Goal: Transaction & Acquisition: Book appointment/travel/reservation

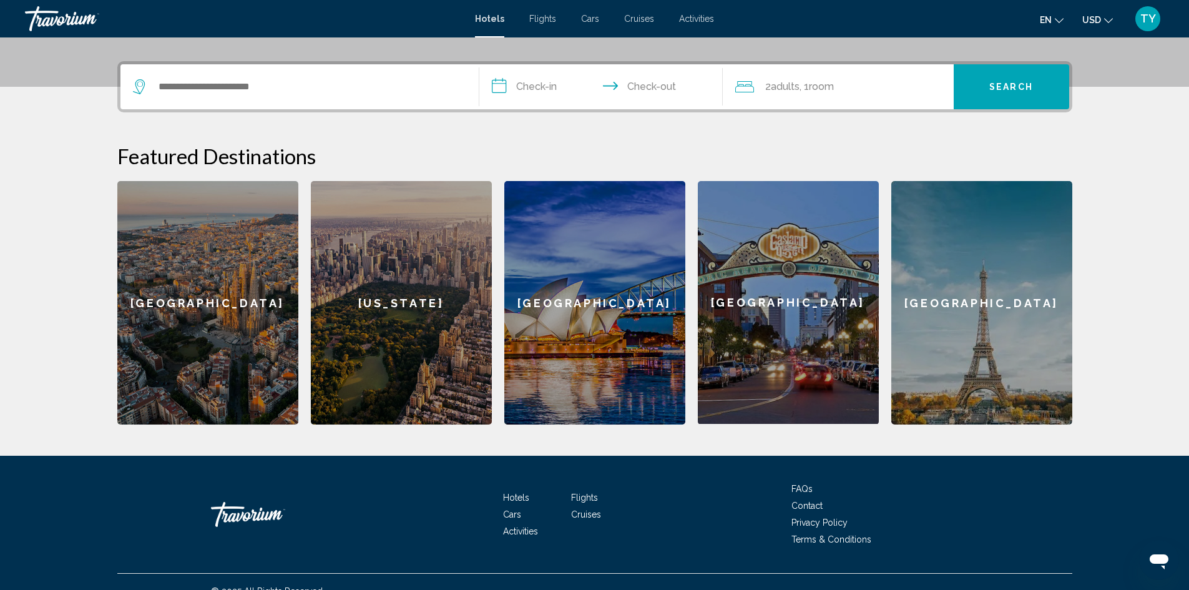
scroll to position [306, 0]
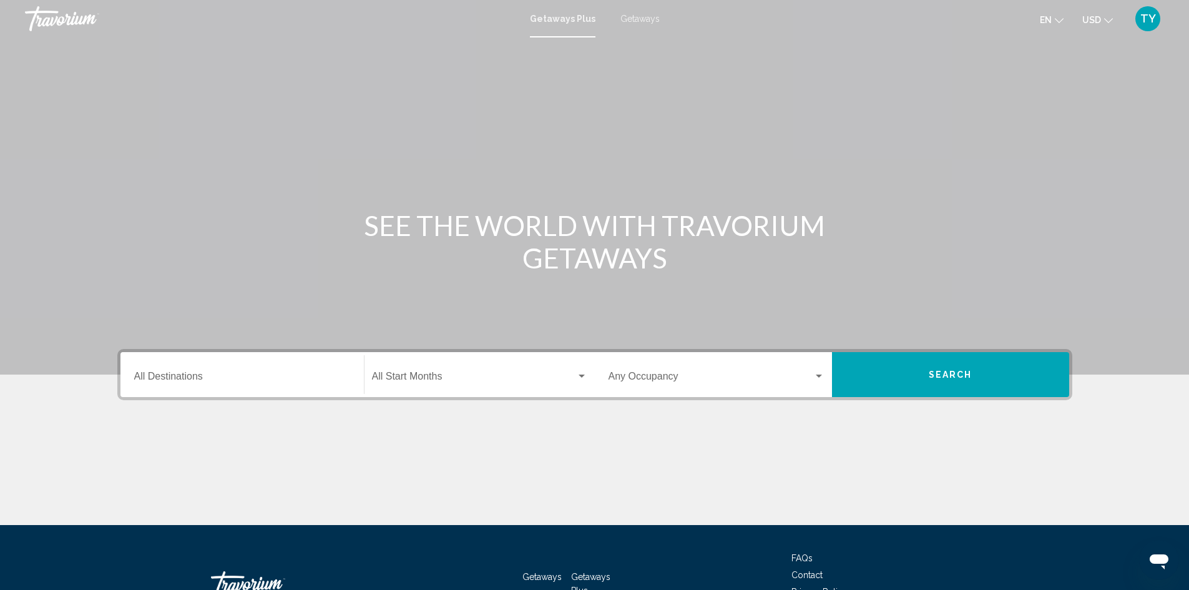
click at [243, 371] on div "Destination All Destinations" at bounding box center [242, 374] width 216 height 39
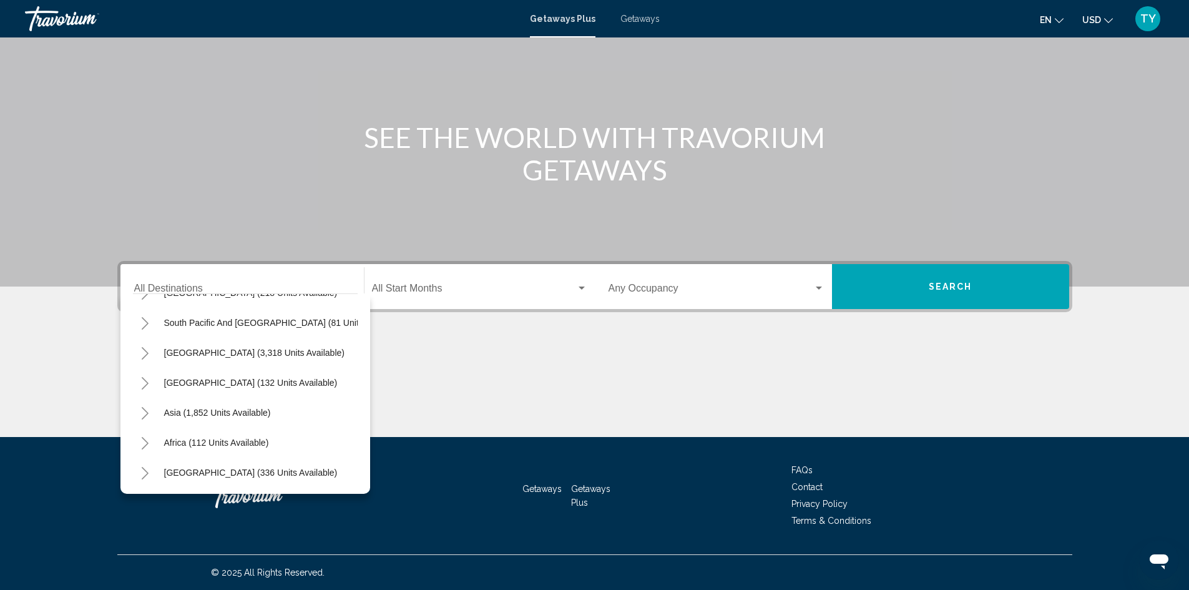
scroll to position [212, 0]
click at [247, 285] on input "Destination All Destinations" at bounding box center [242, 290] width 216 height 11
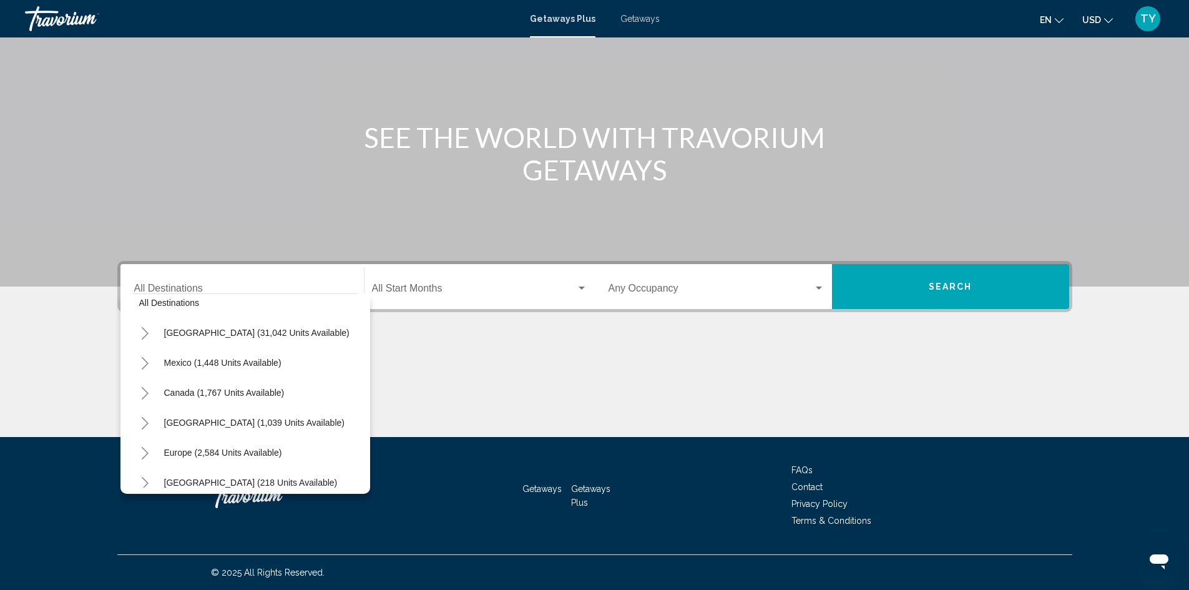
scroll to position [0, 0]
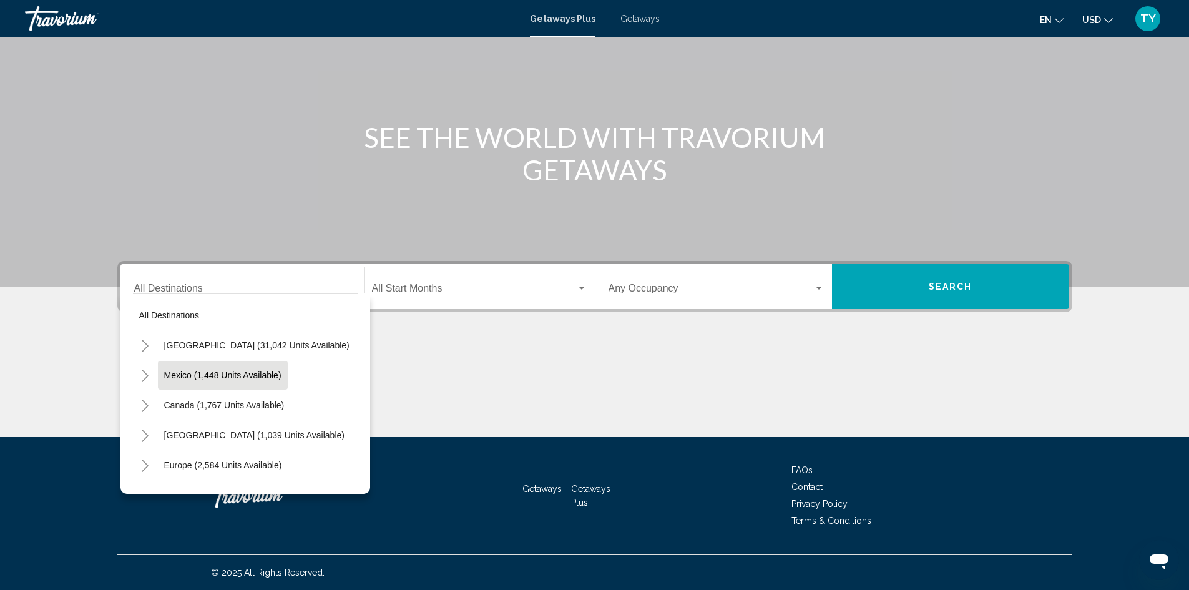
click at [228, 372] on span "Mexico (1,448 units available)" at bounding box center [222, 375] width 117 height 10
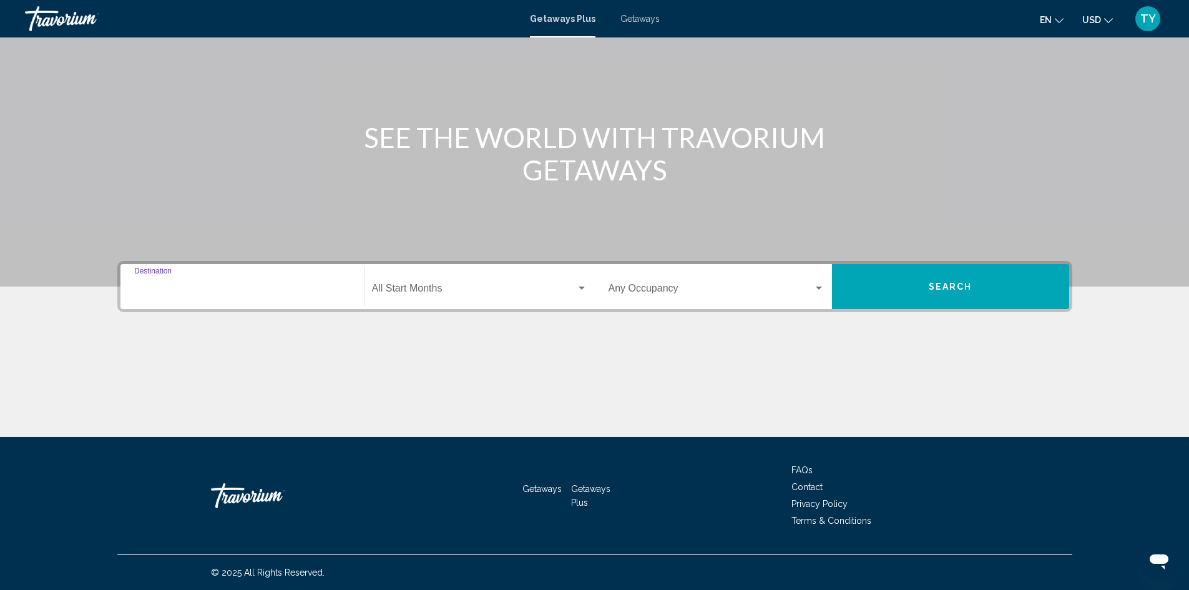
type input "**********"
click at [580, 287] on div "Search widget" at bounding box center [582, 288] width 6 height 3
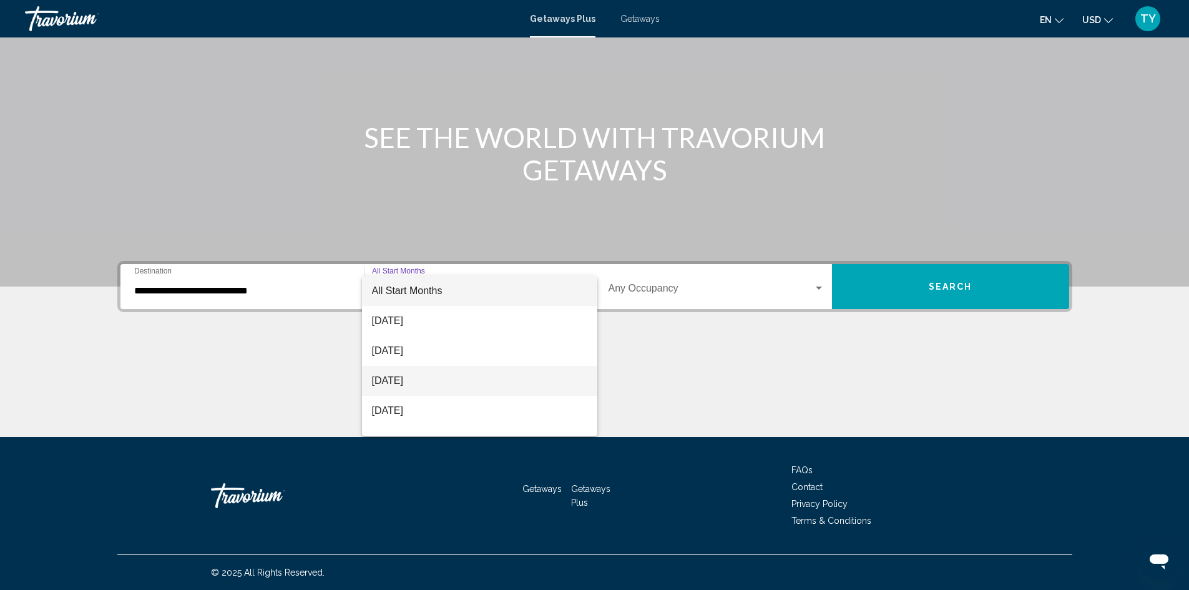
click at [439, 379] on span "[DATE]" at bounding box center [479, 381] width 215 height 30
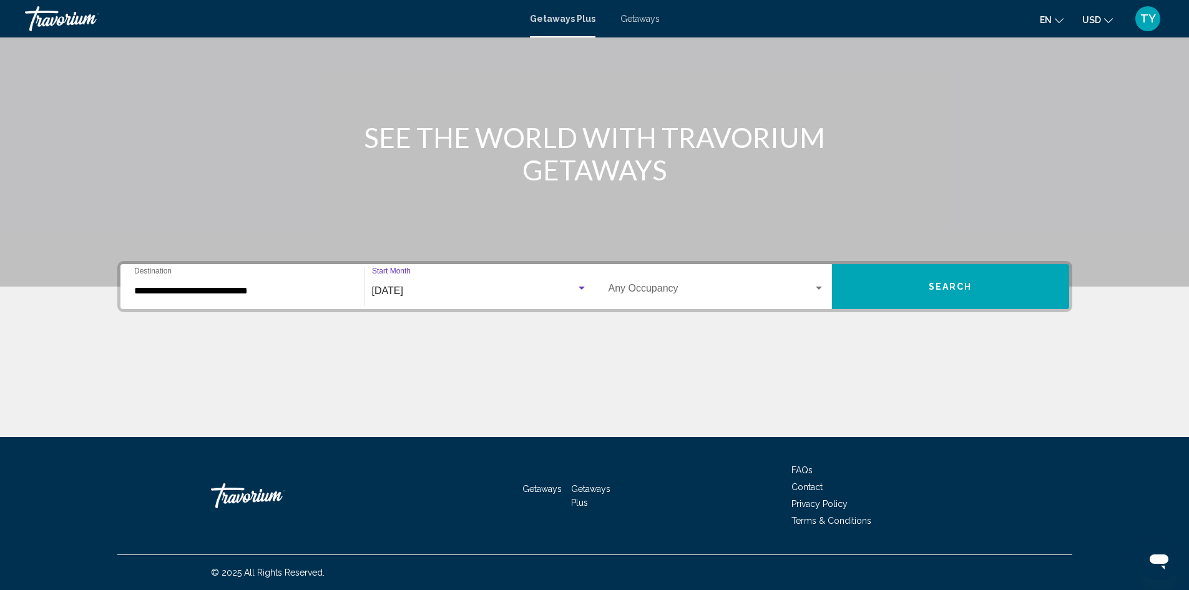
click at [814, 287] on div "Search widget" at bounding box center [818, 288] width 11 height 10
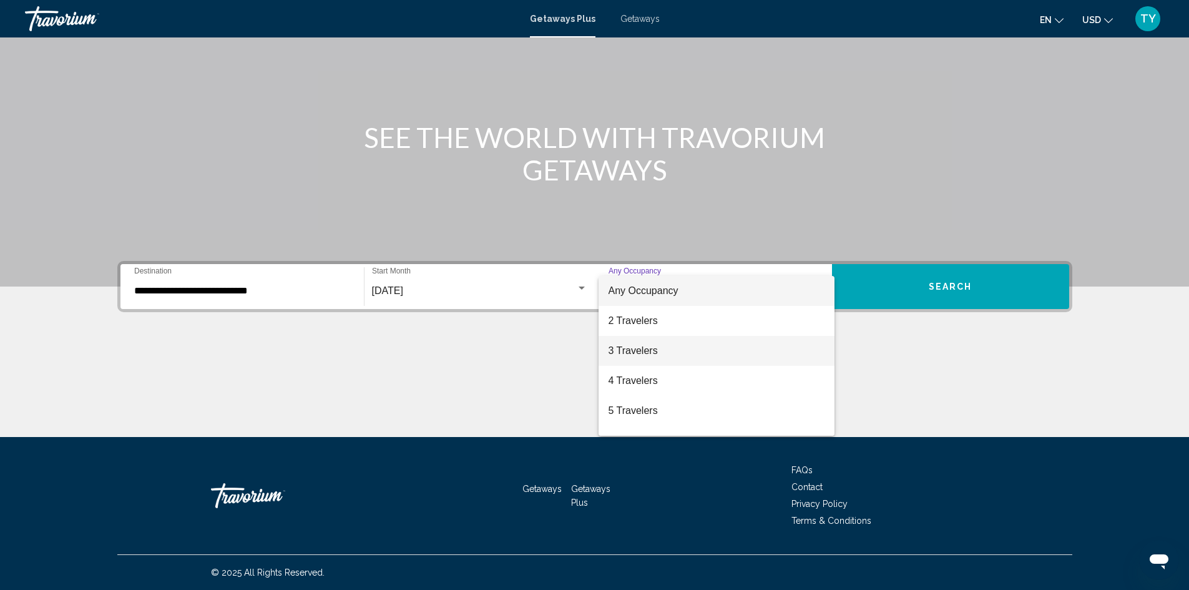
click at [667, 340] on span "3 Travelers" at bounding box center [717, 351] width 216 height 30
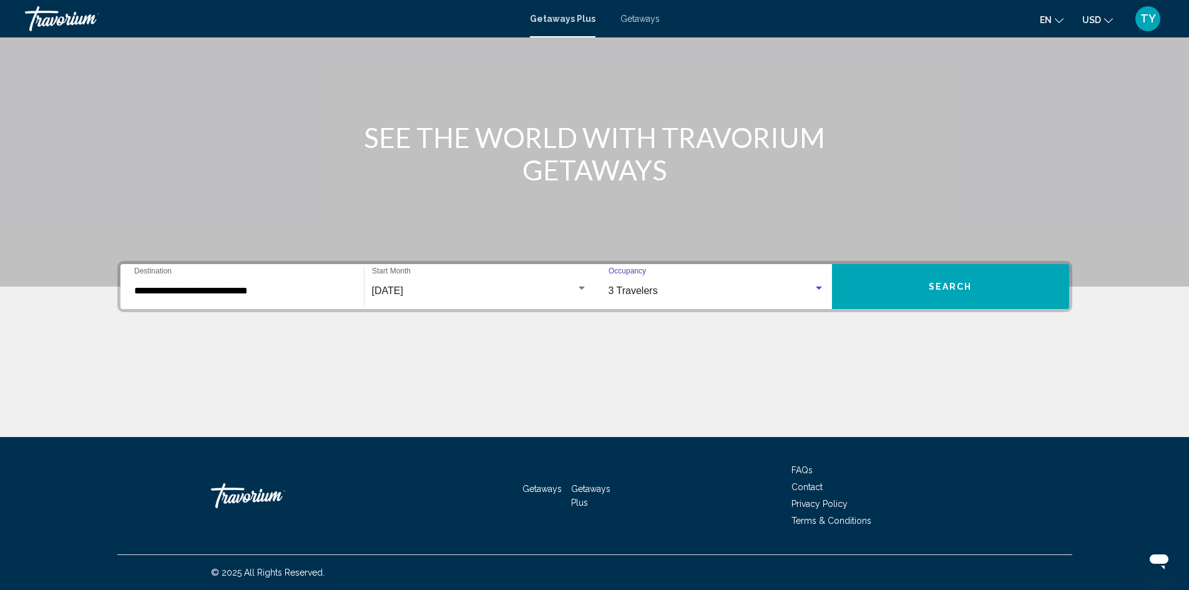
click at [802, 292] on div "3 Travelers" at bounding box center [711, 290] width 205 height 11
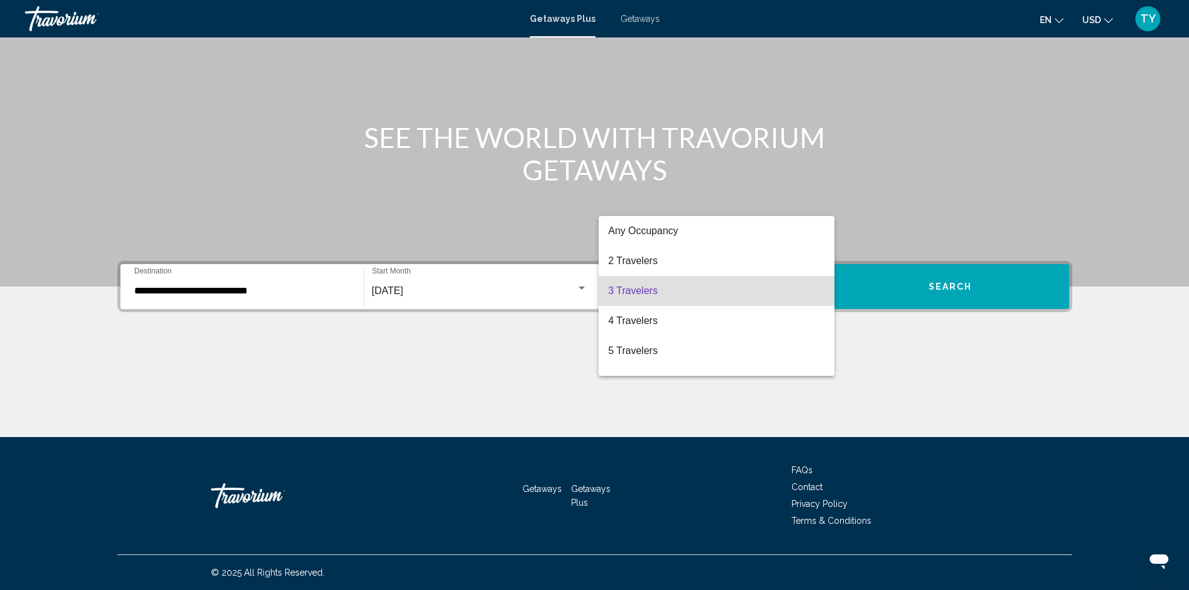
click at [793, 287] on span "3 Travelers" at bounding box center [717, 291] width 216 height 30
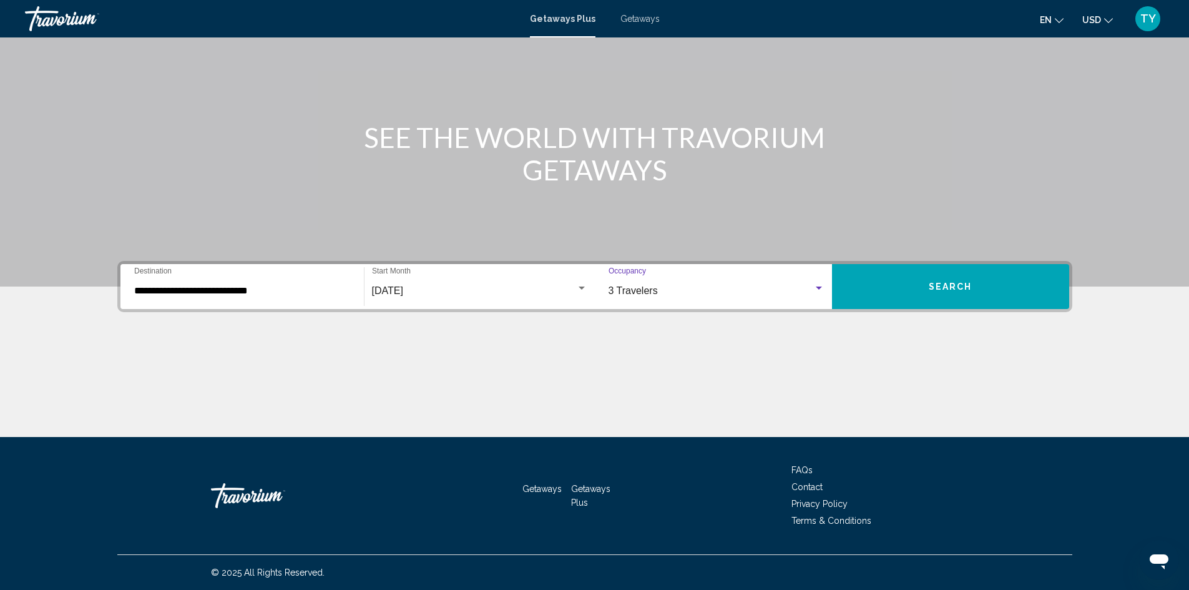
click at [798, 290] on div "3 Travelers" at bounding box center [711, 290] width 205 height 11
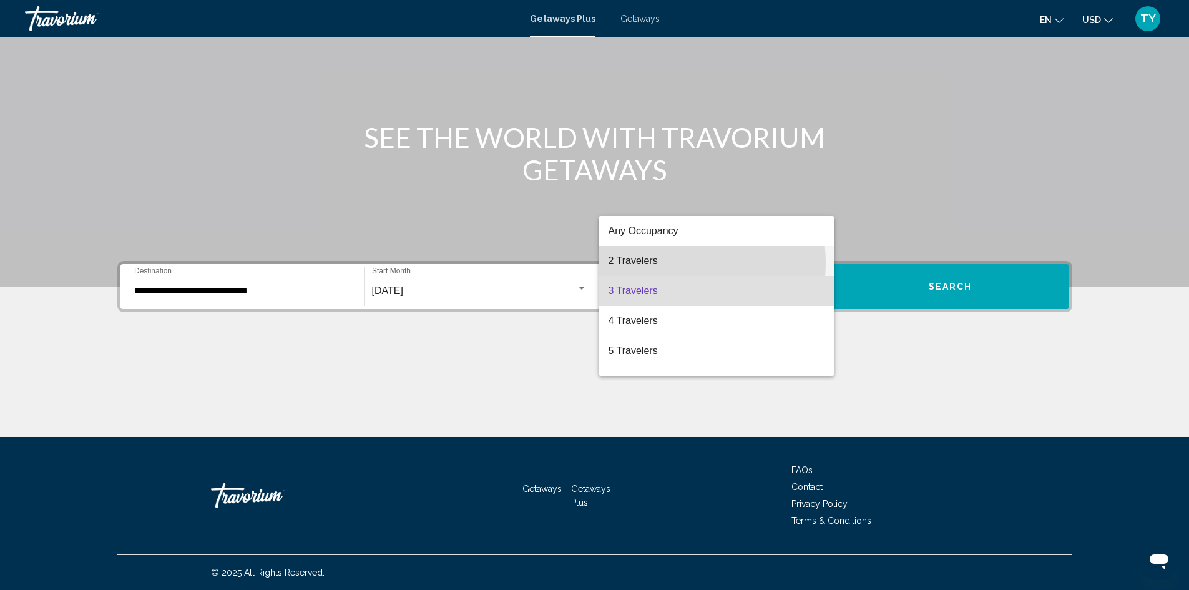
click at [675, 263] on span "2 Travelers" at bounding box center [717, 261] width 216 height 30
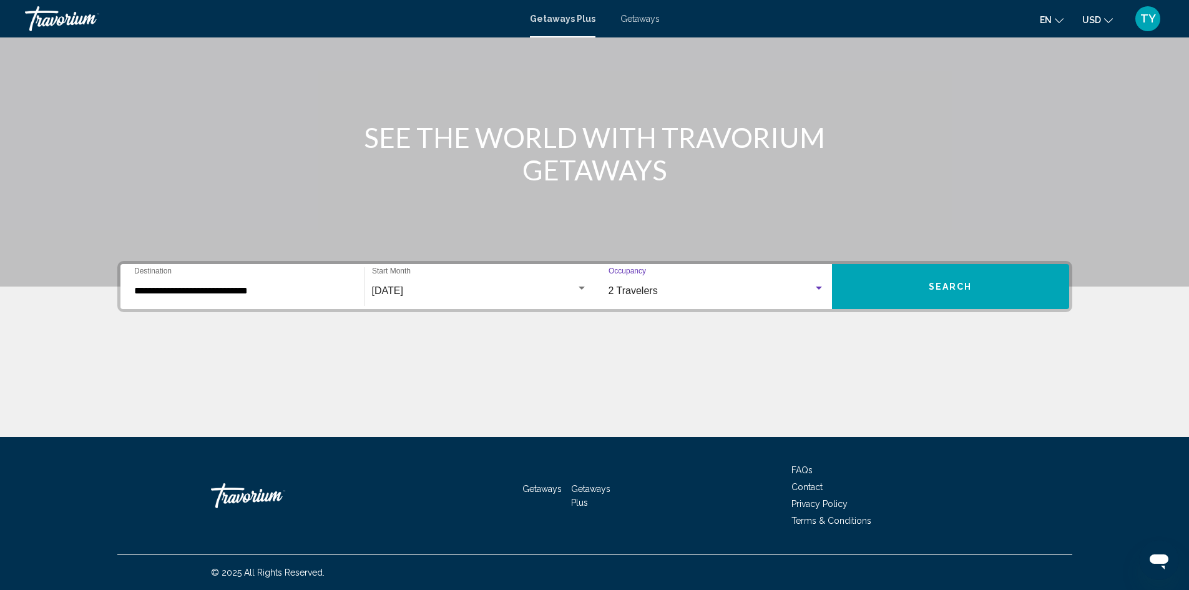
click at [963, 297] on button "Search" at bounding box center [950, 286] width 237 height 45
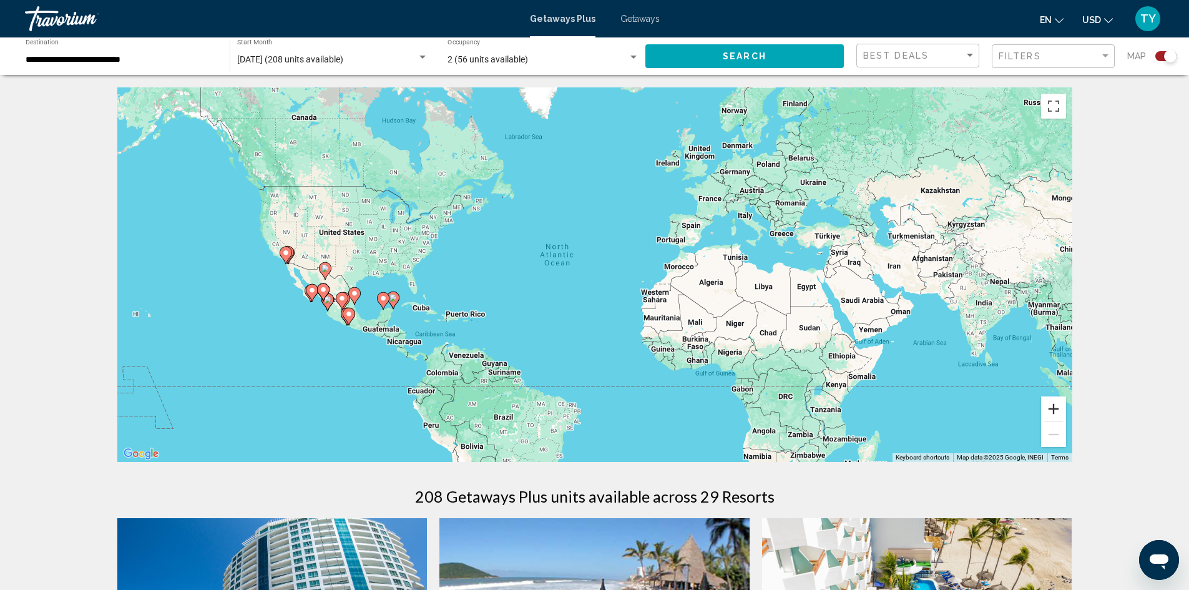
click at [1064, 408] on button "Zoom in" at bounding box center [1053, 408] width 25 height 25
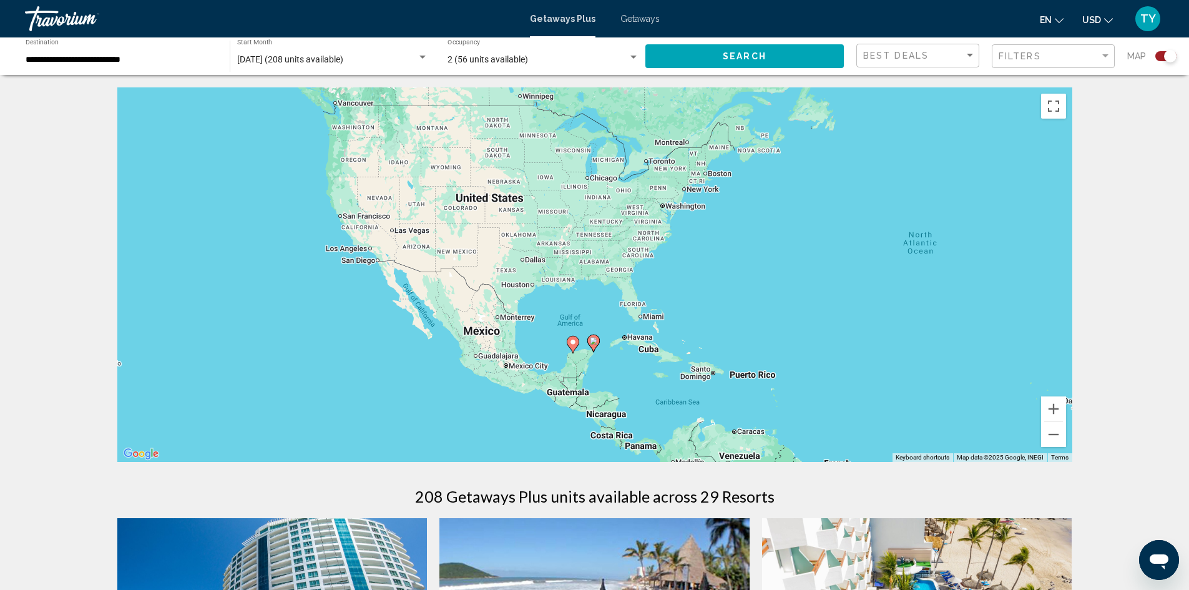
drag, startPoint x: 454, startPoint y: 313, endPoint x: 862, endPoint y: 323, distance: 408.4
click at [862, 323] on div "To activate drag with keyboard, press Alt + Enter. Once in keyboard drag state,…" at bounding box center [594, 274] width 955 height 375
click at [1056, 406] on button "Zoom in" at bounding box center [1053, 408] width 25 height 25
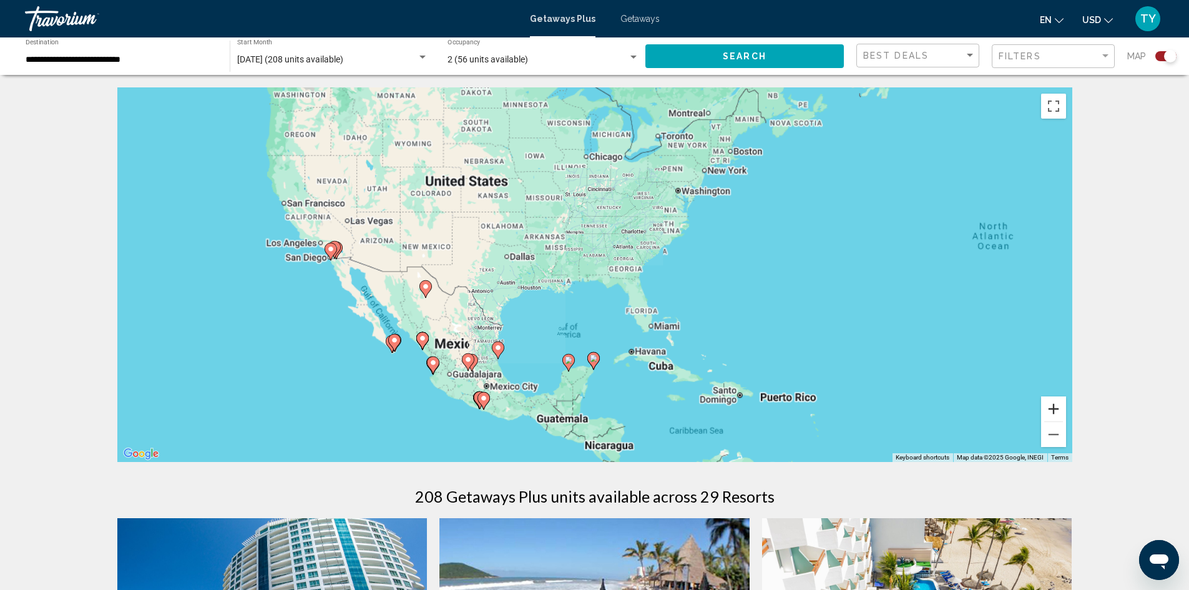
click at [1056, 406] on button "Zoom in" at bounding box center [1053, 408] width 25 height 25
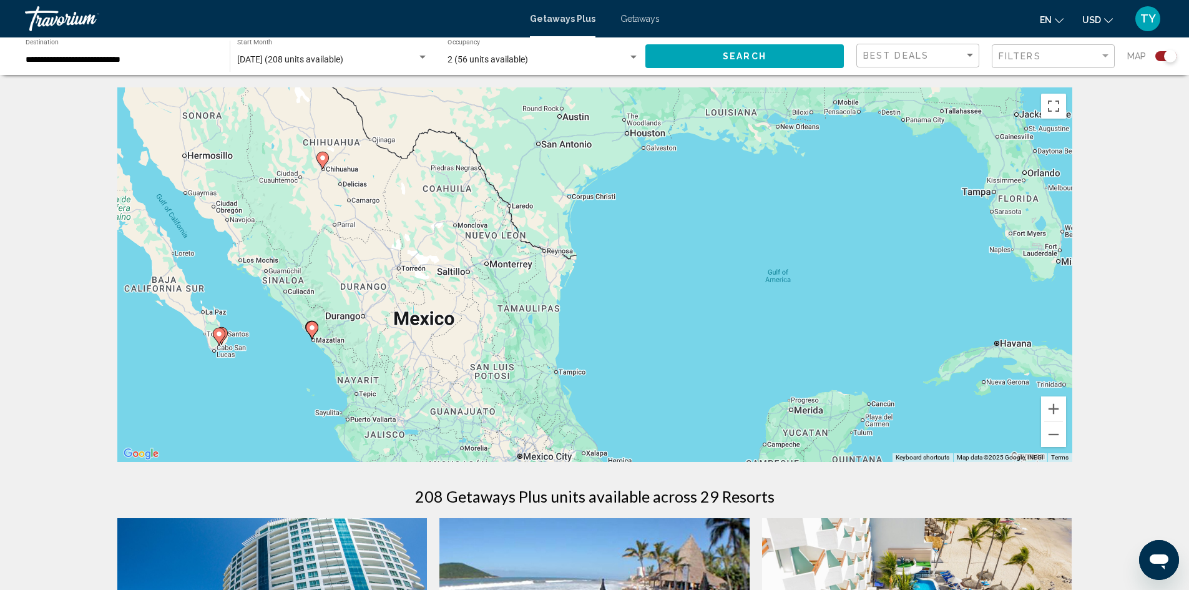
drag, startPoint x: 638, startPoint y: 392, endPoint x: 906, endPoint y: 181, distance: 341.4
click at [933, 187] on div "To activate drag with keyboard, press Alt + Enter. Once in keyboard drag state,…" at bounding box center [594, 274] width 955 height 375
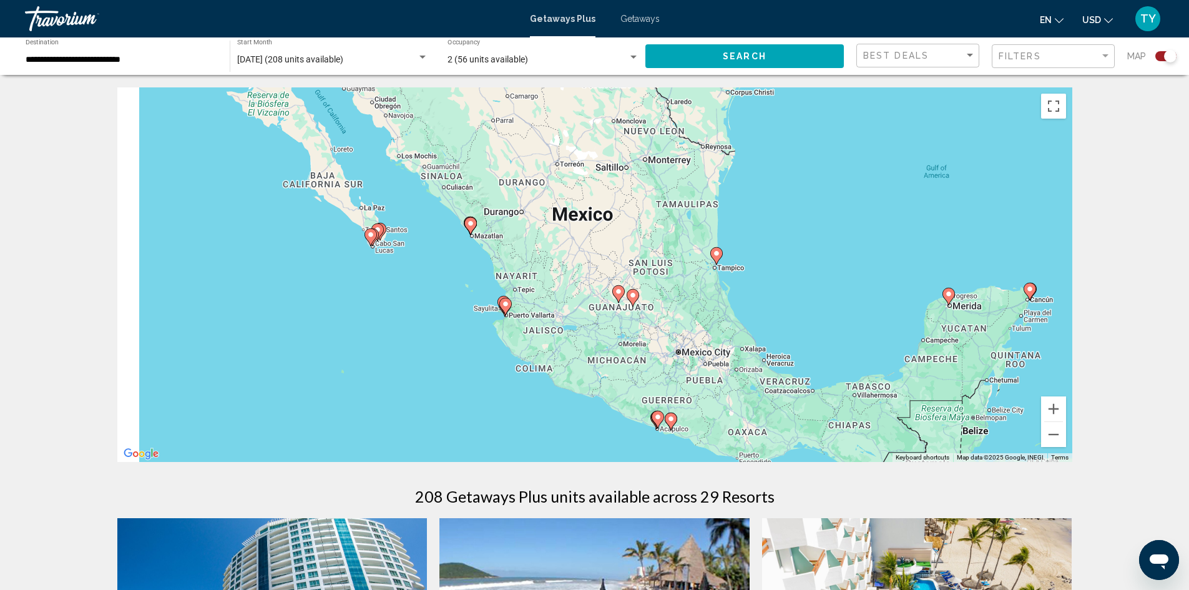
drag, startPoint x: 710, startPoint y: 222, endPoint x: 860, endPoint y: 132, distance: 175.2
click at [860, 132] on div "To activate drag with keyboard, press Alt + Enter. Once in keyboard drag state,…" at bounding box center [594, 274] width 955 height 375
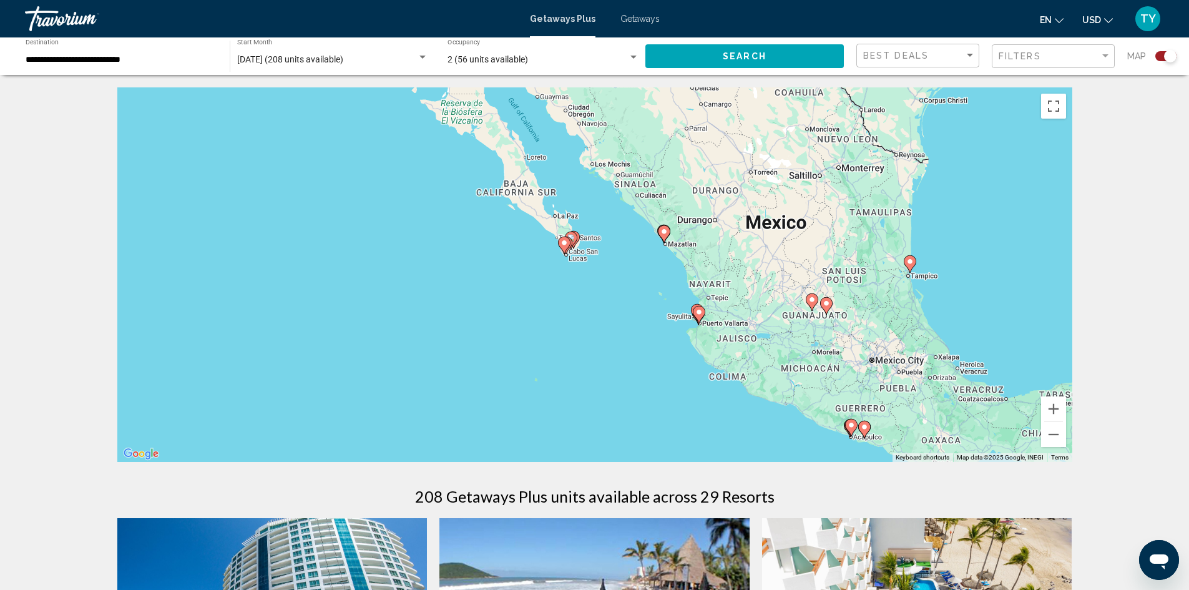
drag, startPoint x: 496, startPoint y: 132, endPoint x: 622, endPoint y: 184, distance: 135.5
click at [622, 184] on div "To activate drag with keyboard, press Alt + Enter. Once in keyboard drag state,…" at bounding box center [594, 274] width 955 height 375
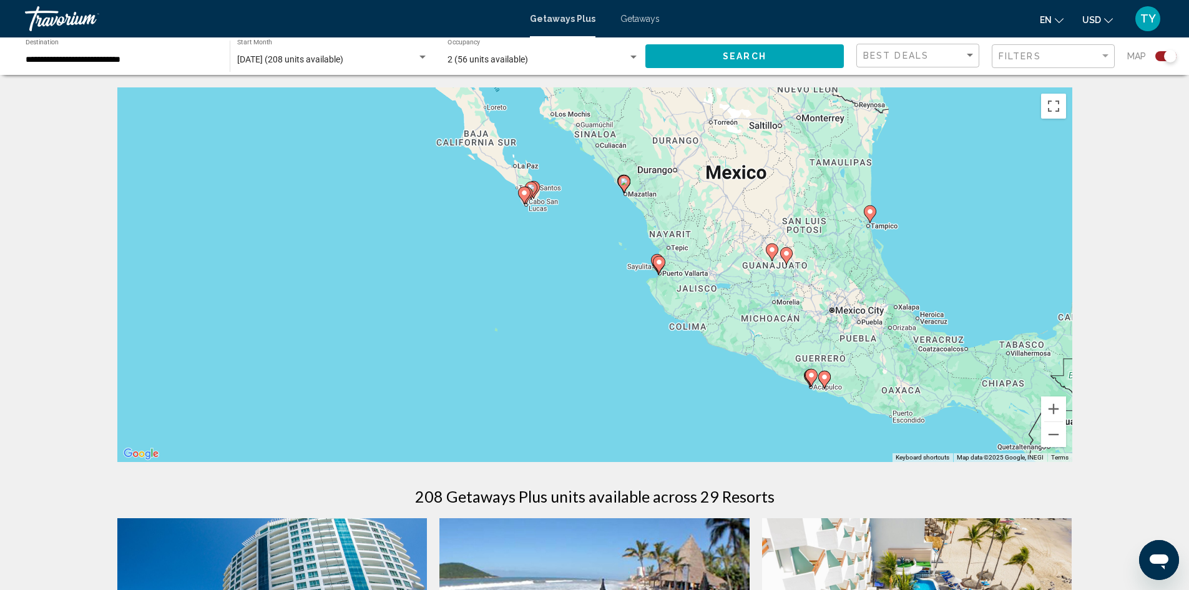
drag, startPoint x: 943, startPoint y: 358, endPoint x: 899, endPoint y: 306, distance: 66.9
click at [899, 306] on div "To activate drag with keyboard, press Alt + Enter. Once in keyboard drag state,…" at bounding box center [594, 274] width 955 height 375
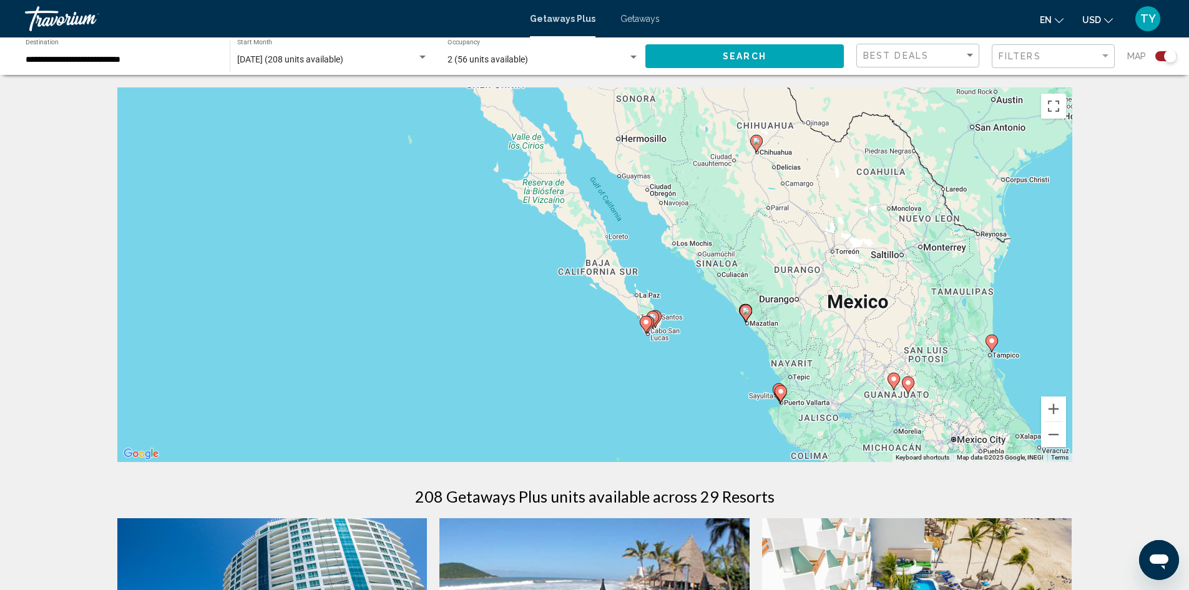
drag, startPoint x: 590, startPoint y: 175, endPoint x: 712, endPoint y: 307, distance: 179.8
click at [712, 307] on div "To activate drag with keyboard, press Alt + Enter. Once in keyboard drag state,…" at bounding box center [594, 274] width 955 height 375
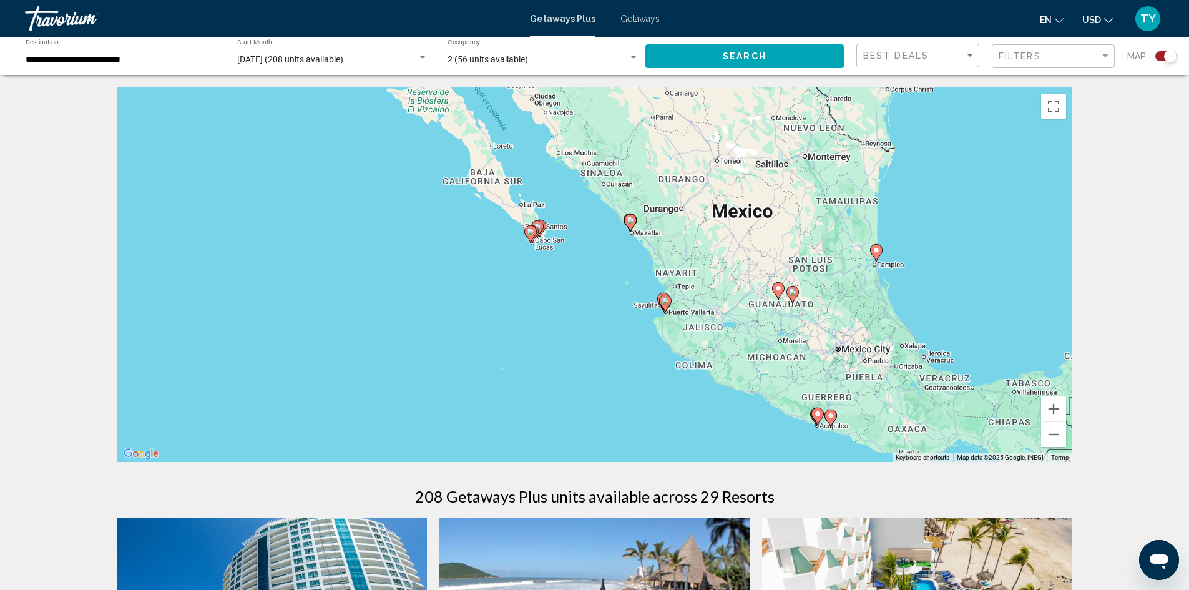
drag, startPoint x: 879, startPoint y: 361, endPoint x: 557, endPoint y: 141, distance: 389.7
click at [559, 142] on div "To activate drag with keyboard, press Alt + Enter. Once in keyboard drag state,…" at bounding box center [594, 274] width 955 height 375
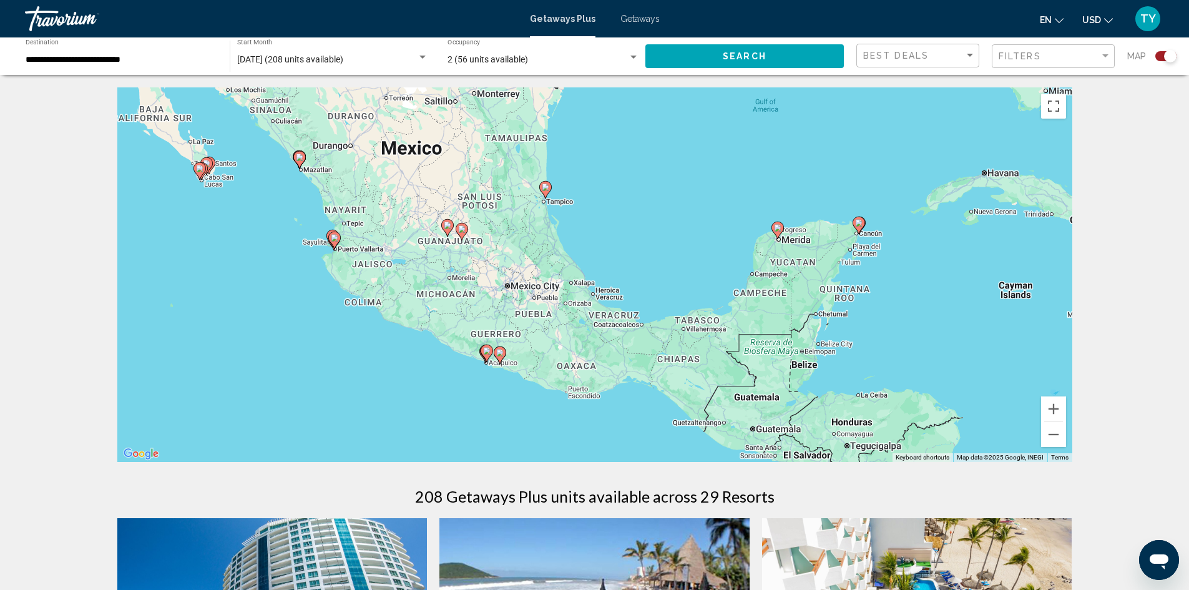
drag, startPoint x: 811, startPoint y: 299, endPoint x: 700, endPoint y: 363, distance: 127.5
click at [686, 377] on div "To activate drag with keyboard, press Alt + Enter. Once in keyboard drag state,…" at bounding box center [594, 274] width 955 height 375
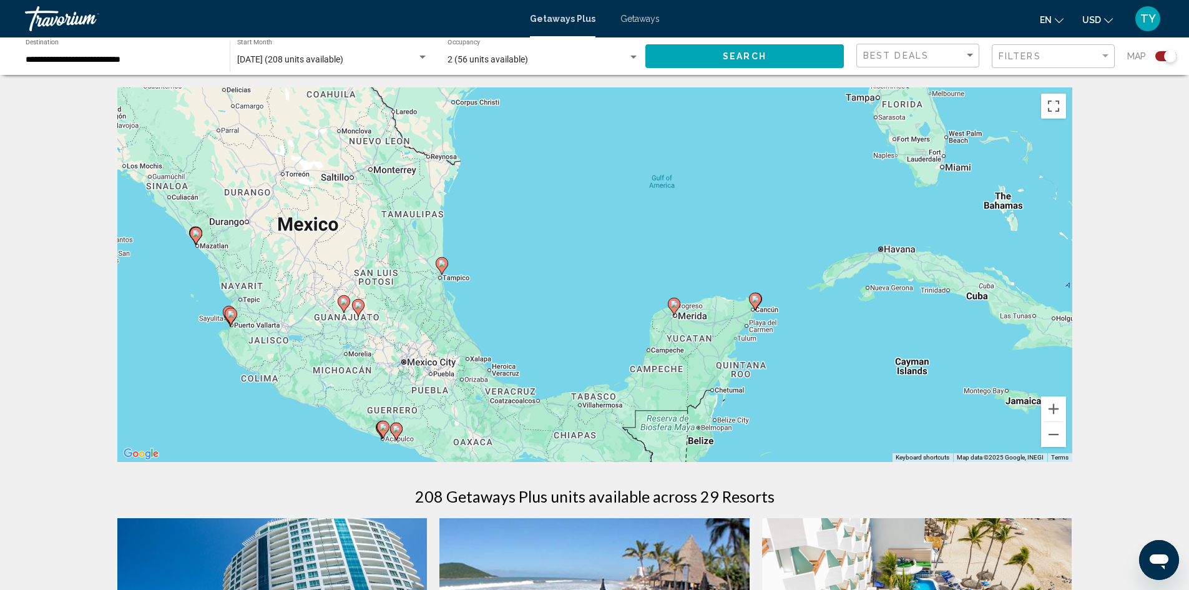
drag, startPoint x: 820, startPoint y: 250, endPoint x: 743, endPoint y: 317, distance: 102.2
click at [743, 317] on div "To activate drag with keyboard, press Alt + Enter. Once in keyboard drag state,…" at bounding box center [594, 274] width 955 height 375
click at [755, 298] on image "Main content" at bounding box center [755, 298] width 7 height 7
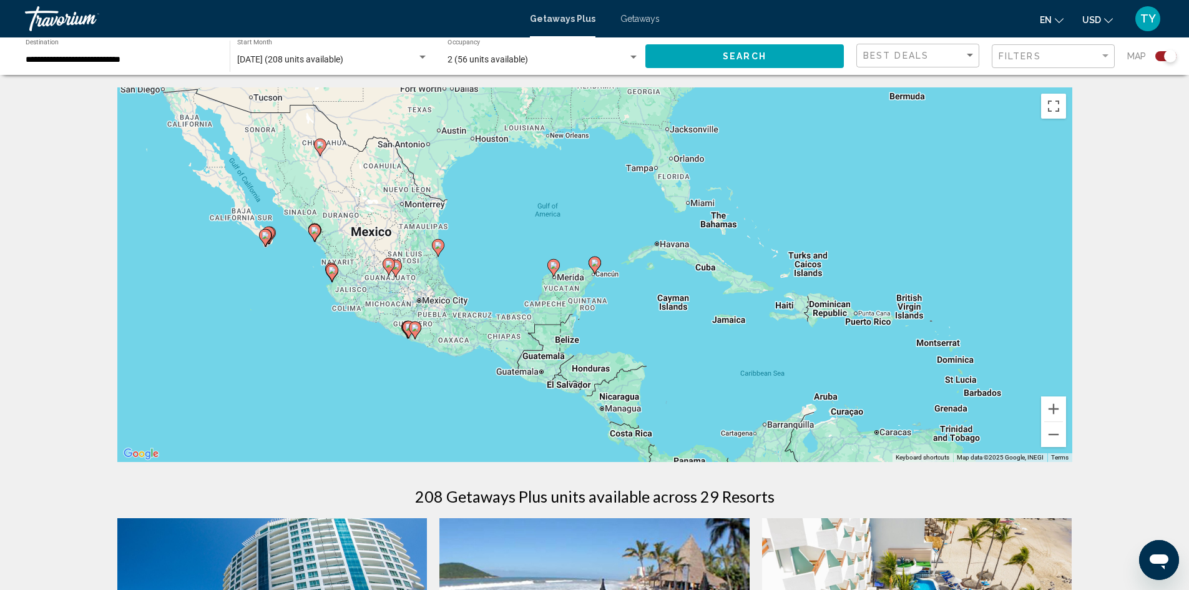
click at [595, 265] on image "Main content" at bounding box center [594, 262] width 7 height 7
type input "**********"
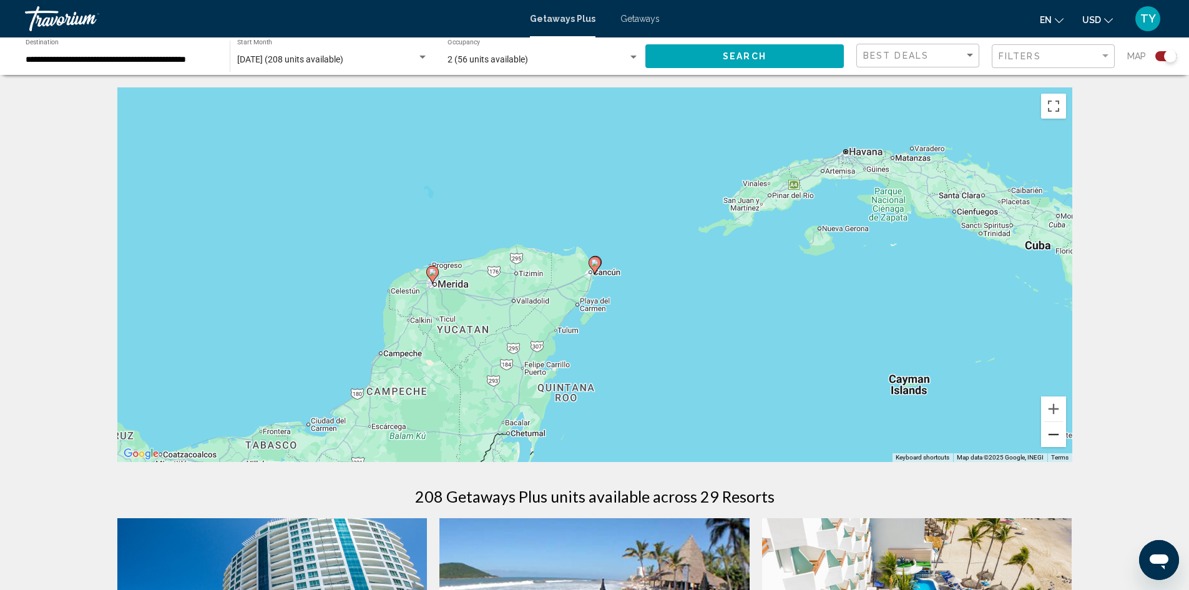
click at [1057, 436] on button "Zoom out" at bounding box center [1053, 434] width 25 height 25
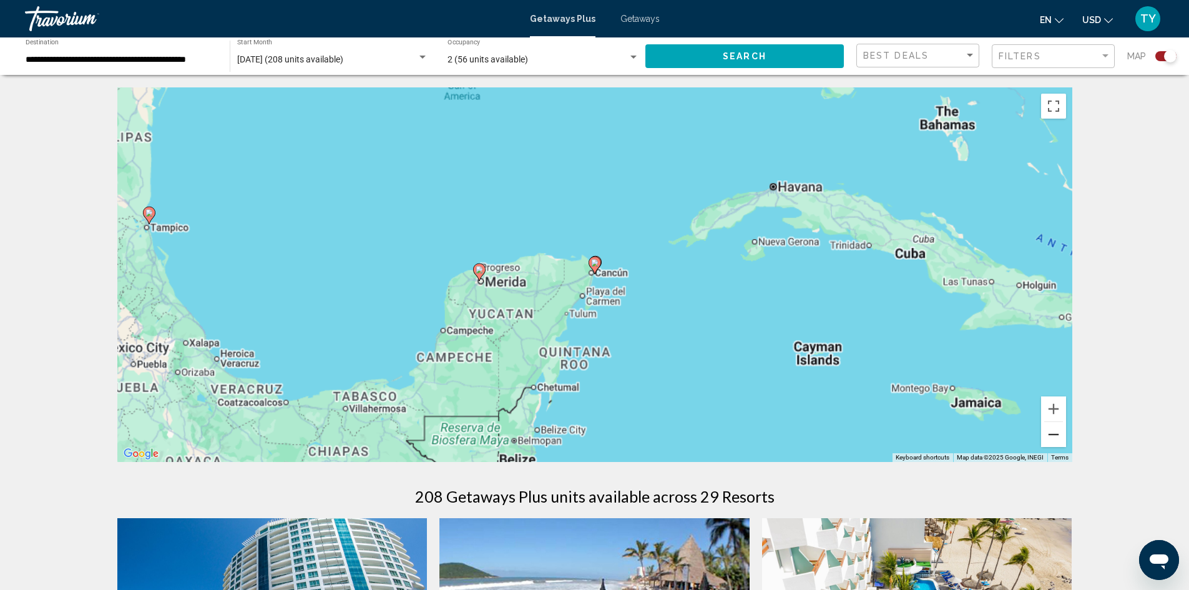
click at [1057, 436] on button "Zoom out" at bounding box center [1053, 434] width 25 height 25
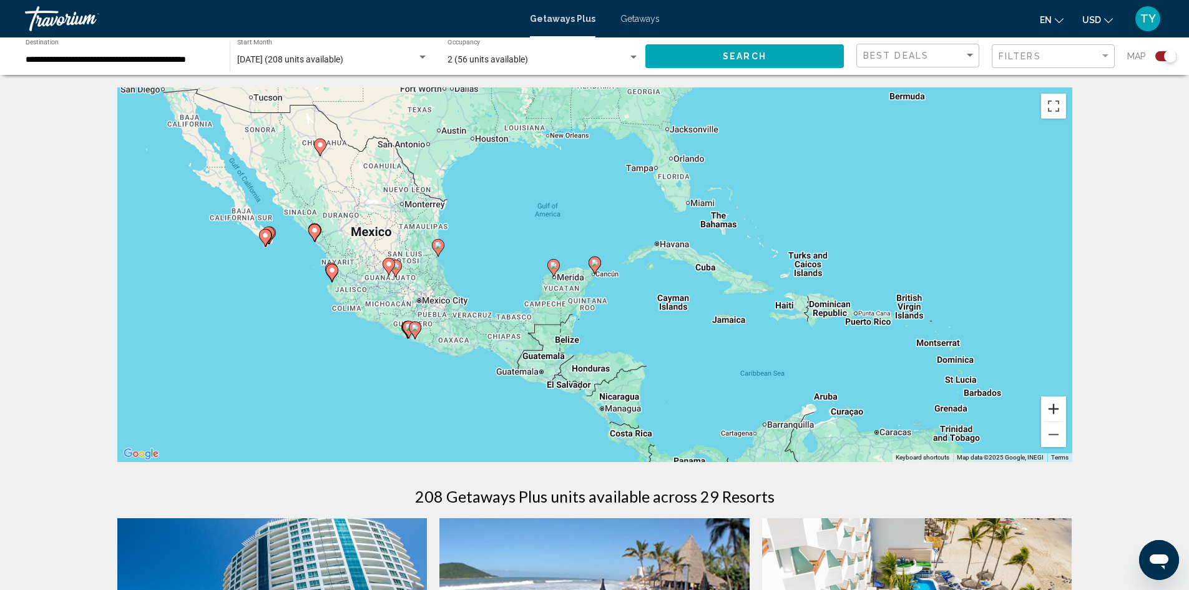
click at [1059, 401] on button "Zoom in" at bounding box center [1053, 408] width 25 height 25
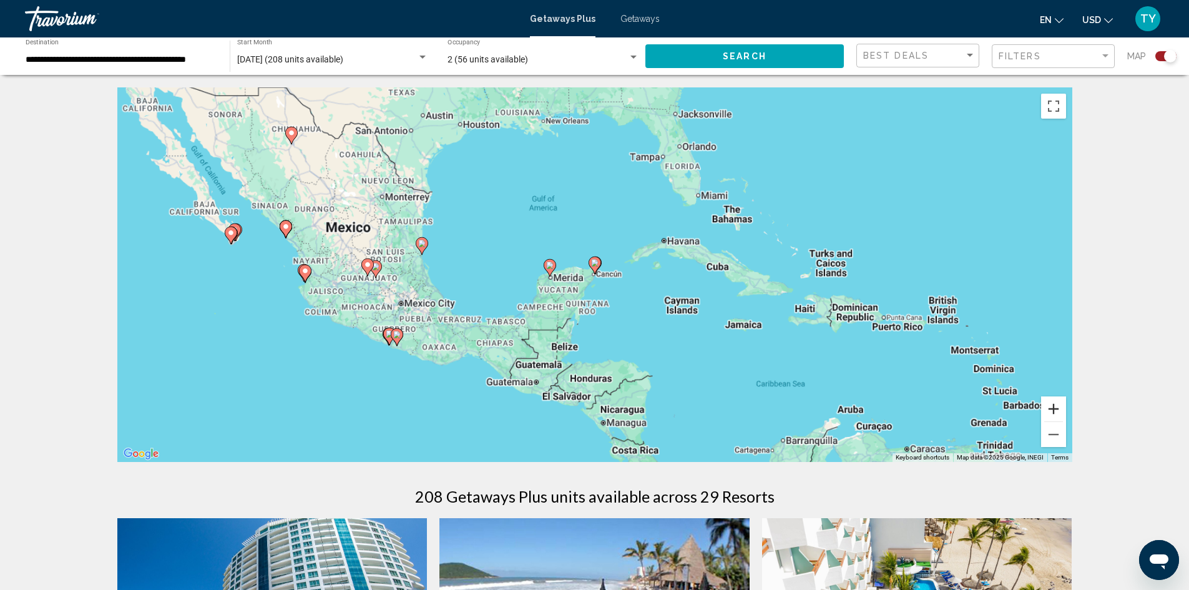
click at [1059, 401] on button "Zoom in" at bounding box center [1053, 408] width 25 height 25
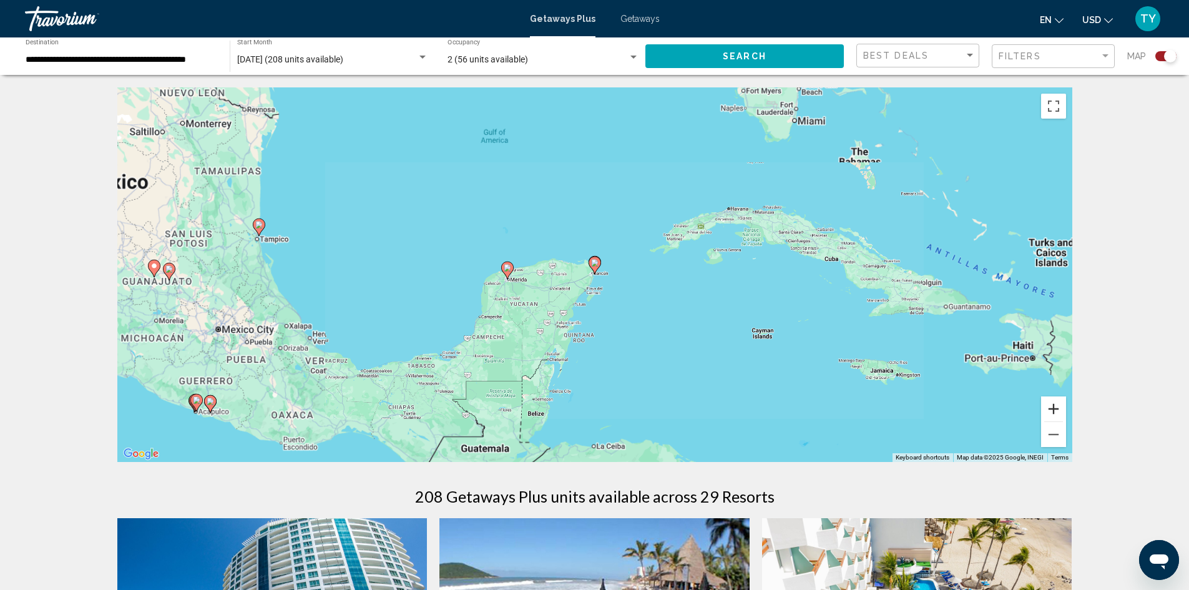
click at [1059, 401] on button "Zoom in" at bounding box center [1053, 408] width 25 height 25
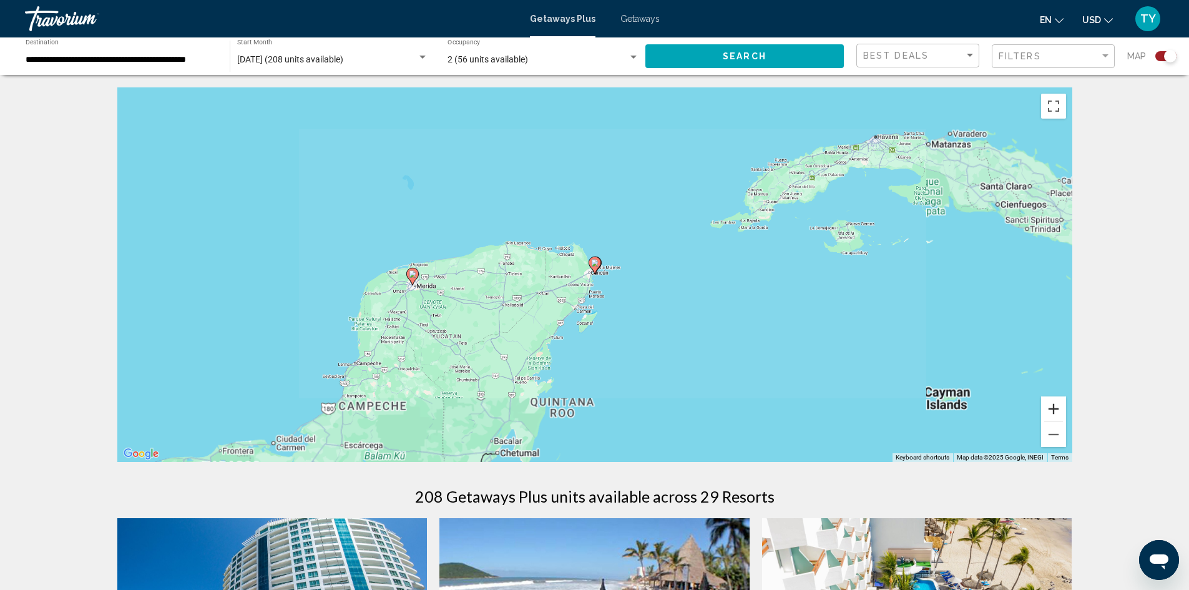
click at [1059, 401] on button "Zoom in" at bounding box center [1053, 408] width 25 height 25
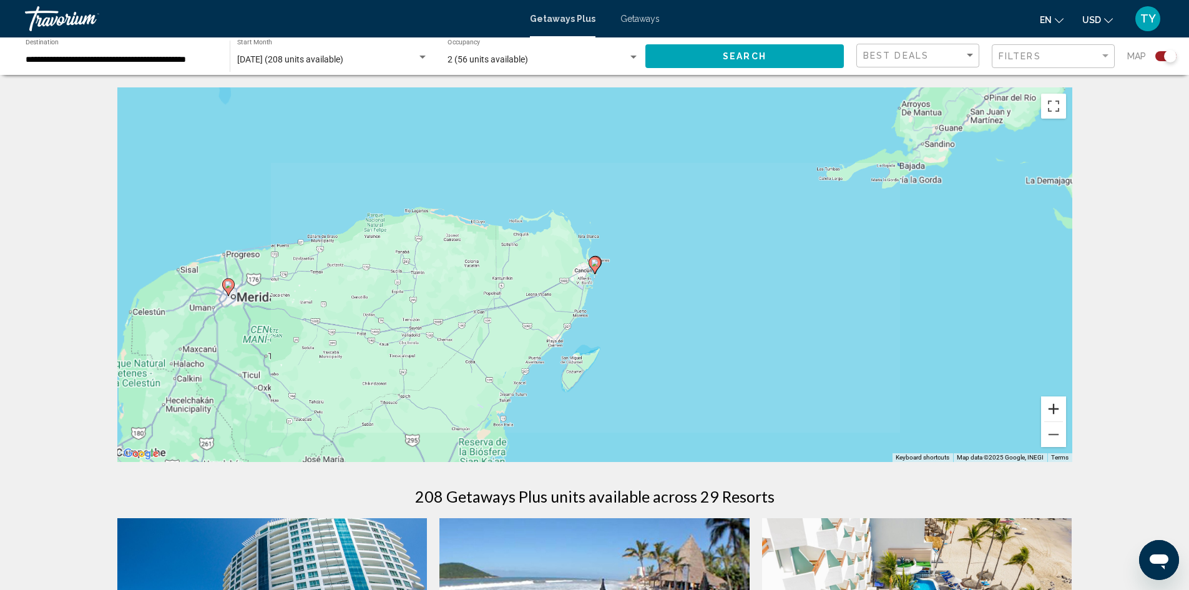
click at [1059, 401] on button "Zoom in" at bounding box center [1053, 408] width 25 height 25
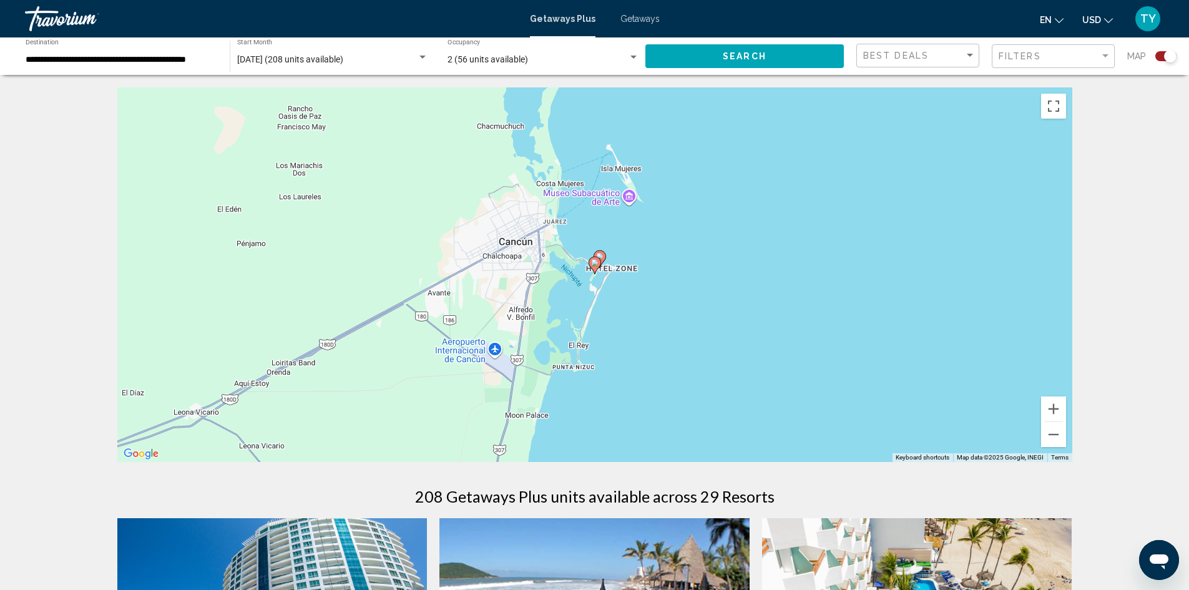
click at [595, 263] on image "Main content" at bounding box center [594, 262] width 7 height 7
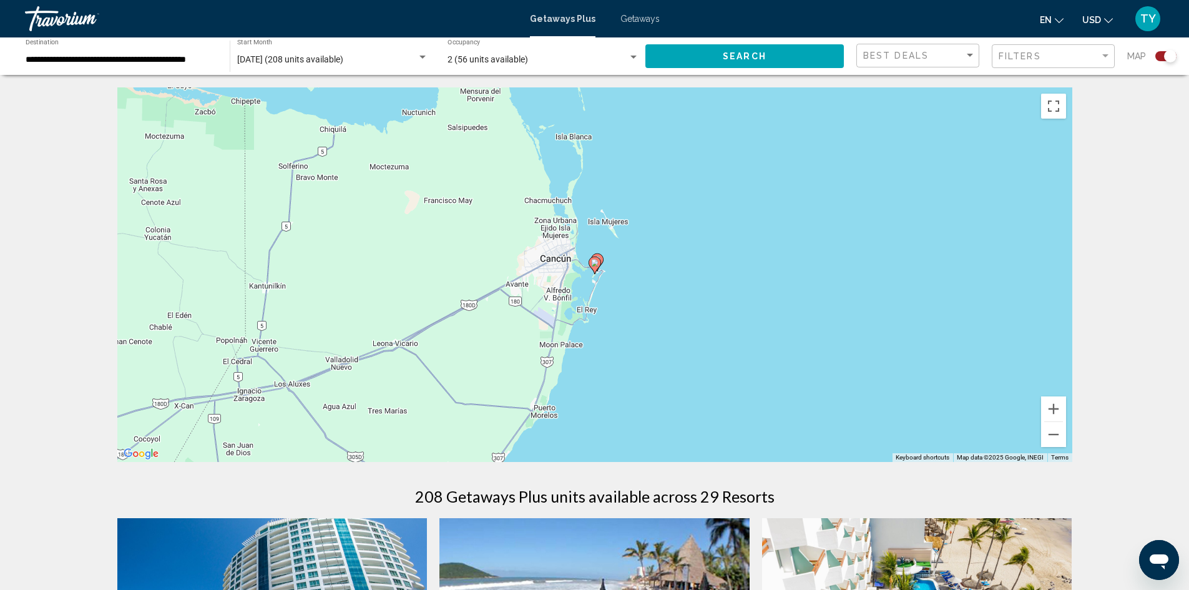
click at [602, 260] on icon "Main content" at bounding box center [596, 262] width 11 height 16
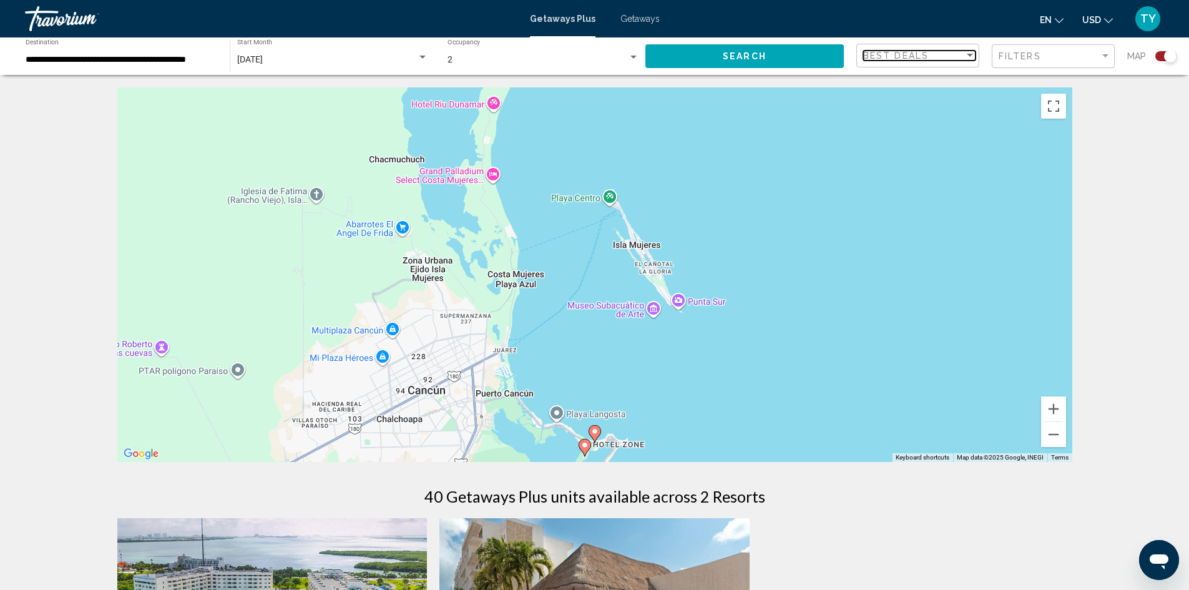
click at [969, 55] on div "Sort by" at bounding box center [970, 55] width 6 height 3
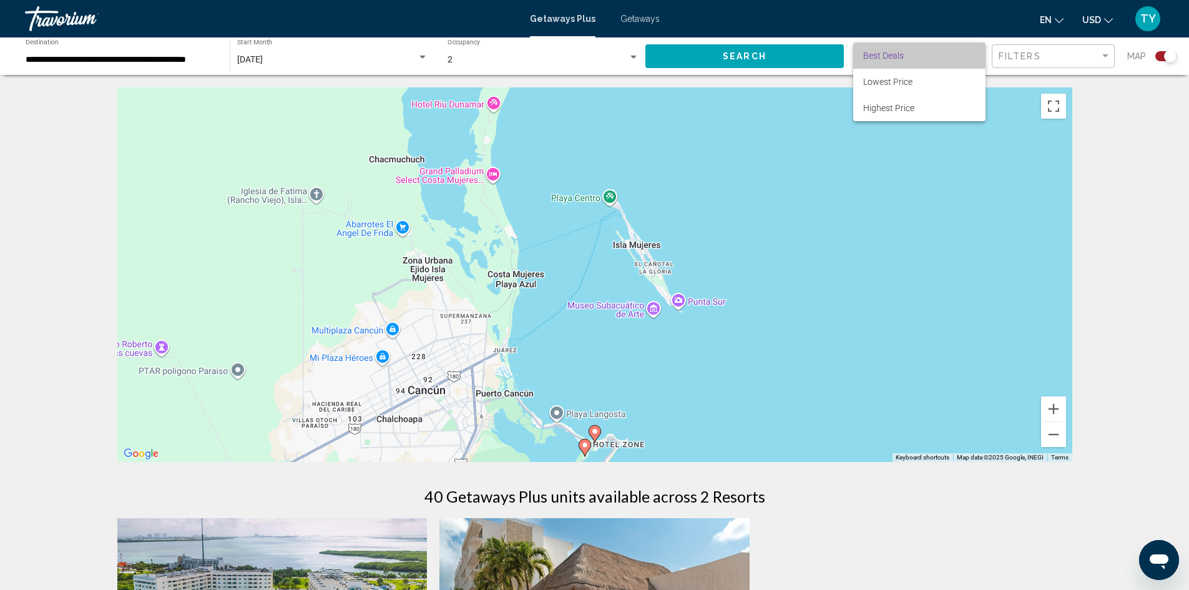
click at [954, 47] on span "Best Deals" at bounding box center [919, 55] width 112 height 26
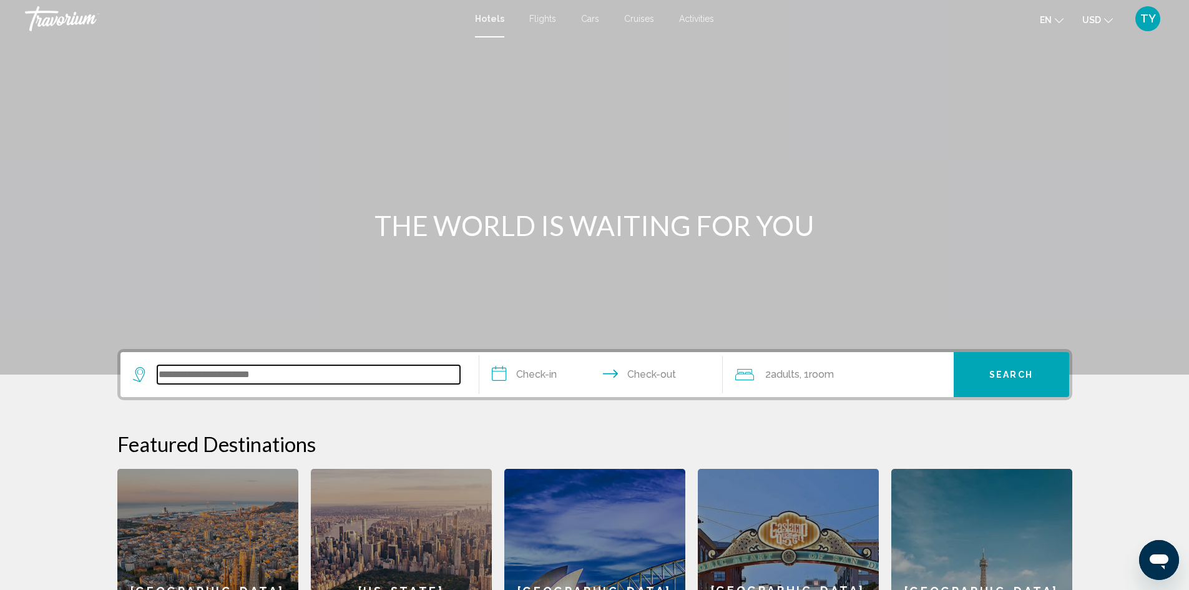
click at [291, 376] on input "Search widget" at bounding box center [308, 374] width 303 height 19
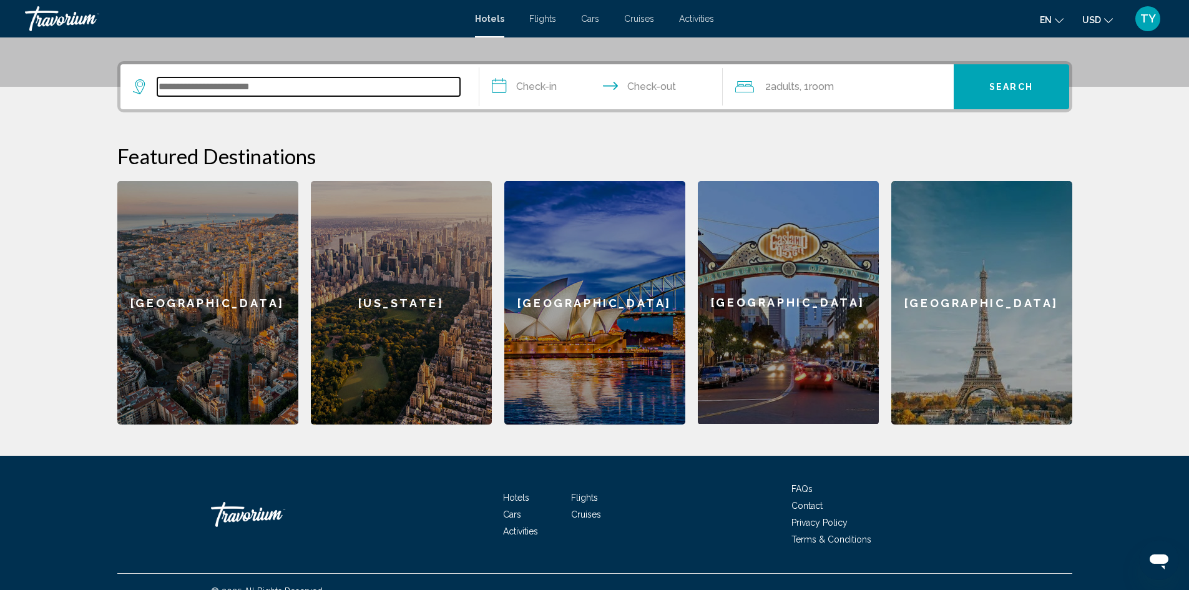
scroll to position [306, 0]
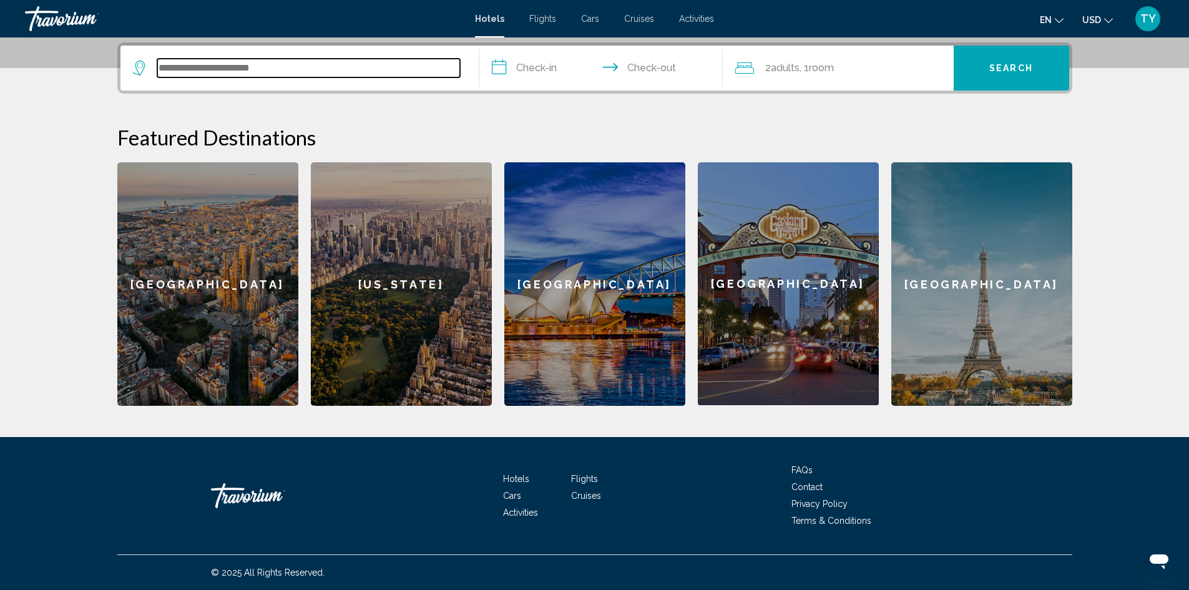
click at [296, 67] on input "Search widget" at bounding box center [308, 68] width 303 height 19
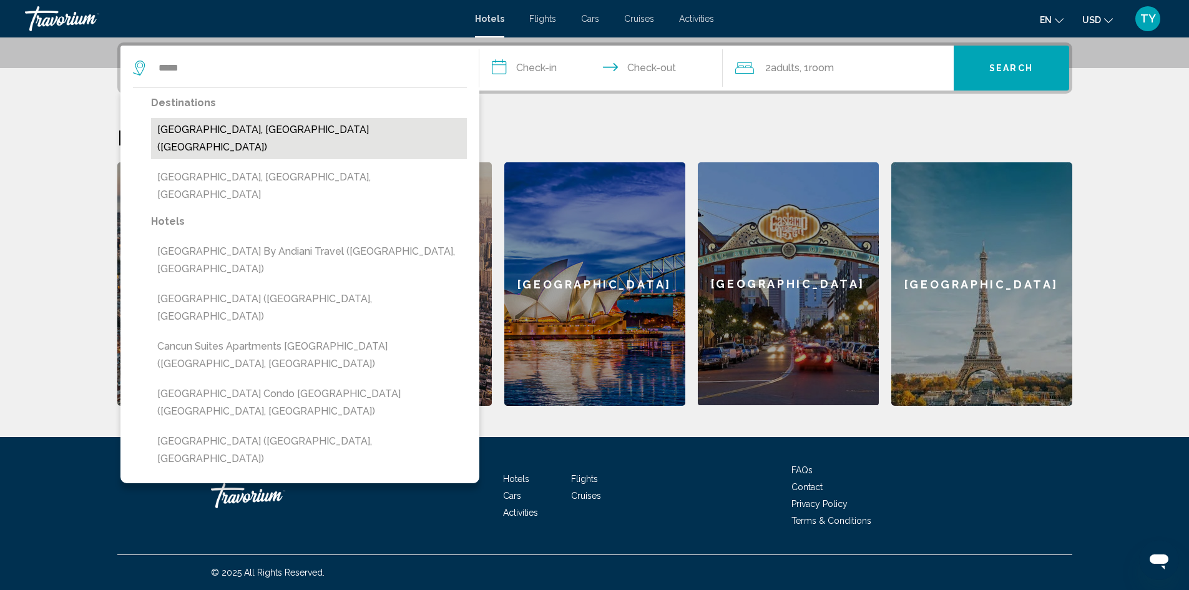
click at [257, 126] on button "Cancun, Mexico (CUN)" at bounding box center [309, 138] width 316 height 41
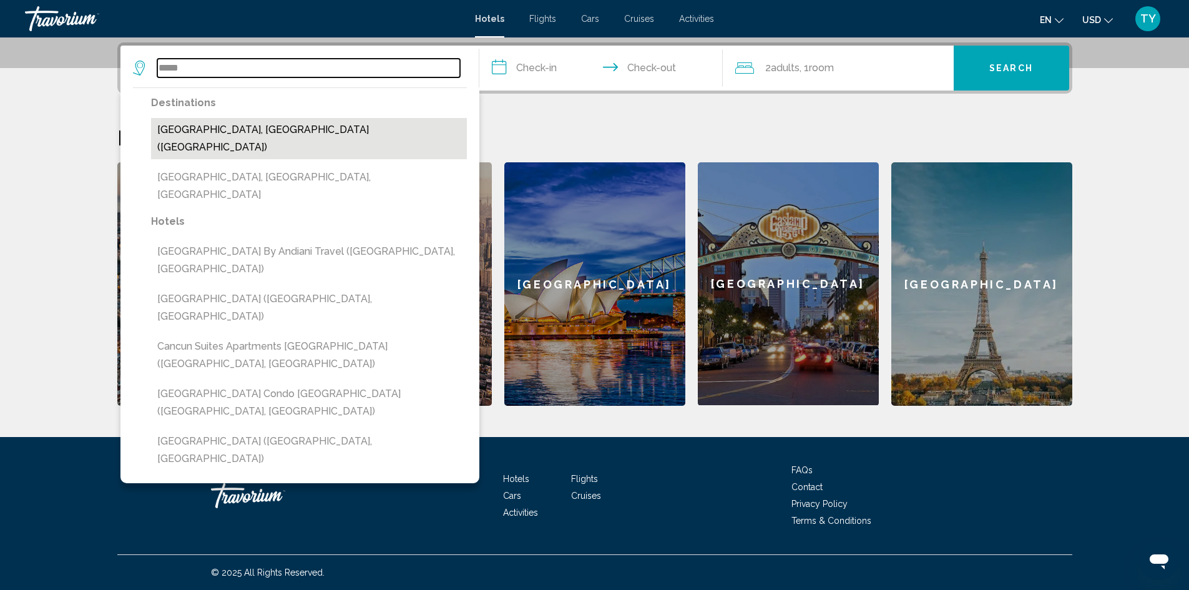
type input "**********"
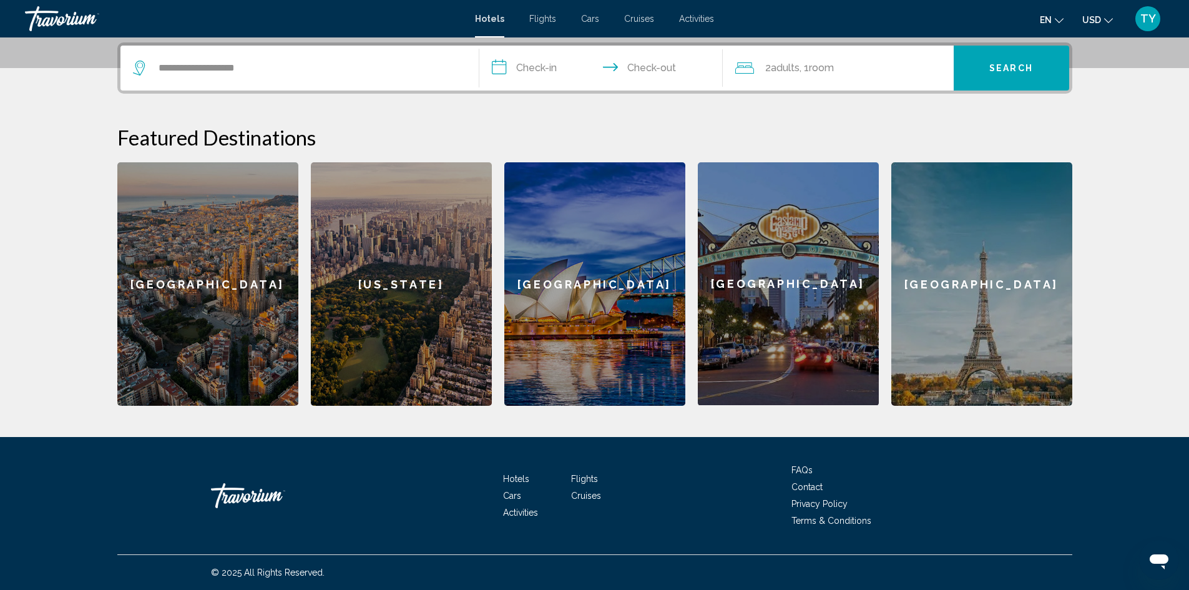
click at [543, 67] on input "**********" at bounding box center [603, 70] width 248 height 49
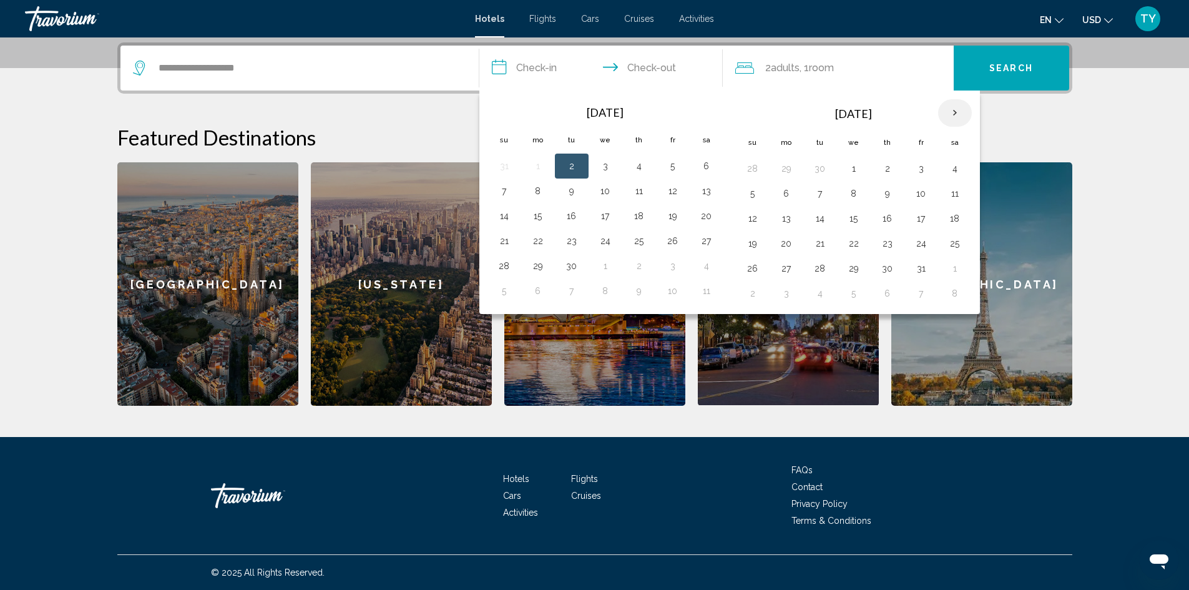
click at [953, 105] on th "Next month" at bounding box center [955, 112] width 34 height 27
click at [809, 213] on td "11" at bounding box center [820, 218] width 34 height 25
click at [822, 217] on button "11" at bounding box center [820, 218] width 20 height 17
click at [958, 218] on button "15" at bounding box center [955, 218] width 20 height 17
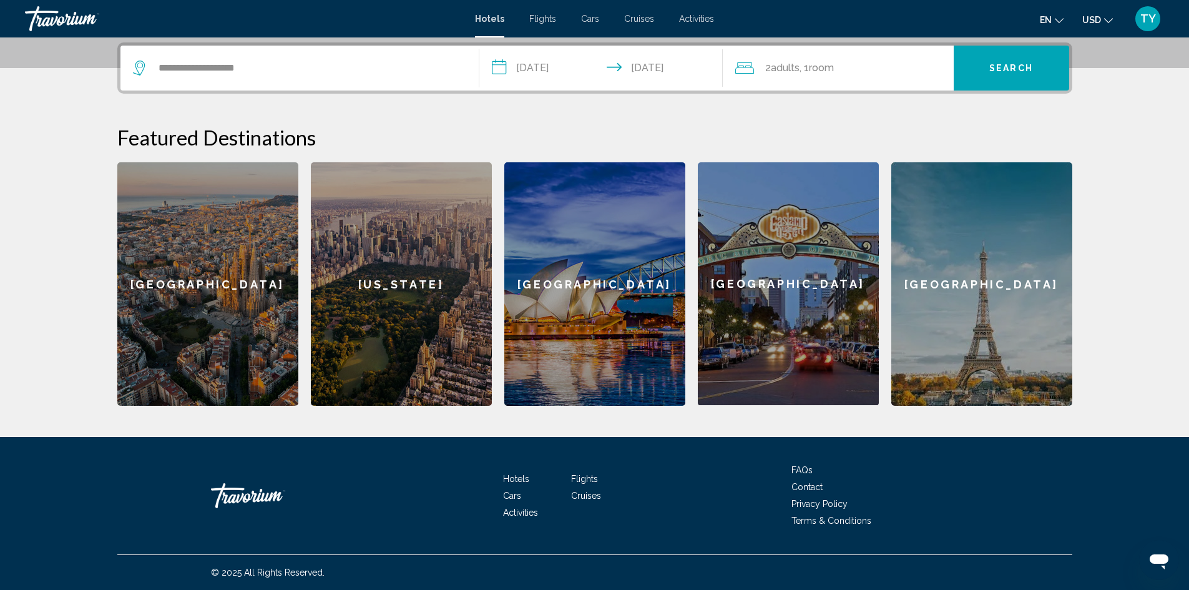
click at [539, 67] on input "**********" at bounding box center [603, 70] width 248 height 49
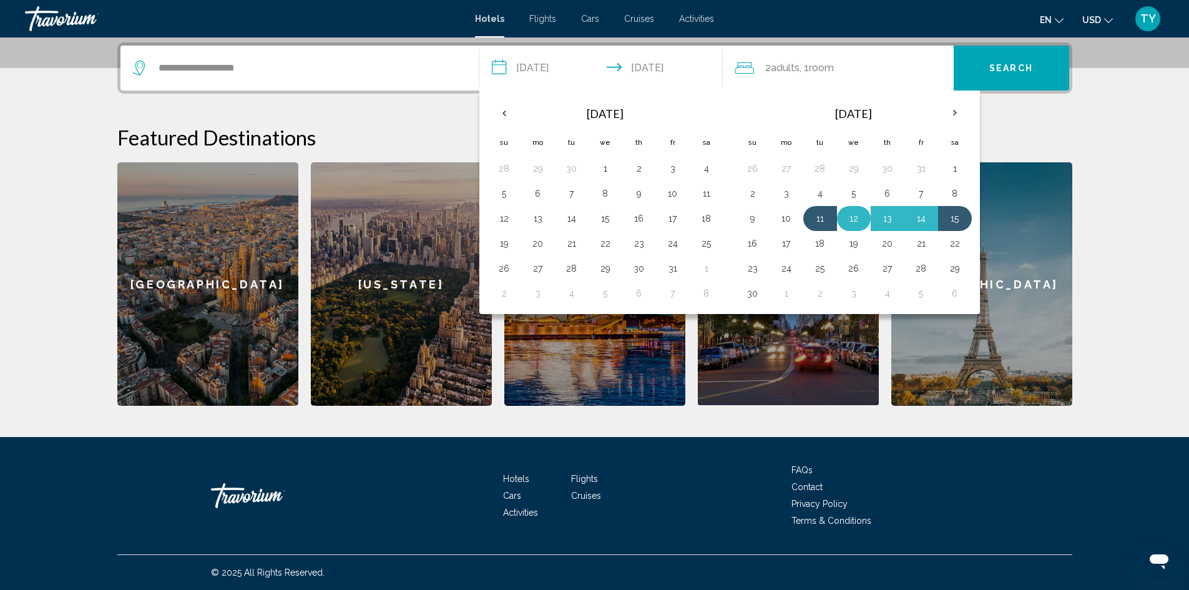
click at [848, 217] on button "12" at bounding box center [854, 218] width 20 height 17
click at [754, 243] on button "16" at bounding box center [753, 243] width 20 height 17
type input "**********"
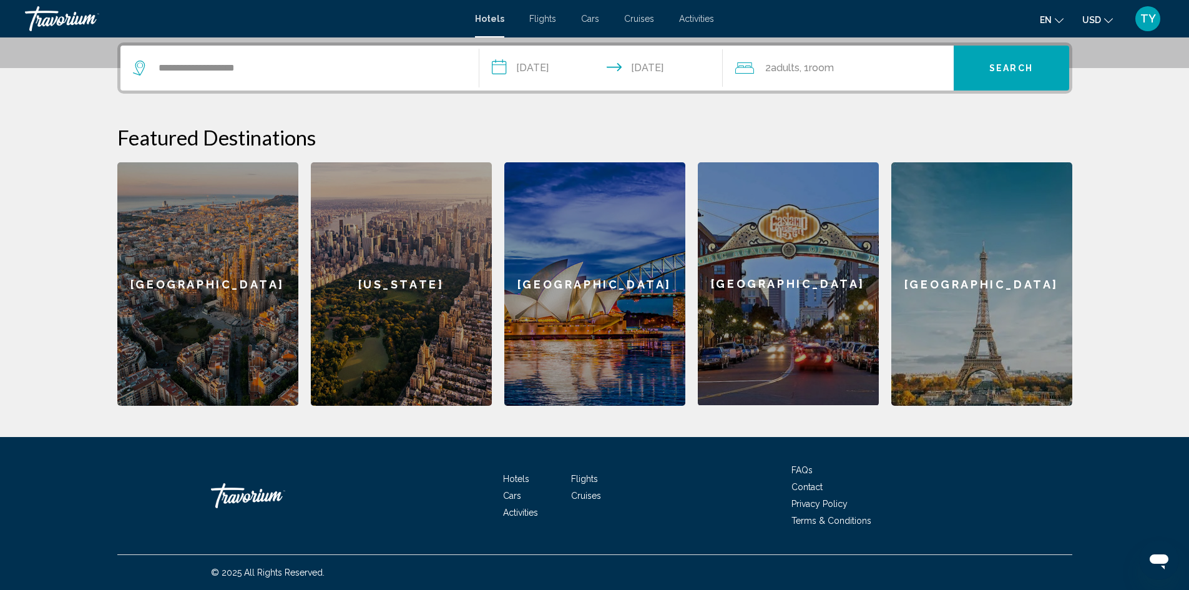
click at [803, 66] on span ", 1 Room rooms" at bounding box center [817, 67] width 34 height 17
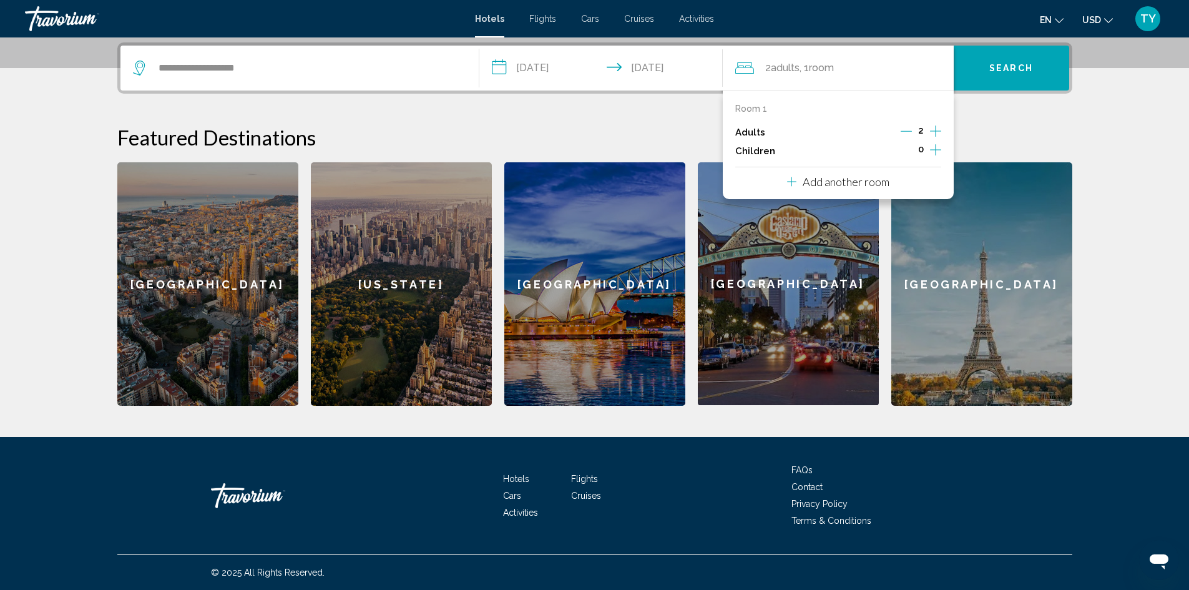
click at [932, 146] on icon "Increment children" at bounding box center [935, 149] width 11 height 15
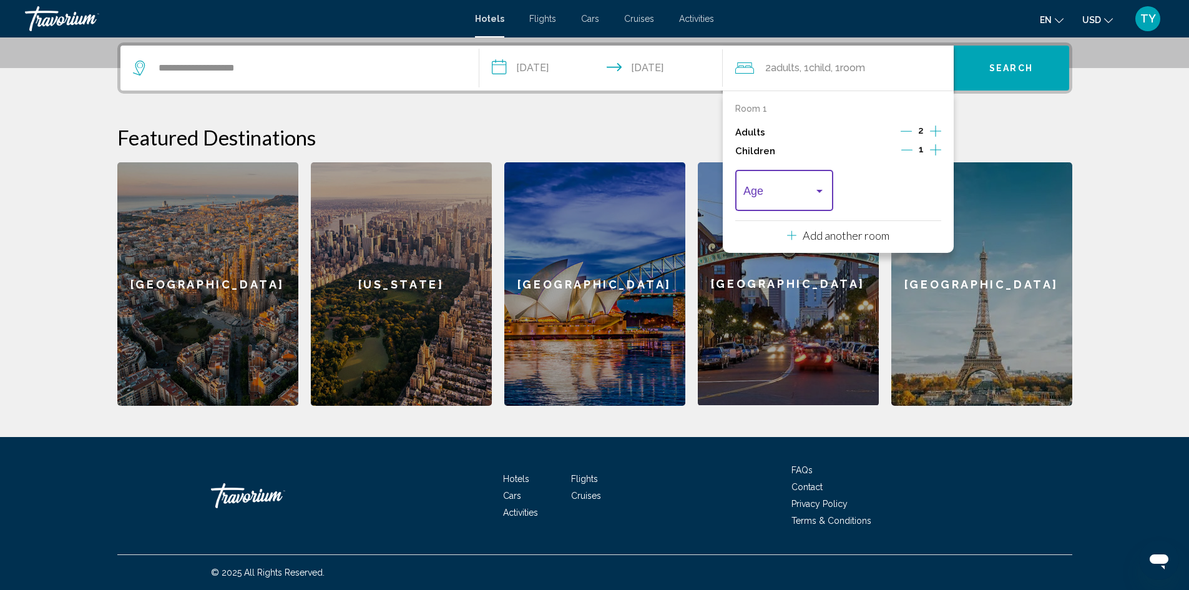
click at [814, 188] on div "Travelers: 2 adults, 1 child" at bounding box center [819, 191] width 11 height 10
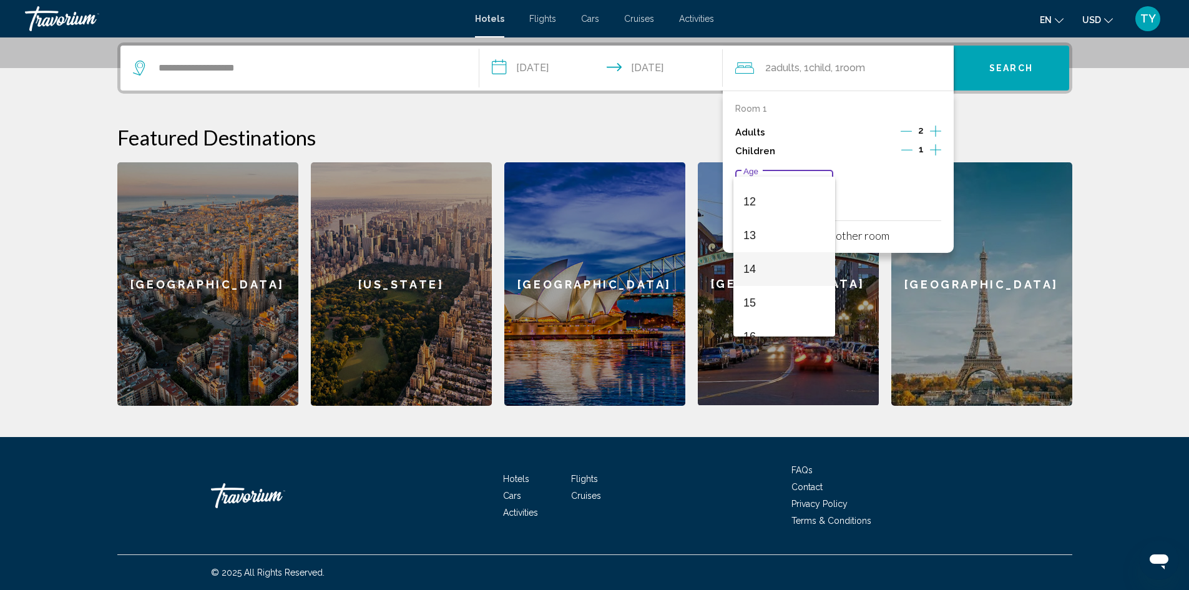
scroll to position [375, 0]
click at [767, 200] on span "11" at bounding box center [784, 190] width 82 height 34
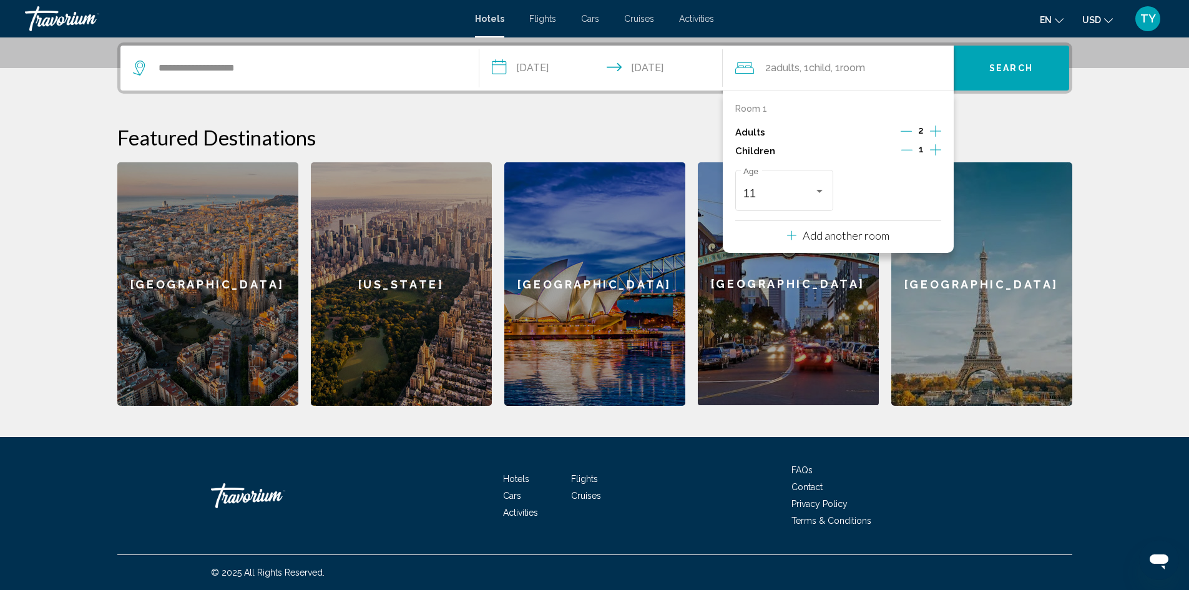
click at [1002, 72] on span "Search" at bounding box center [1011, 69] width 44 height 10
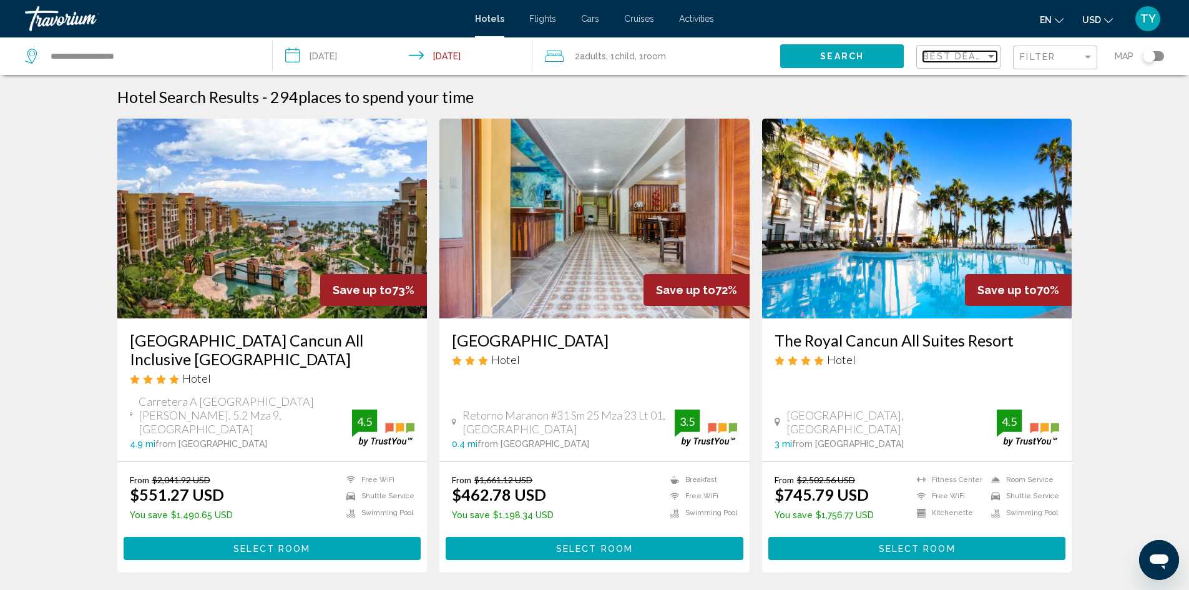
click at [986, 56] on div "Sort by" at bounding box center [991, 56] width 11 height 10
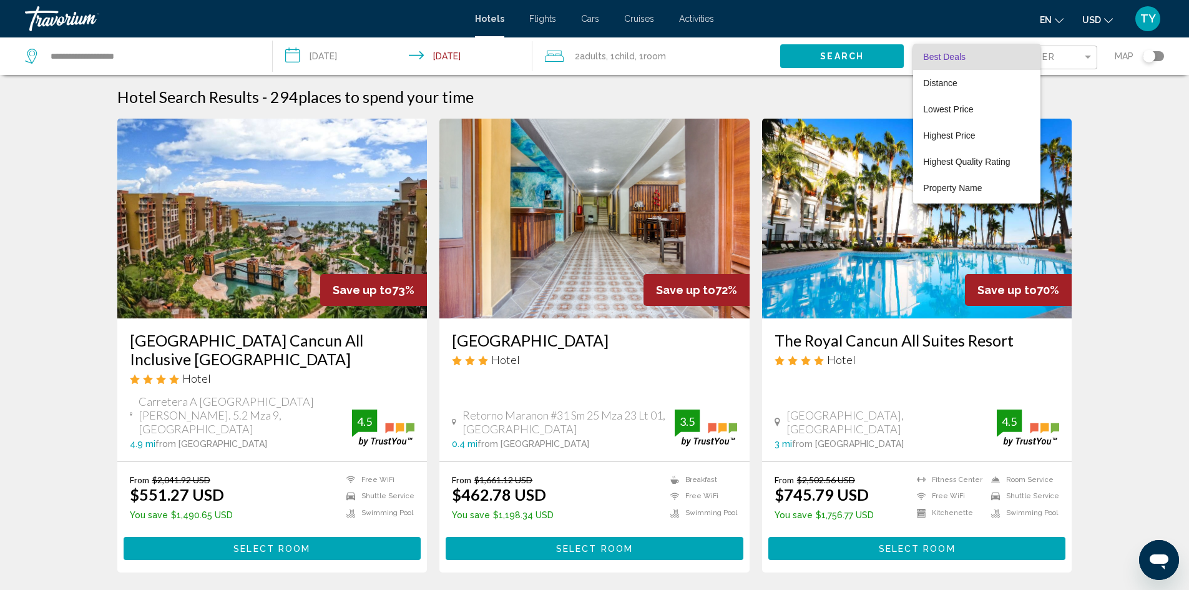
click at [1112, 22] on div at bounding box center [594, 295] width 1189 height 590
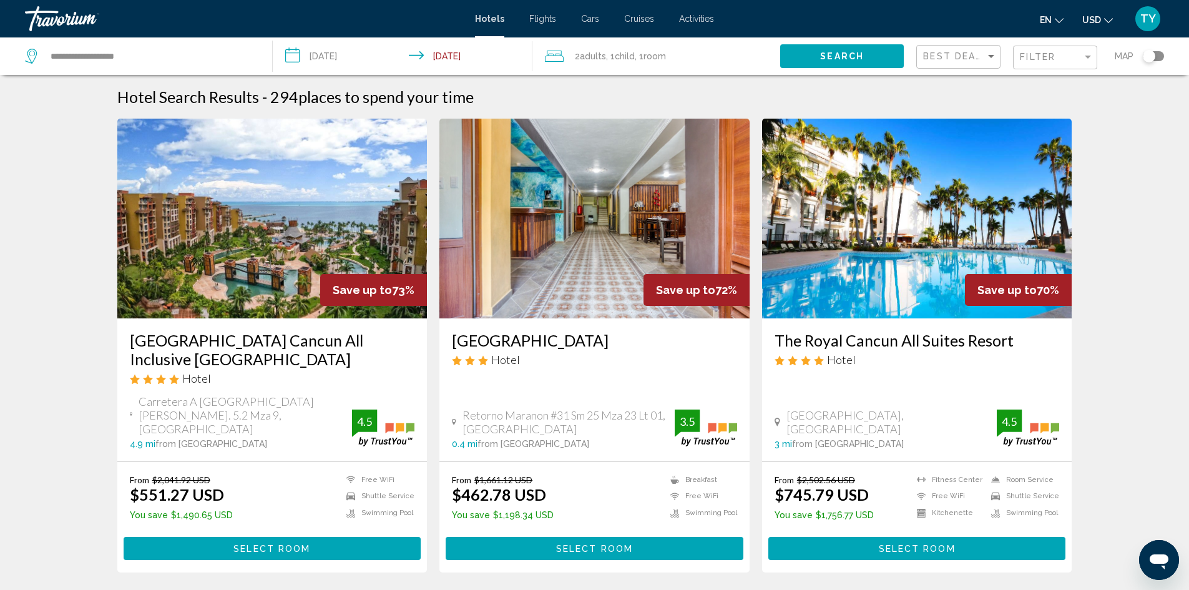
click at [1109, 21] on icon "Change currency" at bounding box center [1108, 20] width 9 height 9
click at [1092, 77] on button "CAD (Can$)" at bounding box center [1072, 82] width 63 height 16
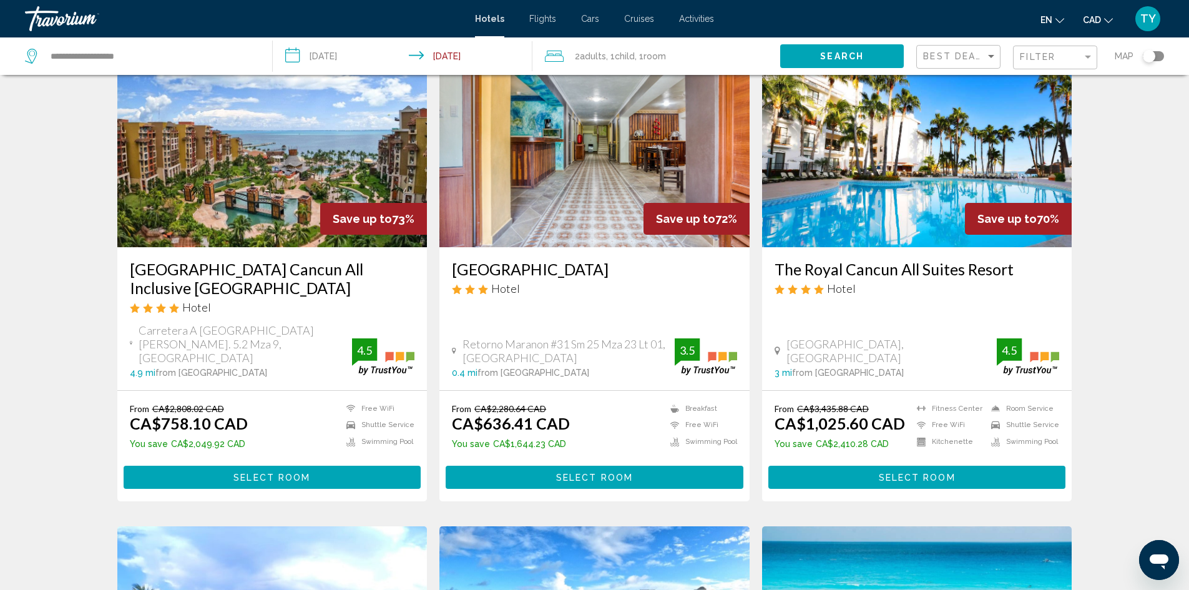
scroll to position [62, 0]
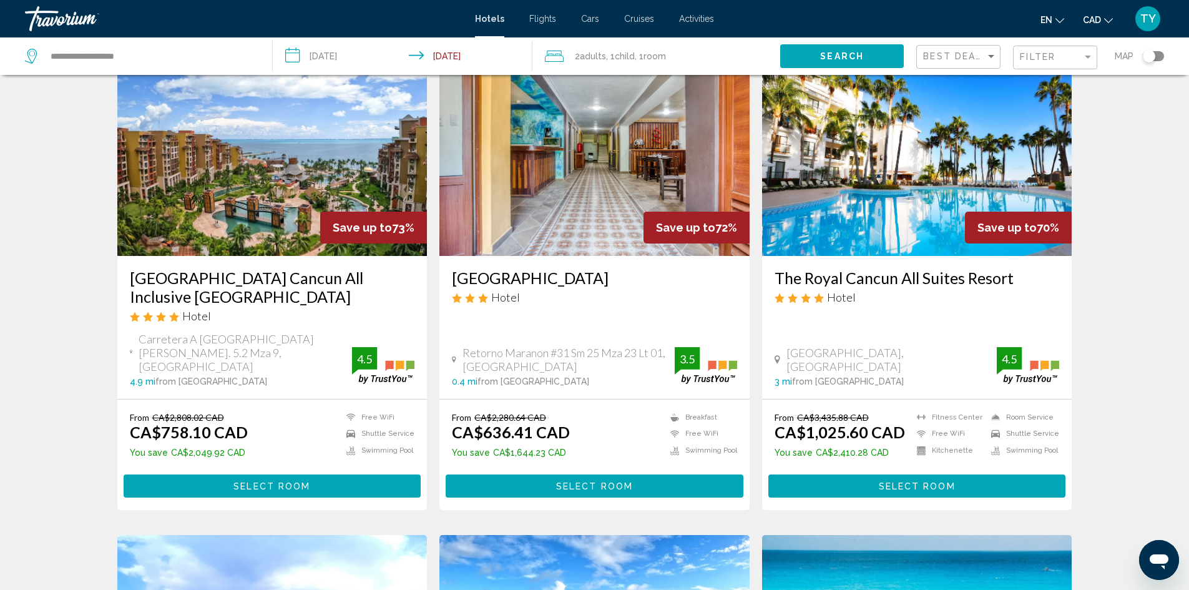
click at [247, 189] on img "Main content" at bounding box center [272, 156] width 310 height 200
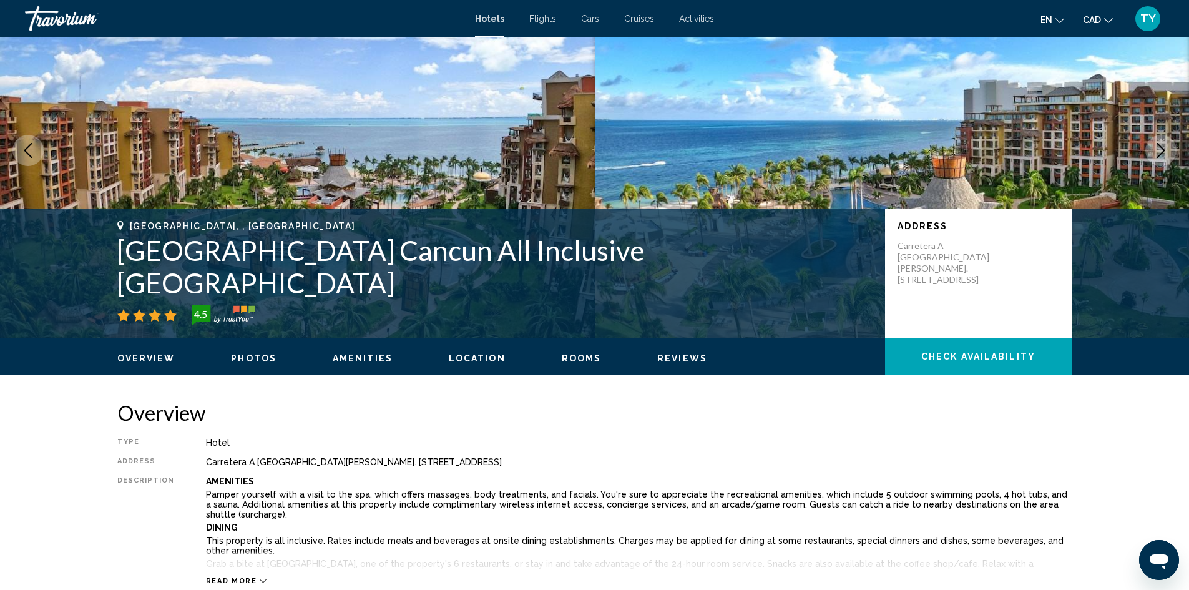
scroll to position [62, 0]
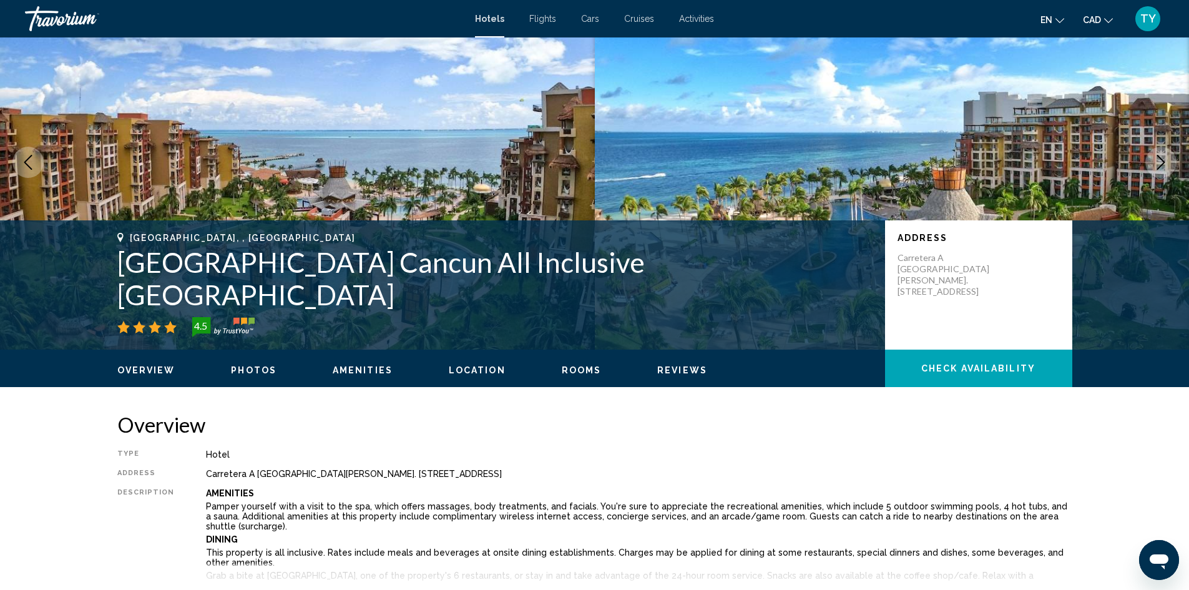
click at [269, 368] on span "Photos" at bounding box center [254, 370] width 46 height 10
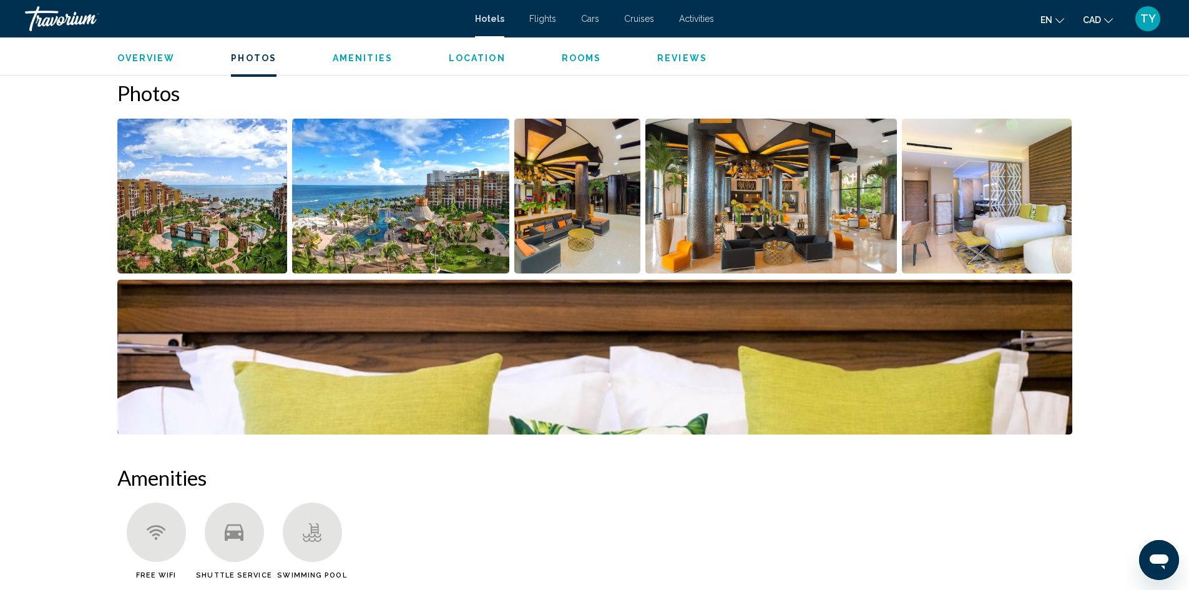
scroll to position [610, 0]
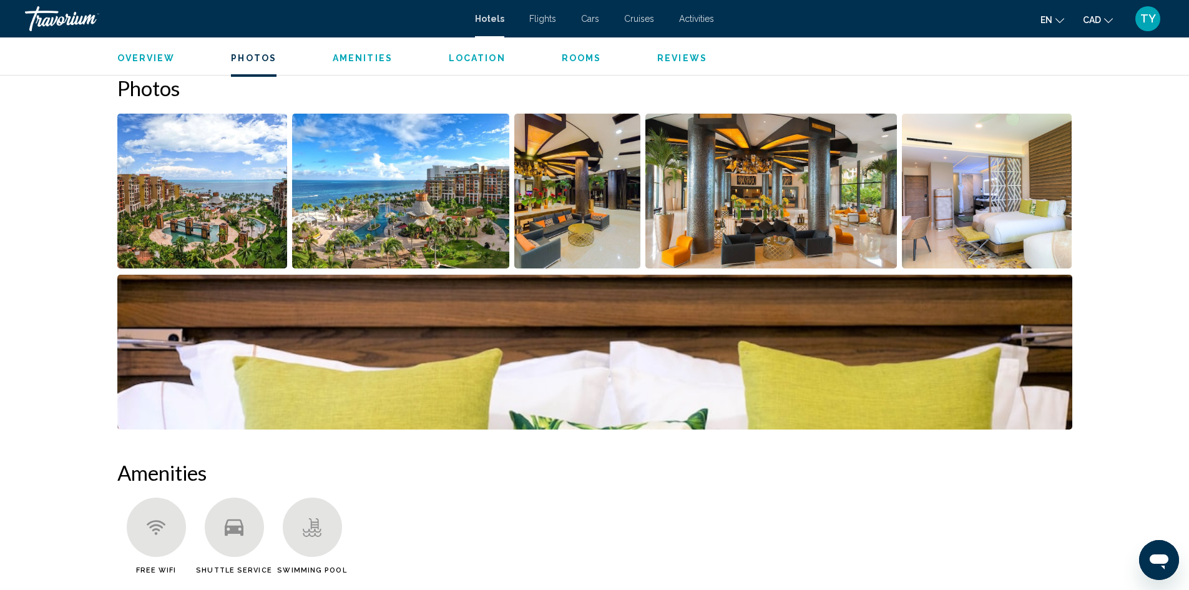
click at [253, 221] on img "Open full-screen image slider" at bounding box center [202, 191] width 170 height 155
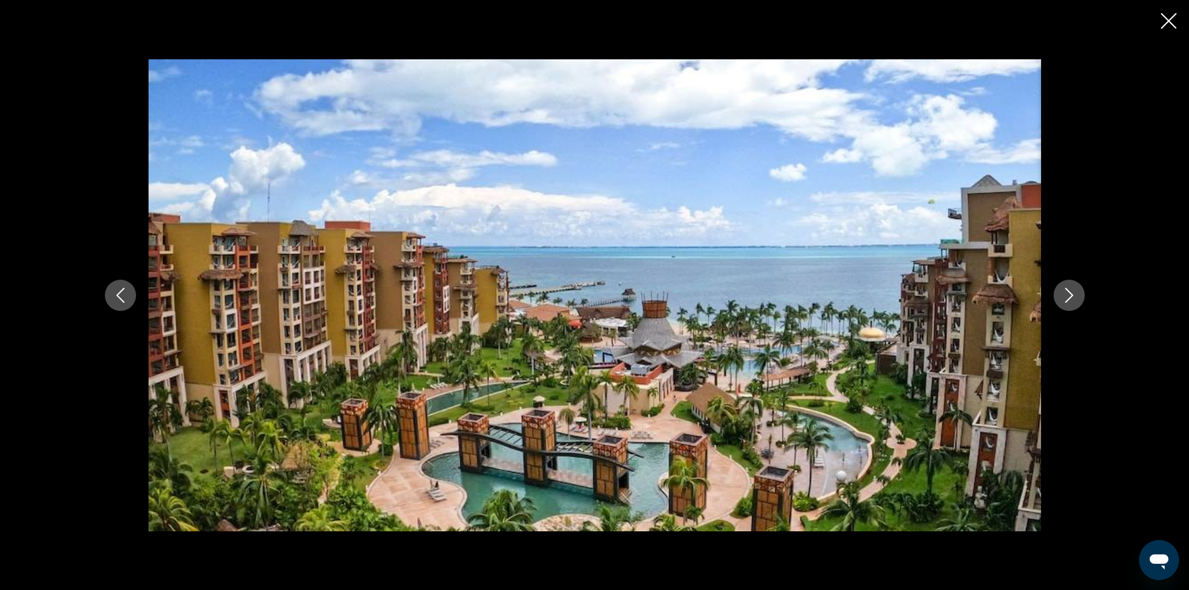
click at [1051, 298] on div "Main content" at bounding box center [594, 295] width 1005 height 472
click at [1076, 293] on icon "Next image" at bounding box center [1069, 295] width 15 height 15
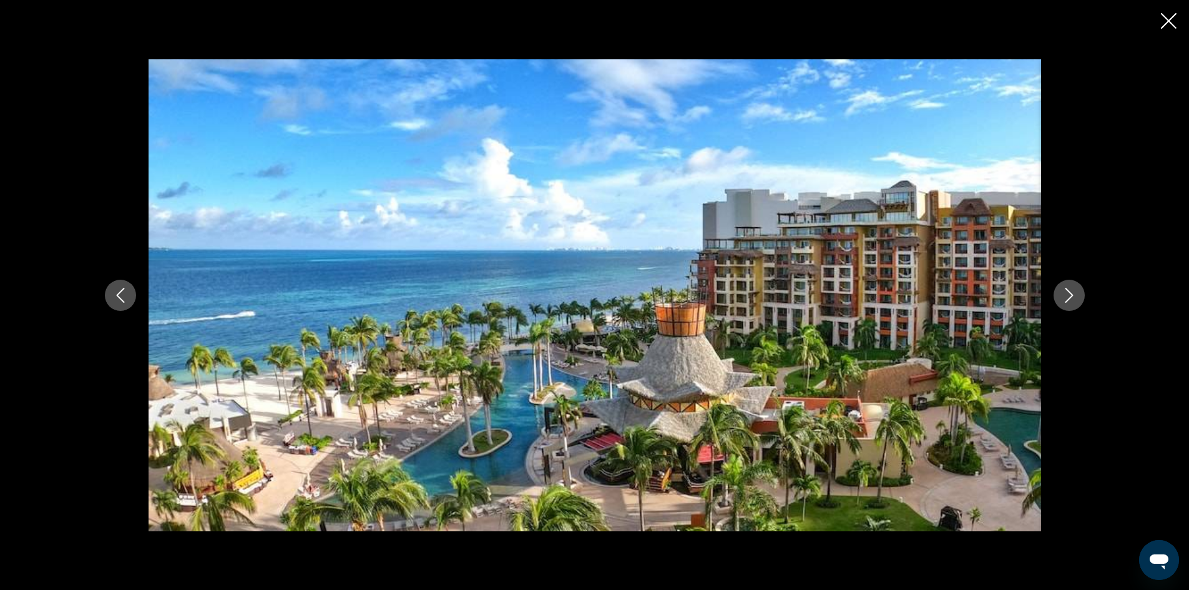
click at [1075, 295] on icon "Next image" at bounding box center [1069, 295] width 15 height 15
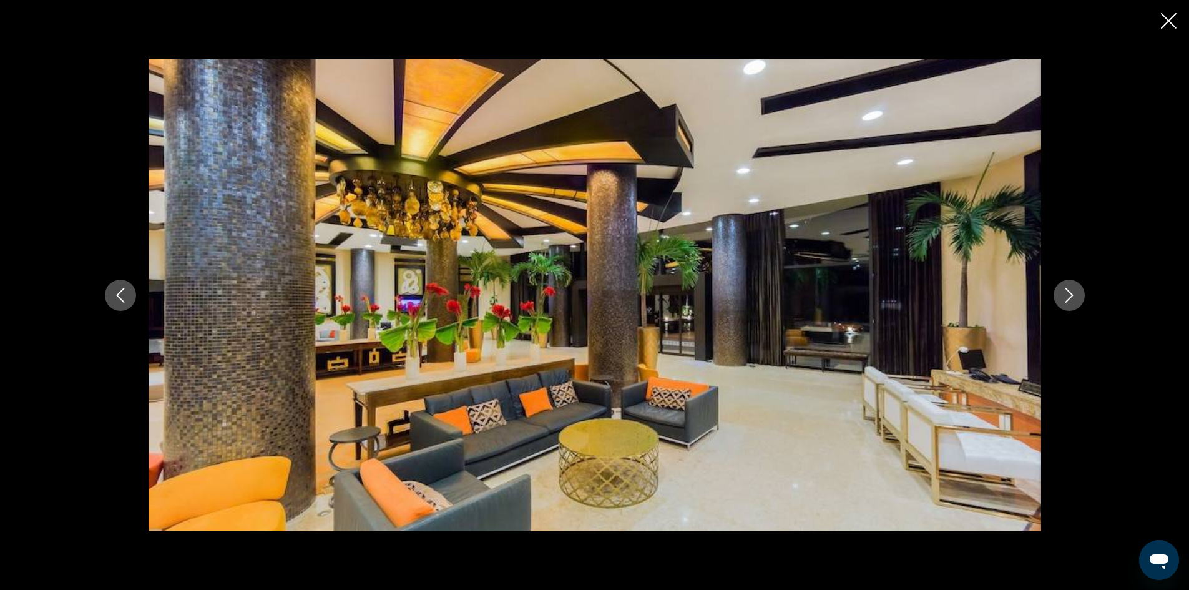
click at [1075, 295] on icon "Next image" at bounding box center [1069, 295] width 15 height 15
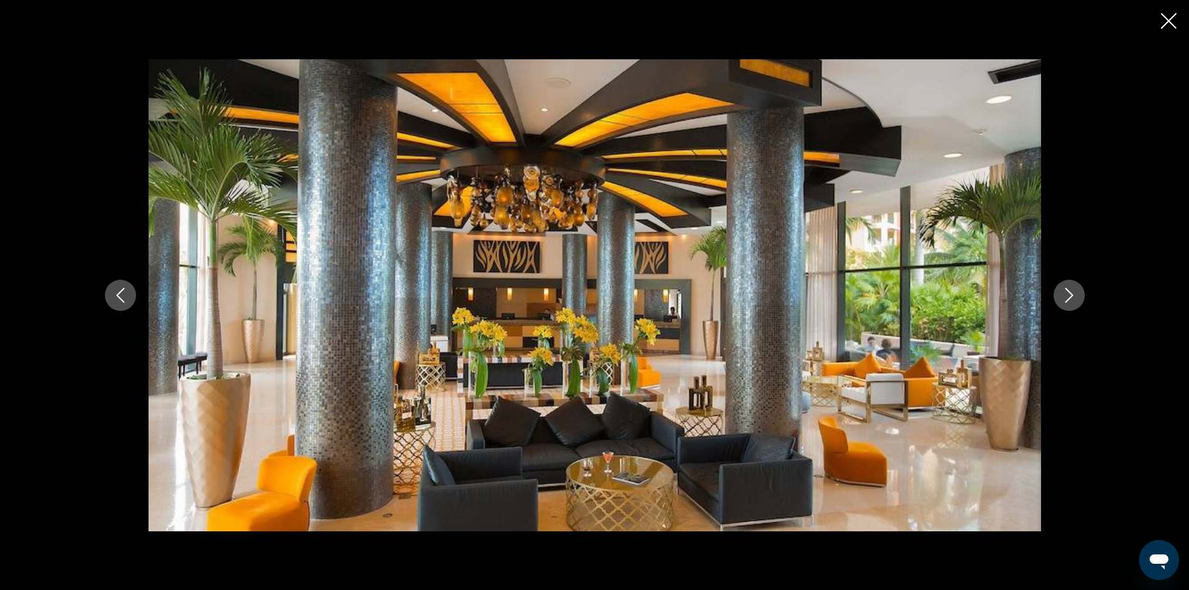
click at [1075, 295] on icon "Next image" at bounding box center [1069, 295] width 15 height 15
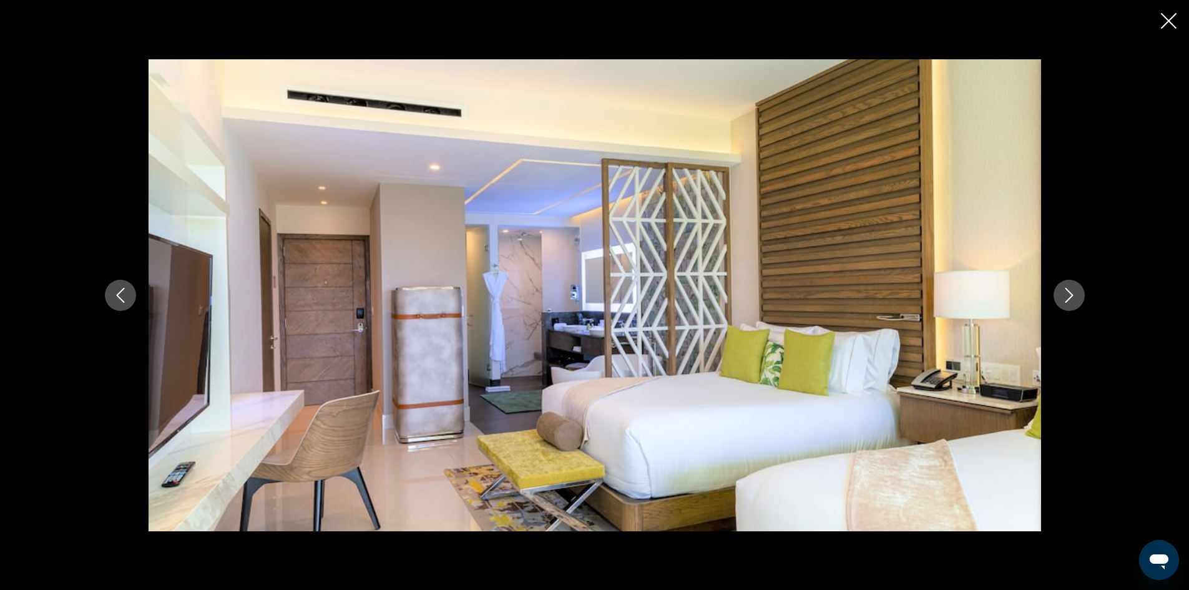
click at [1075, 295] on icon "Next image" at bounding box center [1069, 295] width 15 height 15
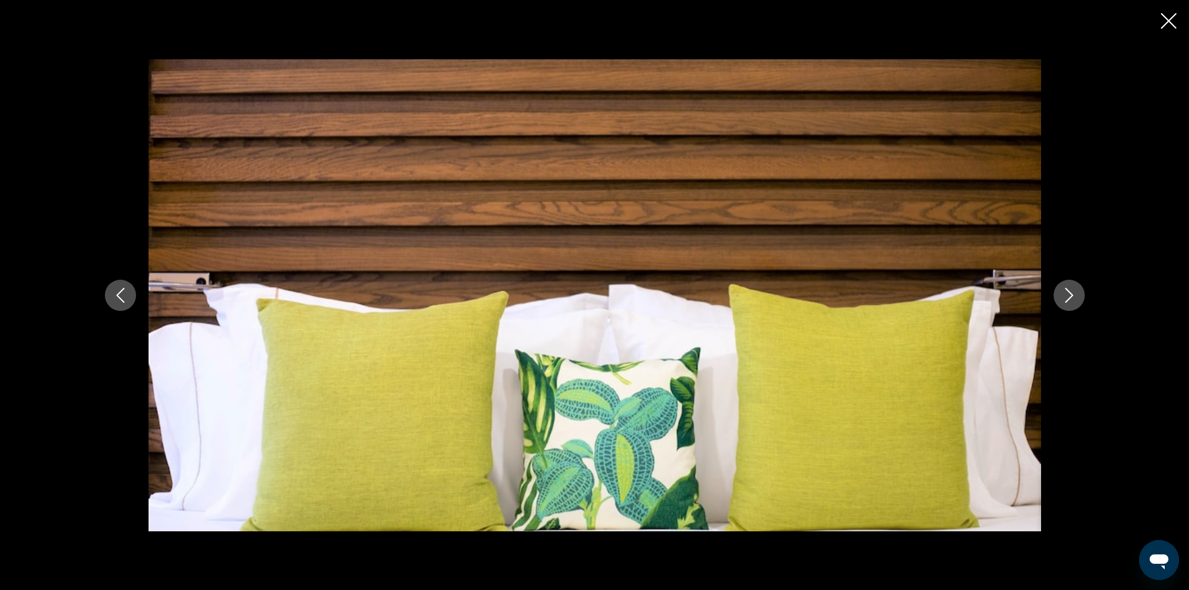
click at [1075, 295] on icon "Next image" at bounding box center [1069, 295] width 15 height 15
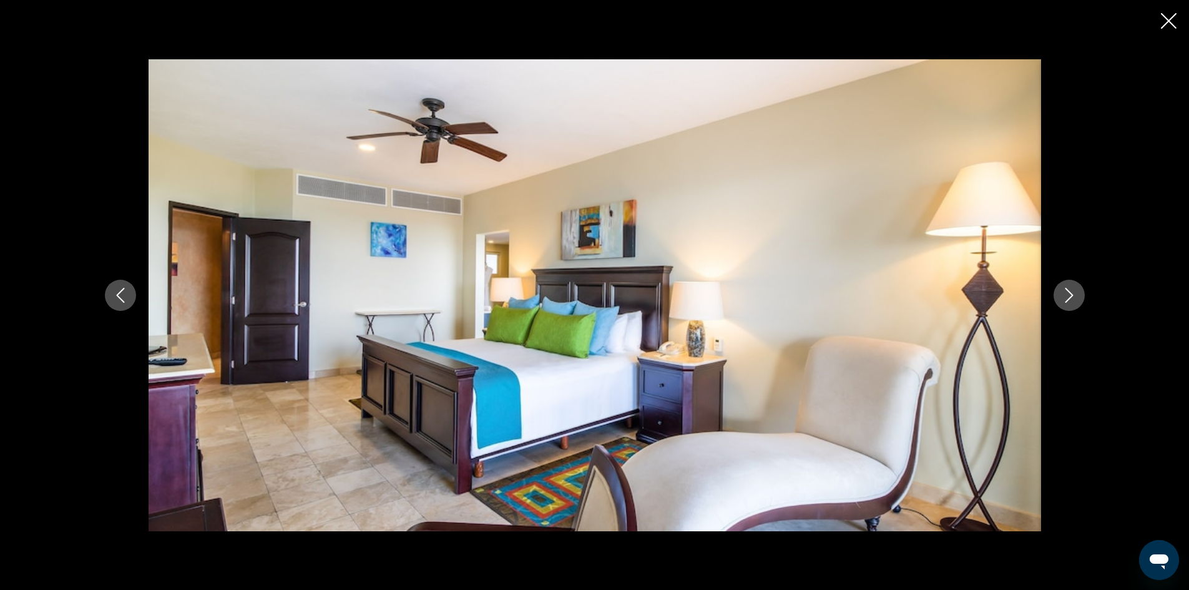
click at [1075, 295] on icon "Next image" at bounding box center [1069, 295] width 15 height 15
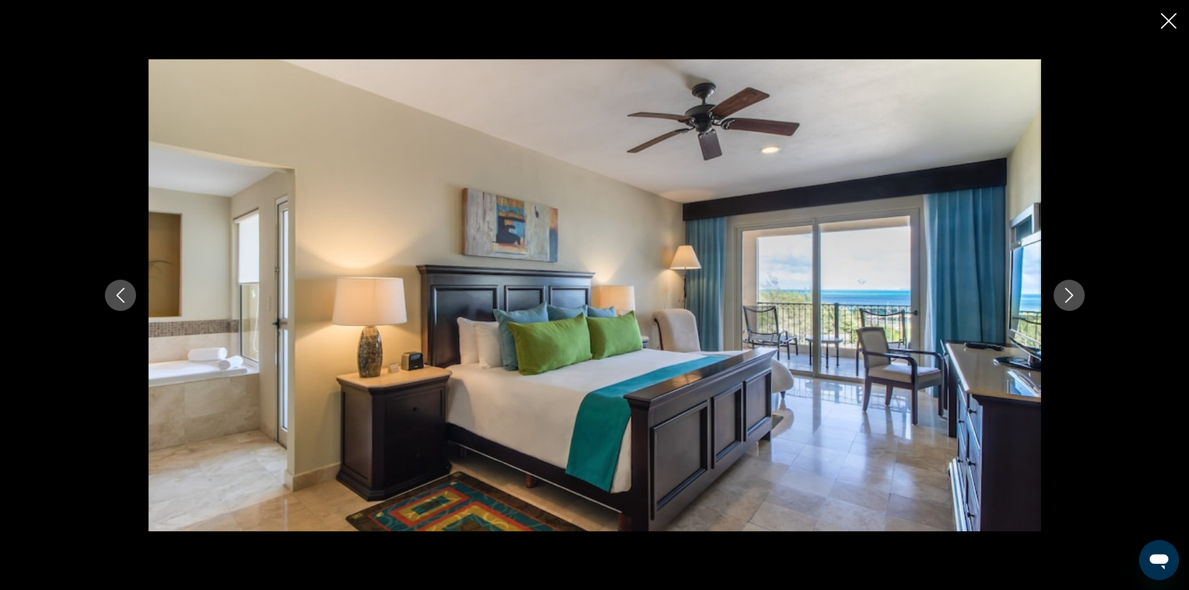
click at [1075, 295] on icon "Next image" at bounding box center [1069, 295] width 15 height 15
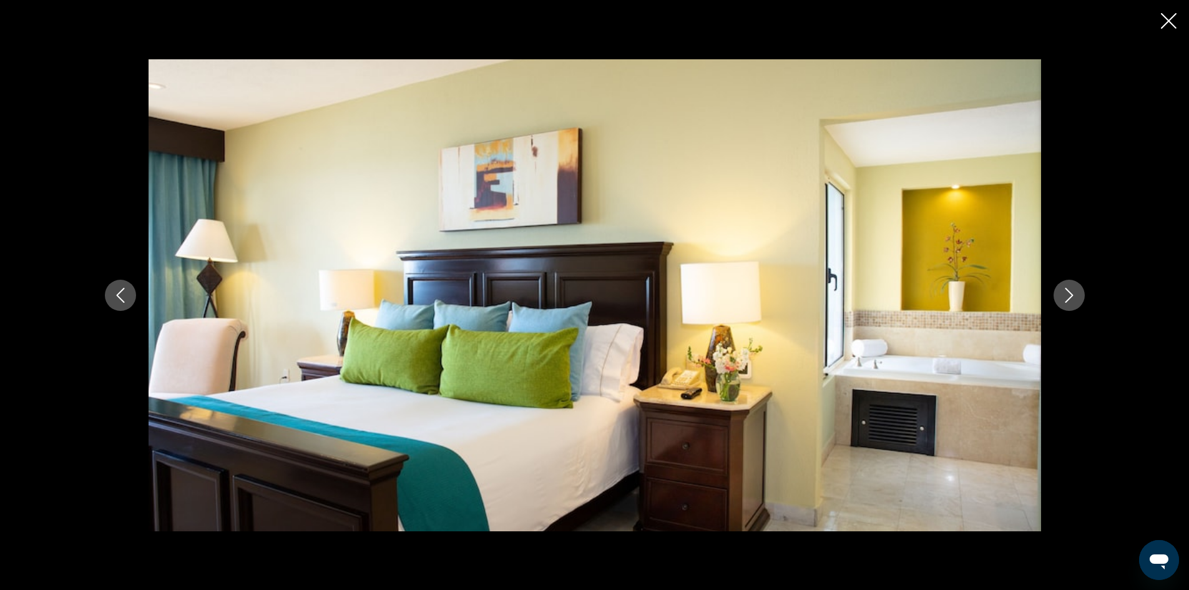
click at [1075, 295] on icon "Next image" at bounding box center [1069, 295] width 15 height 15
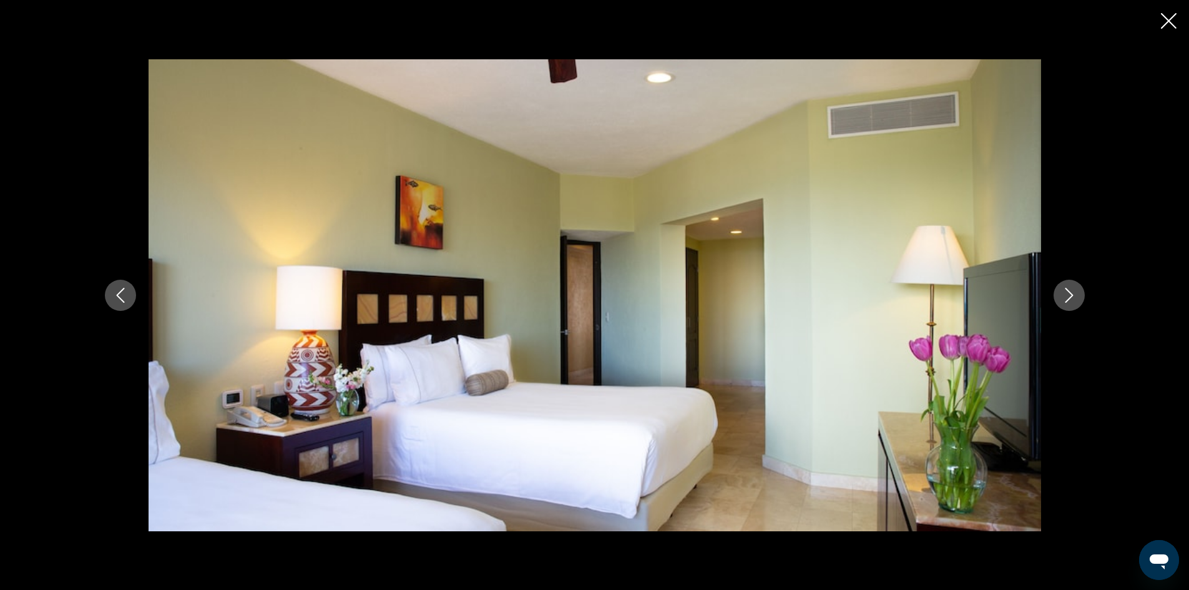
click at [1075, 295] on icon "Next image" at bounding box center [1069, 295] width 15 height 15
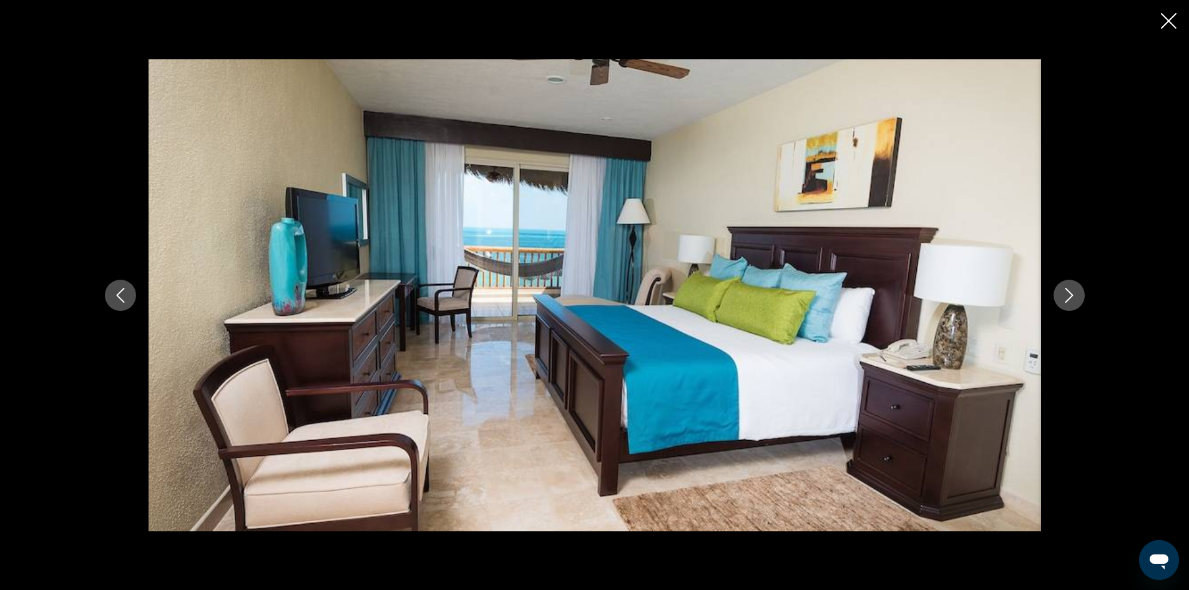
click at [1075, 295] on icon "Next image" at bounding box center [1069, 295] width 15 height 15
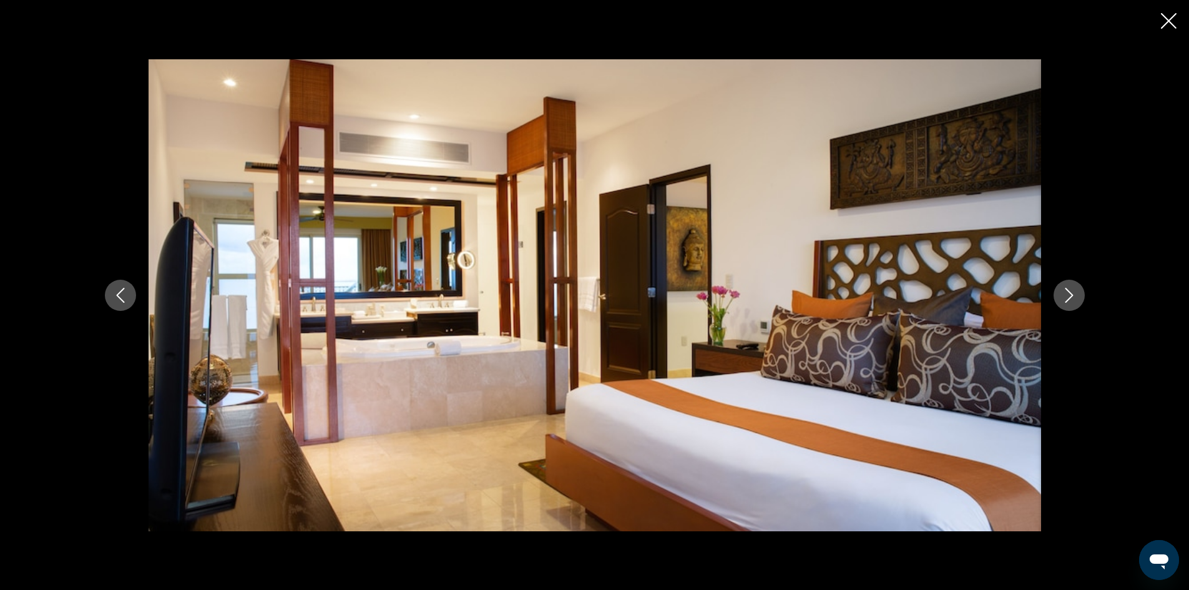
click at [1075, 295] on icon "Next image" at bounding box center [1069, 295] width 15 height 15
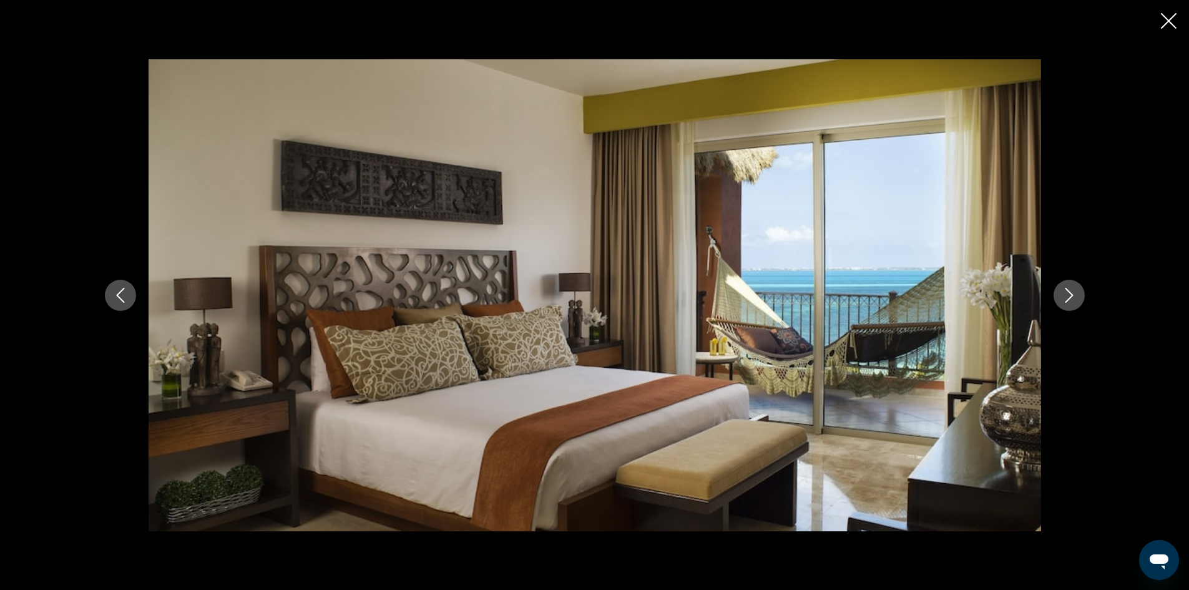
click at [1075, 295] on icon "Next image" at bounding box center [1069, 295] width 15 height 15
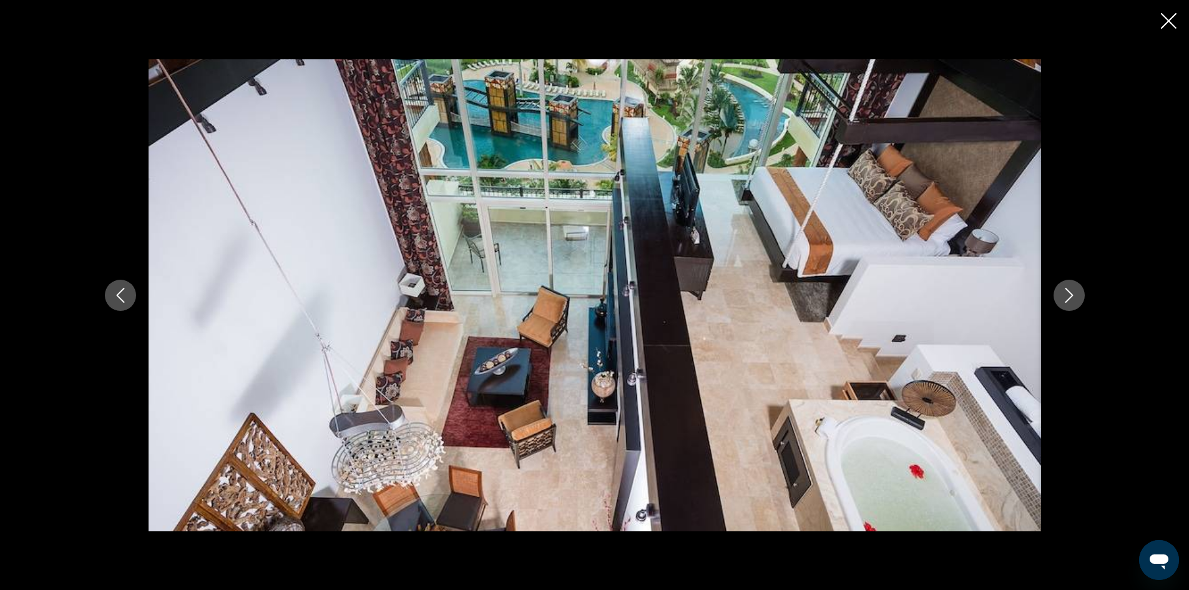
click at [1075, 295] on icon "Next image" at bounding box center [1069, 295] width 15 height 15
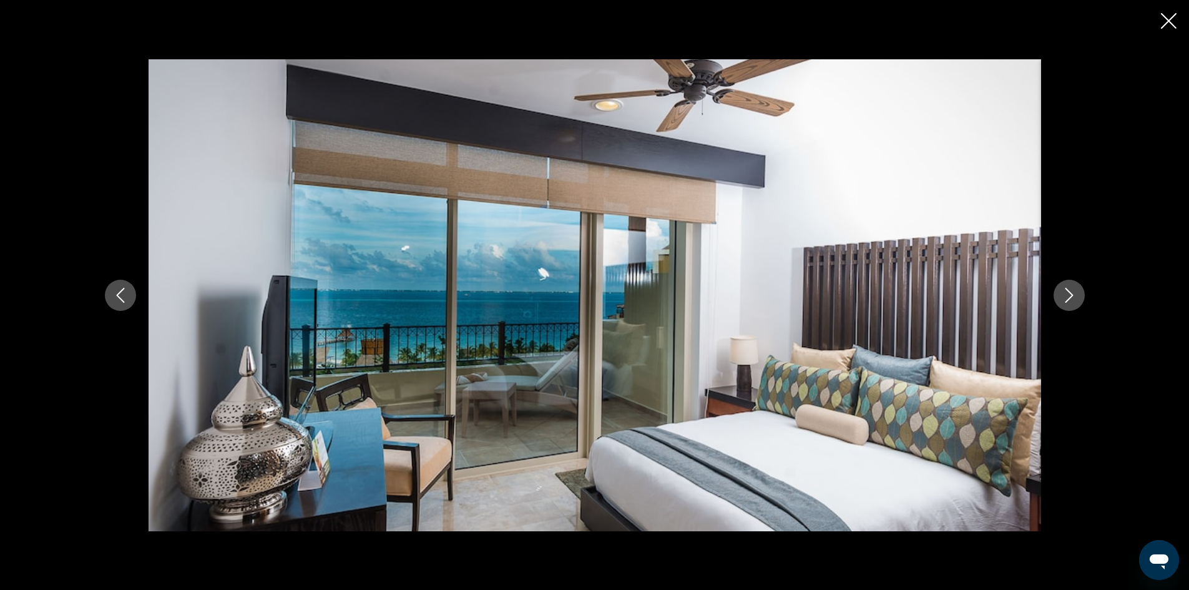
click at [1075, 295] on icon "Next image" at bounding box center [1069, 295] width 15 height 15
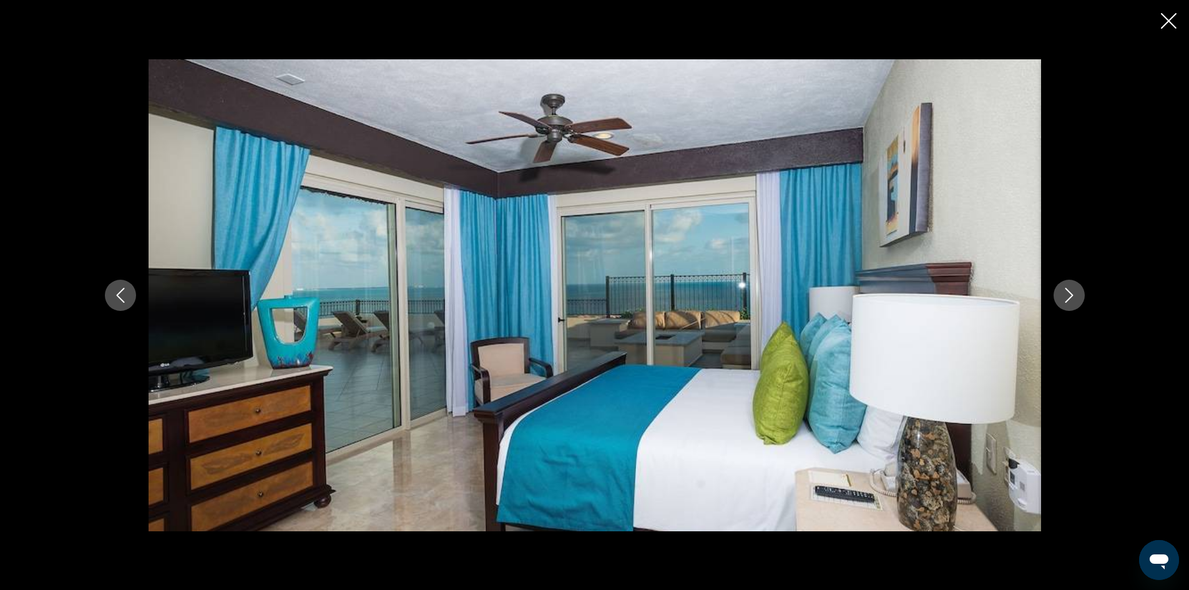
click at [1075, 295] on icon "Next image" at bounding box center [1069, 295] width 15 height 15
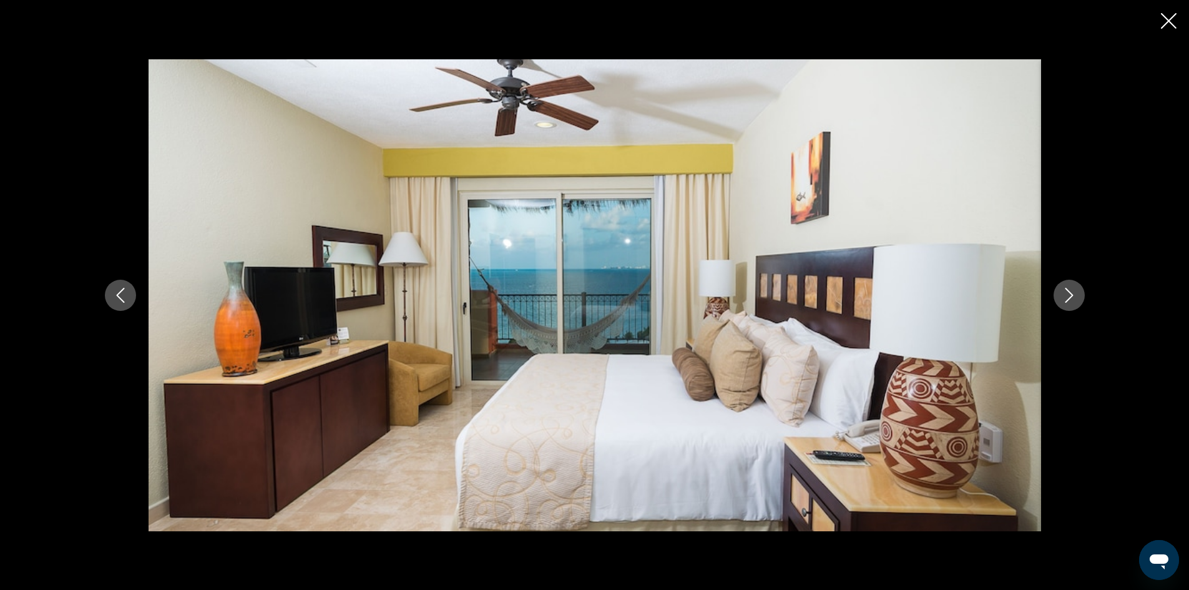
click at [1075, 295] on icon "Next image" at bounding box center [1069, 295] width 15 height 15
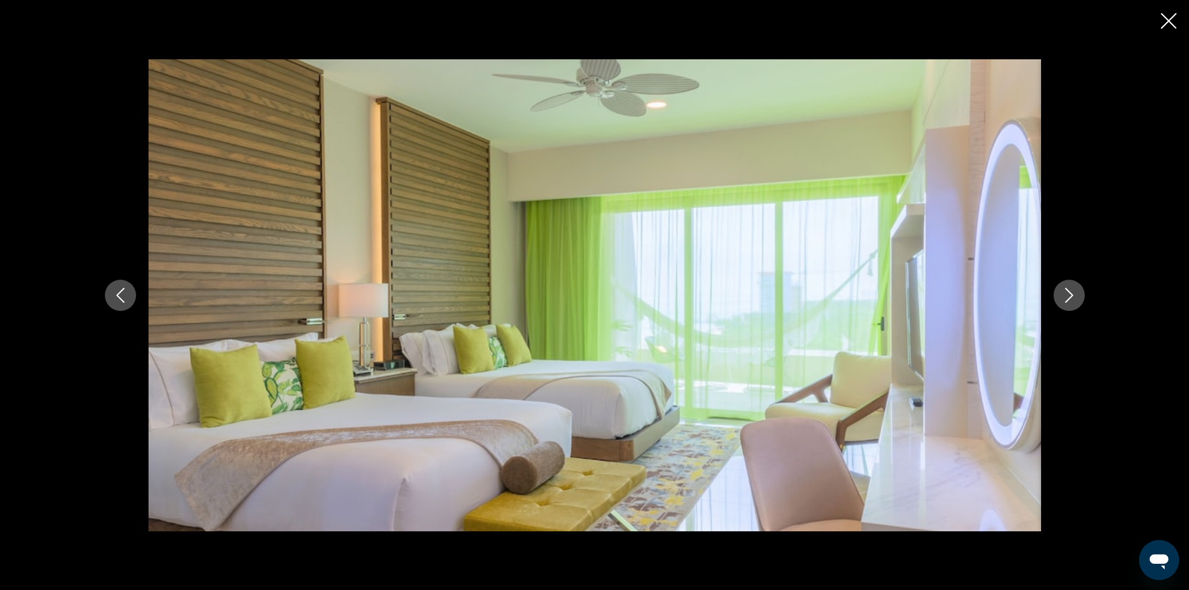
click at [1075, 295] on icon "Next image" at bounding box center [1069, 295] width 15 height 15
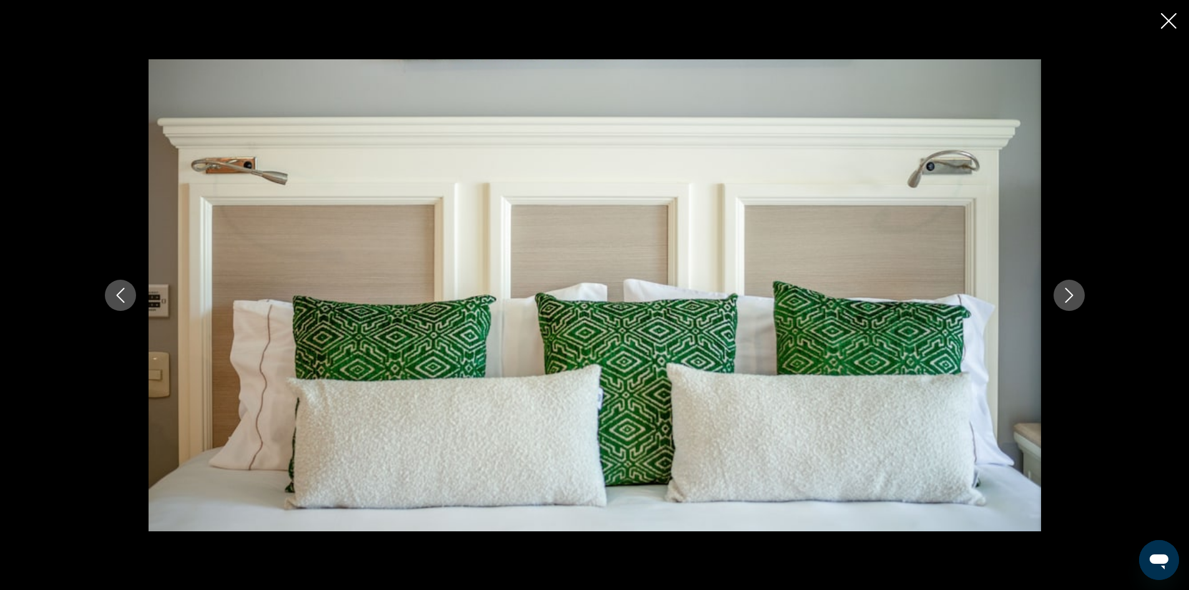
click at [1075, 295] on icon "Next image" at bounding box center [1069, 295] width 15 height 15
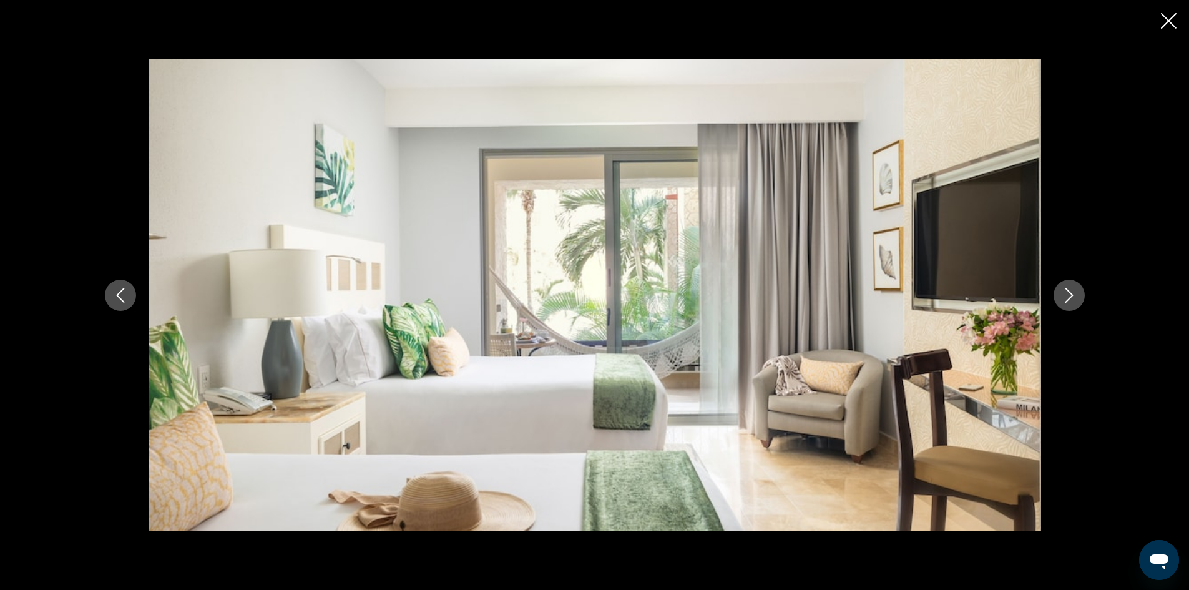
click at [1075, 295] on icon "Next image" at bounding box center [1069, 295] width 15 height 15
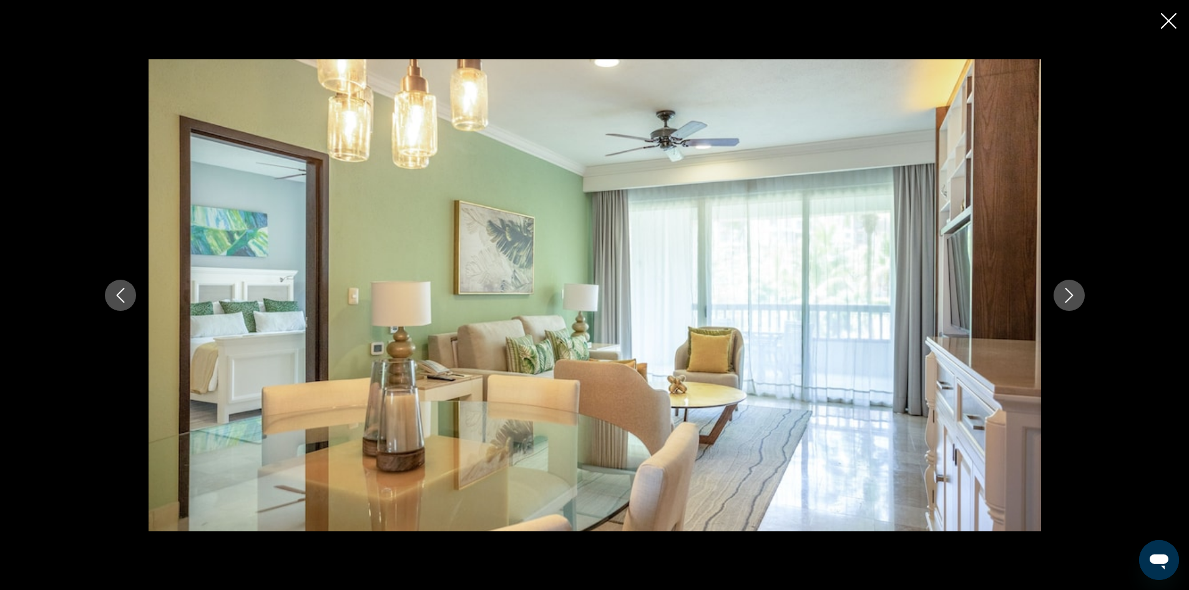
click at [1075, 295] on icon "Next image" at bounding box center [1069, 295] width 15 height 15
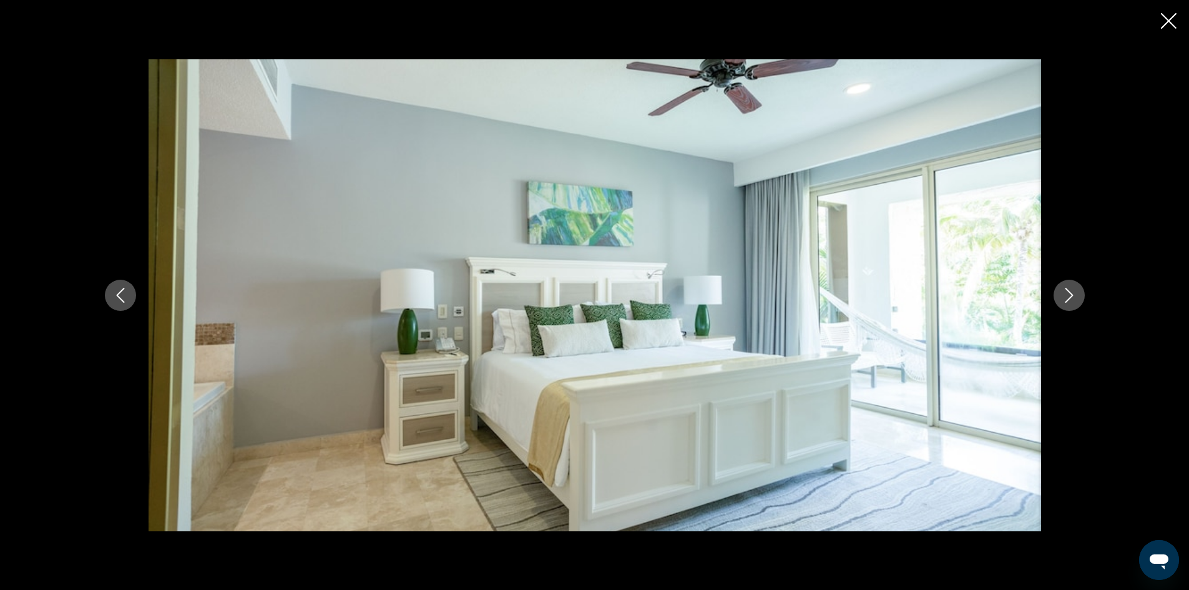
click at [1075, 295] on icon "Next image" at bounding box center [1069, 295] width 15 height 15
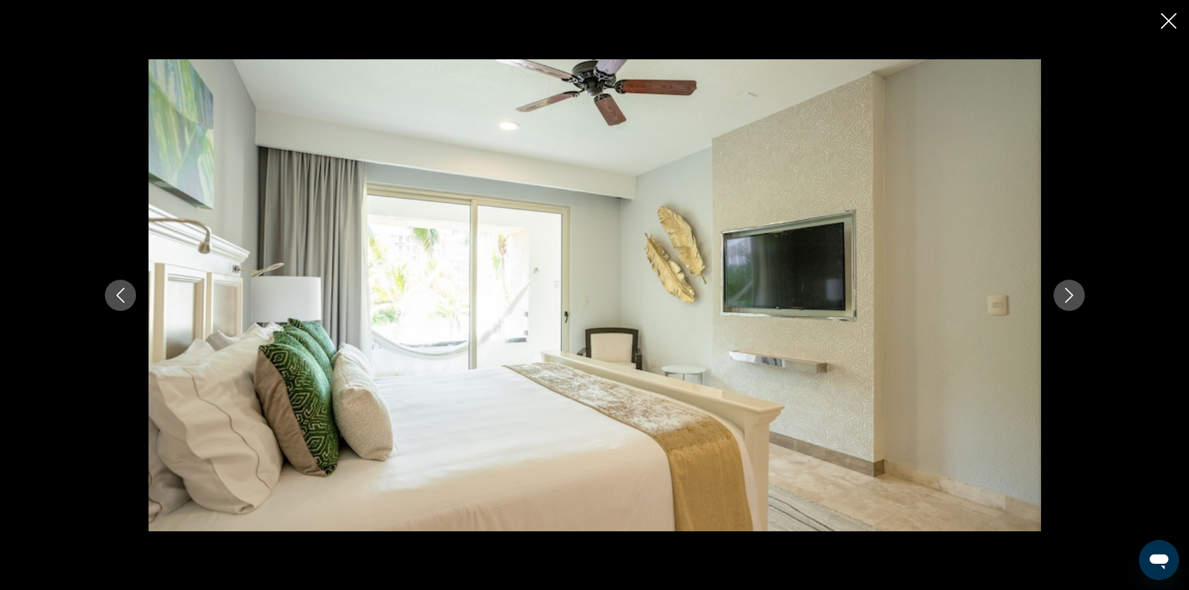
click at [1075, 295] on icon "Next image" at bounding box center [1069, 295] width 15 height 15
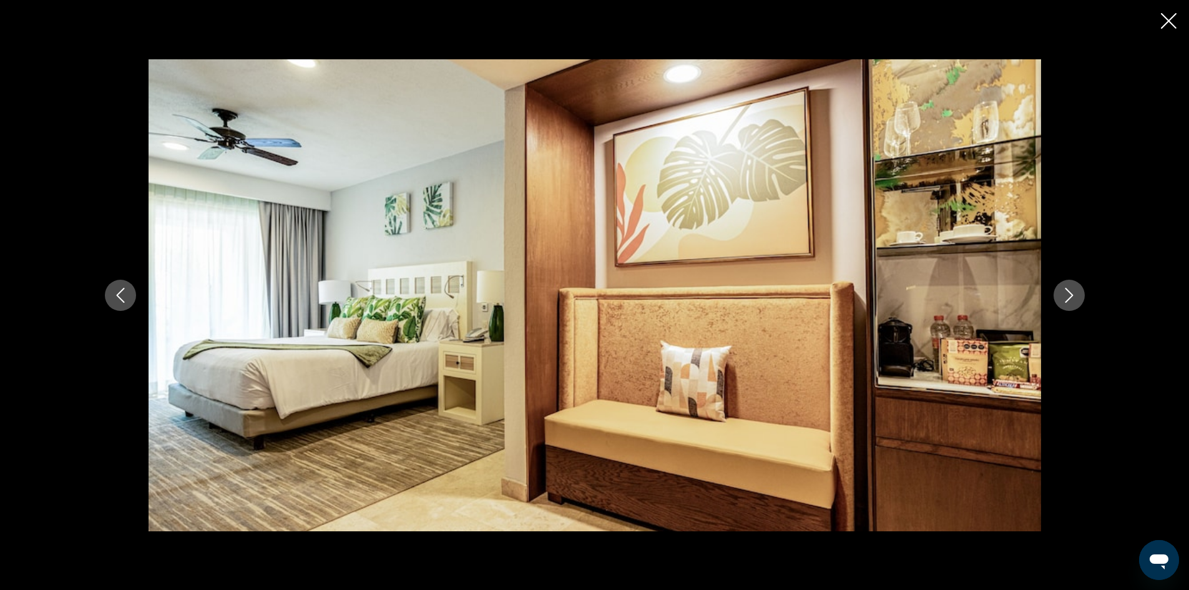
click at [1075, 295] on icon "Next image" at bounding box center [1069, 295] width 15 height 15
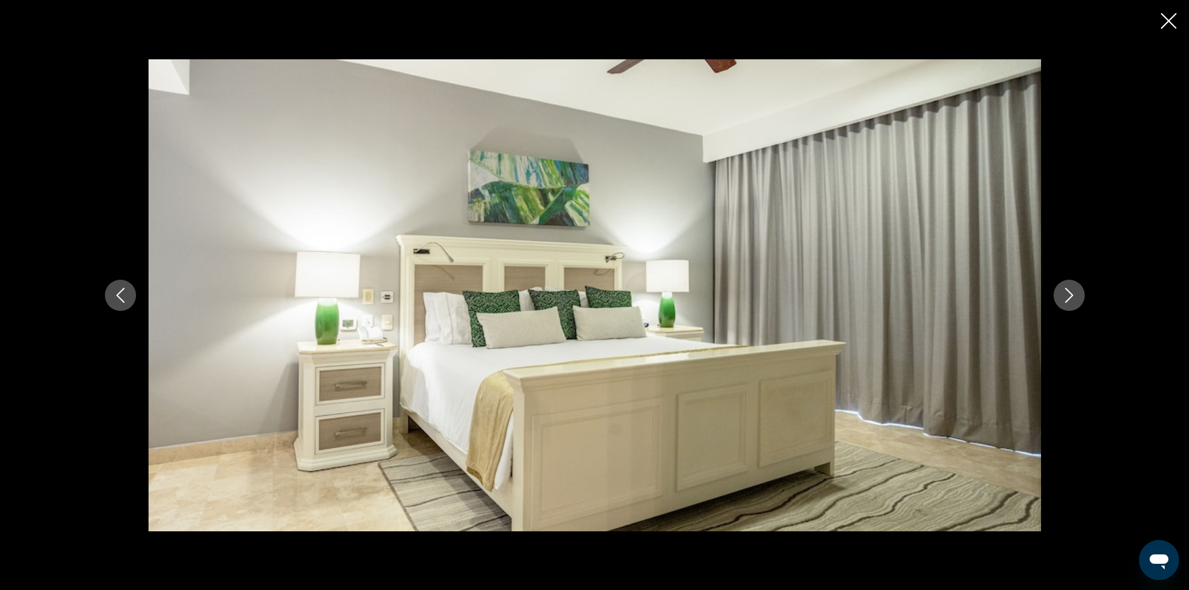
click at [1075, 295] on icon "Next image" at bounding box center [1069, 295] width 15 height 15
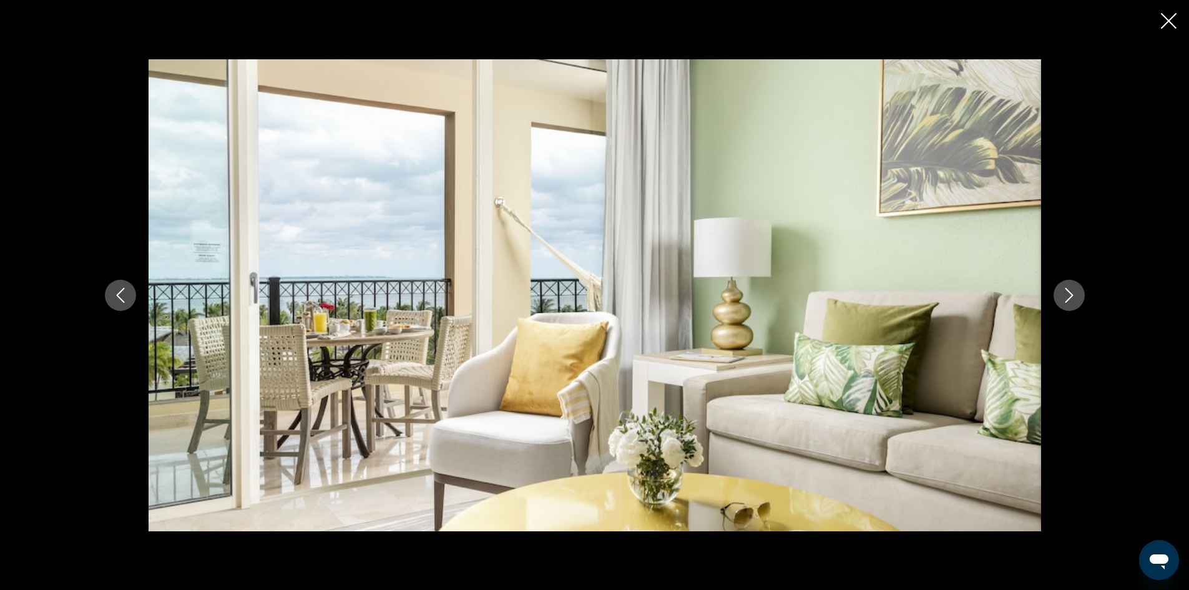
click at [1075, 295] on icon "Next image" at bounding box center [1069, 295] width 15 height 15
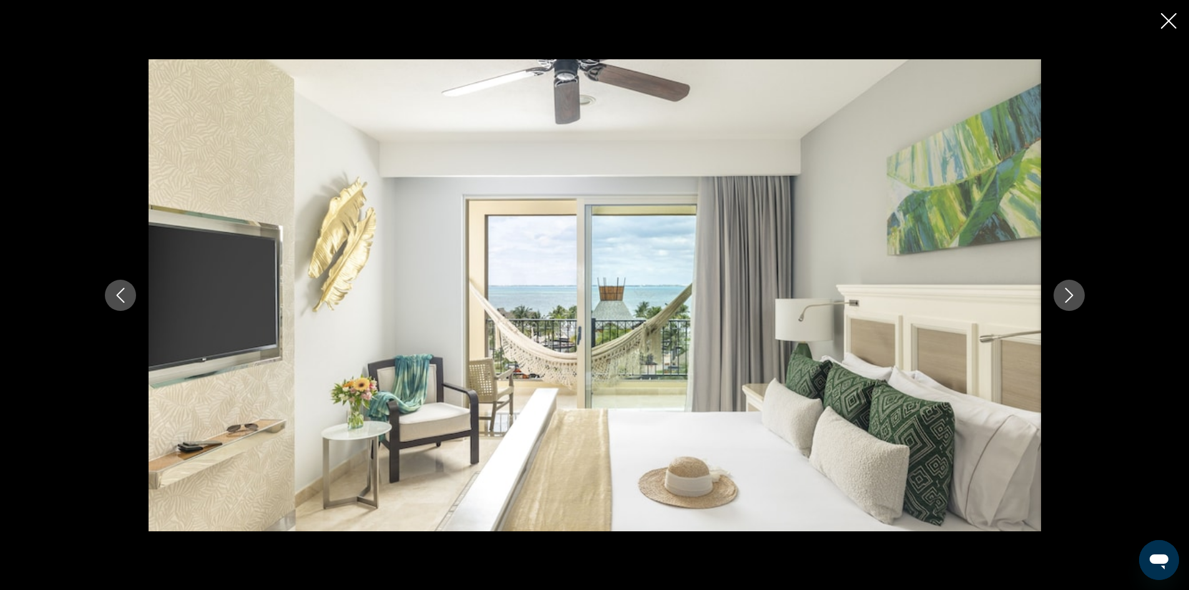
click at [1075, 295] on icon "Next image" at bounding box center [1069, 295] width 15 height 15
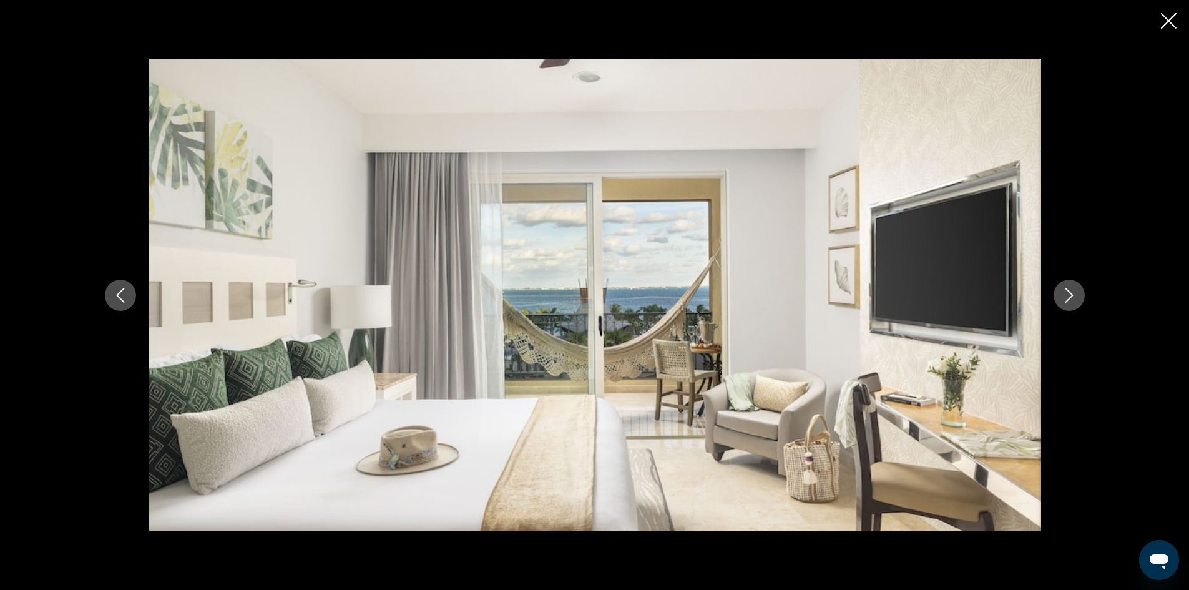
click at [1075, 295] on icon "Next image" at bounding box center [1069, 295] width 15 height 15
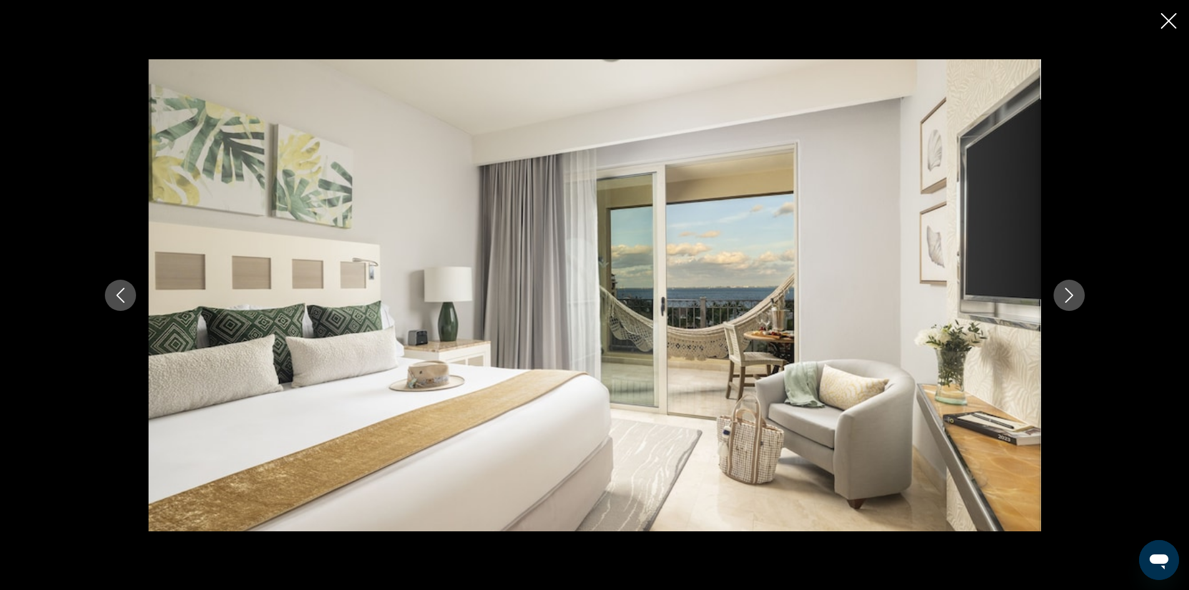
click at [1075, 295] on icon "Next image" at bounding box center [1069, 295] width 15 height 15
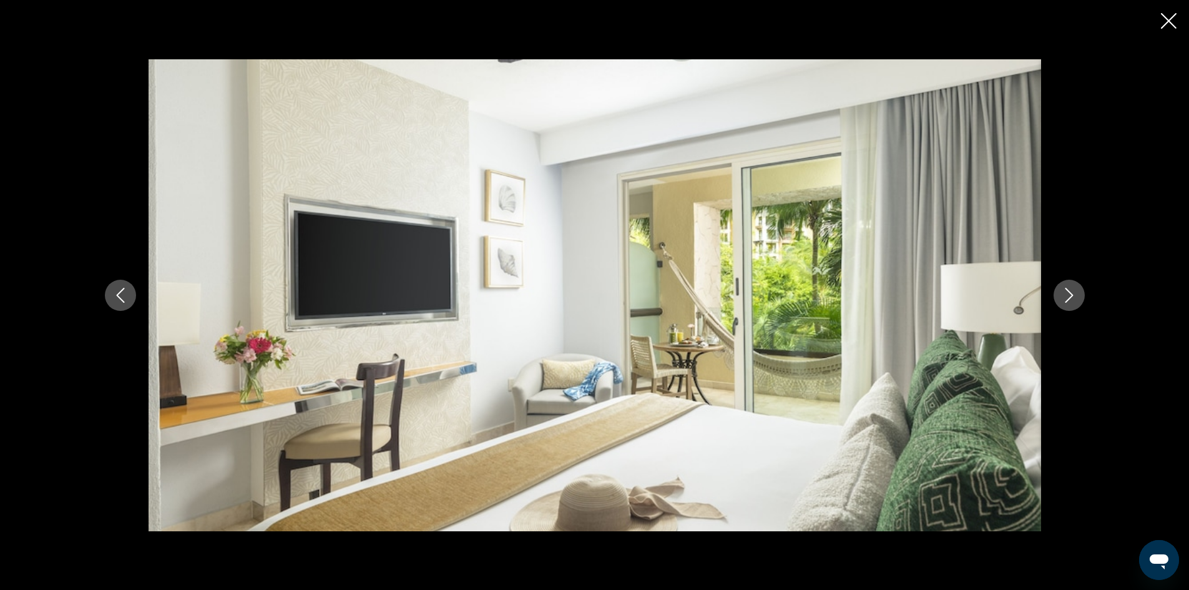
click at [1075, 295] on icon "Next image" at bounding box center [1069, 295] width 15 height 15
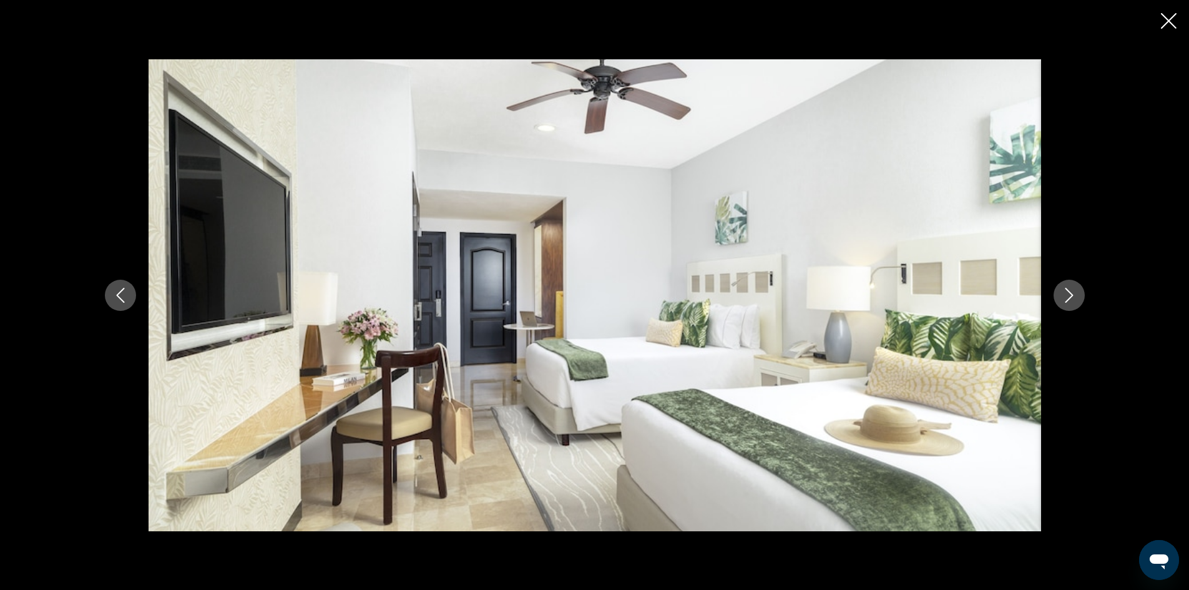
click at [1075, 295] on icon "Next image" at bounding box center [1069, 295] width 15 height 15
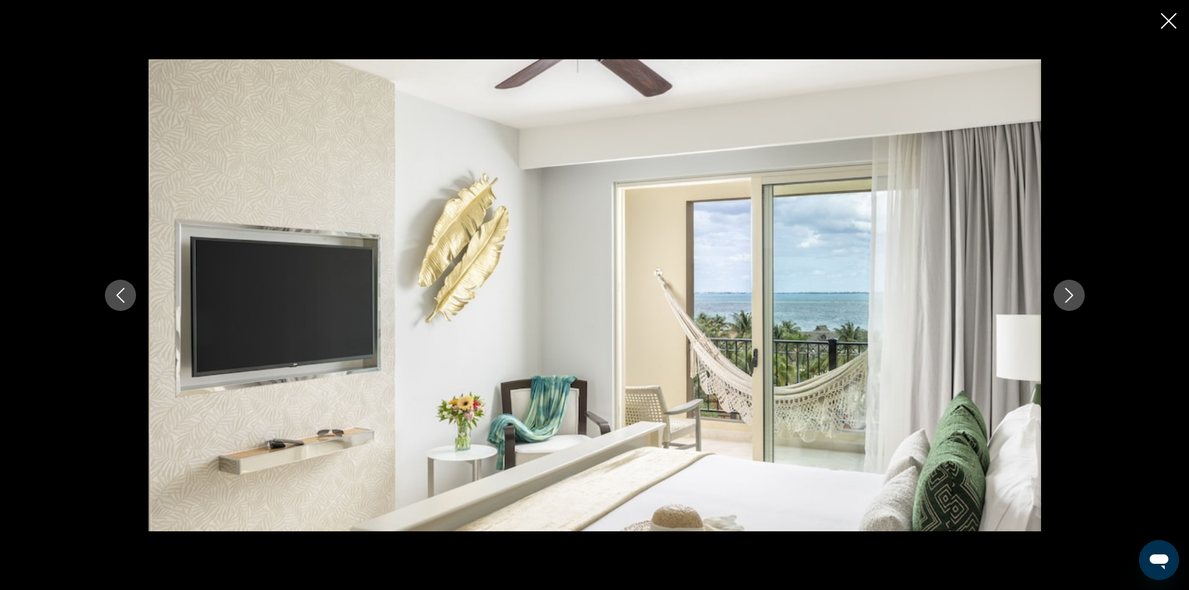
click at [1075, 295] on icon "Next image" at bounding box center [1069, 295] width 15 height 15
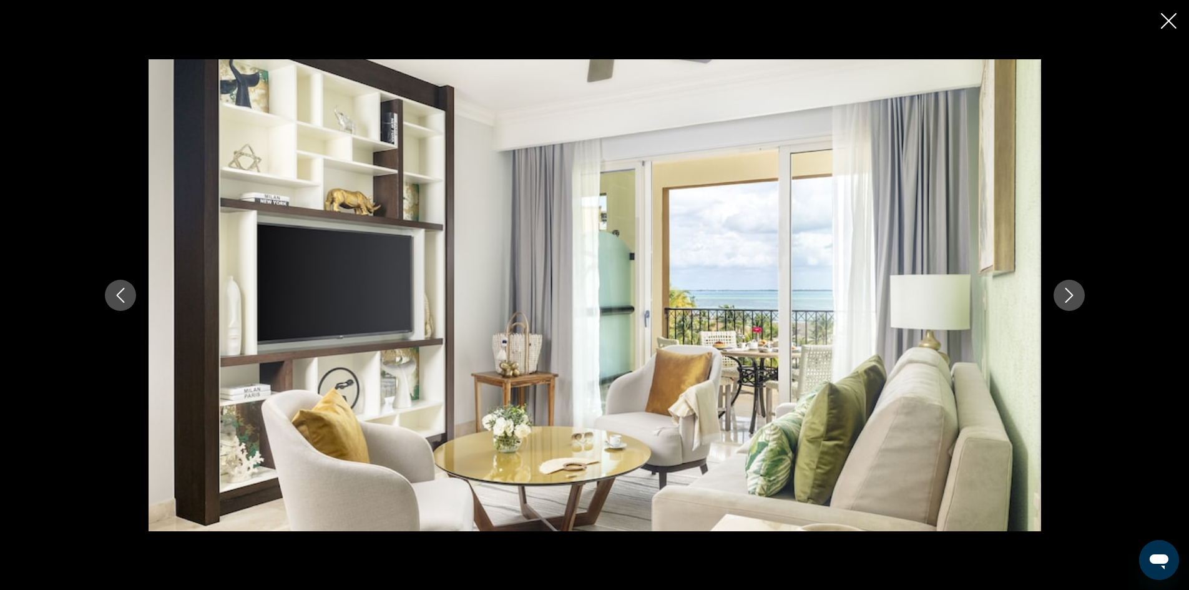
click at [1075, 295] on icon "Next image" at bounding box center [1069, 295] width 15 height 15
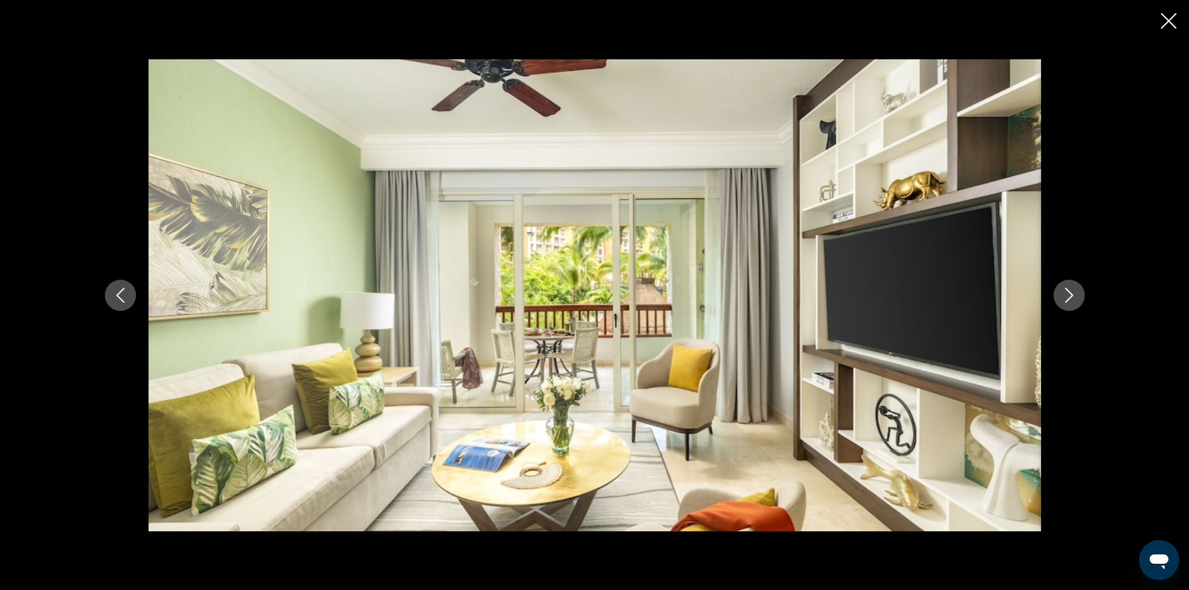
click at [1075, 295] on icon "Next image" at bounding box center [1069, 295] width 15 height 15
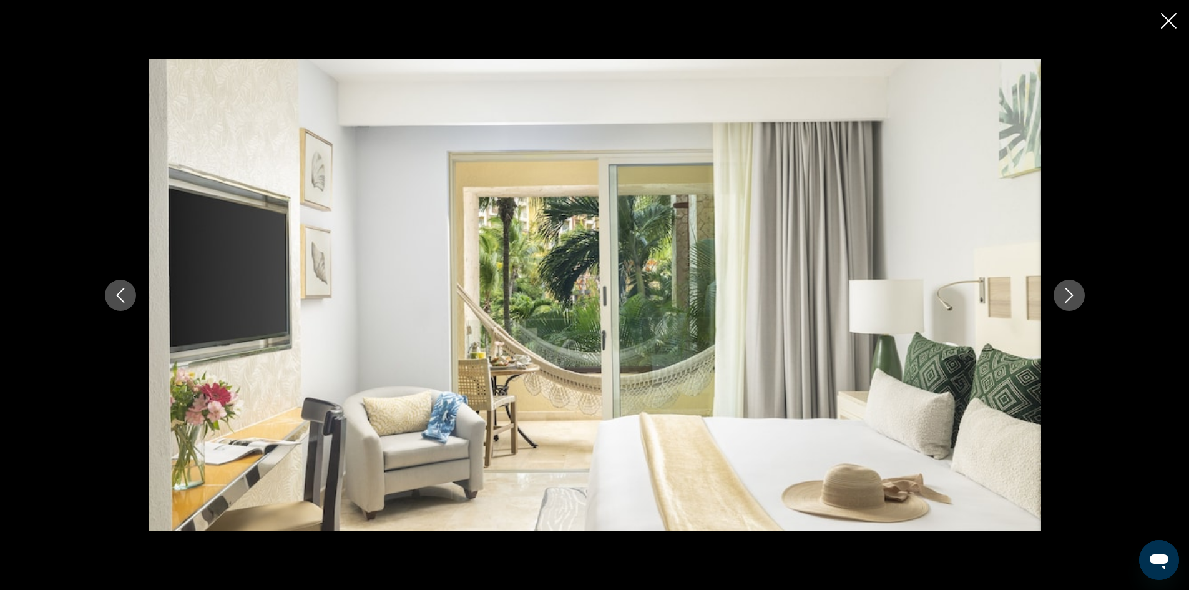
click at [1075, 295] on icon "Next image" at bounding box center [1069, 295] width 15 height 15
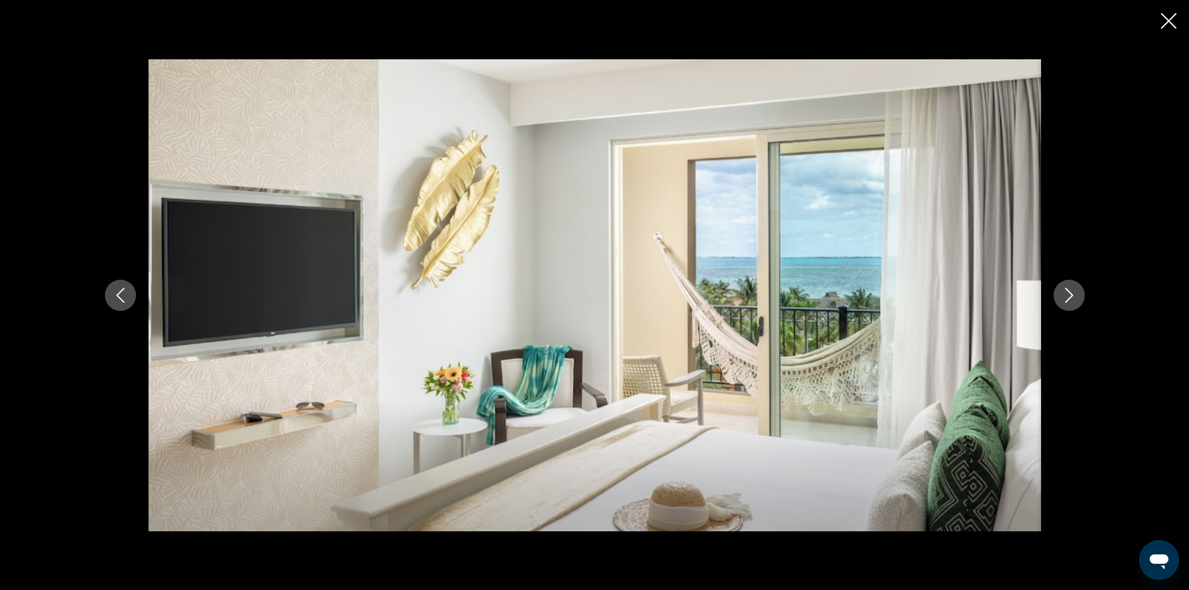
click at [1075, 295] on icon "Next image" at bounding box center [1069, 295] width 15 height 15
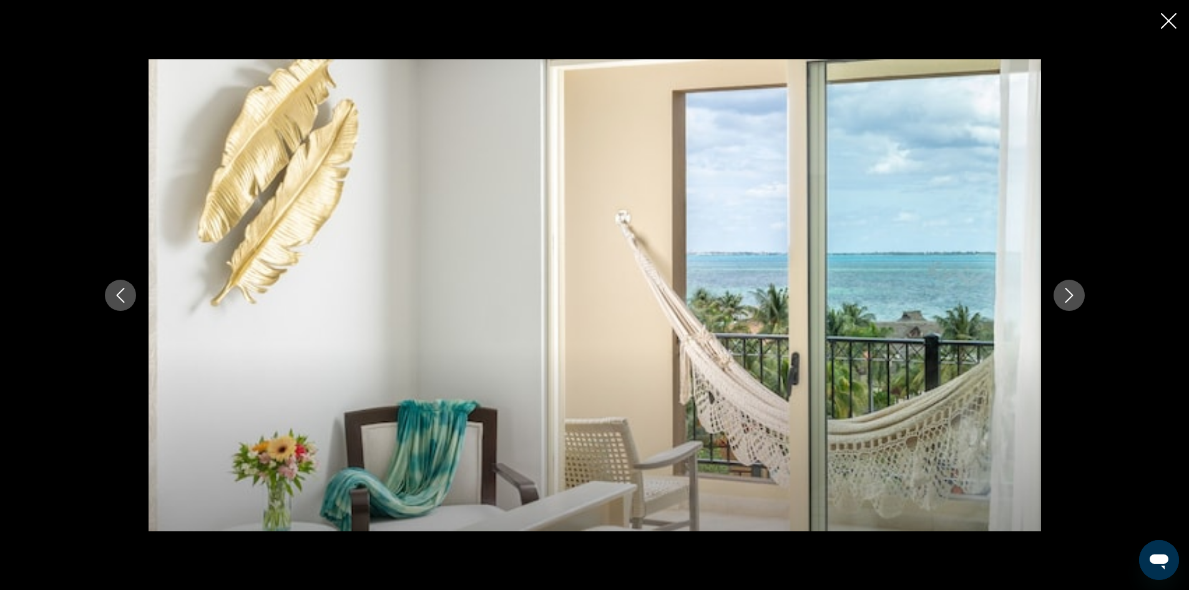
click at [1075, 295] on icon "Next image" at bounding box center [1069, 295] width 15 height 15
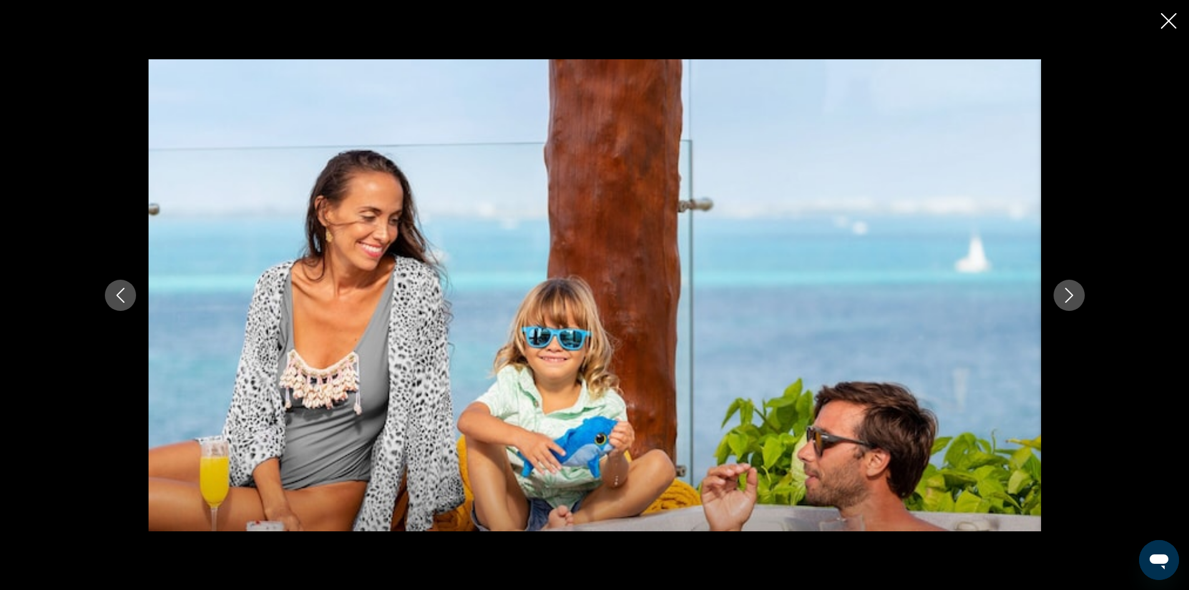
click at [1075, 295] on icon "Next image" at bounding box center [1069, 295] width 15 height 15
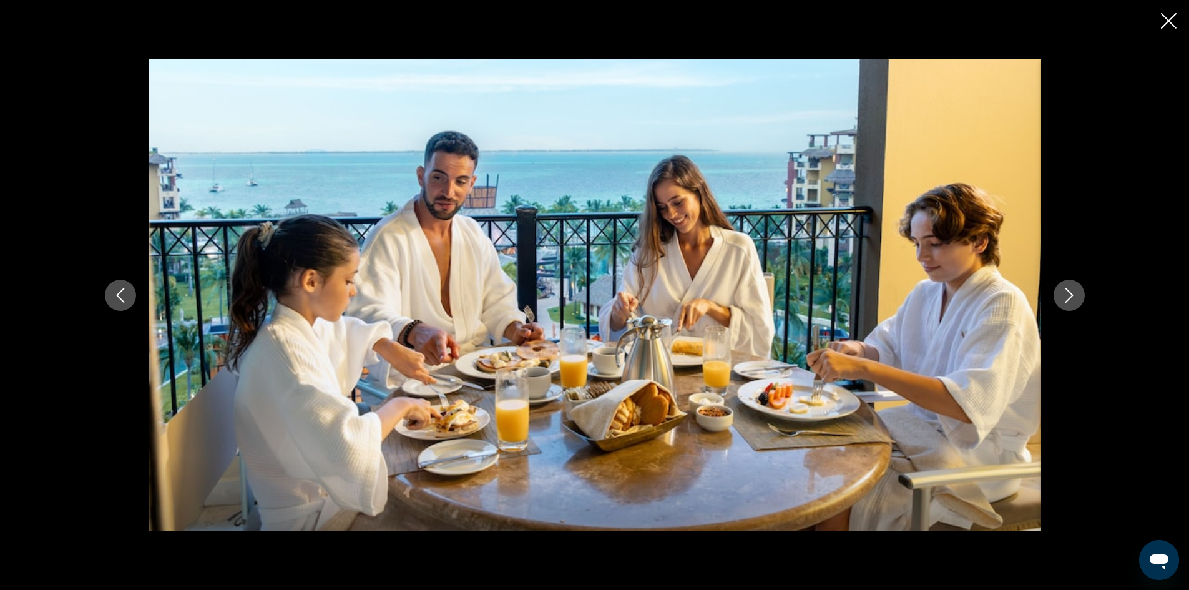
click at [1075, 295] on icon "Next image" at bounding box center [1069, 295] width 15 height 15
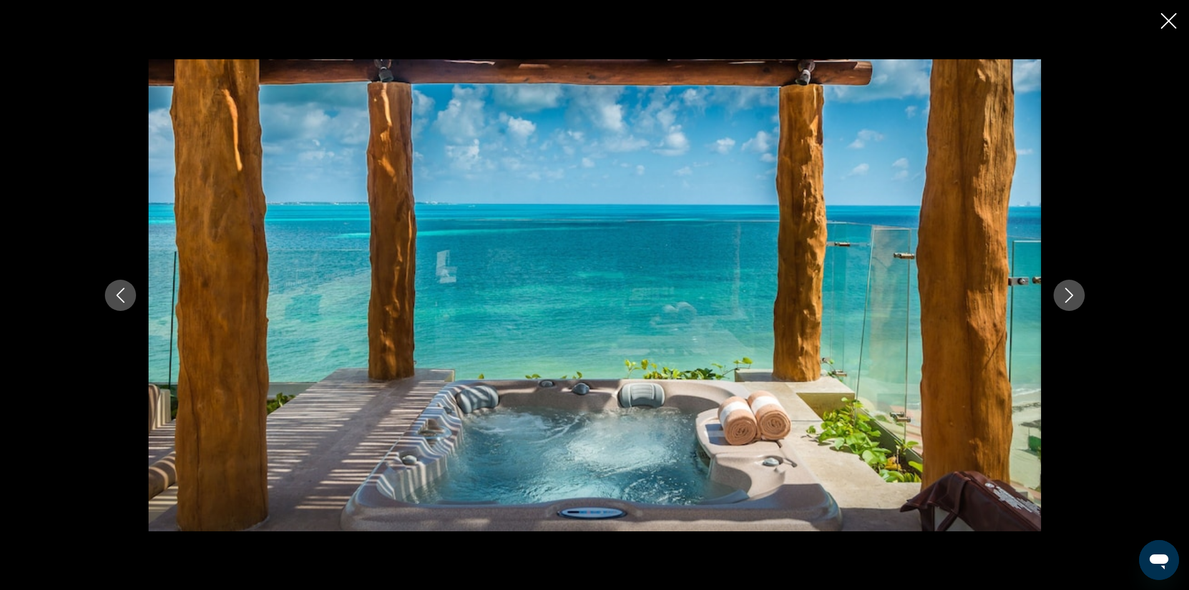
click at [1075, 295] on icon "Next image" at bounding box center [1069, 295] width 15 height 15
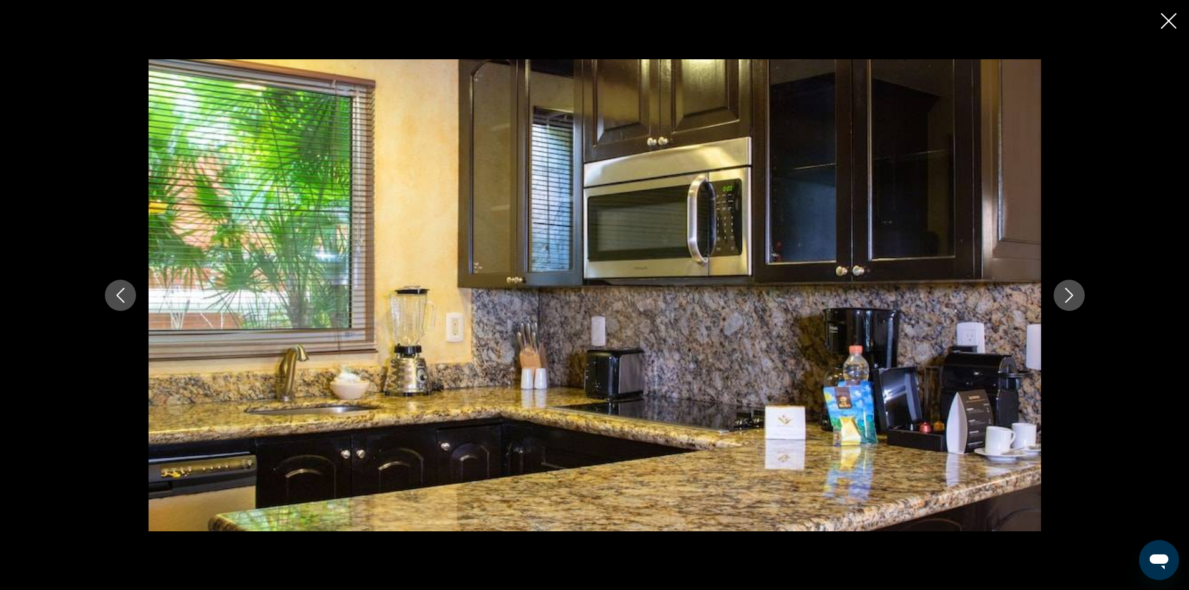
click at [1075, 295] on icon "Next image" at bounding box center [1069, 295] width 15 height 15
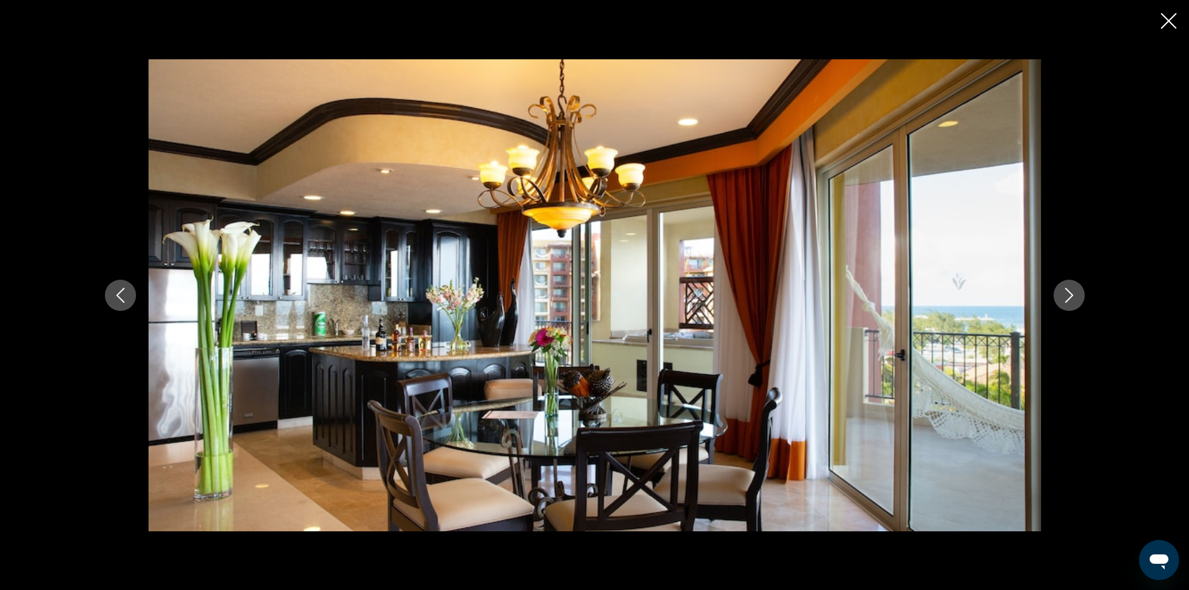
click at [1075, 295] on icon "Next image" at bounding box center [1069, 295] width 15 height 15
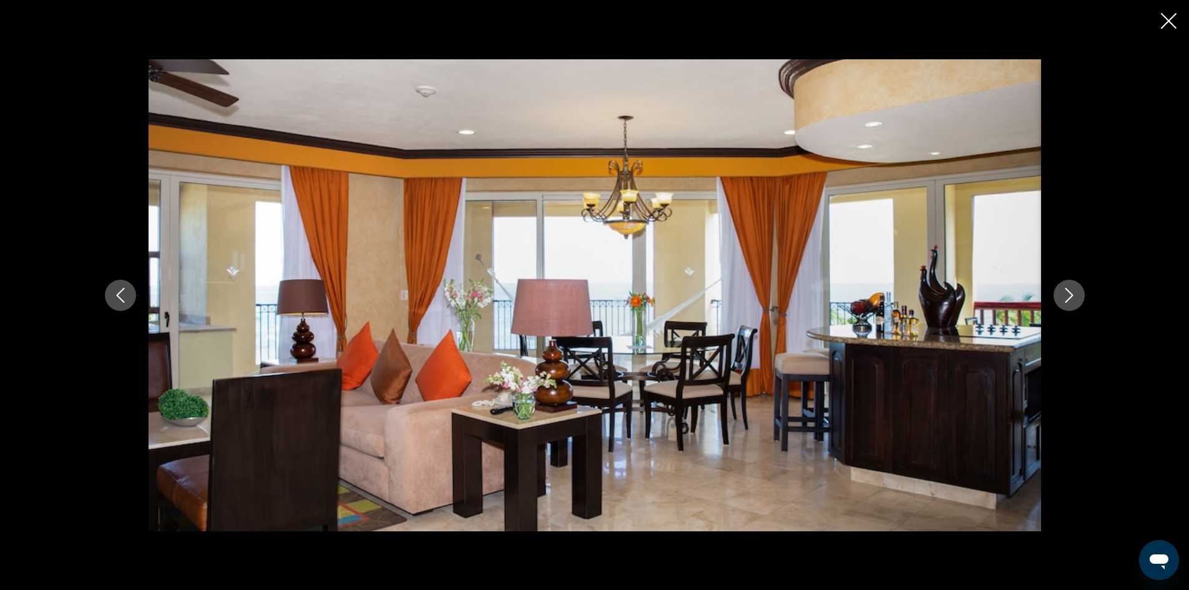
click at [1075, 295] on icon "Next image" at bounding box center [1069, 295] width 15 height 15
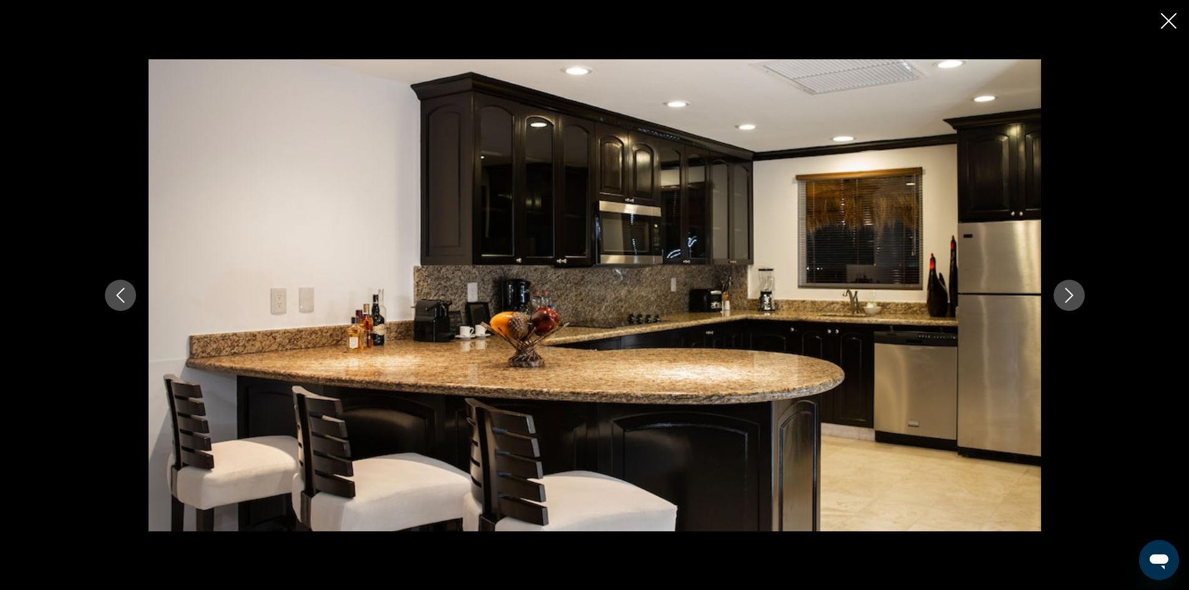
click at [1075, 295] on icon "Next image" at bounding box center [1069, 295] width 15 height 15
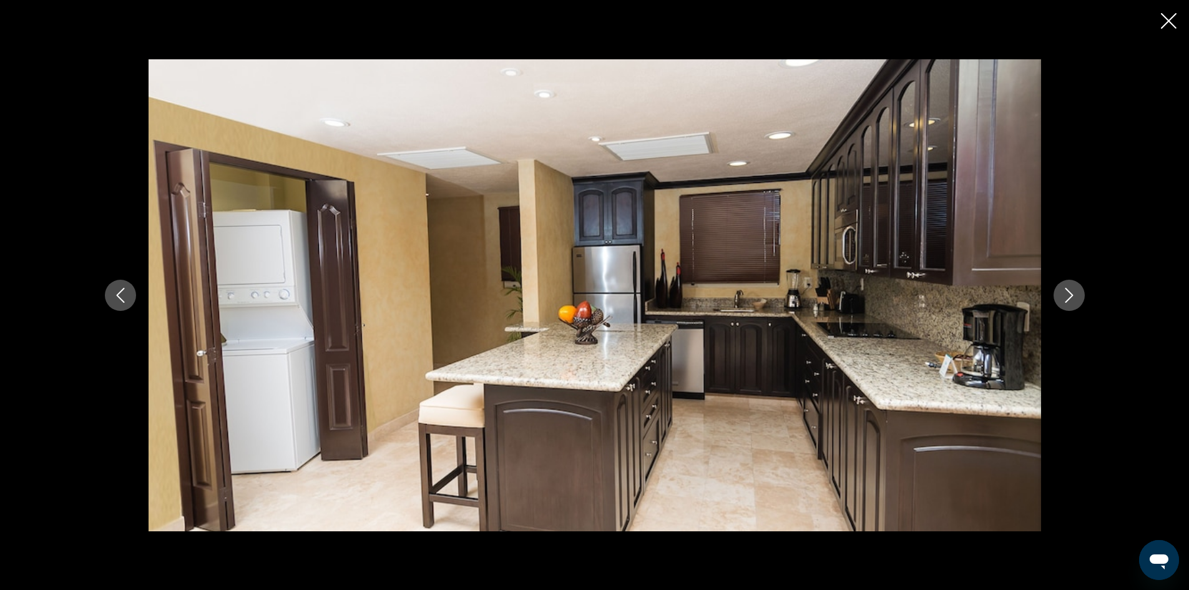
click at [1075, 295] on icon "Next image" at bounding box center [1069, 295] width 15 height 15
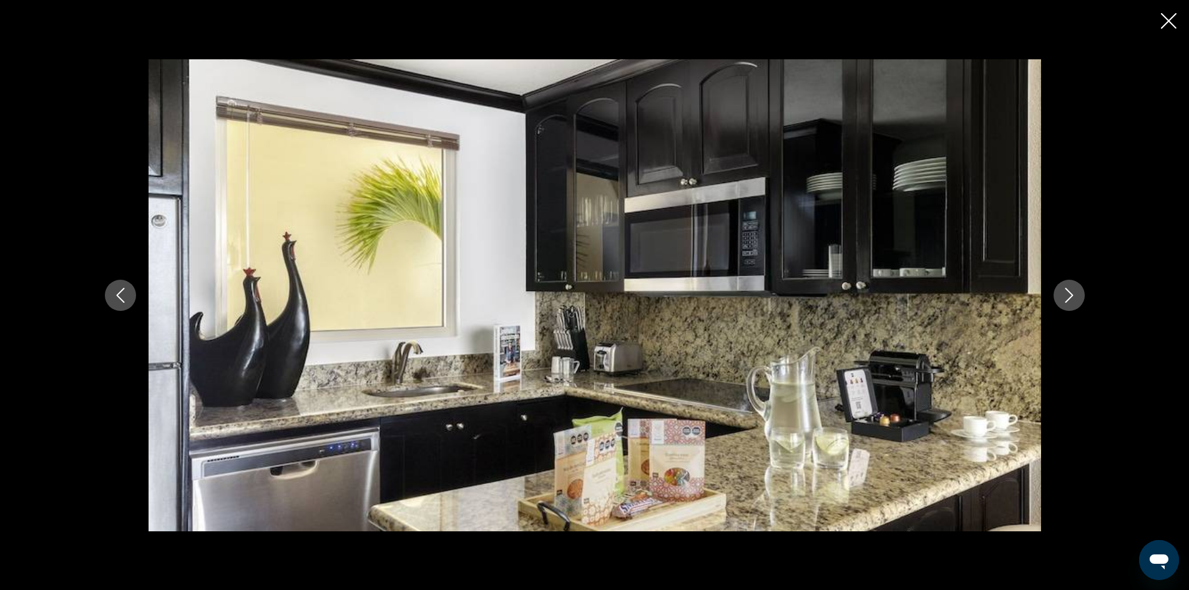
click at [1075, 295] on icon "Next image" at bounding box center [1069, 295] width 15 height 15
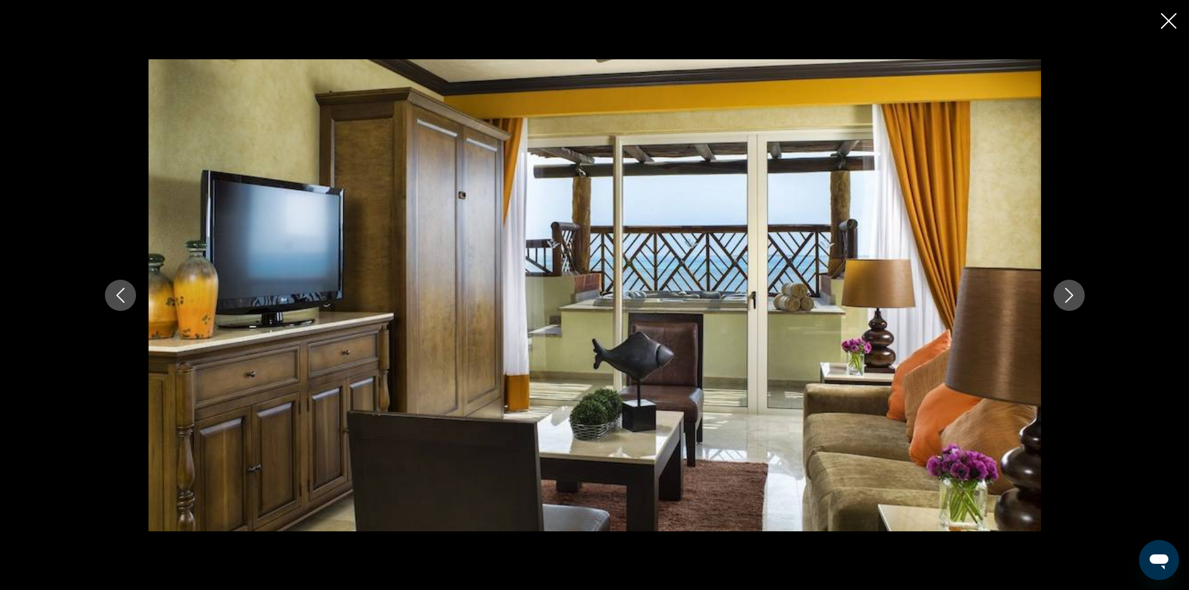
click at [1075, 295] on icon "Next image" at bounding box center [1069, 295] width 15 height 15
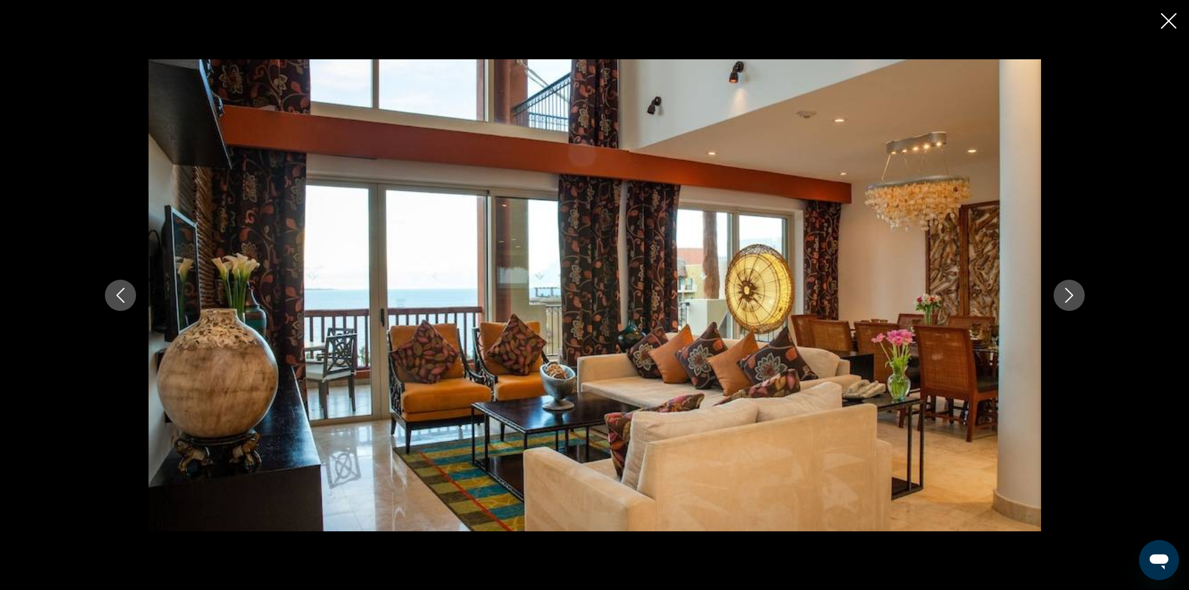
click at [1075, 295] on icon "Next image" at bounding box center [1069, 295] width 15 height 15
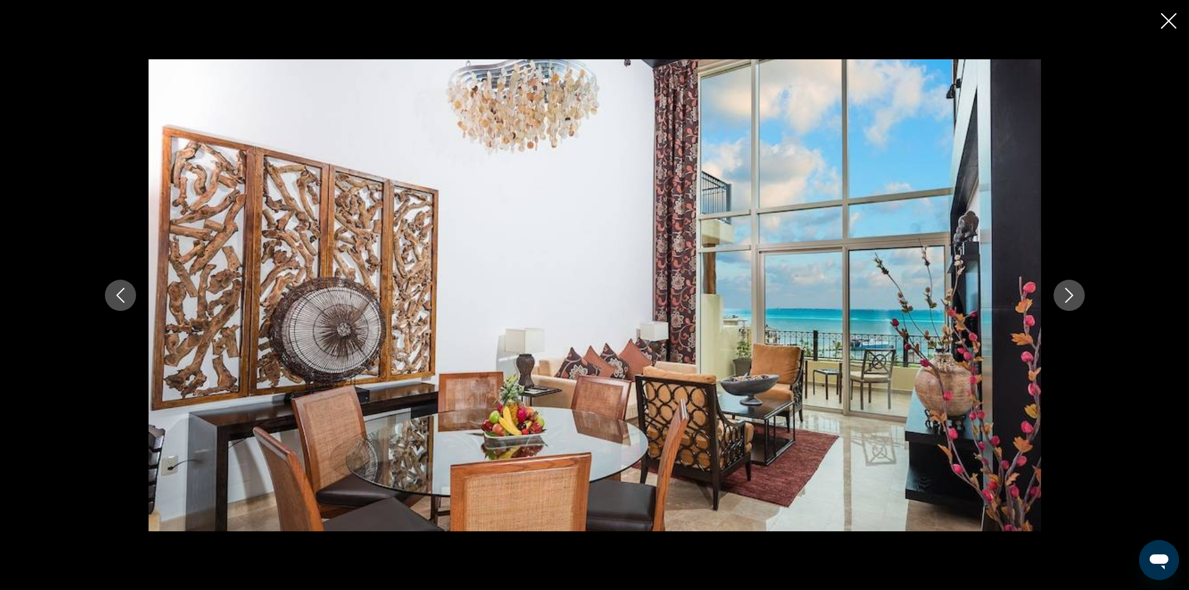
click at [1075, 295] on icon "Next image" at bounding box center [1069, 295] width 15 height 15
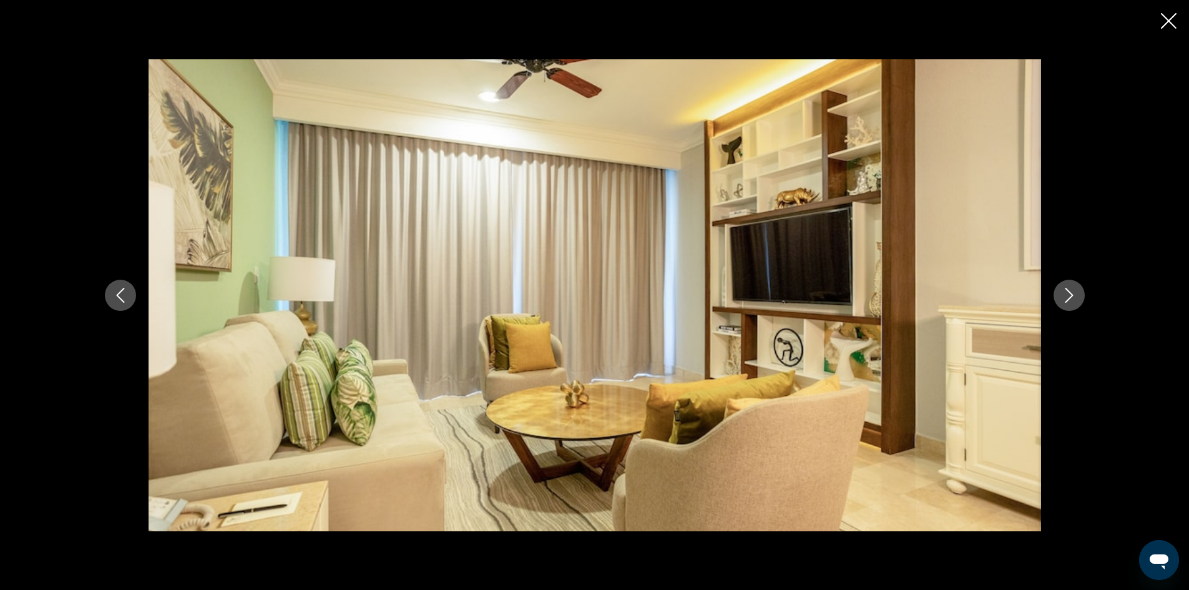
click at [1075, 295] on icon "Next image" at bounding box center [1069, 295] width 15 height 15
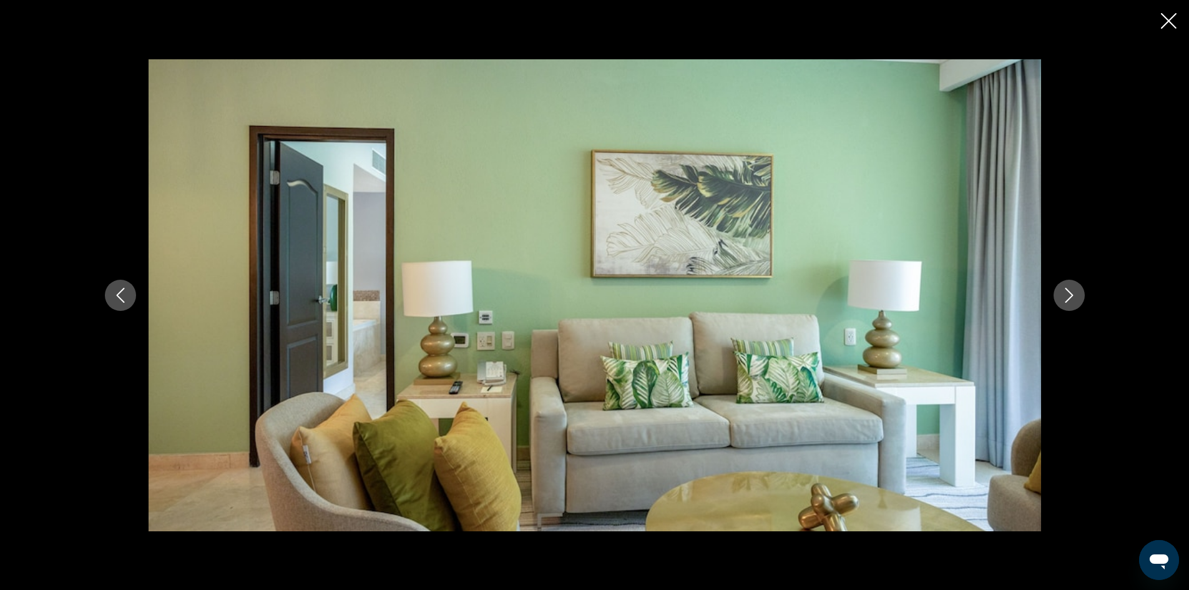
click at [1075, 295] on icon "Next image" at bounding box center [1069, 295] width 15 height 15
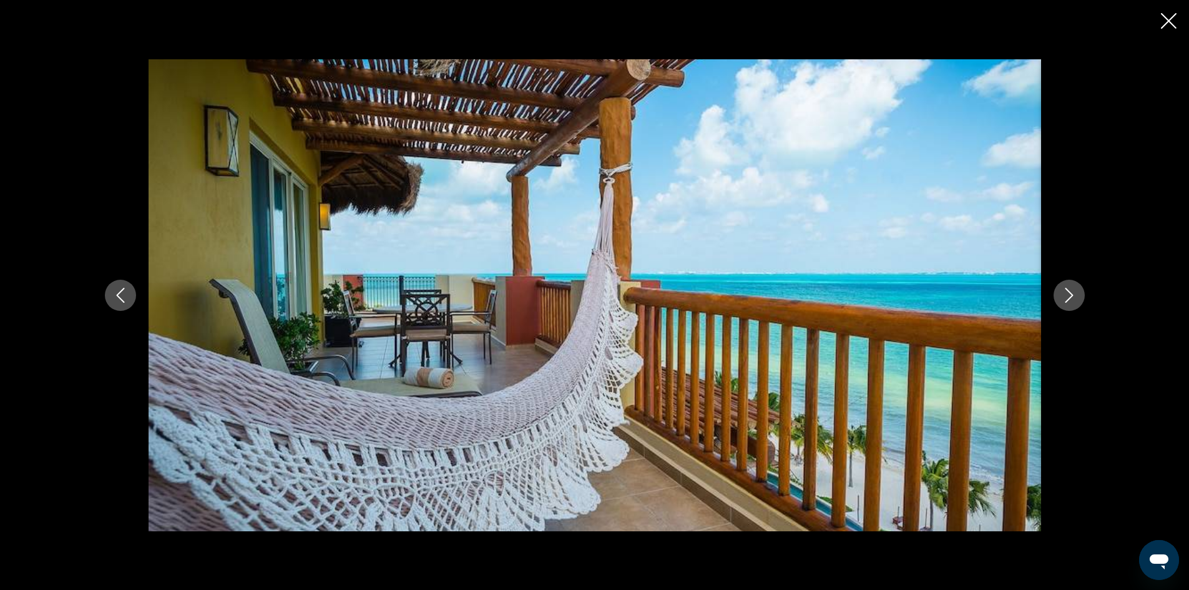
click at [1075, 295] on icon "Next image" at bounding box center [1069, 295] width 15 height 15
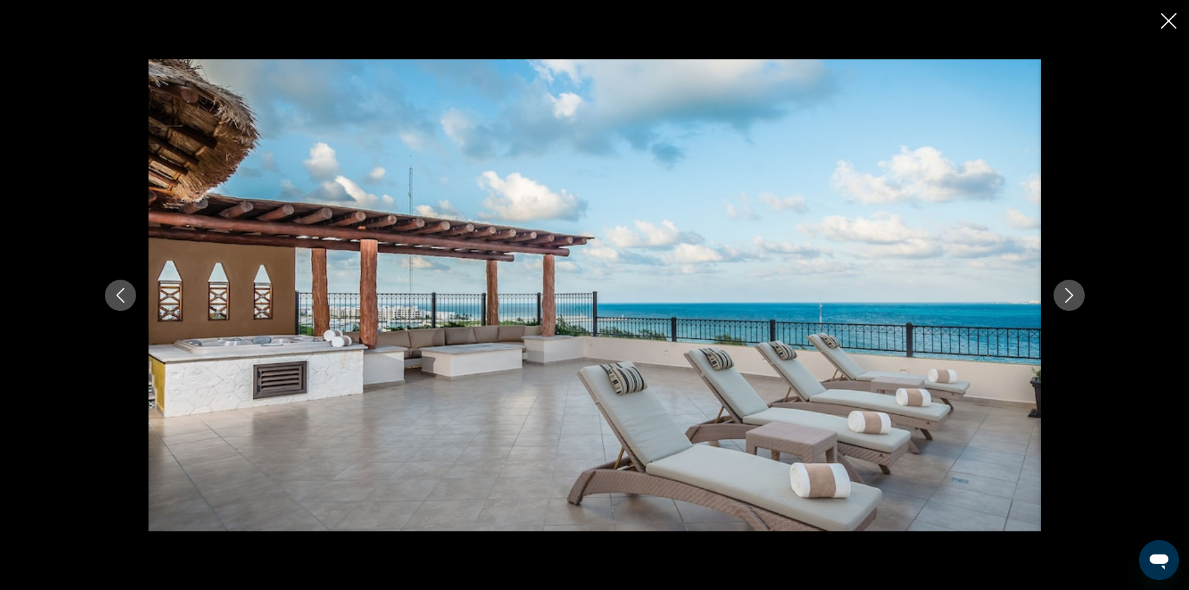
click at [1075, 295] on icon "Next image" at bounding box center [1069, 295] width 15 height 15
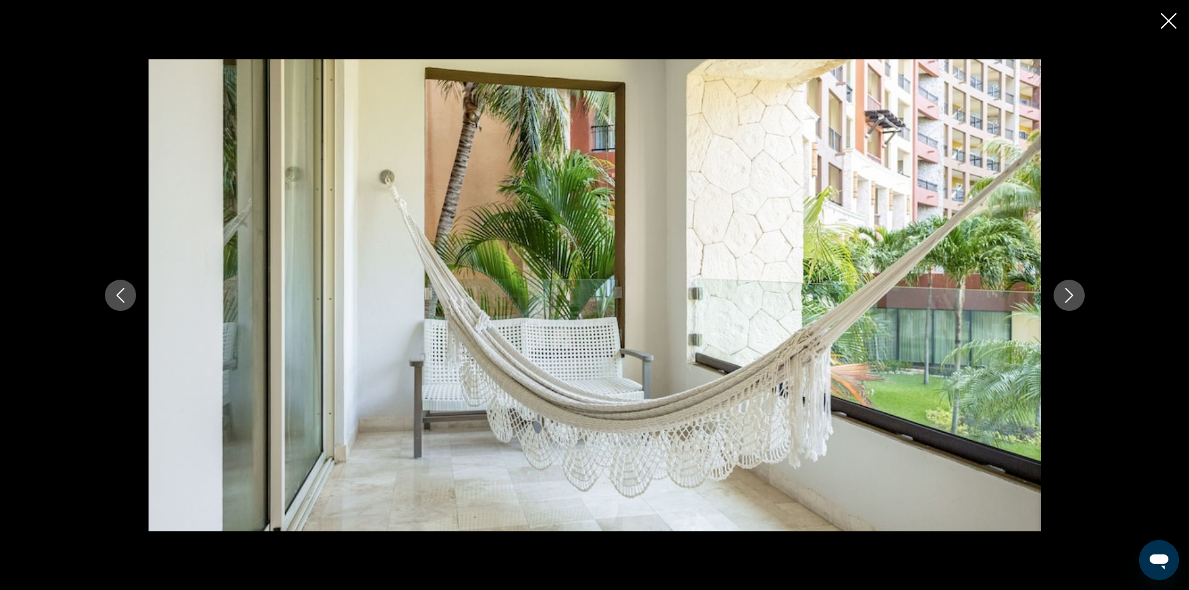
click at [130, 293] on button "Previous image" at bounding box center [120, 295] width 31 height 31
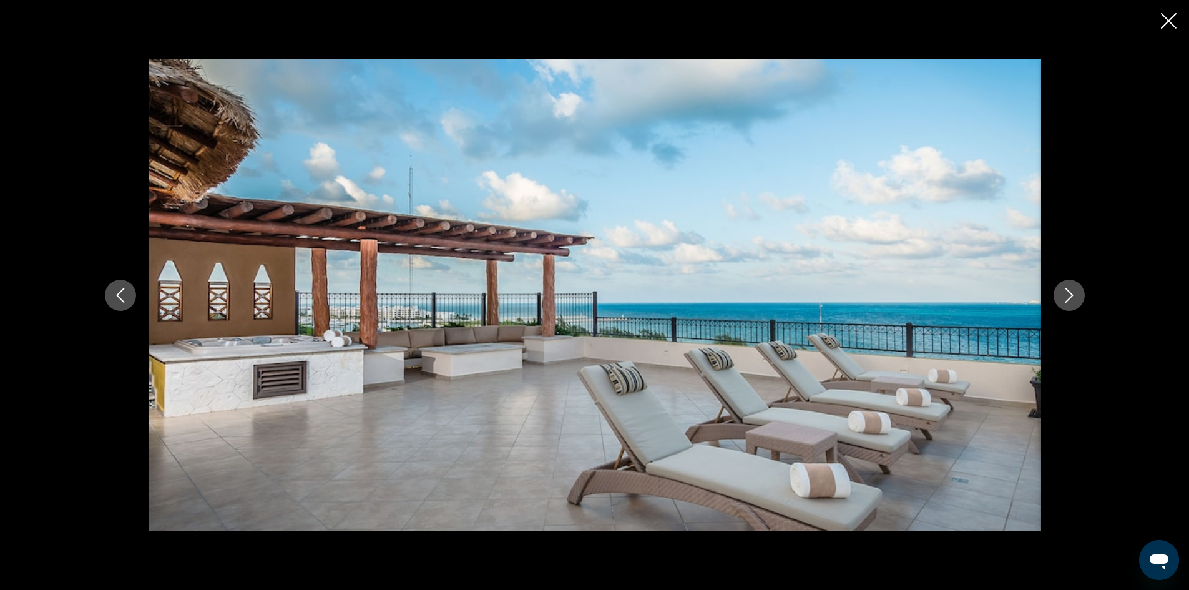
click at [1057, 295] on button "Next image" at bounding box center [1069, 295] width 31 height 31
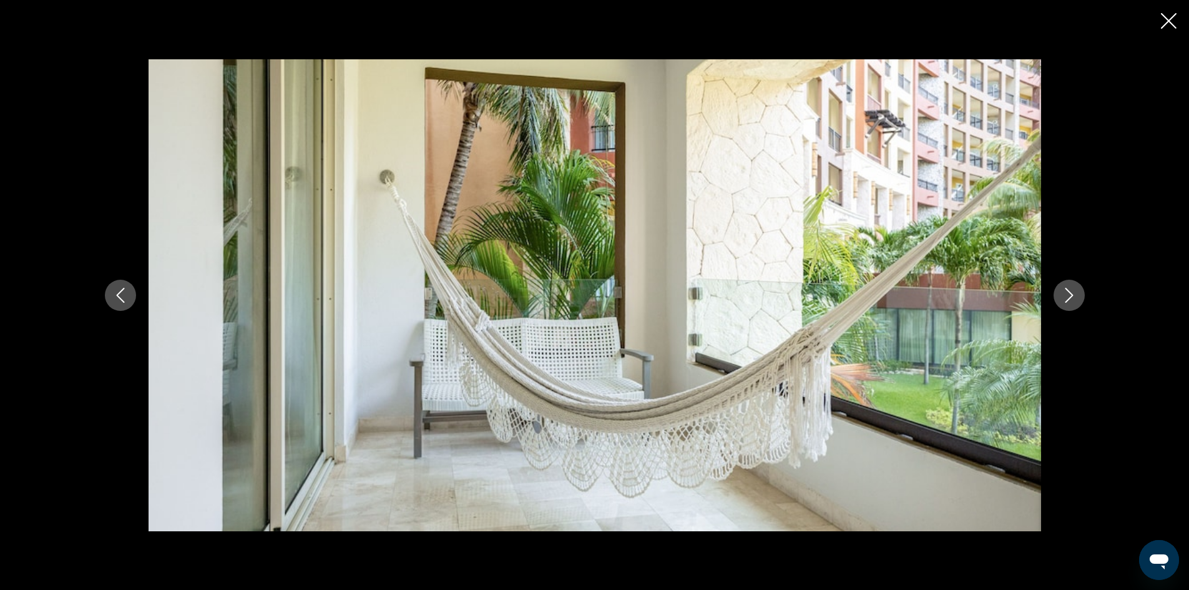
click at [1057, 295] on button "Next image" at bounding box center [1069, 295] width 31 height 31
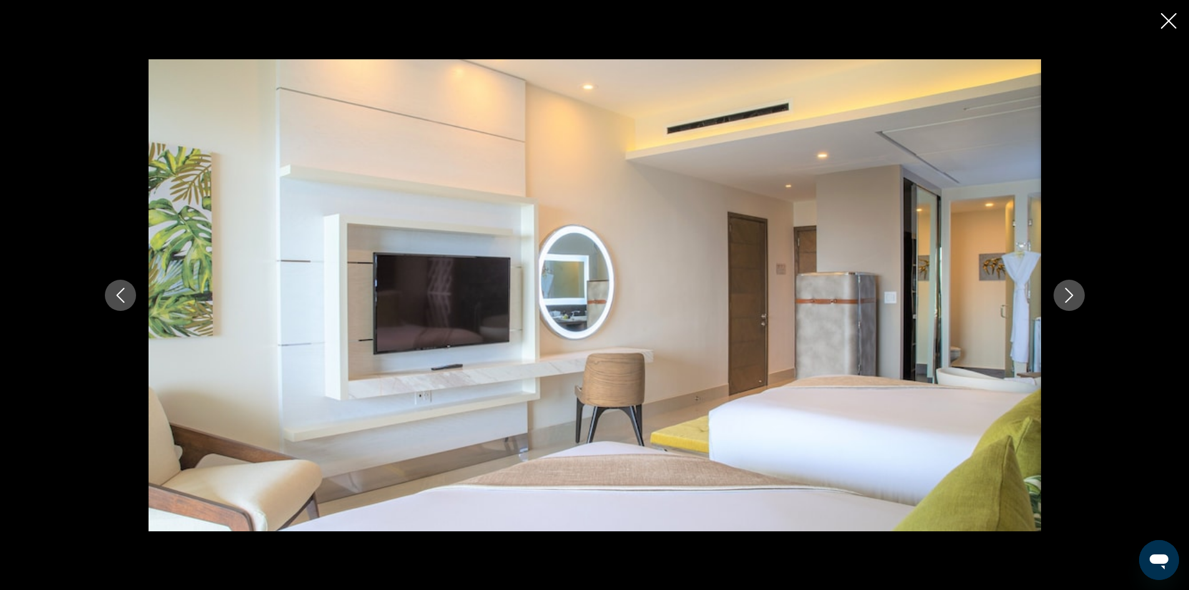
click at [1057, 295] on button "Next image" at bounding box center [1069, 295] width 31 height 31
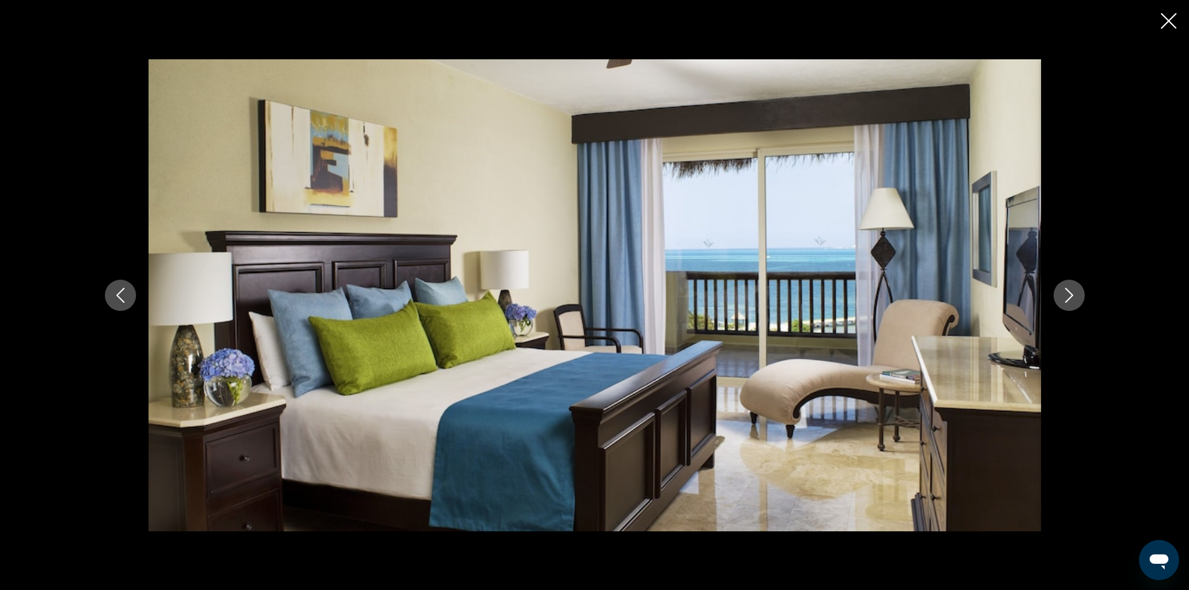
click at [1057, 295] on button "Next image" at bounding box center [1069, 295] width 31 height 31
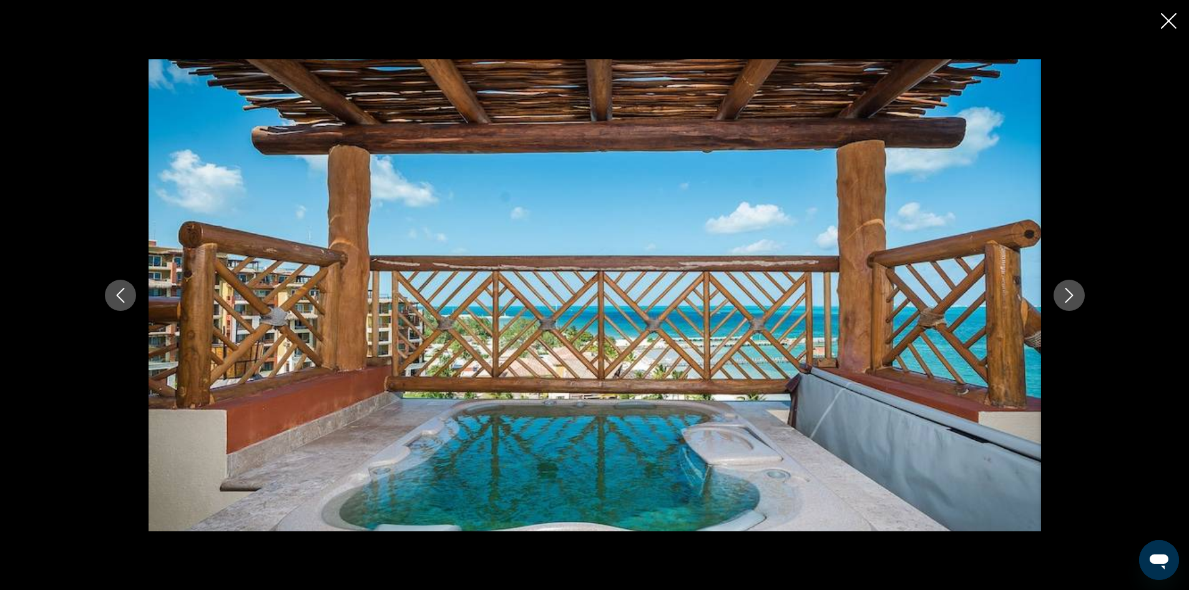
click at [1057, 295] on button "Next image" at bounding box center [1069, 295] width 31 height 31
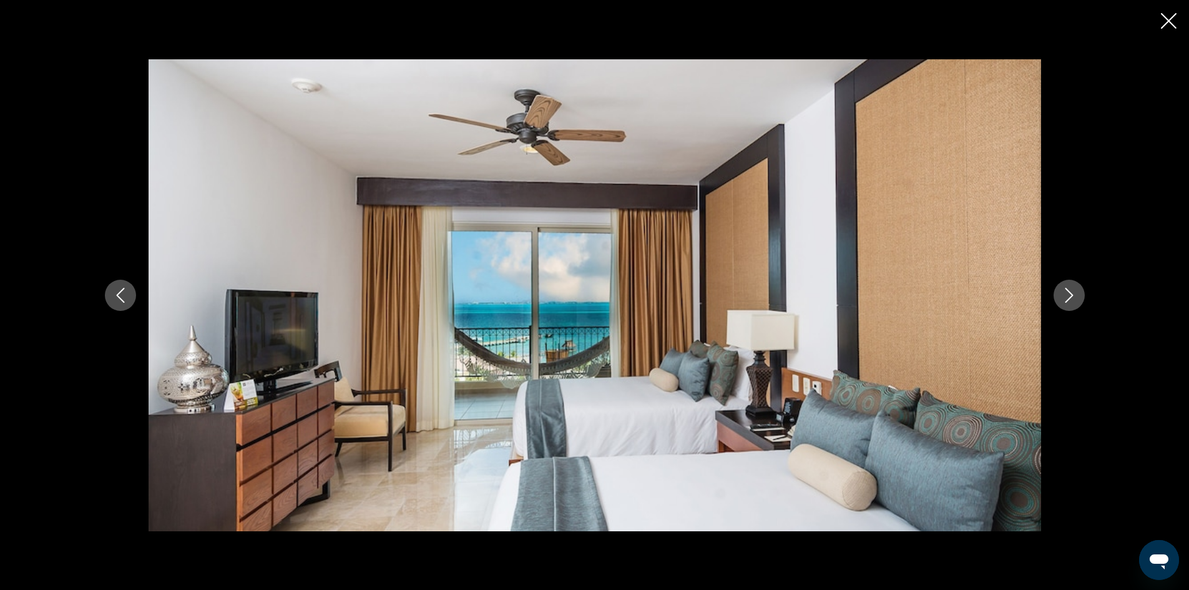
click at [1058, 295] on button "Next image" at bounding box center [1069, 295] width 31 height 31
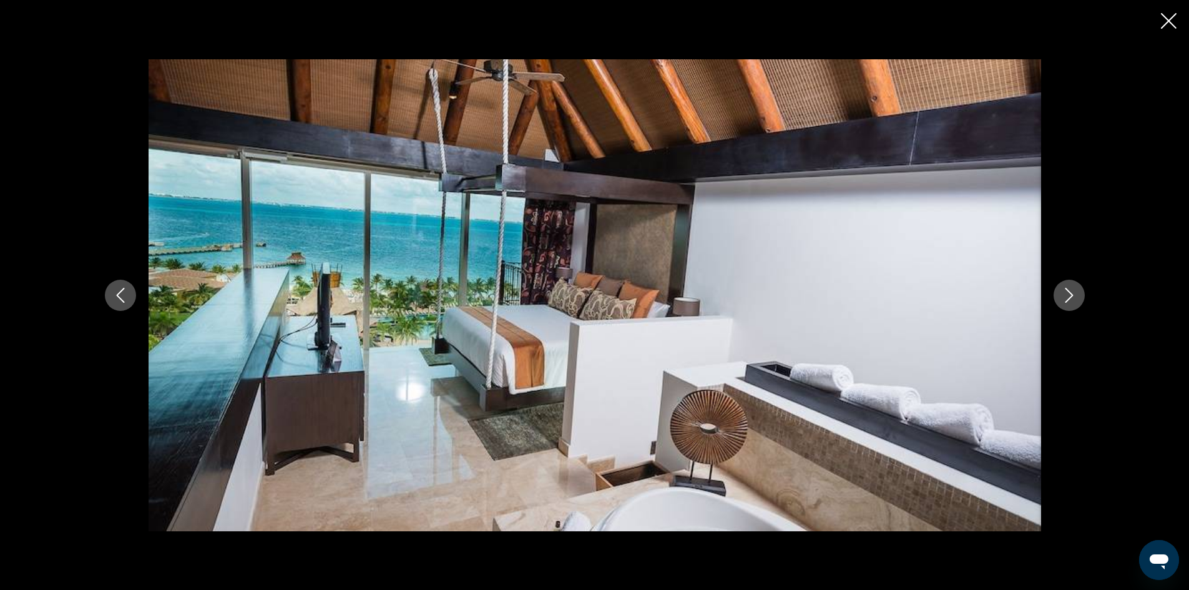
click at [1058, 295] on button "Next image" at bounding box center [1069, 295] width 31 height 31
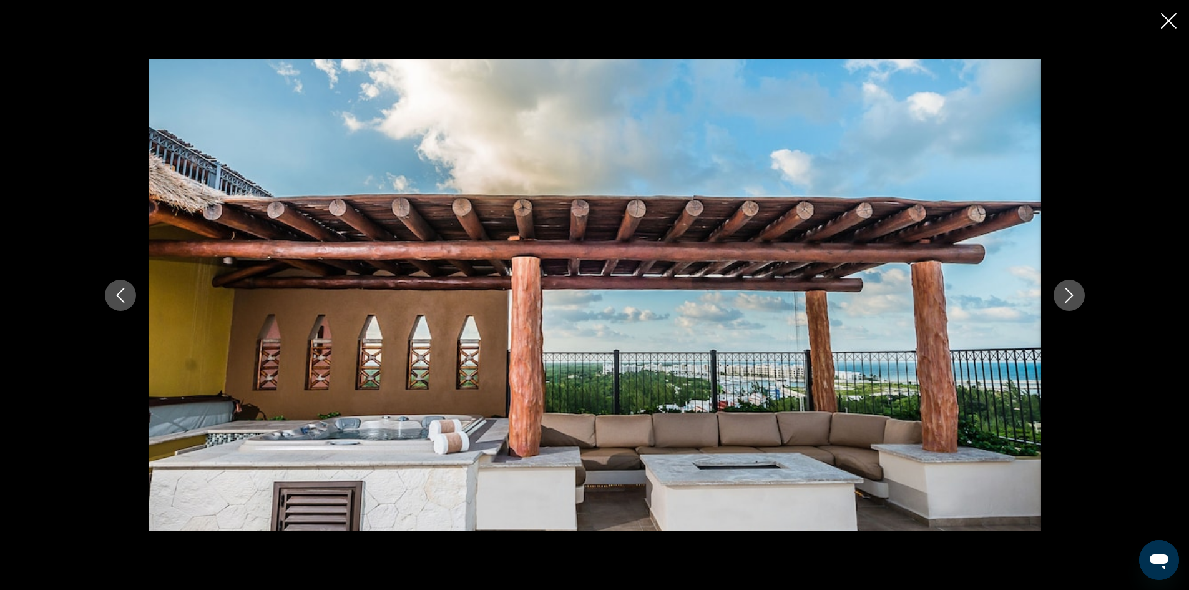
click at [1058, 295] on button "Next image" at bounding box center [1069, 295] width 31 height 31
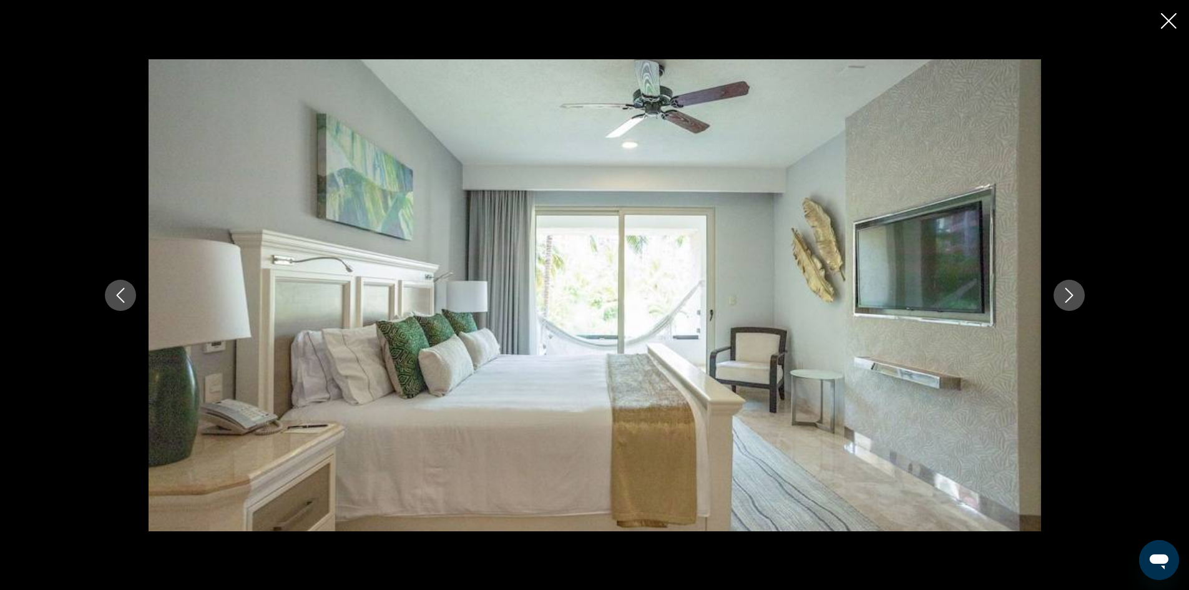
click at [1058, 295] on button "Next image" at bounding box center [1069, 295] width 31 height 31
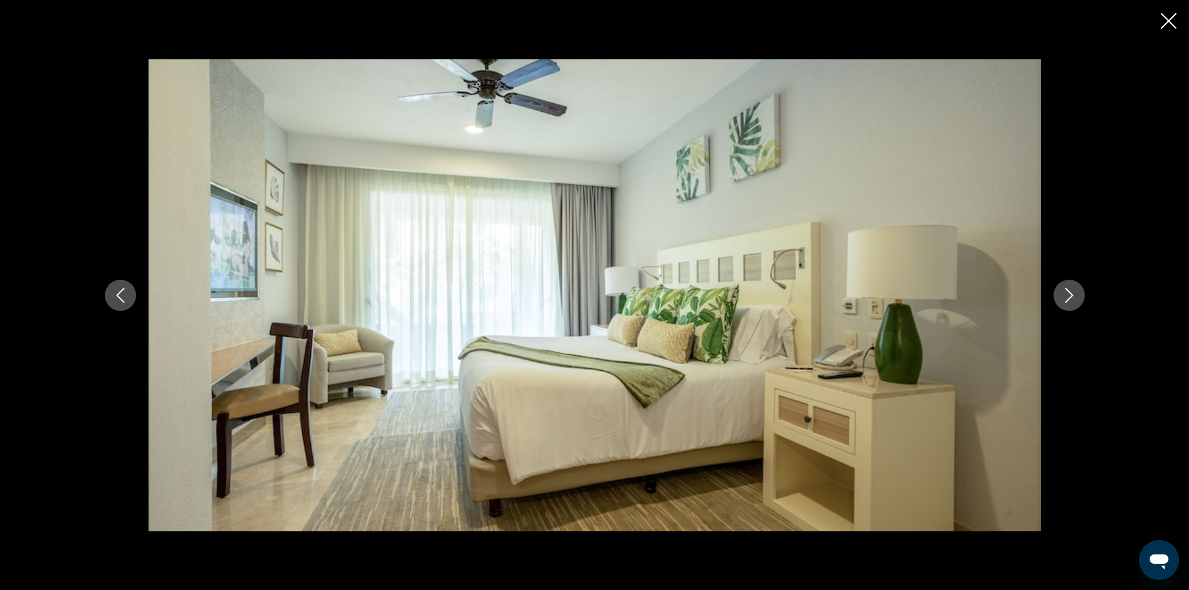
click at [1058, 295] on button "Next image" at bounding box center [1069, 295] width 31 height 31
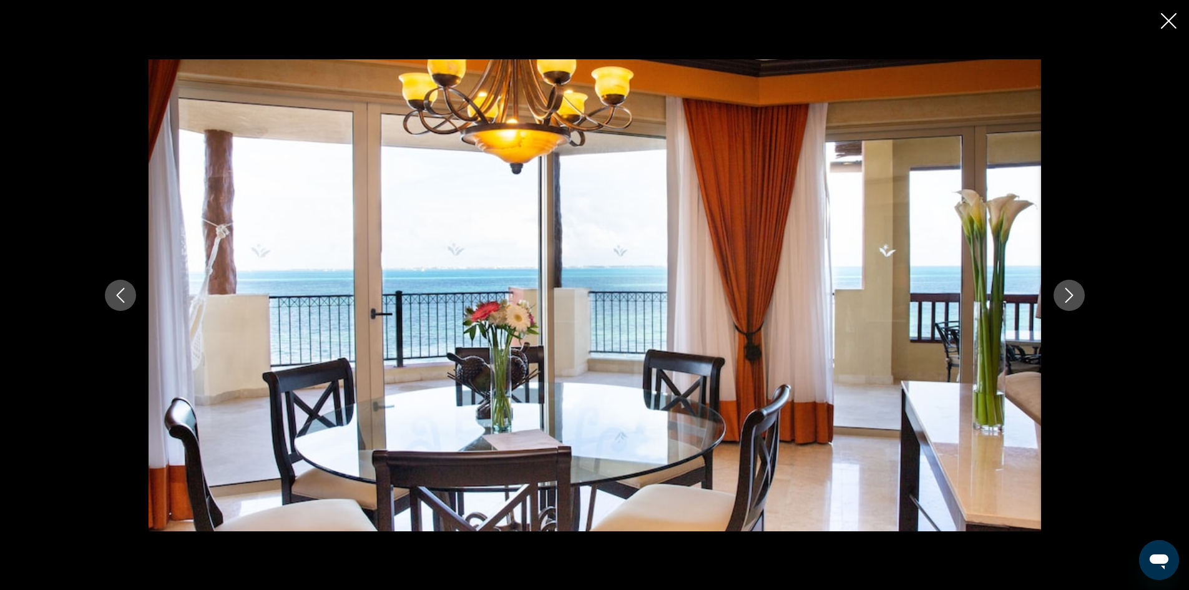
click at [1058, 295] on button "Next image" at bounding box center [1069, 295] width 31 height 31
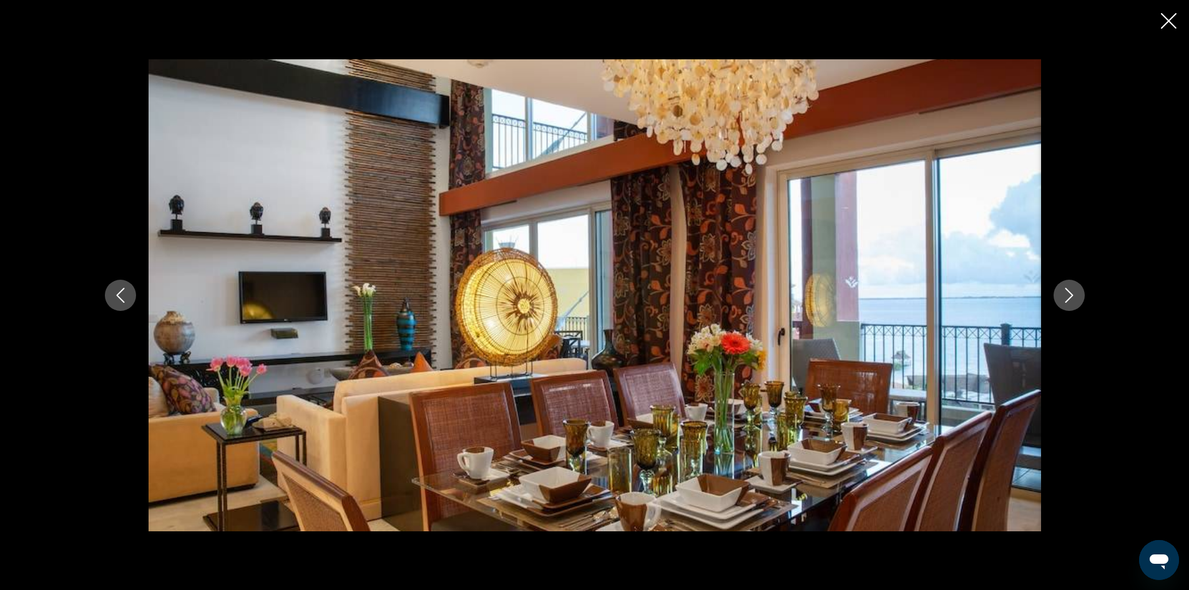
click at [1058, 295] on button "Next image" at bounding box center [1069, 295] width 31 height 31
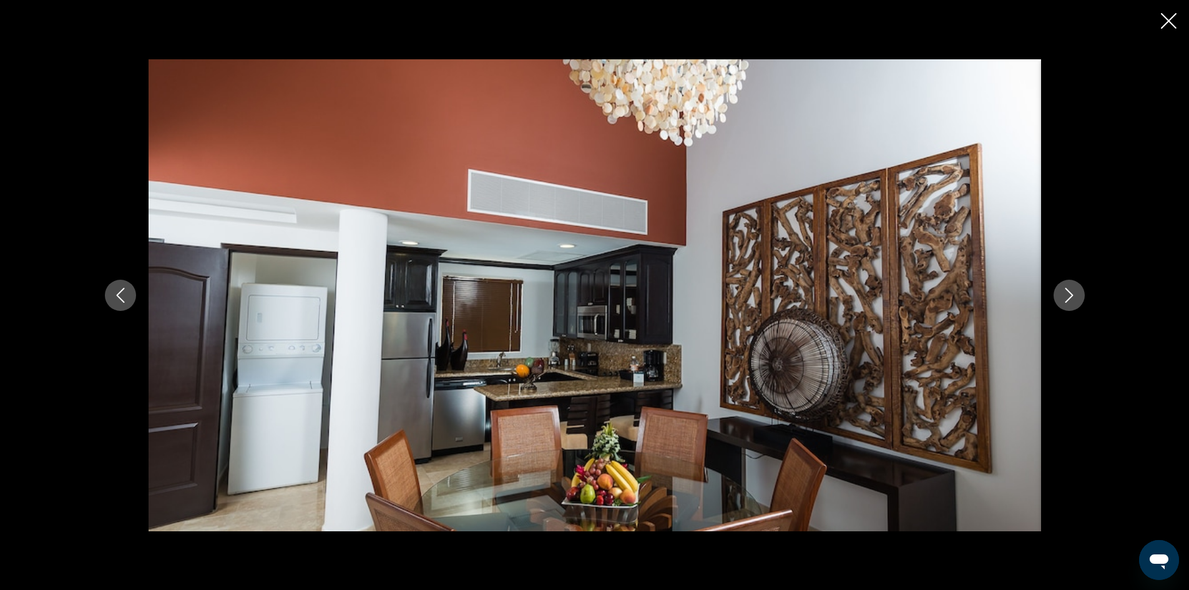
click at [1058, 295] on button "Next image" at bounding box center [1069, 295] width 31 height 31
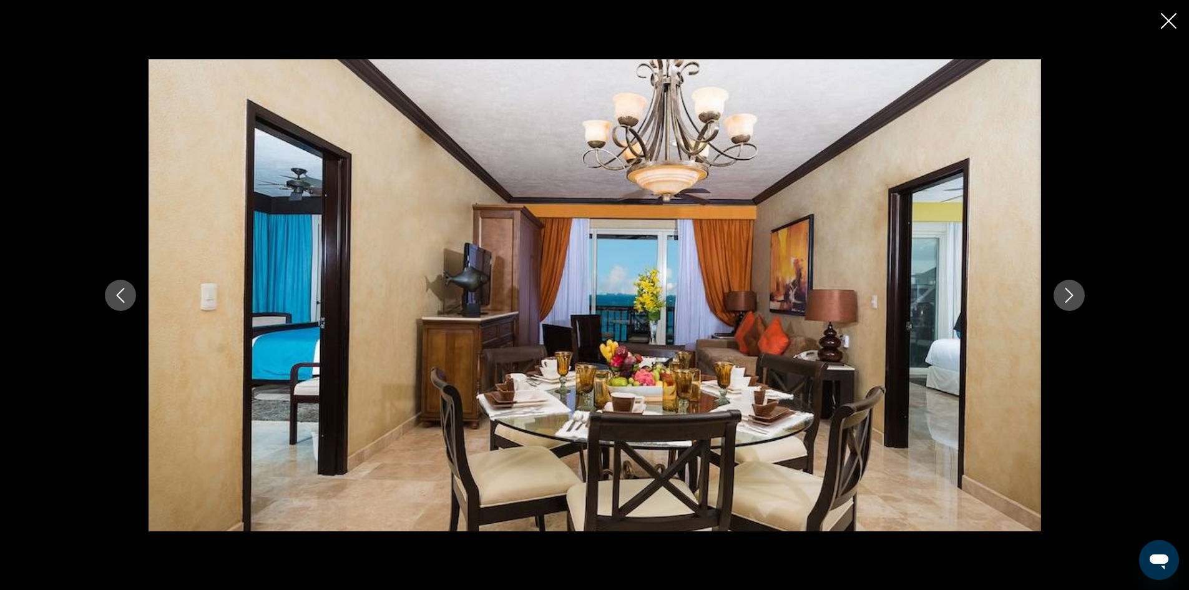
click at [1058, 295] on button "Next image" at bounding box center [1069, 295] width 31 height 31
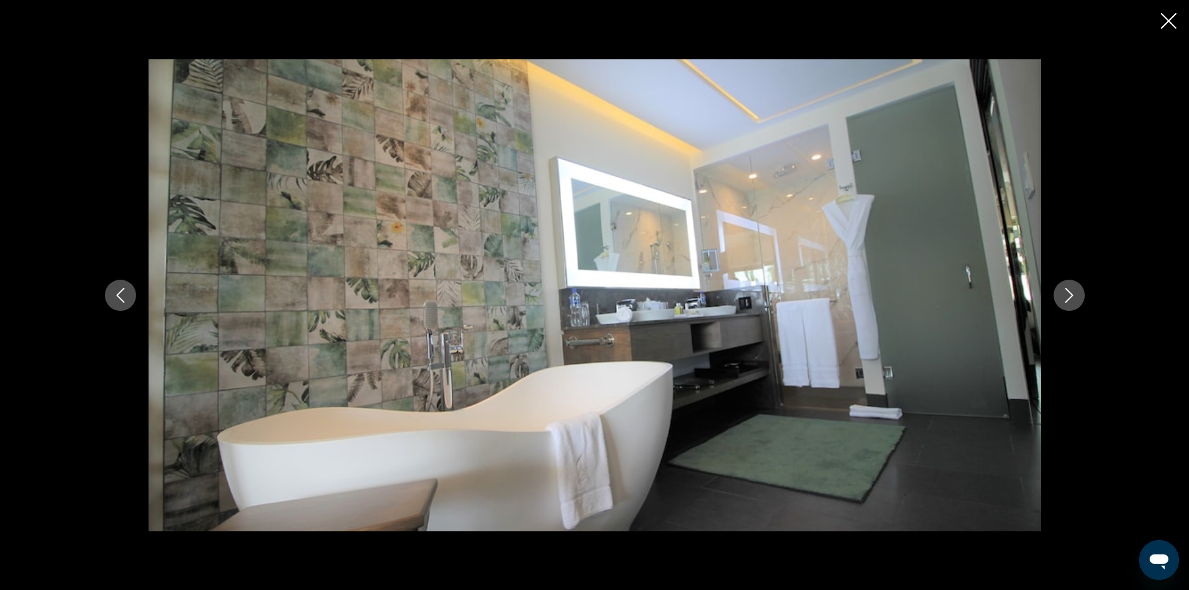
click at [1058, 295] on button "Next image" at bounding box center [1069, 295] width 31 height 31
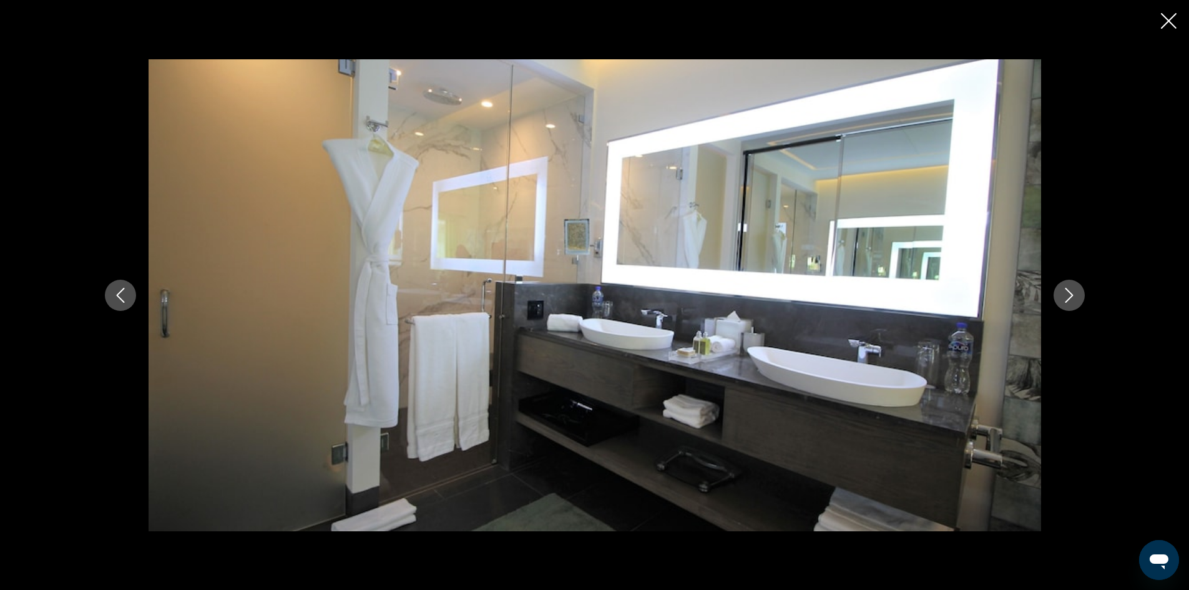
click at [1058, 295] on button "Next image" at bounding box center [1069, 295] width 31 height 31
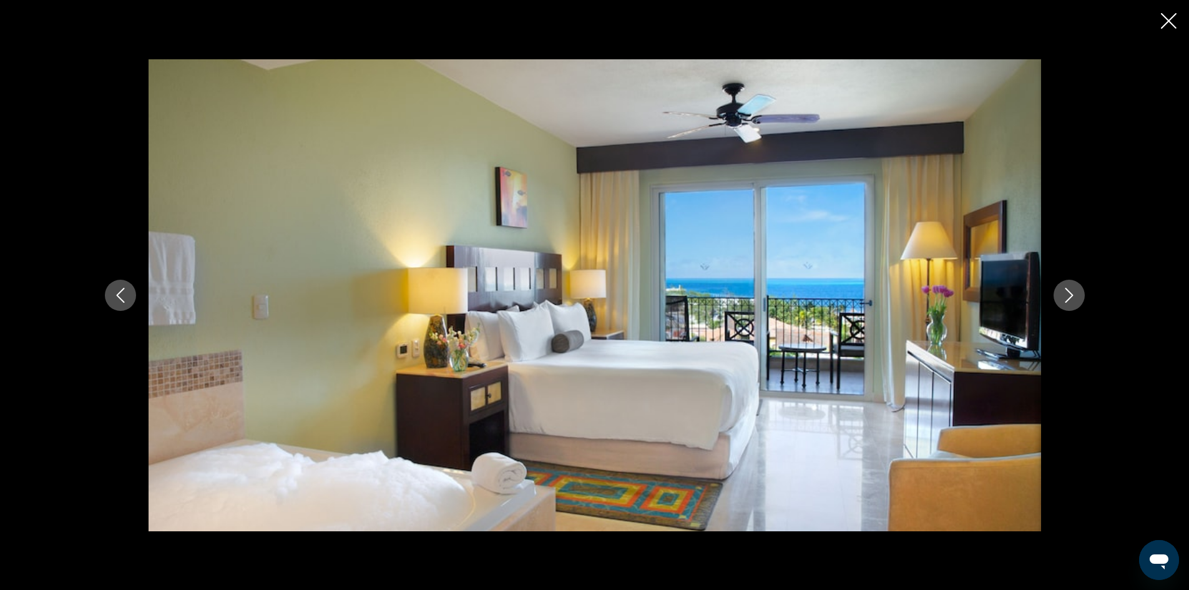
click at [1058, 295] on button "Next image" at bounding box center [1069, 295] width 31 height 31
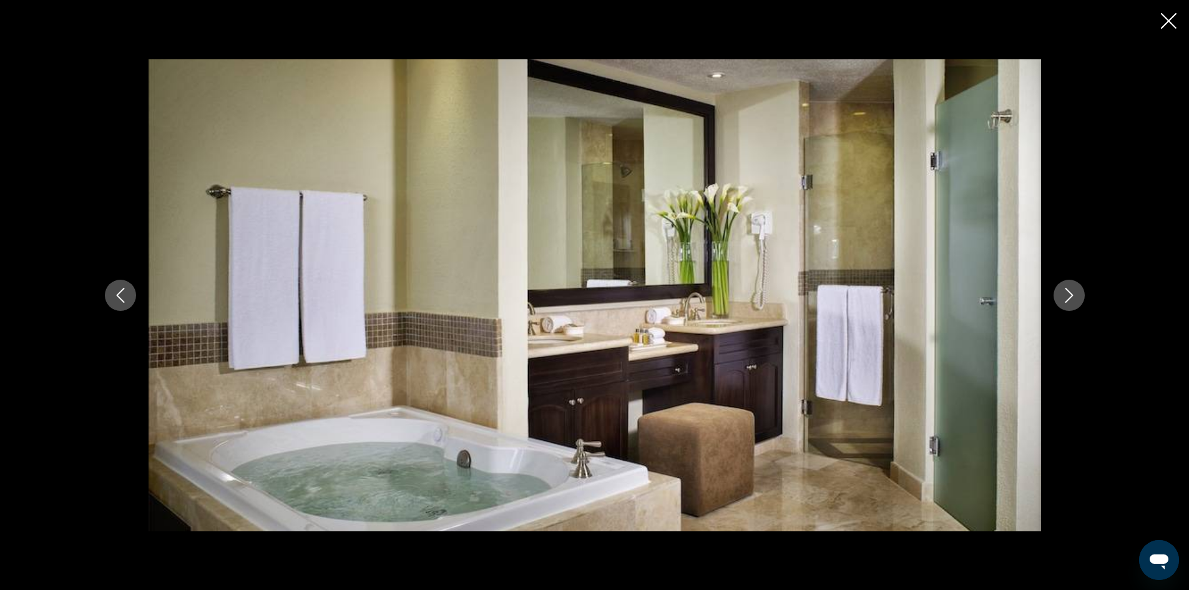
click at [1058, 295] on button "Next image" at bounding box center [1069, 295] width 31 height 31
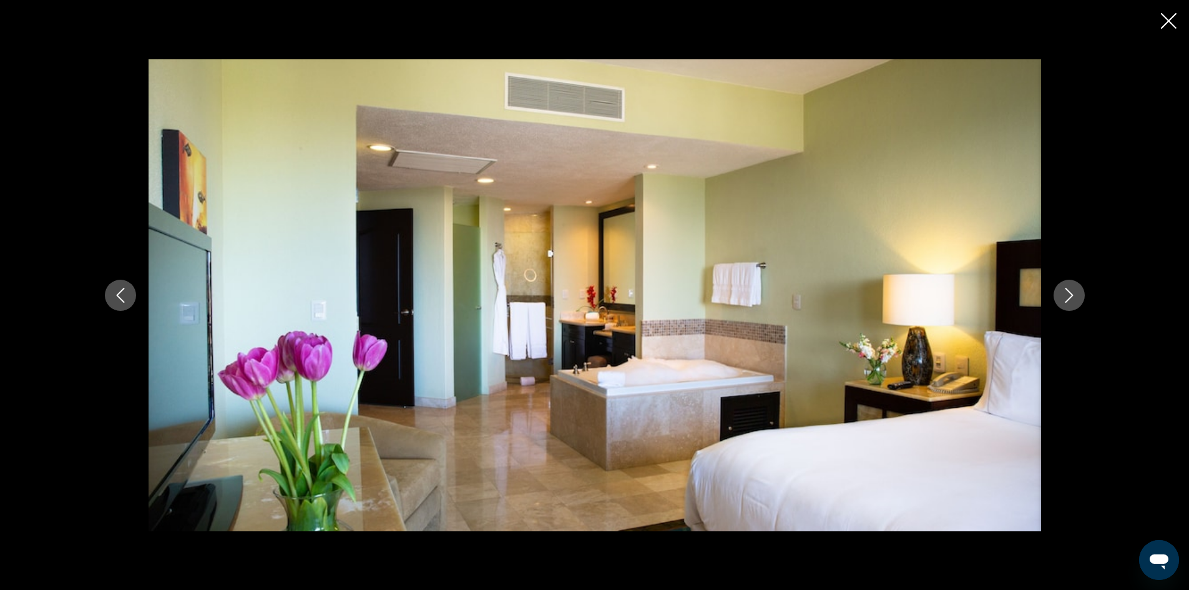
click at [1058, 295] on button "Next image" at bounding box center [1069, 295] width 31 height 31
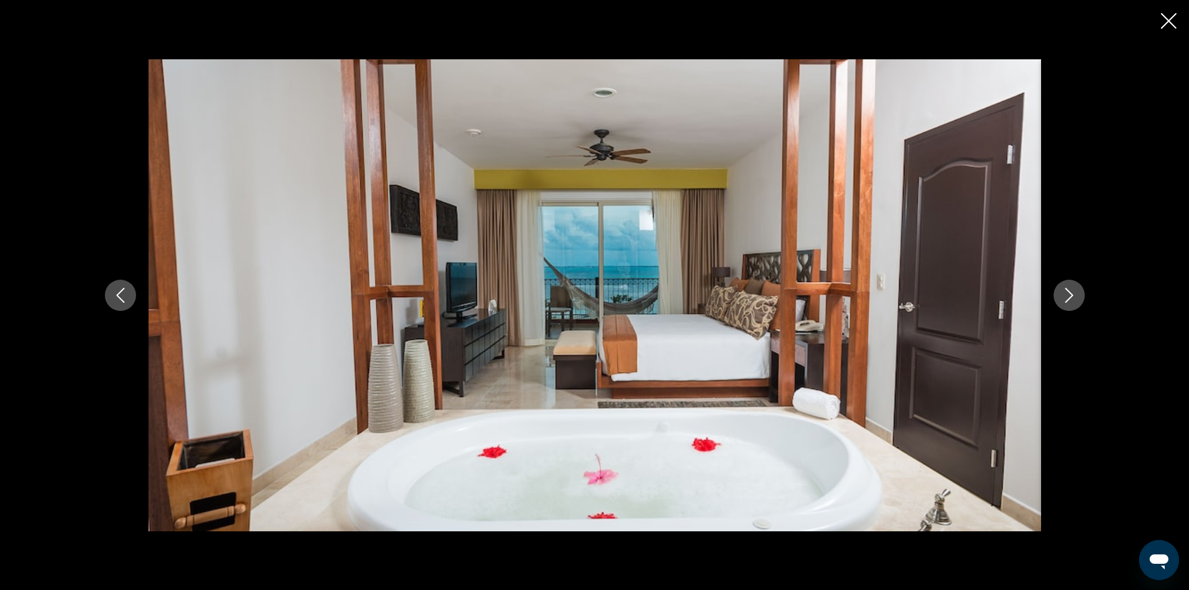
click at [1058, 295] on button "Next image" at bounding box center [1069, 295] width 31 height 31
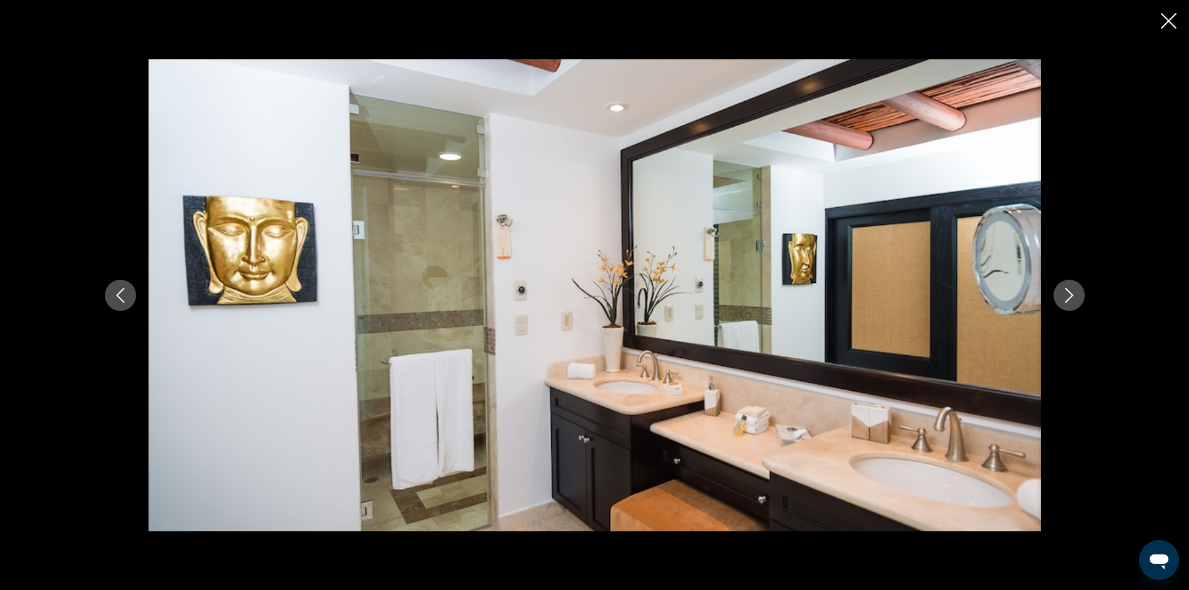
click at [1058, 295] on button "Next image" at bounding box center [1069, 295] width 31 height 31
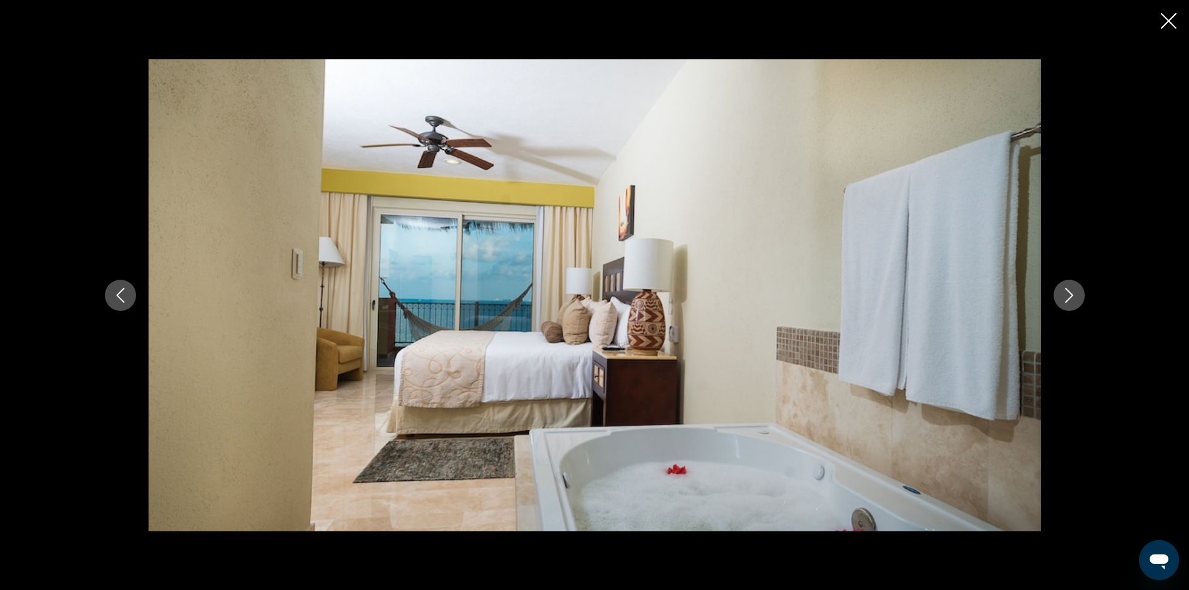
click at [1058, 295] on button "Next image" at bounding box center [1069, 295] width 31 height 31
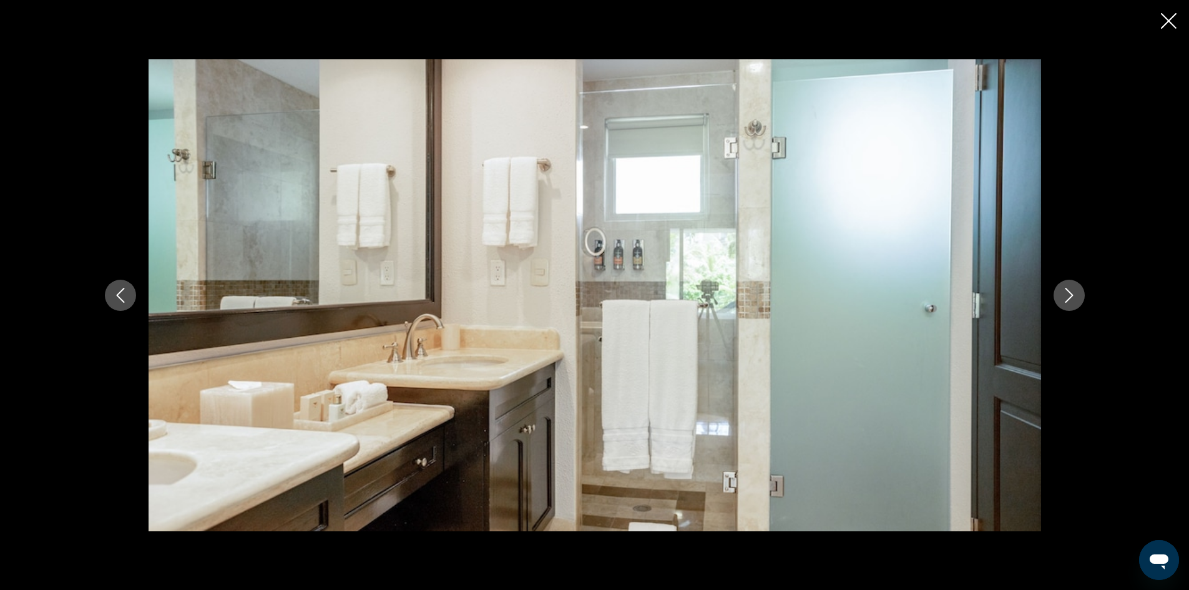
click at [1058, 295] on button "Next image" at bounding box center [1069, 295] width 31 height 31
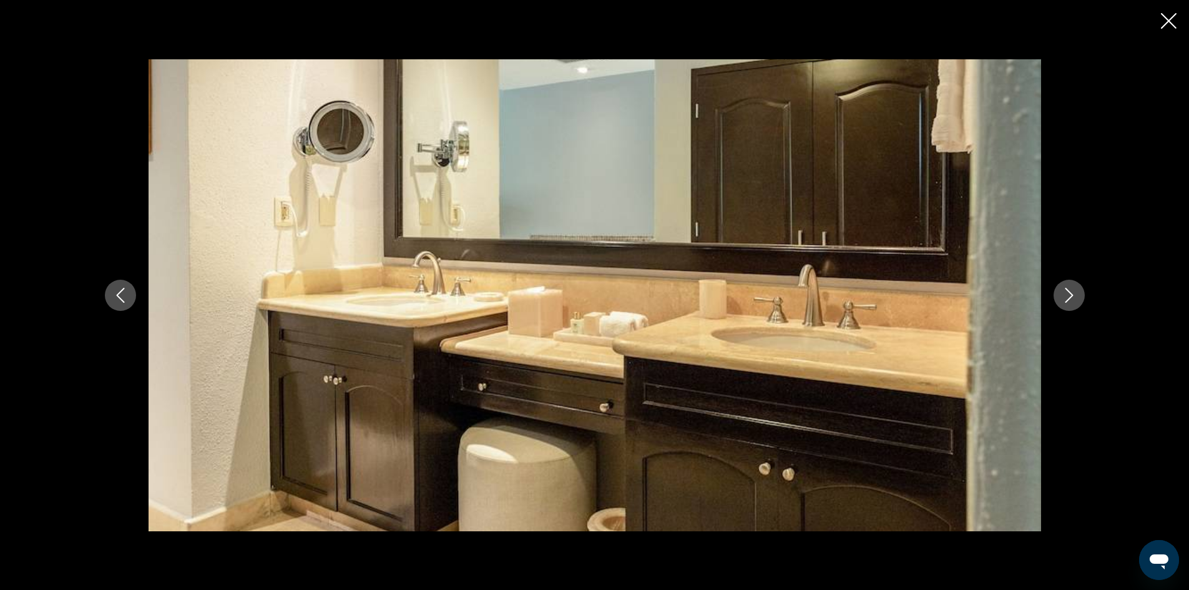
click at [1058, 295] on button "Next image" at bounding box center [1069, 295] width 31 height 31
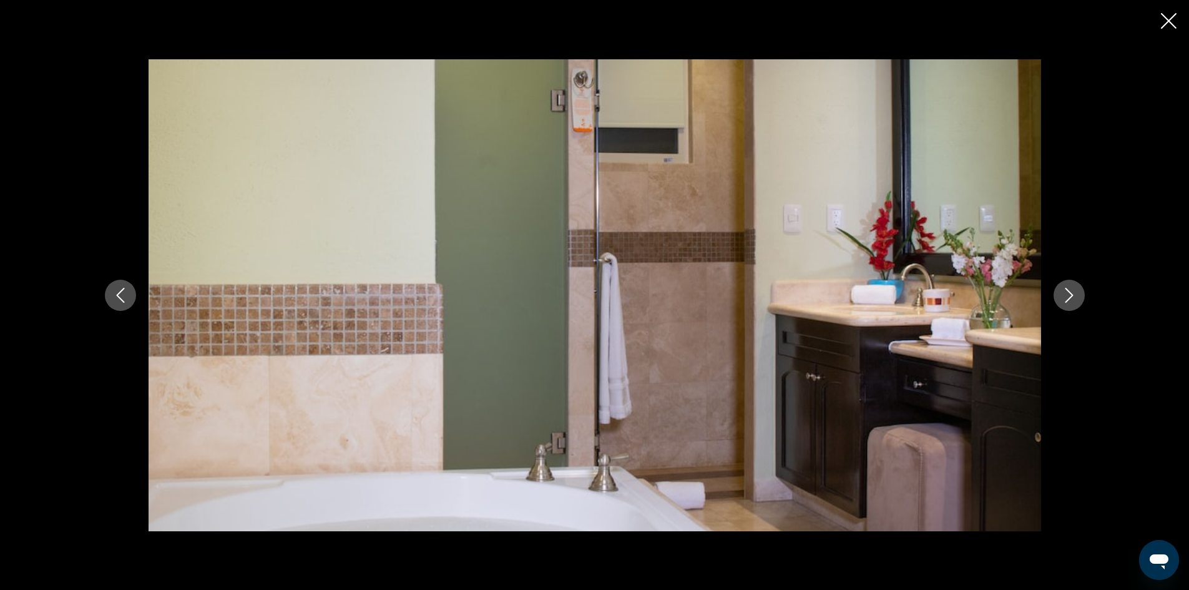
click at [1058, 295] on button "Next image" at bounding box center [1069, 295] width 31 height 31
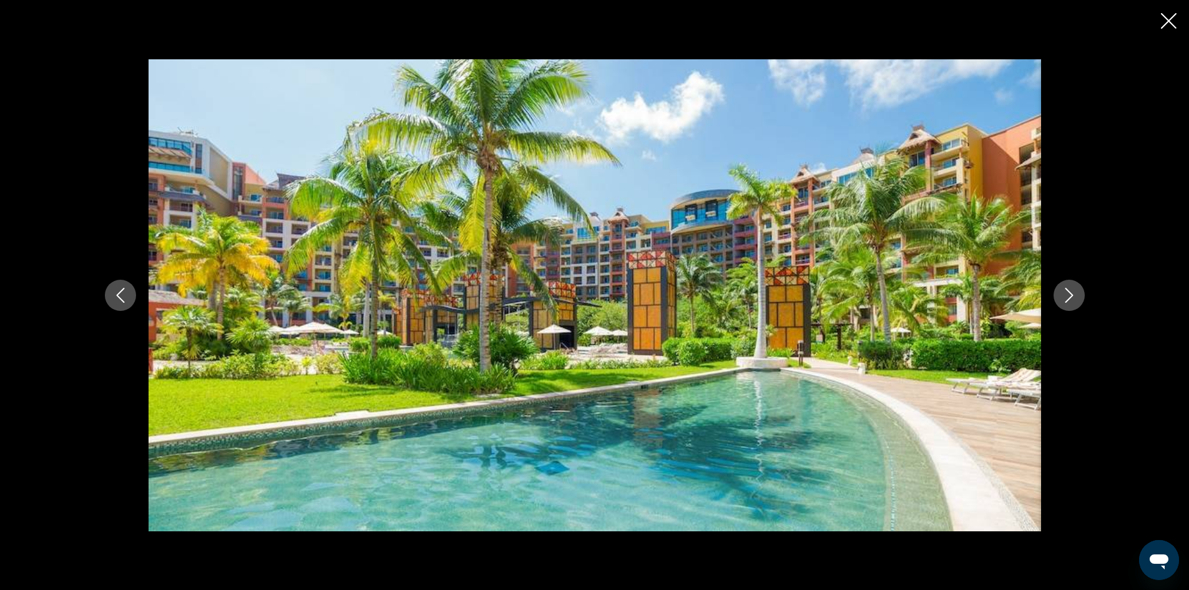
click at [1058, 295] on button "Next image" at bounding box center [1069, 295] width 31 height 31
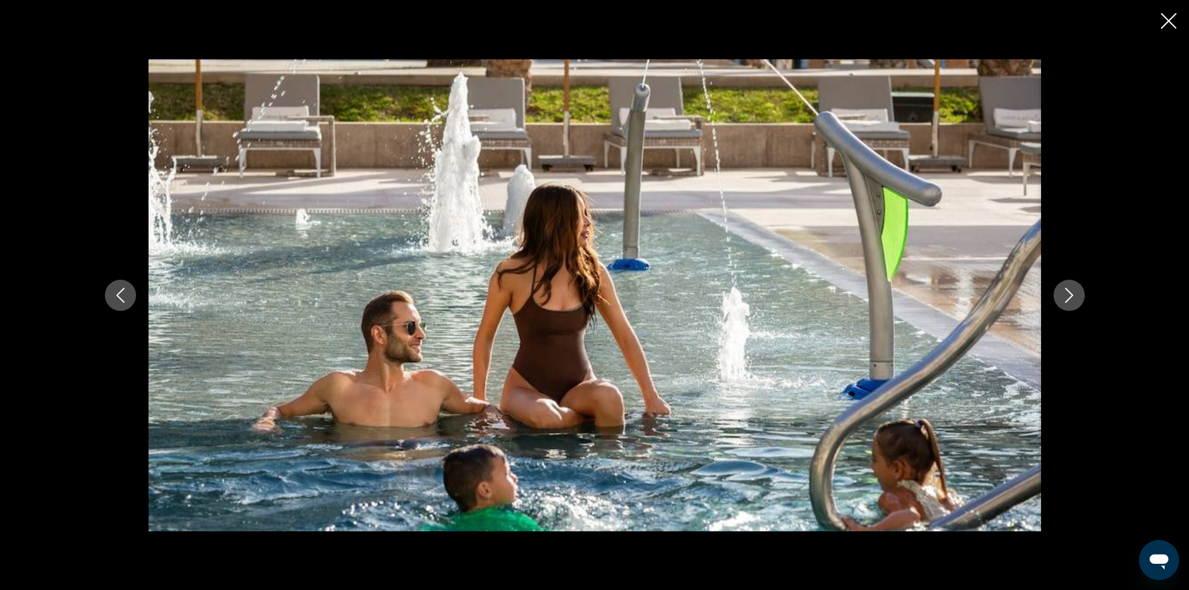
click at [117, 287] on button "Previous image" at bounding box center [120, 295] width 31 height 31
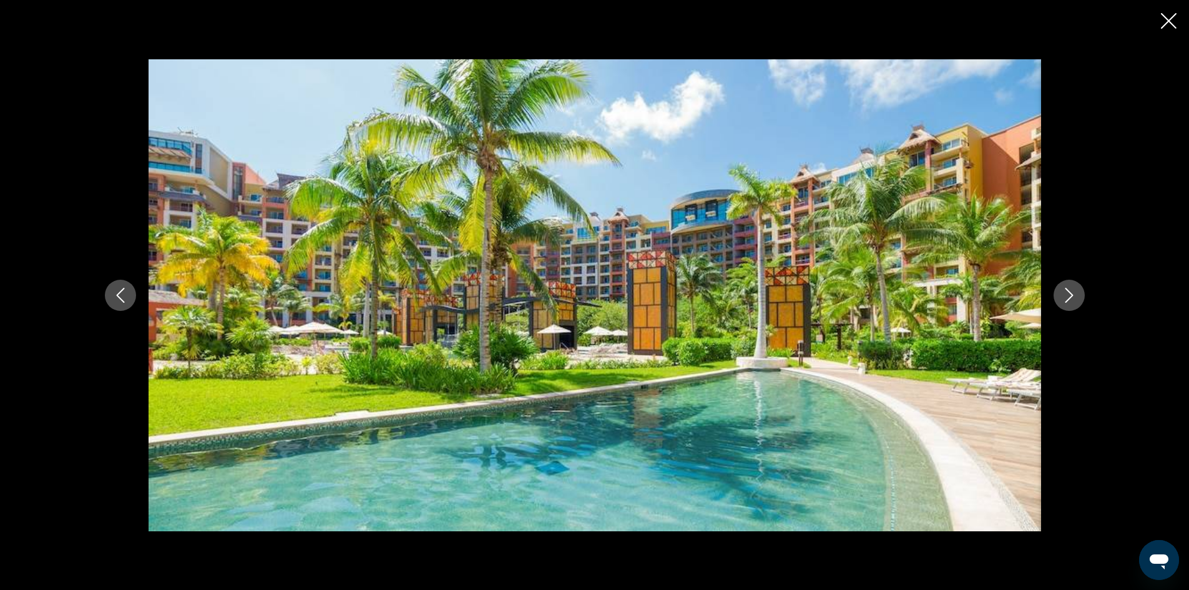
click at [1077, 298] on button "Next image" at bounding box center [1069, 295] width 31 height 31
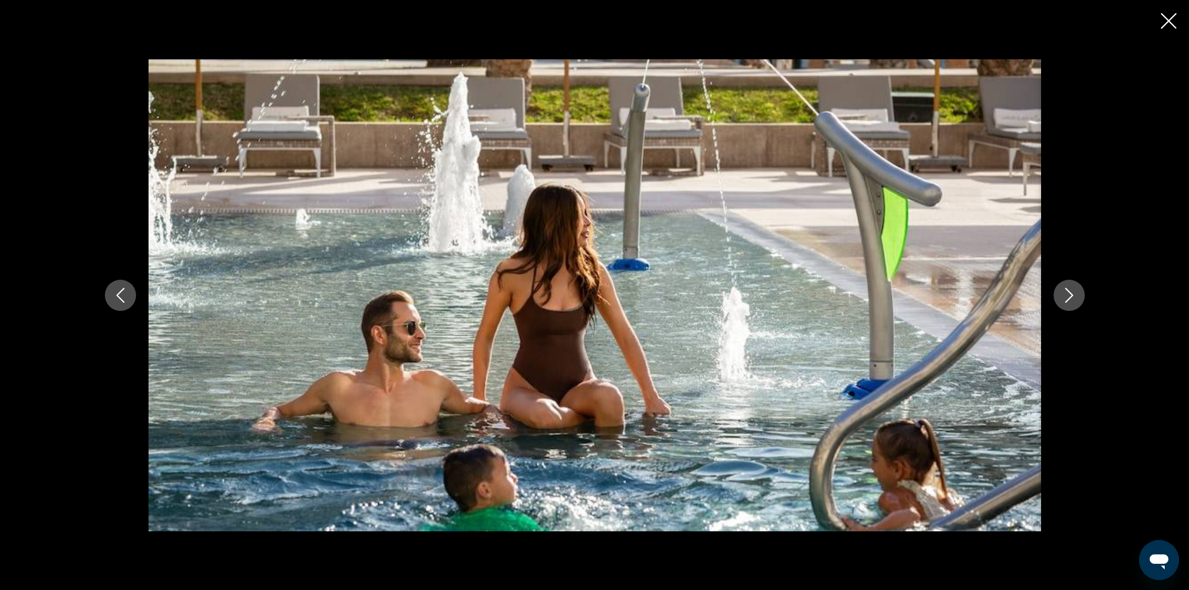
click at [1077, 298] on button "Next image" at bounding box center [1069, 295] width 31 height 31
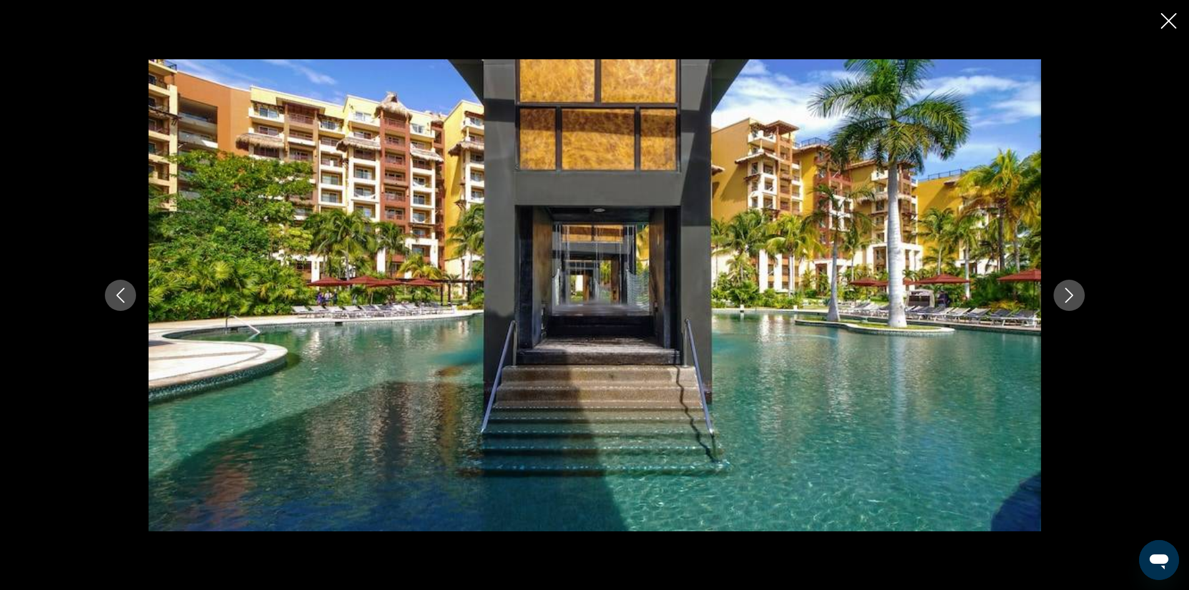
click at [1077, 298] on button "Next image" at bounding box center [1069, 295] width 31 height 31
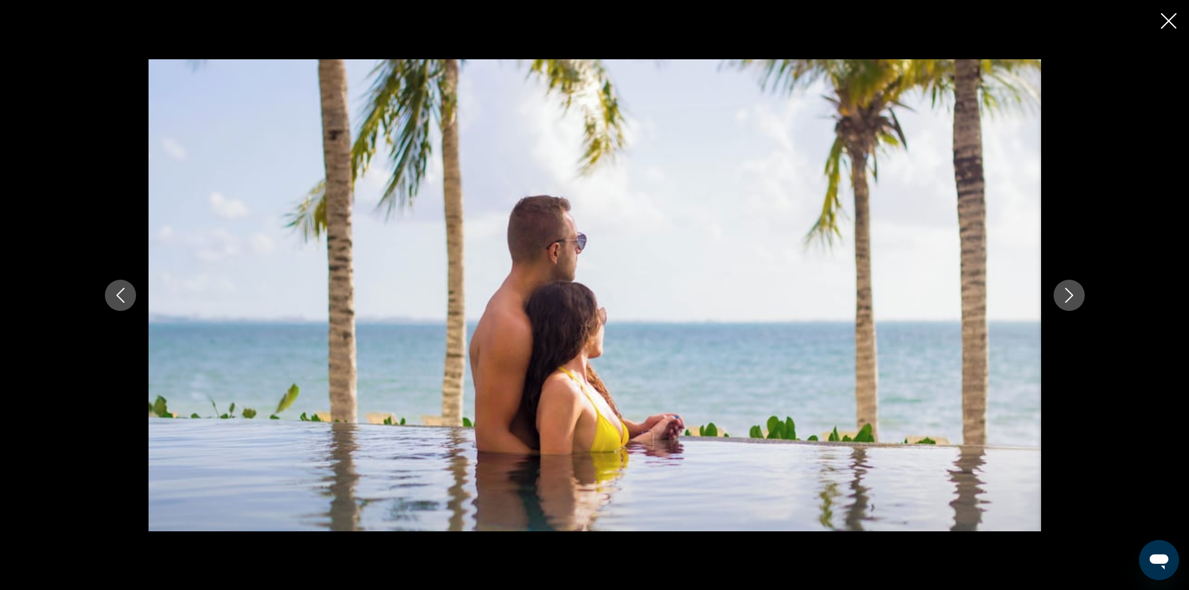
click at [1077, 298] on button "Next image" at bounding box center [1069, 295] width 31 height 31
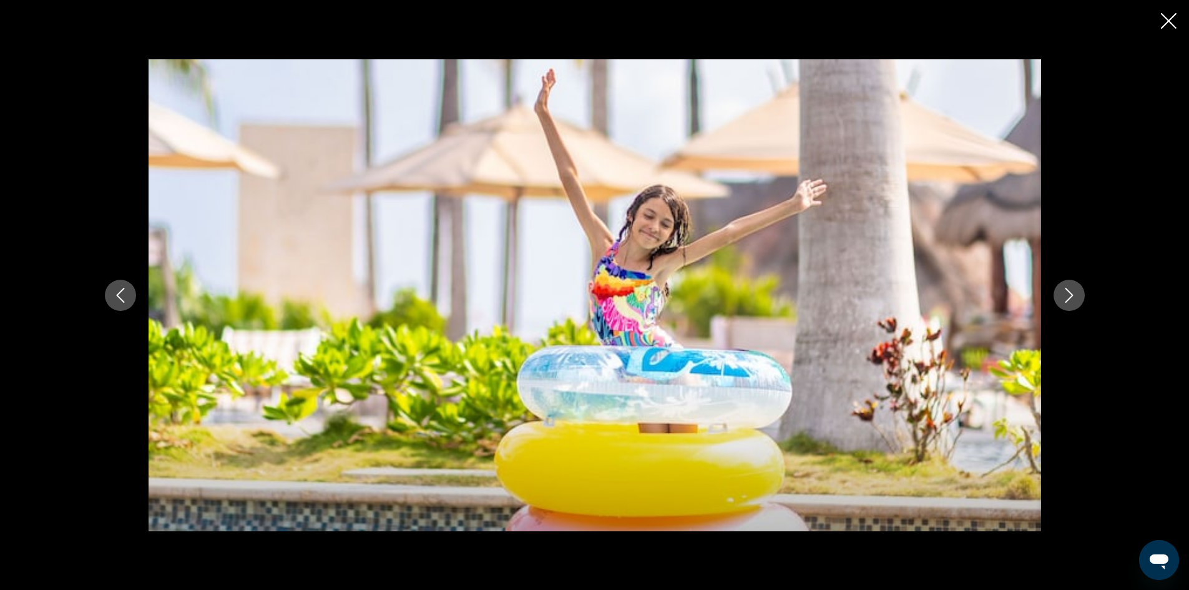
click at [1077, 298] on button "Next image" at bounding box center [1069, 295] width 31 height 31
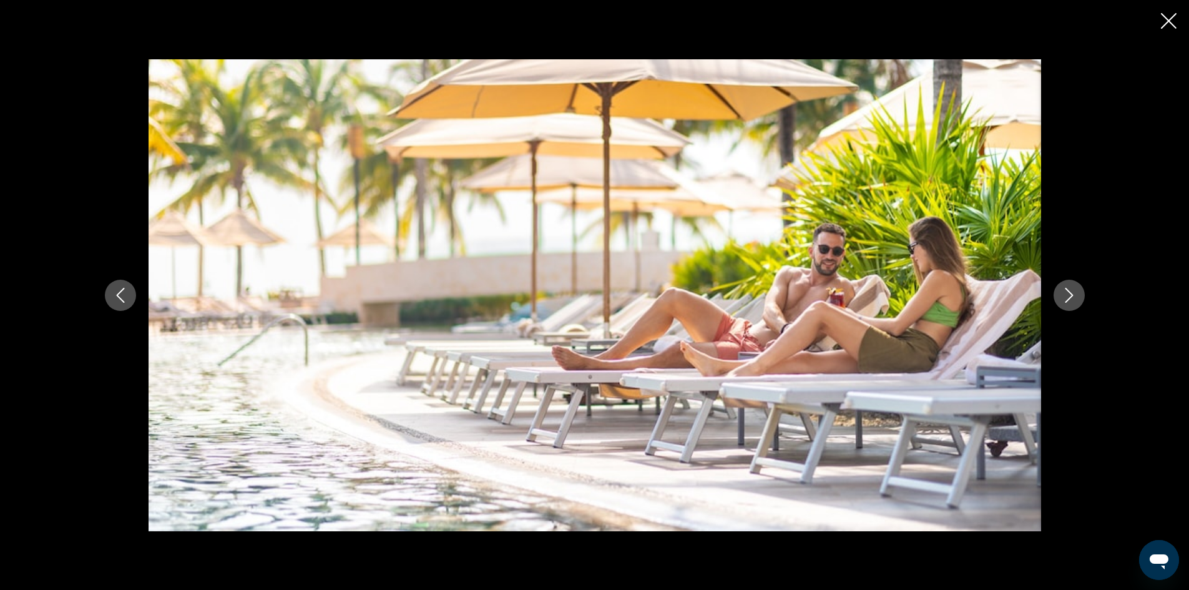
click at [1077, 298] on button "Next image" at bounding box center [1069, 295] width 31 height 31
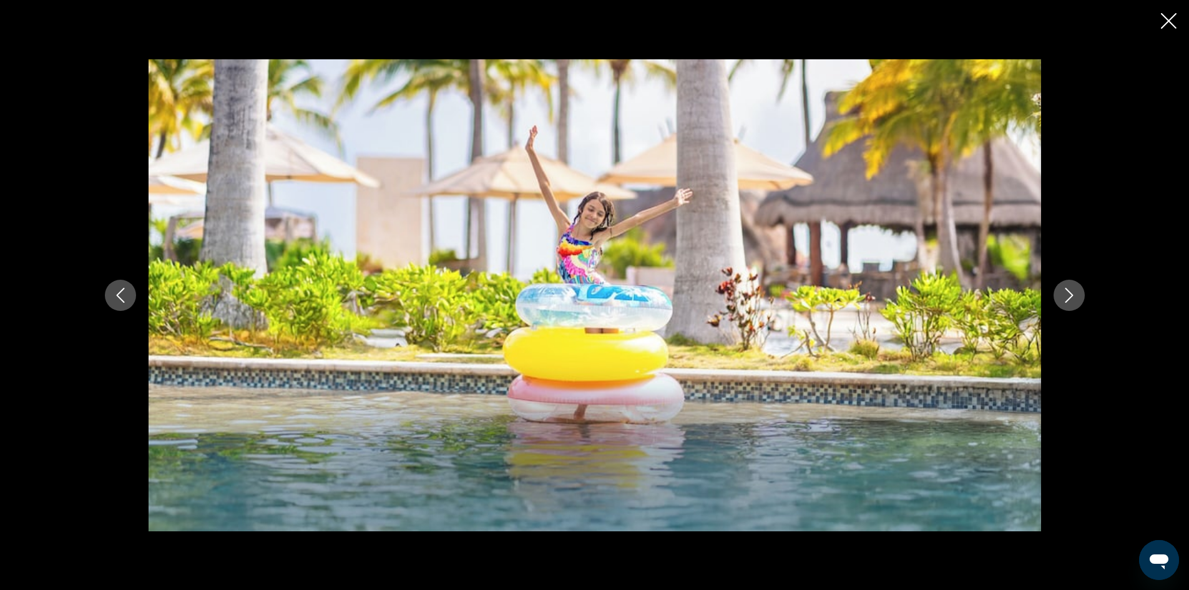
click at [1077, 298] on button "Next image" at bounding box center [1069, 295] width 31 height 31
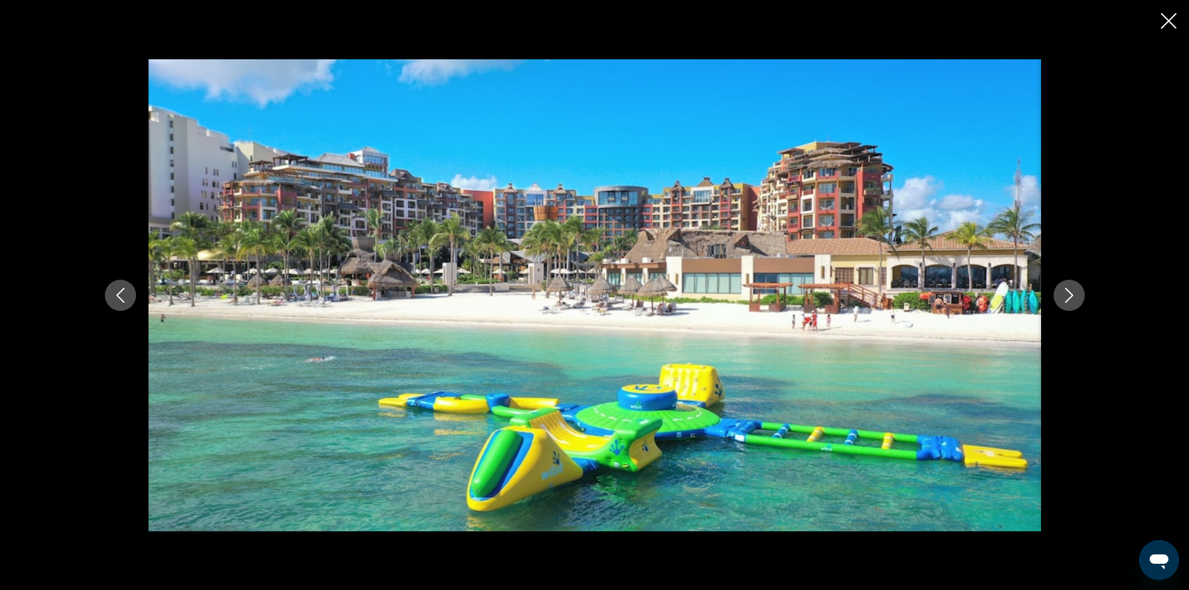
click at [1069, 301] on icon "Next image" at bounding box center [1069, 295] width 15 height 15
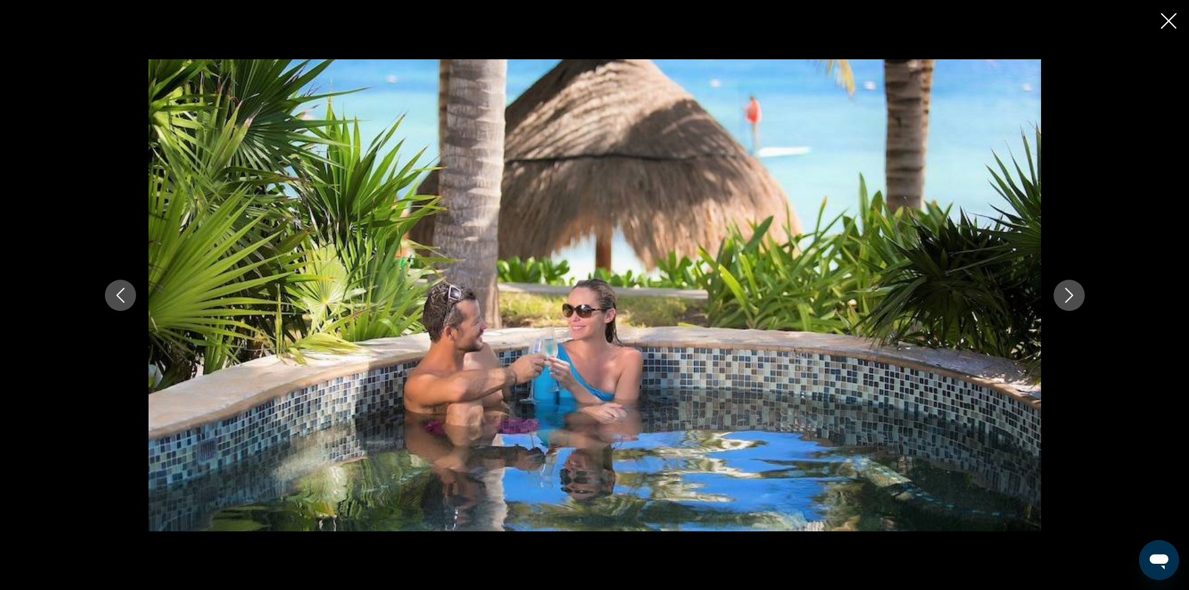
click at [1069, 301] on icon "Next image" at bounding box center [1069, 295] width 15 height 15
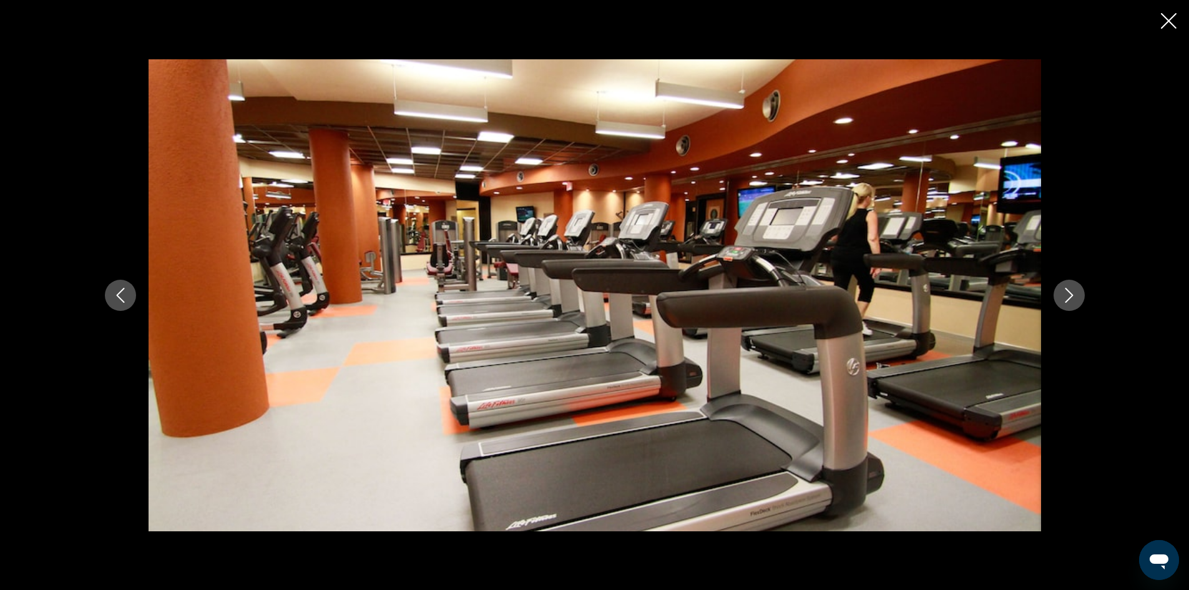
click at [1069, 301] on icon "Next image" at bounding box center [1069, 295] width 15 height 15
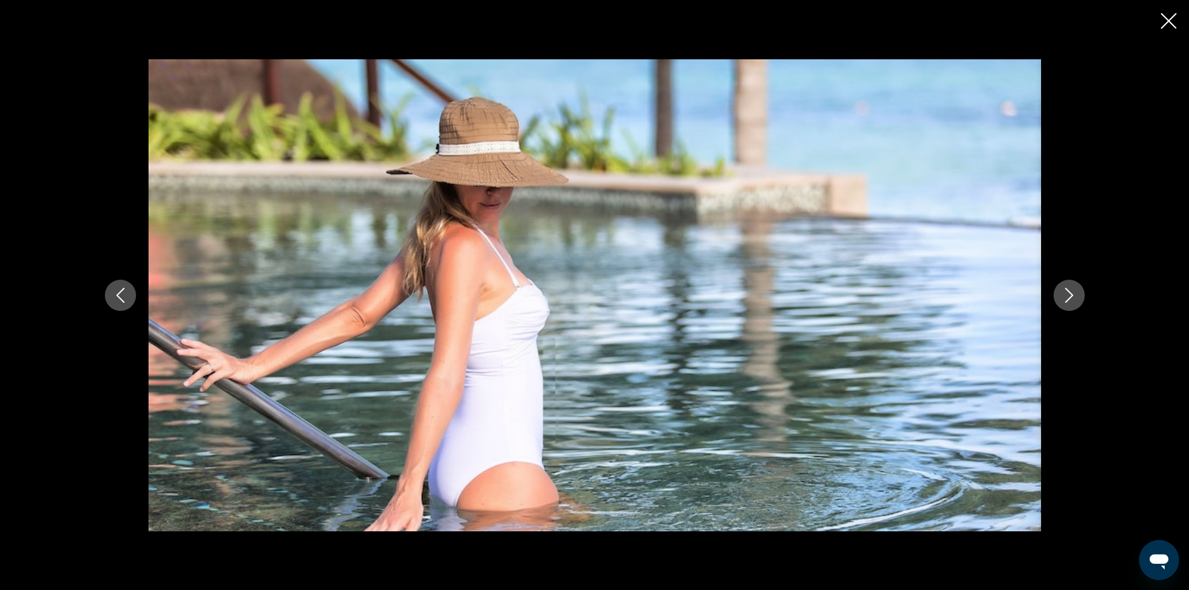
click at [1069, 301] on icon "Next image" at bounding box center [1069, 295] width 15 height 15
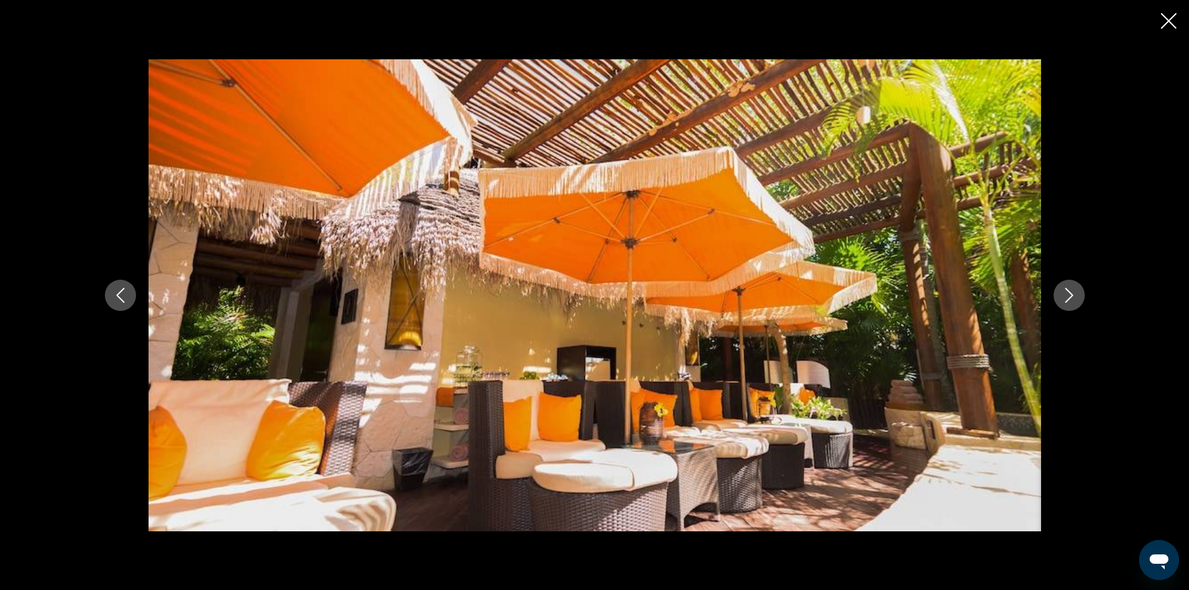
click at [1069, 301] on icon "Next image" at bounding box center [1069, 295] width 15 height 15
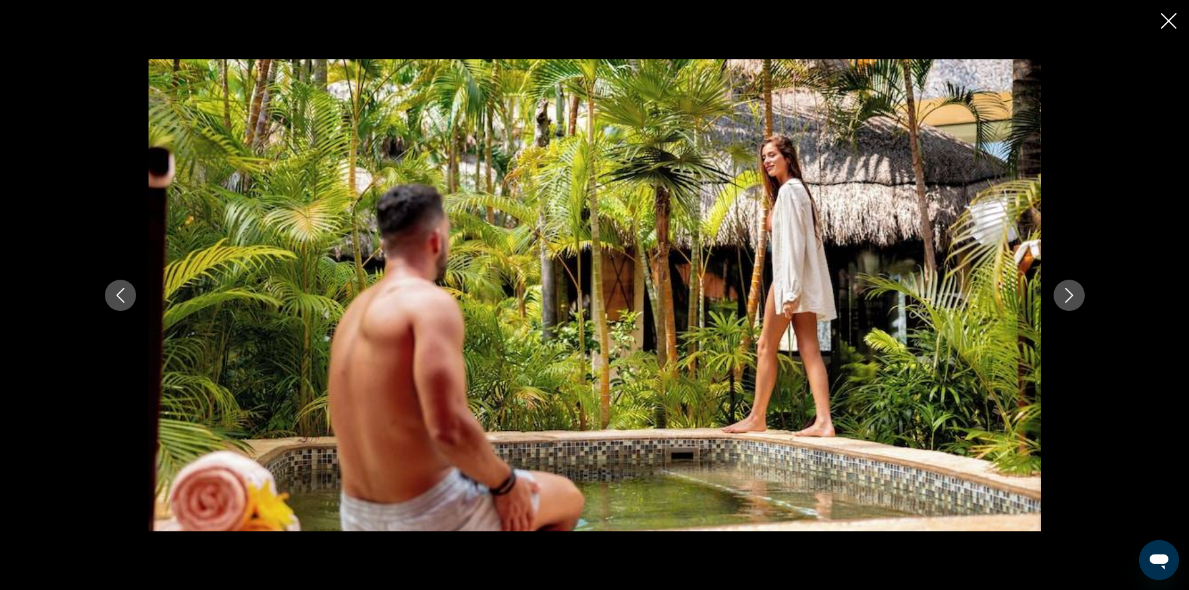
click at [1069, 301] on icon "Next image" at bounding box center [1069, 295] width 15 height 15
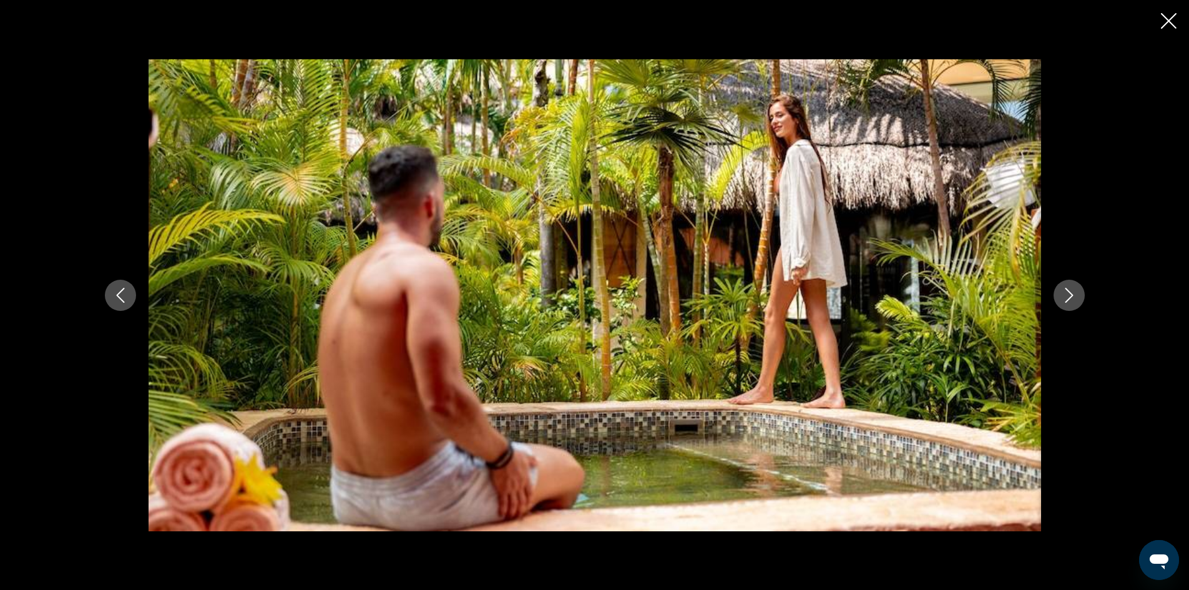
click at [1069, 301] on icon "Next image" at bounding box center [1069, 295] width 15 height 15
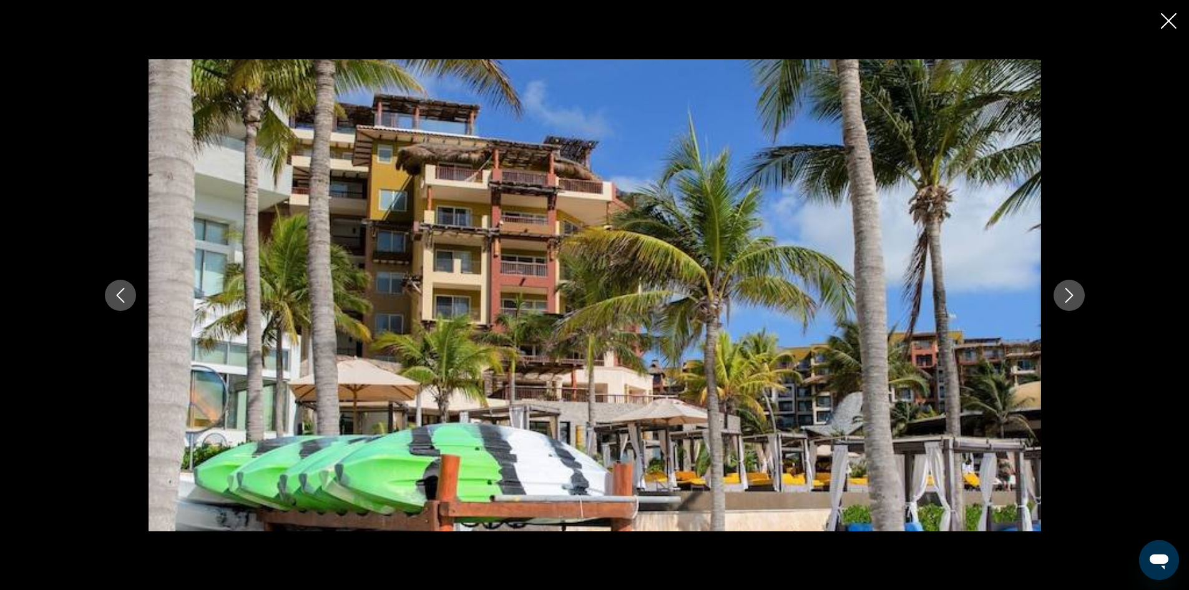
click at [1069, 301] on icon "Next image" at bounding box center [1069, 295] width 15 height 15
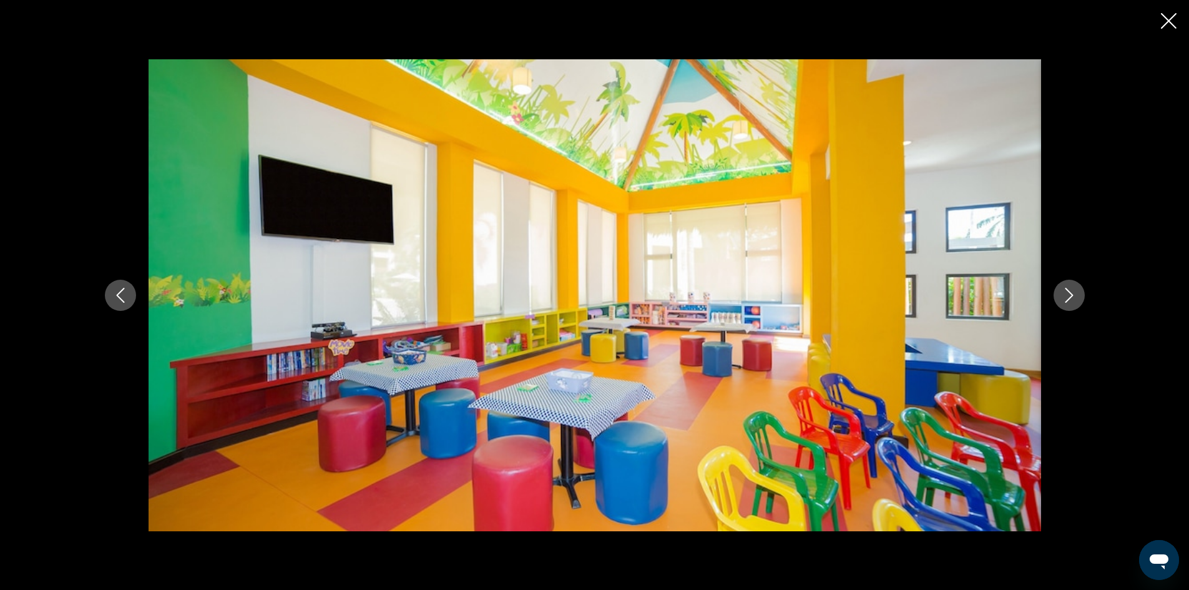
click at [1069, 301] on icon "Next image" at bounding box center [1069, 295] width 15 height 15
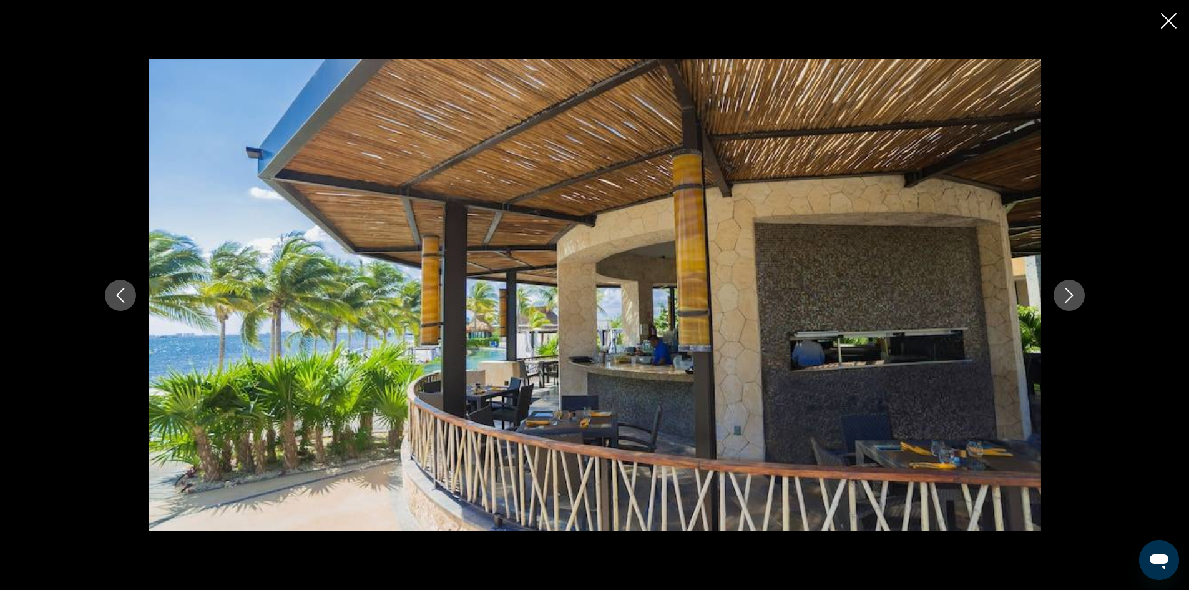
click at [1069, 301] on icon "Next image" at bounding box center [1069, 295] width 15 height 15
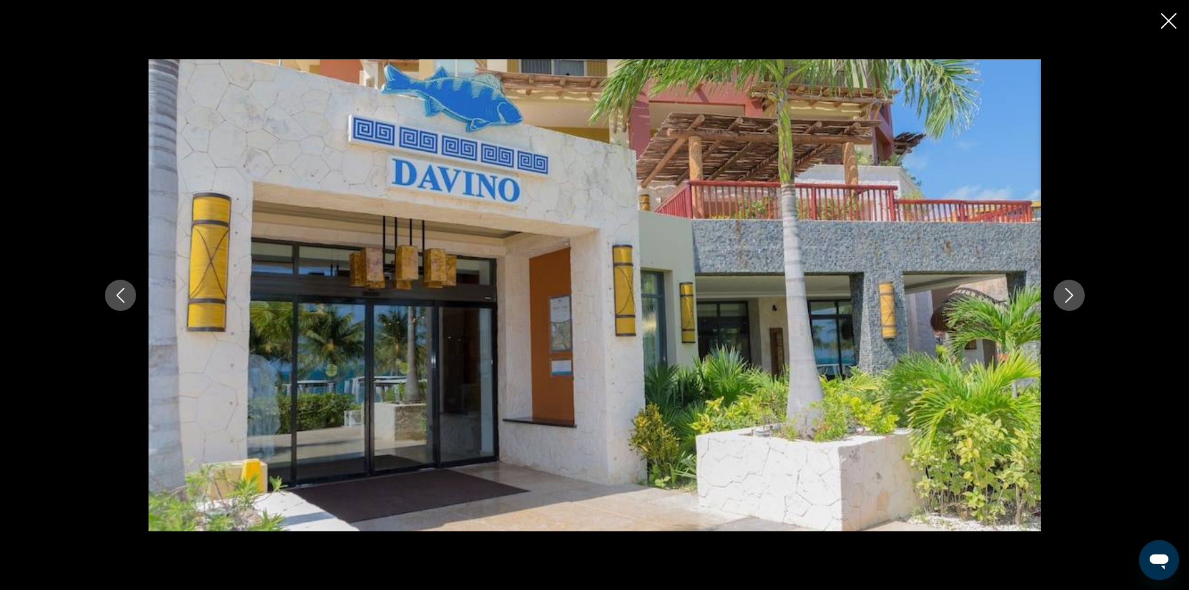
click at [1069, 301] on icon "Next image" at bounding box center [1069, 295] width 15 height 15
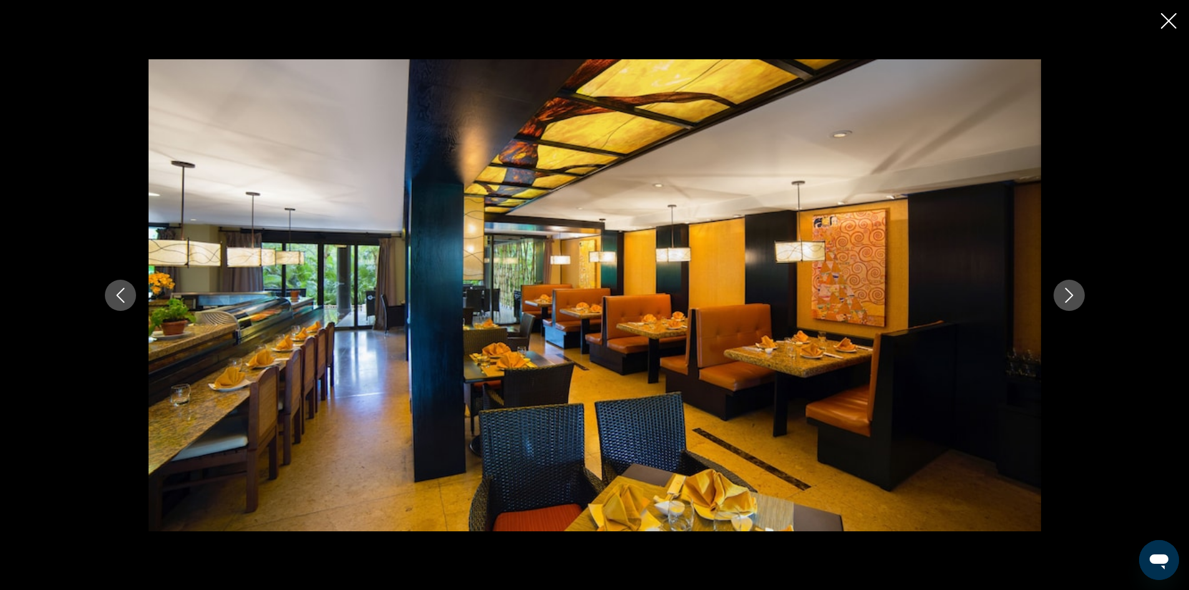
click at [1069, 301] on icon "Next image" at bounding box center [1069, 295] width 15 height 15
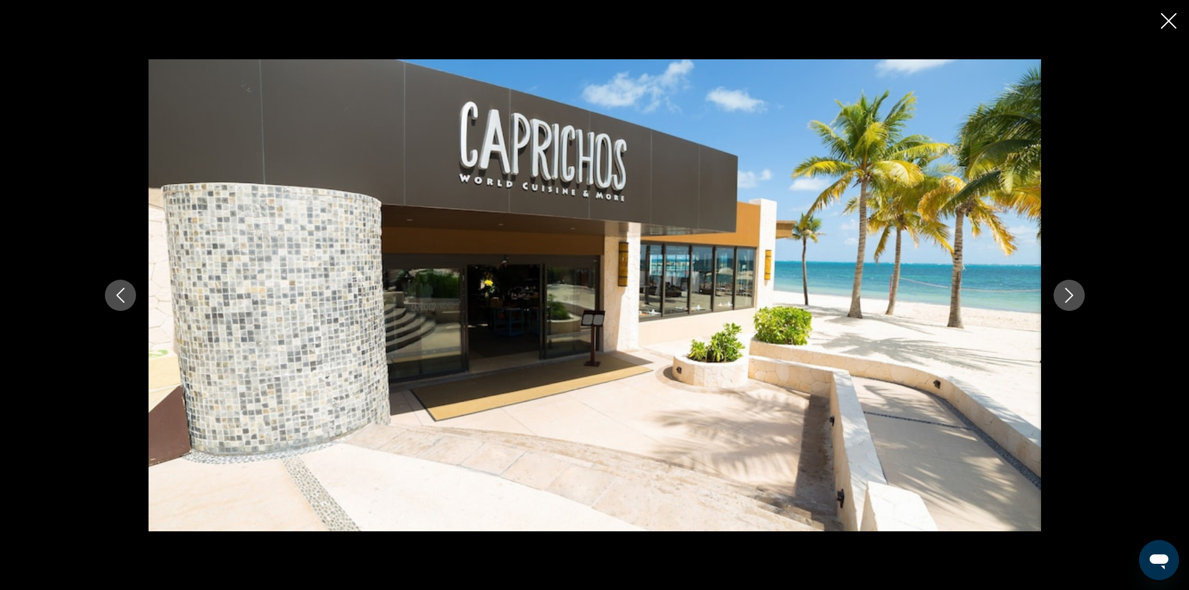
click at [1069, 301] on icon "Next image" at bounding box center [1069, 295] width 15 height 15
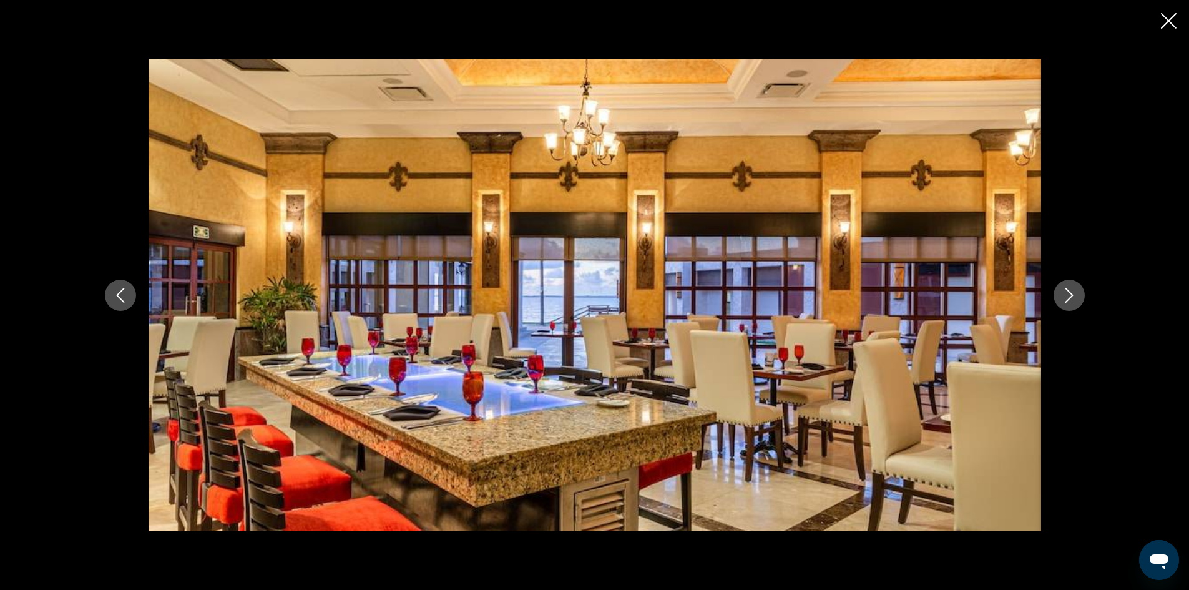
click at [1069, 301] on icon "Next image" at bounding box center [1069, 295] width 15 height 15
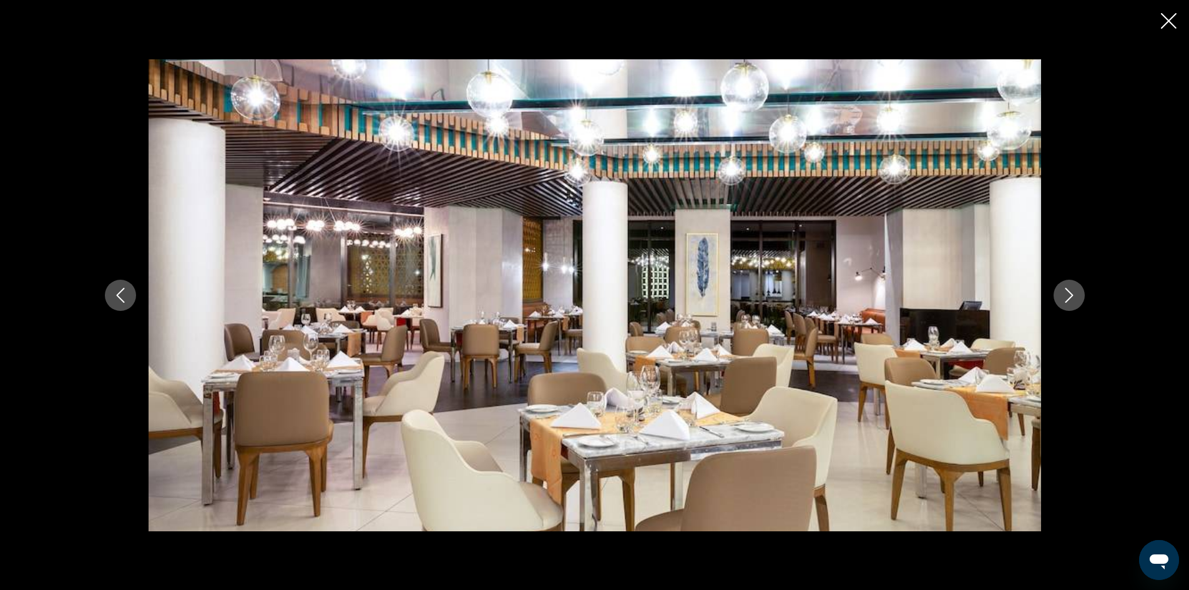
click at [1069, 301] on icon "Next image" at bounding box center [1069, 295] width 15 height 15
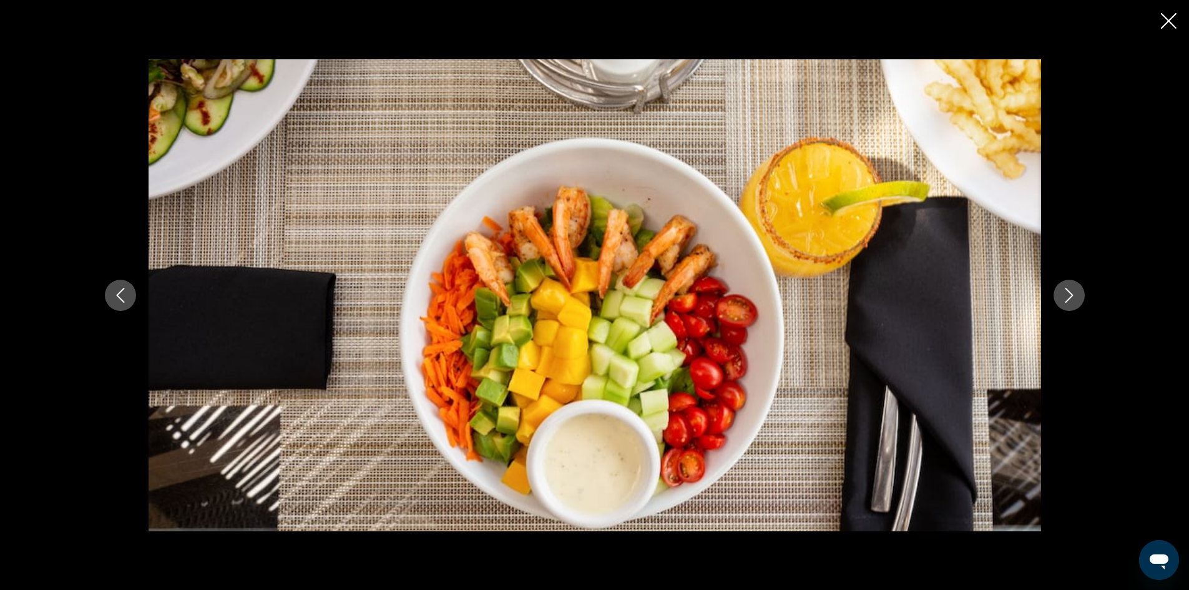
click at [1069, 301] on icon "Next image" at bounding box center [1069, 295] width 15 height 15
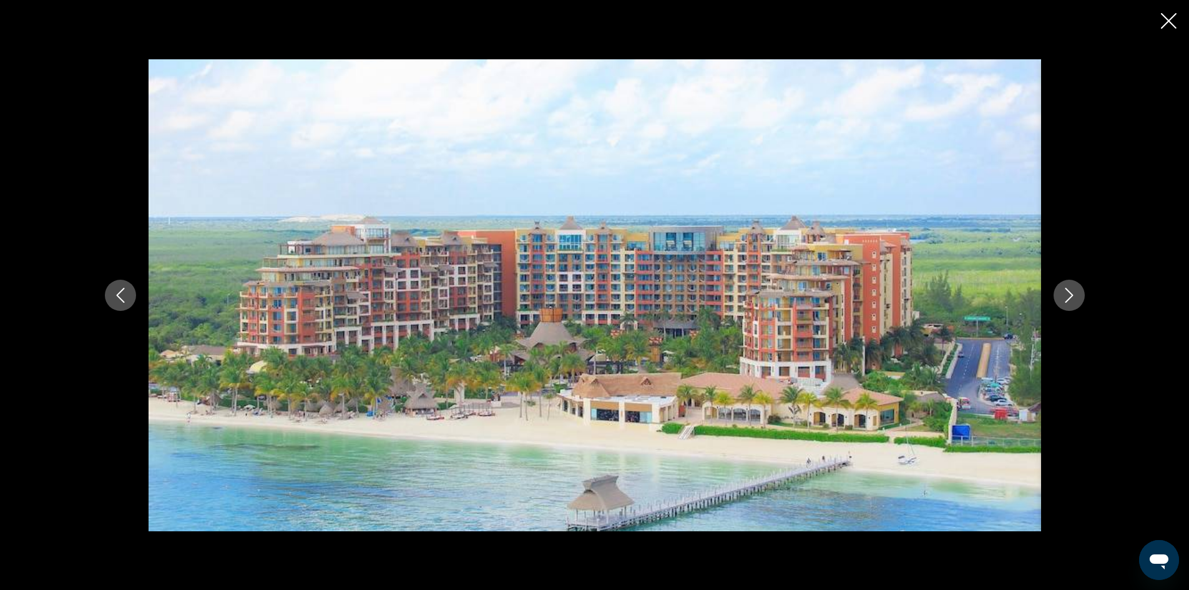
click at [1069, 301] on icon "Next image" at bounding box center [1069, 295] width 15 height 15
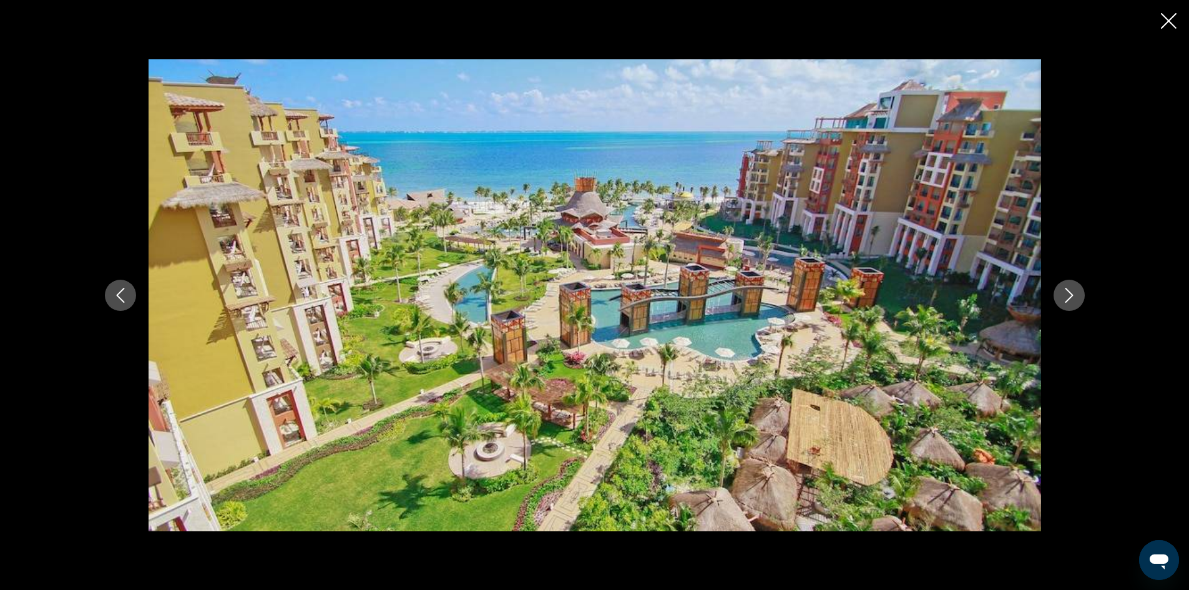
click at [1069, 301] on icon "Next image" at bounding box center [1069, 295] width 15 height 15
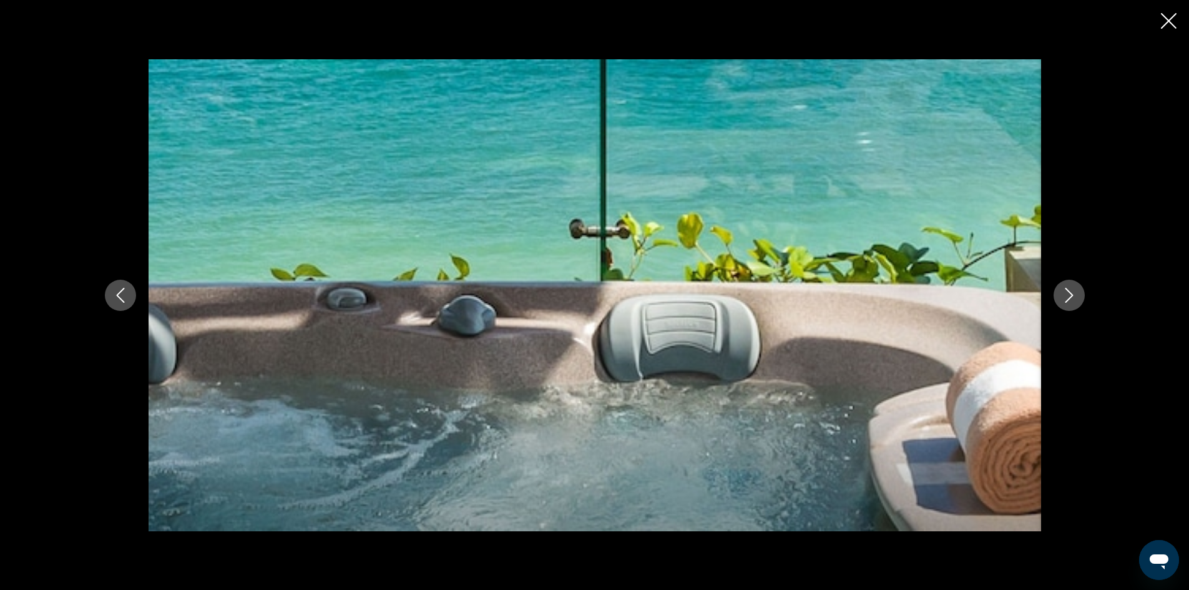
click at [1170, 27] on icon "Close slideshow" at bounding box center [1169, 21] width 16 height 16
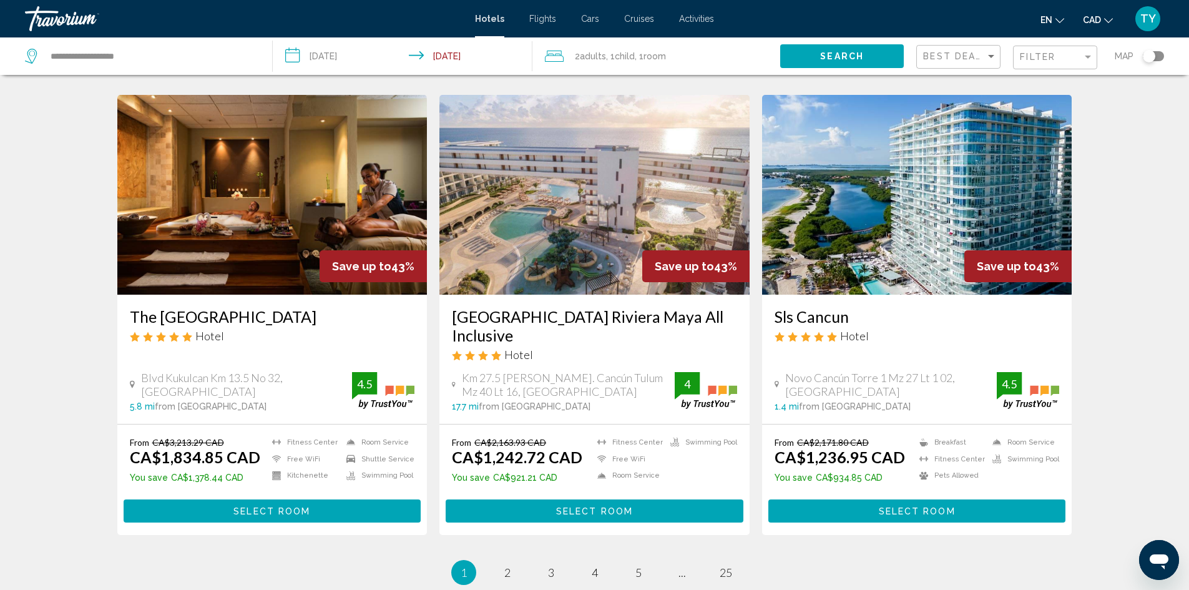
scroll to position [1561, 0]
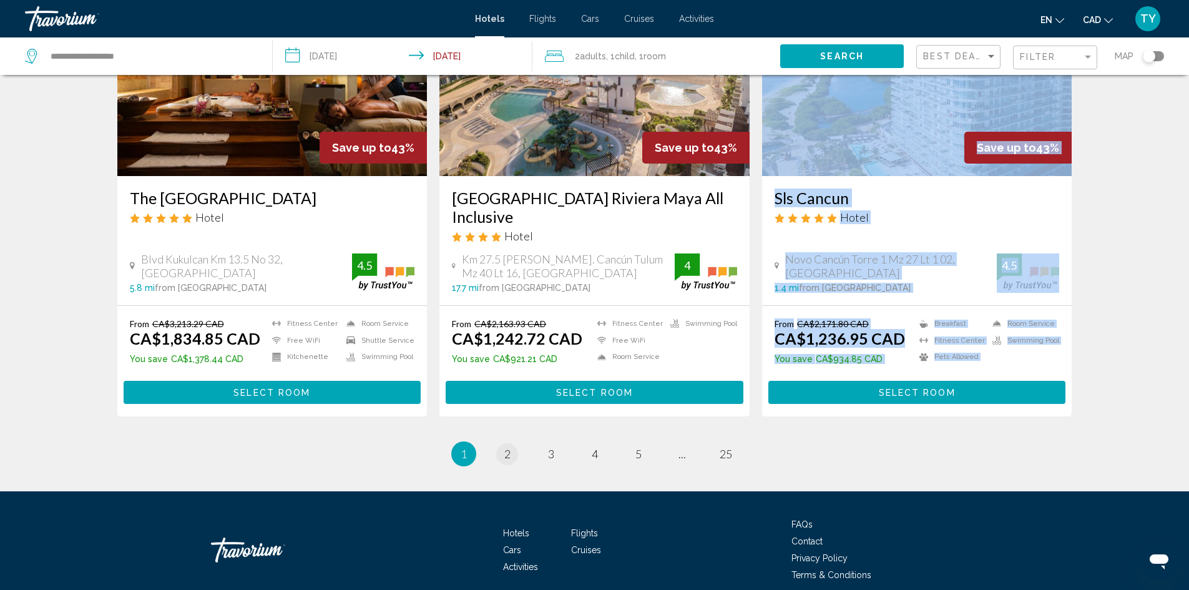
drag, startPoint x: 508, startPoint y: 409, endPoint x: 511, endPoint y: 418, distance: 9.1
click at [511, 443] on link "page 2" at bounding box center [507, 454] width 22 height 22
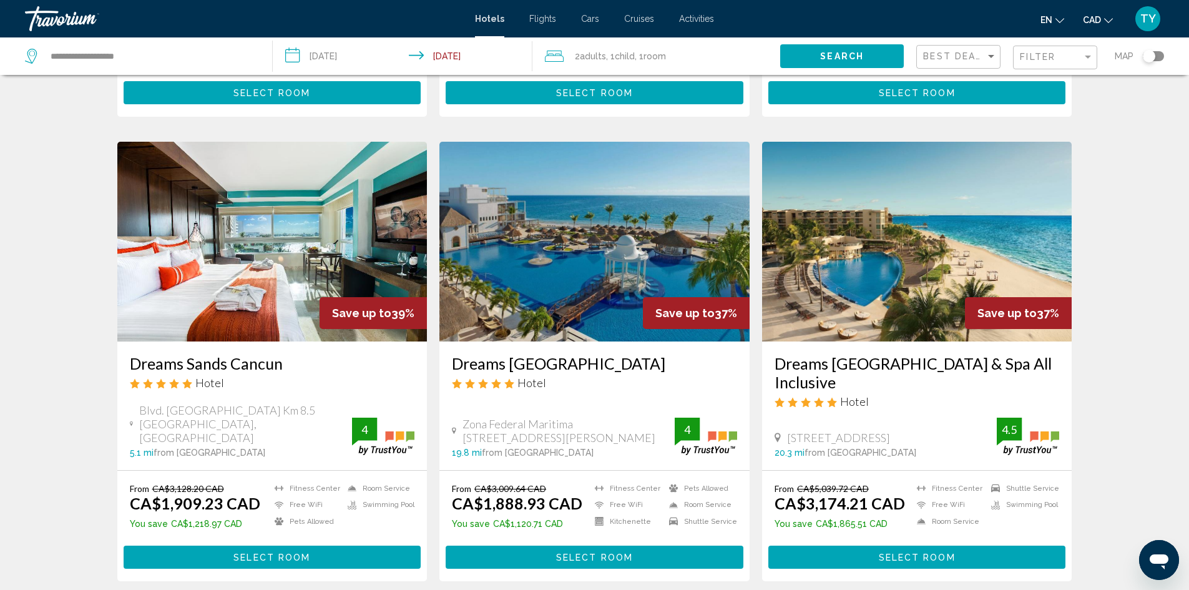
scroll to position [437, 0]
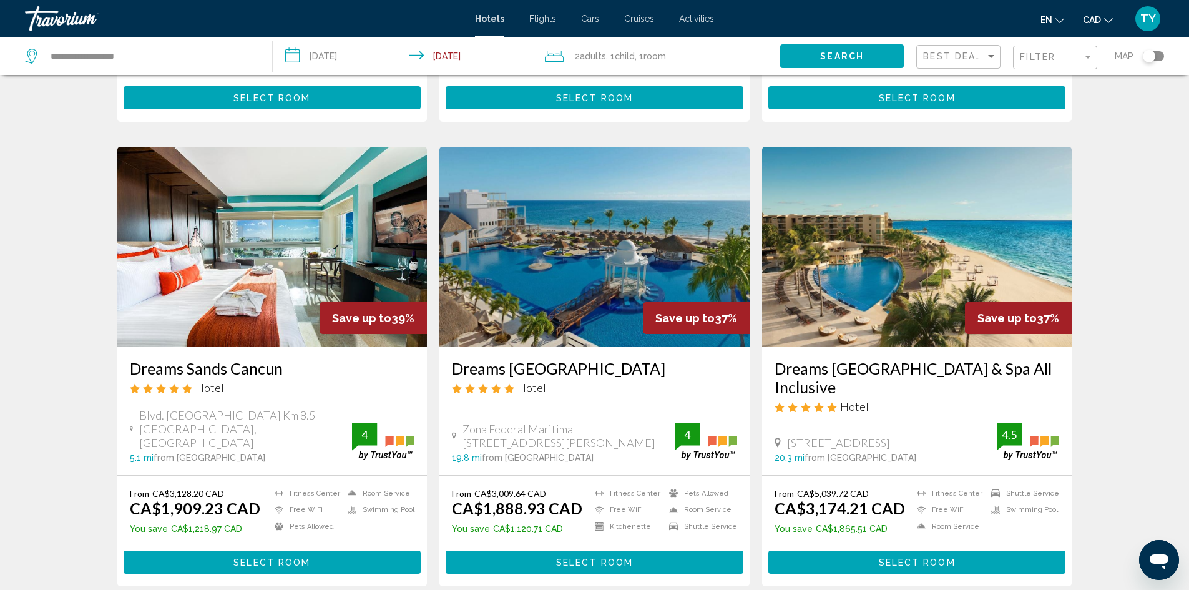
click at [535, 213] on img "Main content" at bounding box center [594, 247] width 310 height 200
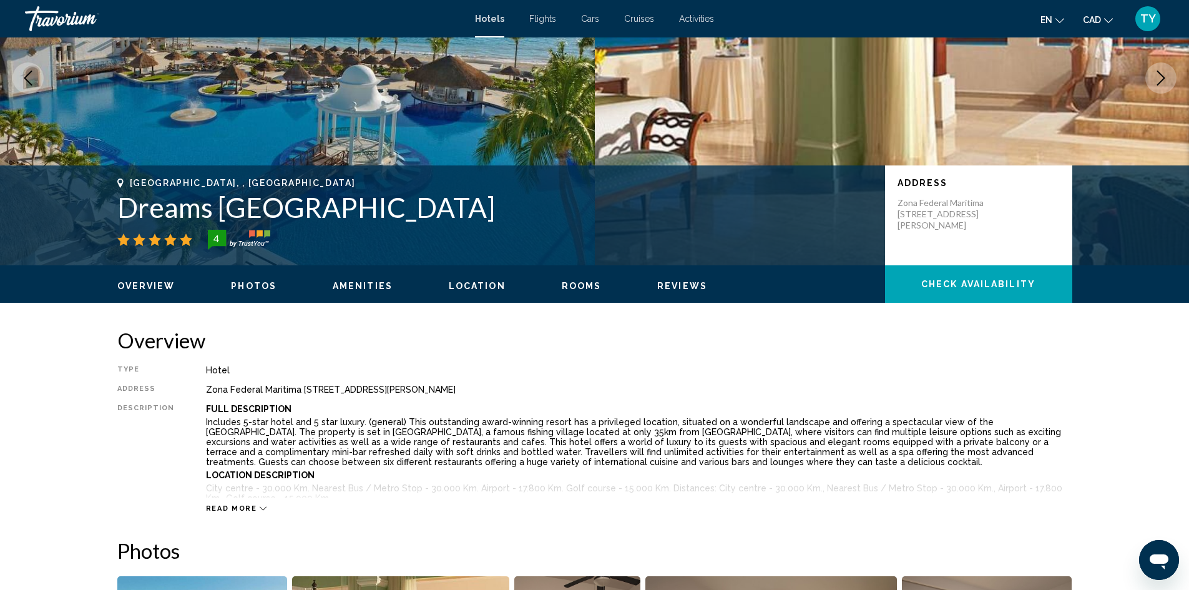
scroll to position [125, 0]
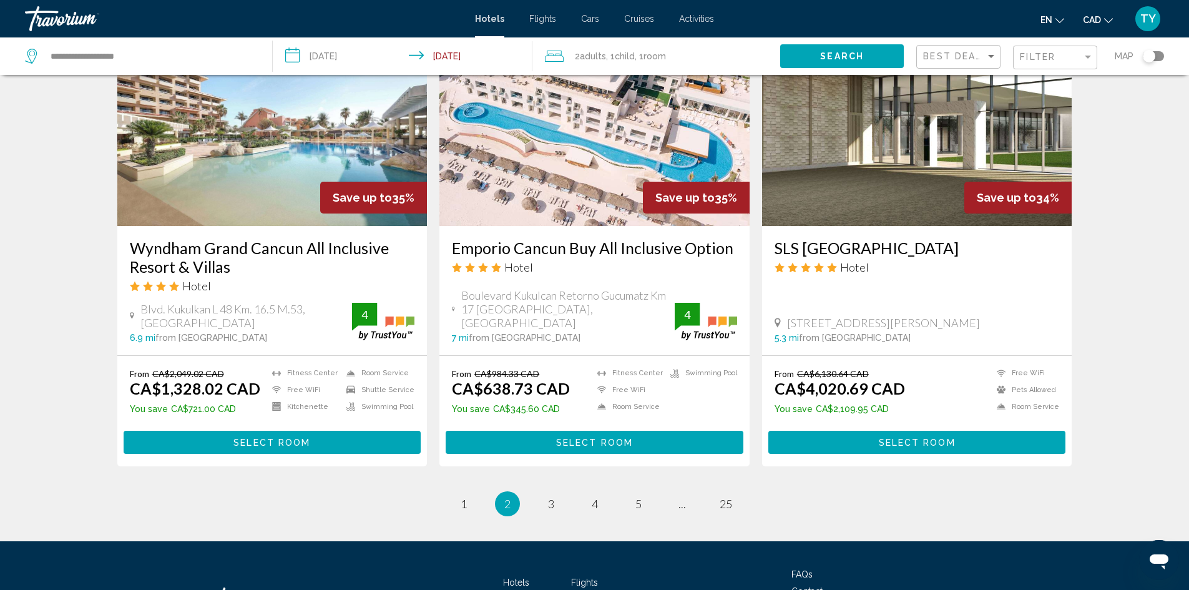
scroll to position [1571, 0]
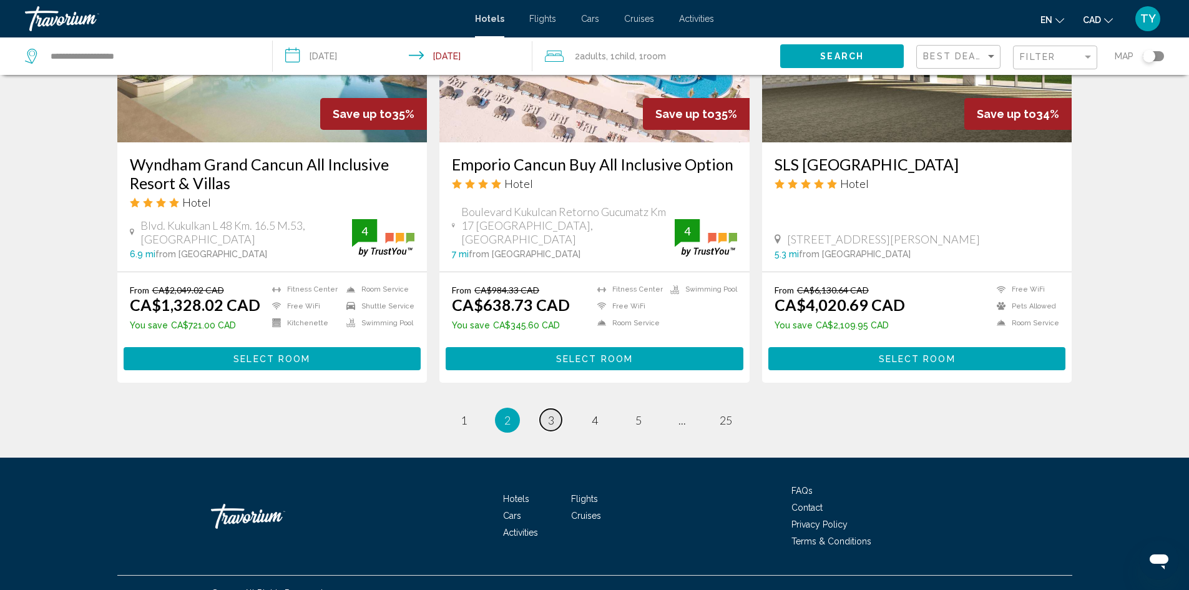
click at [554, 413] on span "3" at bounding box center [551, 420] width 6 height 14
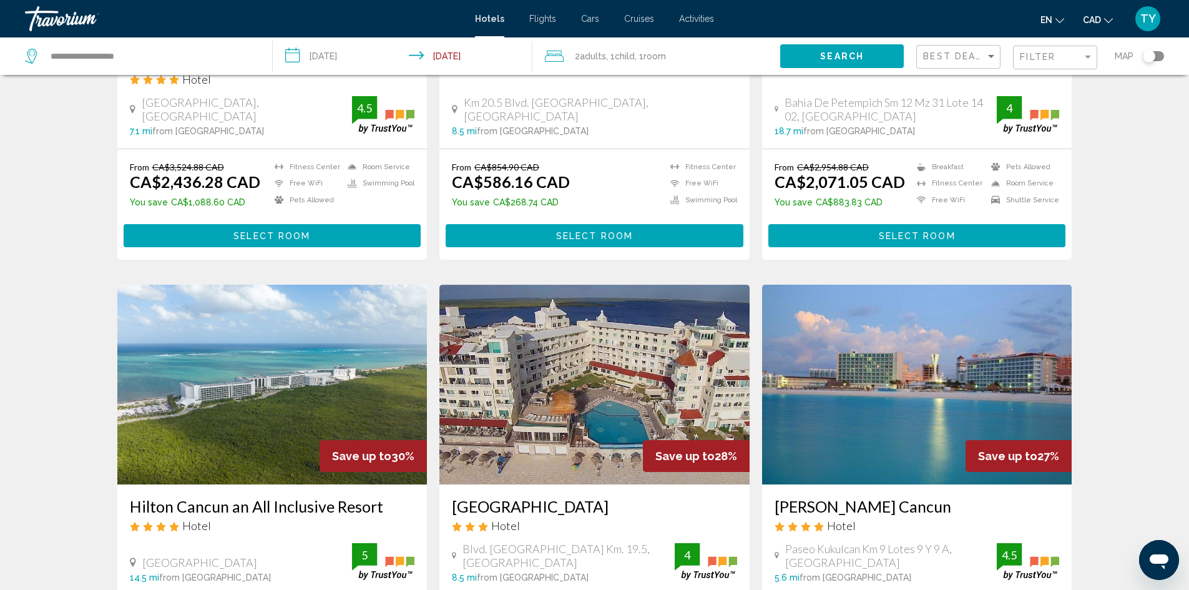
scroll to position [1561, 0]
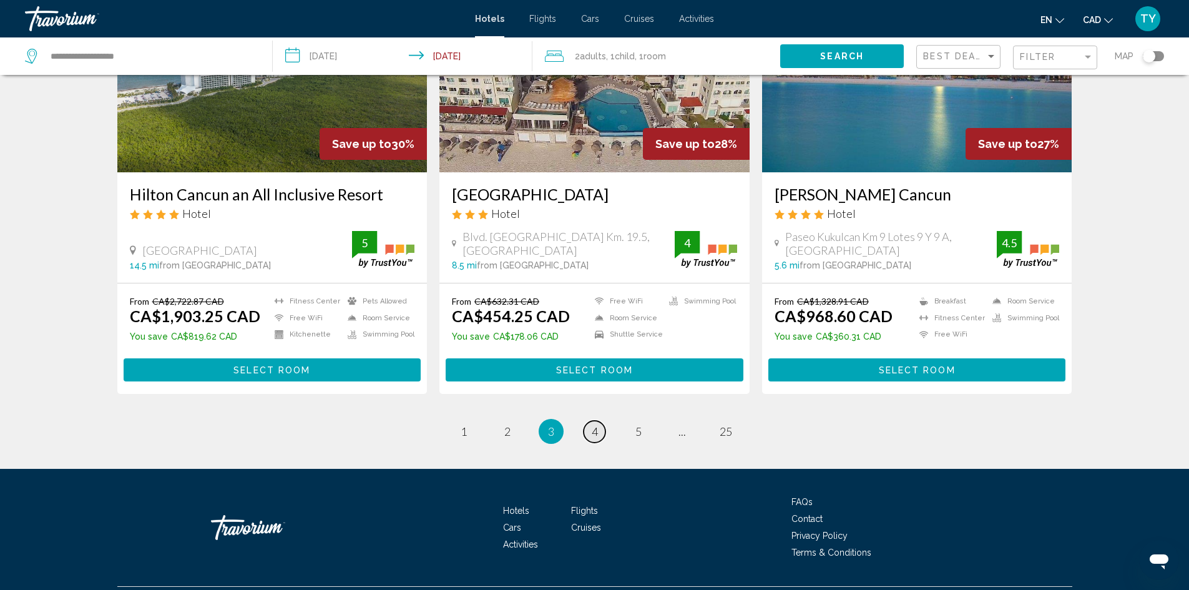
click at [599, 421] on link "page 4" at bounding box center [595, 432] width 22 height 22
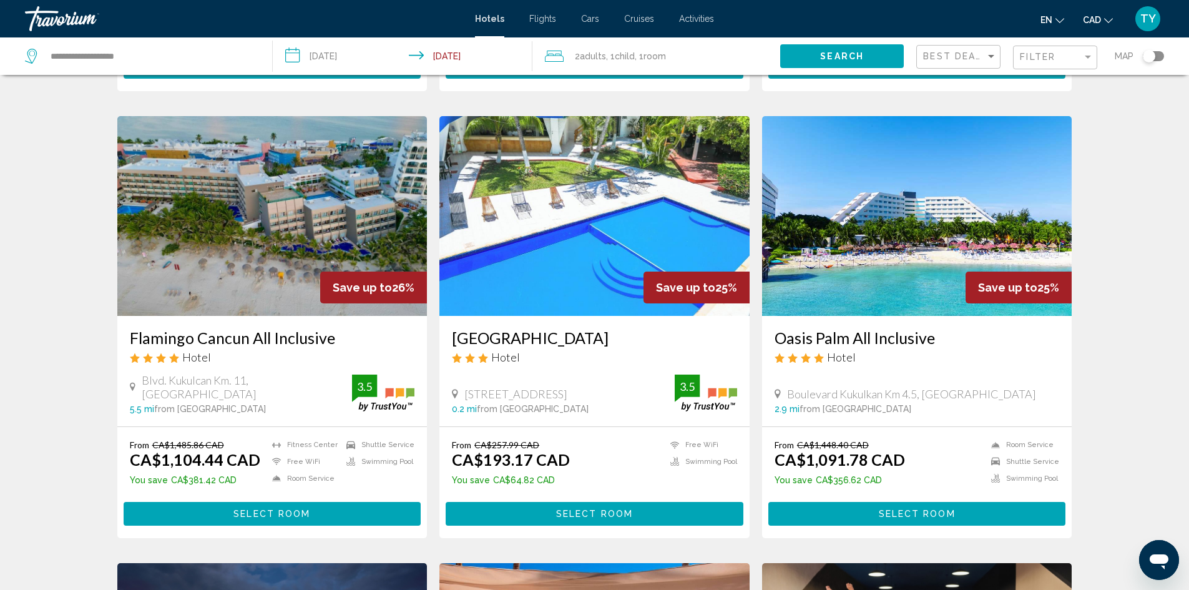
scroll to position [499, 0]
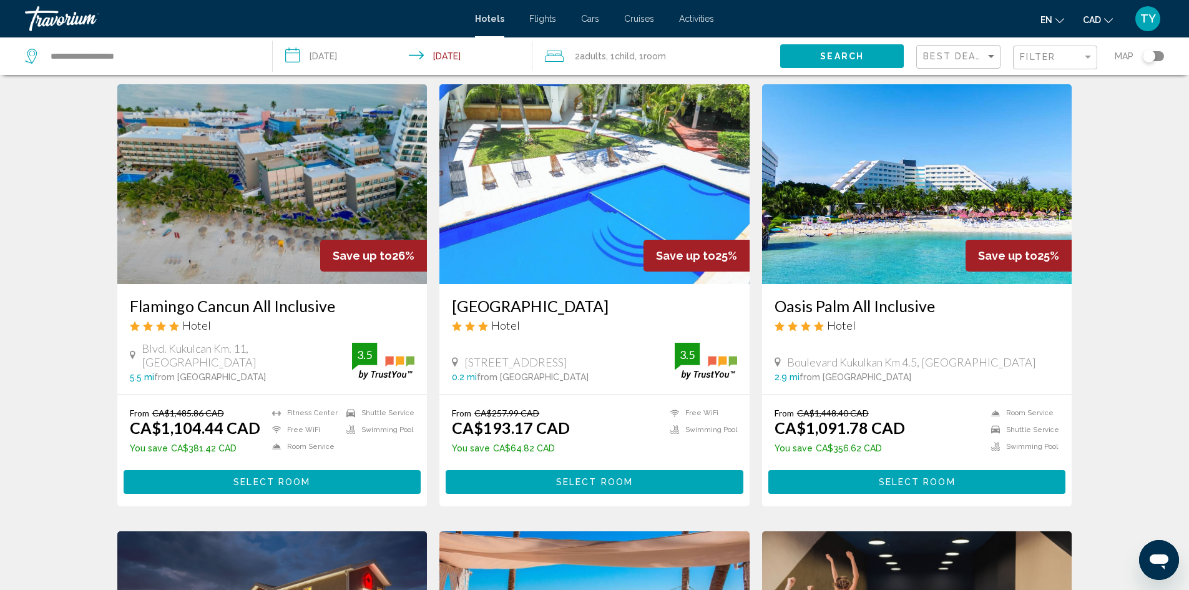
click at [905, 218] on img "Main content" at bounding box center [917, 184] width 310 height 200
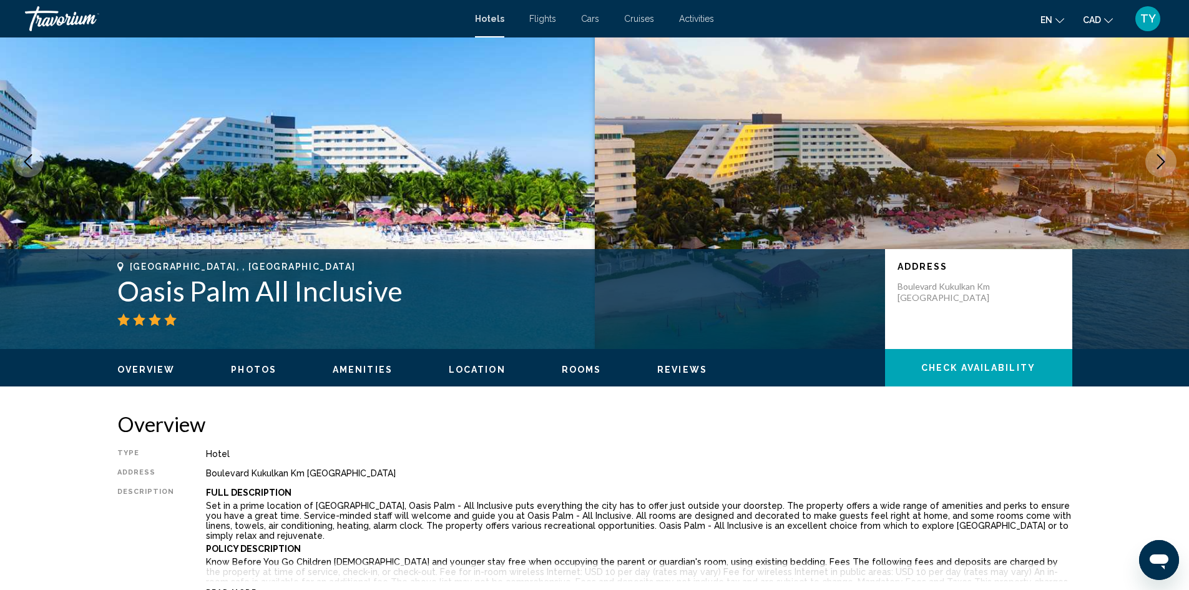
scroll to position [62, 0]
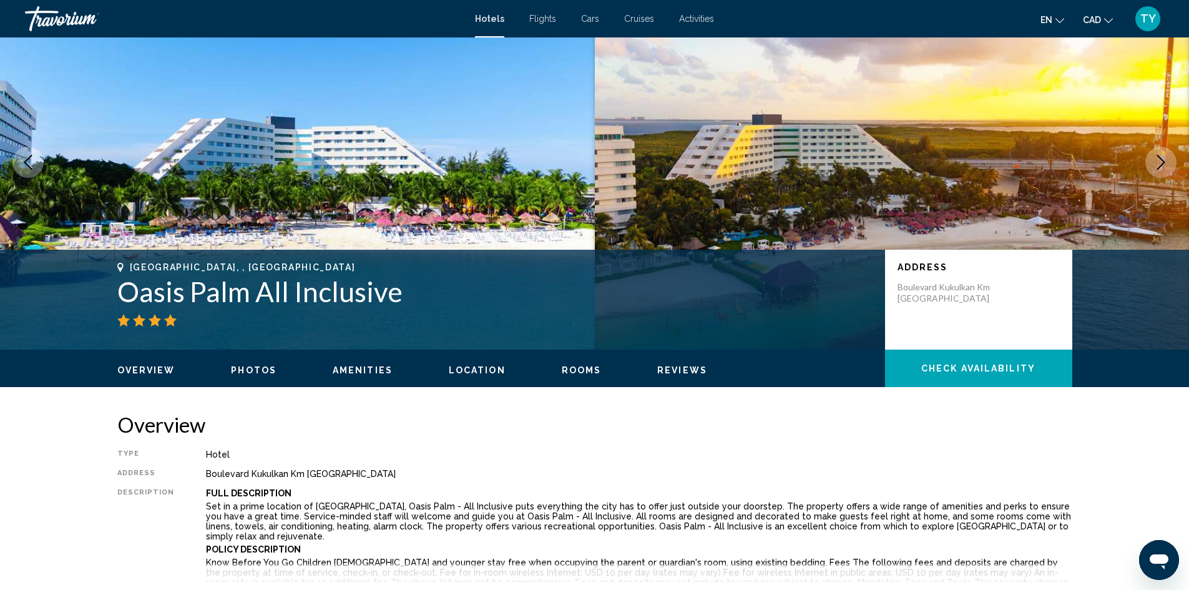
click at [157, 371] on span "Overview" at bounding box center [146, 370] width 58 height 10
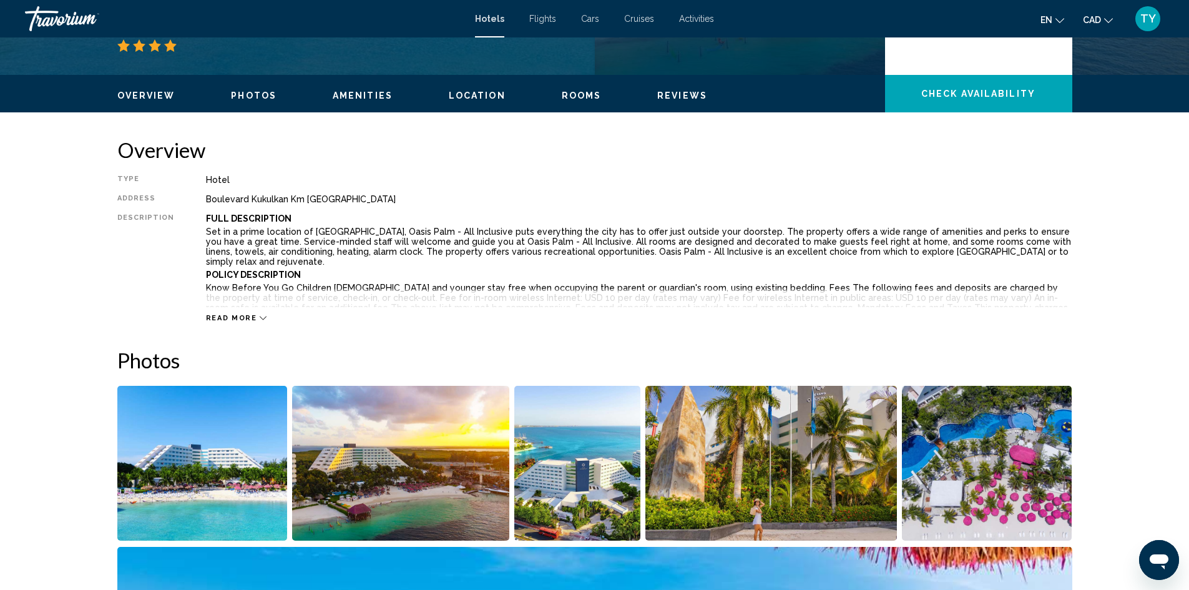
click at [261, 96] on span "Photos" at bounding box center [254, 96] width 46 height 10
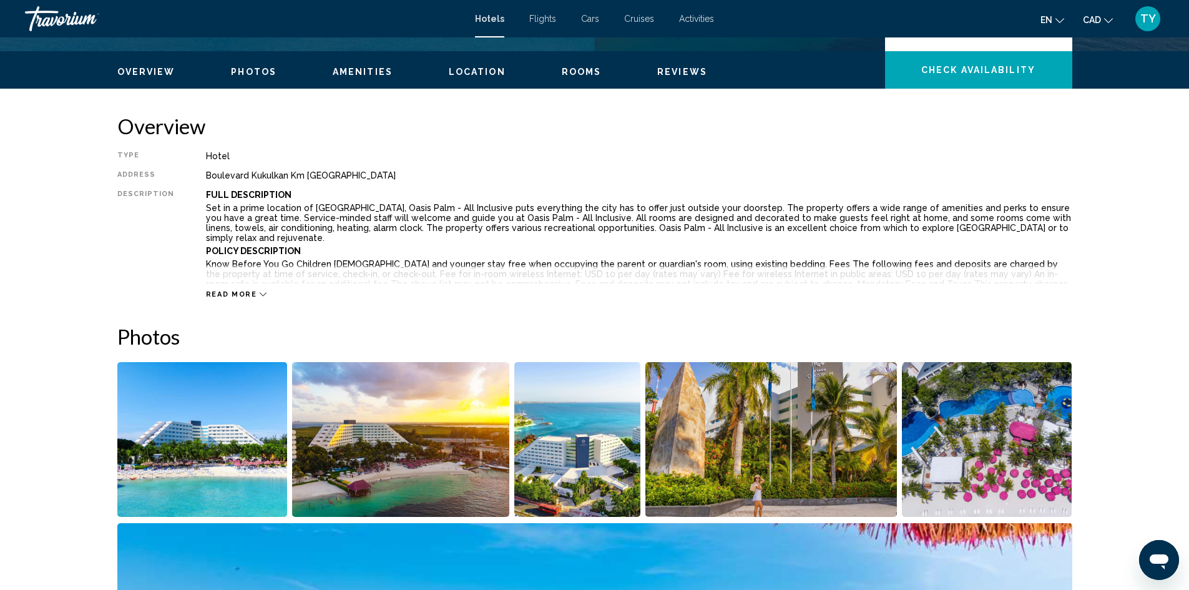
scroll to position [360, 0]
click at [262, 433] on img "Open full-screen image slider" at bounding box center [202, 440] width 170 height 155
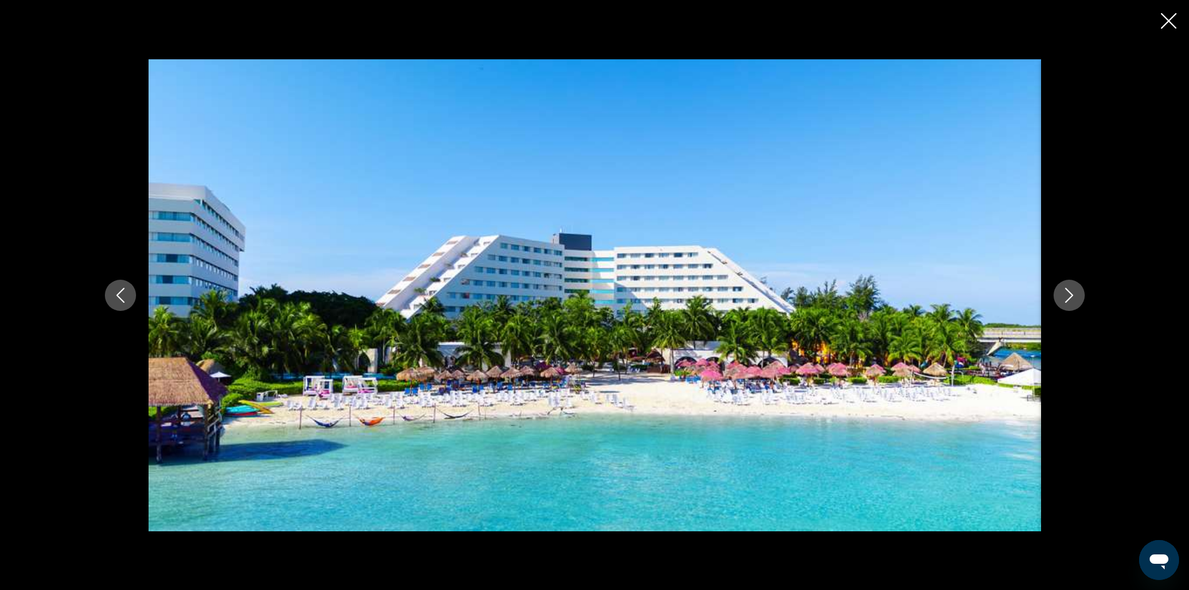
click at [1072, 297] on icon "Next image" at bounding box center [1069, 295] width 15 height 15
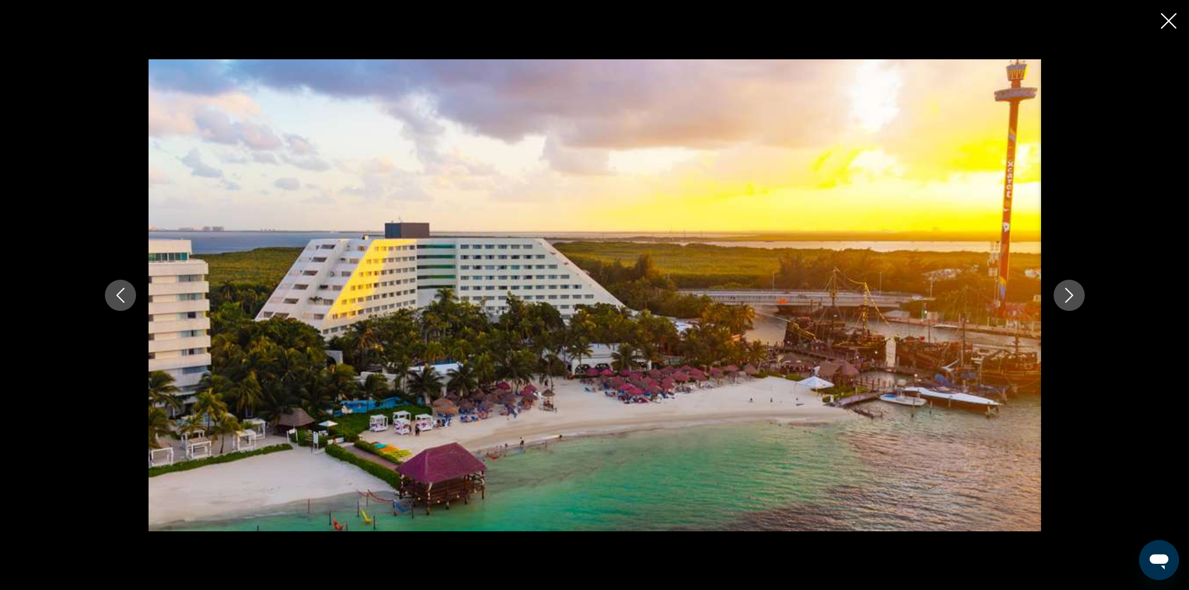
click at [1072, 297] on icon "Next image" at bounding box center [1069, 295] width 15 height 15
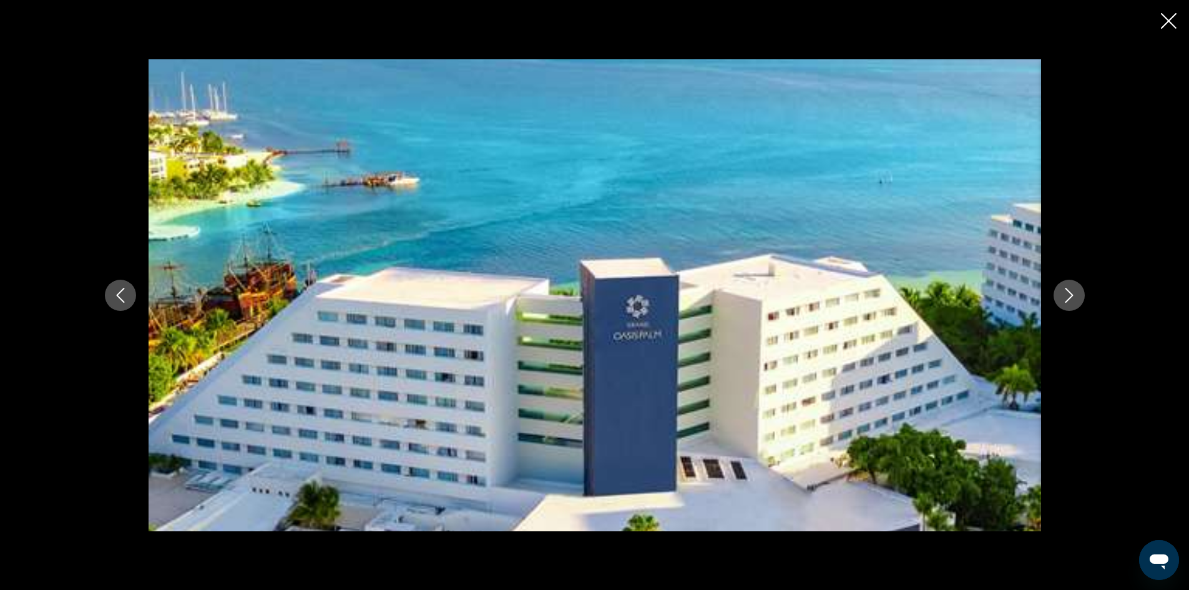
click at [1072, 297] on icon "Next image" at bounding box center [1069, 295] width 15 height 15
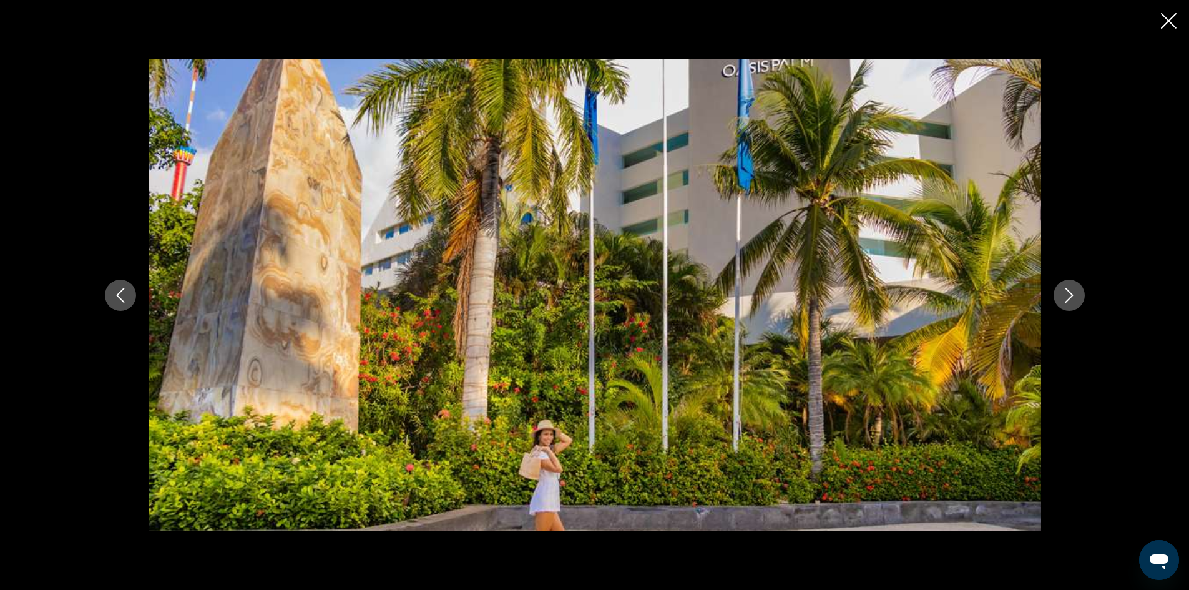
click at [1072, 297] on icon "Next image" at bounding box center [1069, 295] width 15 height 15
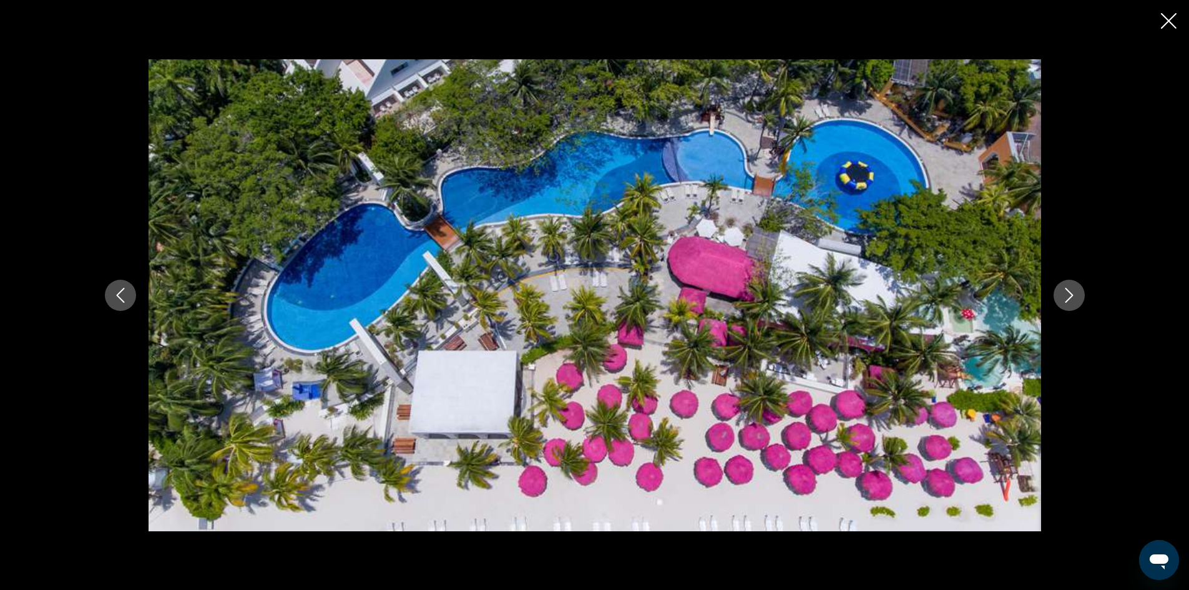
click at [1072, 297] on icon "Next image" at bounding box center [1069, 295] width 15 height 15
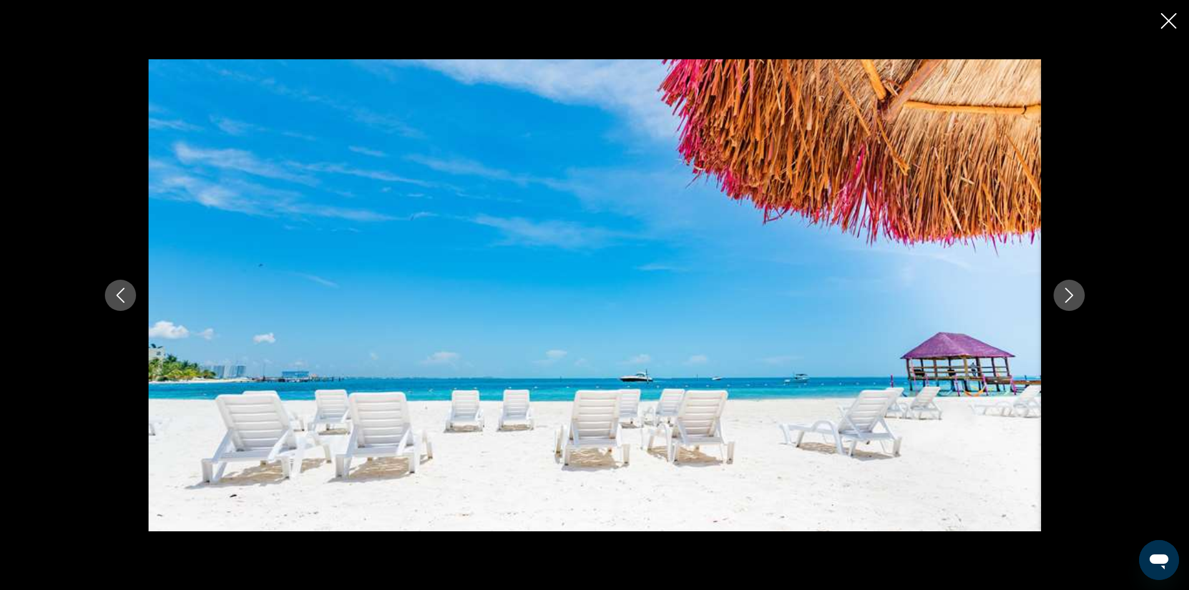
click at [1072, 297] on icon "Next image" at bounding box center [1069, 295] width 15 height 15
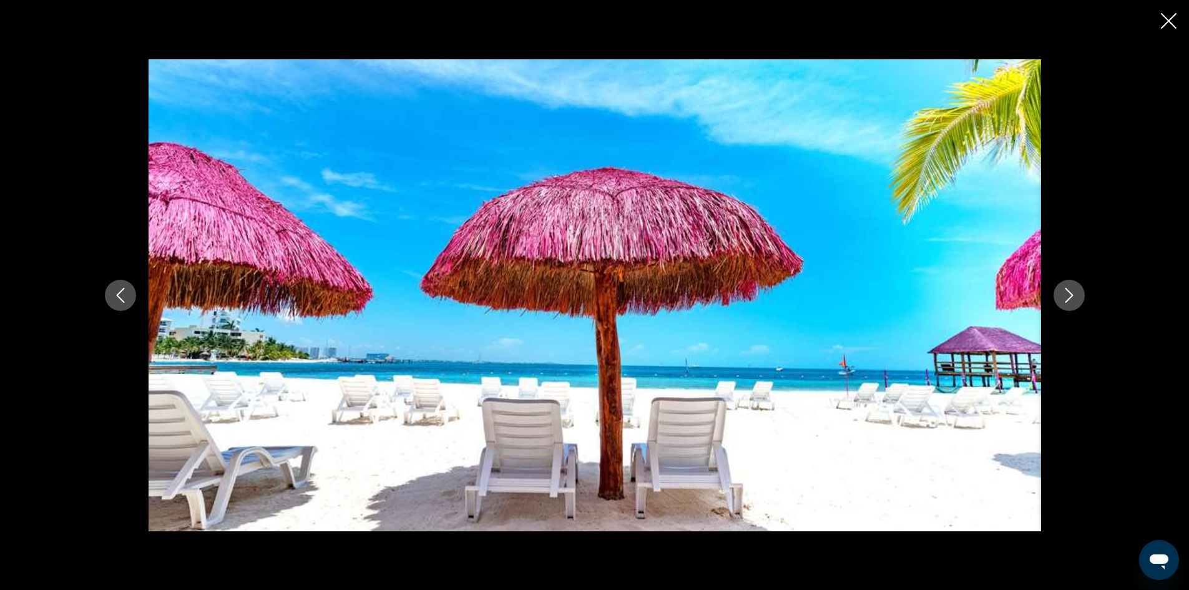
click at [1072, 297] on icon "Next image" at bounding box center [1069, 295] width 15 height 15
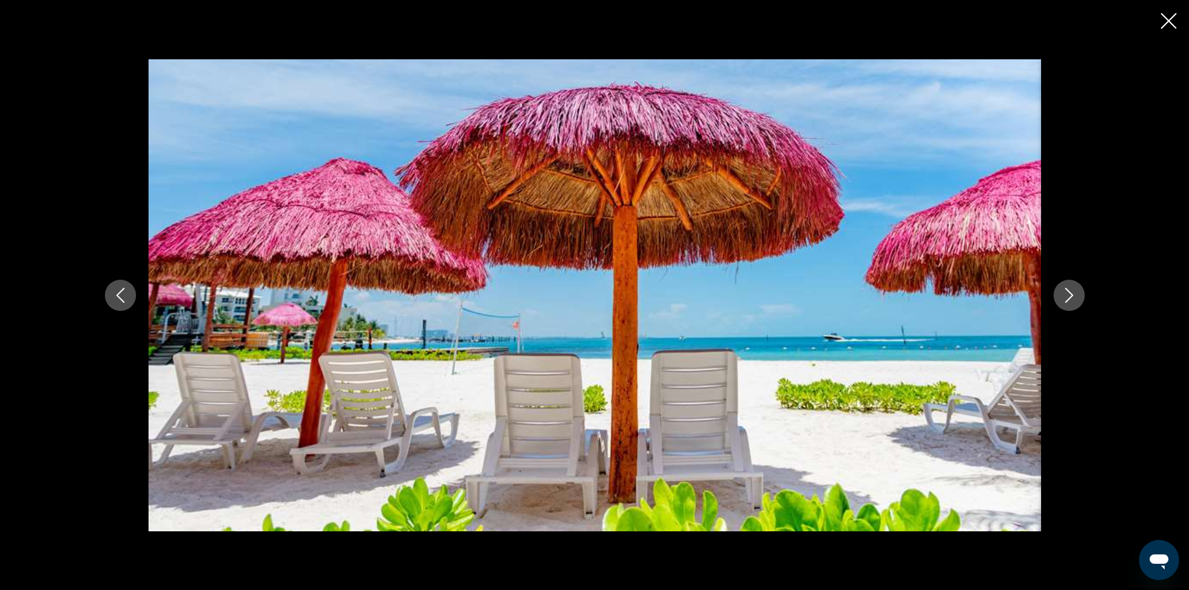
click at [1072, 297] on icon "Next image" at bounding box center [1069, 295] width 15 height 15
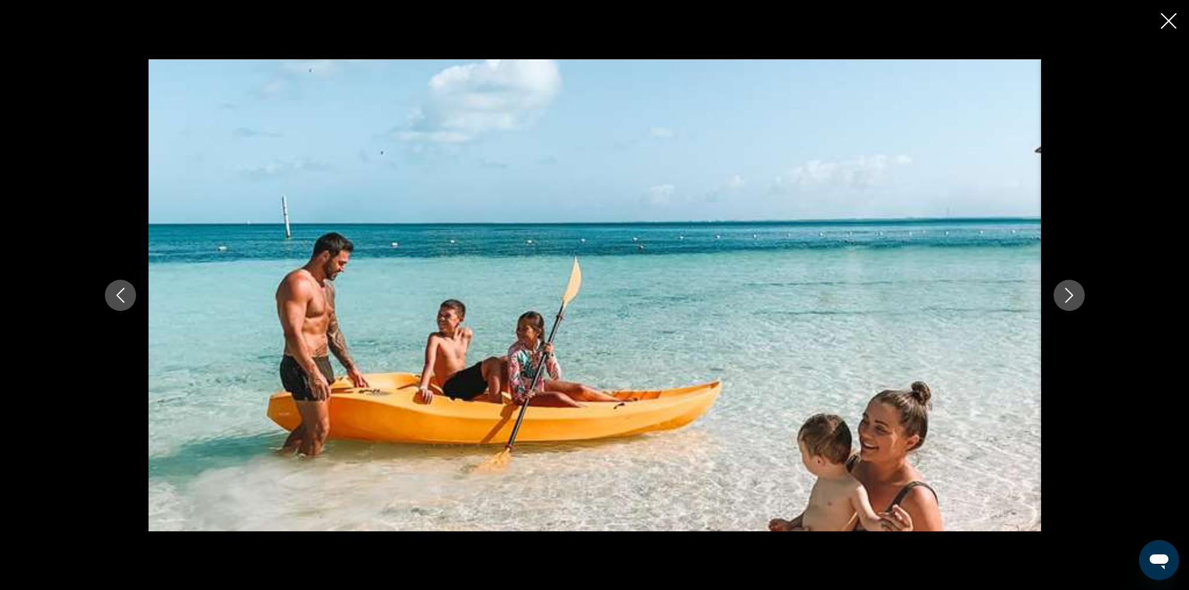
click at [1072, 297] on icon "Next image" at bounding box center [1069, 295] width 15 height 15
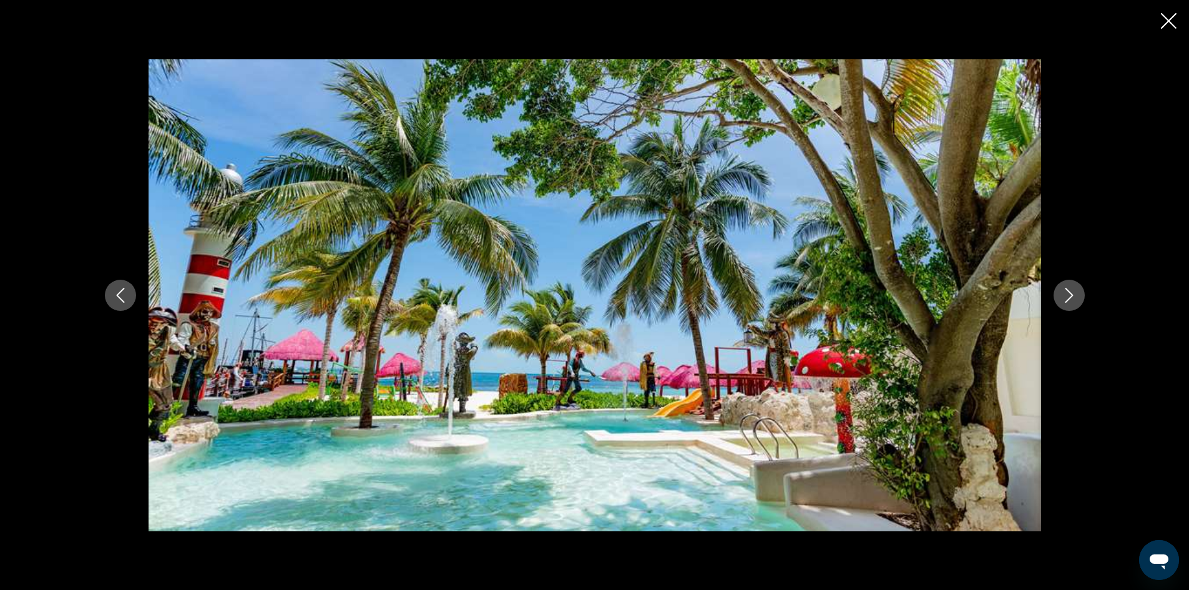
click at [1072, 297] on icon "Next image" at bounding box center [1069, 295] width 15 height 15
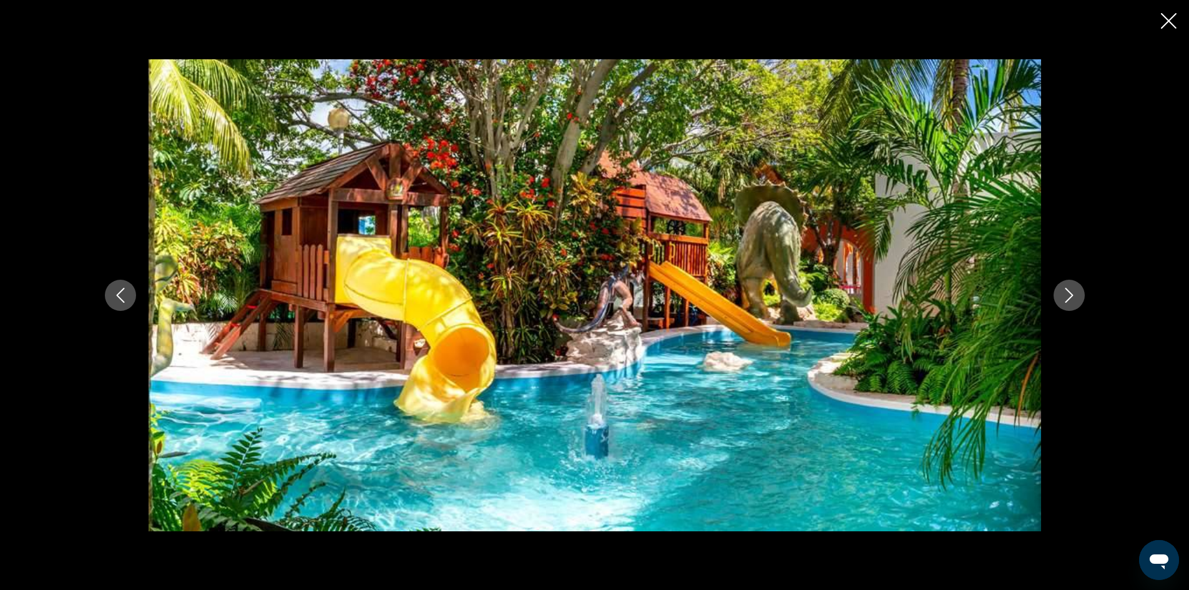
click at [1072, 297] on icon "Next image" at bounding box center [1069, 295] width 15 height 15
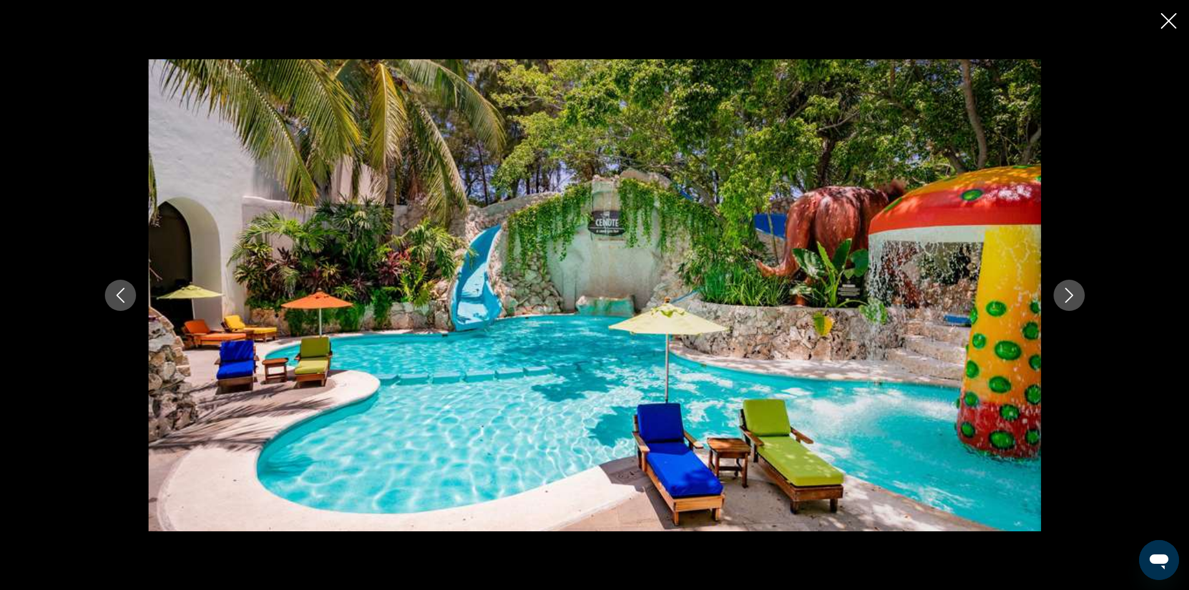
click at [1072, 297] on icon "Next image" at bounding box center [1069, 295] width 15 height 15
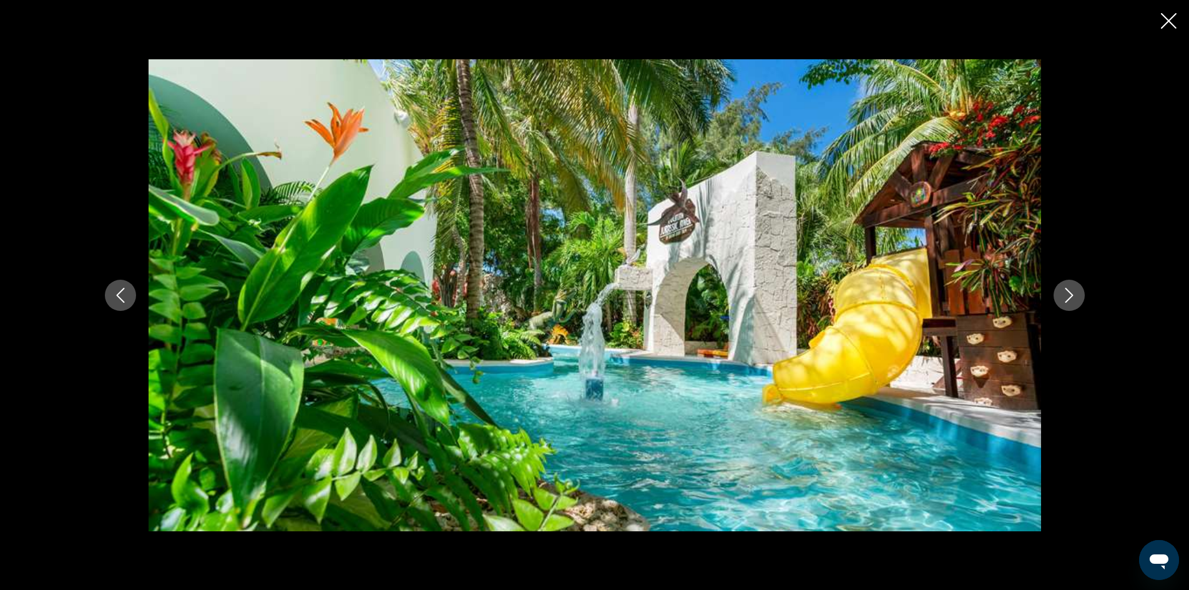
click at [1072, 297] on icon "Next image" at bounding box center [1069, 295] width 15 height 15
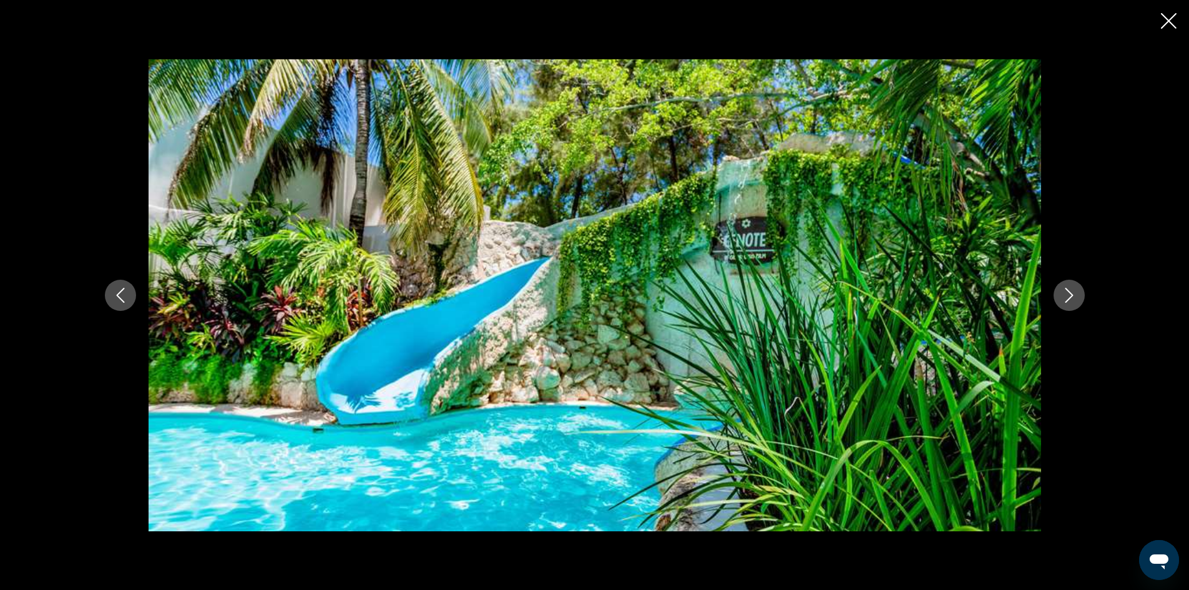
click at [1072, 297] on icon "Next image" at bounding box center [1069, 295] width 15 height 15
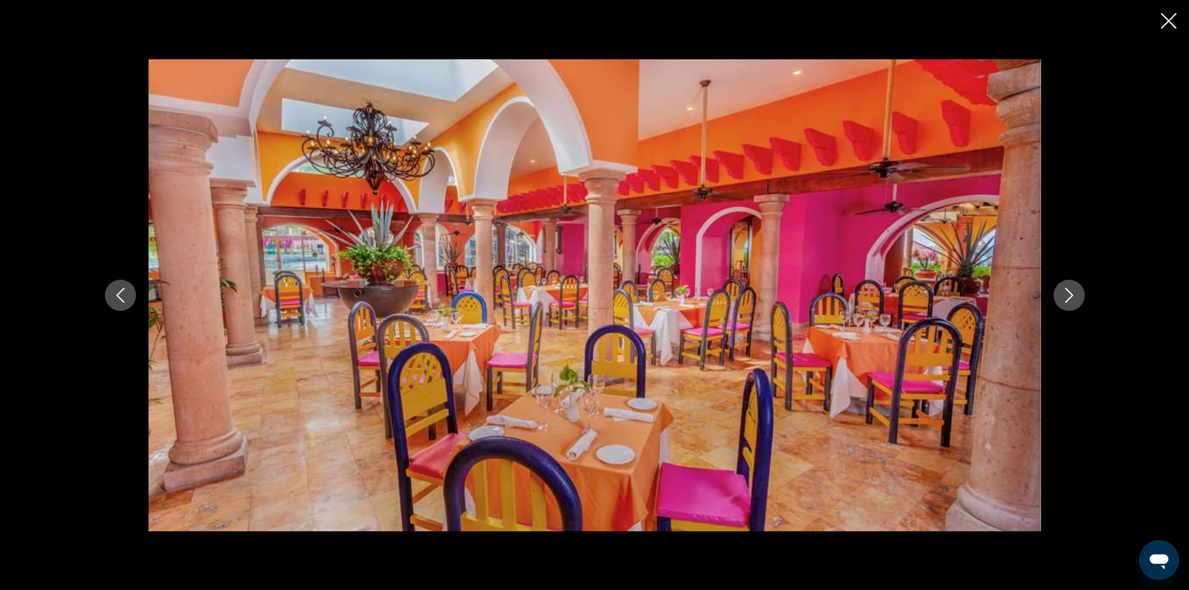
click at [1072, 297] on icon "Next image" at bounding box center [1069, 295] width 15 height 15
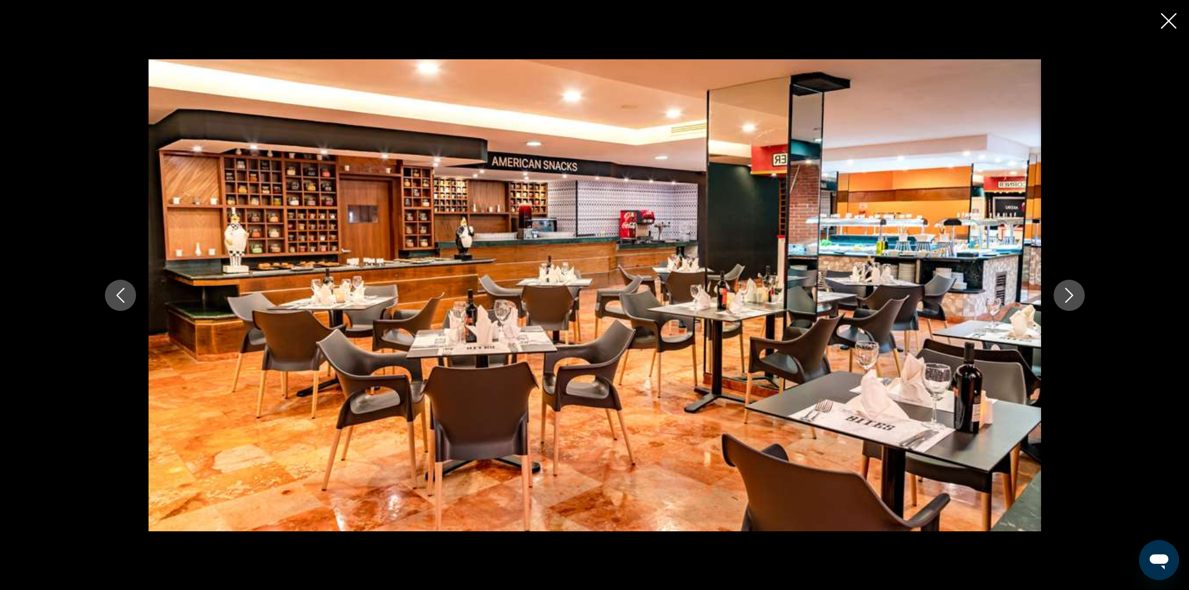
click at [1072, 297] on icon "Next image" at bounding box center [1069, 295] width 15 height 15
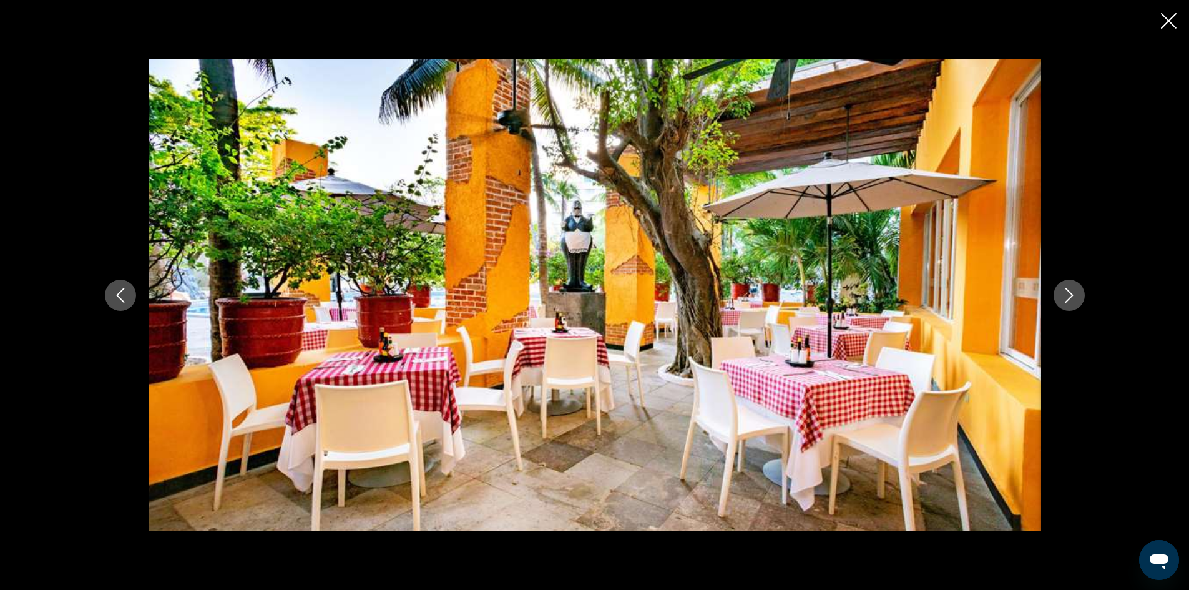
click at [1072, 297] on icon "Next image" at bounding box center [1069, 295] width 15 height 15
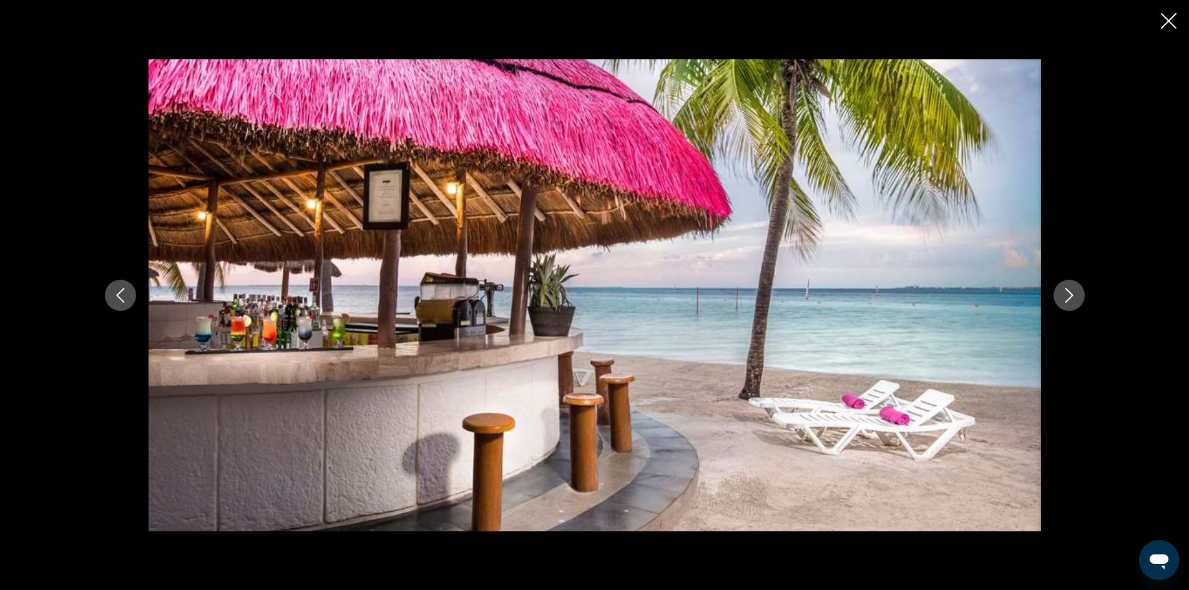
click at [1072, 297] on icon "Next image" at bounding box center [1069, 295] width 15 height 15
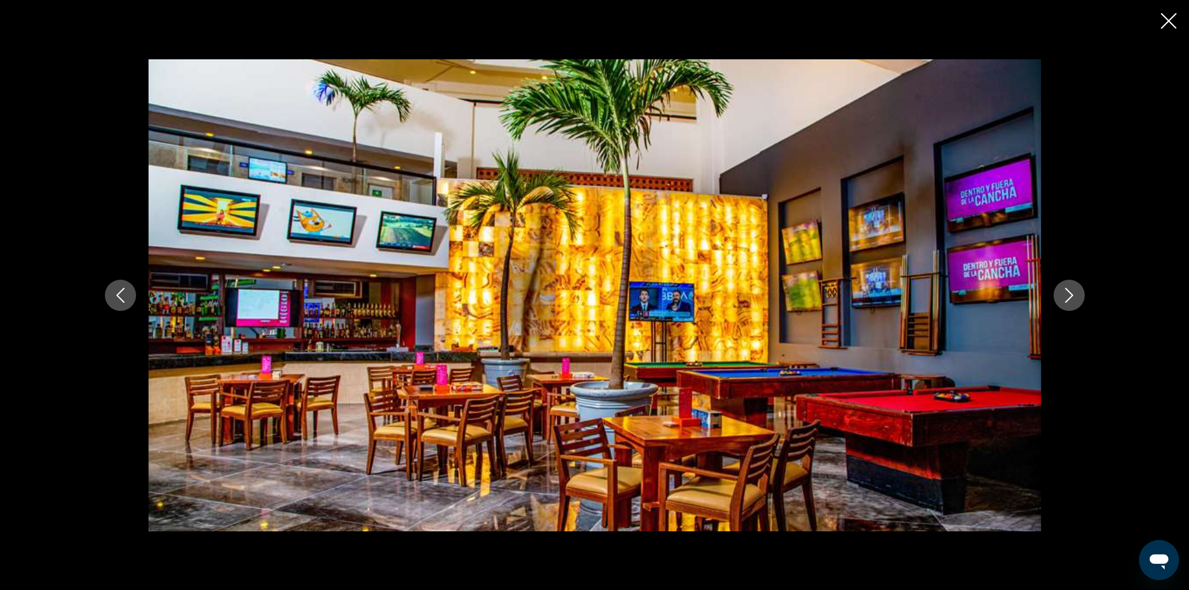
click at [1072, 297] on icon "Next image" at bounding box center [1069, 295] width 15 height 15
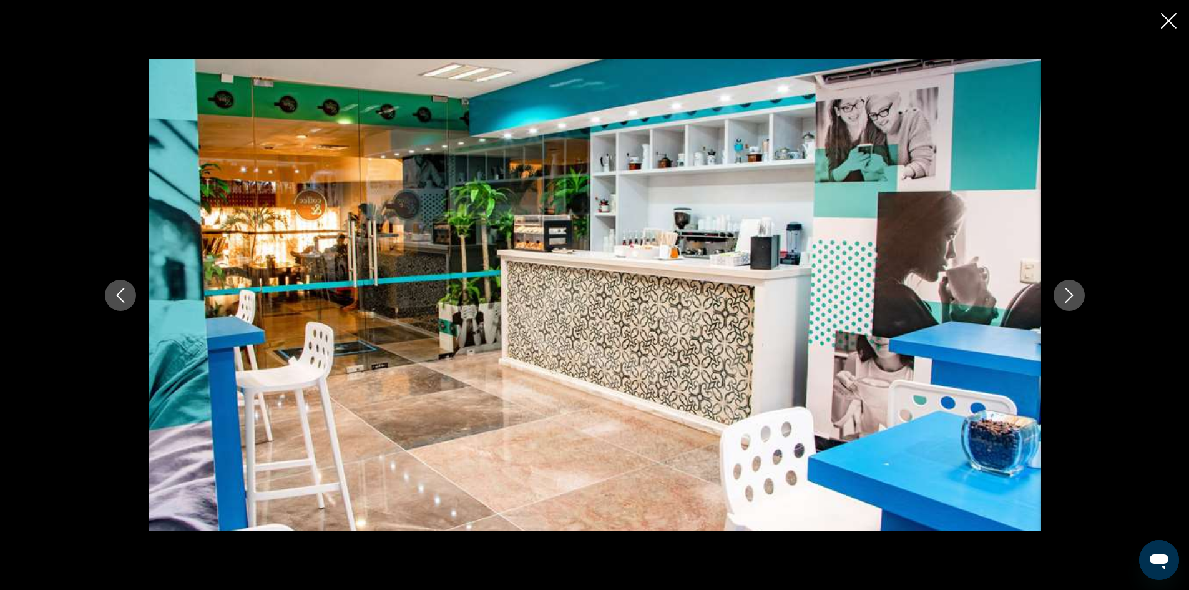
click at [1072, 297] on icon "Next image" at bounding box center [1069, 295] width 15 height 15
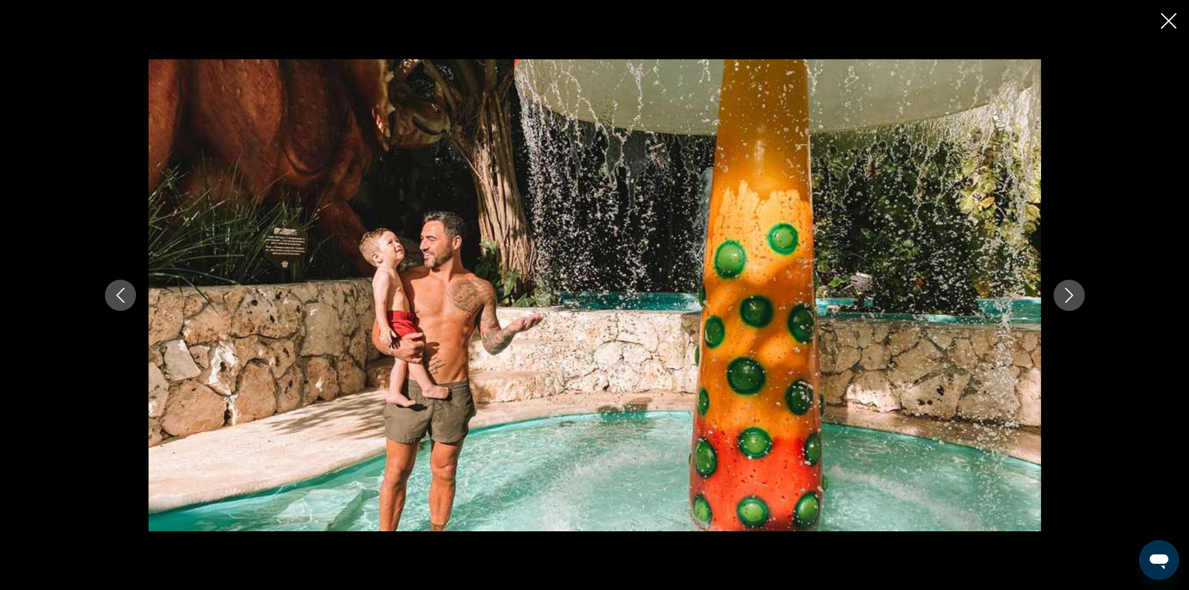
click at [1072, 297] on icon "Next image" at bounding box center [1069, 295] width 15 height 15
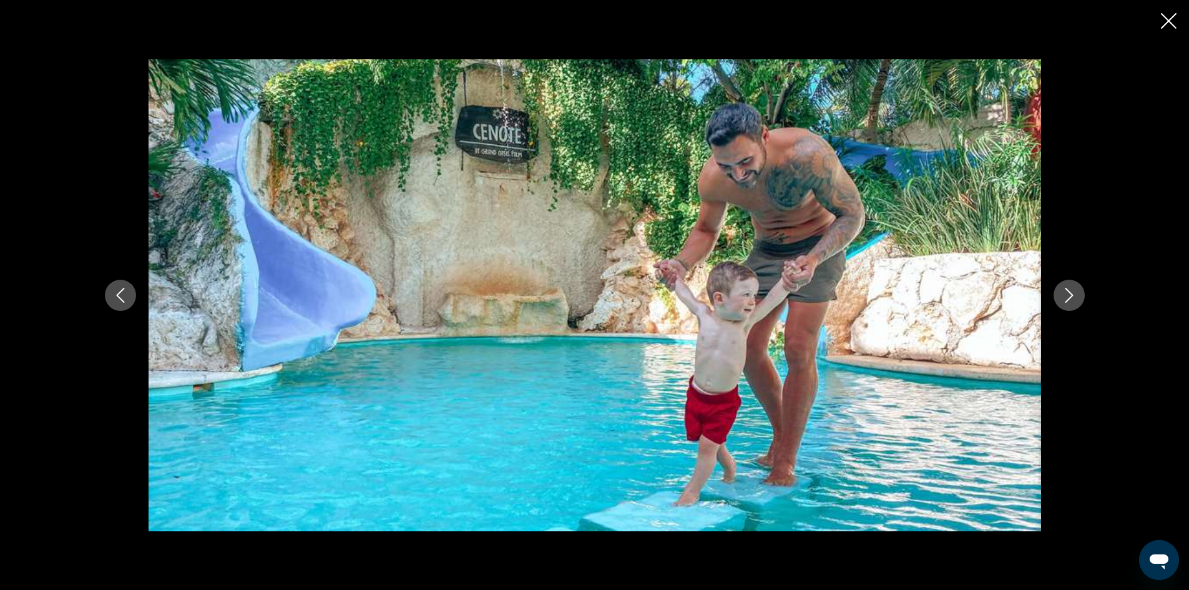
click at [1169, 19] on icon "Close slideshow" at bounding box center [1169, 21] width 16 height 16
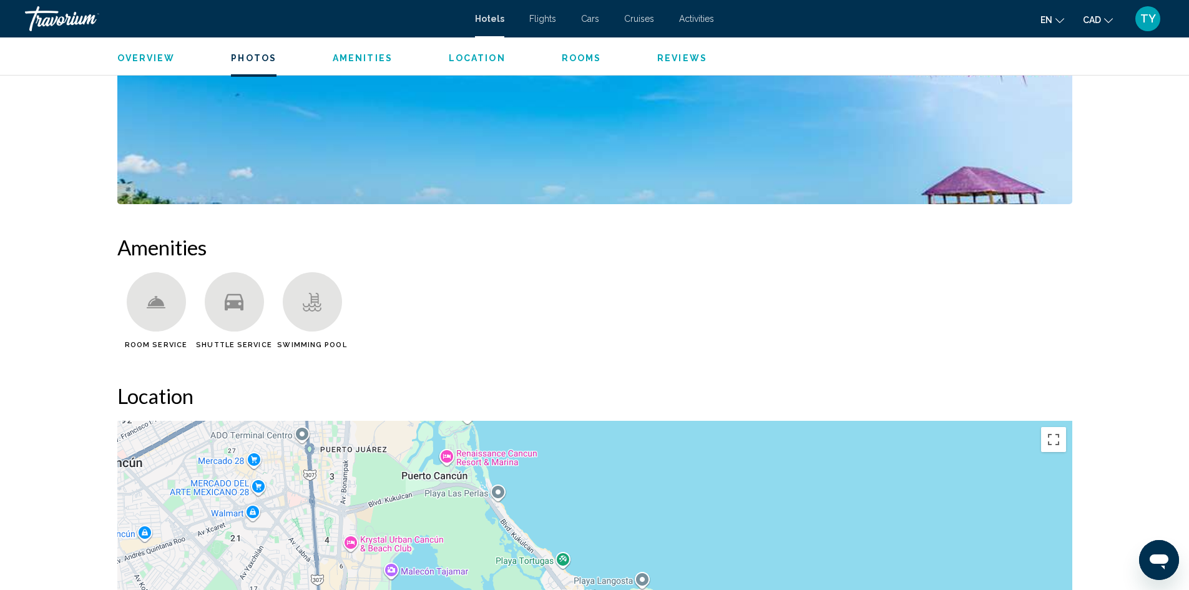
scroll to position [1109, 0]
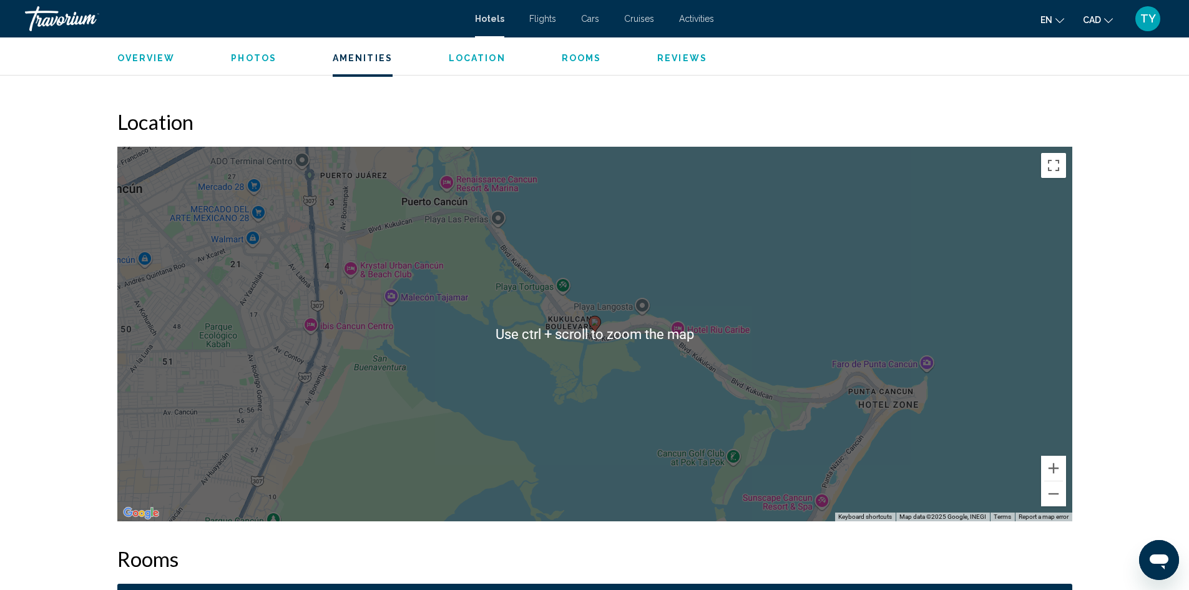
drag, startPoint x: 622, startPoint y: 356, endPoint x: 610, endPoint y: 380, distance: 25.7
click at [622, 356] on div "To activate drag with keyboard, press Alt + Enter. Once in keyboard drag state,…" at bounding box center [594, 334] width 955 height 375
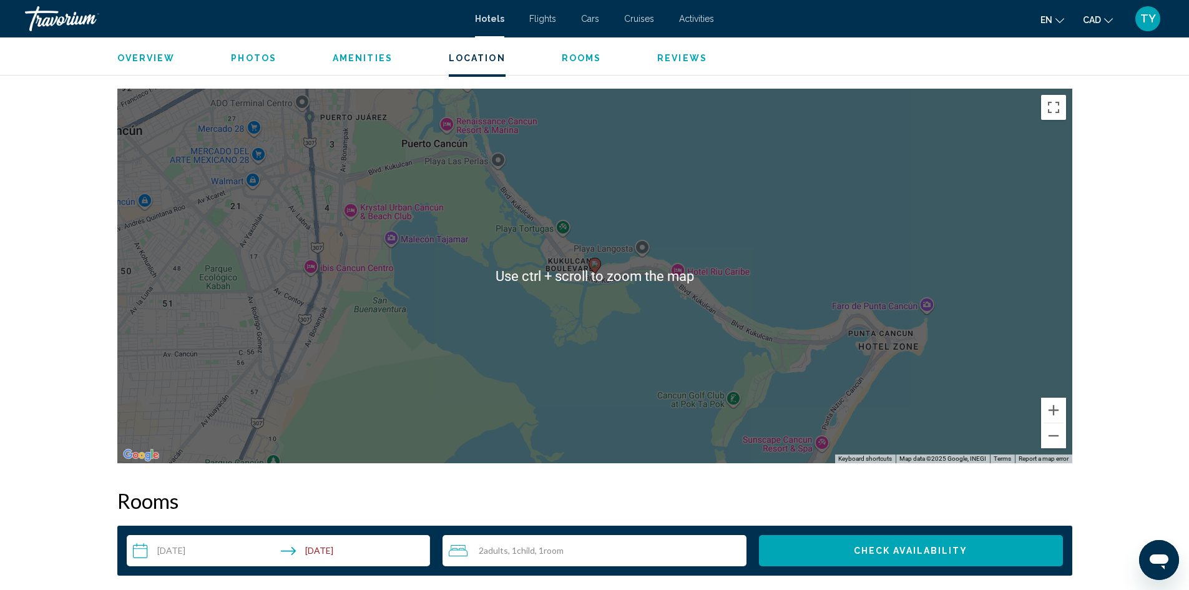
scroll to position [1172, 0]
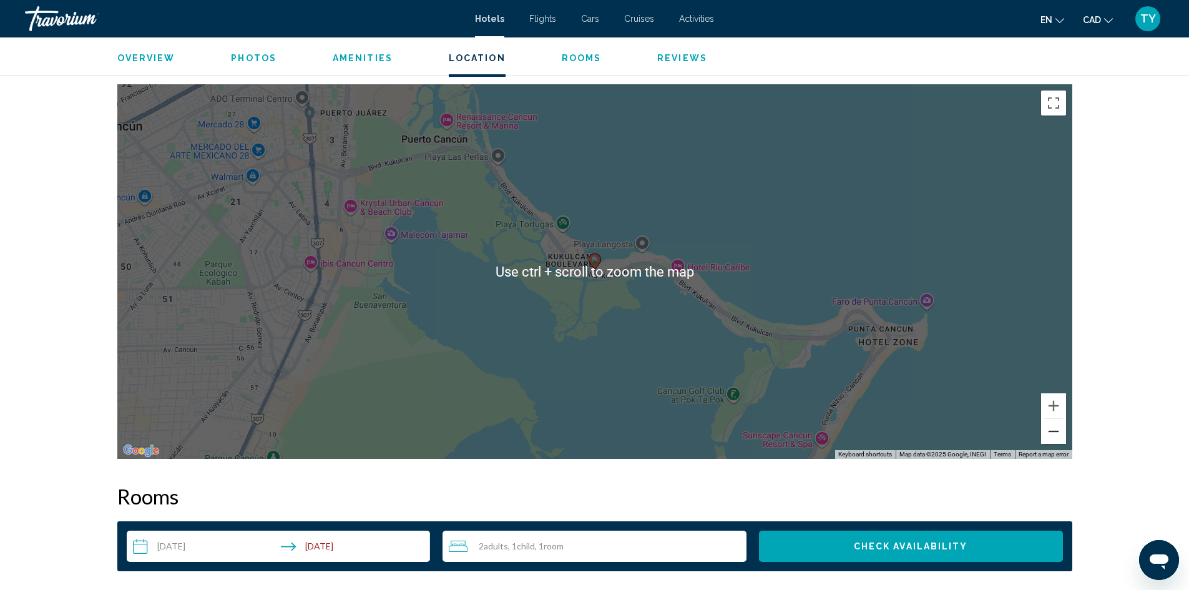
click at [1061, 439] on button "Zoom out" at bounding box center [1053, 431] width 25 height 25
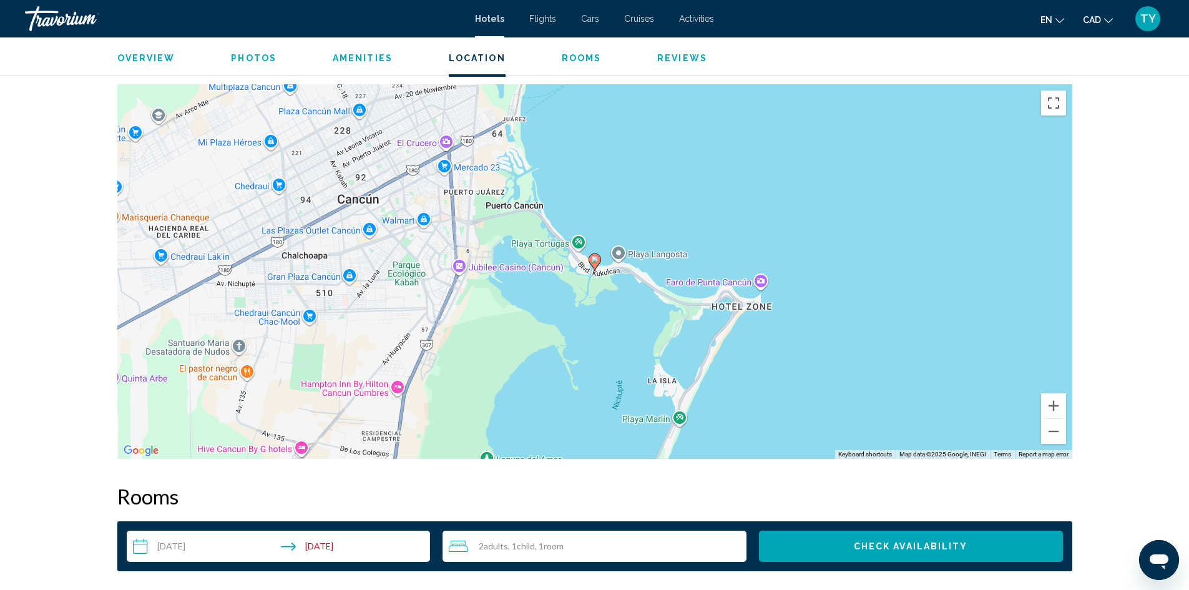
click at [594, 262] on image "Main content" at bounding box center [594, 259] width 7 height 7
click at [1063, 442] on button "Zoom out" at bounding box center [1053, 431] width 25 height 25
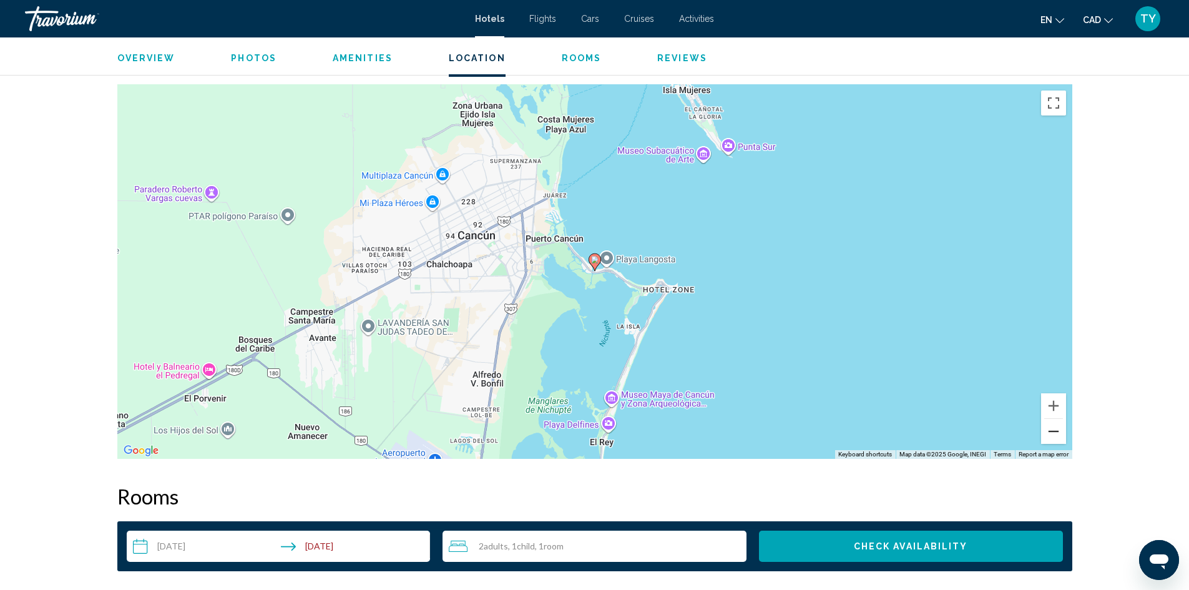
click at [1059, 438] on button "Zoom out" at bounding box center [1053, 431] width 25 height 25
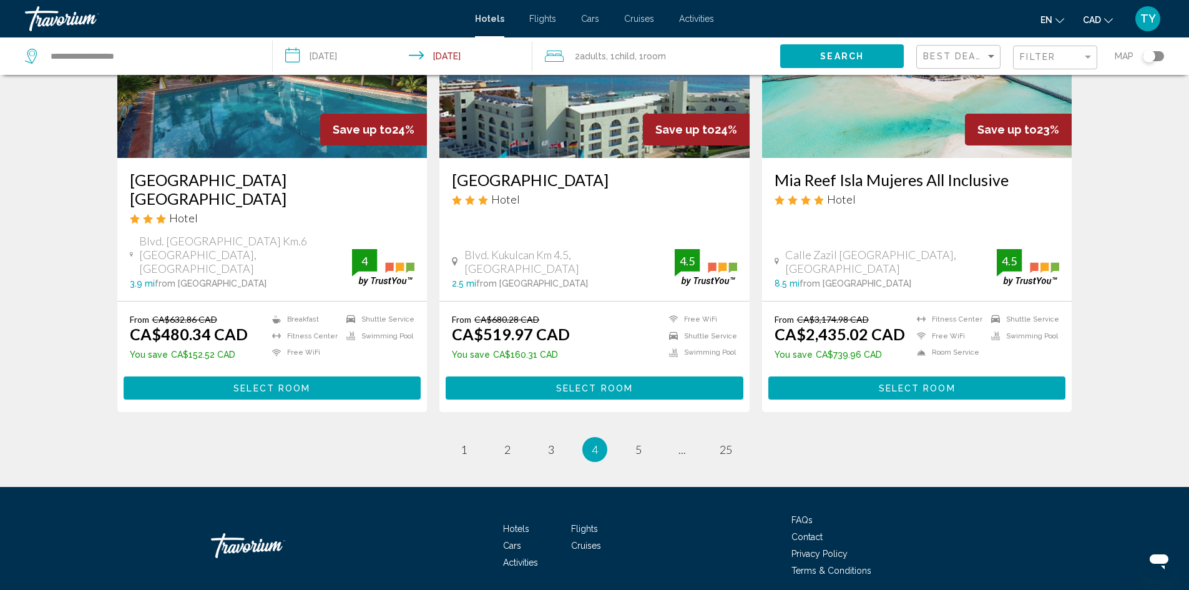
scroll to position [1548, 0]
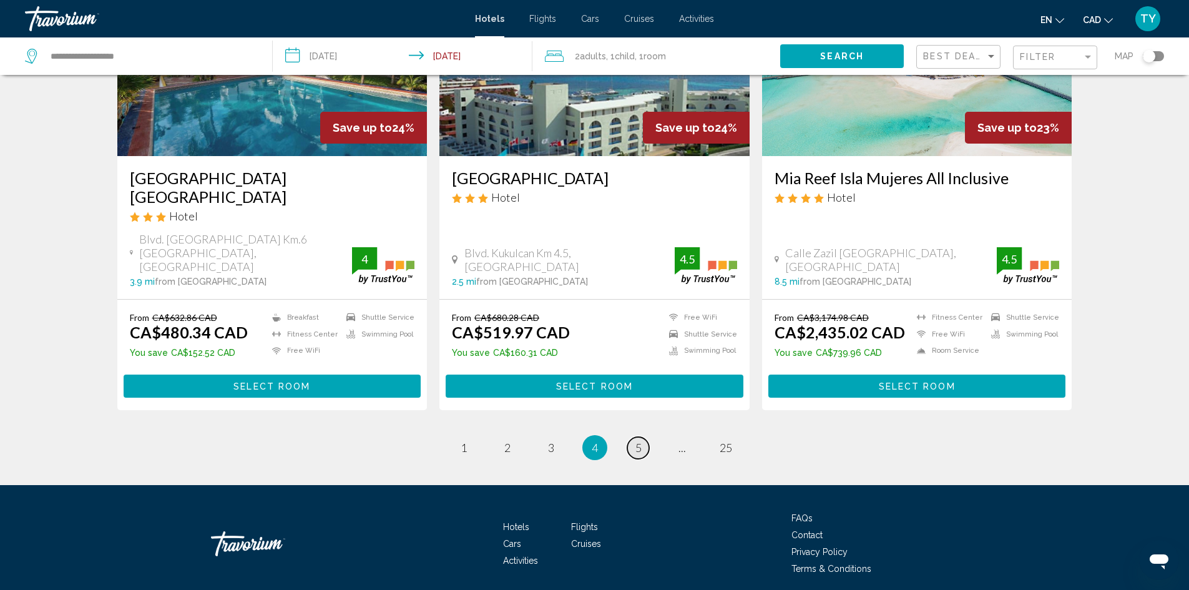
click at [640, 441] on span "5" at bounding box center [638, 448] width 6 height 14
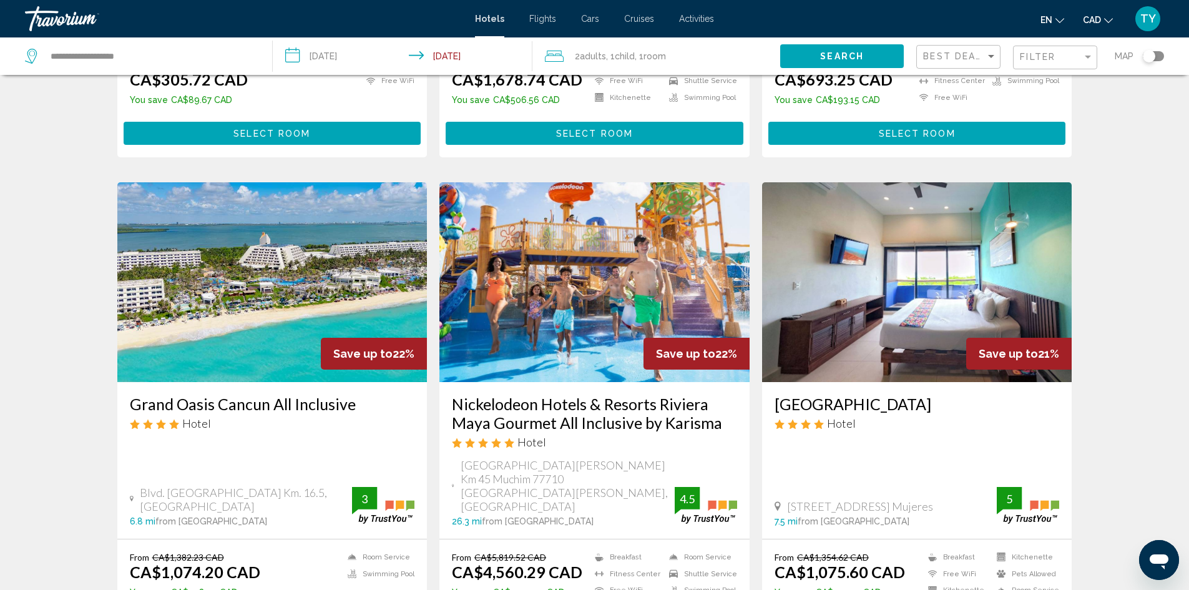
scroll to position [1311, 0]
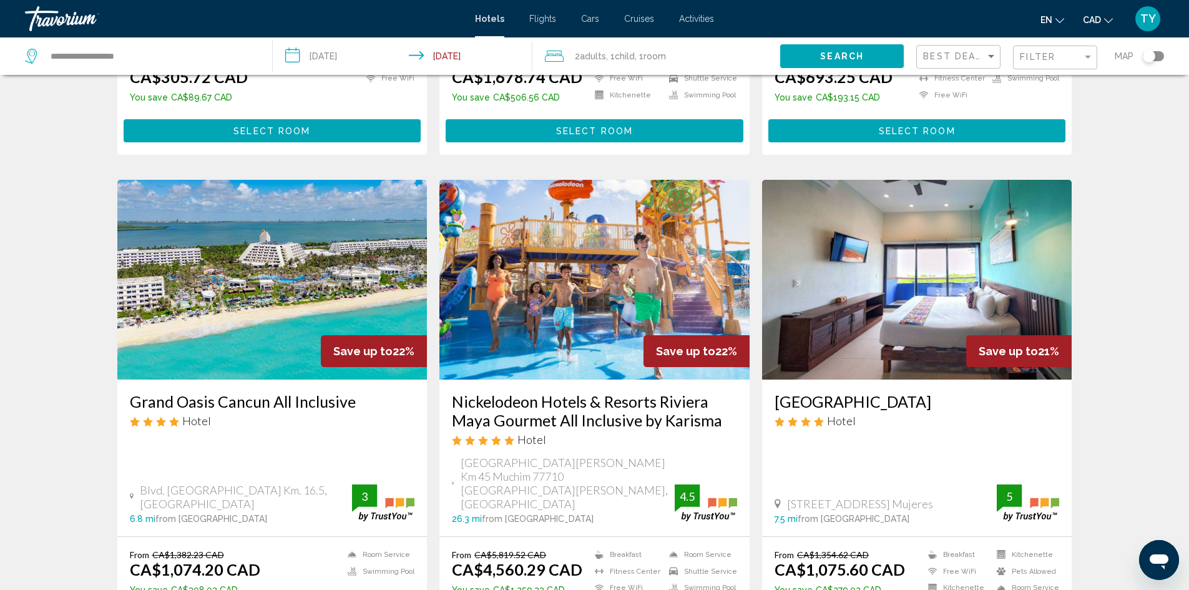
click at [268, 280] on img "Main content" at bounding box center [272, 280] width 310 height 200
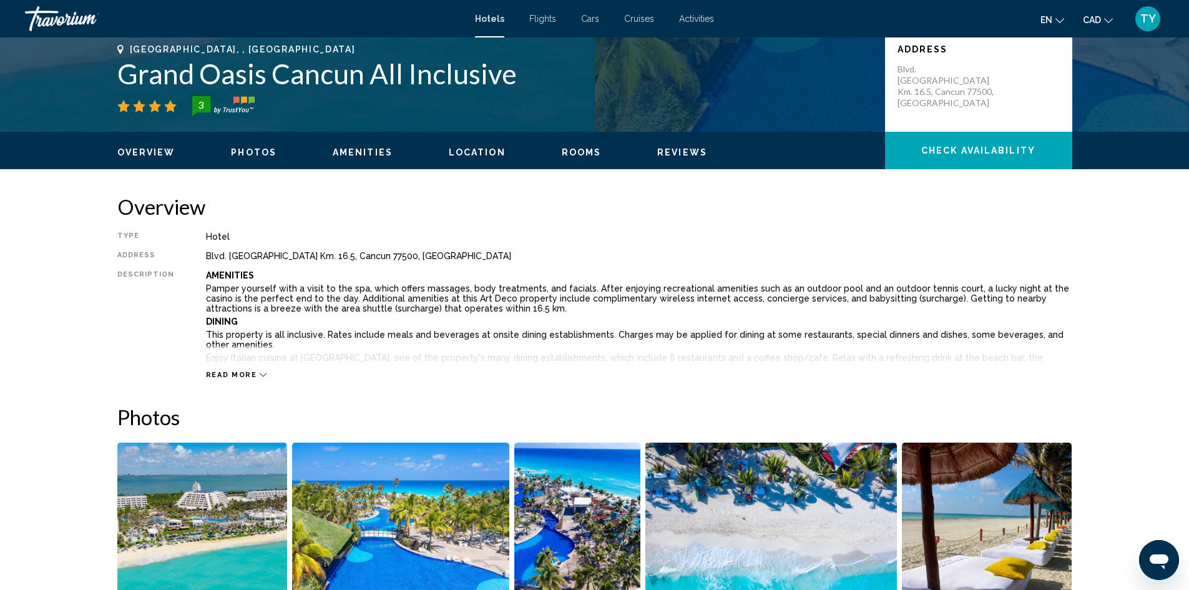
scroll to position [312, 0]
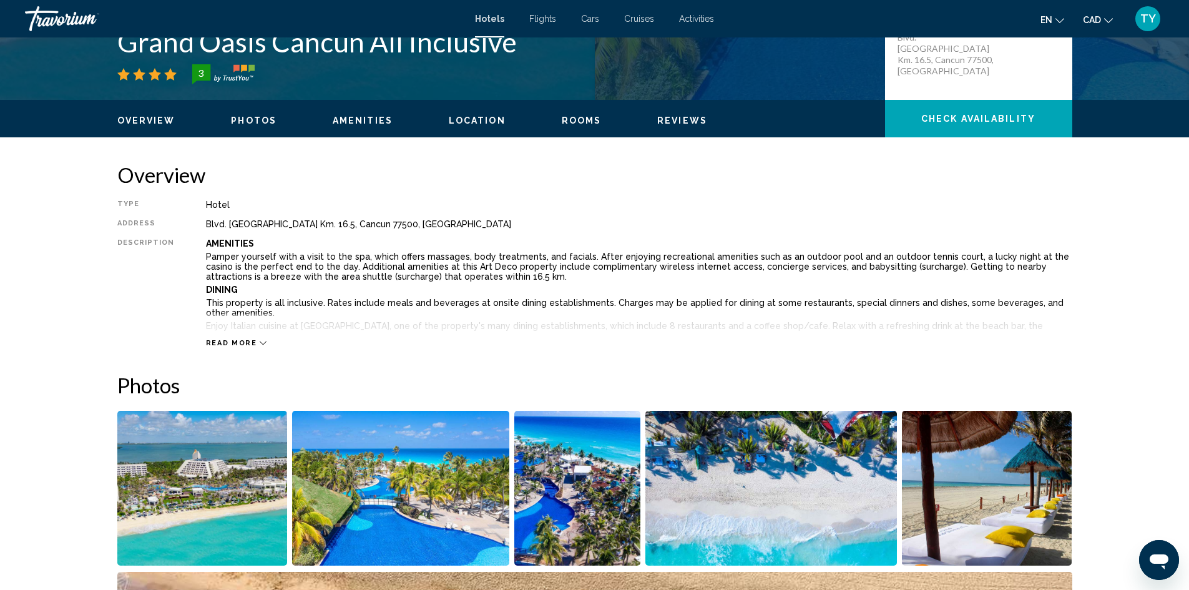
click at [247, 428] on img "Open full-screen image slider" at bounding box center [202, 488] width 170 height 155
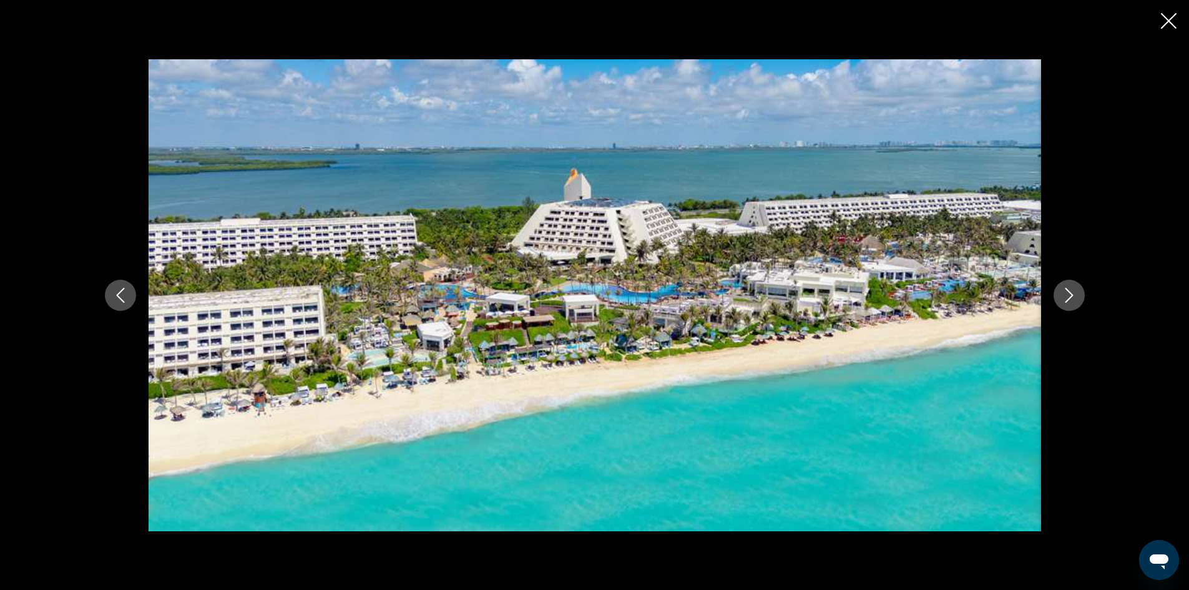
click at [1070, 285] on button "Next image" at bounding box center [1069, 295] width 31 height 31
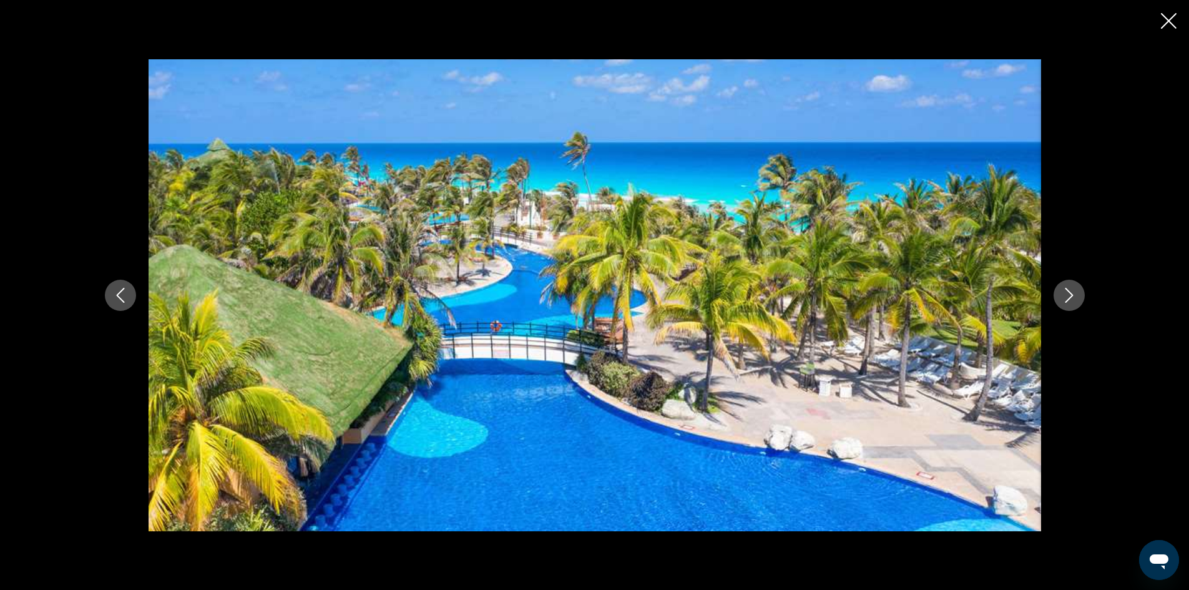
click at [1071, 289] on icon "Next image" at bounding box center [1069, 295] width 15 height 15
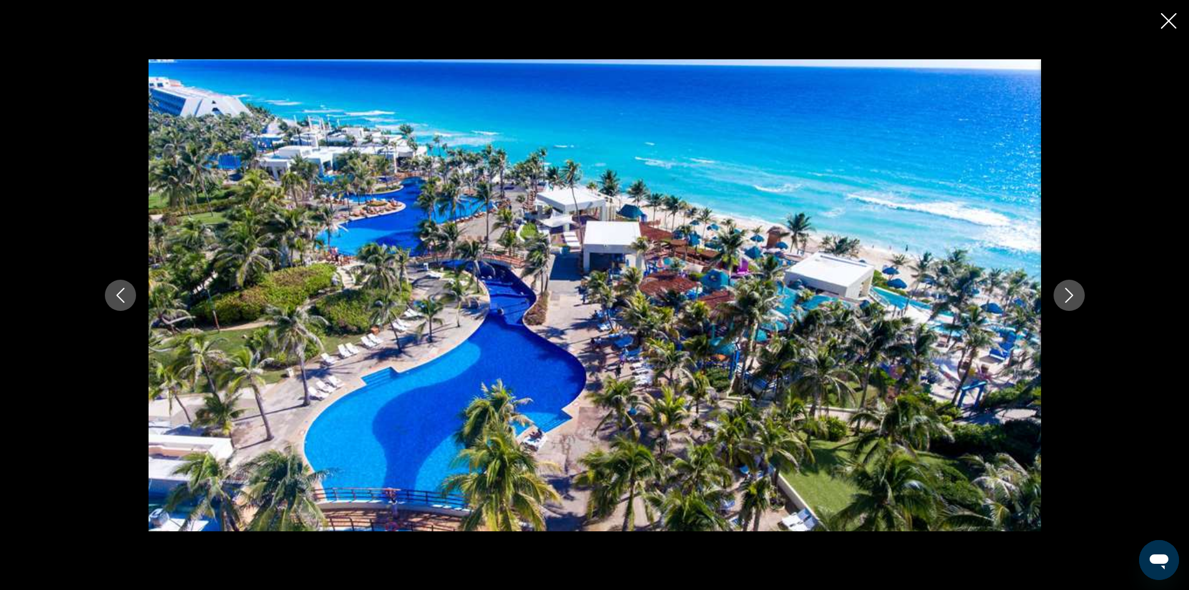
click at [1071, 289] on icon "Next image" at bounding box center [1069, 295] width 15 height 15
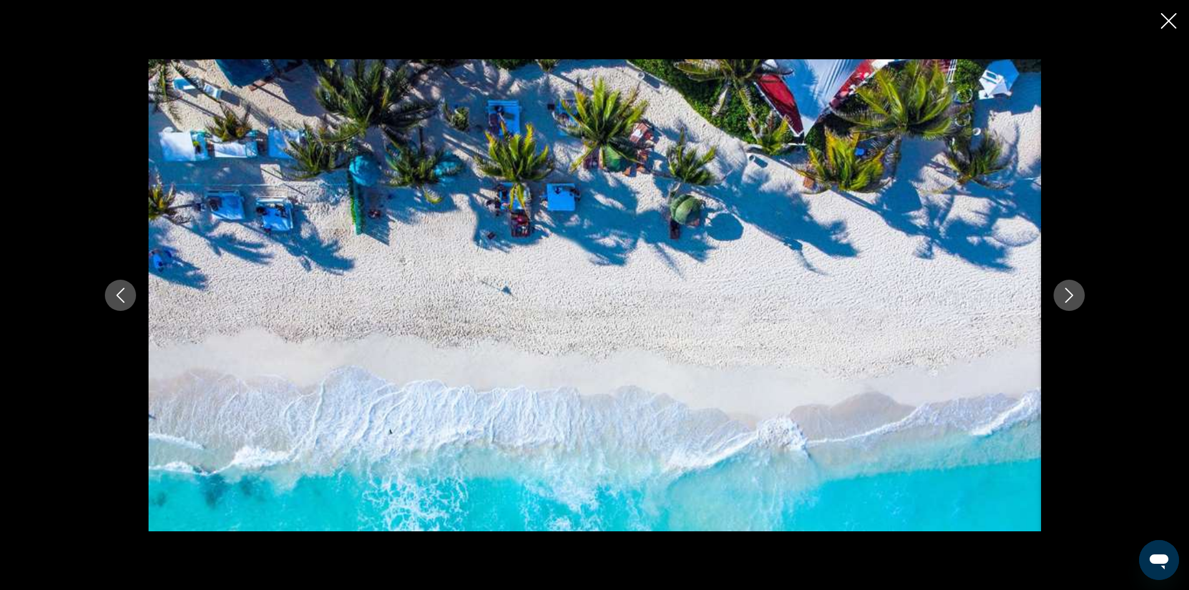
click at [1071, 289] on icon "Next image" at bounding box center [1069, 295] width 15 height 15
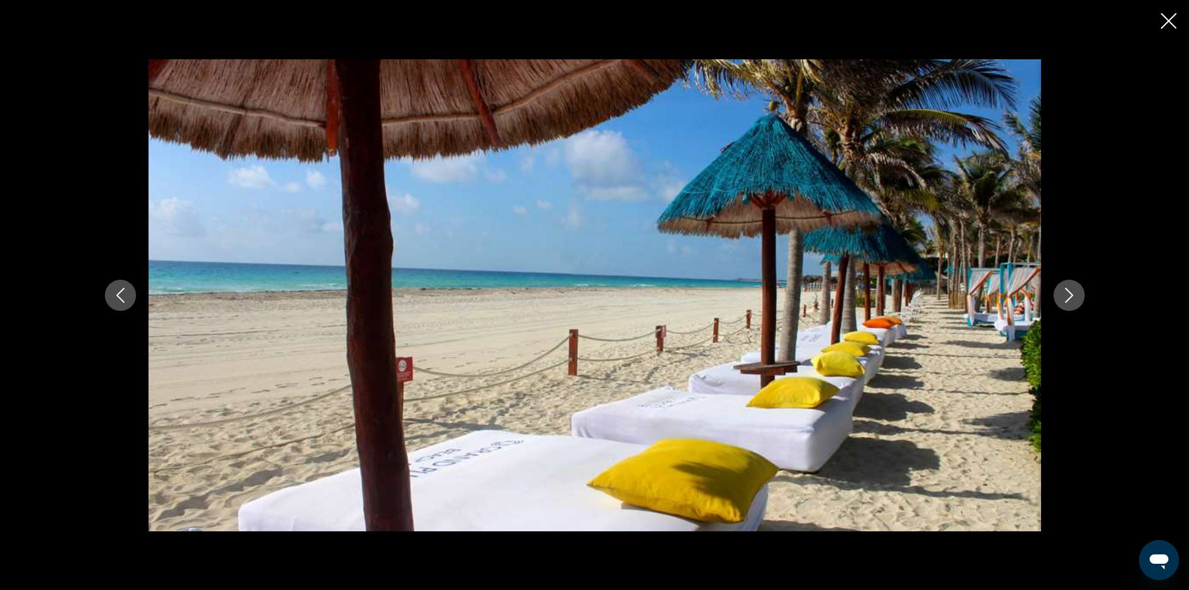
click at [1071, 289] on icon "Next image" at bounding box center [1069, 295] width 15 height 15
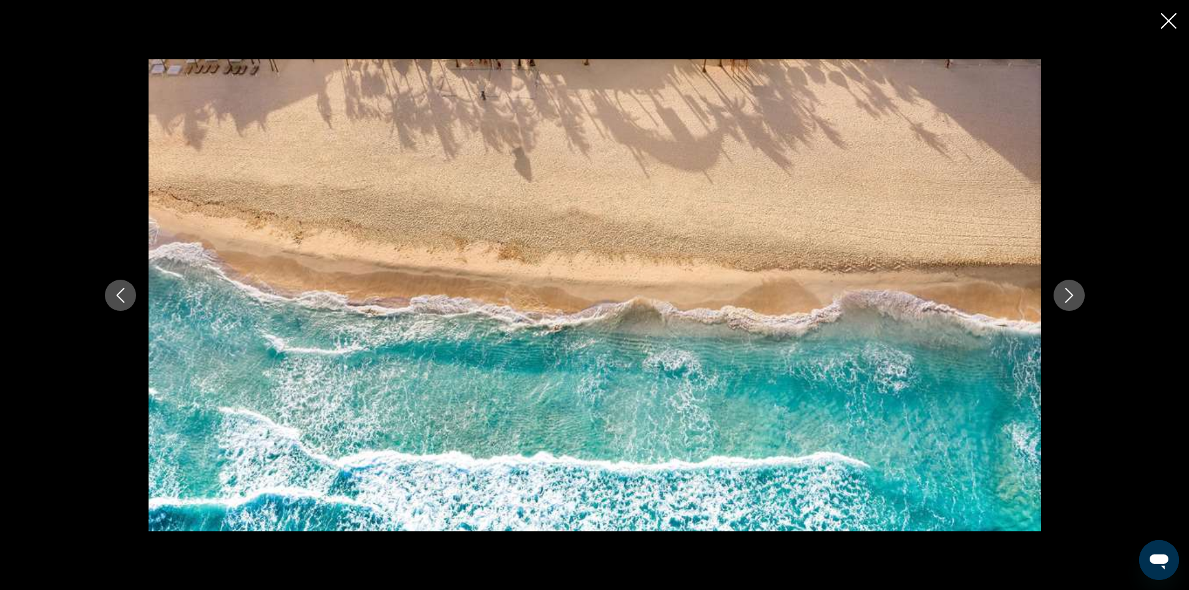
click at [1071, 289] on icon "Next image" at bounding box center [1069, 295] width 15 height 15
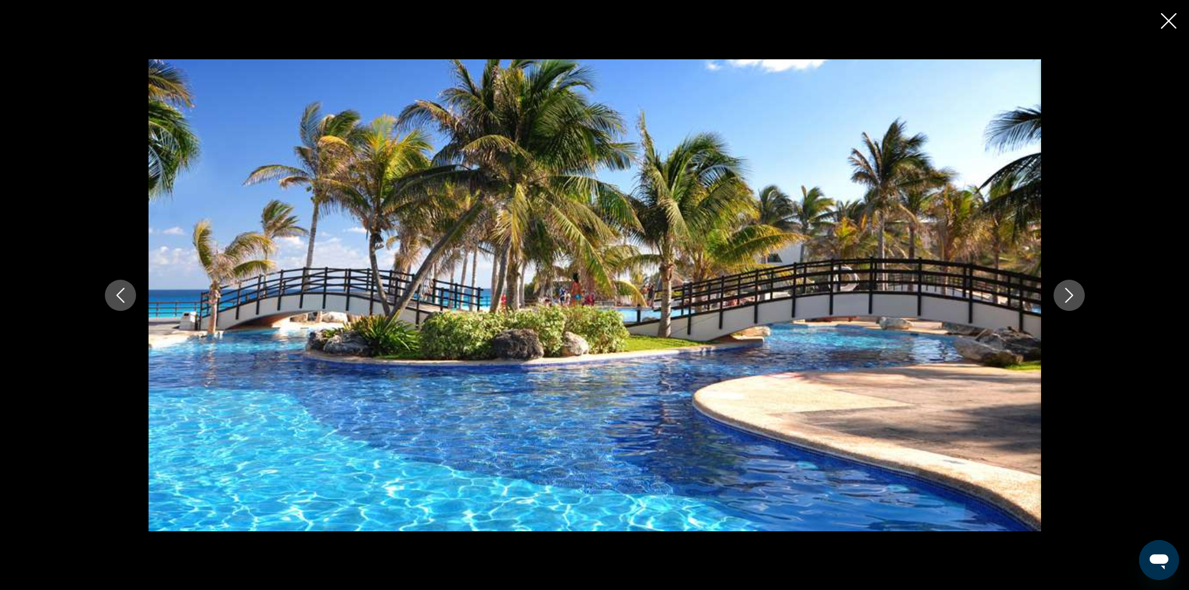
click at [1071, 289] on icon "Next image" at bounding box center [1069, 295] width 15 height 15
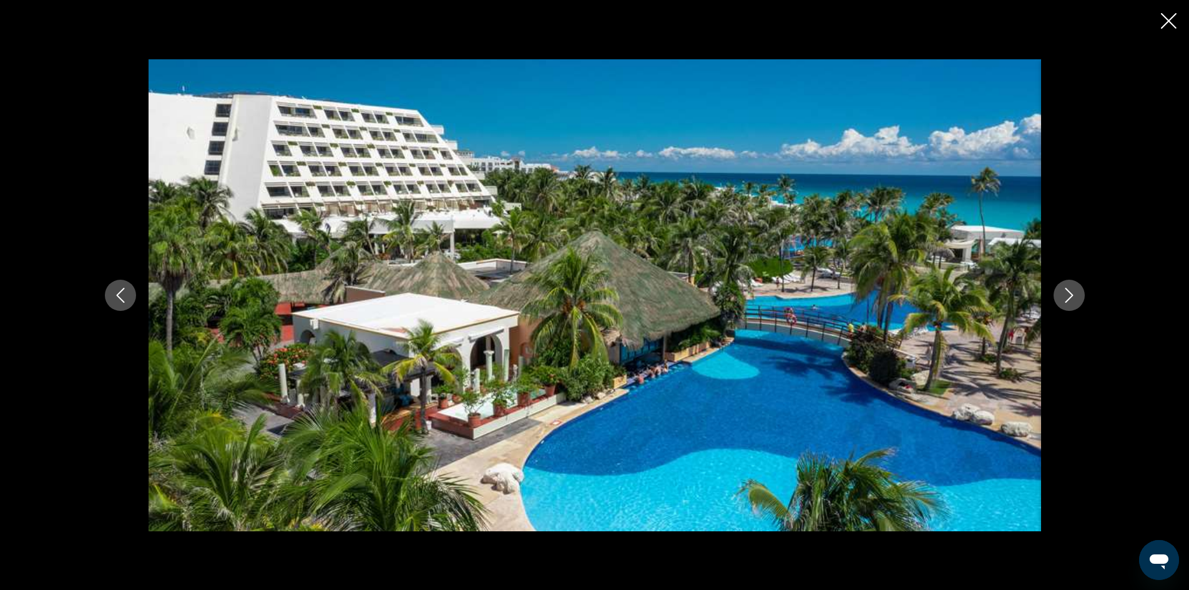
click at [1071, 289] on icon "Next image" at bounding box center [1069, 295] width 15 height 15
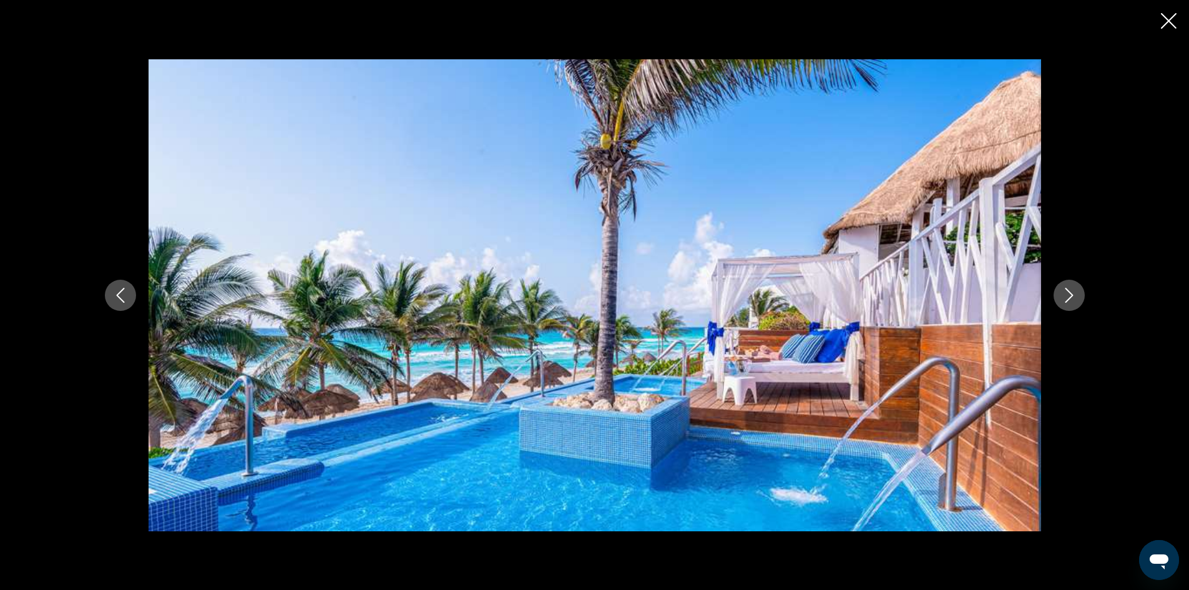
click at [1163, 29] on button "Close slideshow" at bounding box center [1169, 21] width 16 height 19
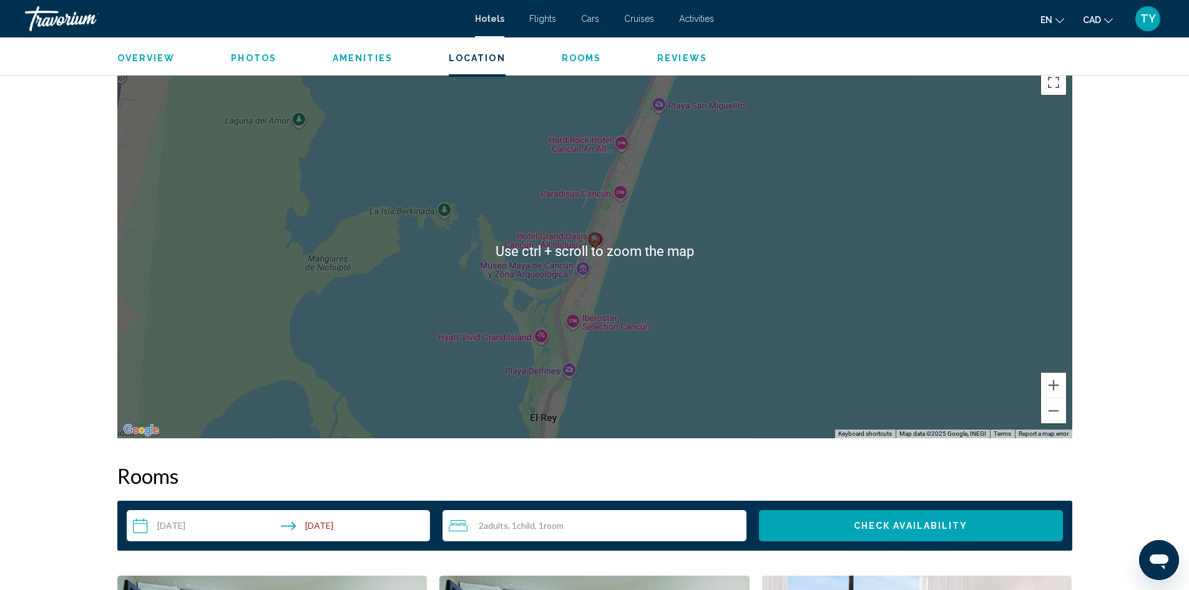
scroll to position [1248, 0]
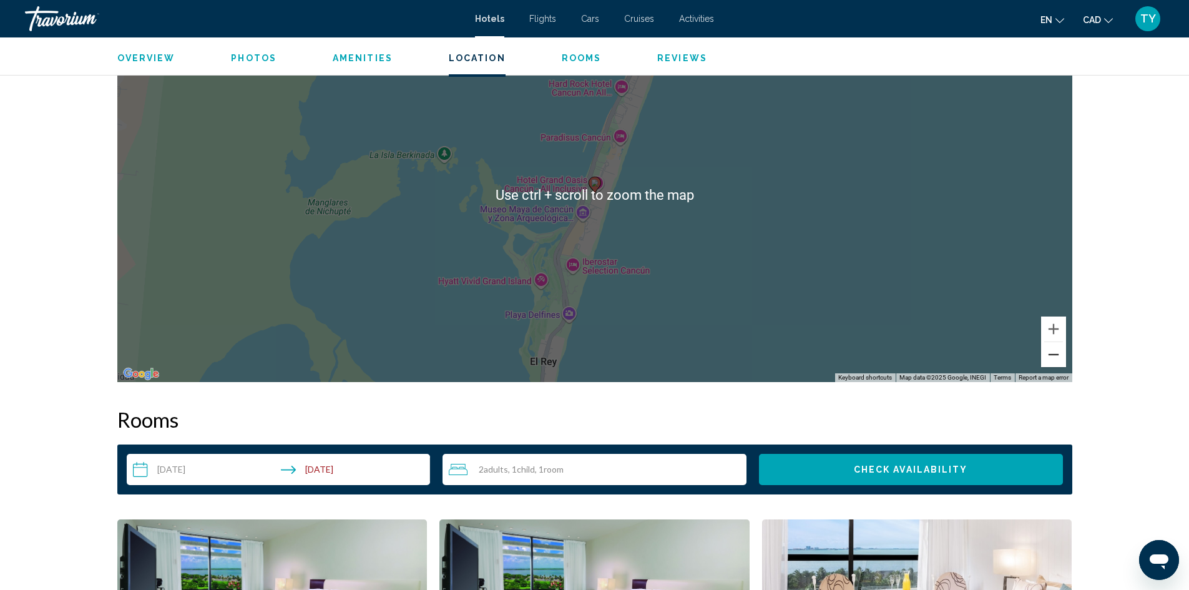
click at [1054, 342] on button "Zoom out" at bounding box center [1053, 354] width 25 height 25
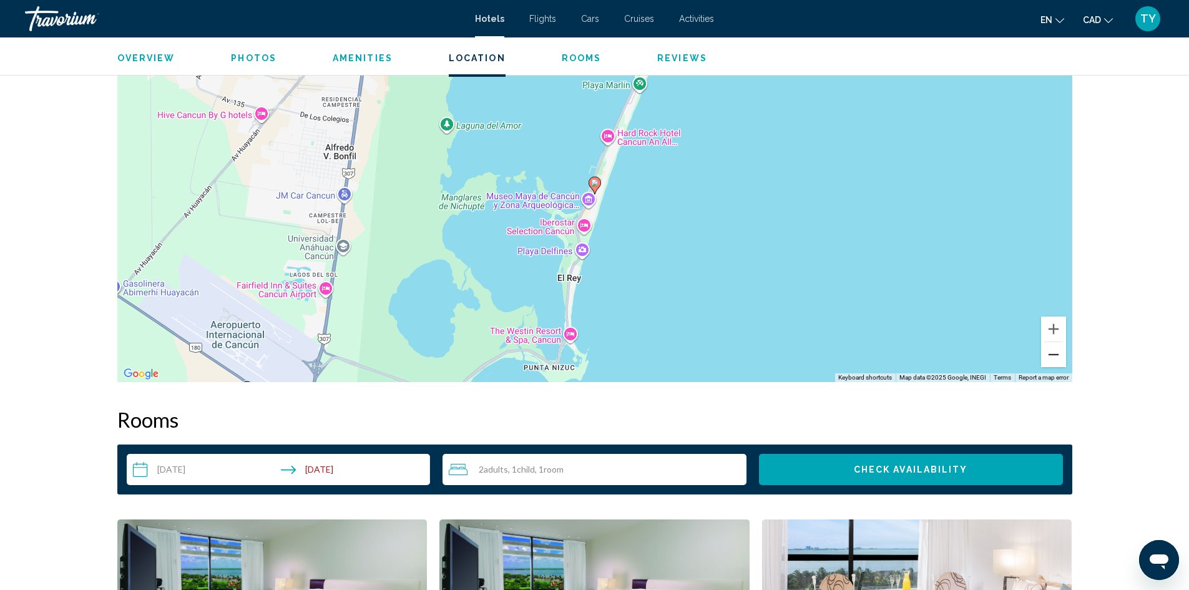
click at [1061, 349] on button "Zoom out" at bounding box center [1053, 354] width 25 height 25
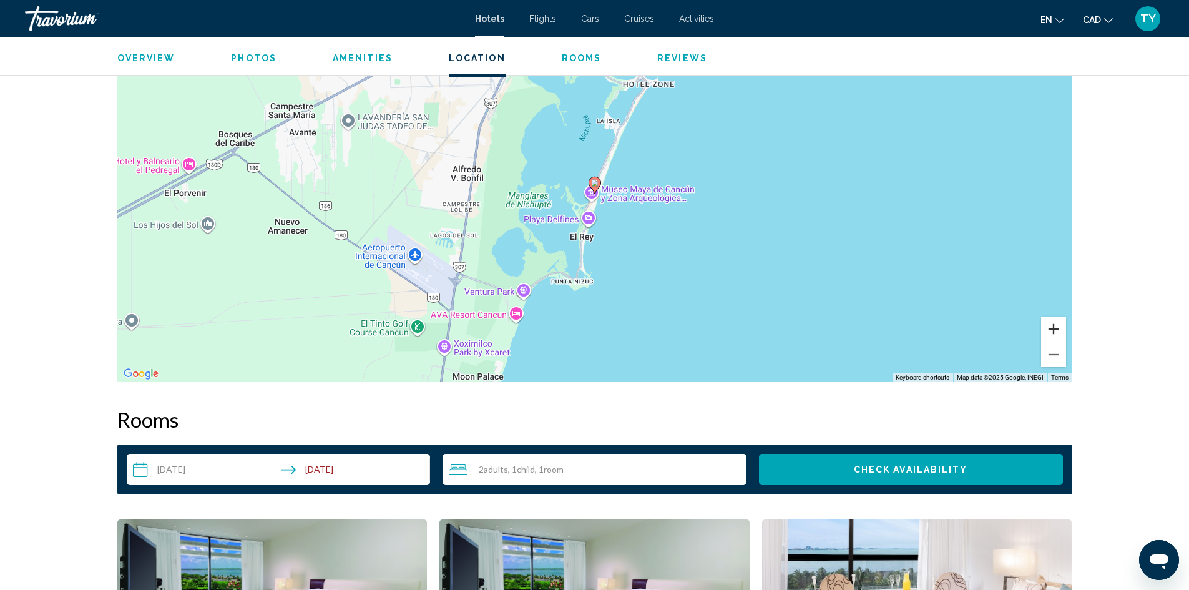
click at [1052, 334] on button "Zoom in" at bounding box center [1053, 328] width 25 height 25
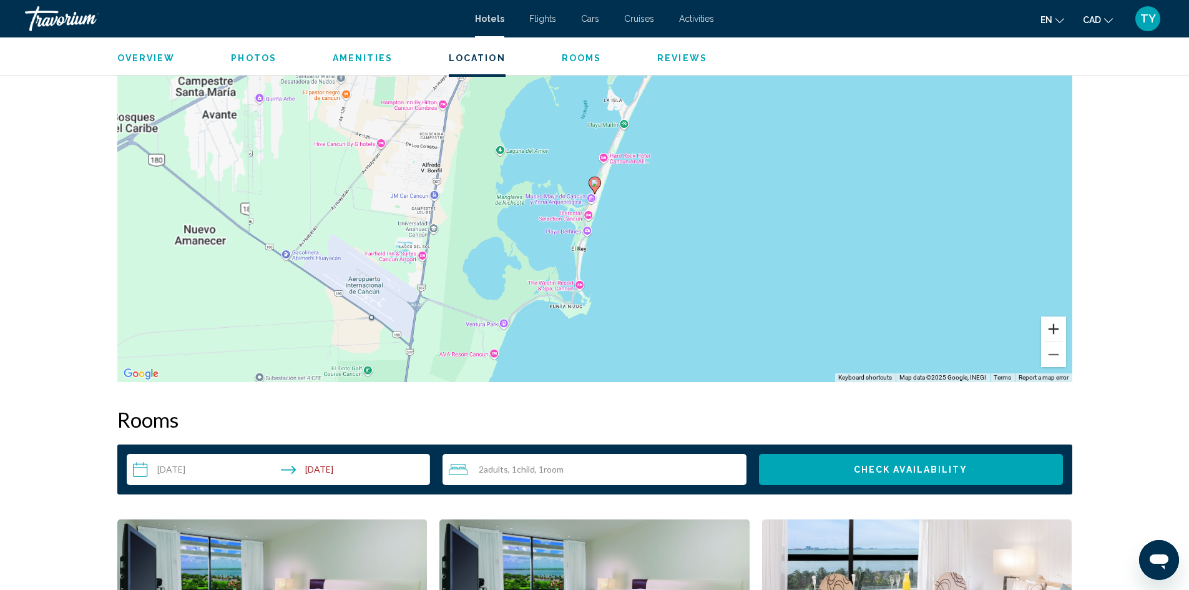
click at [1052, 334] on button "Zoom in" at bounding box center [1053, 328] width 25 height 25
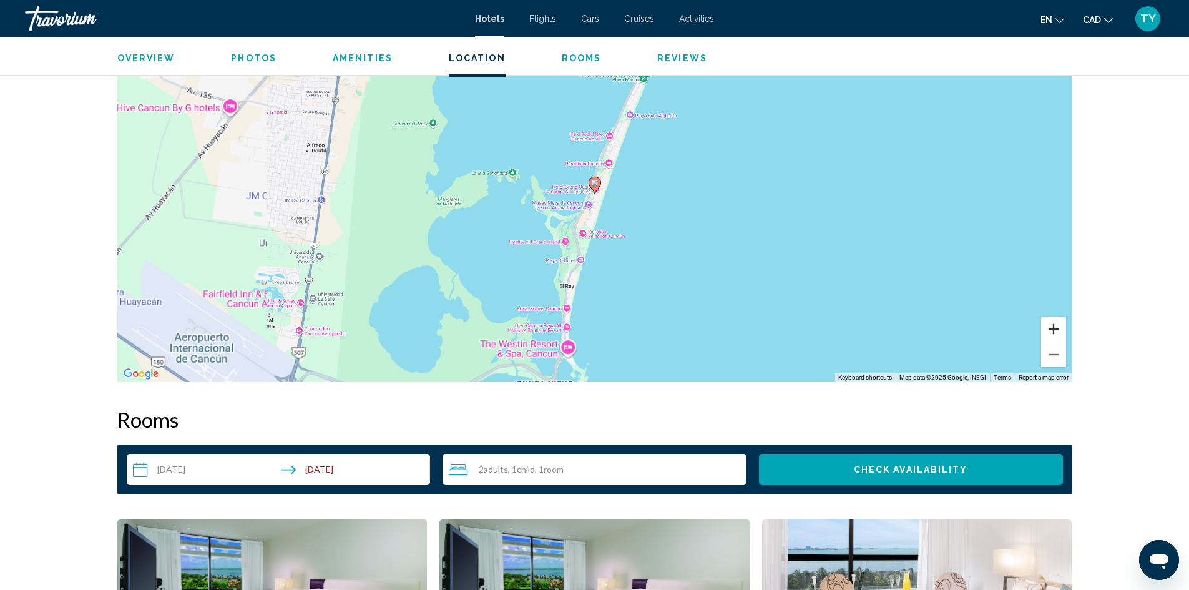
click at [1053, 334] on button "Zoom in" at bounding box center [1053, 328] width 25 height 25
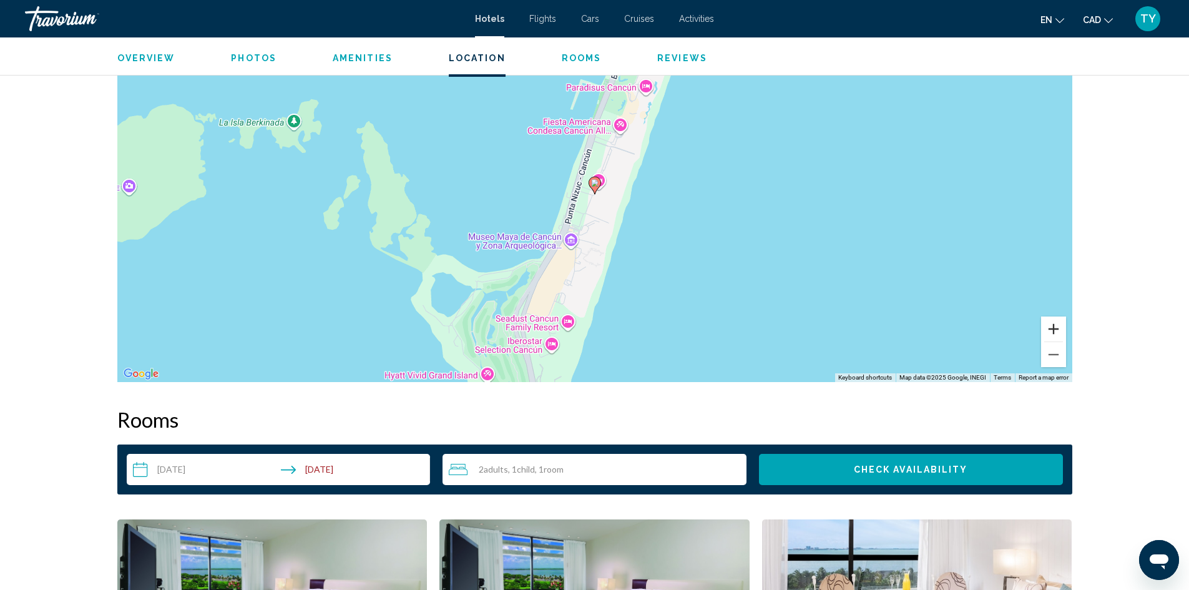
click at [1053, 334] on button "Zoom in" at bounding box center [1053, 328] width 25 height 25
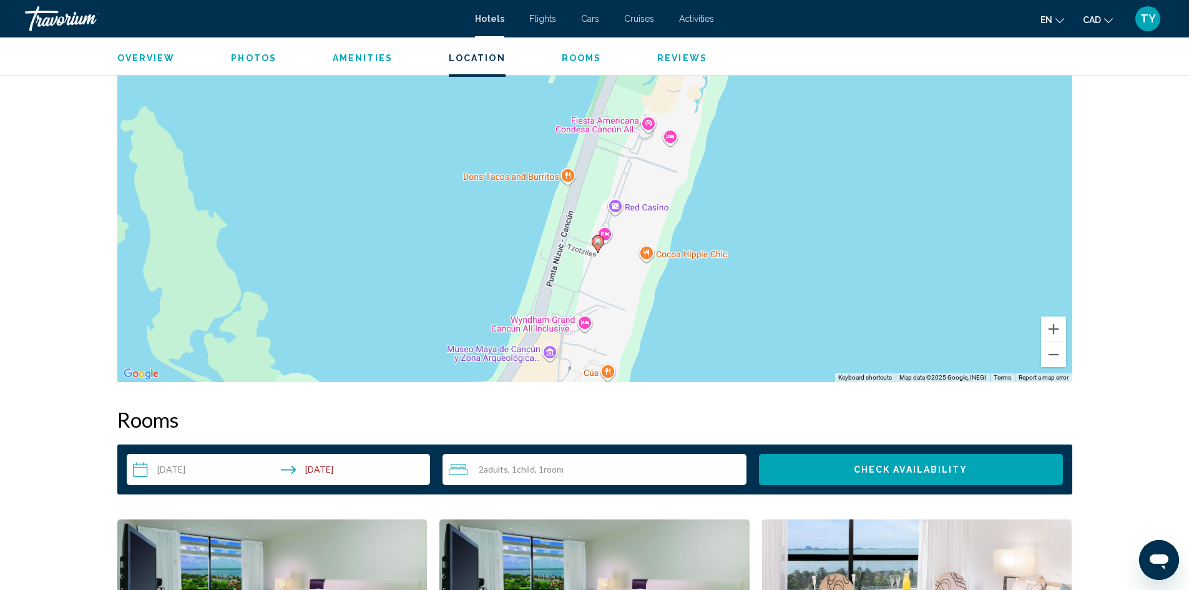
drag, startPoint x: 676, startPoint y: 166, endPoint x: 679, endPoint y: 227, distance: 60.6
click at [679, 227] on div "To activate drag with keyboard, press Alt + Enter. Once in keyboard drag state,…" at bounding box center [594, 194] width 955 height 375
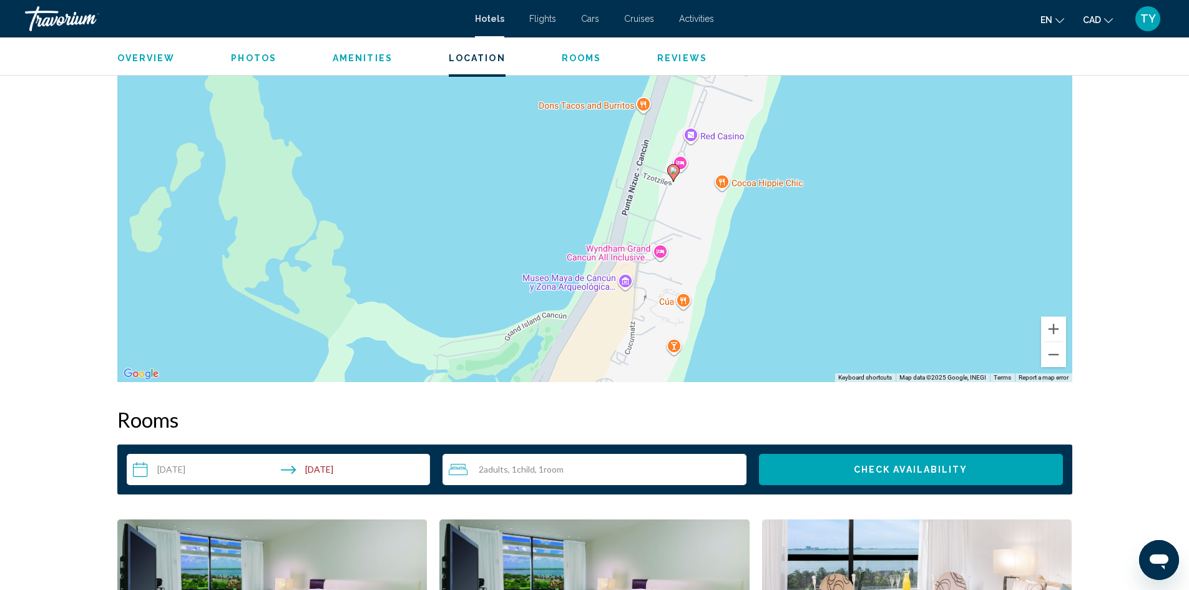
drag, startPoint x: 624, startPoint y: 305, endPoint x: 700, endPoint y: 232, distance: 106.0
click at [700, 232] on div "To activate drag with keyboard, press Alt + Enter. Once in keyboard drag state,…" at bounding box center [594, 194] width 955 height 375
click at [661, 252] on div "To activate drag with keyboard, press Alt + Enter. Once in keyboard drag state,…" at bounding box center [594, 194] width 955 height 375
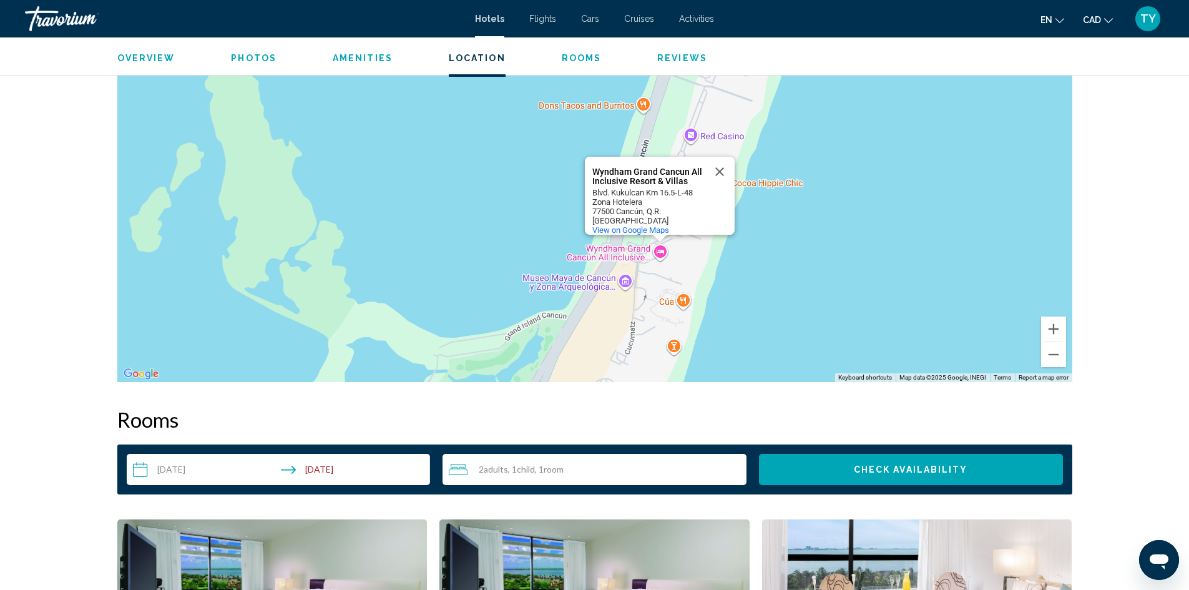
click at [625, 286] on div "To activate drag with keyboard, press Alt + Enter. Once in keyboard drag state,…" at bounding box center [594, 194] width 955 height 375
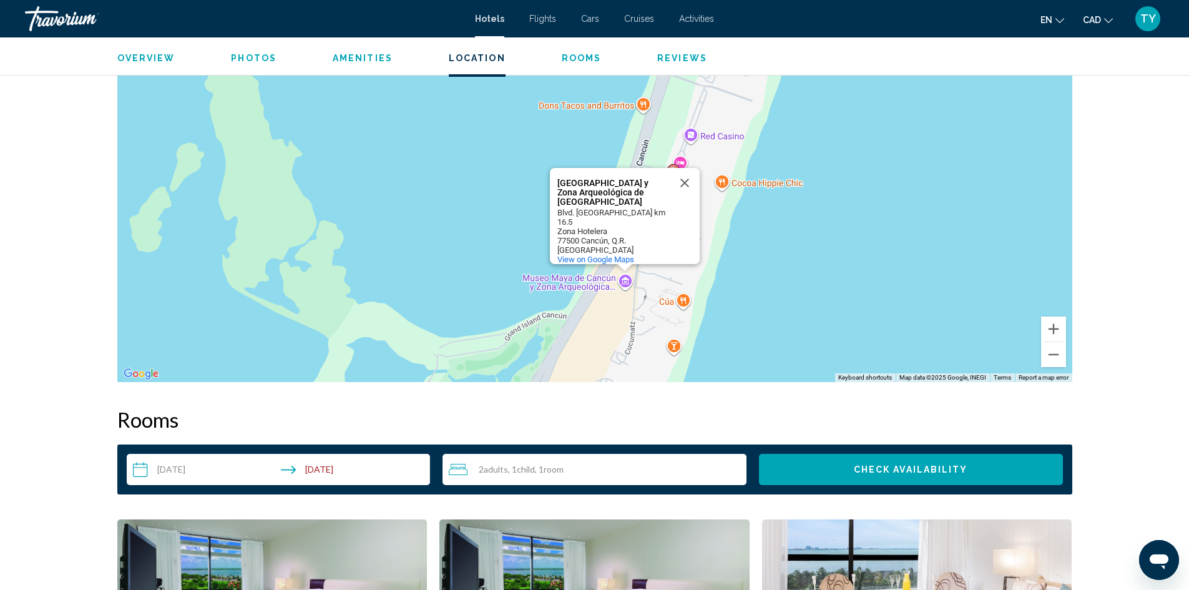
click at [629, 277] on div "To activate drag with keyboard, press Alt + Enter. Once in keyboard drag state,…" at bounding box center [594, 194] width 955 height 375
click at [517, 247] on div "To activate drag with keyboard, press Alt + Enter. Once in keyboard drag state,…" at bounding box center [594, 194] width 955 height 375
click at [612, 255] on span "View on Google Maps" at bounding box center [595, 259] width 77 height 9
click at [689, 180] on button "Close" at bounding box center [685, 183] width 30 height 30
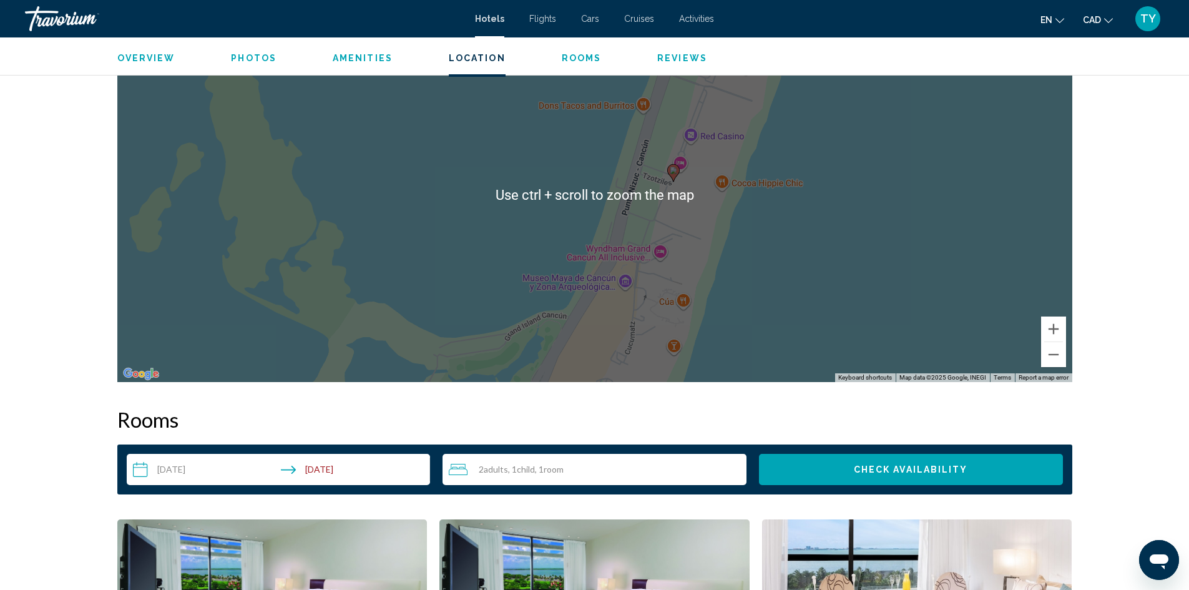
click at [831, 233] on div "To activate drag with keyboard, press Alt + Enter. Once in keyboard drag state,…" at bounding box center [594, 194] width 955 height 375
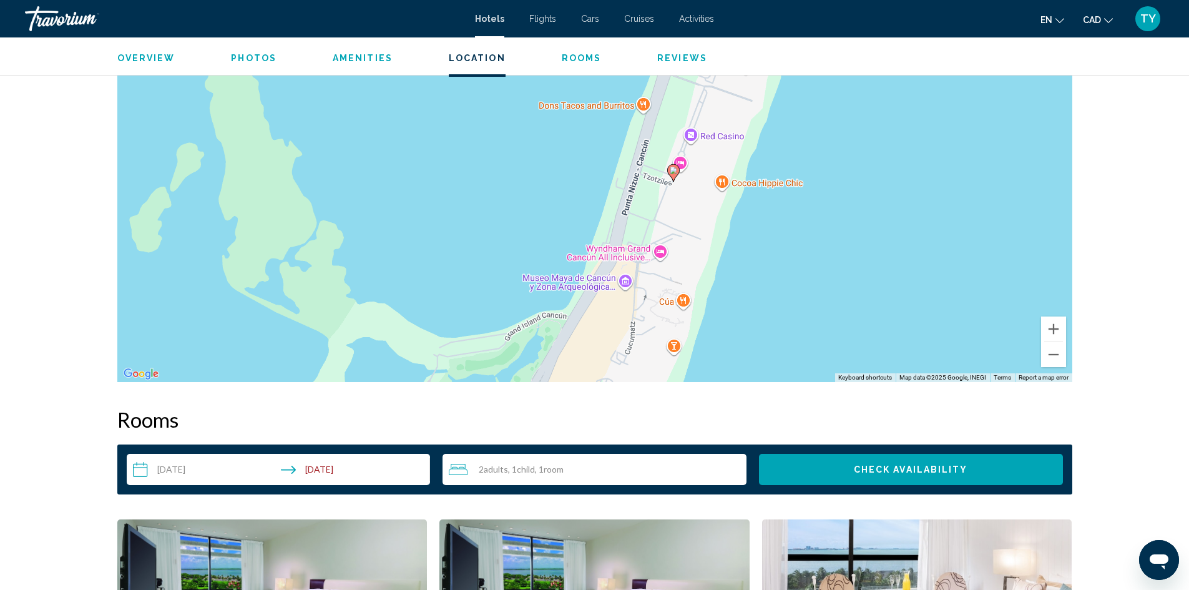
click at [684, 164] on div "To activate drag with keyboard, press Alt + Enter. Once in keyboard drag state,…" at bounding box center [594, 194] width 955 height 375
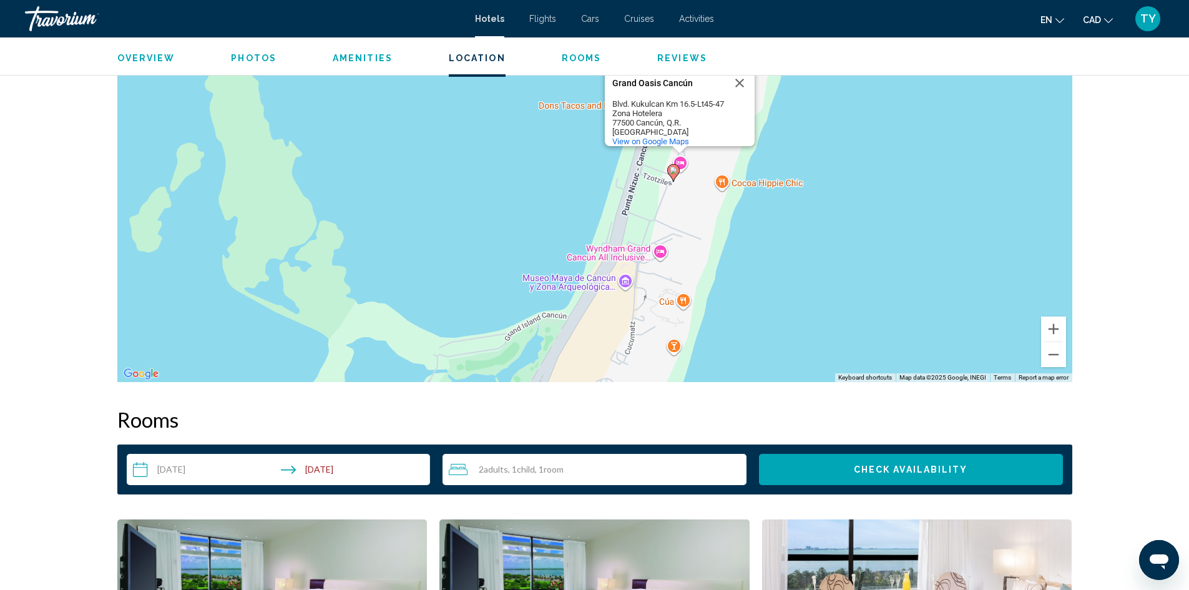
click at [672, 172] on image "Main content" at bounding box center [673, 170] width 7 height 7
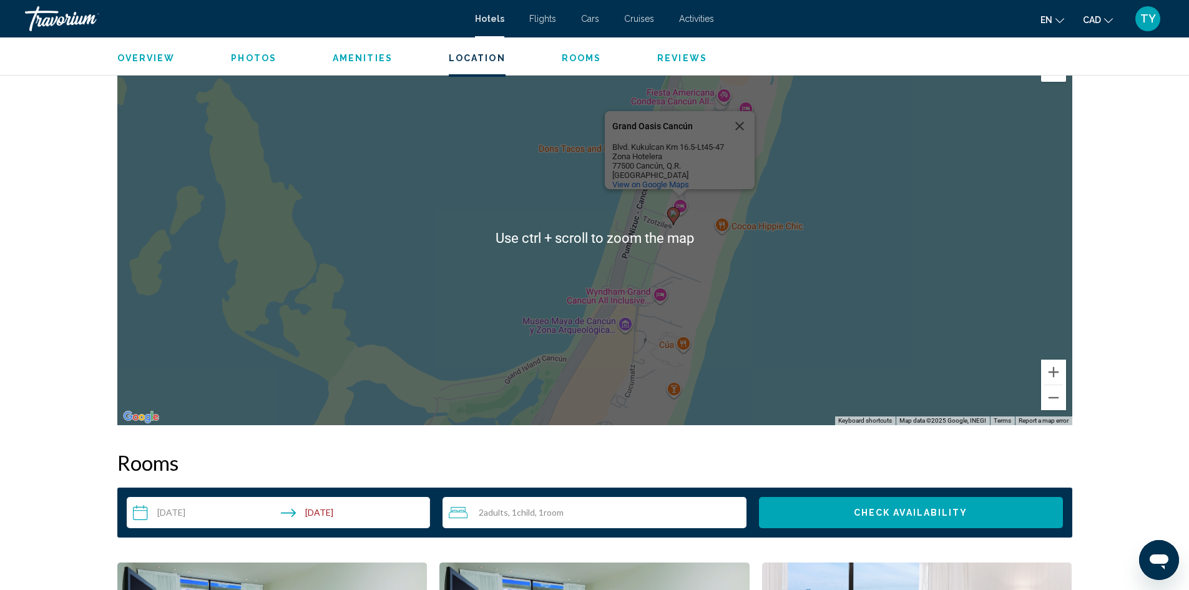
scroll to position [1186, 0]
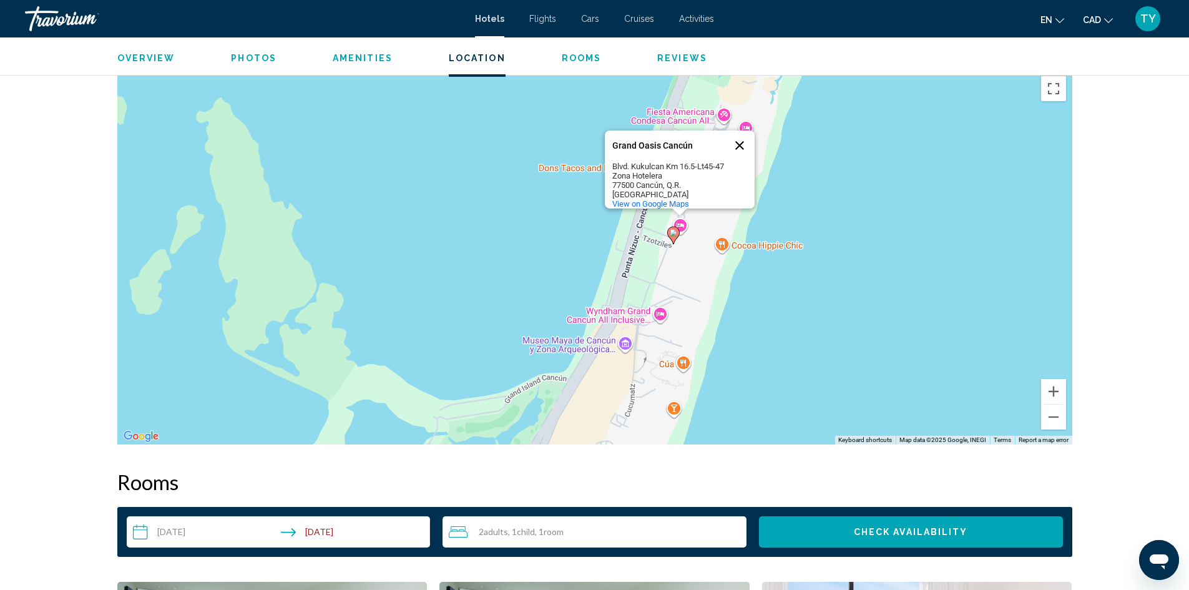
click at [742, 130] on button "Close" at bounding box center [740, 145] width 30 height 30
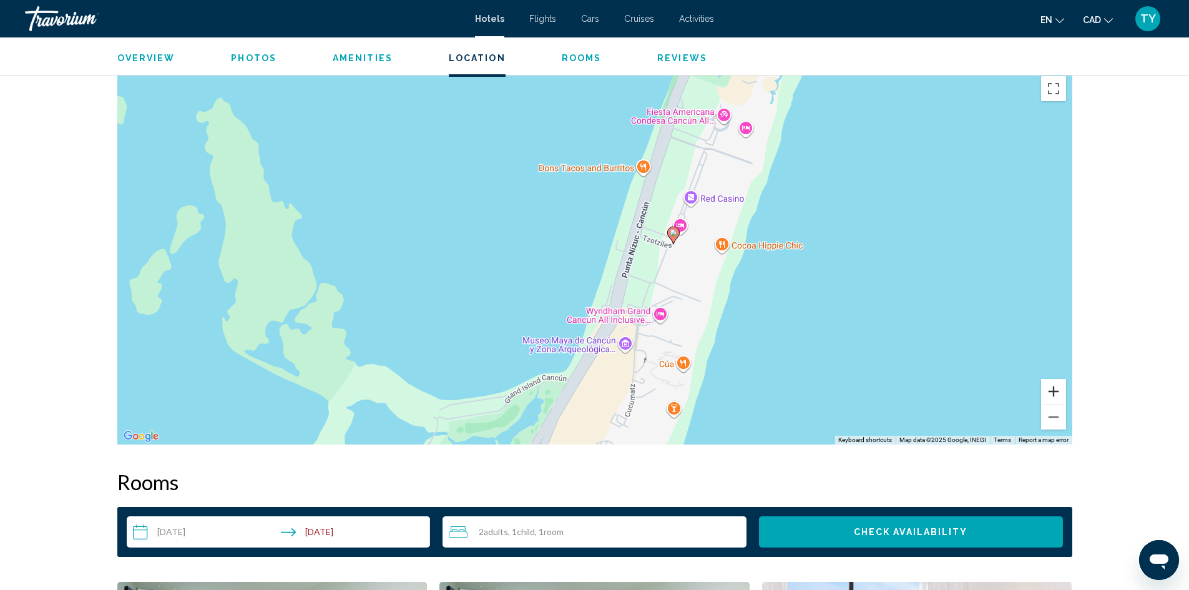
click at [1048, 389] on button "Zoom in" at bounding box center [1053, 391] width 25 height 25
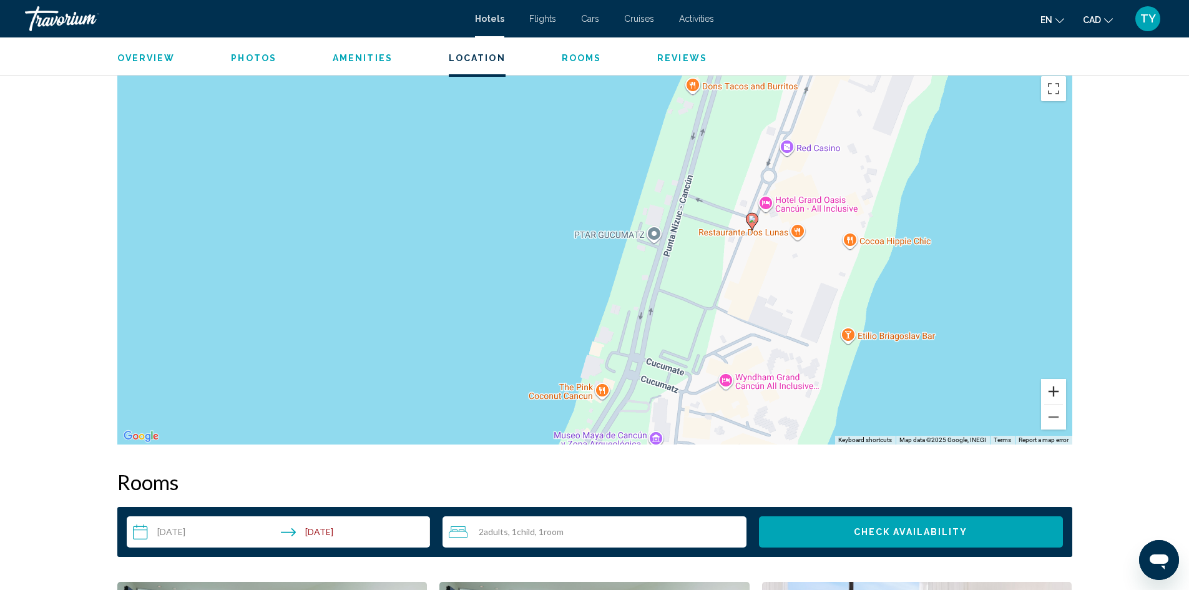
click at [1049, 391] on button "Zoom in" at bounding box center [1053, 391] width 25 height 25
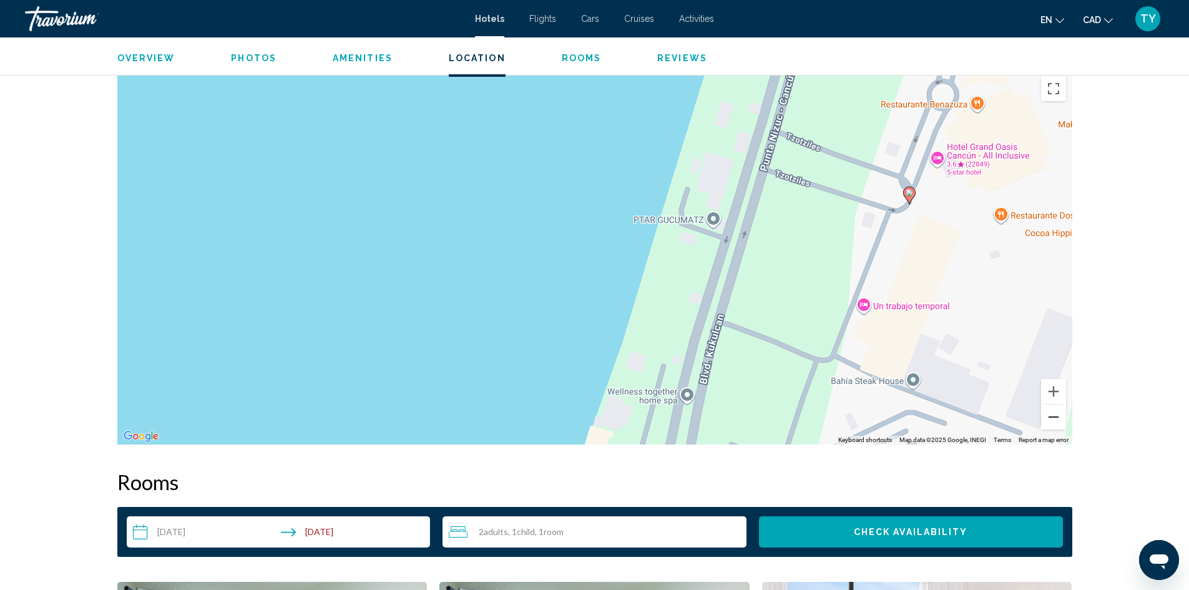
click at [1057, 420] on button "Zoom out" at bounding box center [1053, 416] width 25 height 25
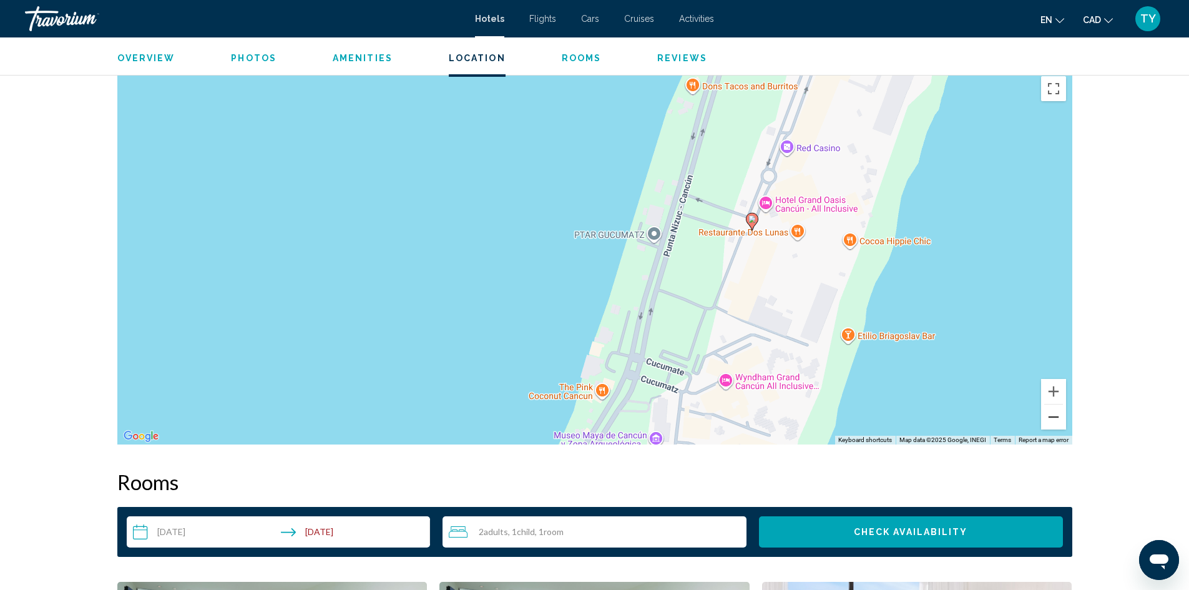
click at [1057, 420] on button "Zoom out" at bounding box center [1053, 416] width 25 height 25
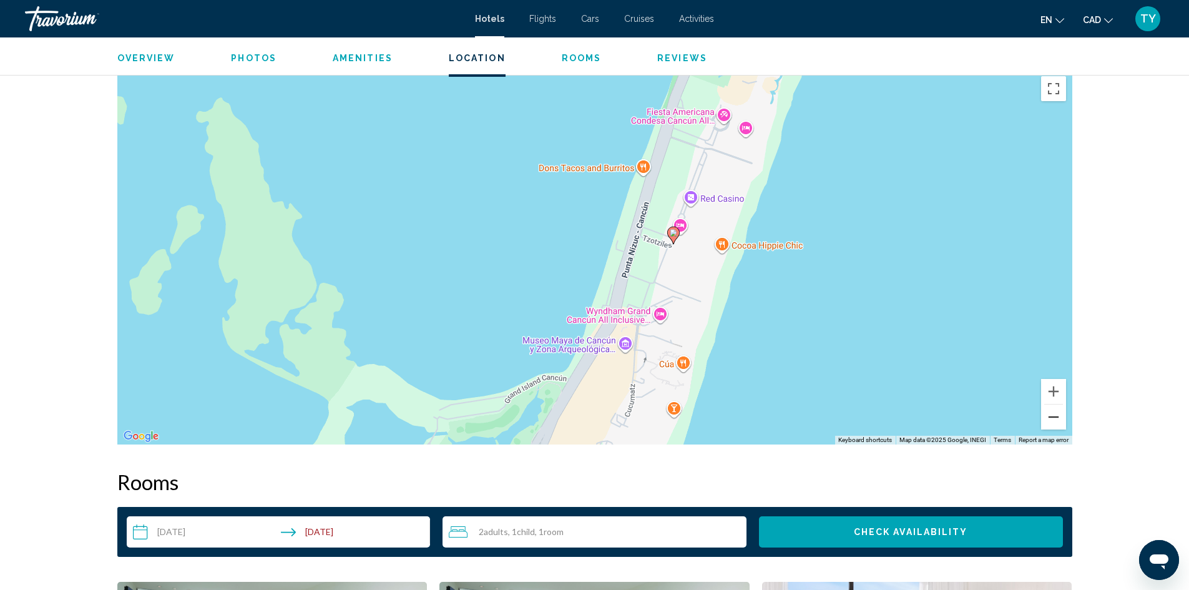
click at [1057, 420] on button "Zoom out" at bounding box center [1053, 416] width 25 height 25
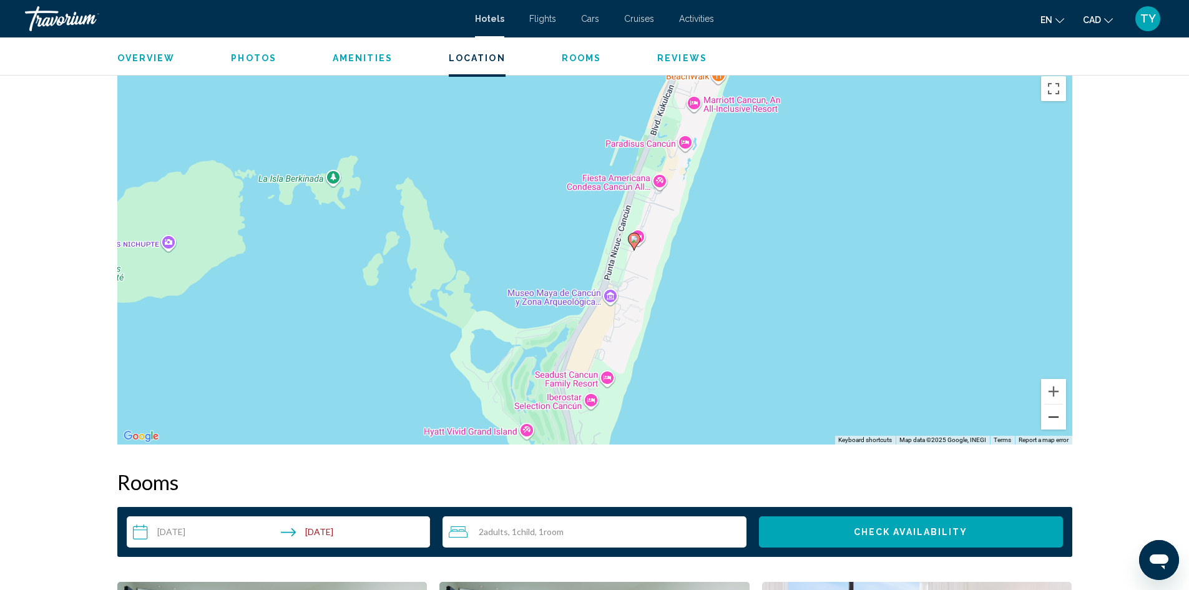
click at [1057, 420] on button "Zoom out" at bounding box center [1053, 416] width 25 height 25
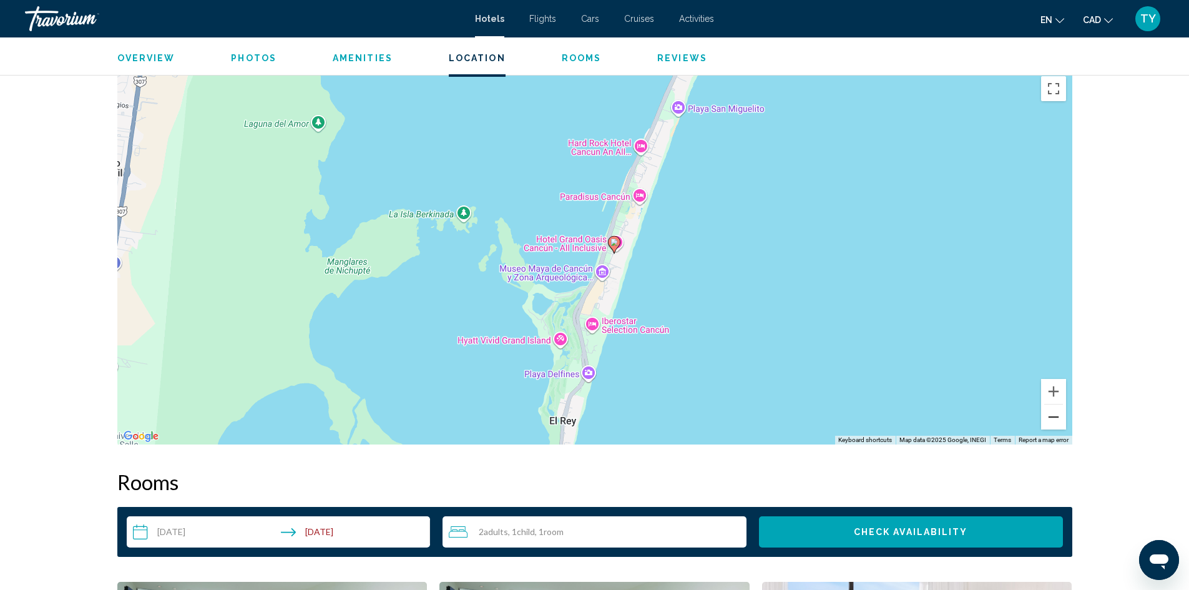
click at [1057, 420] on button "Zoom out" at bounding box center [1053, 416] width 25 height 25
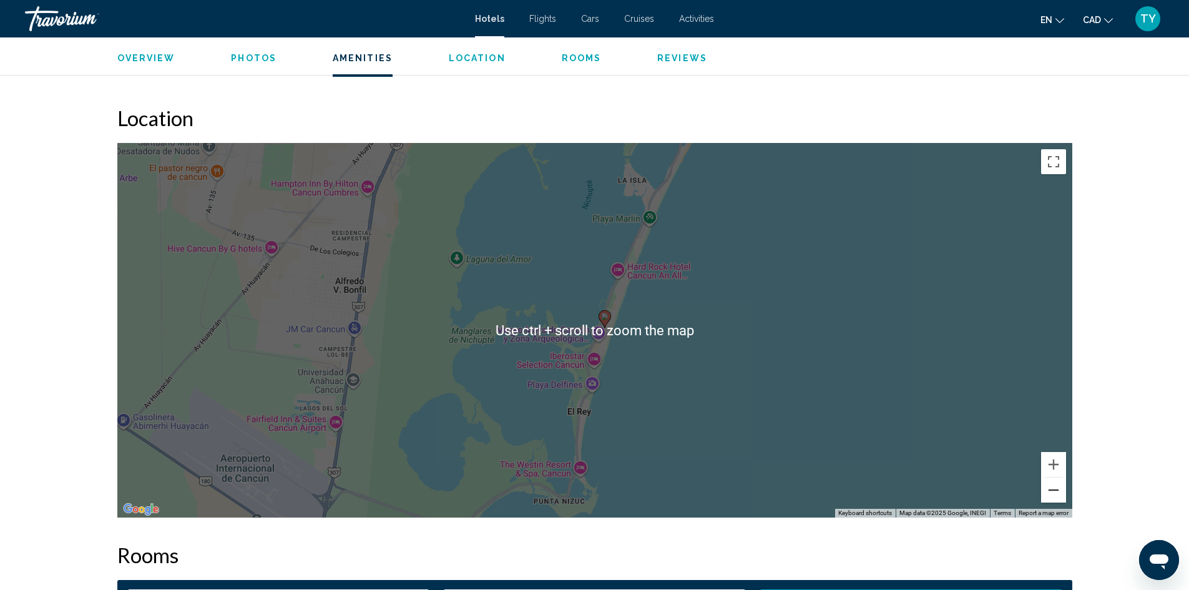
scroll to position [1061, 0]
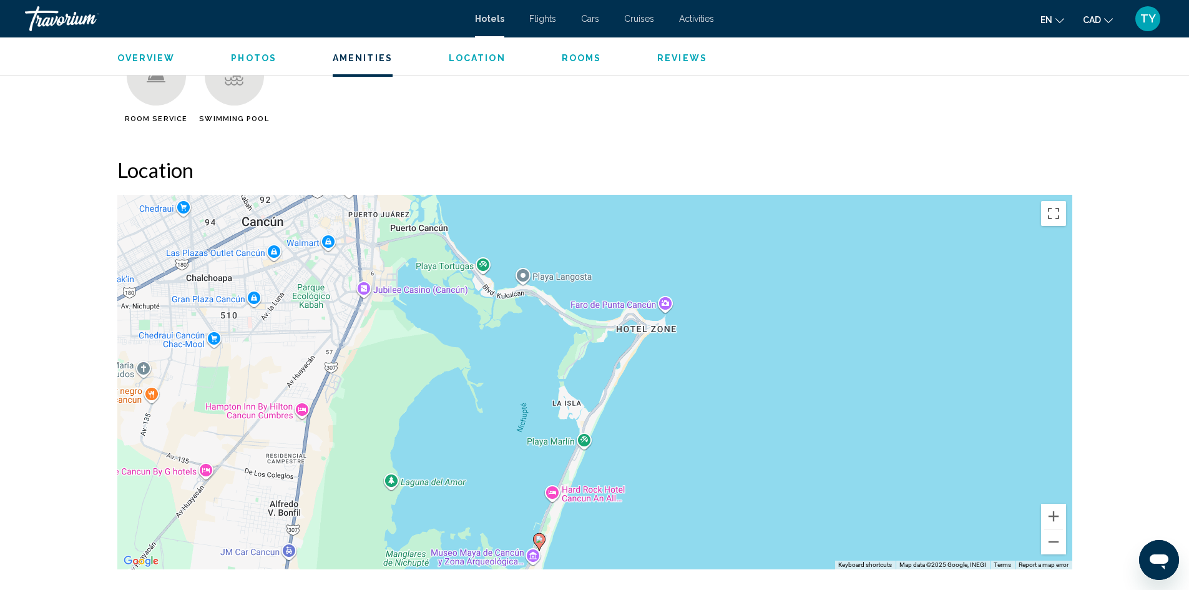
drag, startPoint x: 634, startPoint y: 308, endPoint x: 566, endPoint y: 481, distance: 185.2
click at [566, 481] on div "To activate drag with keyboard, press Alt + Enter. Once in keyboard drag state,…" at bounding box center [594, 382] width 955 height 375
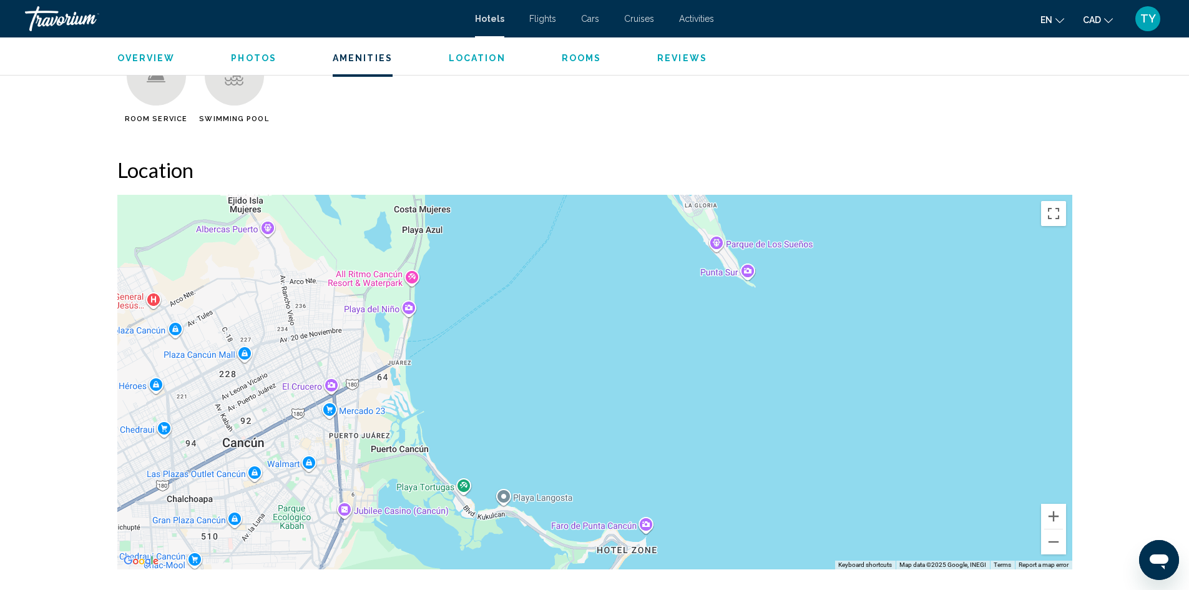
drag, startPoint x: 429, startPoint y: 354, endPoint x: 407, endPoint y: 530, distance: 177.5
click at [407, 530] on div "To activate drag with keyboard, press Alt + Enter. Once in keyboard drag state,…" at bounding box center [594, 382] width 955 height 375
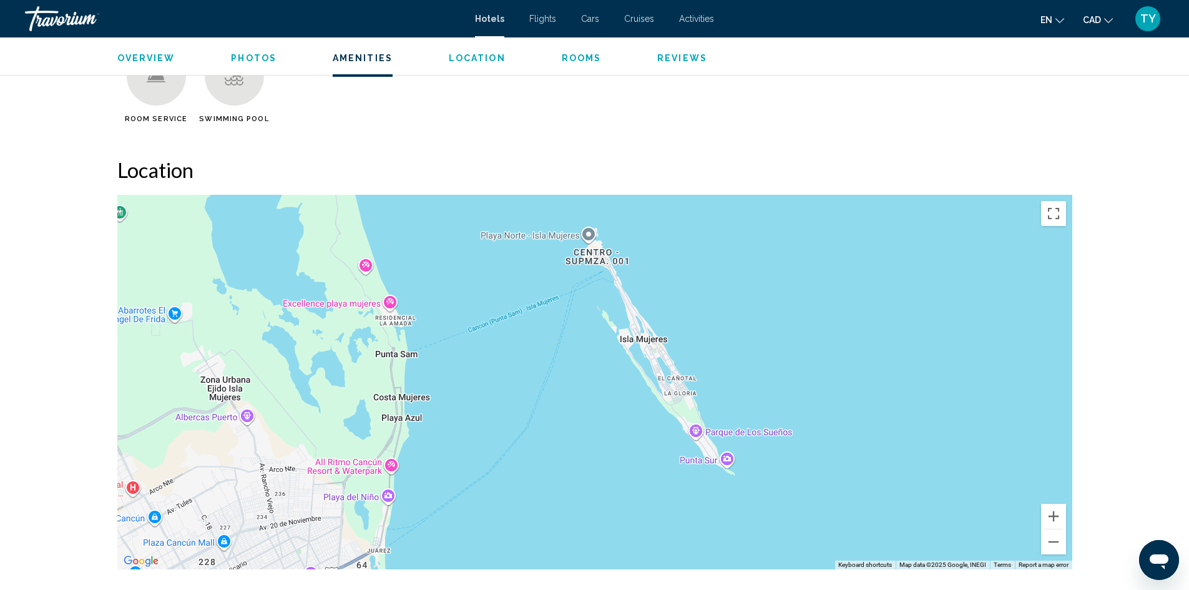
drag, startPoint x: 475, startPoint y: 250, endPoint x: 454, endPoint y: 440, distance: 190.9
click at [454, 440] on div "To activate drag with keyboard, press Alt + Enter. Once in keyboard drag state,…" at bounding box center [594, 382] width 955 height 375
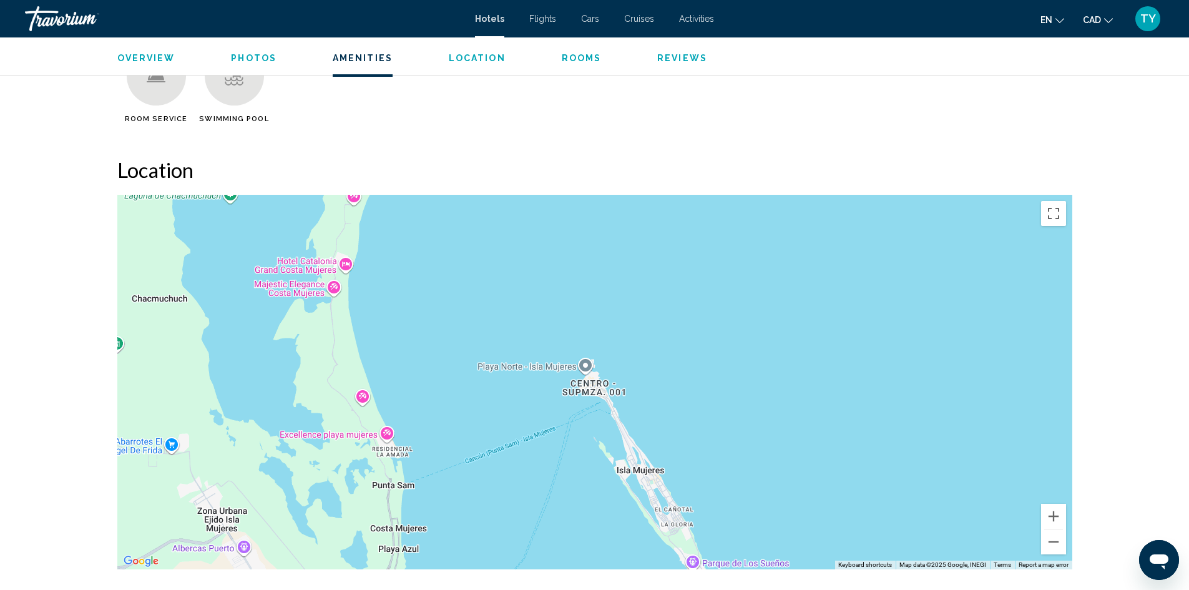
drag, startPoint x: 381, startPoint y: 346, endPoint x: 378, endPoint y: 479, distance: 132.4
click at [378, 479] on div "To activate drag with keyboard, press Alt + Enter. Once in keyboard drag state,…" at bounding box center [594, 382] width 955 height 375
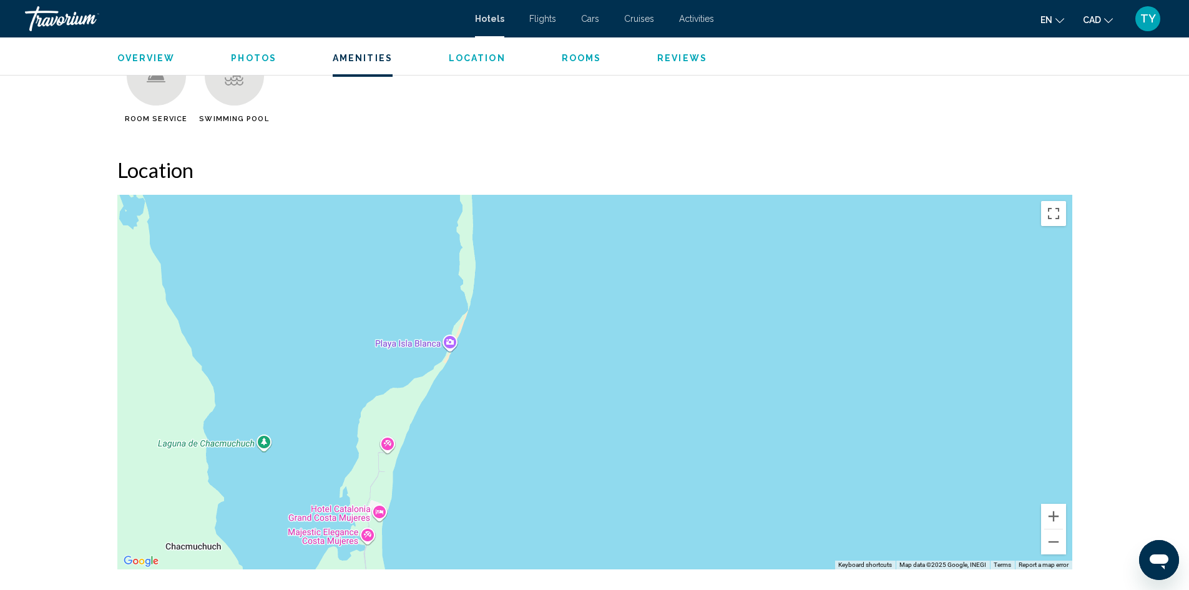
drag, startPoint x: 294, startPoint y: 280, endPoint x: 328, endPoint y: 529, distance: 251.3
click at [328, 529] on div "To activate drag with keyboard, press Alt + Enter. Once in keyboard drag state,…" at bounding box center [594, 382] width 955 height 375
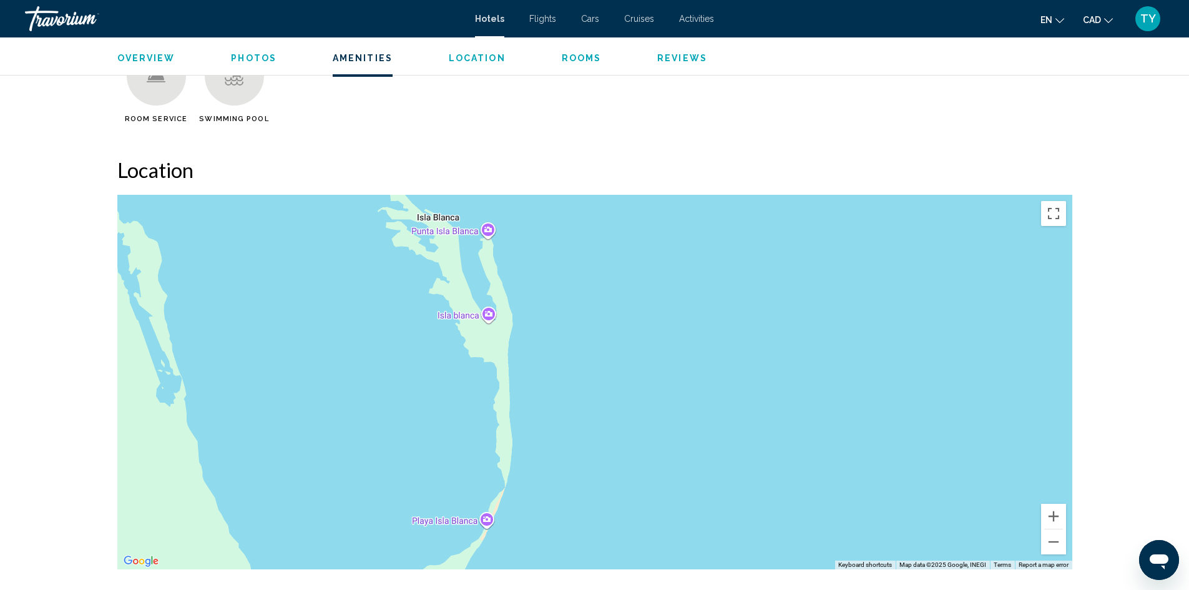
drag, startPoint x: 358, startPoint y: 346, endPoint x: 397, endPoint y: 529, distance: 186.9
click at [397, 529] on div "To activate drag with keyboard, press Alt + Enter. Once in keyboard drag state,…" at bounding box center [594, 382] width 955 height 375
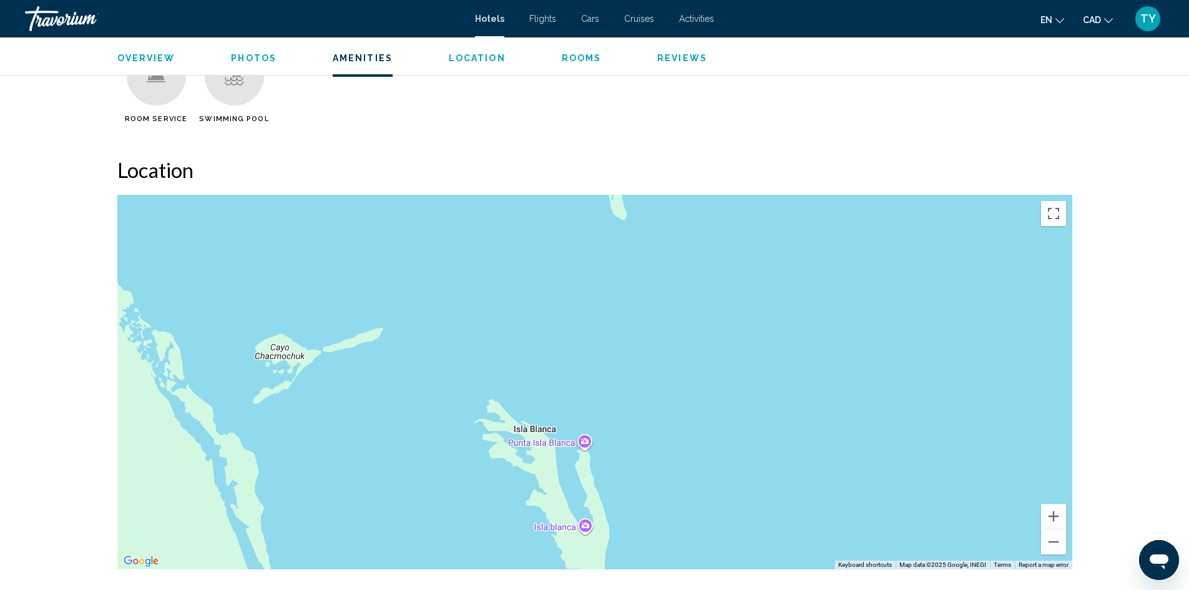
drag, startPoint x: 426, startPoint y: 262, endPoint x: 520, endPoint y: 472, distance: 229.9
click at [520, 472] on div "To activate drag with keyboard, press Alt + Enter. Once in keyboard drag state,…" at bounding box center [594, 382] width 955 height 375
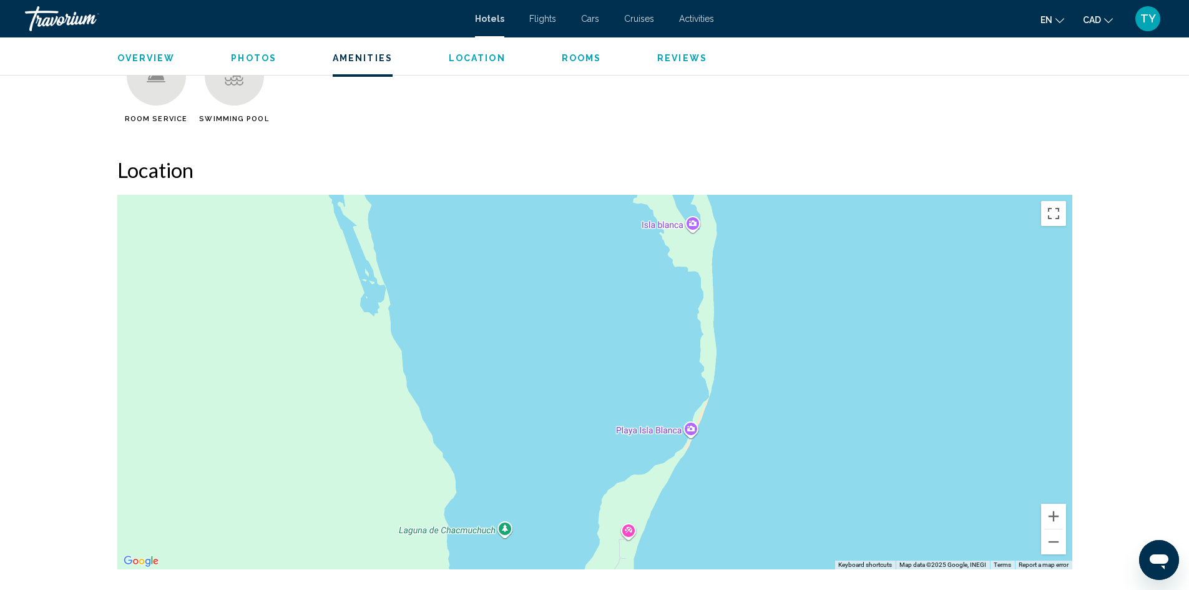
drag, startPoint x: 584, startPoint y: 396, endPoint x: 693, endPoint y: 88, distance: 327.1
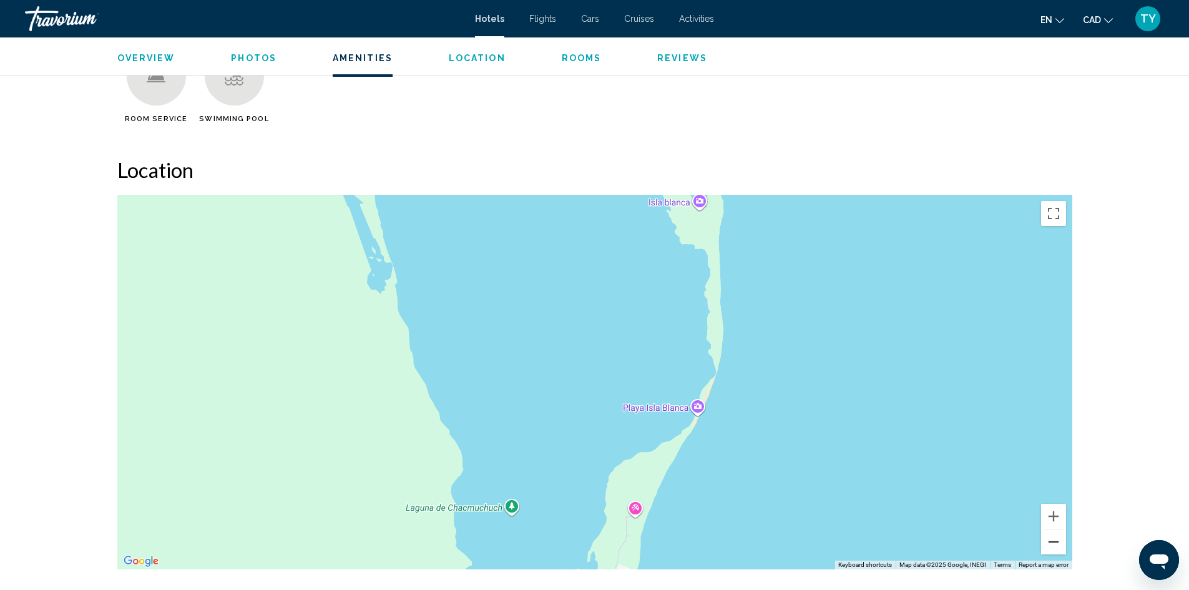
click at [1049, 541] on button "Zoom out" at bounding box center [1053, 541] width 25 height 25
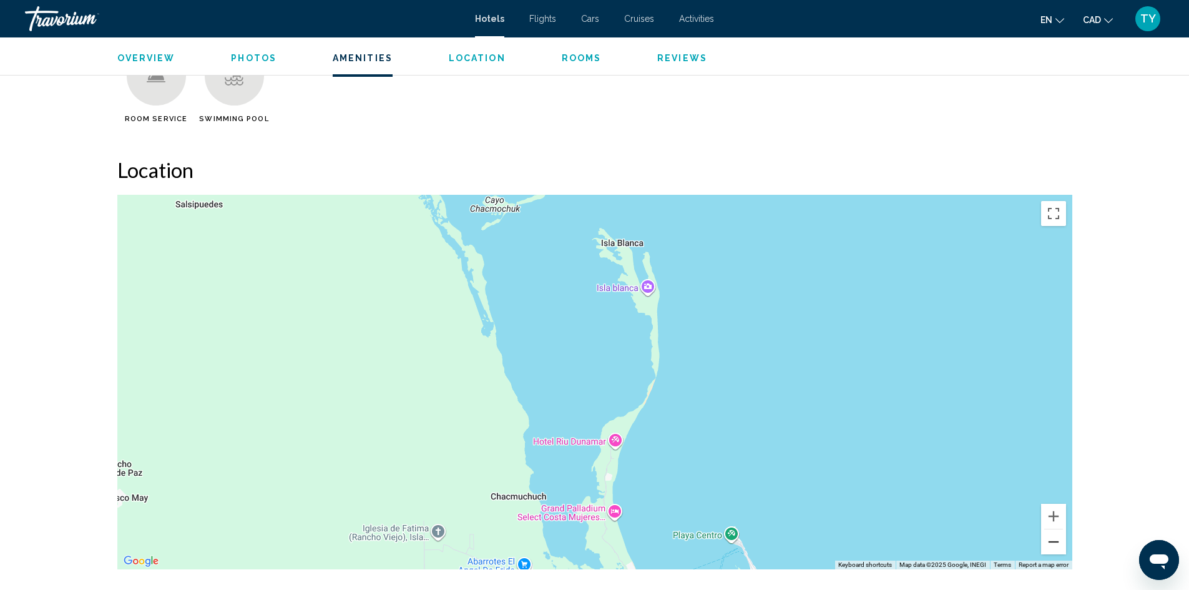
click at [1049, 541] on button "Zoom out" at bounding box center [1053, 541] width 25 height 25
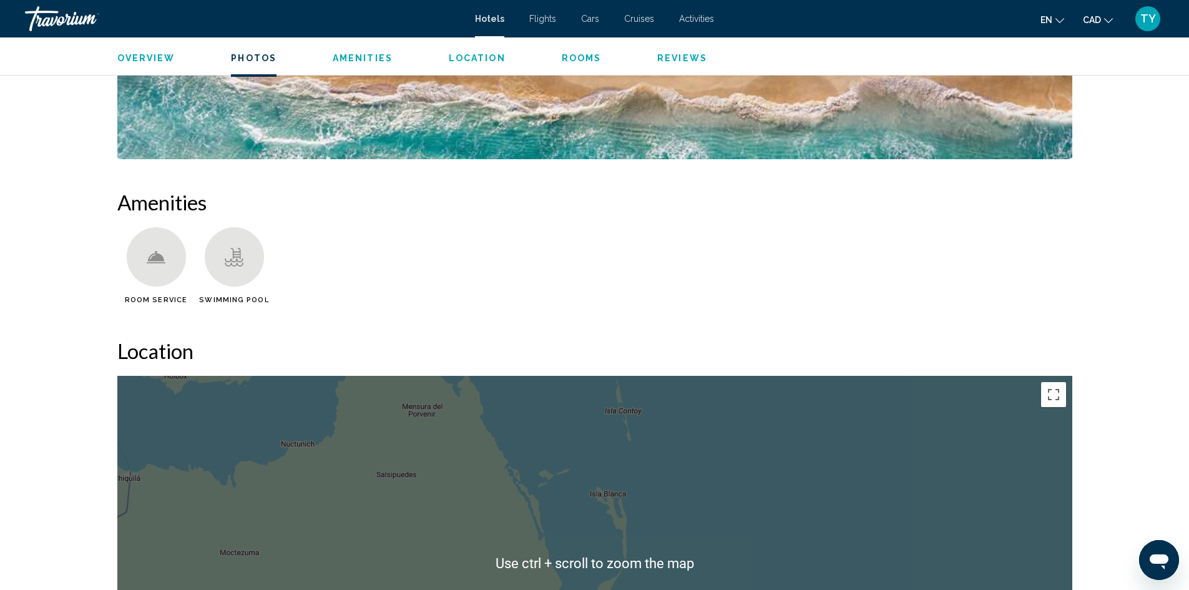
scroll to position [874, 0]
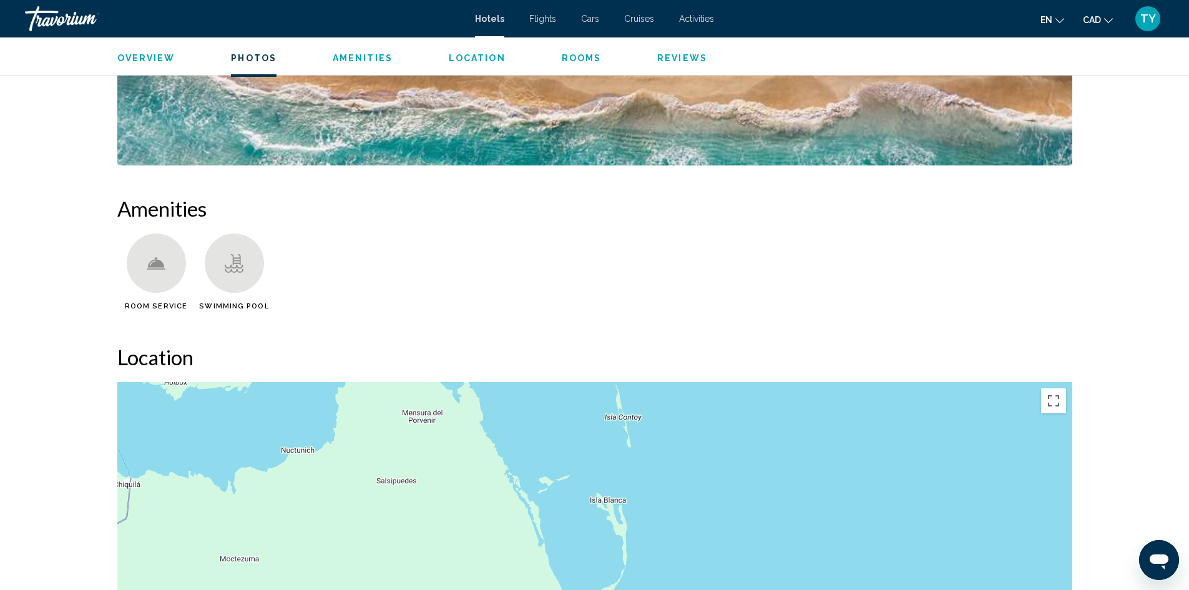
click at [811, 523] on div "To activate drag with keyboard, press Alt + Enter. Once in keyboard drag state,…" at bounding box center [594, 569] width 955 height 375
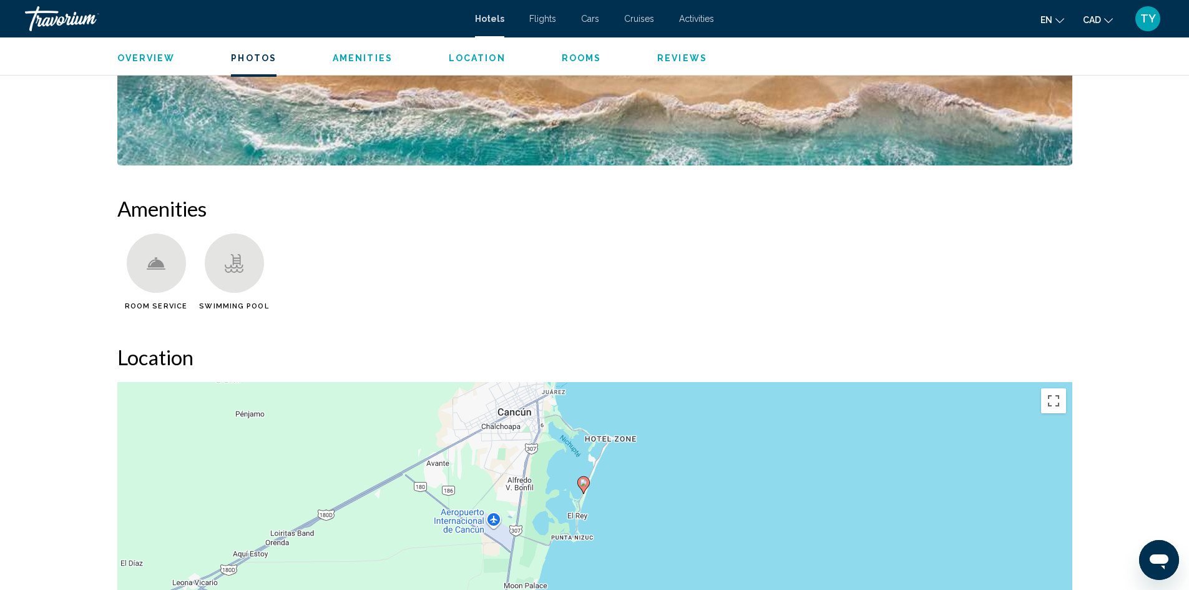
drag, startPoint x: 763, startPoint y: 550, endPoint x: 706, endPoint y: 218, distance: 336.3
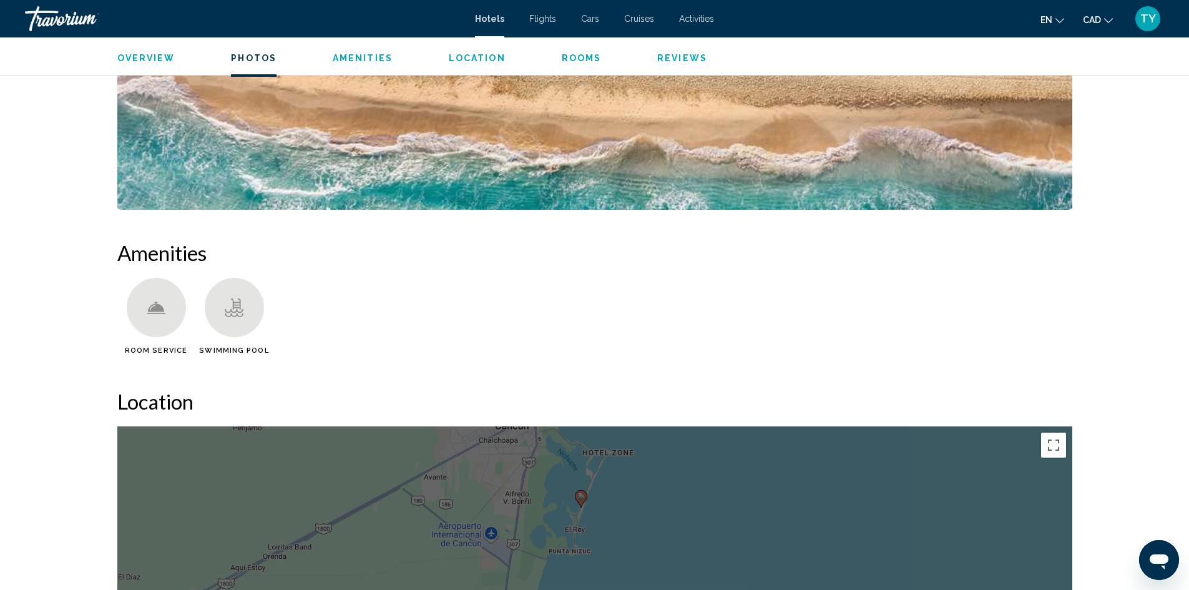
scroll to position [811, 0]
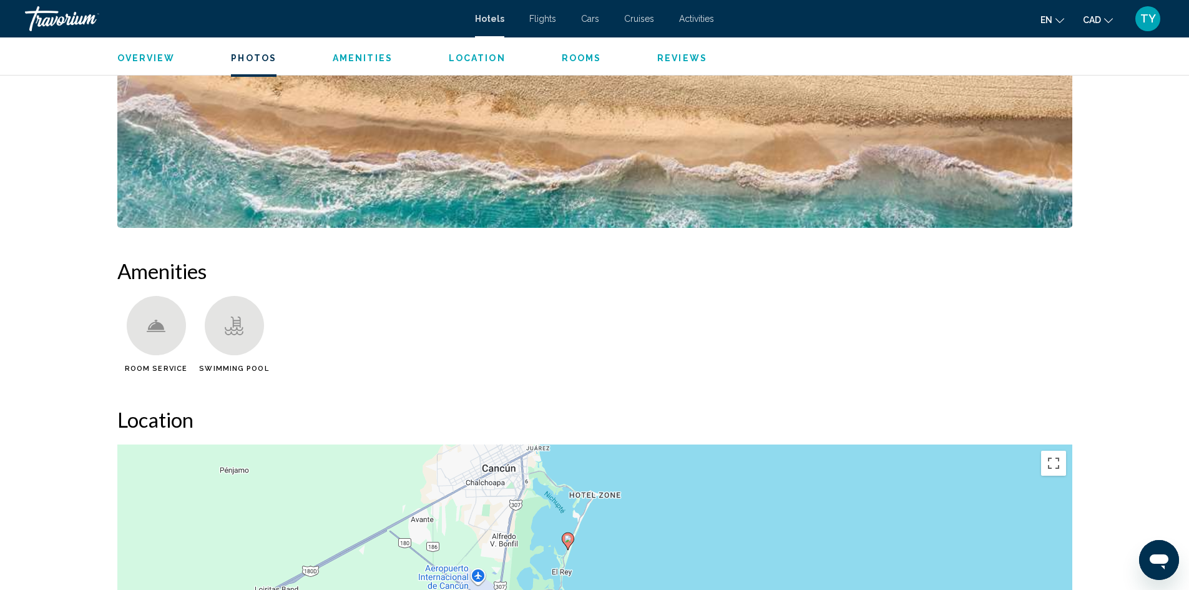
drag, startPoint x: 914, startPoint y: 468, endPoint x: 901, endPoint y: 492, distance: 27.6
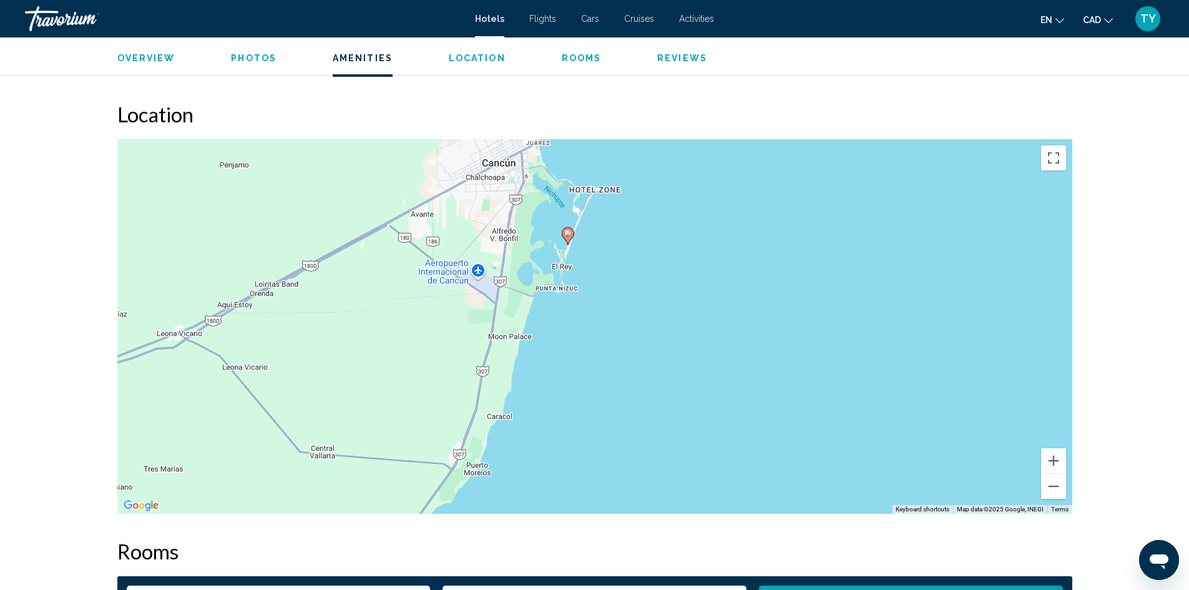
scroll to position [1124, 0]
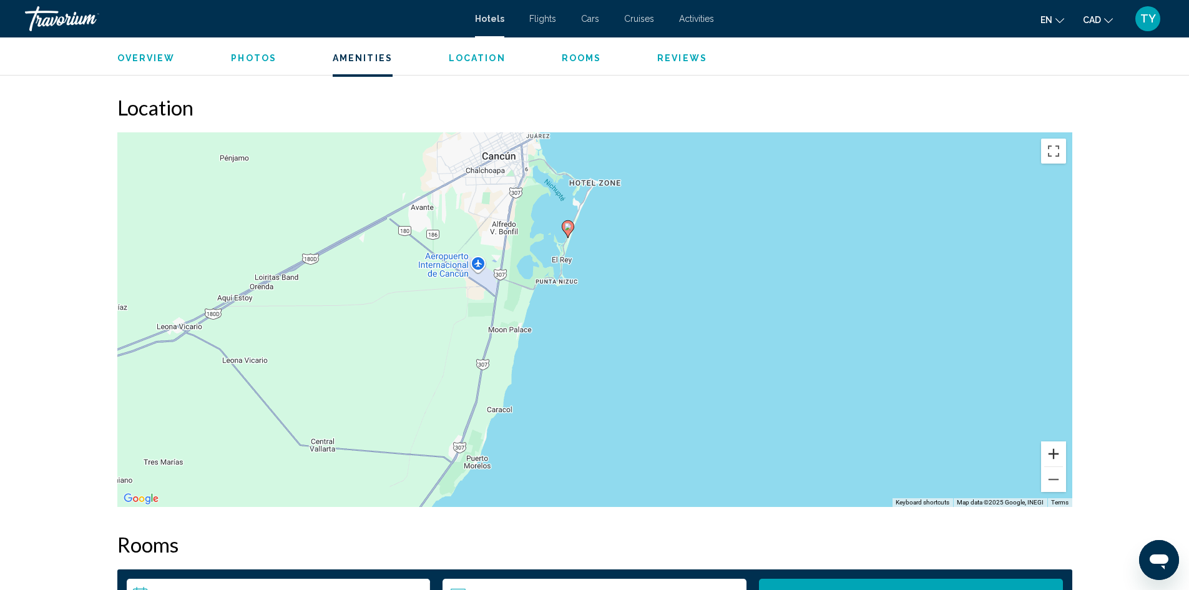
click at [1053, 454] on button "Zoom in" at bounding box center [1053, 453] width 25 height 25
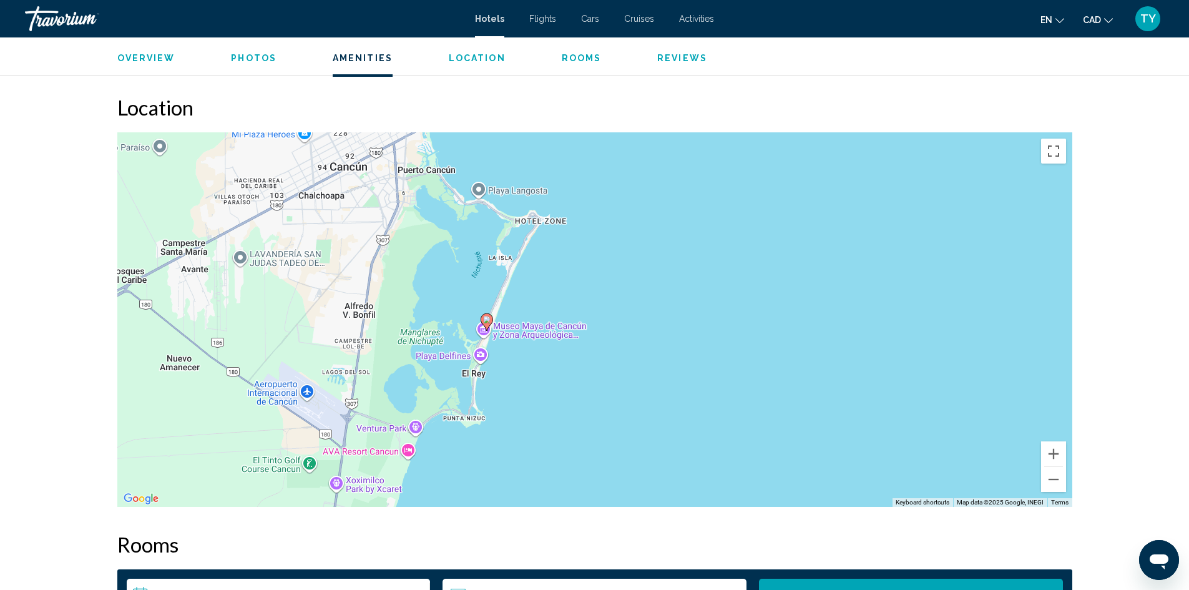
drag, startPoint x: 686, startPoint y: 283, endPoint x: 631, endPoint y: 461, distance: 186.2
click at [631, 461] on div "To activate drag with keyboard, press Alt + Enter. Once in keyboard drag state,…" at bounding box center [594, 319] width 955 height 375
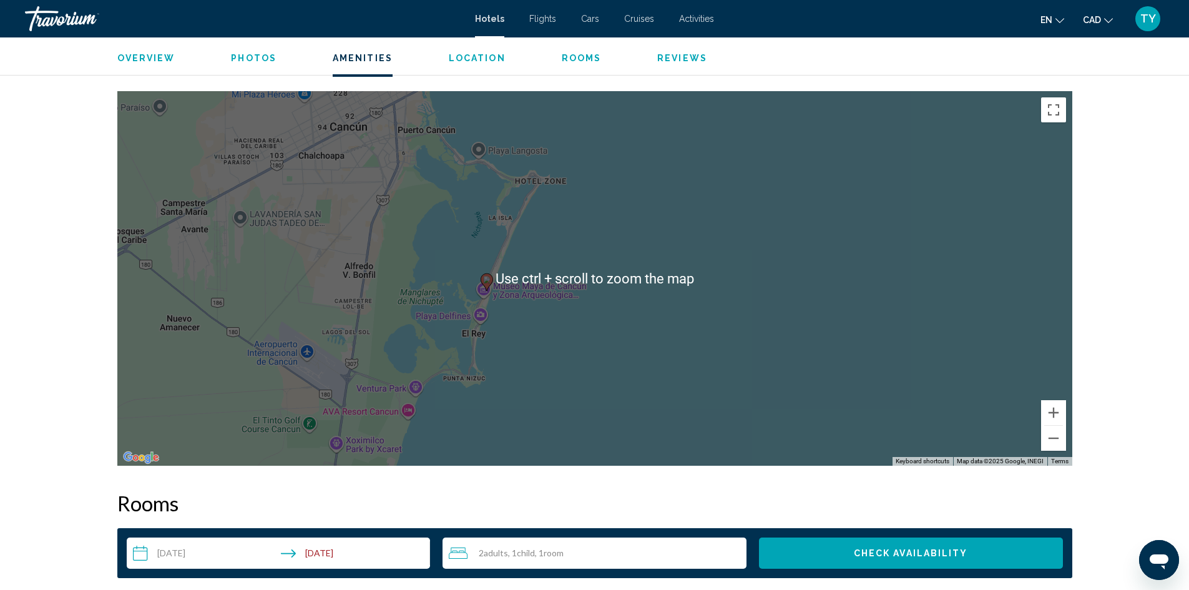
scroll to position [1186, 0]
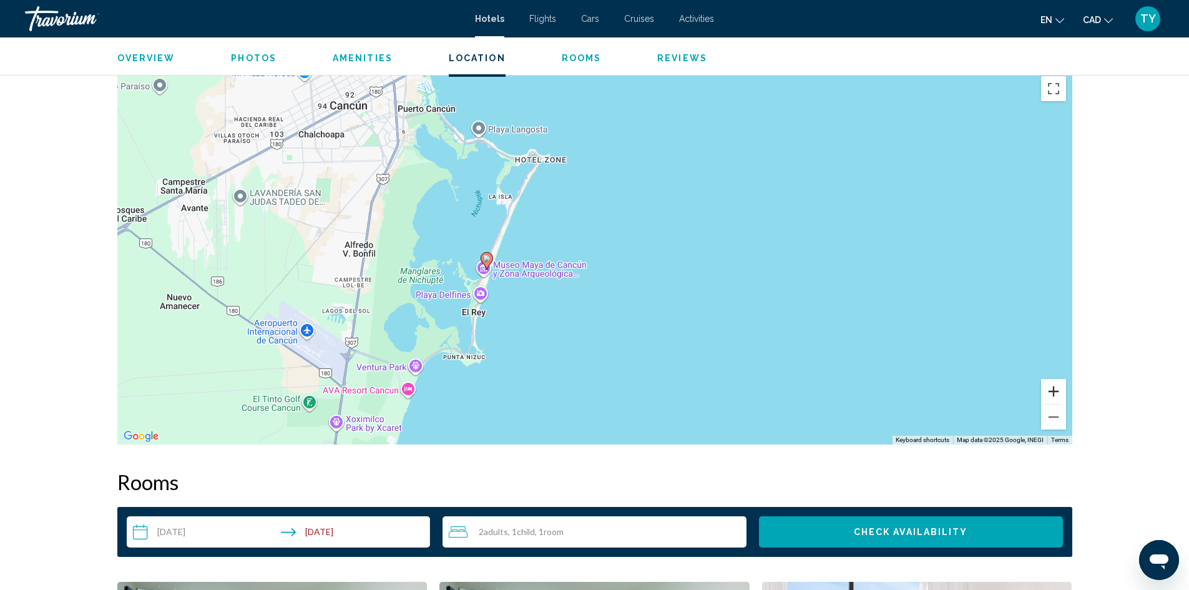
click at [1056, 393] on button "Zoom in" at bounding box center [1053, 391] width 25 height 25
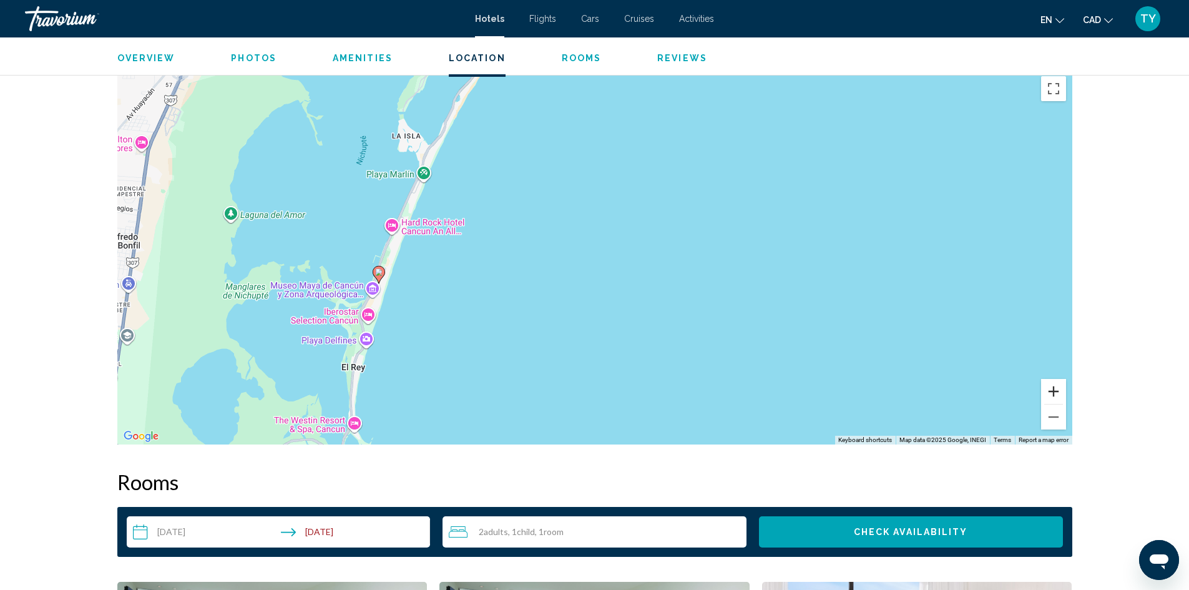
click at [1056, 393] on button "Zoom in" at bounding box center [1053, 391] width 25 height 25
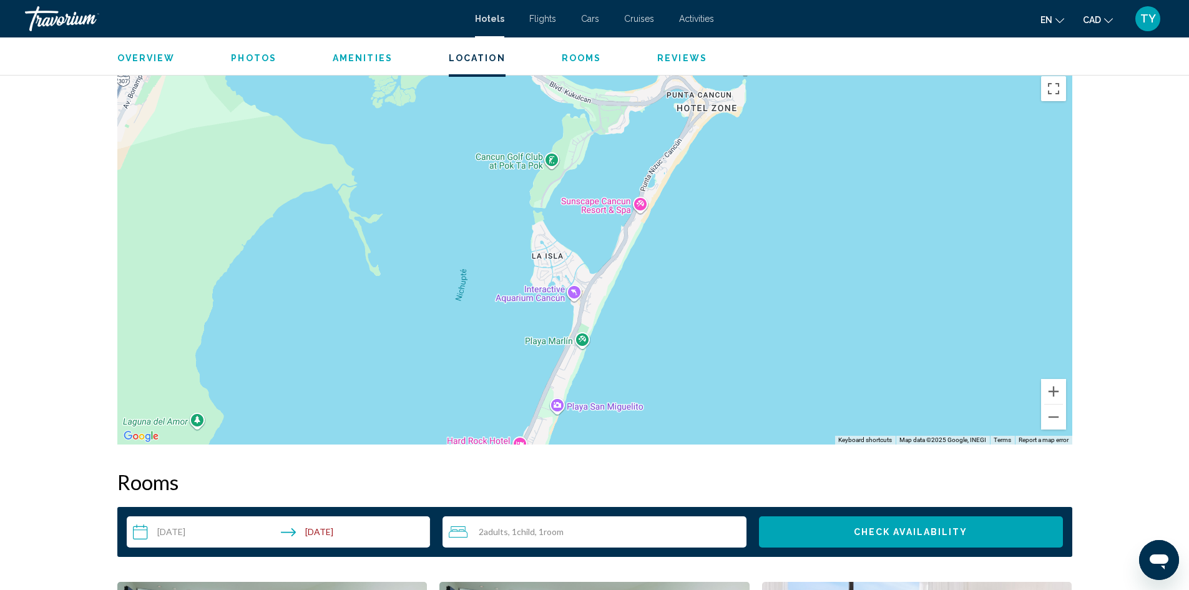
drag, startPoint x: 365, startPoint y: 223, endPoint x: 697, endPoint y: 464, distance: 409.8
drag, startPoint x: 703, startPoint y: 436, endPoint x: 709, endPoint y: 336, distance: 100.7
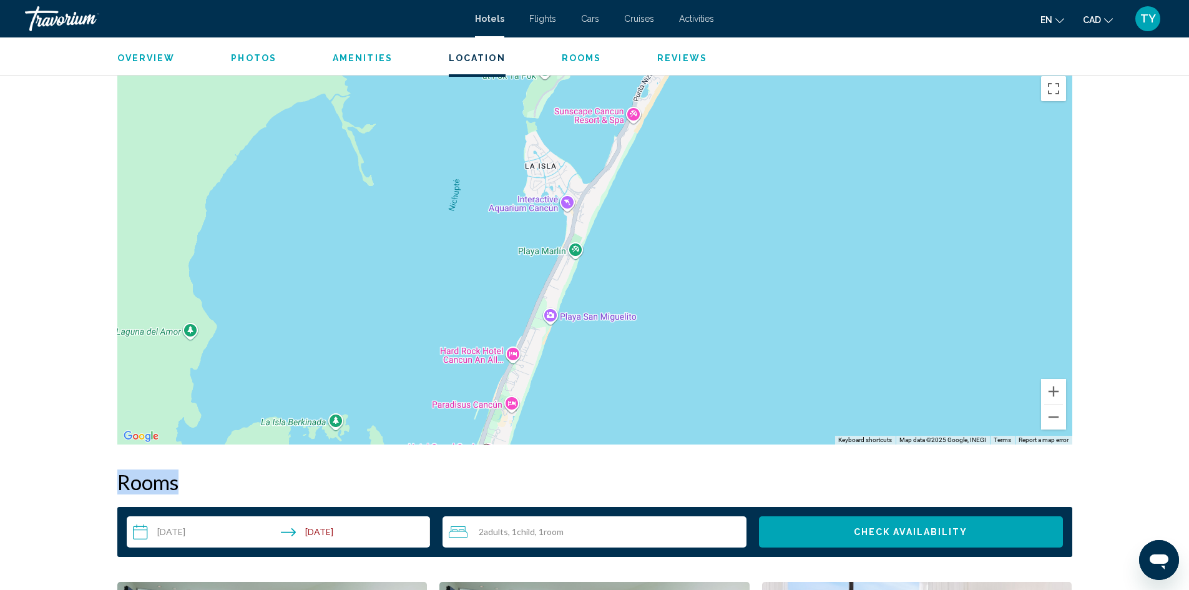
drag, startPoint x: 712, startPoint y: 331, endPoint x: 705, endPoint y: 242, distance: 90.1
click at [705, 242] on div "To activate drag with keyboard, press Alt + Enter. Once in keyboard drag state,…" at bounding box center [594, 257] width 955 height 375
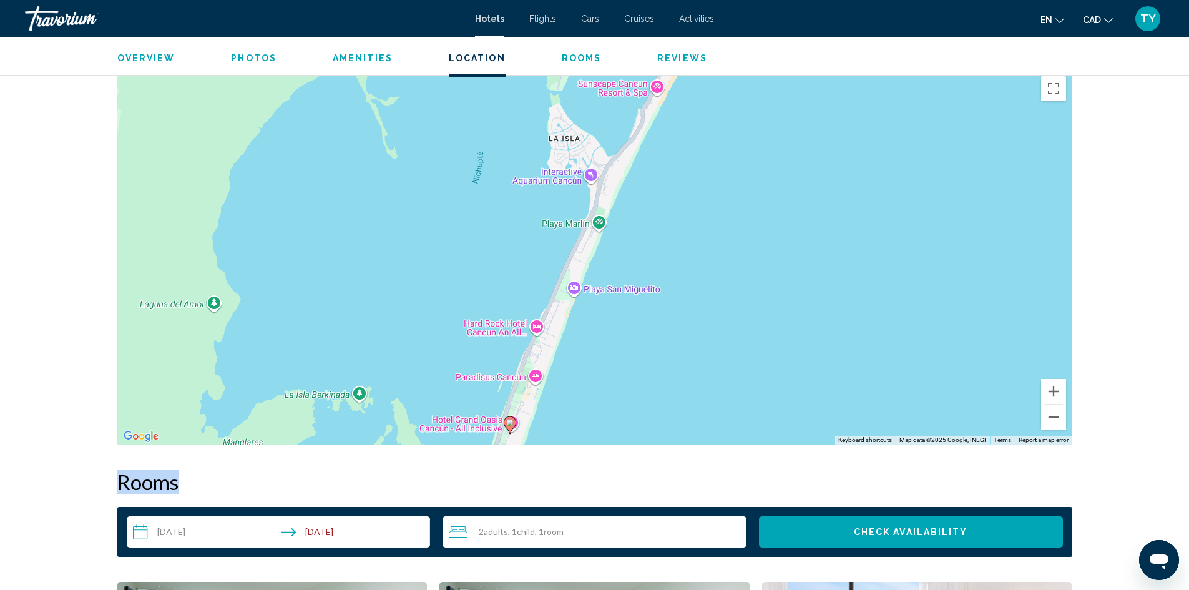
drag, startPoint x: 688, startPoint y: 287, endPoint x: 716, endPoint y: 254, distance: 42.9
click at [716, 254] on div "To activate drag with keyboard, press Alt + Enter. Once in keyboard drag state,…" at bounding box center [594, 257] width 955 height 375
click at [1056, 423] on button "Zoom out" at bounding box center [1053, 416] width 25 height 25
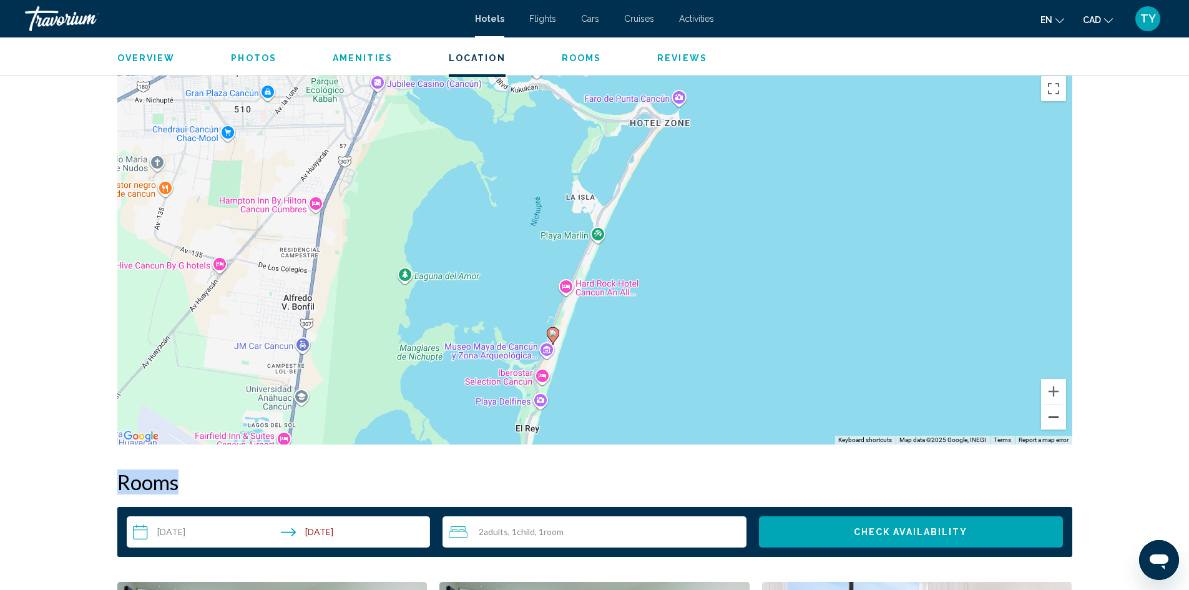
click at [1056, 423] on button "Zoom out" at bounding box center [1053, 416] width 25 height 25
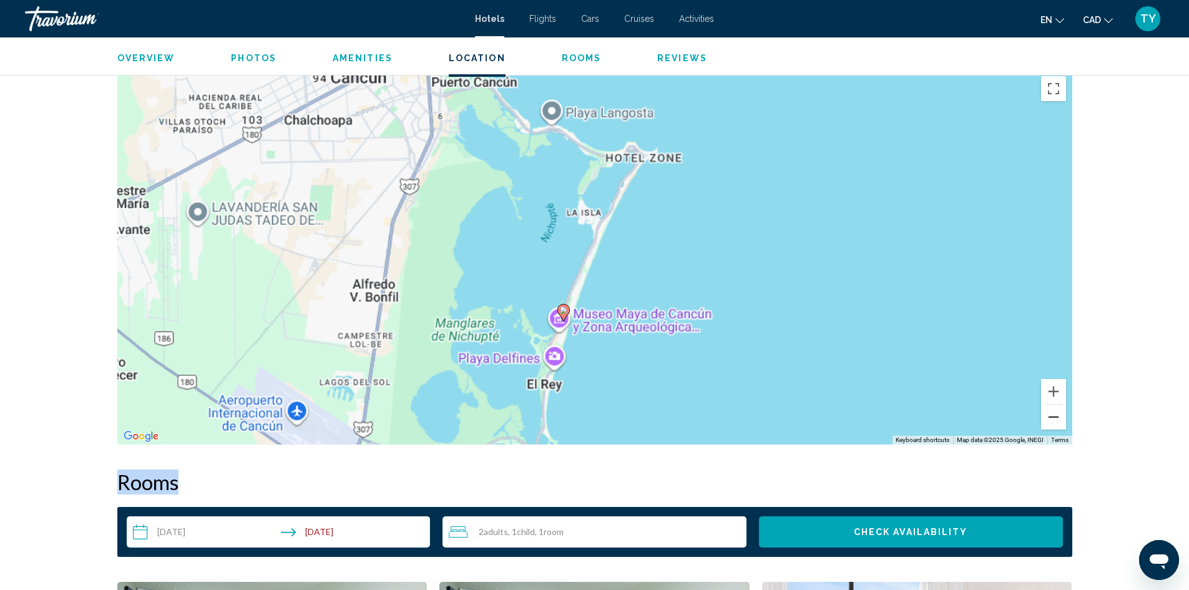
click at [1056, 423] on button "Zoom out" at bounding box center [1053, 416] width 25 height 25
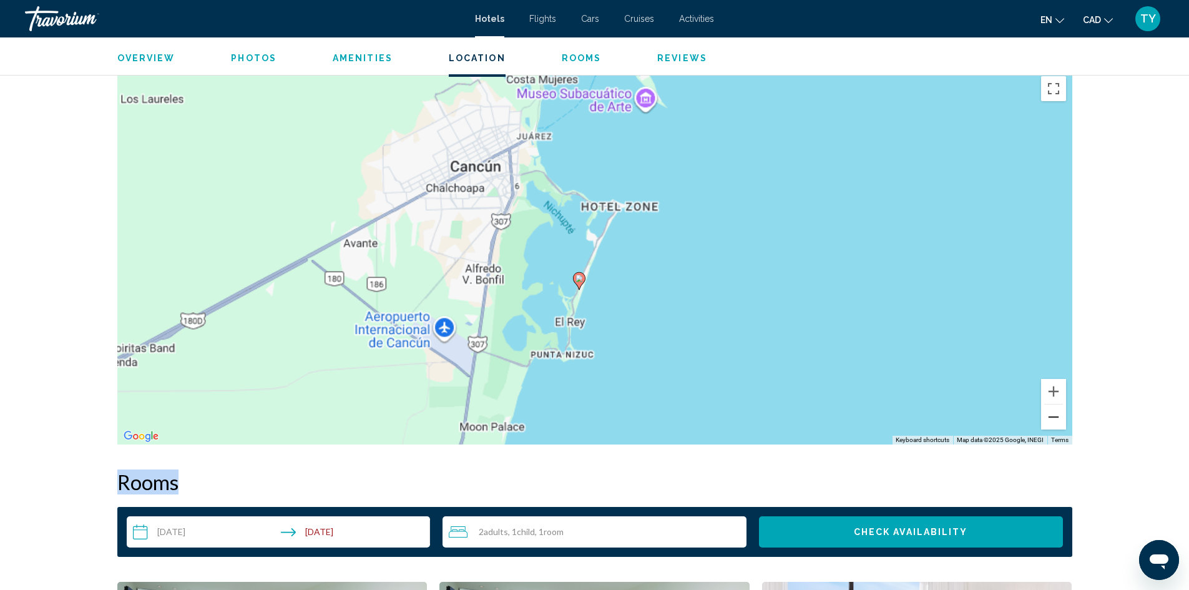
click at [1056, 423] on button "Zoom out" at bounding box center [1053, 416] width 25 height 25
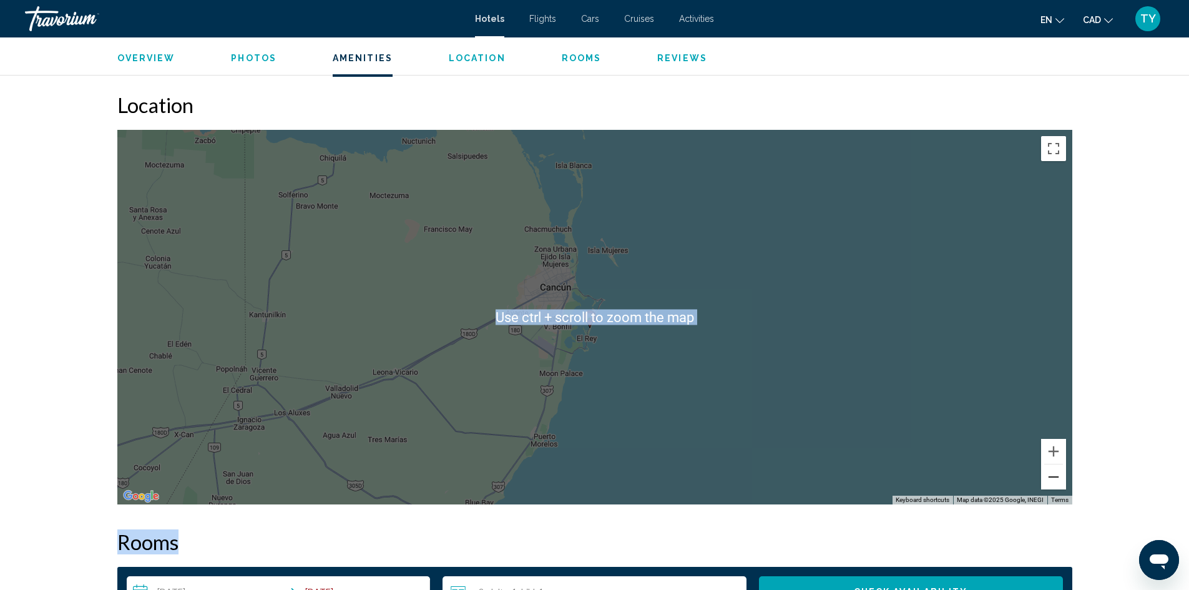
scroll to position [1061, 0]
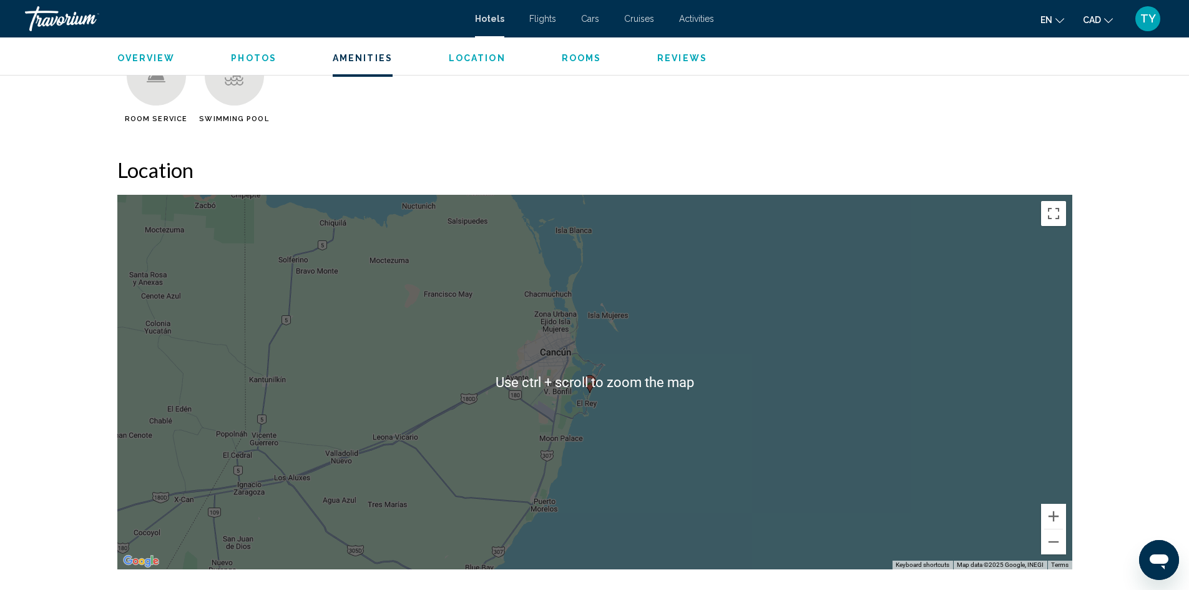
click at [703, 182] on h2 "Location" at bounding box center [594, 169] width 955 height 25
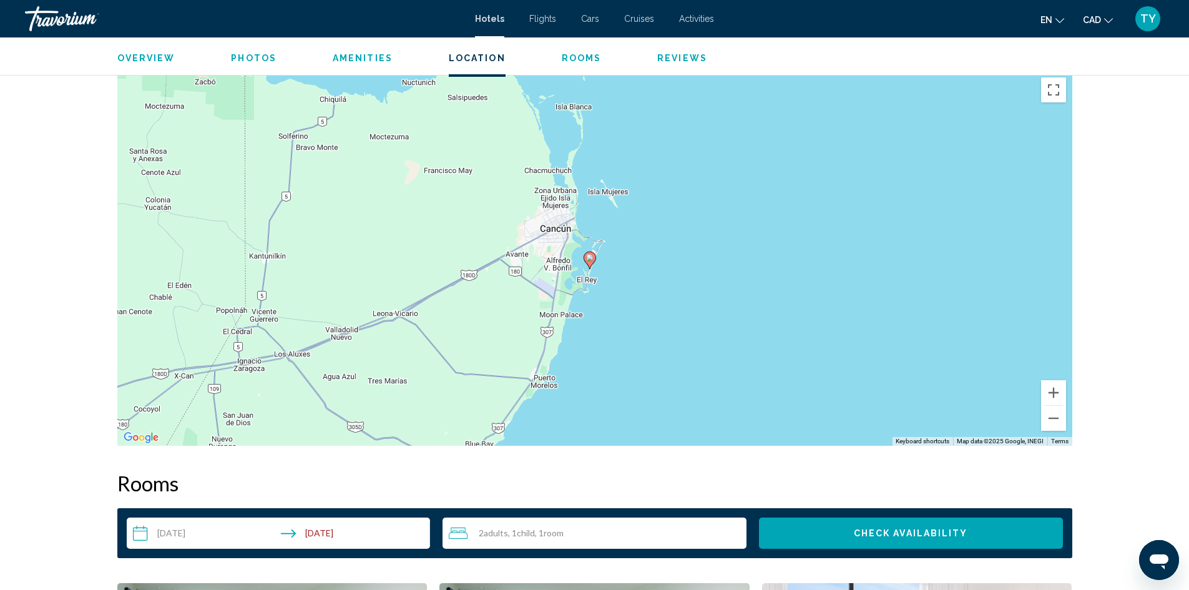
scroll to position [1186, 0]
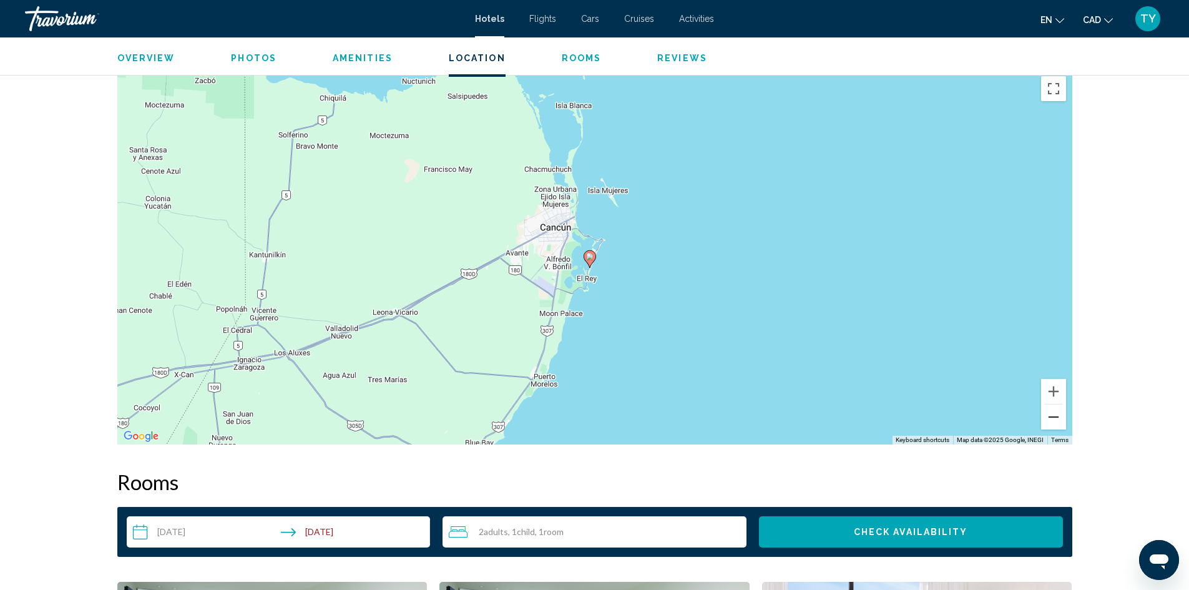
click at [1049, 414] on button "Zoom out" at bounding box center [1053, 416] width 25 height 25
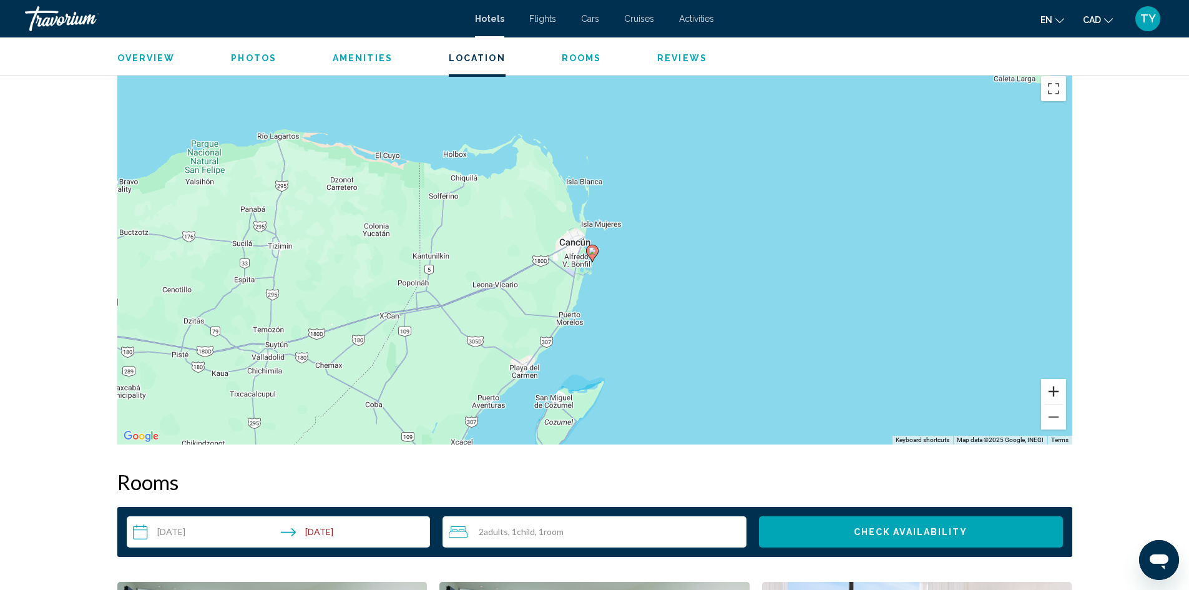
click at [1062, 391] on button "Zoom in" at bounding box center [1053, 391] width 25 height 25
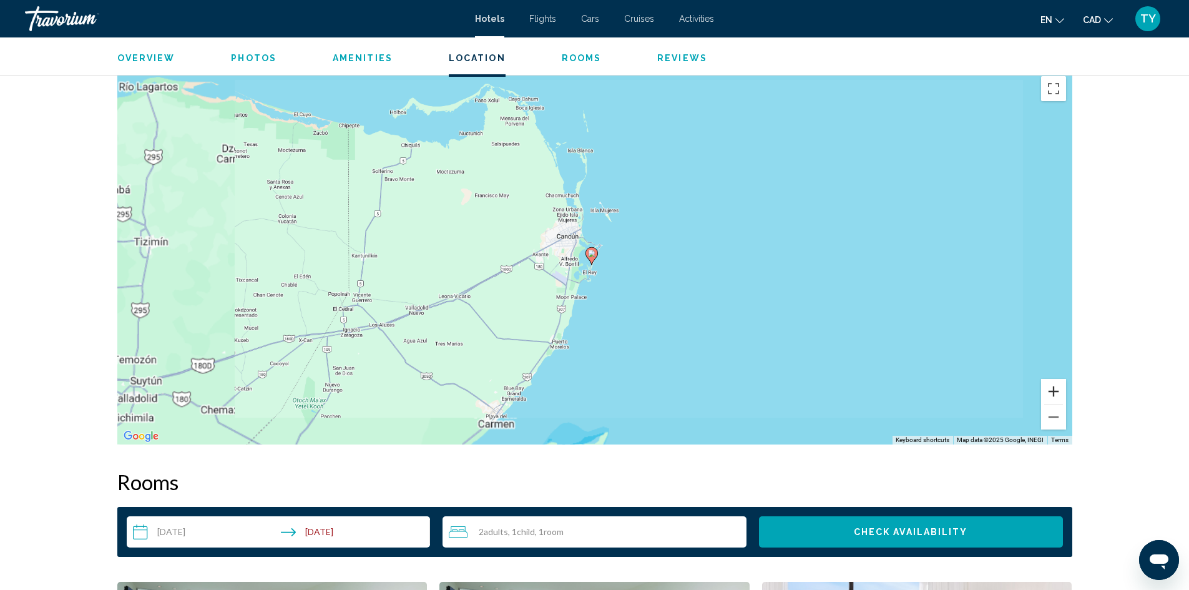
click at [1062, 391] on button "Zoom in" at bounding box center [1053, 391] width 25 height 25
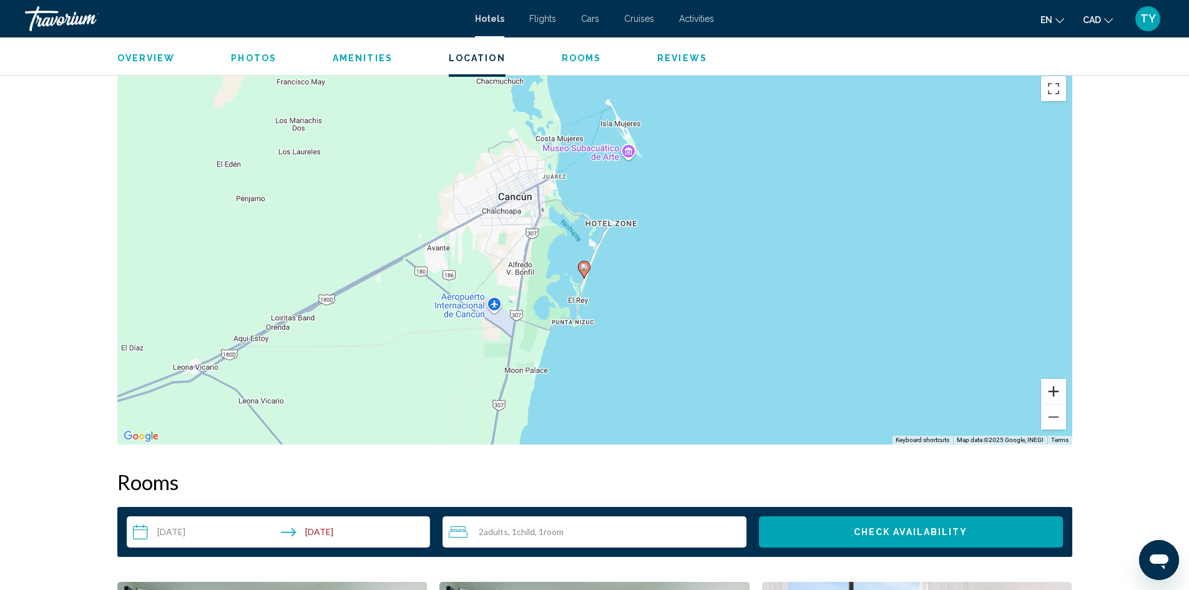
click at [1062, 391] on button "Zoom in" at bounding box center [1053, 391] width 25 height 25
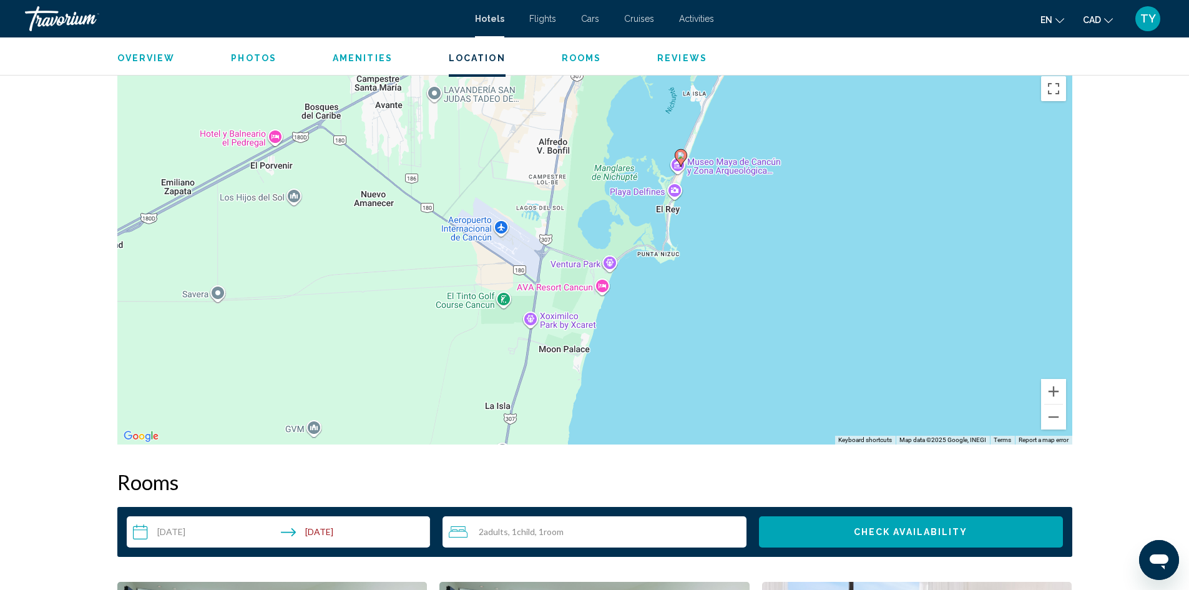
drag, startPoint x: 659, startPoint y: 313, endPoint x: 768, endPoint y: 176, distance: 175.5
click at [768, 176] on div "To activate drag with keyboard, press Alt + Enter. Once in keyboard drag state,…" at bounding box center [594, 257] width 955 height 375
click at [675, 163] on gmp-advanced-marker "Main content" at bounding box center [681, 155] width 12 height 19
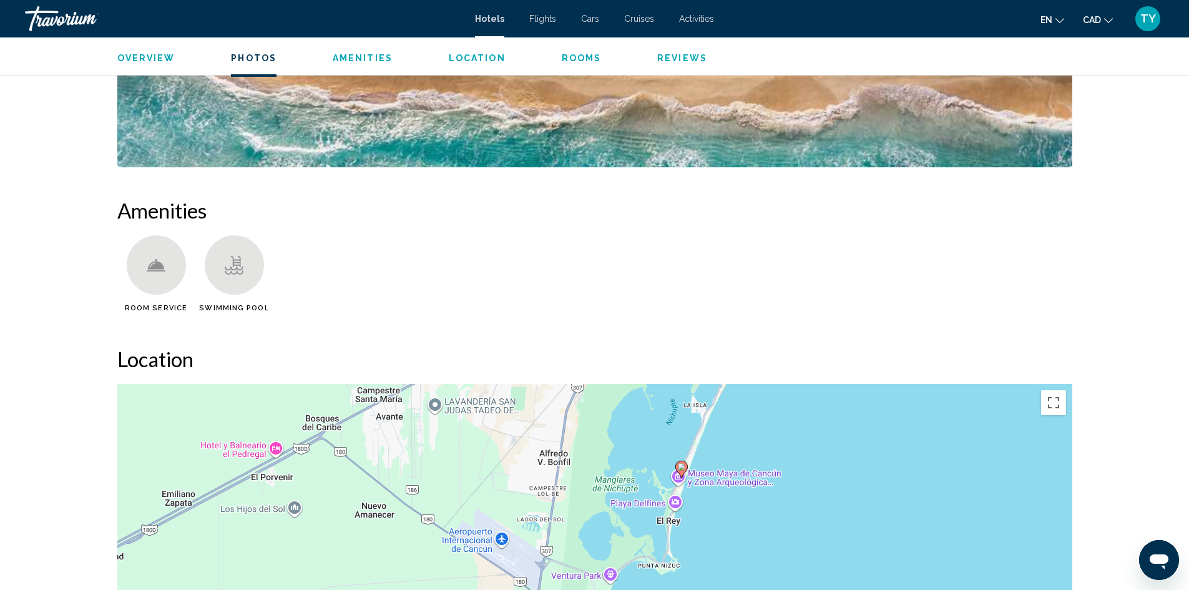
scroll to position [811, 0]
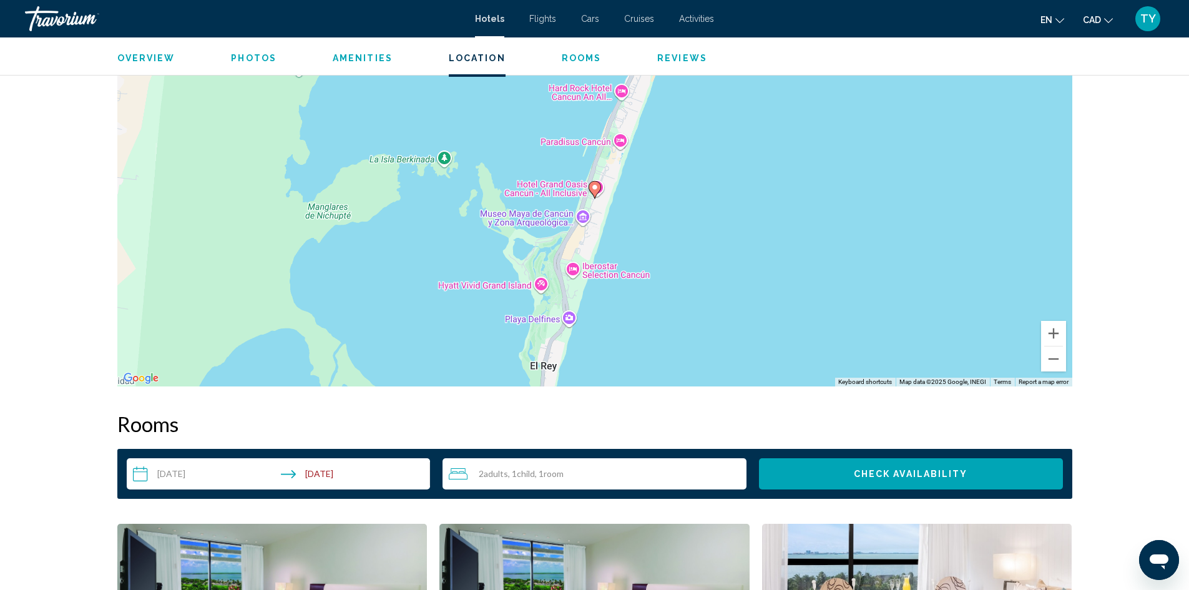
scroll to position [1248, 0]
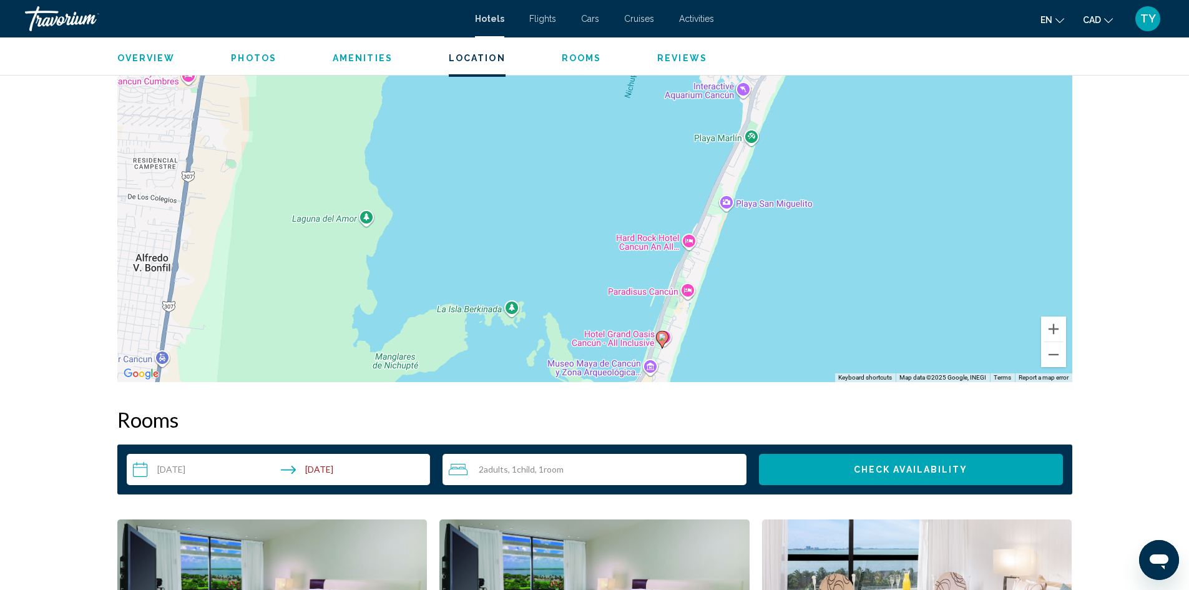
drag, startPoint x: 708, startPoint y: 175, endPoint x: 793, endPoint y: 471, distance: 307.8
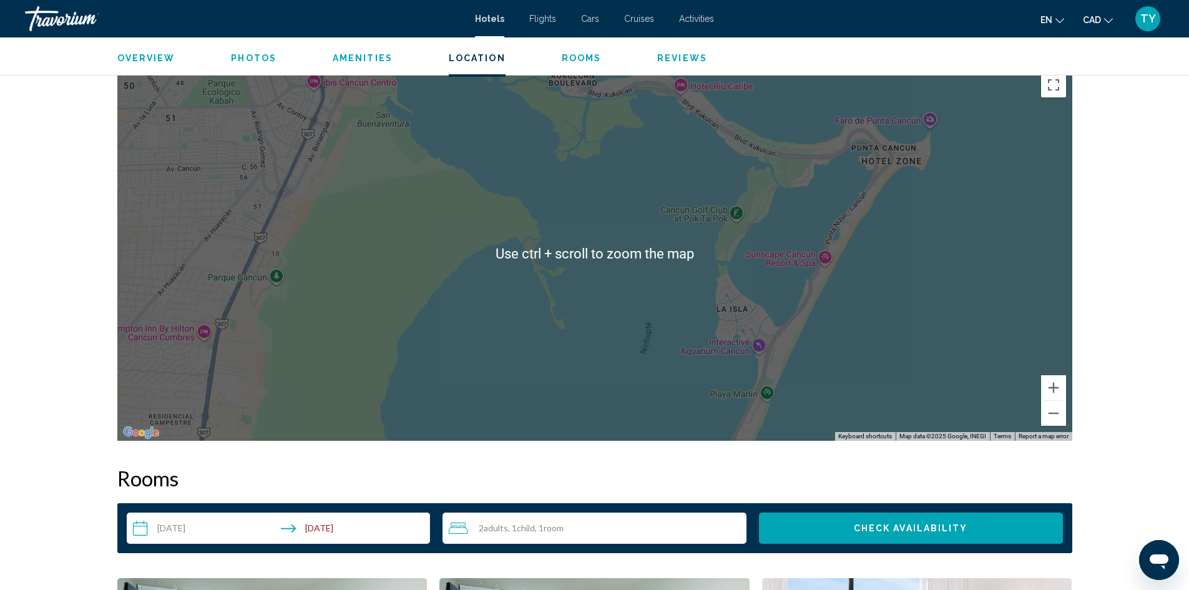
scroll to position [1124, 0]
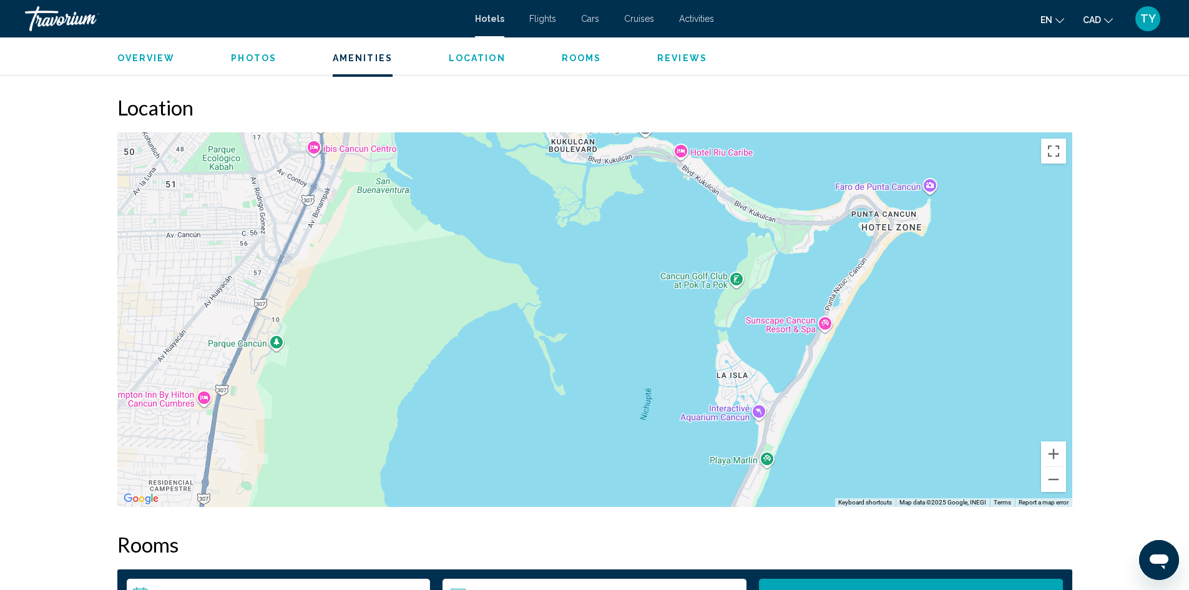
click at [1005, 406] on div "Main content" at bounding box center [594, 319] width 955 height 375
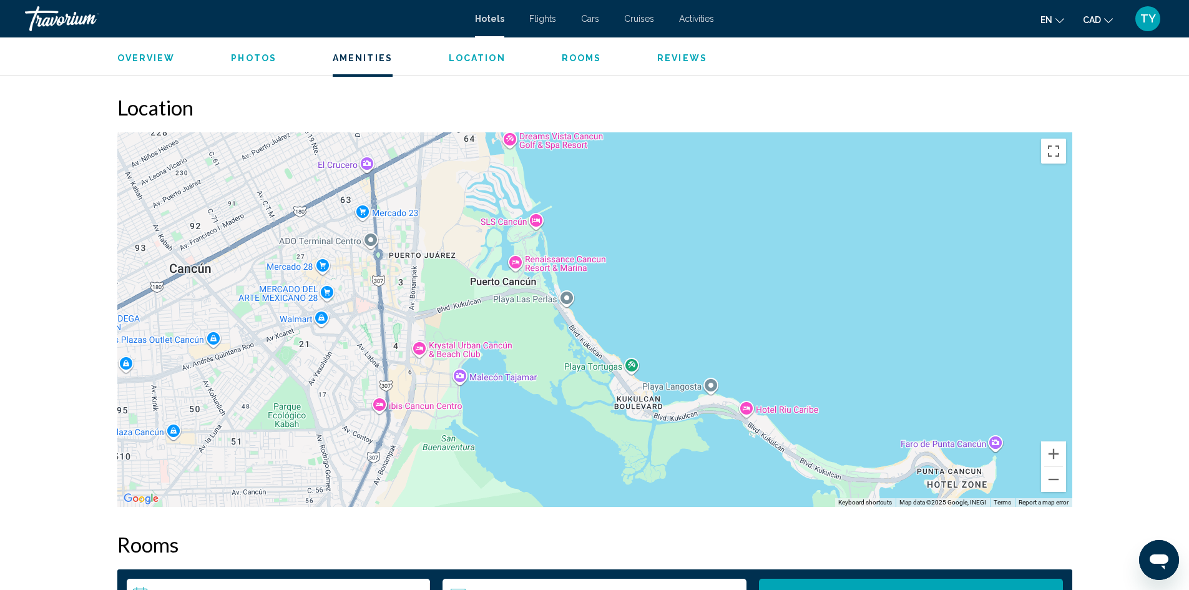
drag, startPoint x: 983, startPoint y: 288, endPoint x: 1045, endPoint y: 532, distance: 251.3
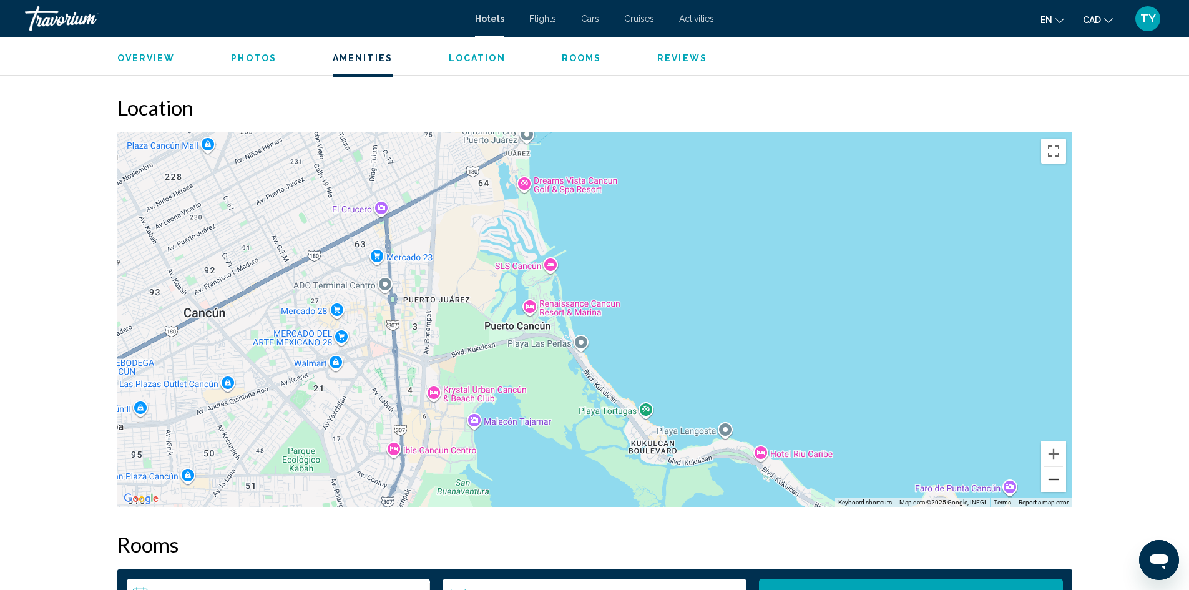
click at [1059, 484] on button "Zoom out" at bounding box center [1053, 479] width 25 height 25
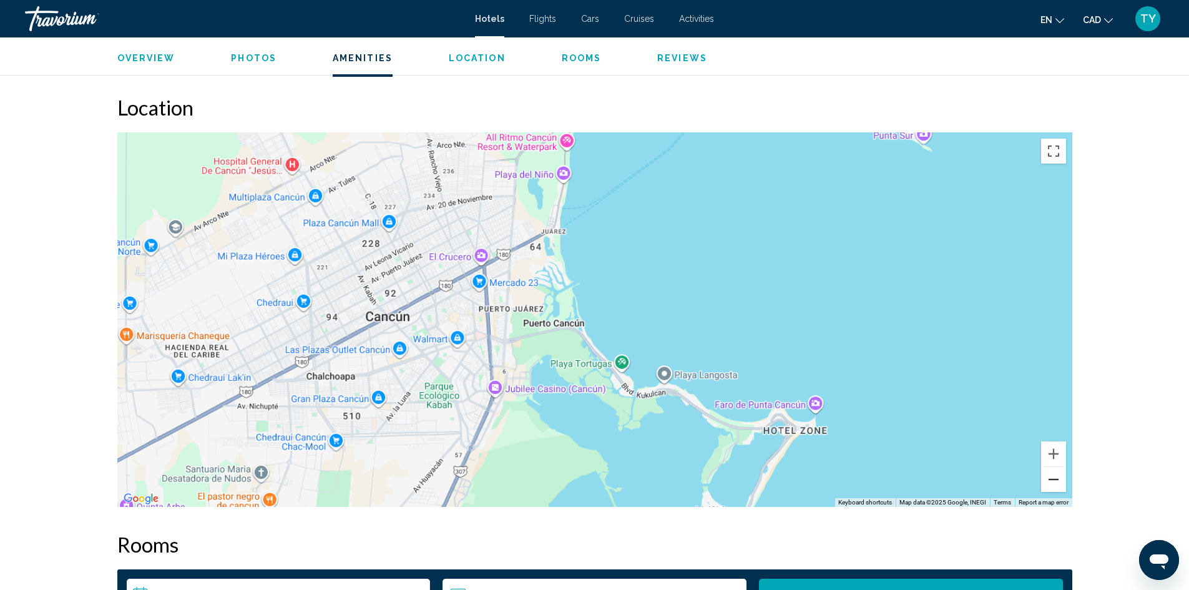
click at [1059, 483] on button "Zoom out" at bounding box center [1053, 479] width 25 height 25
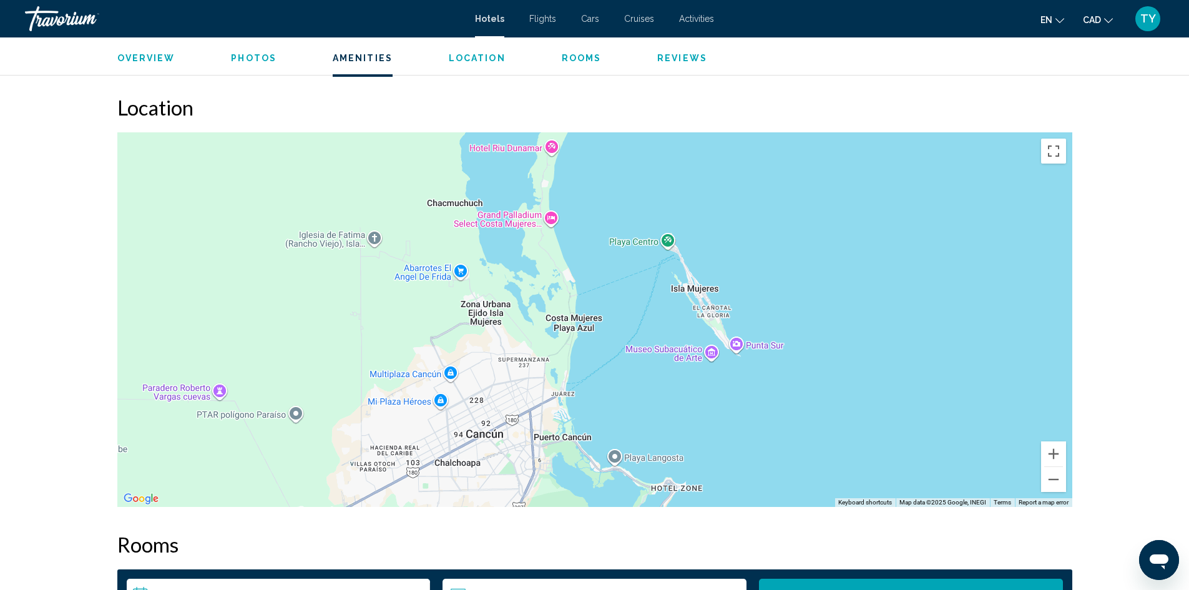
drag, startPoint x: 739, startPoint y: 242, endPoint x: 727, endPoint y: 368, distance: 126.1
click at [727, 368] on div "To activate drag with keyboard, press Alt + Enter. Once in keyboard drag state,…" at bounding box center [594, 319] width 955 height 375
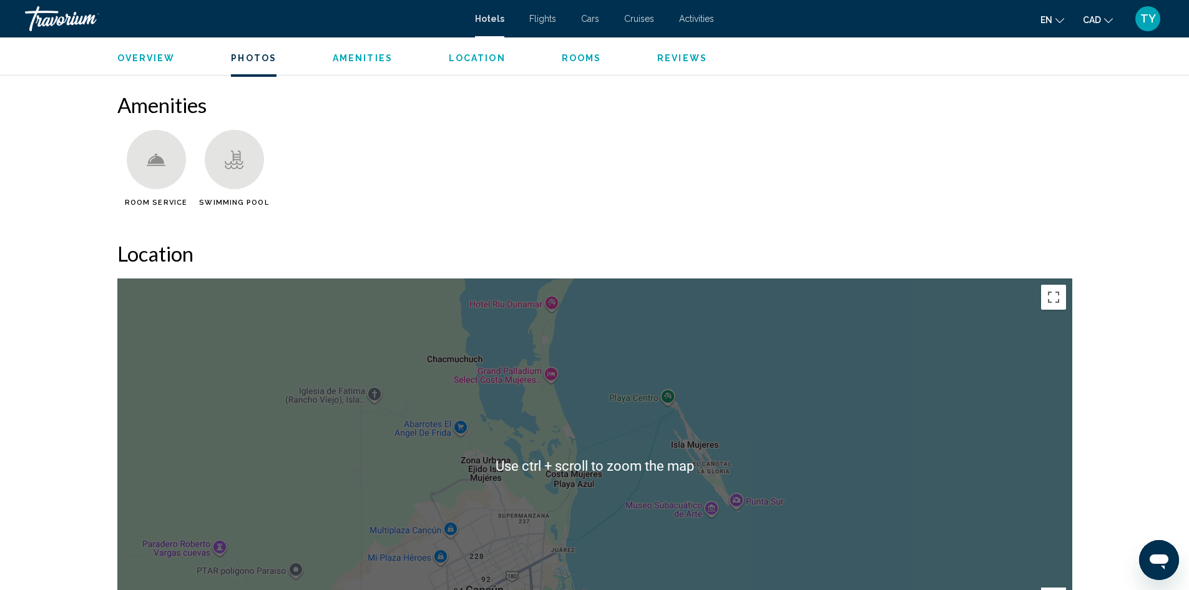
scroll to position [936, 0]
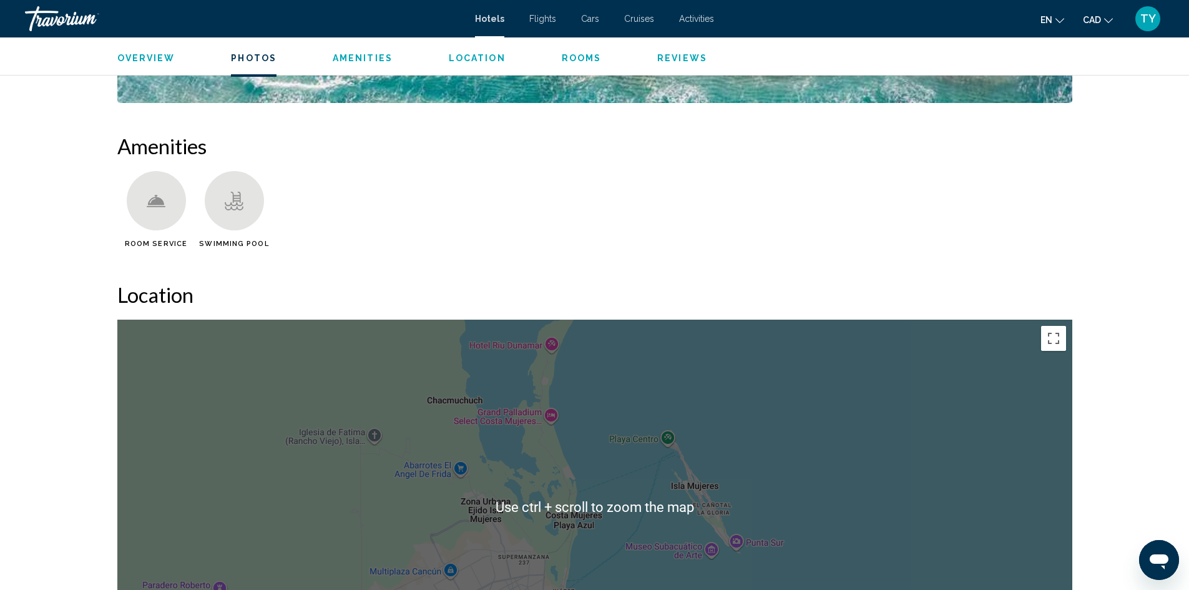
click at [636, 391] on div "To activate drag with keyboard, press Alt + Enter. Once in keyboard drag state,…" at bounding box center [594, 507] width 955 height 375
click at [820, 401] on div "To activate drag with keyboard, press Alt + Enter. Once in keyboard drag state,…" at bounding box center [594, 507] width 955 height 375
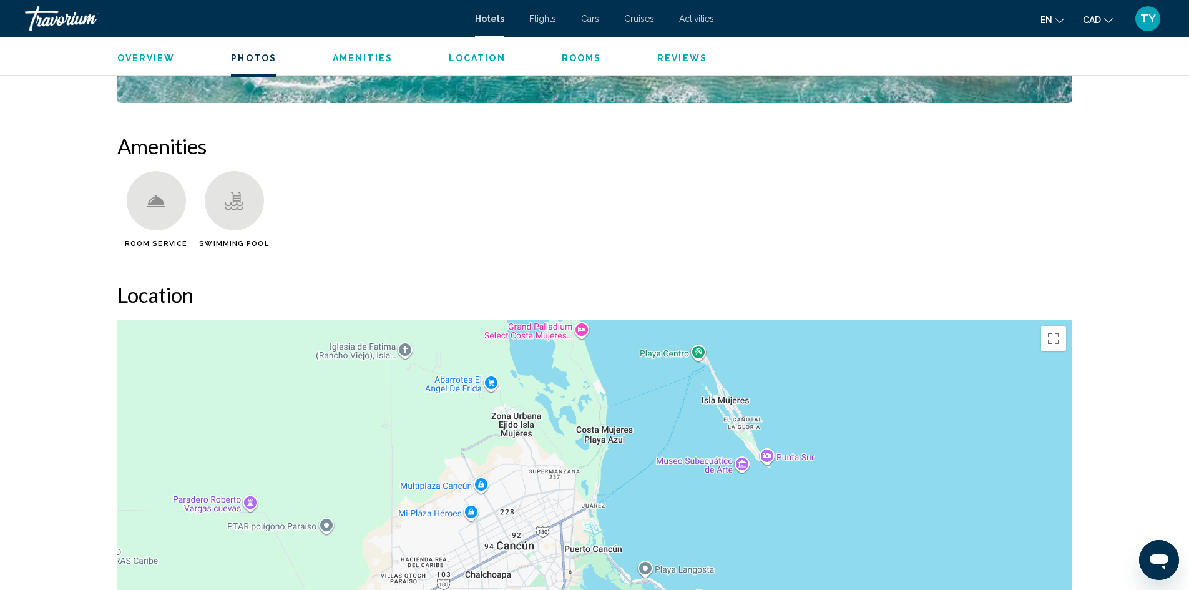
drag, startPoint x: 779, startPoint y: 424, endPoint x: 810, endPoint y: 345, distance: 85.6
click at [810, 345] on div "To activate drag with keyboard, press Alt + Enter. Once in keyboard drag state,…" at bounding box center [594, 507] width 955 height 375
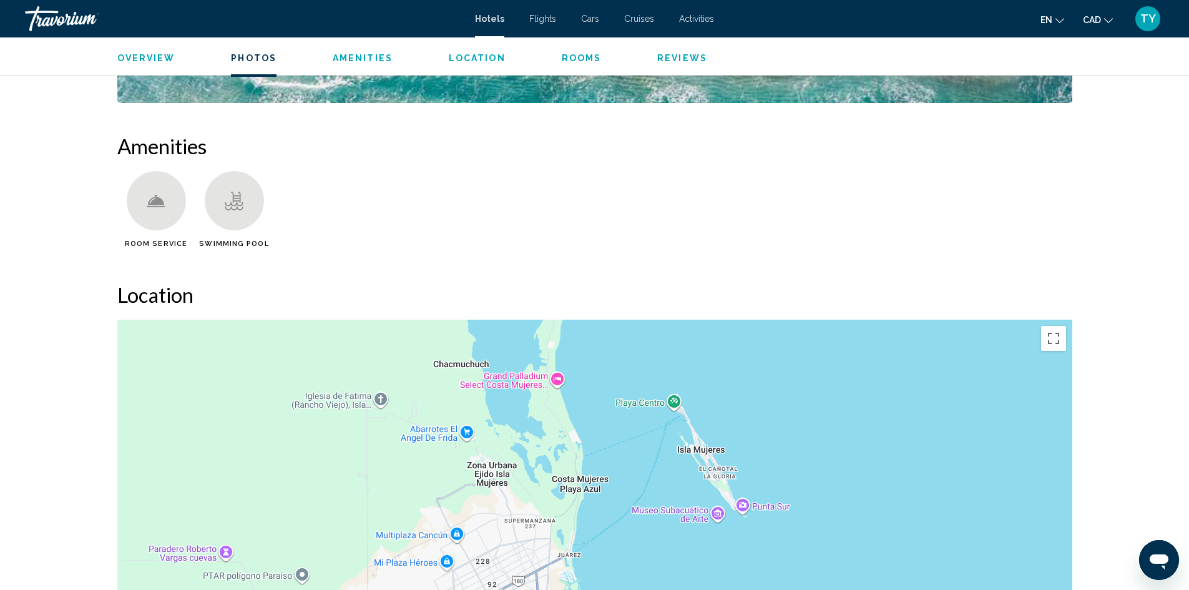
drag, startPoint x: 1017, startPoint y: 487, endPoint x: 991, endPoint y: 539, distance: 57.8
click at [991, 539] on div "To activate drag with keyboard, press Alt + Enter. Once in keyboard drag state,…" at bounding box center [594, 507] width 955 height 375
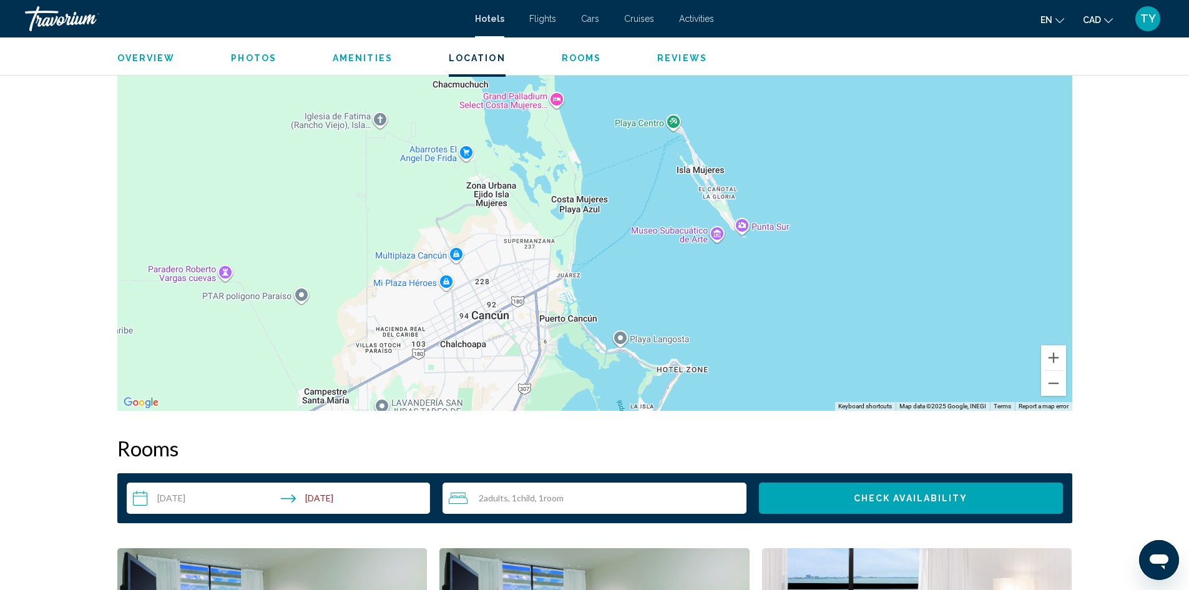
scroll to position [1186, 0]
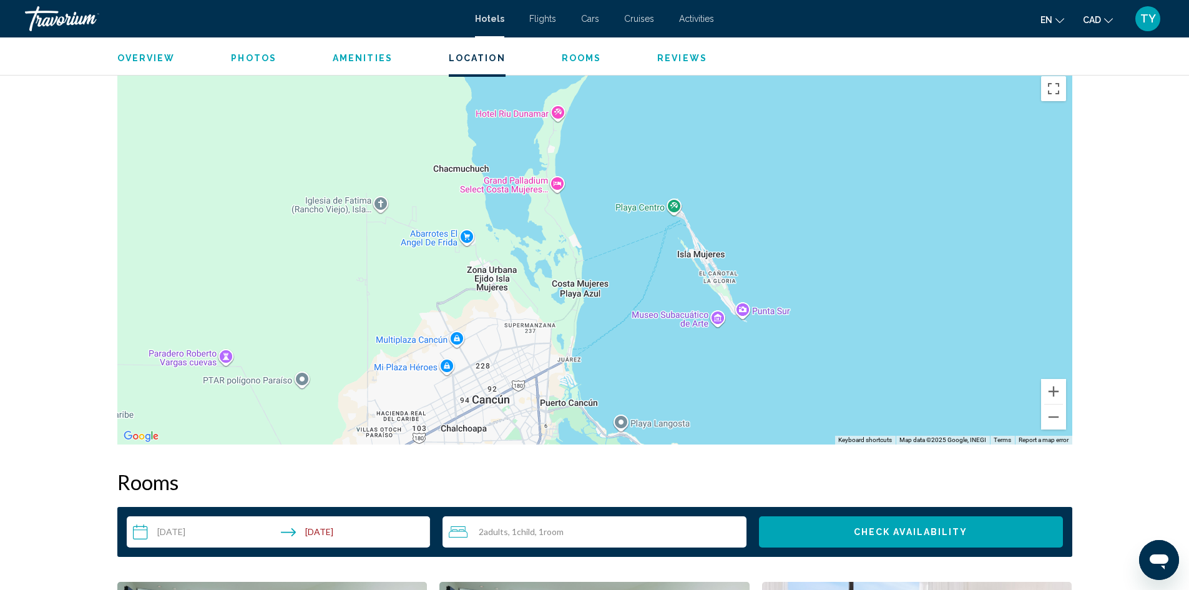
drag, startPoint x: 994, startPoint y: 228, endPoint x: 994, endPoint y: 280, distance: 51.8
click at [994, 280] on div "To activate drag with keyboard, press Alt + Enter. Once in keyboard drag state,…" at bounding box center [594, 257] width 955 height 375
click at [1060, 385] on button "Zoom in" at bounding box center [1053, 391] width 25 height 25
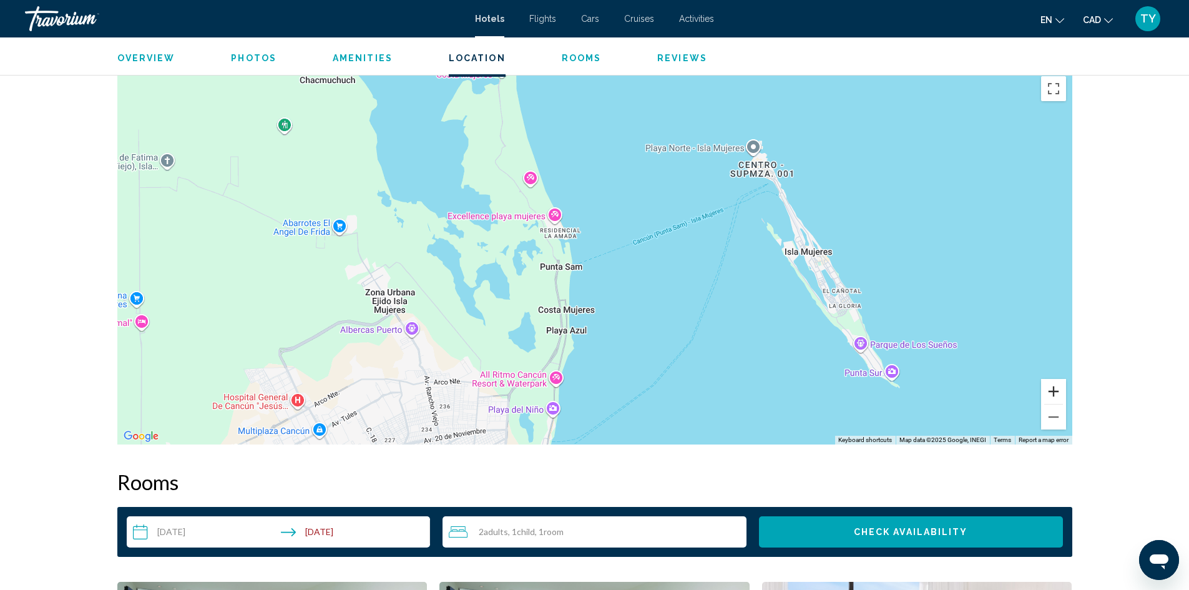
click at [1059, 385] on button "Zoom in" at bounding box center [1053, 391] width 25 height 25
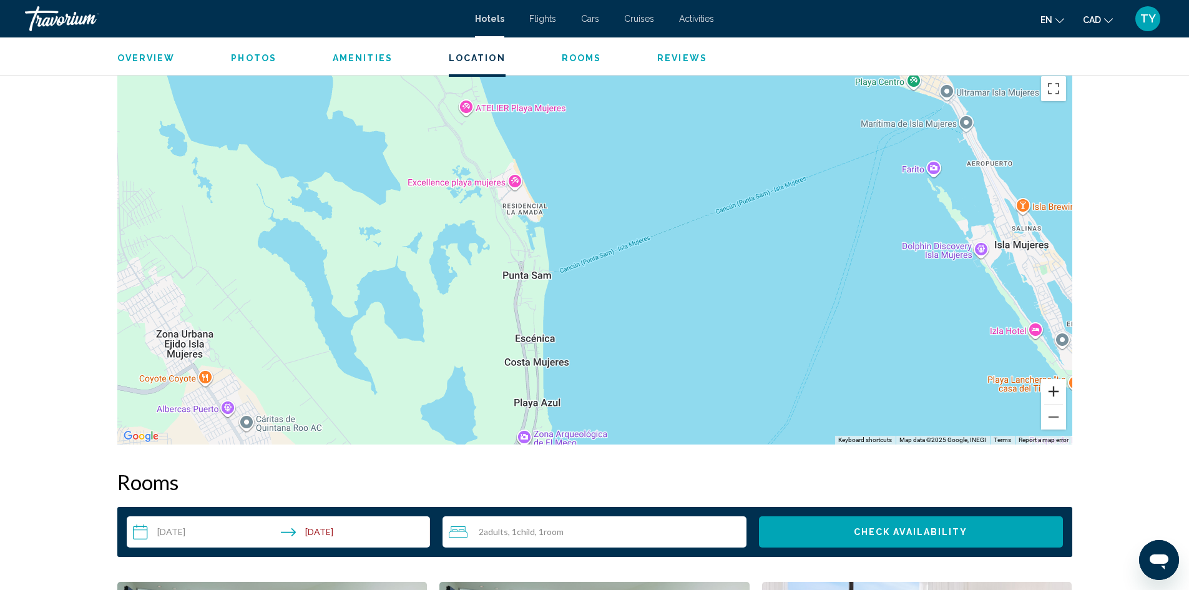
click at [1059, 385] on button "Zoom in" at bounding box center [1053, 391] width 25 height 25
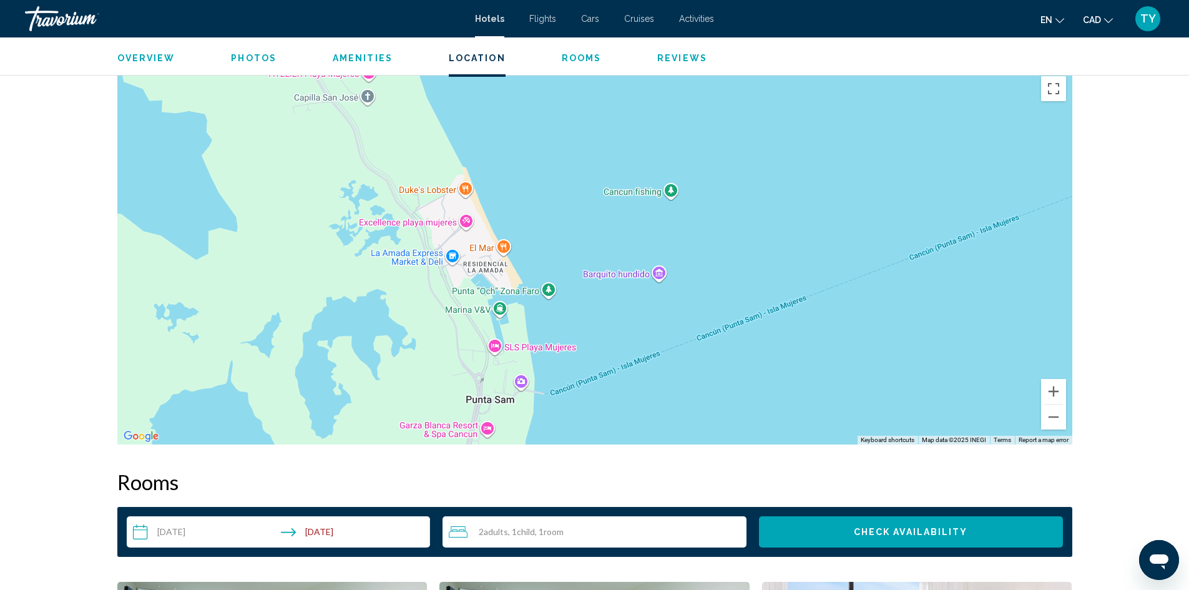
drag, startPoint x: 611, startPoint y: 225, endPoint x: 642, endPoint y: 332, distance: 111.8
click at [642, 332] on div "Main content" at bounding box center [594, 257] width 955 height 375
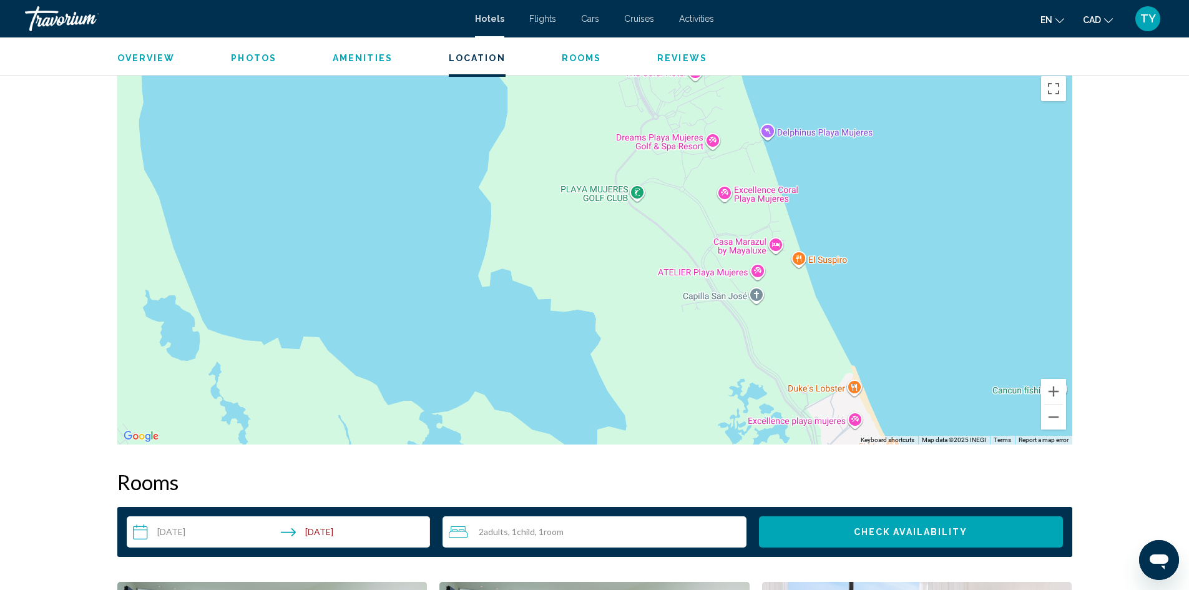
drag, startPoint x: 335, startPoint y: 243, endPoint x: 744, endPoint y: 448, distance: 457.0
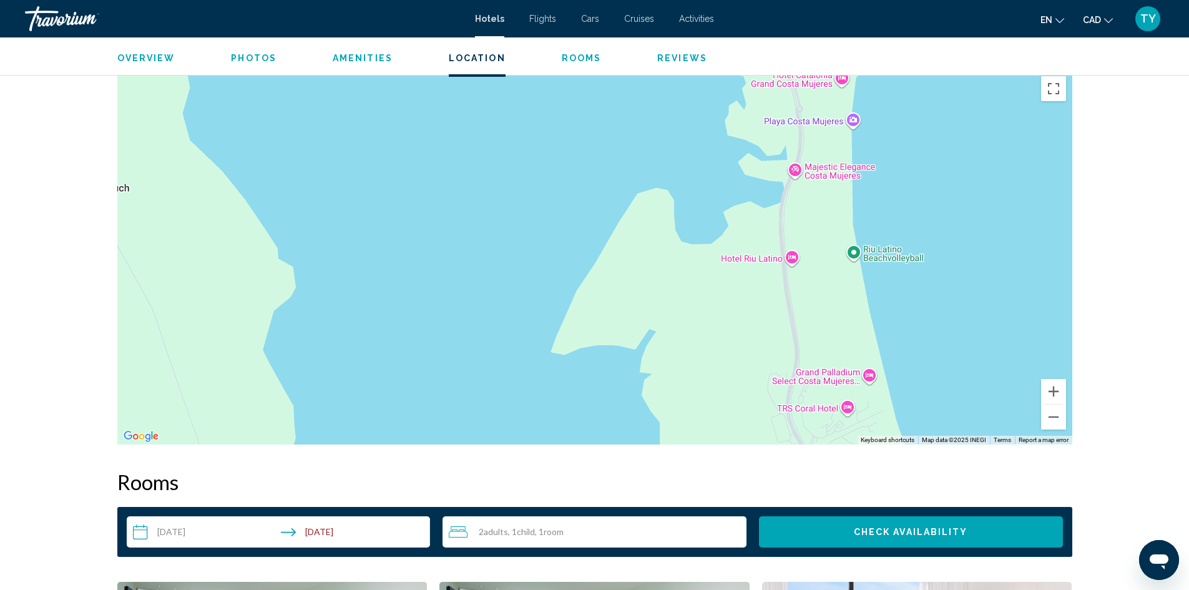
drag, startPoint x: 631, startPoint y: 230, endPoint x: 777, endPoint y: 542, distance: 344.6
click at [1057, 423] on button "Zoom out" at bounding box center [1053, 416] width 25 height 25
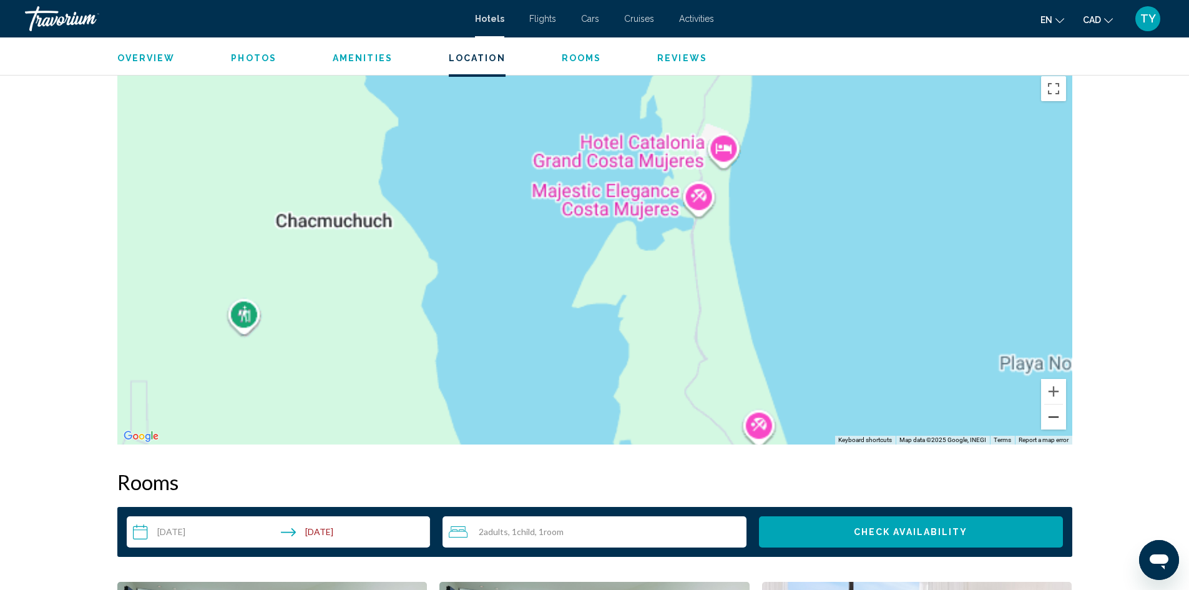
click at [1057, 423] on button "Zoom out" at bounding box center [1053, 416] width 25 height 25
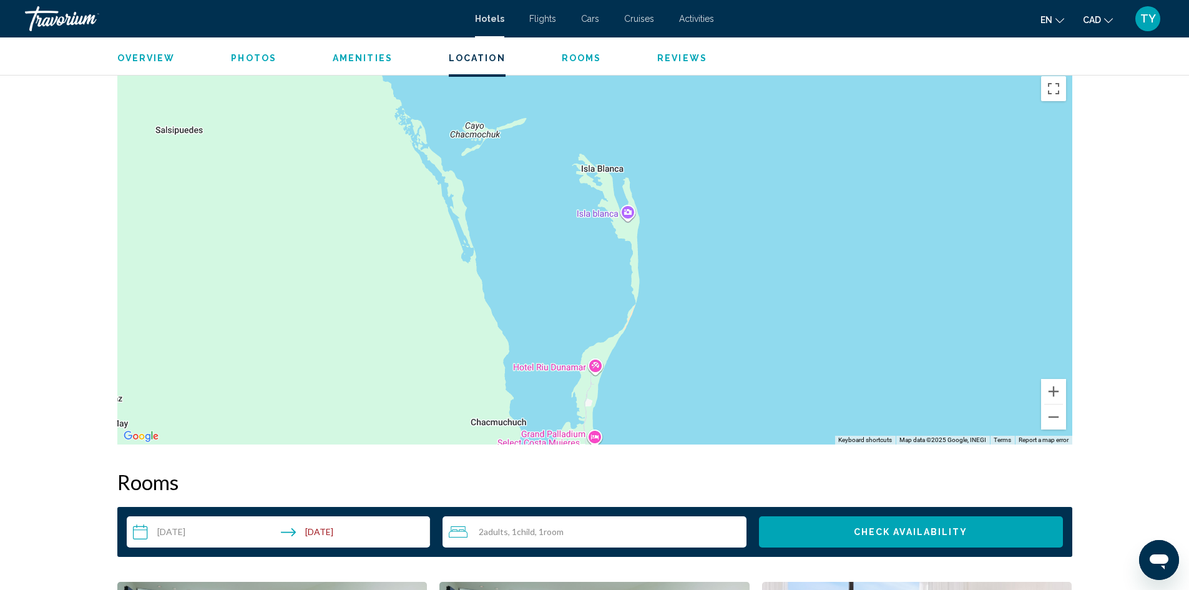
drag, startPoint x: 715, startPoint y: 196, endPoint x: 682, endPoint y: 376, distance: 183.4
click at [682, 376] on div "Main content" at bounding box center [594, 257] width 955 height 375
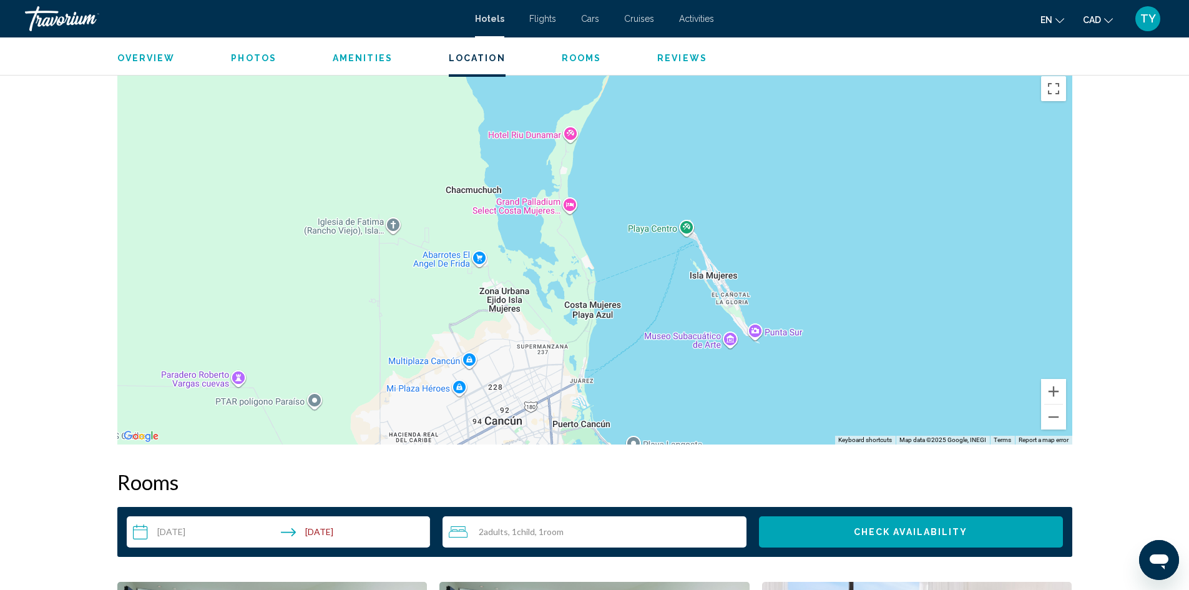
drag, startPoint x: 680, startPoint y: 330, endPoint x: 650, endPoint y: 71, distance: 261.4
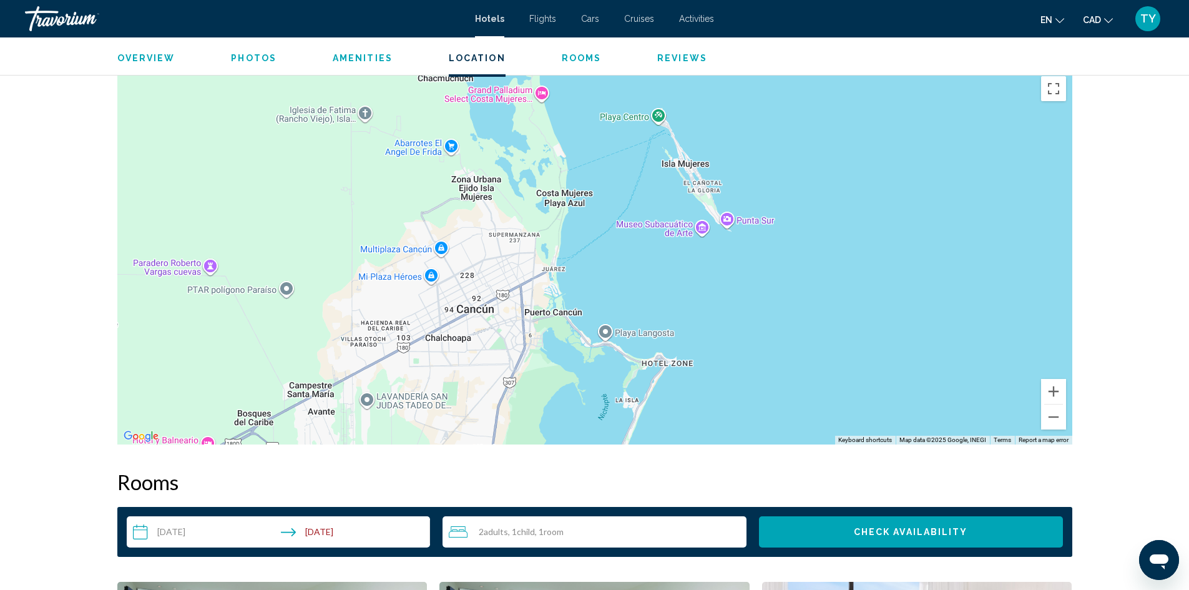
drag, startPoint x: 658, startPoint y: 244, endPoint x: 634, endPoint y: 109, distance: 136.9
click at [634, 109] on div "To activate drag with keyboard, press Alt + Enter. Once in keyboard drag state,…" at bounding box center [594, 257] width 955 height 375
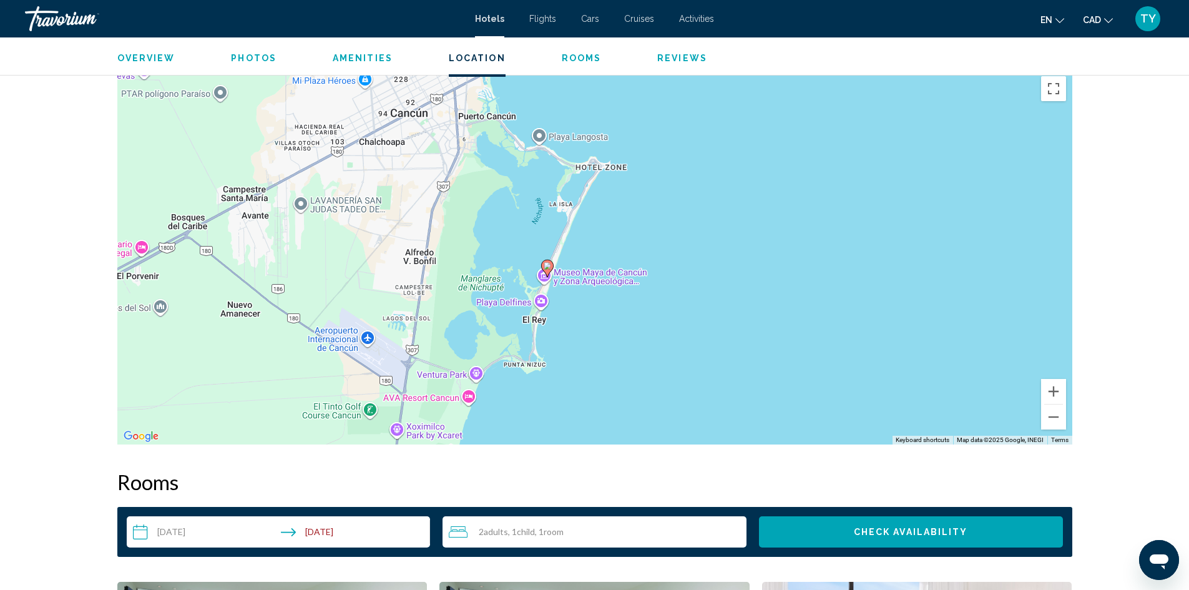
drag, startPoint x: 674, startPoint y: 253, endPoint x: 637, endPoint y: 190, distance: 73.0
click at [637, 190] on div "To activate drag with keyboard, press Alt + Enter. Once in keyboard drag state,…" at bounding box center [594, 257] width 955 height 375
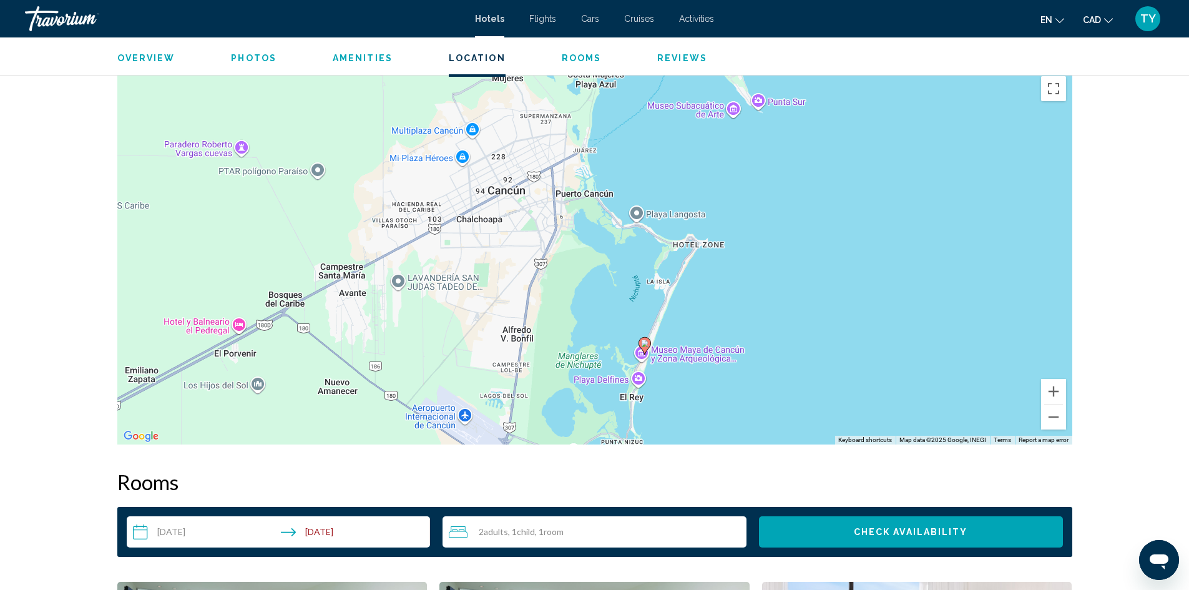
drag, startPoint x: 664, startPoint y: 235, endPoint x: 766, endPoint y: 320, distance: 132.5
click at [766, 320] on div "To activate drag with keyboard, press Alt + Enter. Once in keyboard drag state,…" at bounding box center [594, 257] width 955 height 375
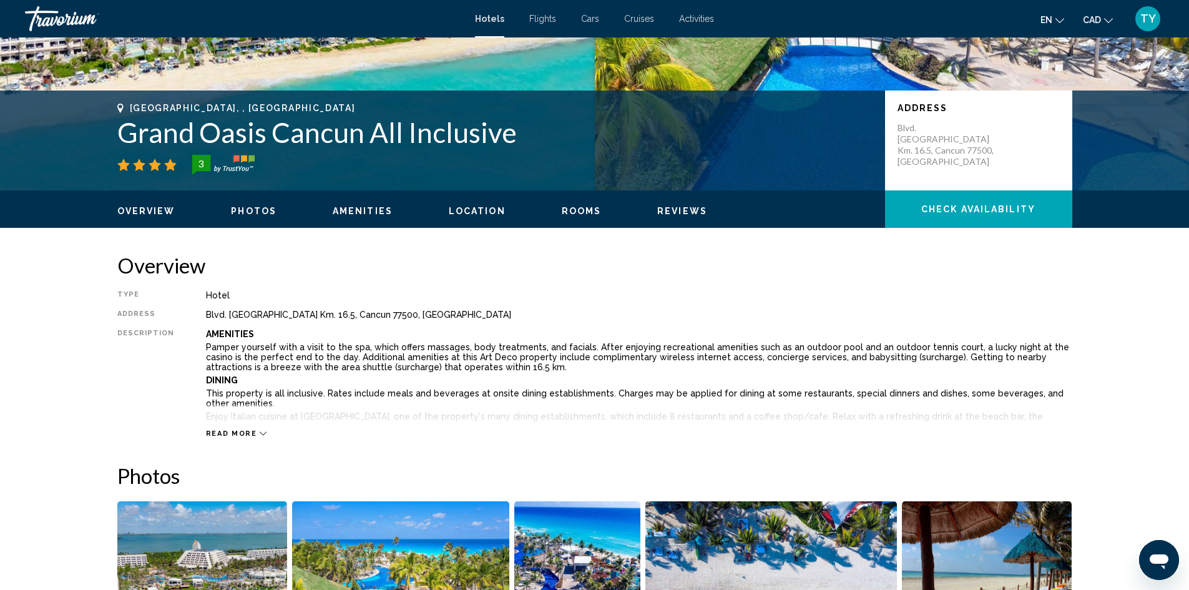
scroll to position [217, 0]
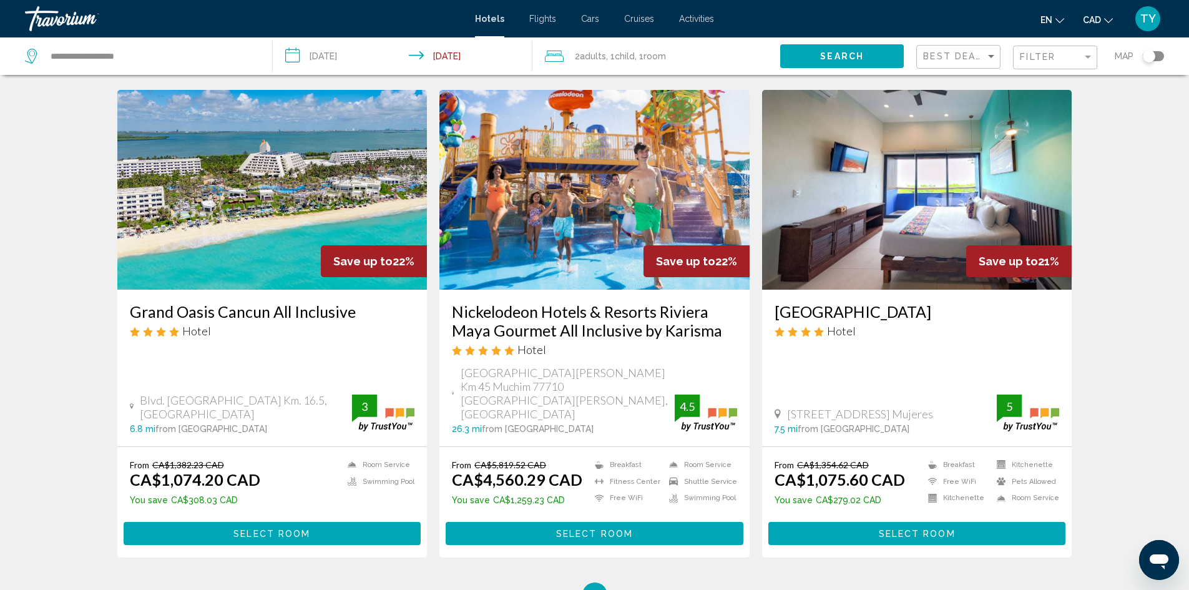
scroll to position [1436, 0]
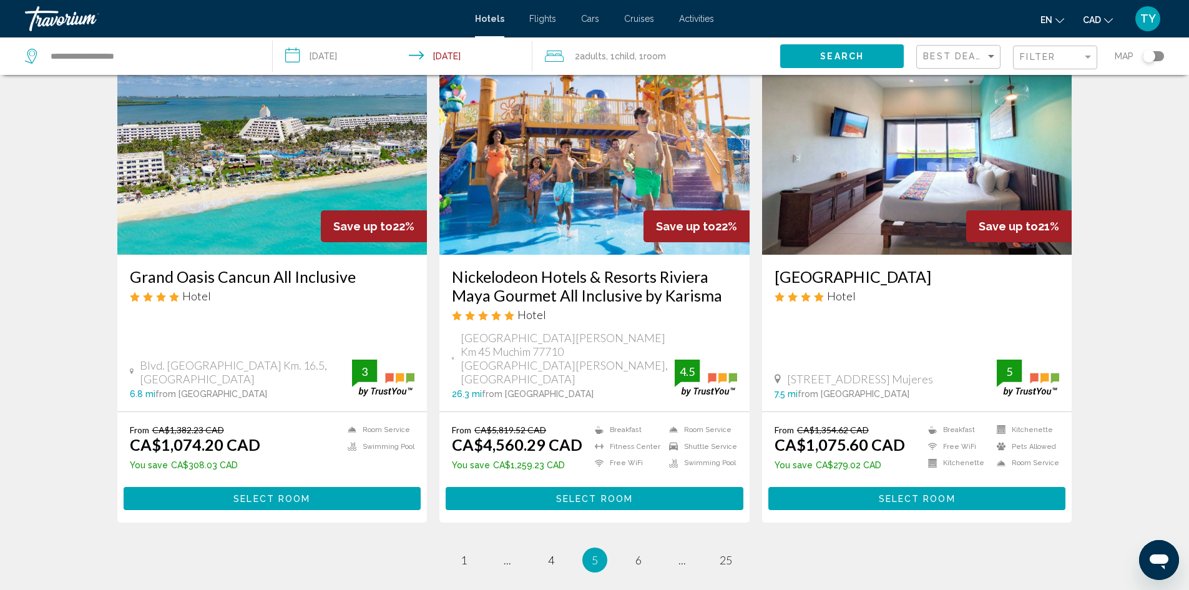
click at [247, 494] on span "Select Room" at bounding box center [271, 499] width 77 height 10
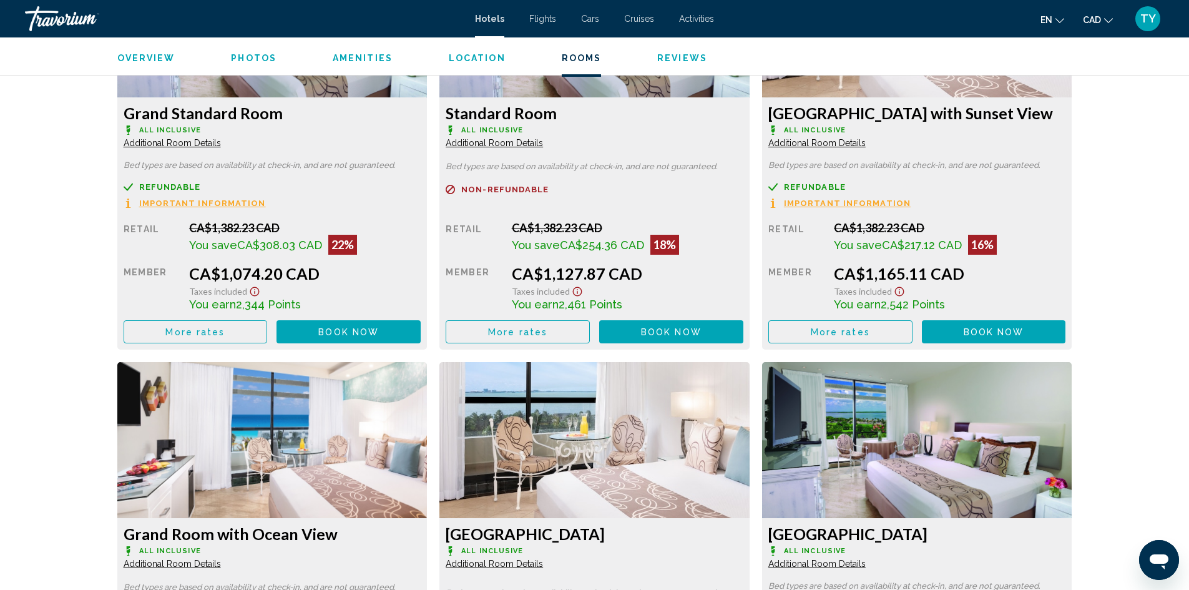
scroll to position [1748, 0]
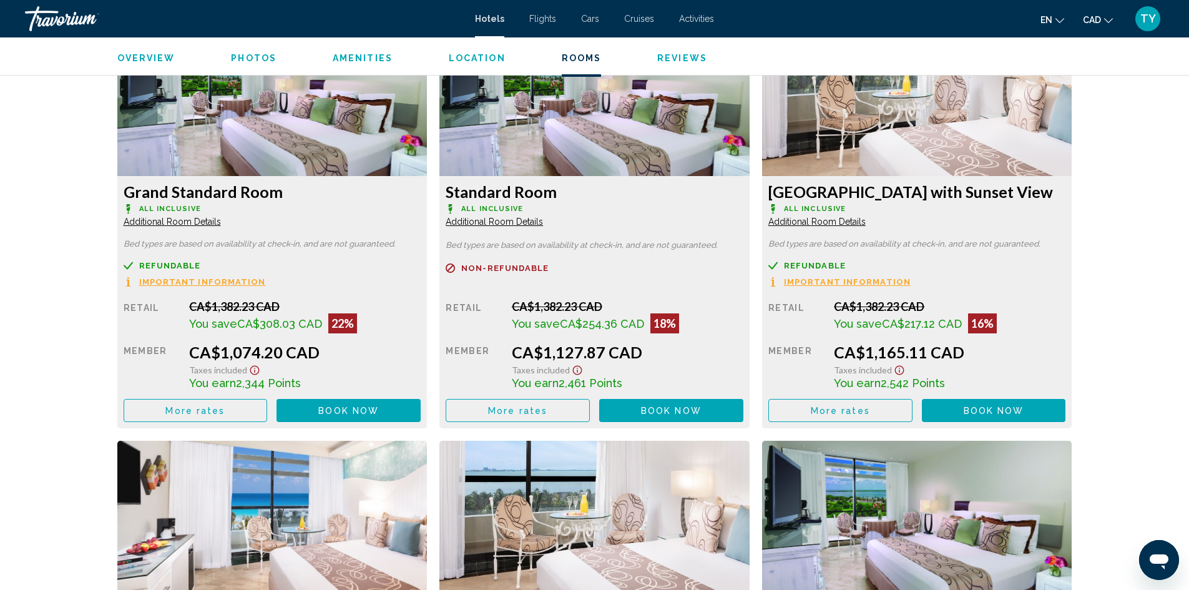
click at [178, 219] on span "Additional Room Details" at bounding box center [172, 222] width 97 height 10
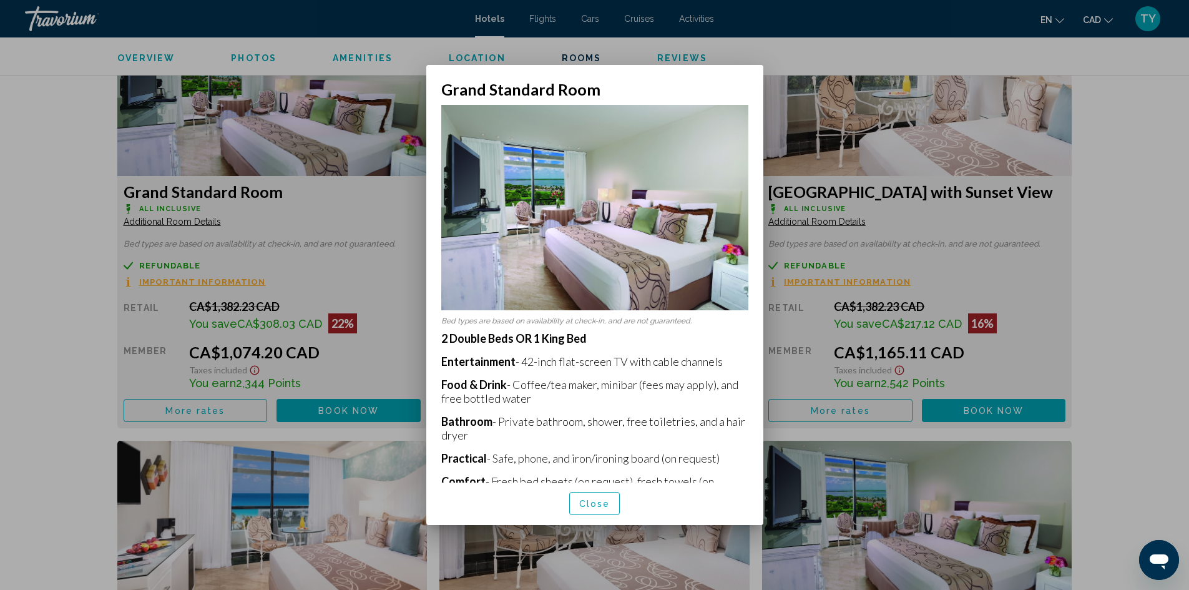
scroll to position [0, 0]
click at [577, 504] on button "Close" at bounding box center [594, 503] width 51 height 23
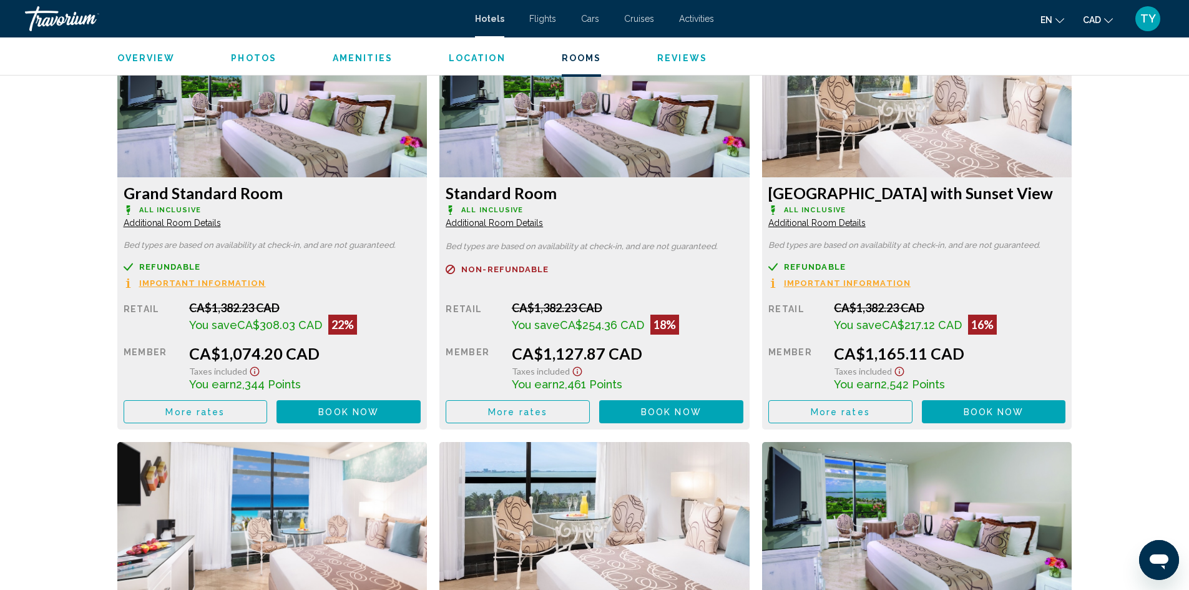
scroll to position [1748, 0]
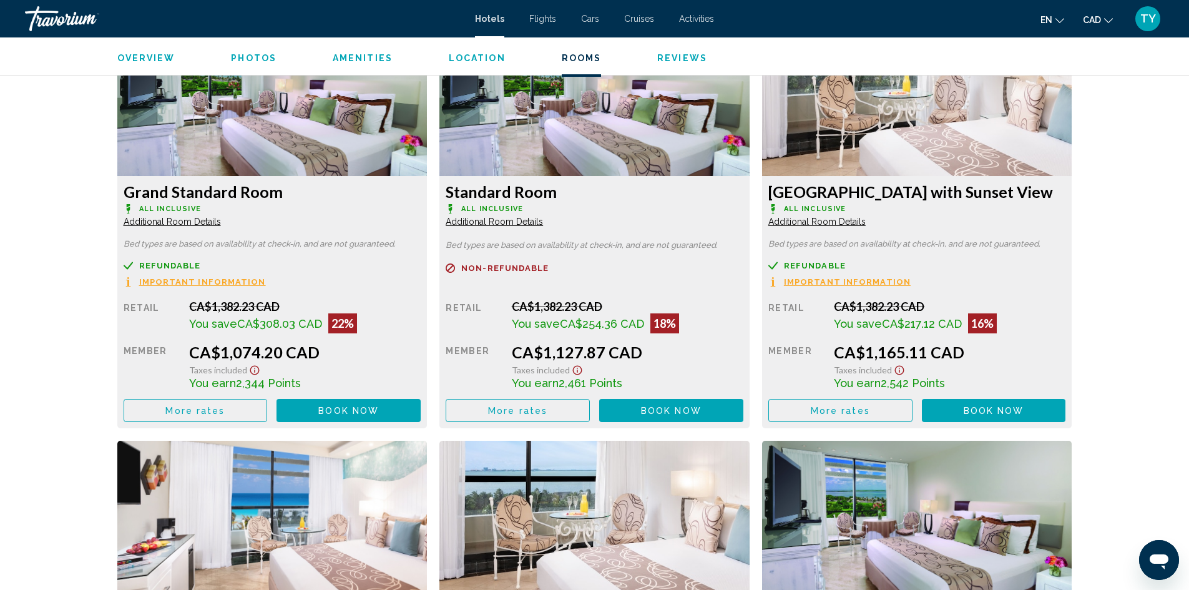
click at [221, 219] on span "Additional Room Details" at bounding box center [172, 222] width 97 height 10
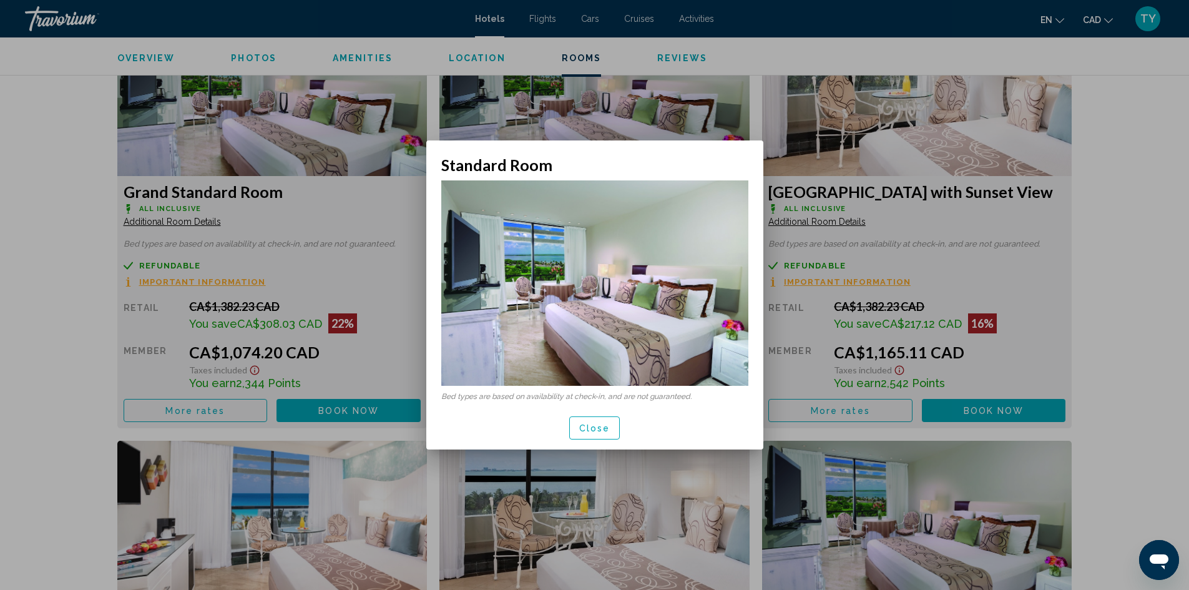
click at [589, 431] on span "Close" at bounding box center [594, 428] width 31 height 10
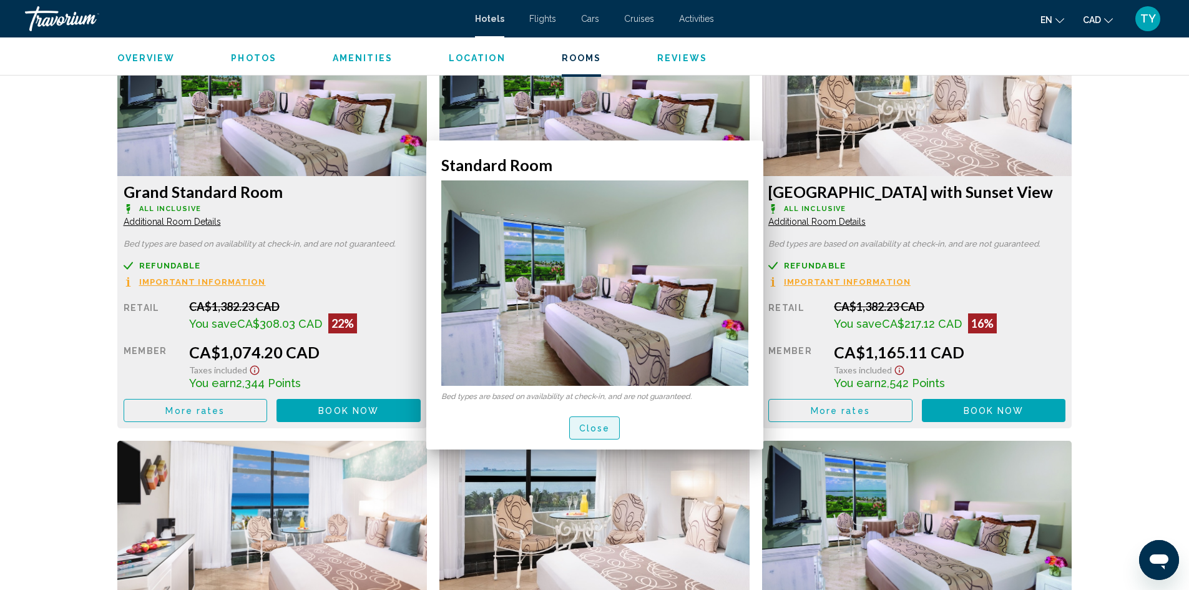
scroll to position [1748, 0]
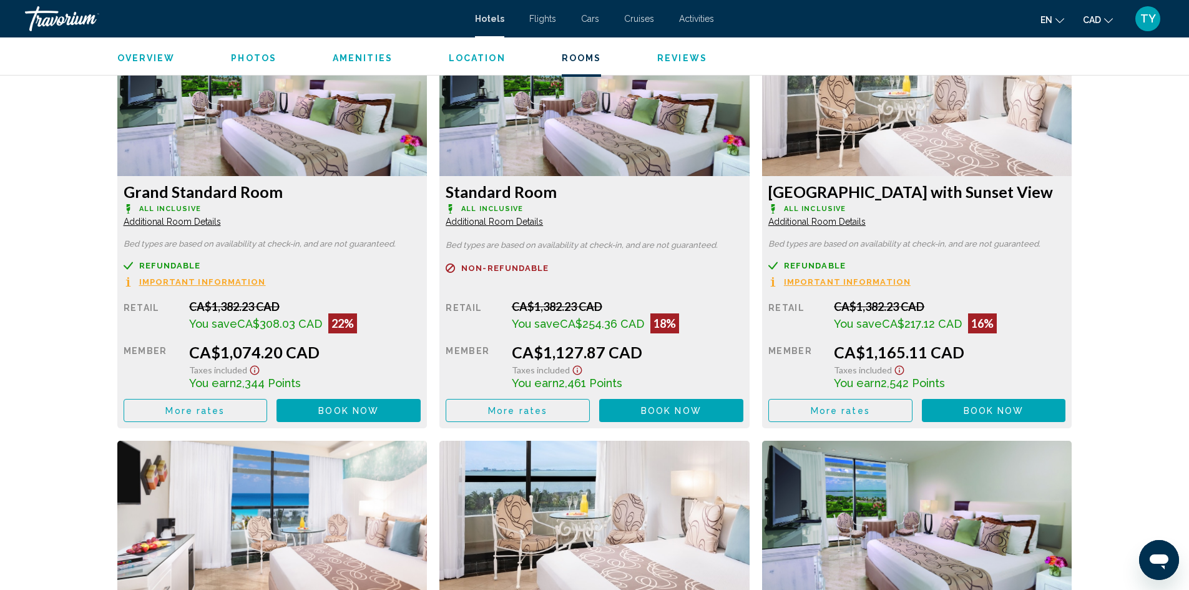
click at [194, 217] on span "Additional Room Details" at bounding box center [172, 222] width 97 height 10
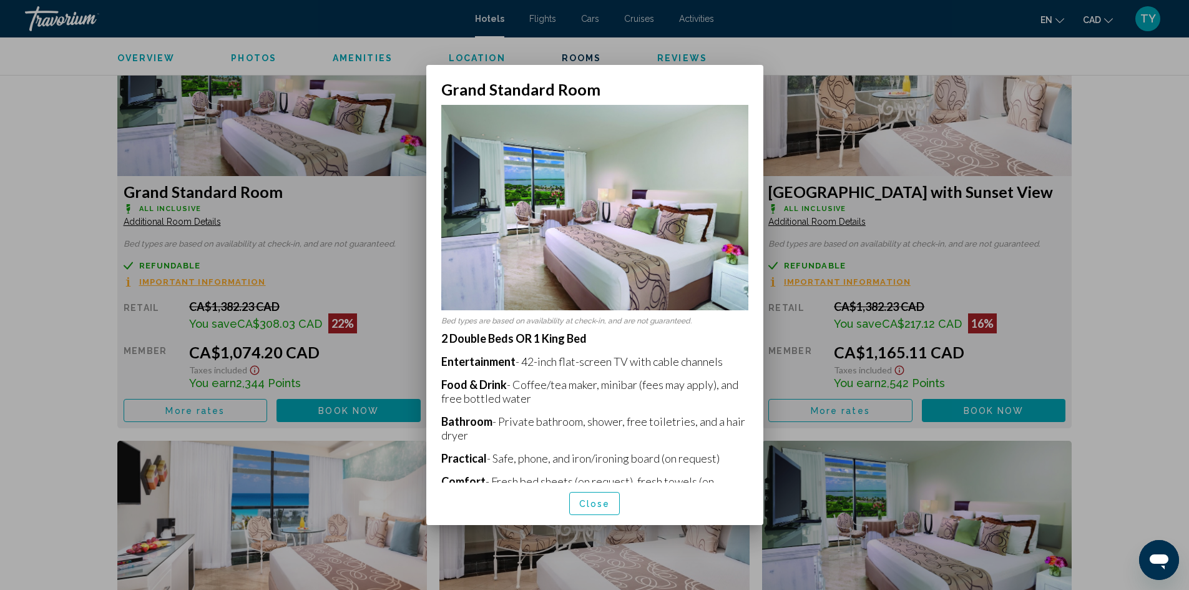
click at [592, 501] on span "Close" at bounding box center [594, 504] width 31 height 10
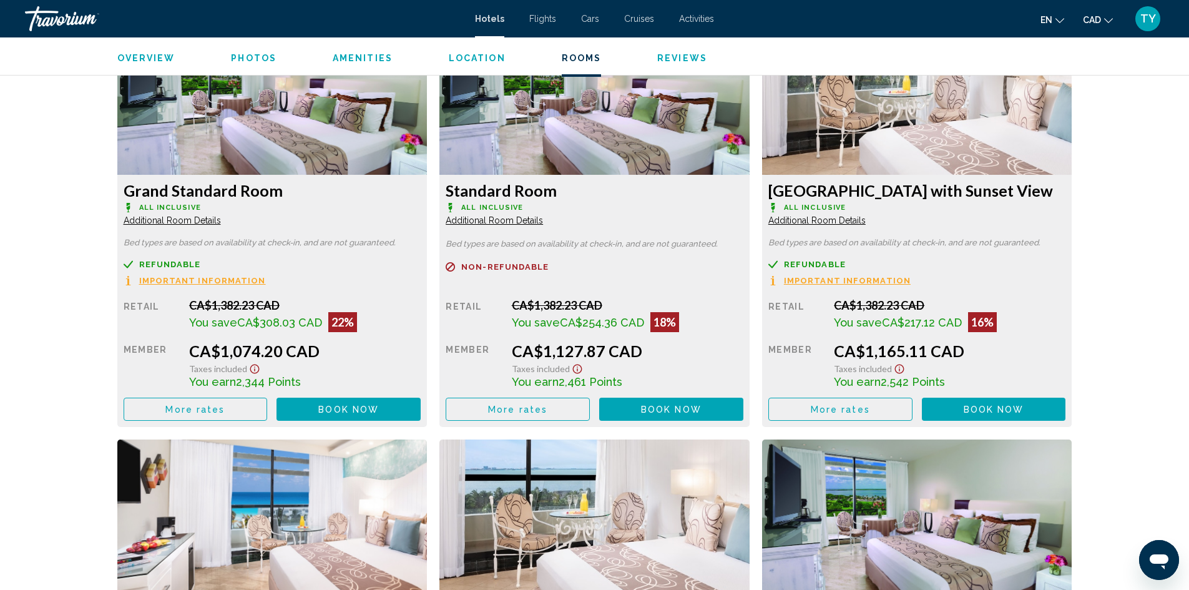
scroll to position [1748, 0]
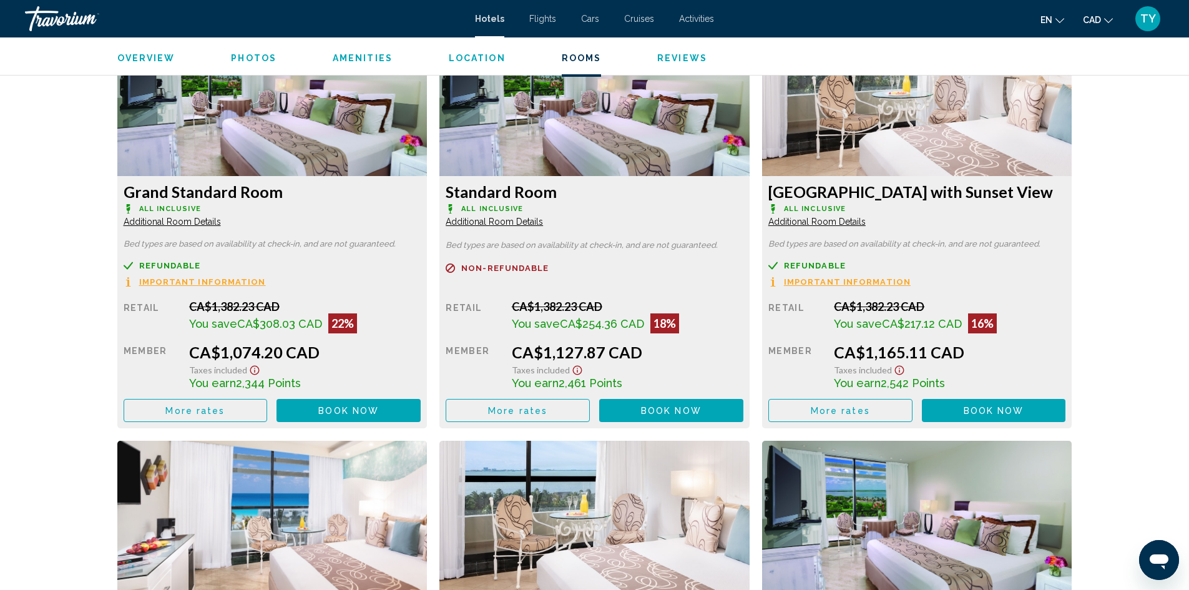
click at [165, 218] on span "Additional Room Details" at bounding box center [172, 222] width 97 height 10
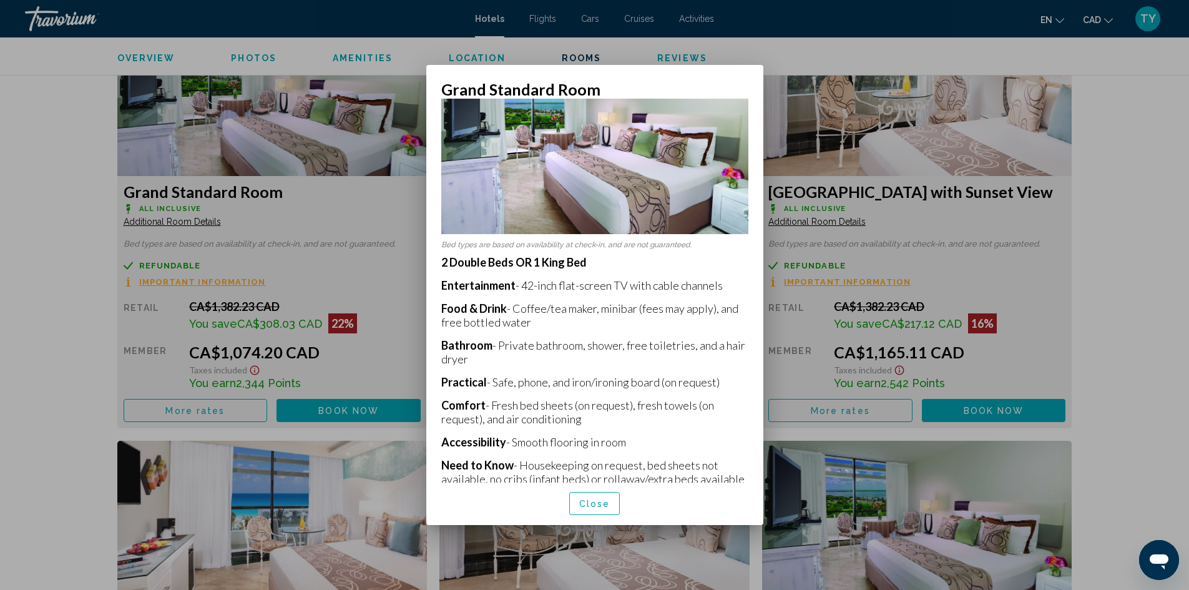
scroll to position [105, 0]
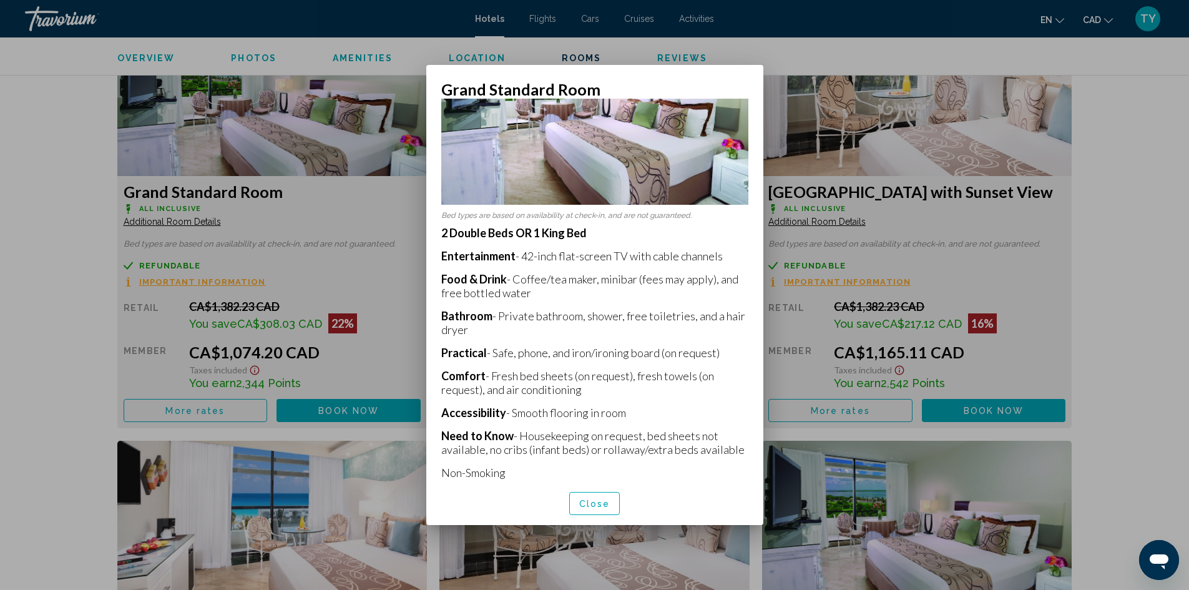
click at [592, 498] on button "Close" at bounding box center [594, 503] width 51 height 23
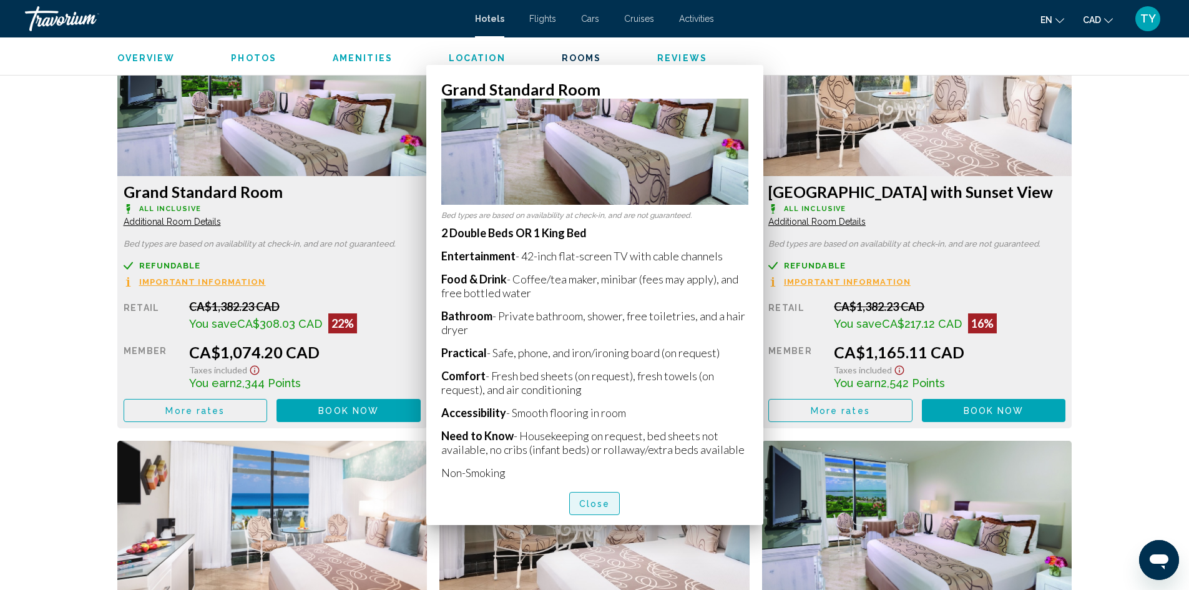
scroll to position [1748, 0]
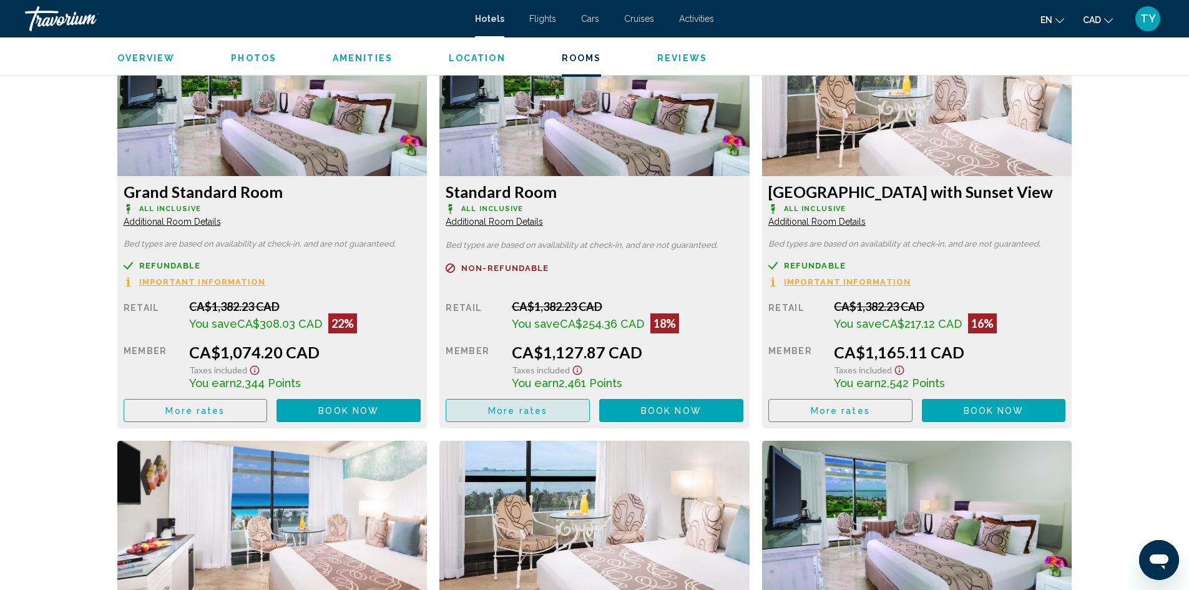
click at [540, 409] on span "More rates" at bounding box center [517, 411] width 59 height 10
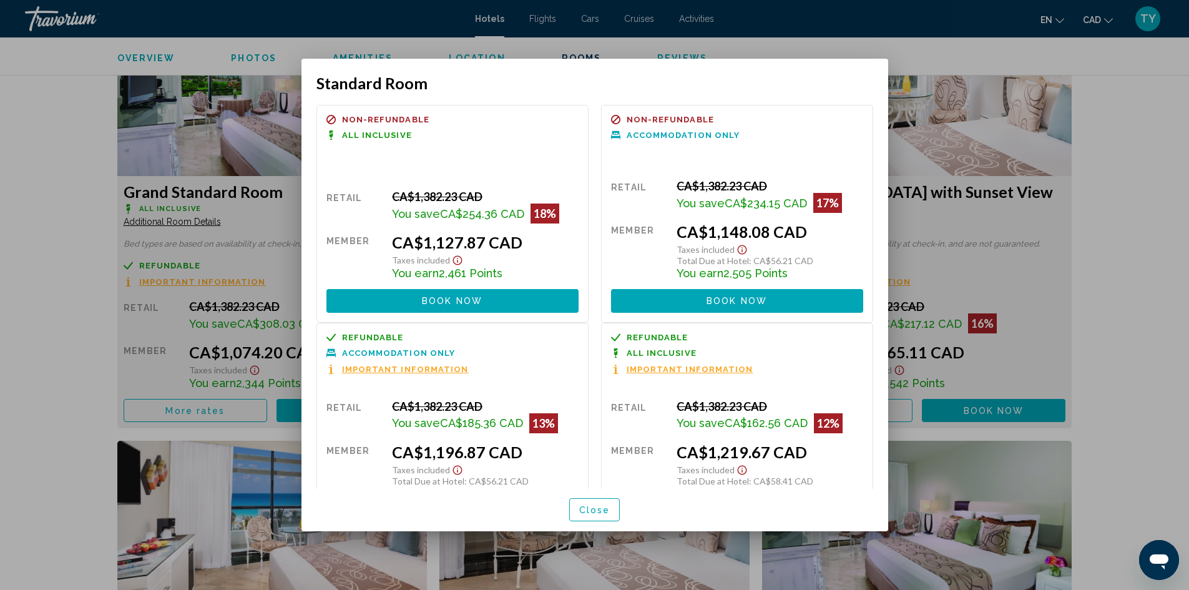
click at [592, 506] on span "Close" at bounding box center [594, 510] width 31 height 10
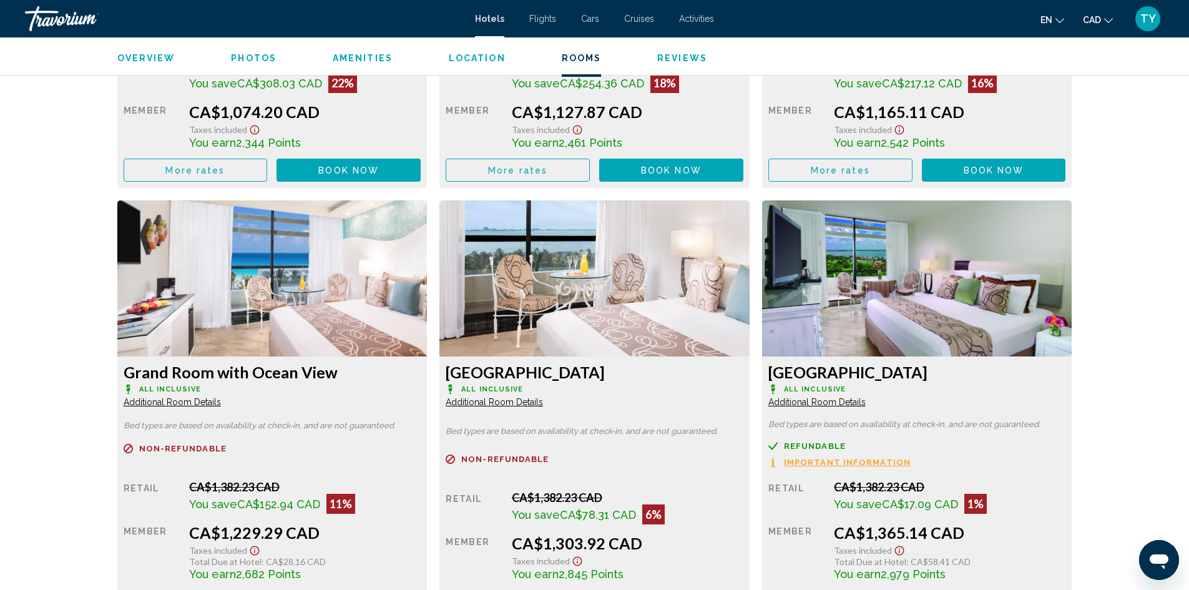
scroll to position [1748, 0]
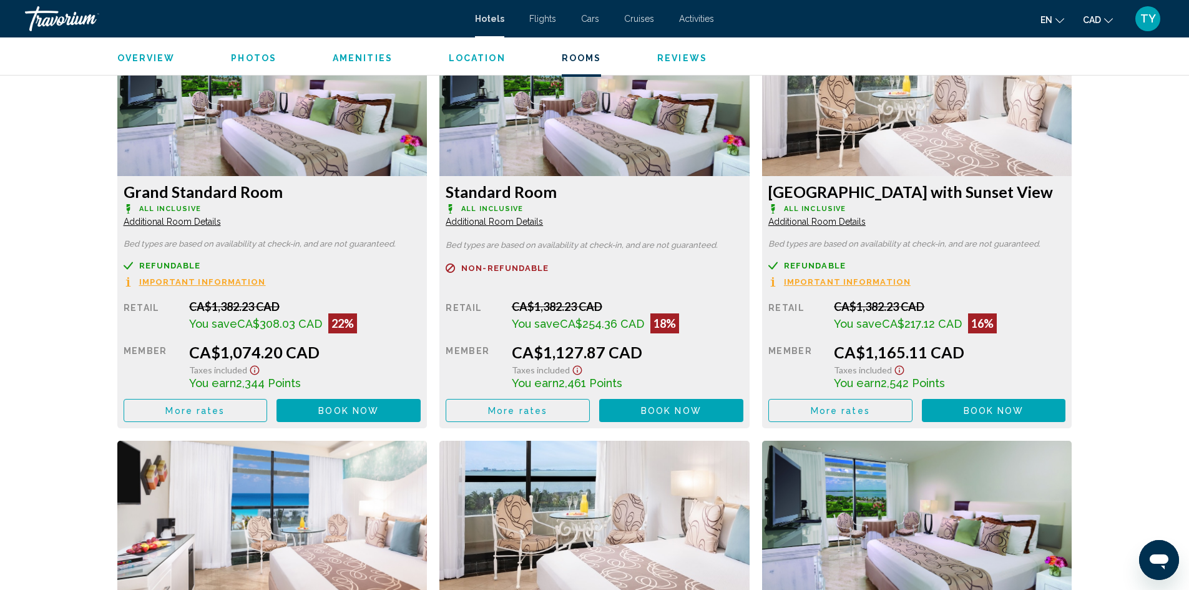
click at [182, 280] on span "Important Information" at bounding box center [202, 282] width 127 height 8
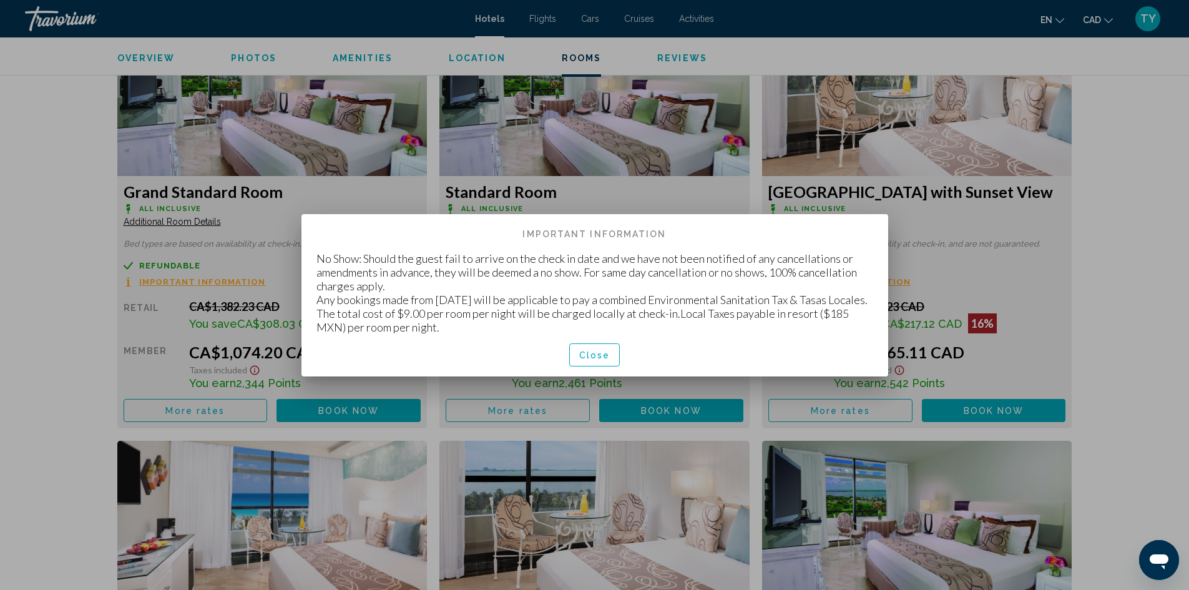
scroll to position [0, 0]
click at [600, 354] on span "Close" at bounding box center [594, 355] width 31 height 10
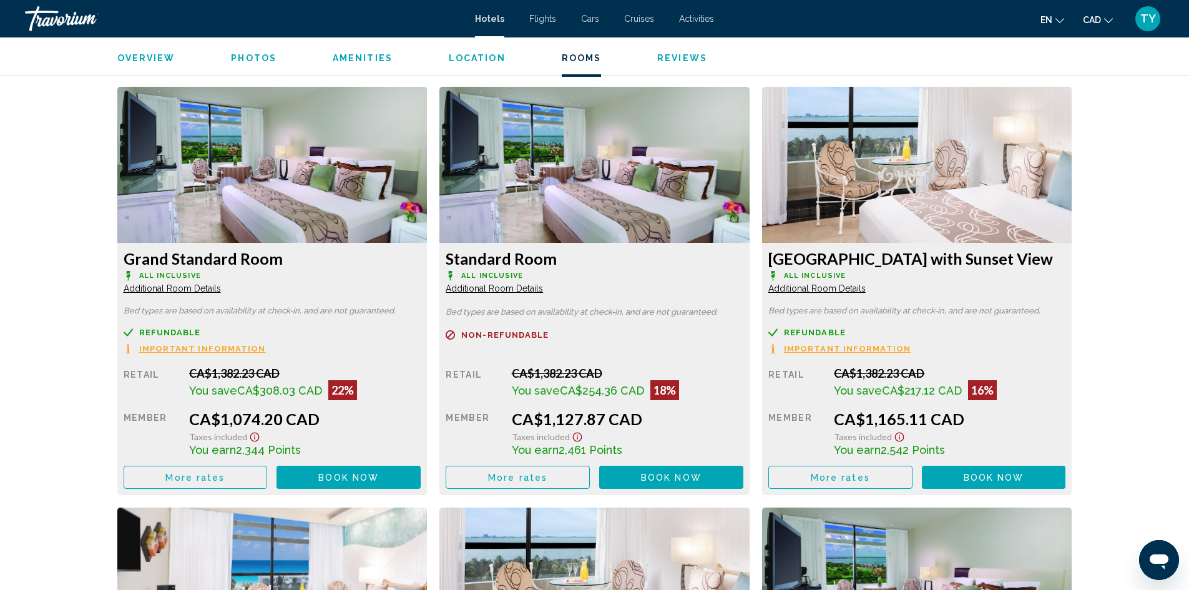
scroll to position [1685, 0]
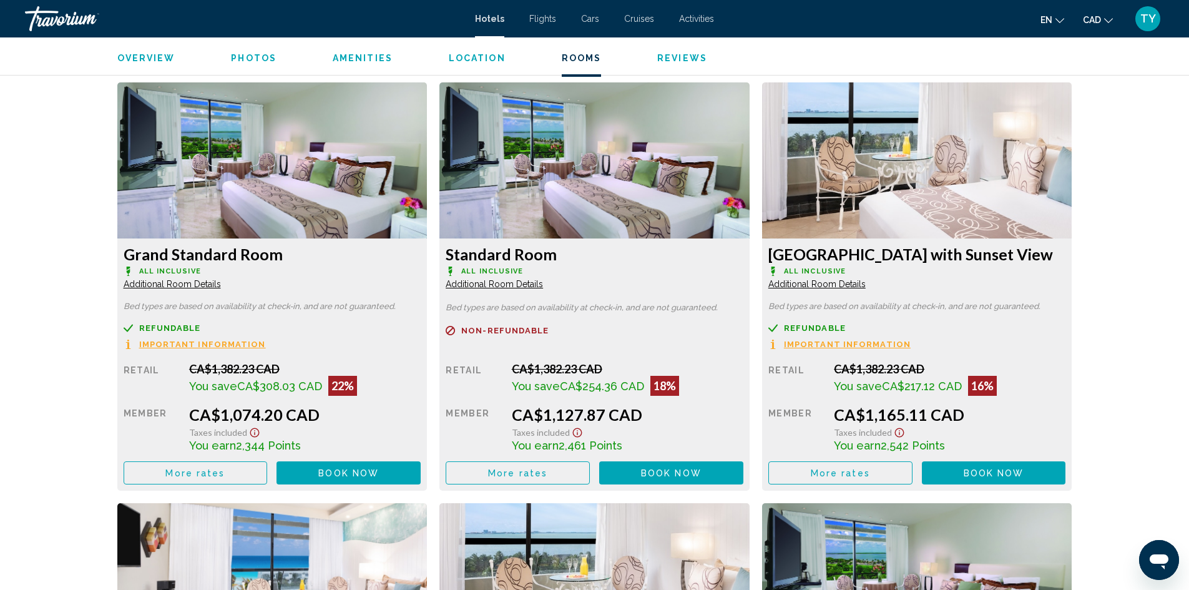
click at [358, 471] on span "Book now" at bounding box center [348, 473] width 61 height 10
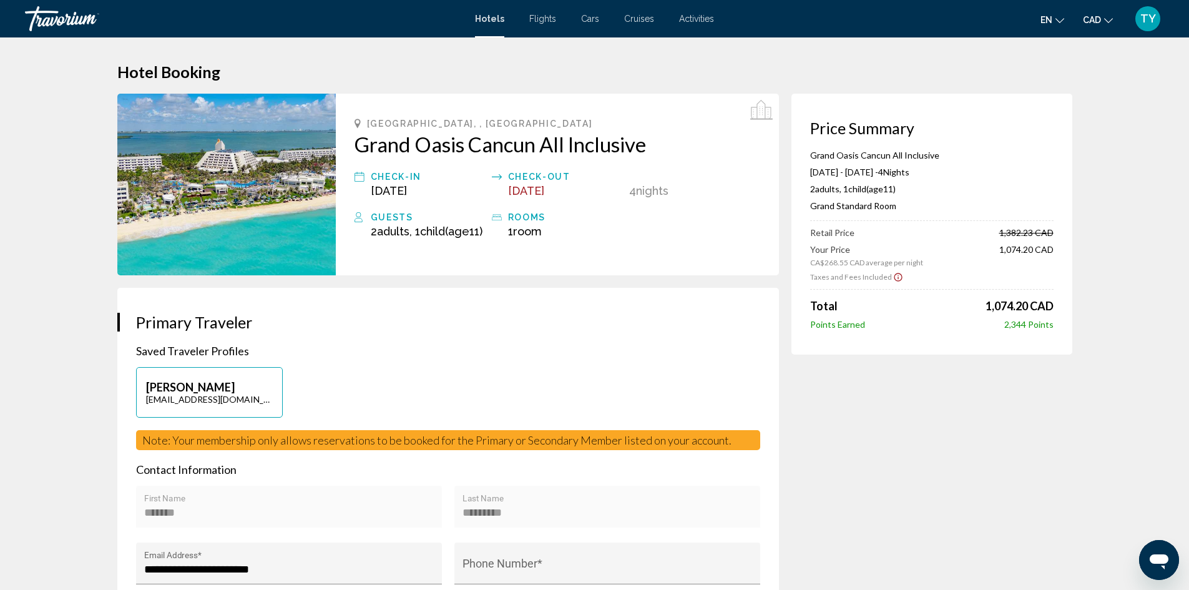
click at [539, 21] on span "Flights" at bounding box center [542, 19] width 27 height 10
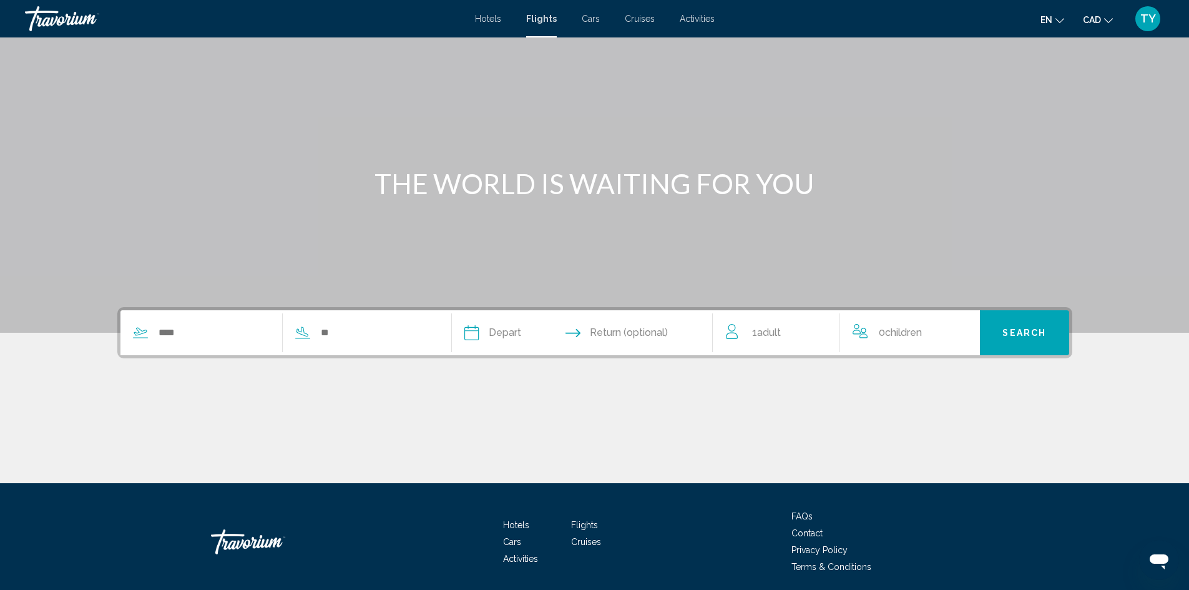
scroll to position [88, 0]
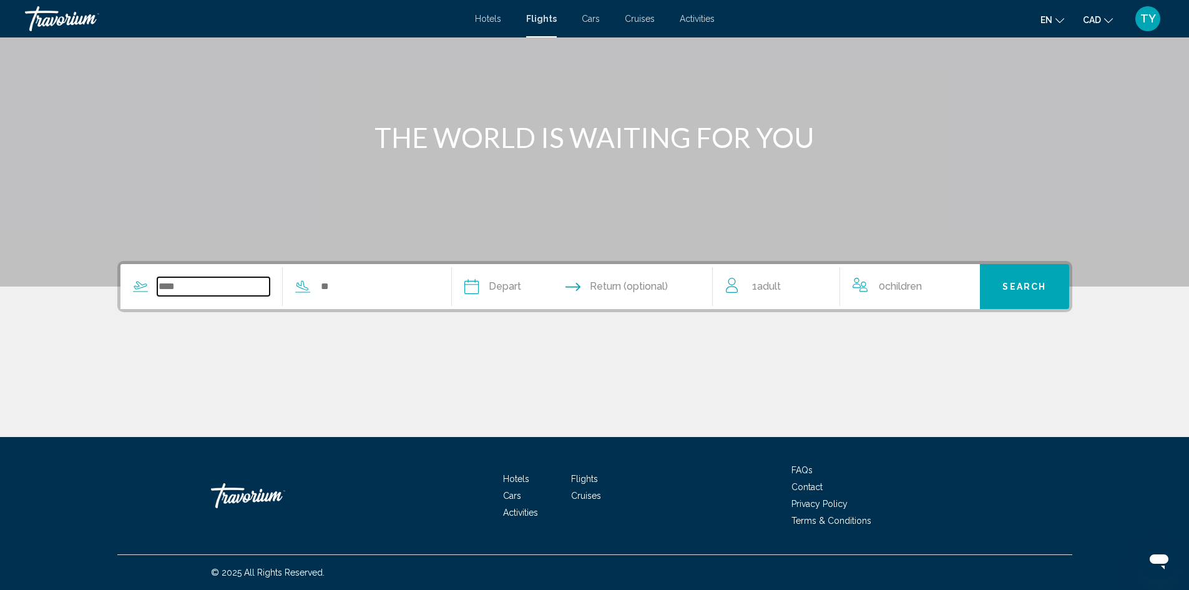
click at [217, 291] on input "Search widget" at bounding box center [213, 286] width 113 height 19
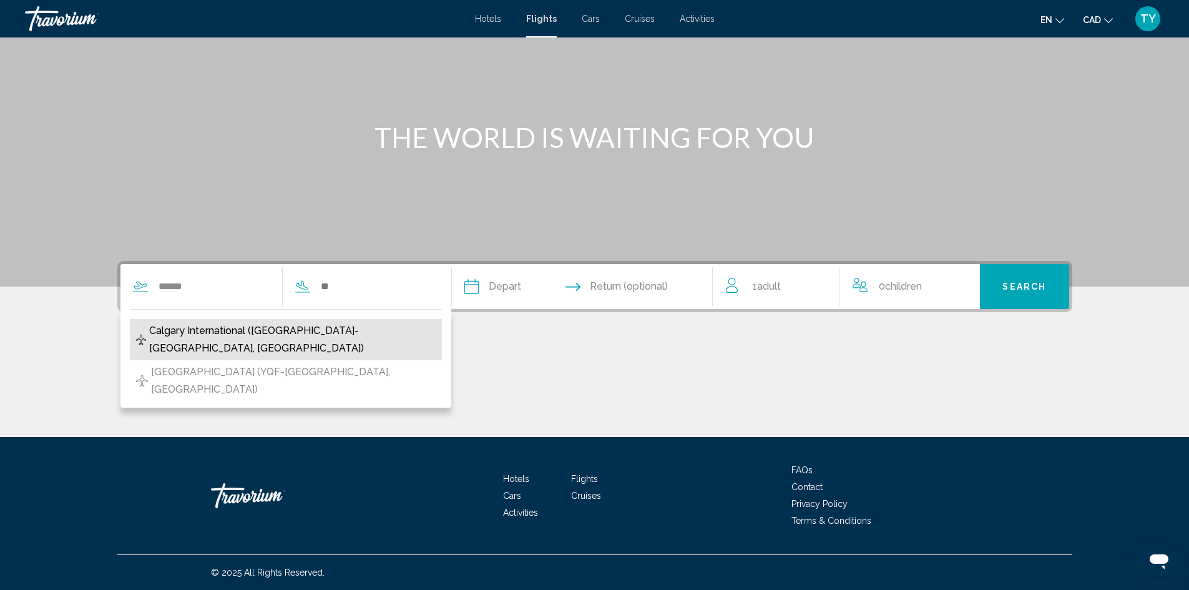
click at [227, 328] on span "Calgary International (YYC-Calgary, Canada)" at bounding box center [292, 339] width 287 height 35
type input "**********"
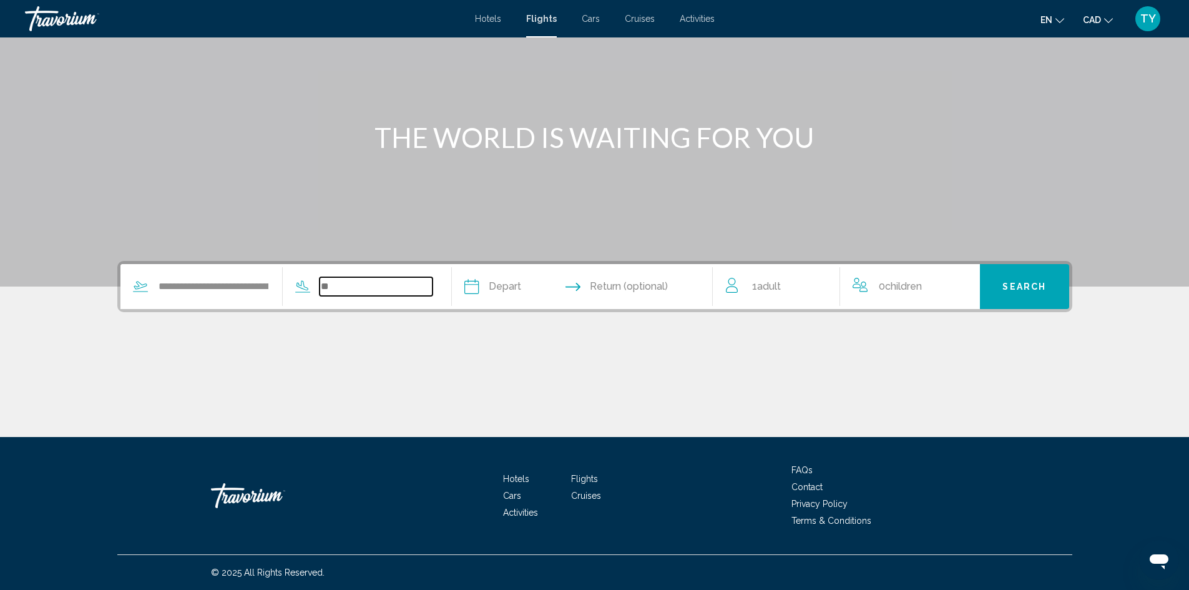
click at [381, 292] on input "Search widget" at bounding box center [376, 286] width 113 height 19
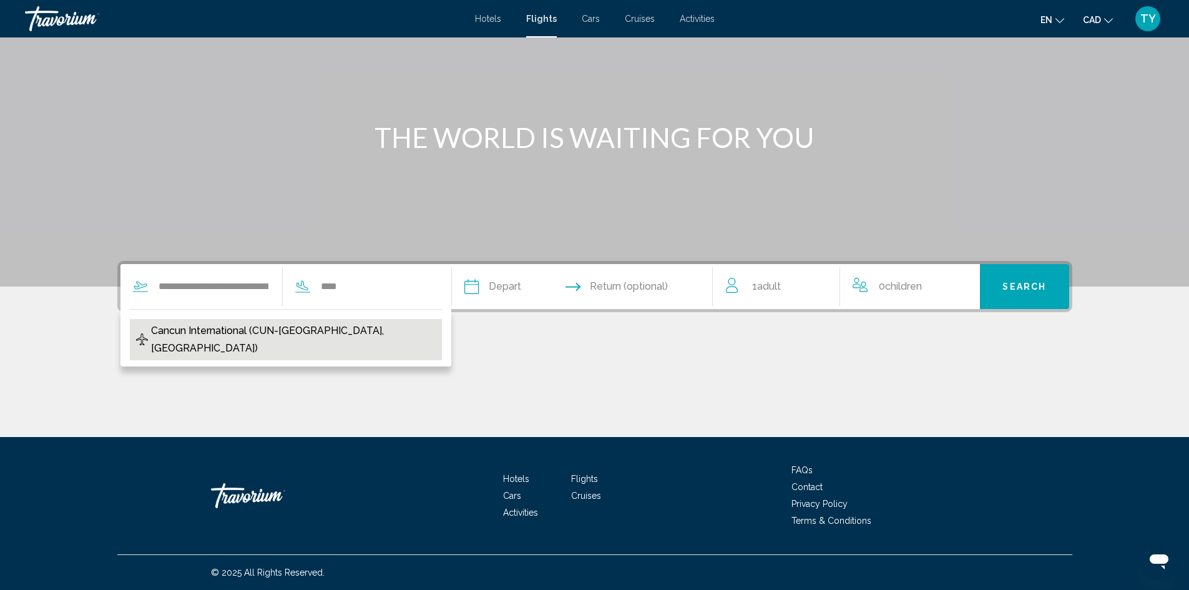
click at [330, 333] on span "Cancun International (CUN-Cancun, Mexico)" at bounding box center [293, 339] width 284 height 35
type input "**********"
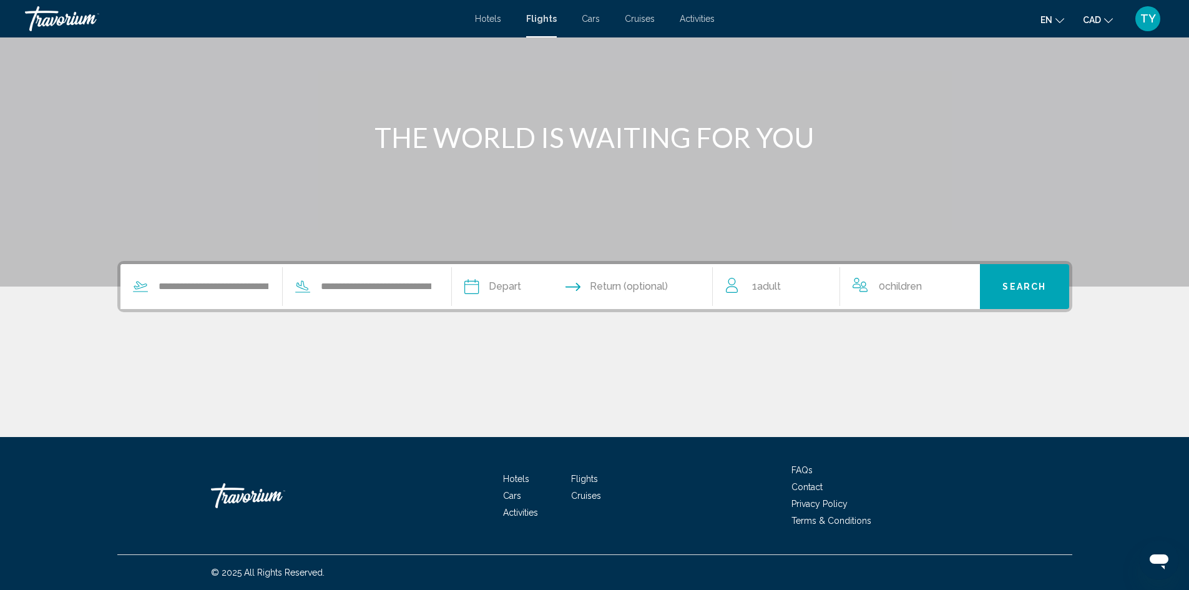
click at [513, 286] on input "Depart date" at bounding box center [525, 288] width 129 height 49
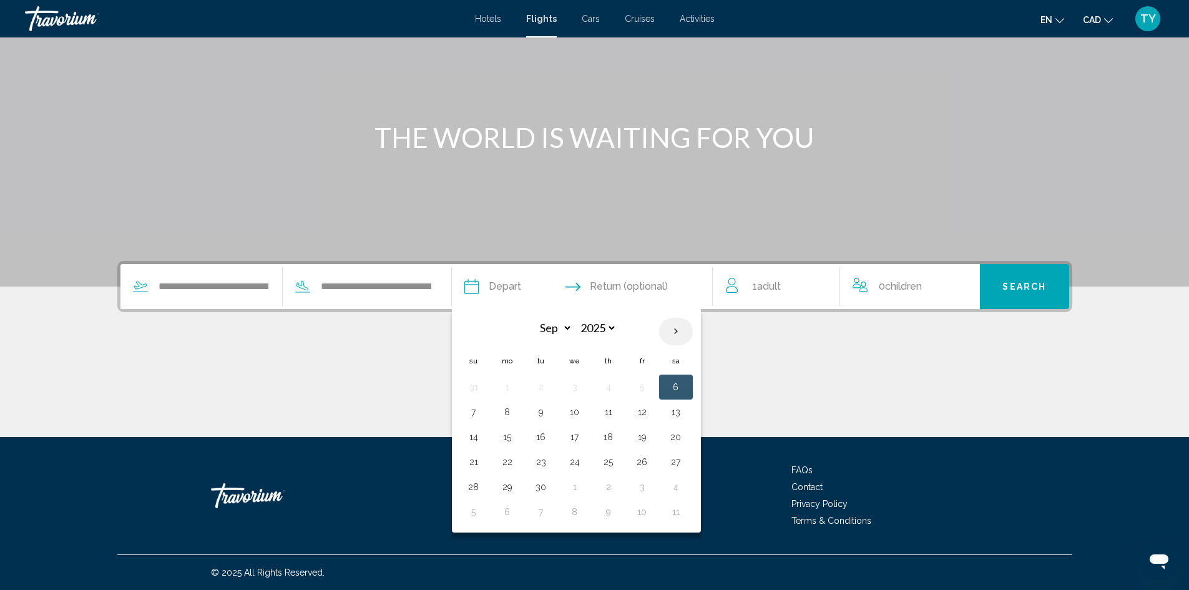
click at [678, 331] on th "Next month" at bounding box center [676, 331] width 34 height 27
select select "**"
click at [569, 439] on button "12" at bounding box center [575, 436] width 20 height 17
type input "**********"
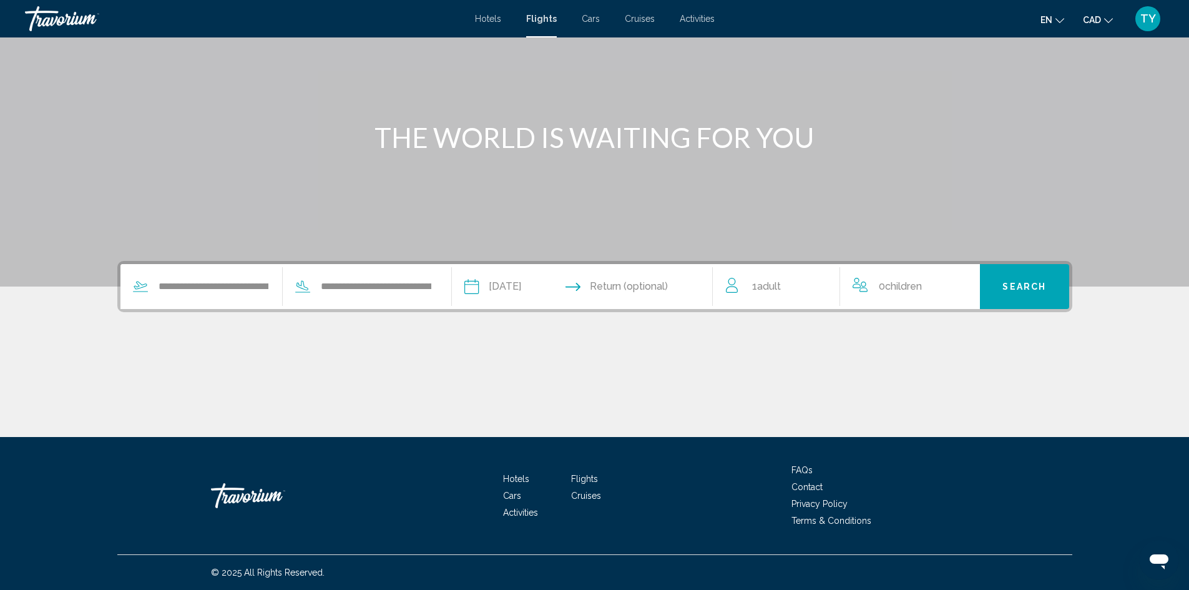
click at [660, 287] on input "Return date" at bounding box center [653, 288] width 129 height 49
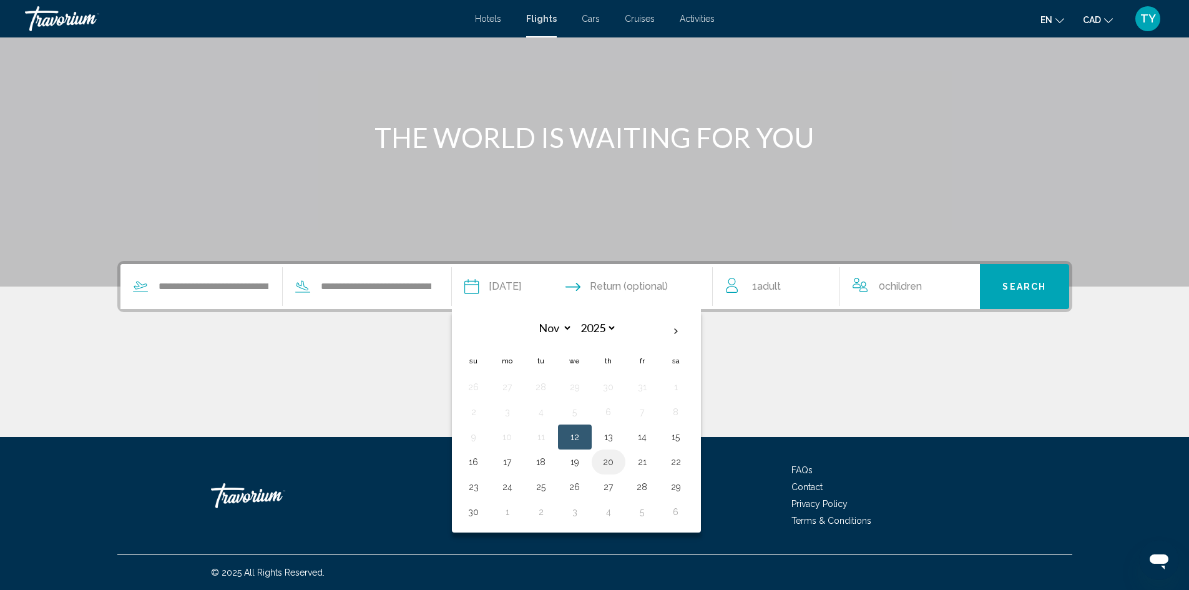
click at [610, 463] on button "20" at bounding box center [609, 461] width 20 height 17
type input "**********"
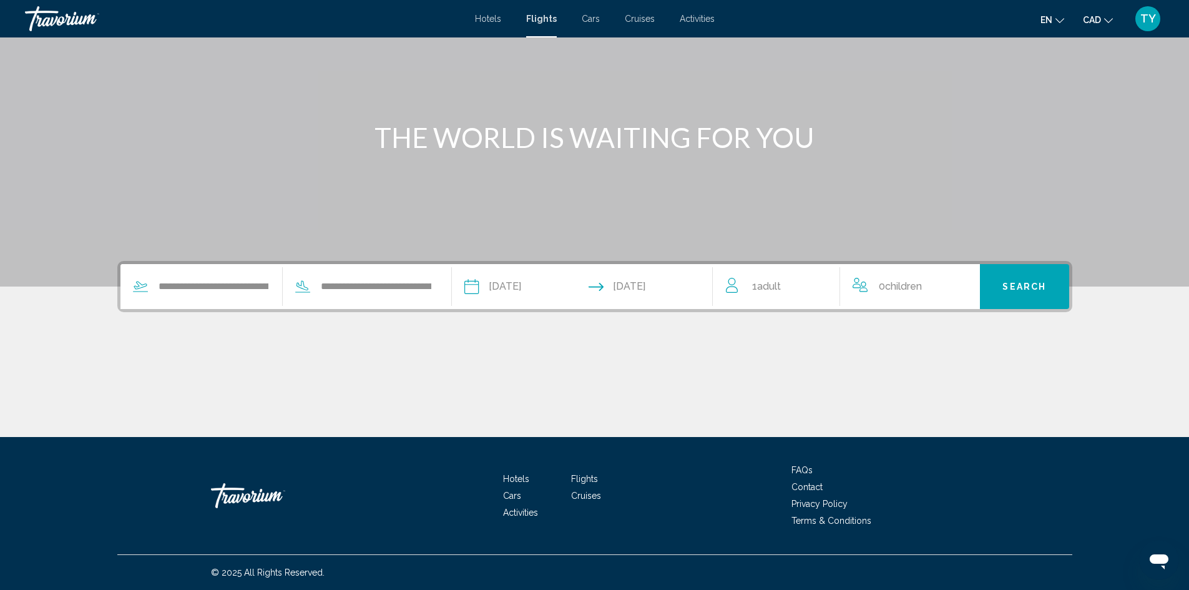
click at [786, 285] on div "1 Adult Adults" at bounding box center [783, 286] width 114 height 17
click at [816, 283] on icon "Increment adults" at bounding box center [821, 284] width 11 height 15
click at [966, 283] on icon "Increment children" at bounding box center [961, 283] width 11 height 11
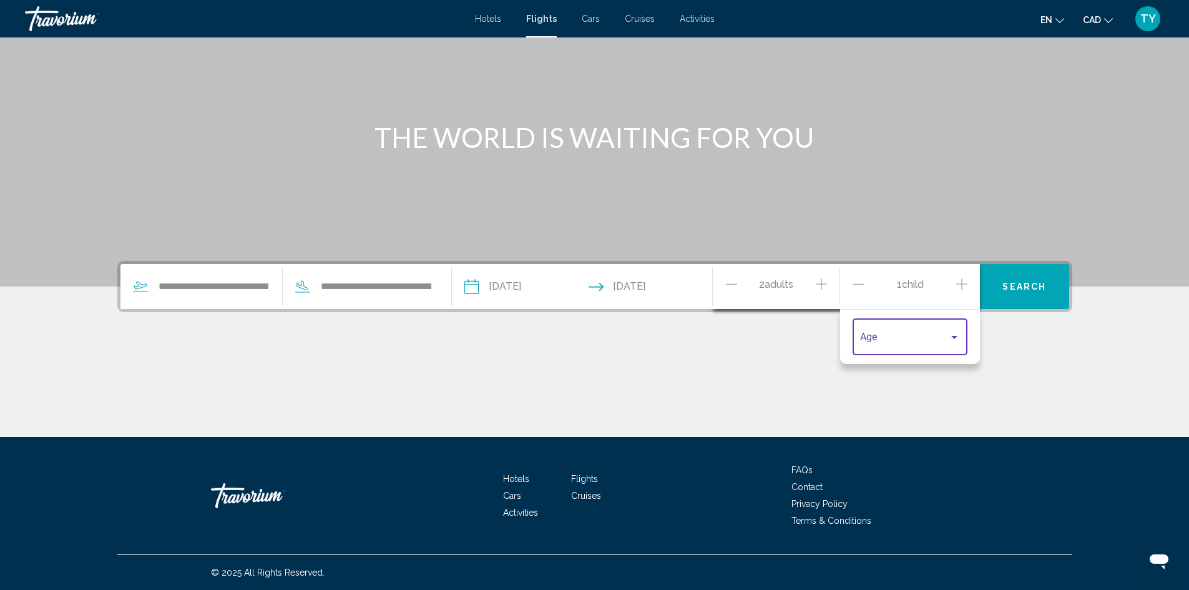
click at [949, 332] on div "Travelers: 2 adults, 1 child" at bounding box center [954, 337] width 11 height 10
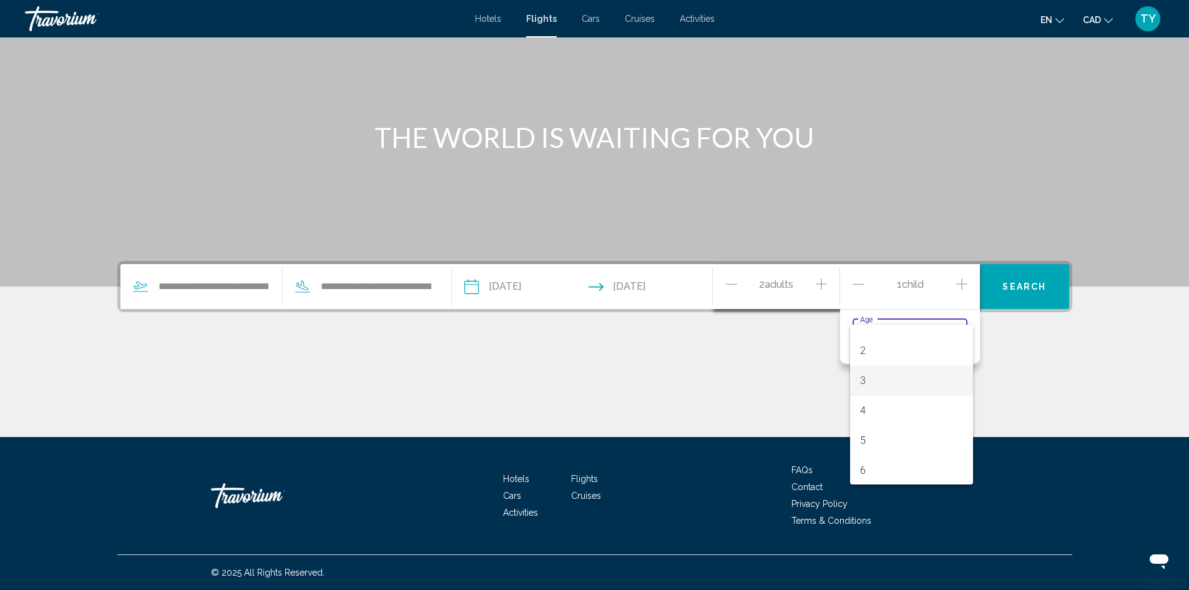
scroll to position [187, 0]
click at [887, 478] on span "11" at bounding box center [911, 482] width 103 height 30
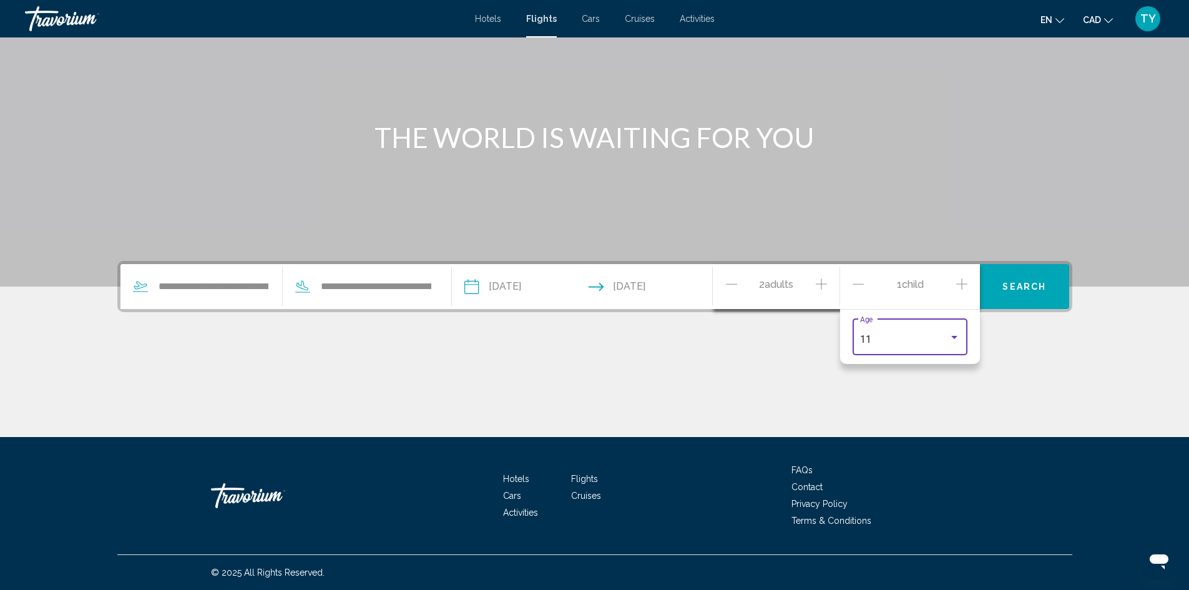
click at [1006, 294] on button "Search" at bounding box center [1024, 286] width 89 height 45
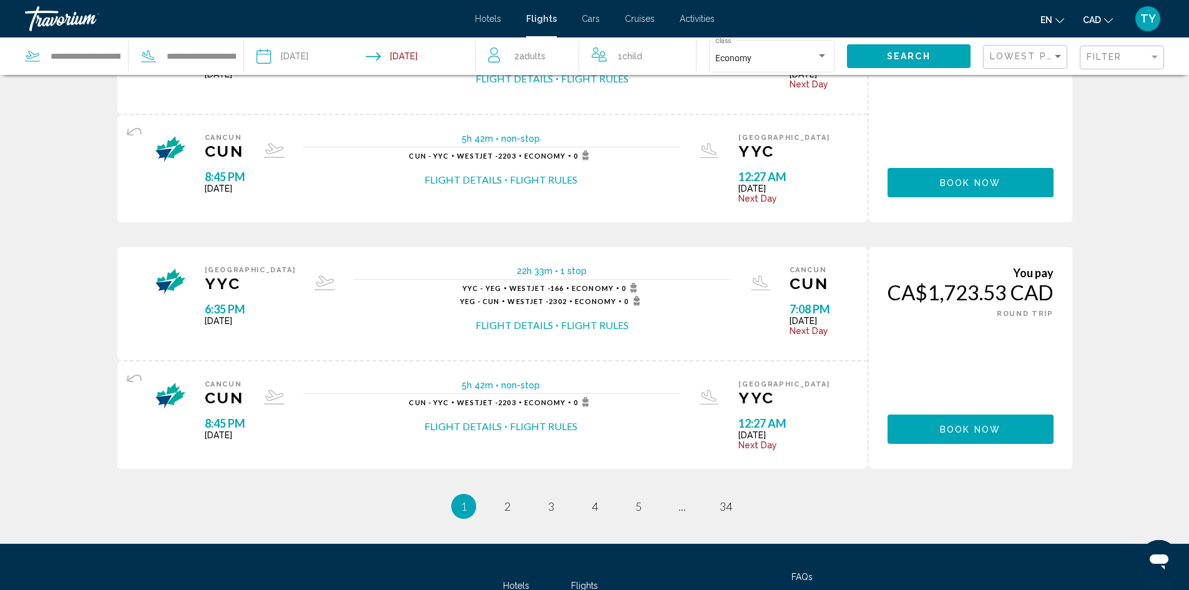
scroll to position [1211, 0]
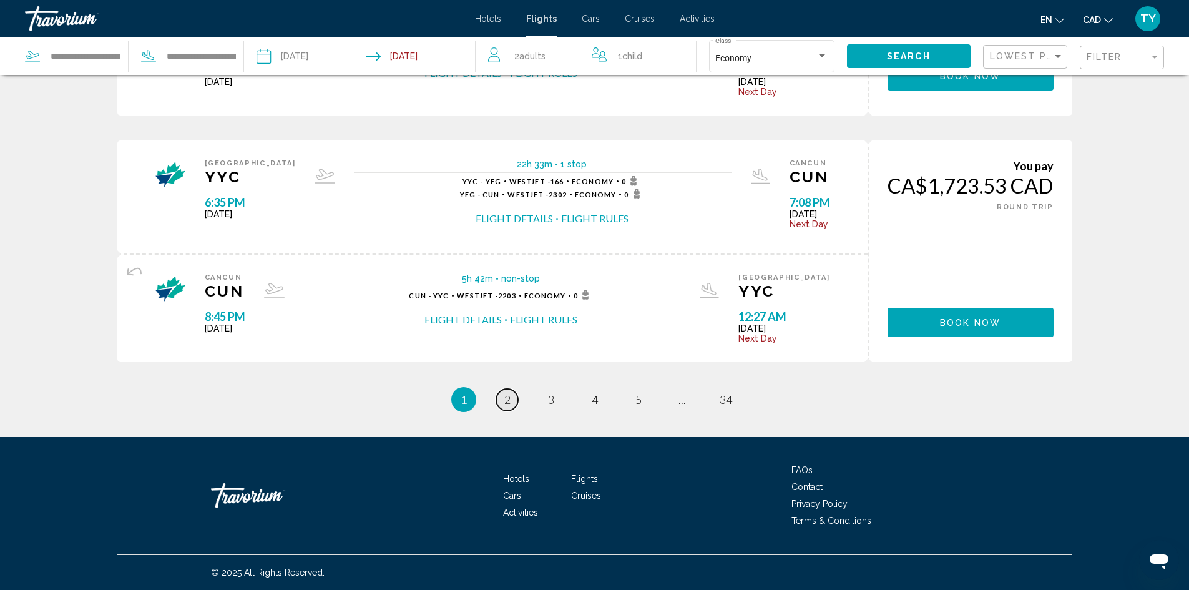
click at [501, 397] on link "page 2" at bounding box center [507, 400] width 22 height 22
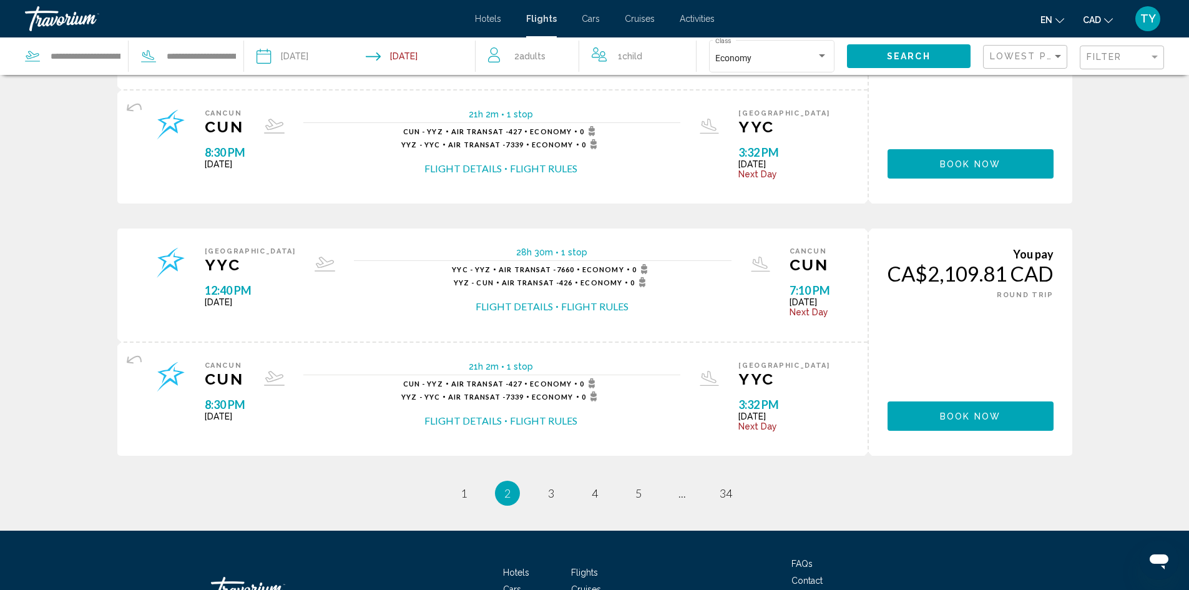
scroll to position [1186, 0]
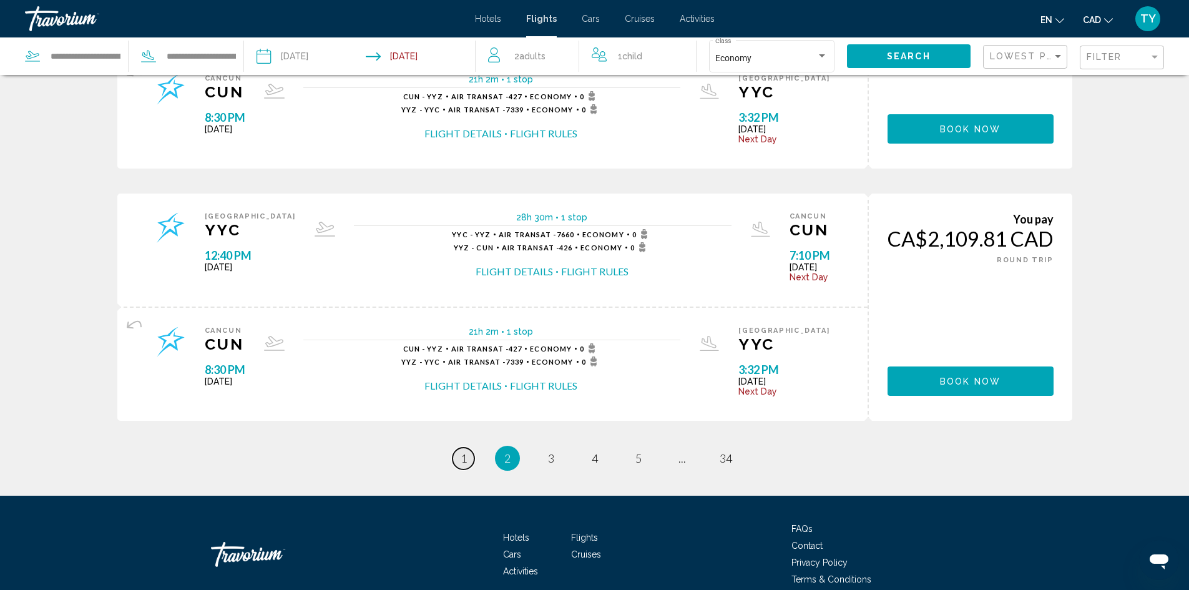
click at [468, 456] on link "page 1" at bounding box center [464, 459] width 22 height 22
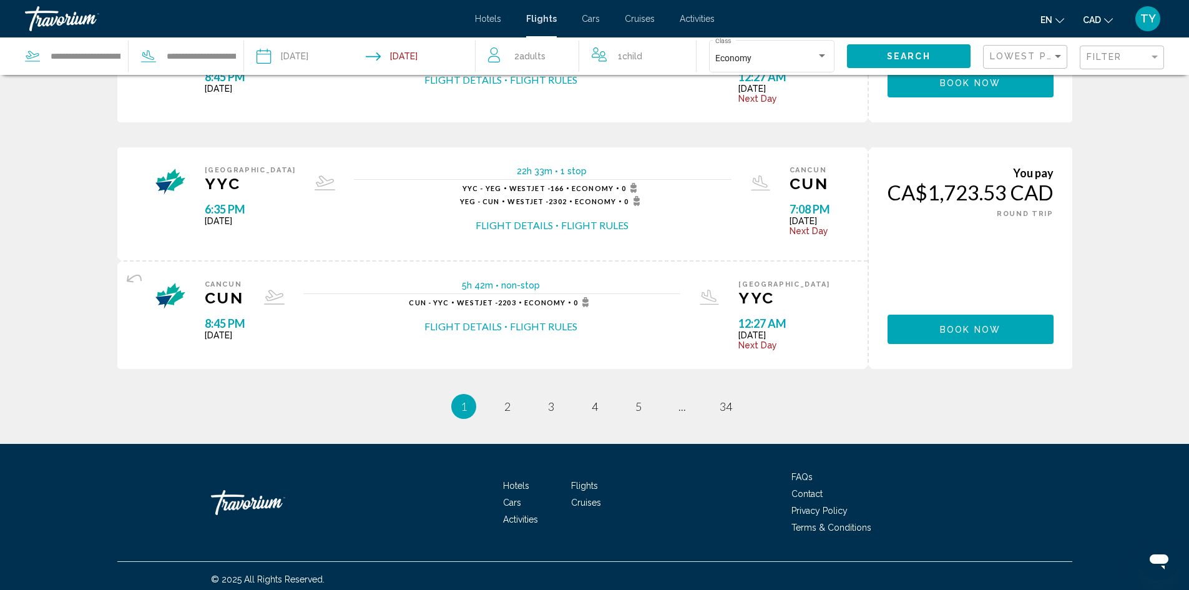
scroll to position [1211, 0]
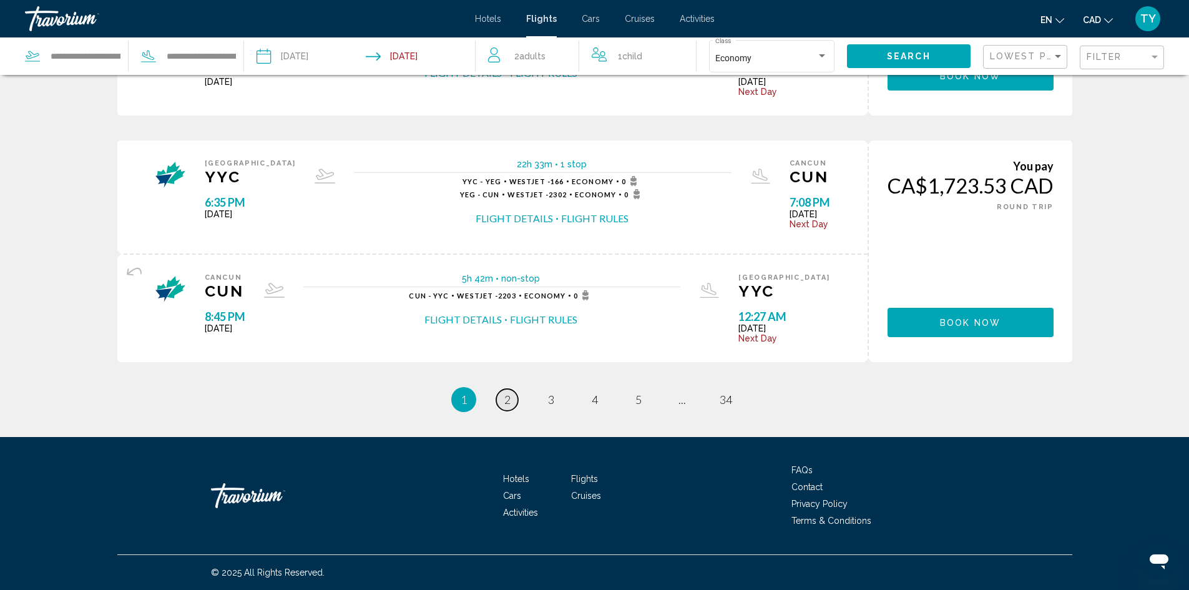
click at [504, 402] on span "2" at bounding box center [507, 400] width 6 height 14
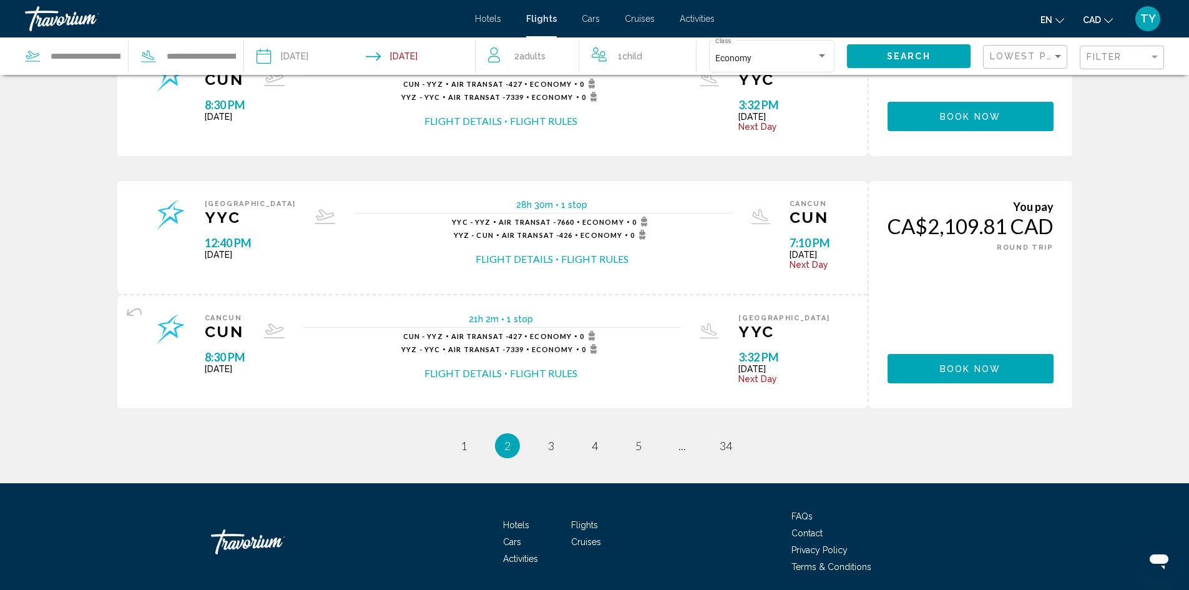
scroll to position [1245, 0]
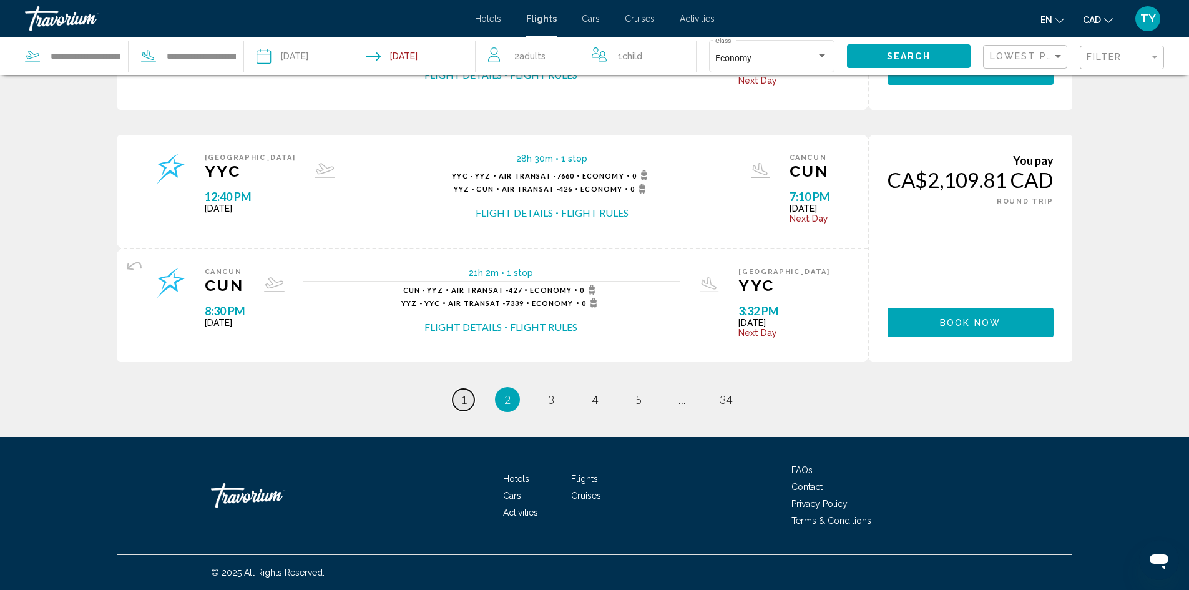
click at [468, 395] on link "page 1" at bounding box center [464, 400] width 22 height 22
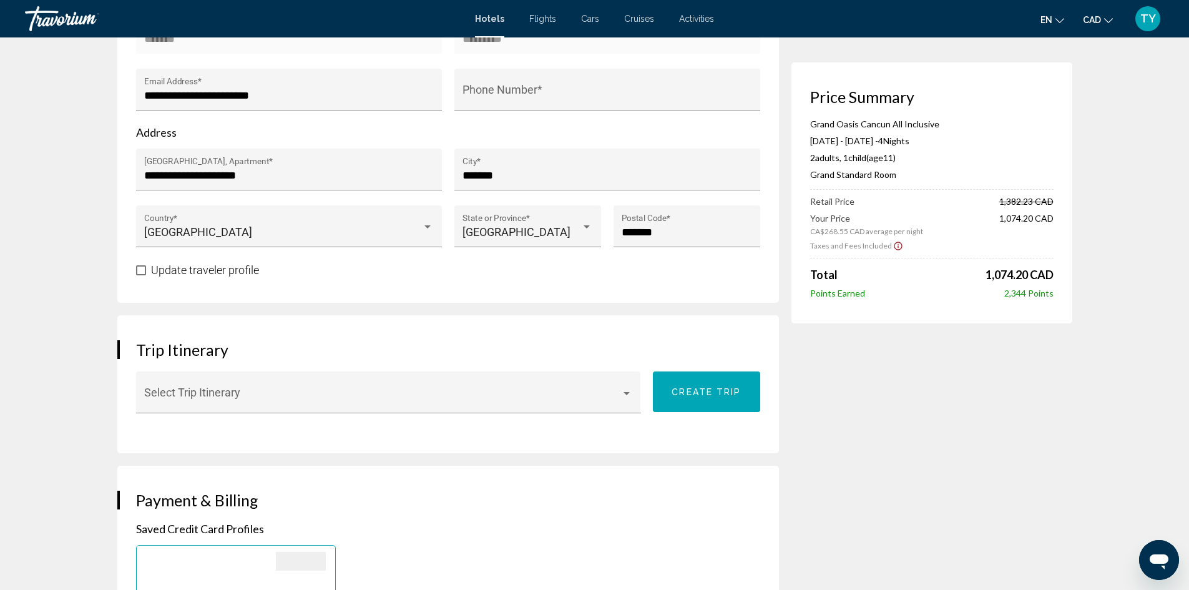
scroll to position [562, 0]
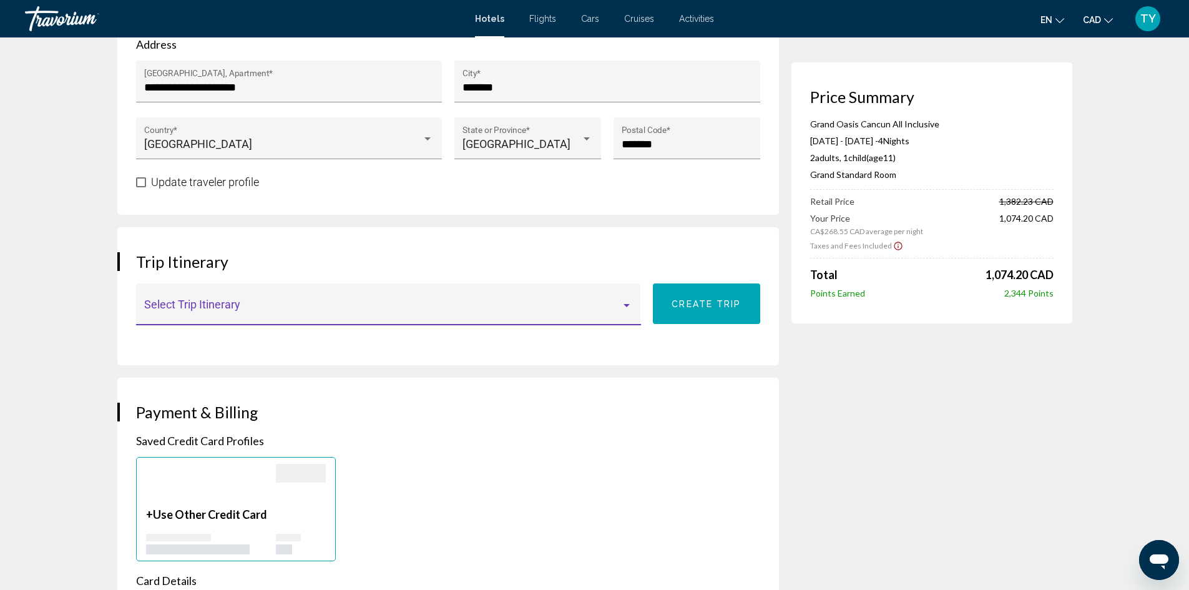
click at [301, 316] on span "Main content" at bounding box center [382, 310] width 477 height 12
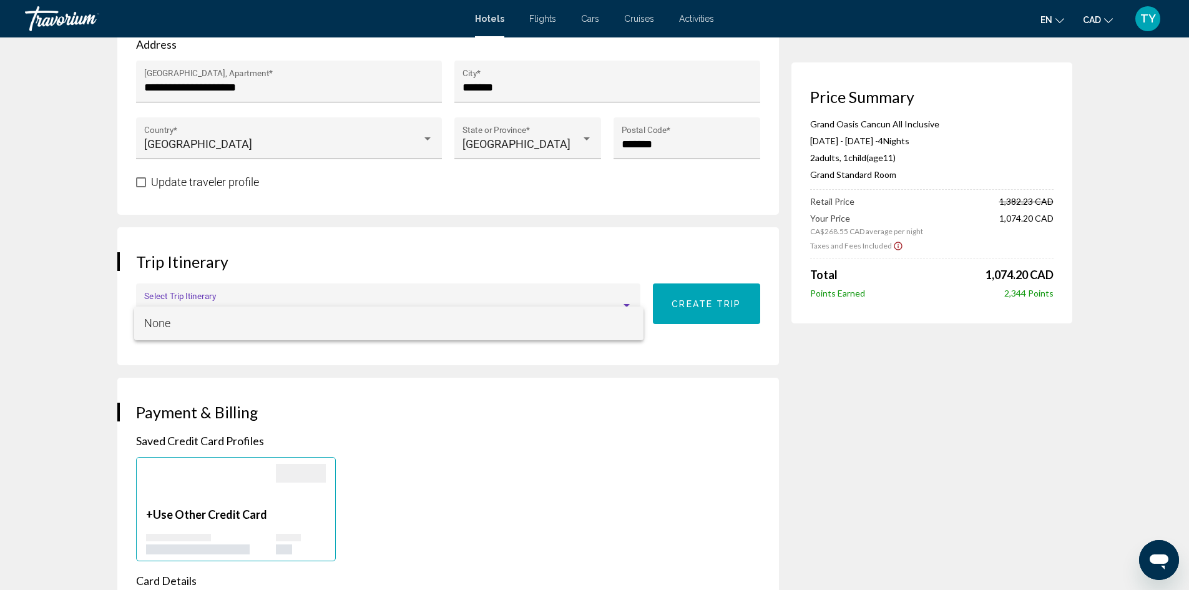
click at [276, 279] on div at bounding box center [594, 295] width 1189 height 590
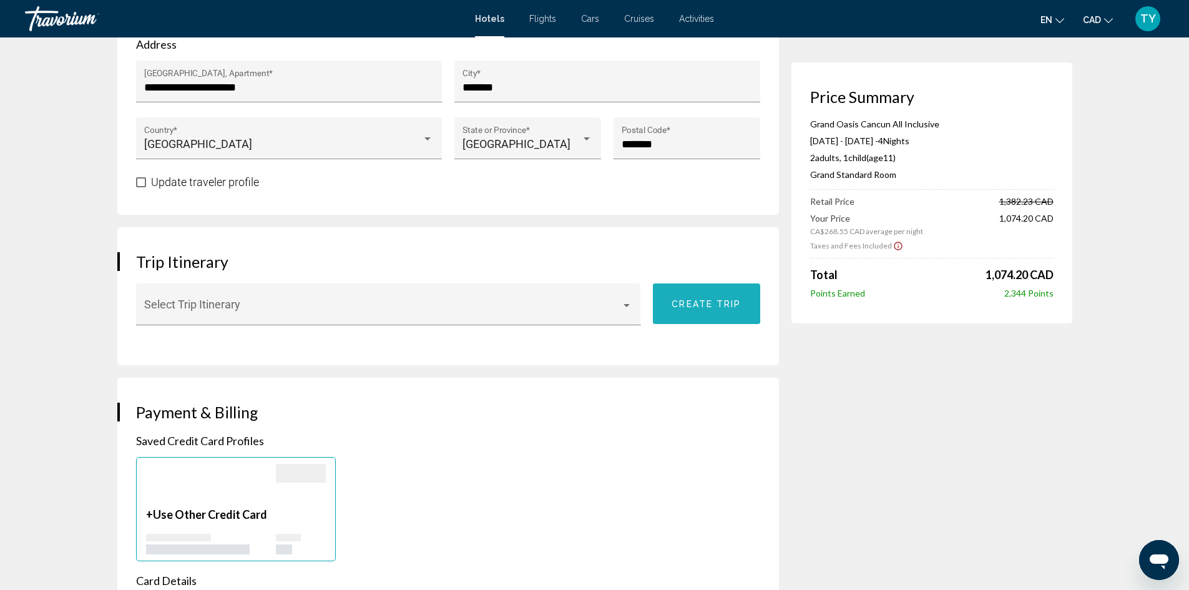
click at [703, 309] on button "Create trip" at bounding box center [706, 303] width 107 height 41
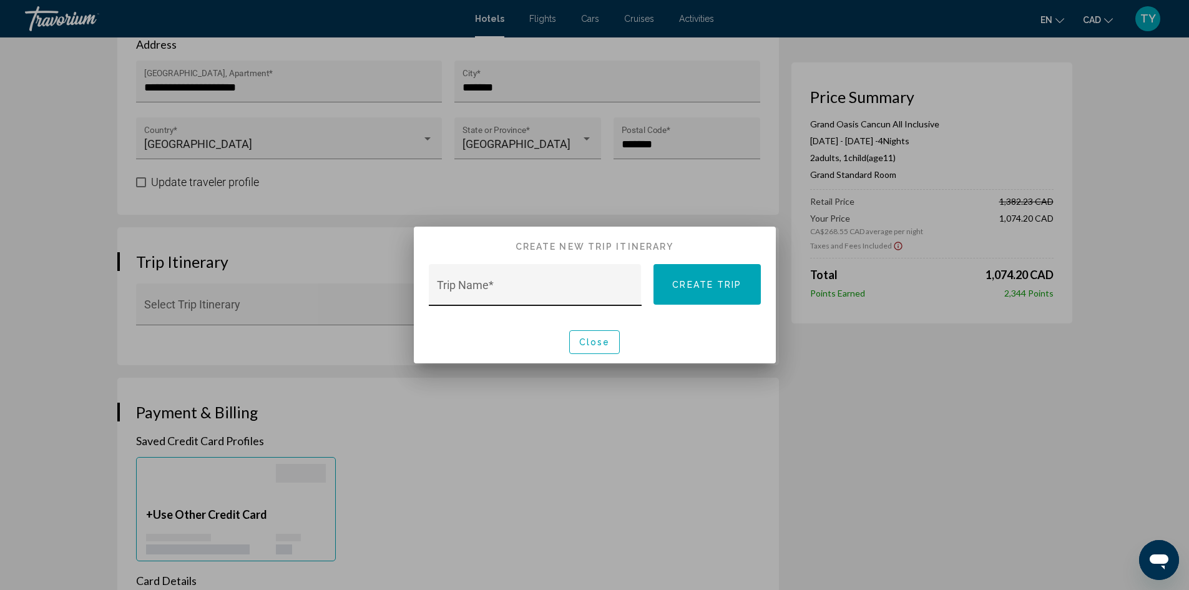
click at [538, 289] on input "Trip Name *" at bounding box center [535, 291] width 196 height 12
click at [505, 290] on input "**********" at bounding box center [535, 291] width 196 height 12
drag, startPoint x: 527, startPoint y: 293, endPoint x: 533, endPoint y: 294, distance: 6.4
click at [533, 294] on input "**********" at bounding box center [535, 291] width 196 height 12
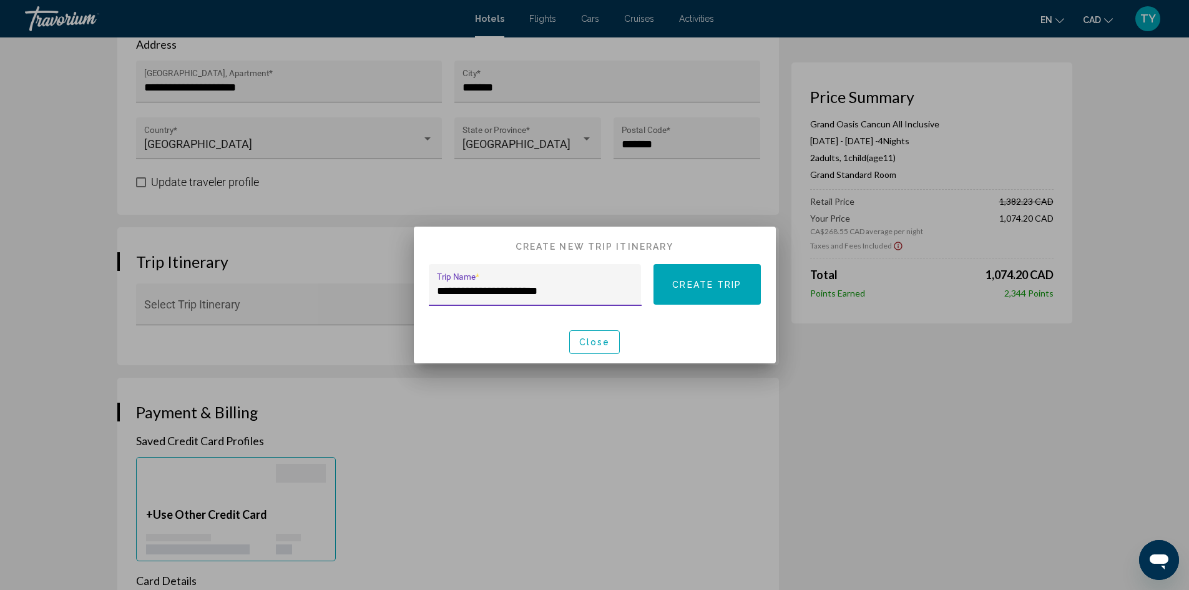
drag, startPoint x: 534, startPoint y: 293, endPoint x: 392, endPoint y: 298, distance: 142.4
click at [392, 298] on div "**********" at bounding box center [594, 295] width 1189 height 590
type input "**********"
click at [604, 344] on span "Close" at bounding box center [594, 343] width 31 height 10
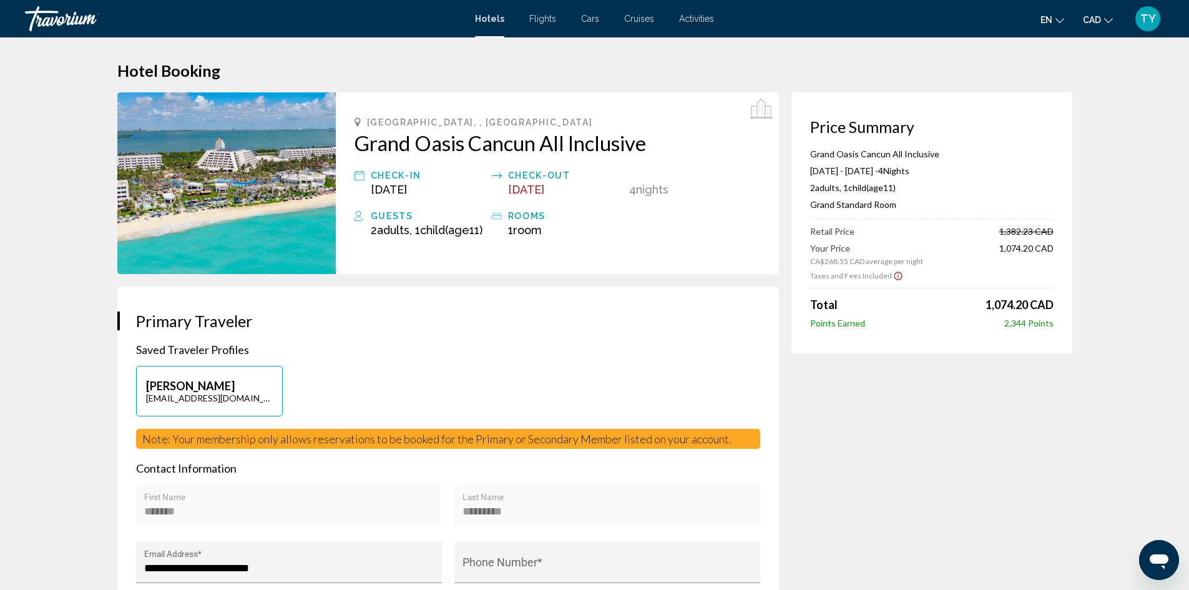
scroll to position [0, 0]
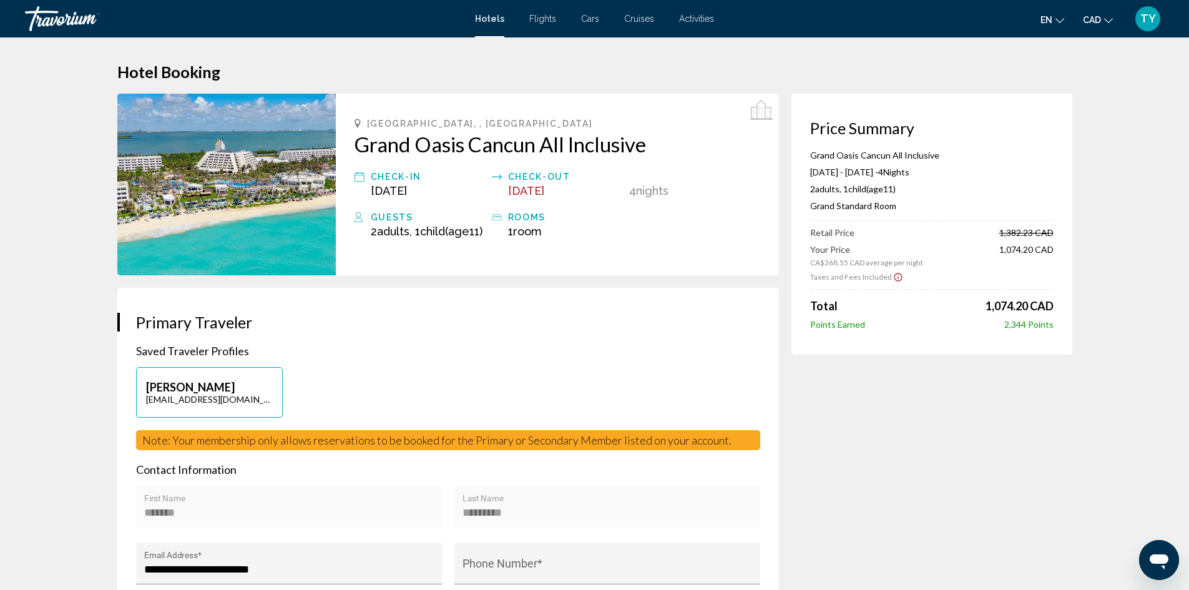
click at [893, 275] on icon "Show Taxes and Fees disclaimer" at bounding box center [898, 277] width 10 height 11
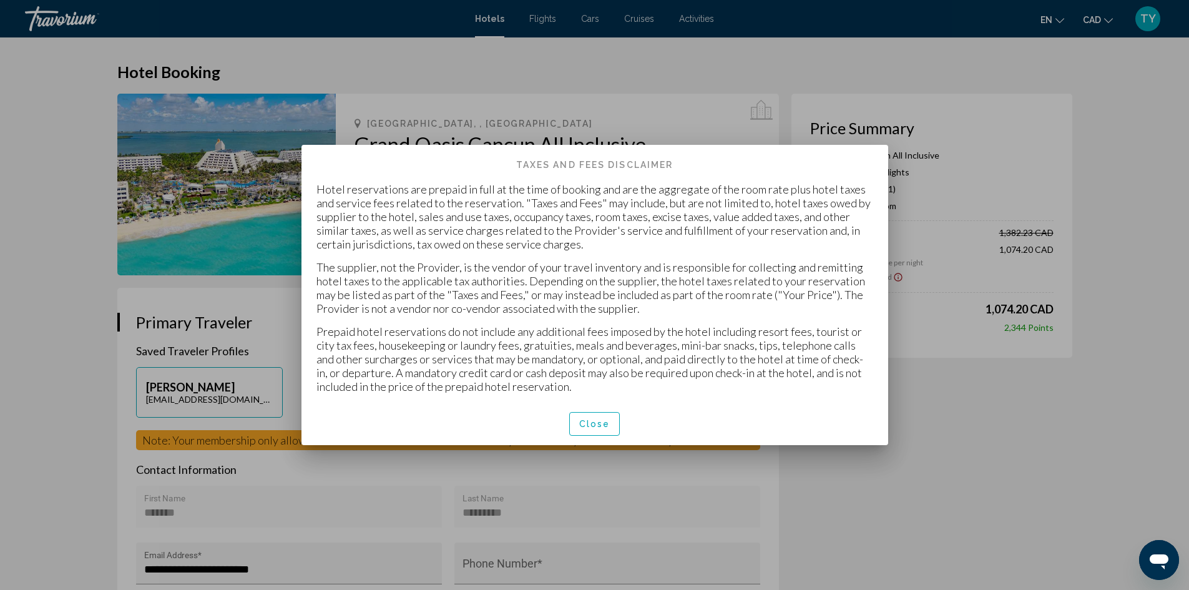
click at [593, 420] on span "Close" at bounding box center [594, 424] width 31 height 10
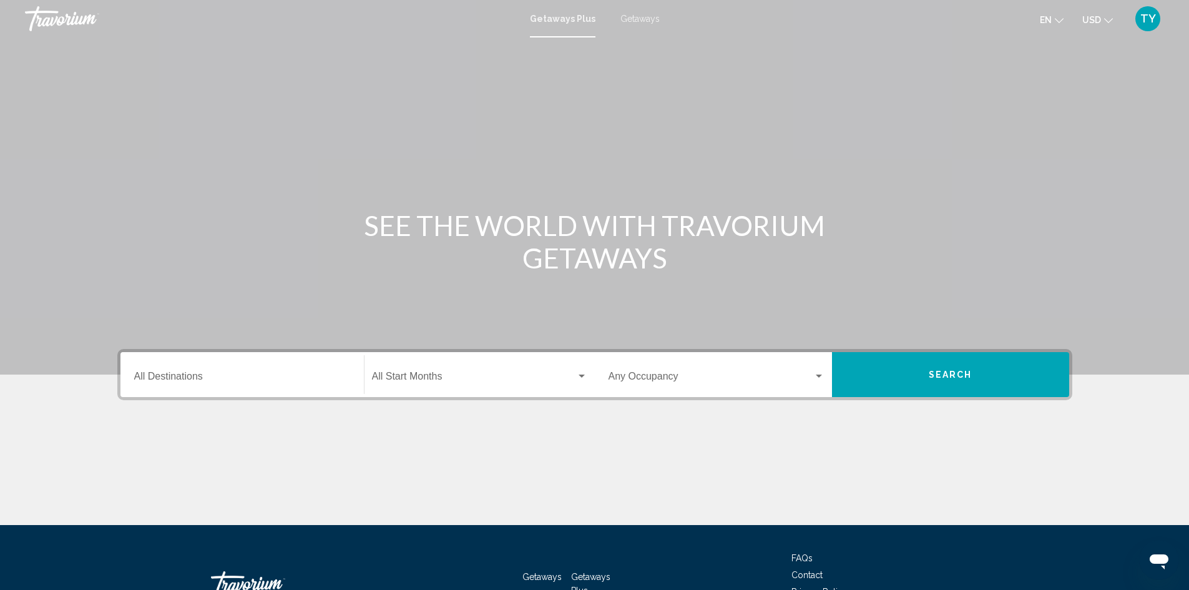
drag, startPoint x: 635, startPoint y: 257, endPoint x: 691, endPoint y: 283, distance: 62.0
click at [647, 267] on h1 "SEE THE WORLD WITH TRAVORIUM GETAWAYS" at bounding box center [595, 241] width 468 height 65
click at [212, 385] on div "Destination All Destinations" at bounding box center [242, 374] width 216 height 39
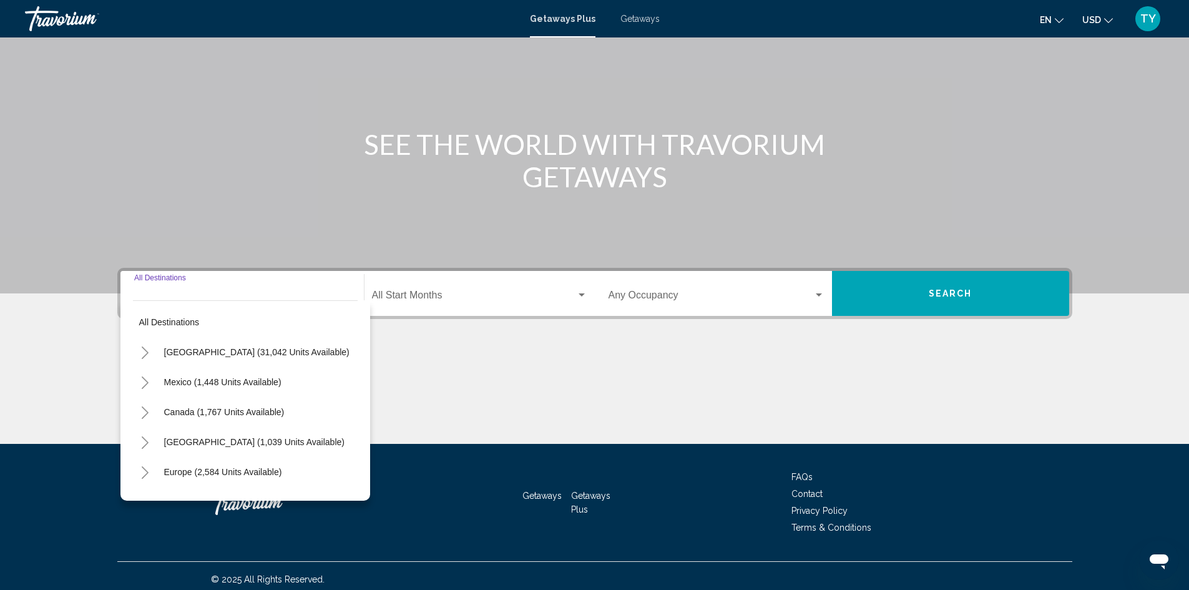
scroll to position [88, 0]
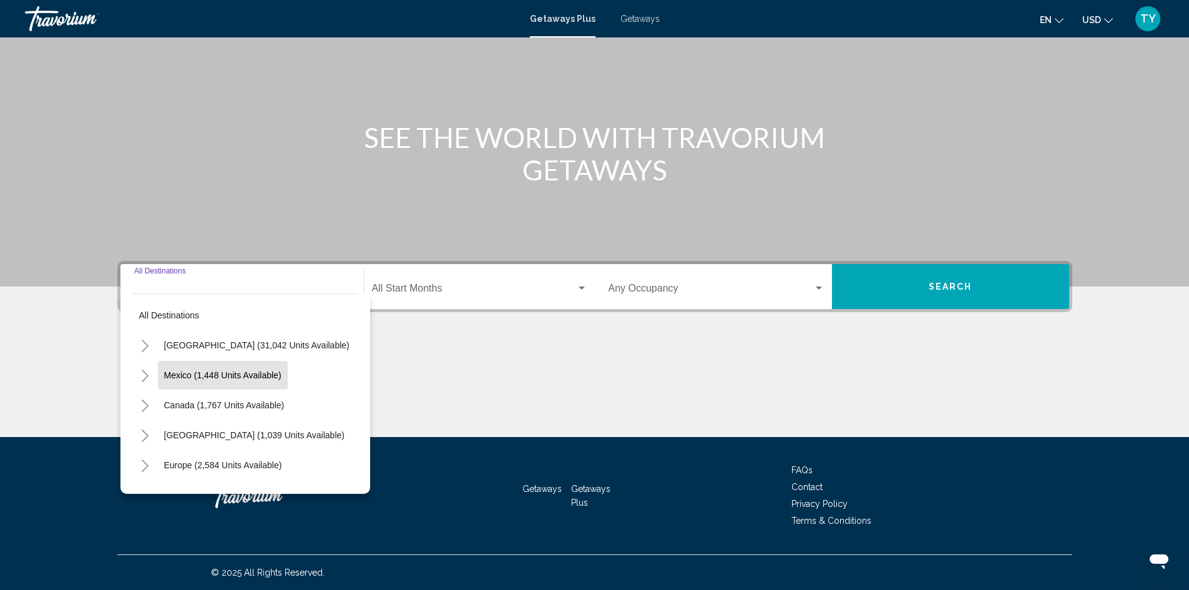
click at [185, 378] on span "Mexico (1,448 units available)" at bounding box center [222, 375] width 117 height 10
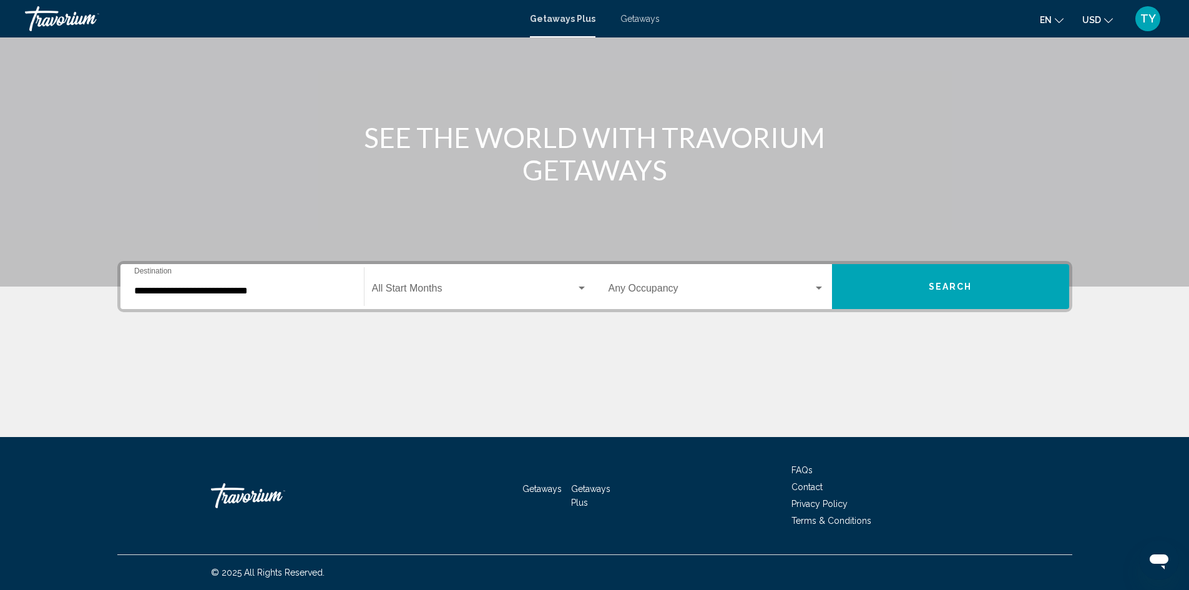
click at [171, 275] on div "**********" at bounding box center [242, 286] width 216 height 39
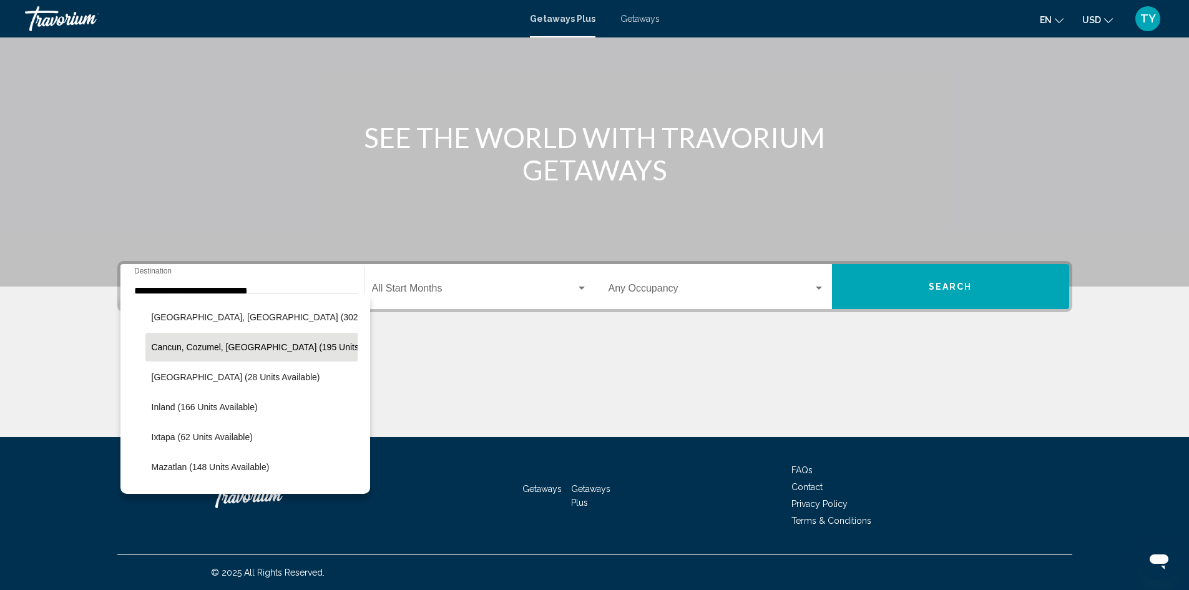
scroll to position [125, 0]
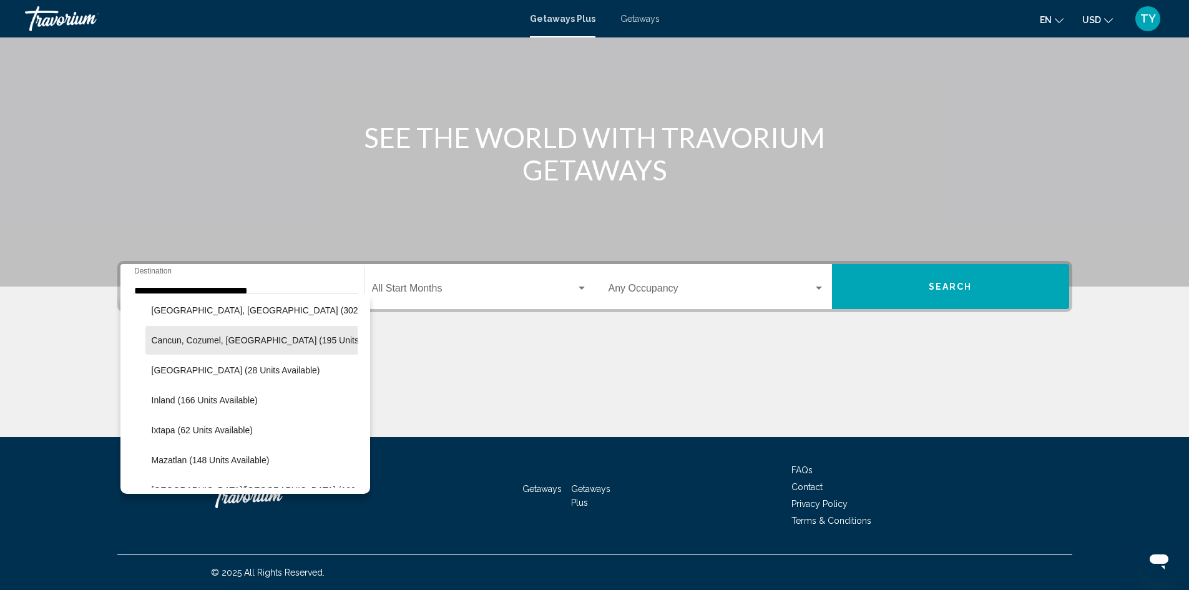
click at [194, 339] on span "Cancun, Cozumel, [GEOGRAPHIC_DATA] (195 units available)" at bounding box center [276, 340] width 248 height 10
type input "**********"
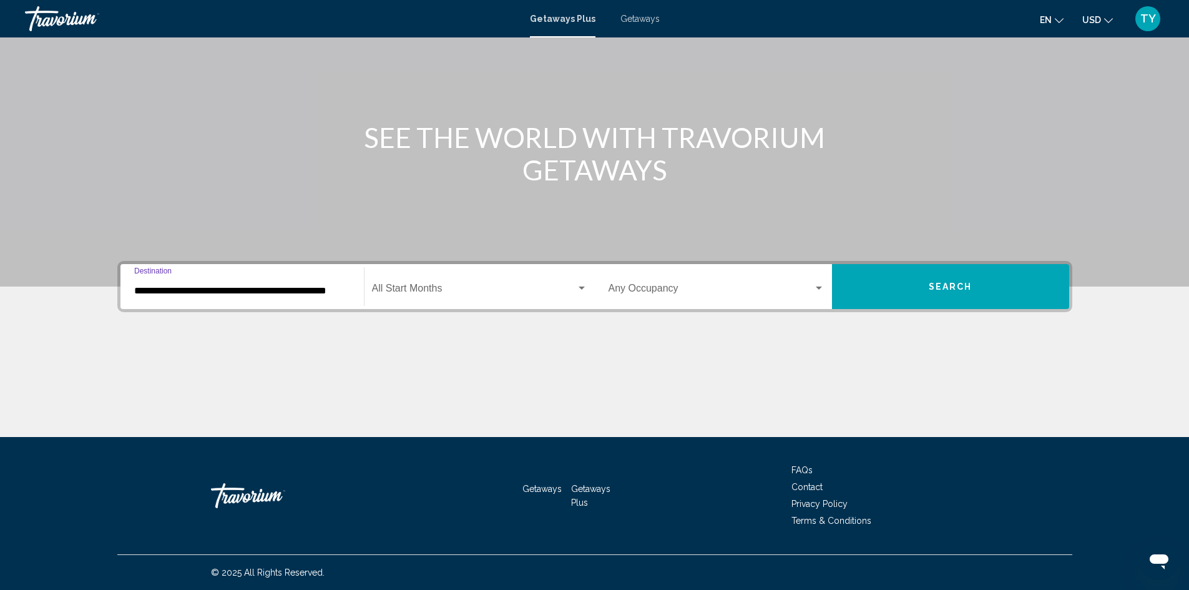
click at [518, 285] on span "Search widget" at bounding box center [474, 290] width 204 height 11
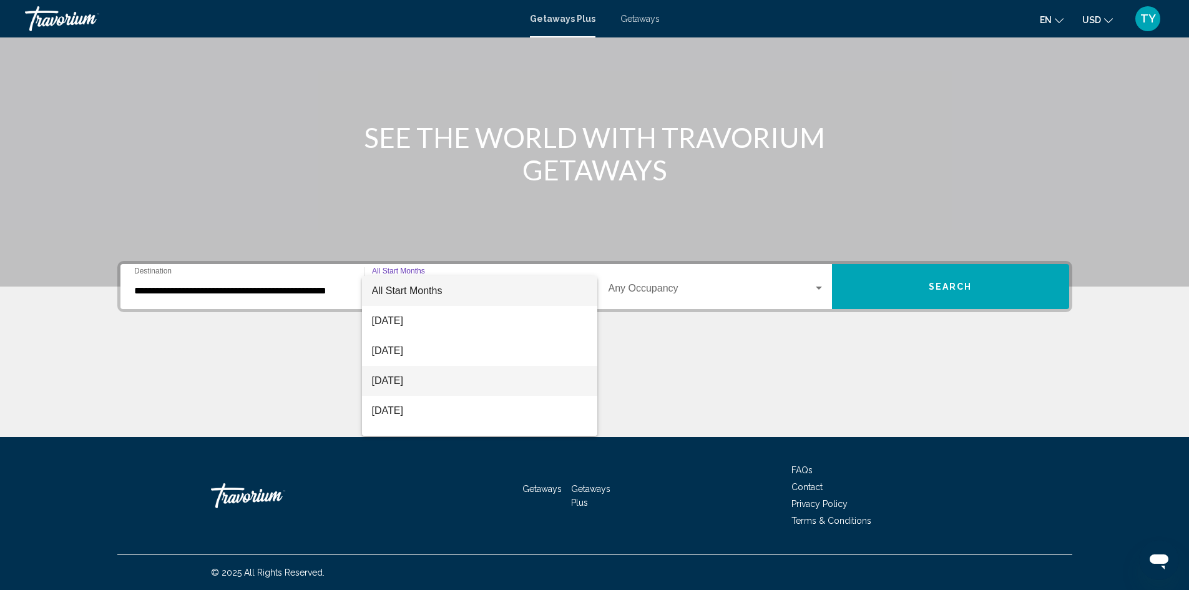
click at [438, 380] on span "[DATE]" at bounding box center [479, 381] width 215 height 30
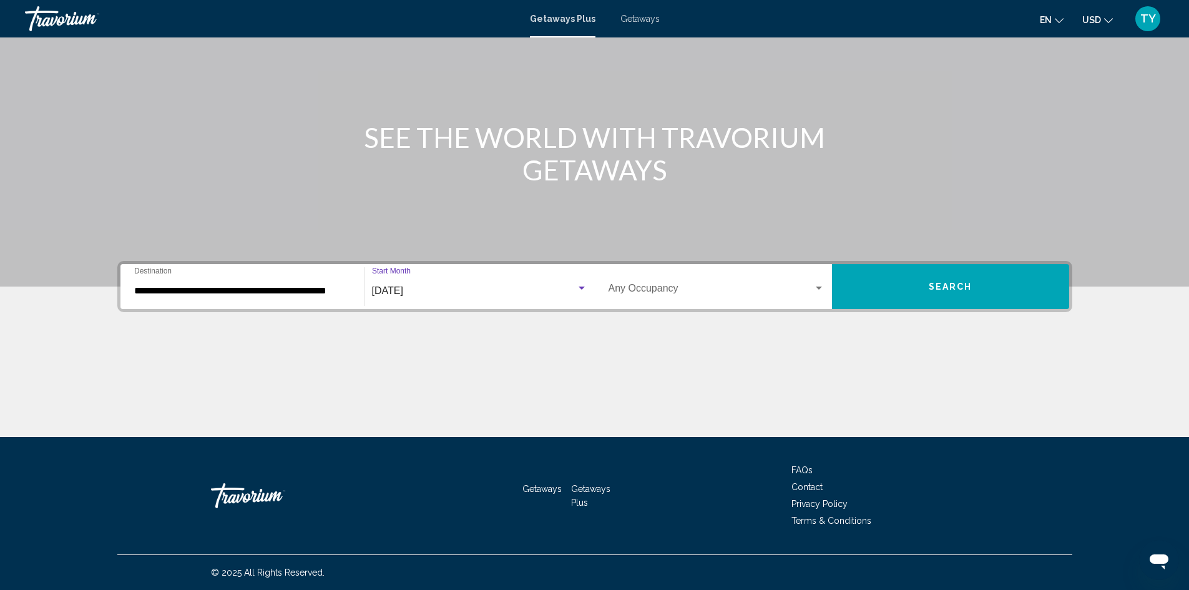
click at [818, 284] on div "Search widget" at bounding box center [818, 288] width 11 height 10
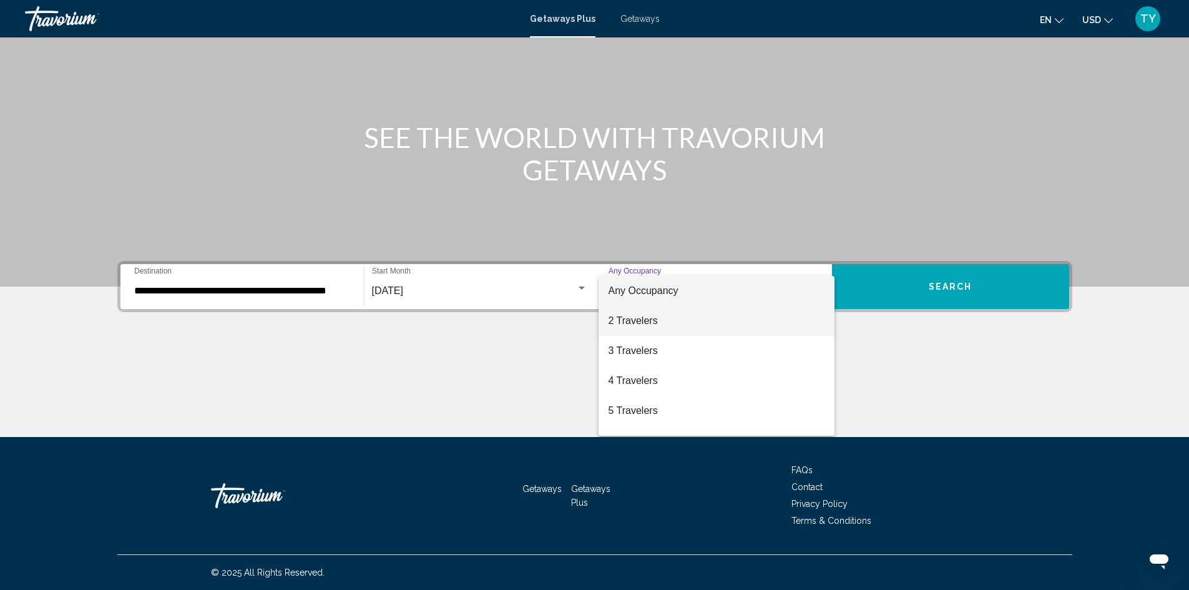
click at [741, 324] on span "2 Travelers" at bounding box center [717, 321] width 216 height 30
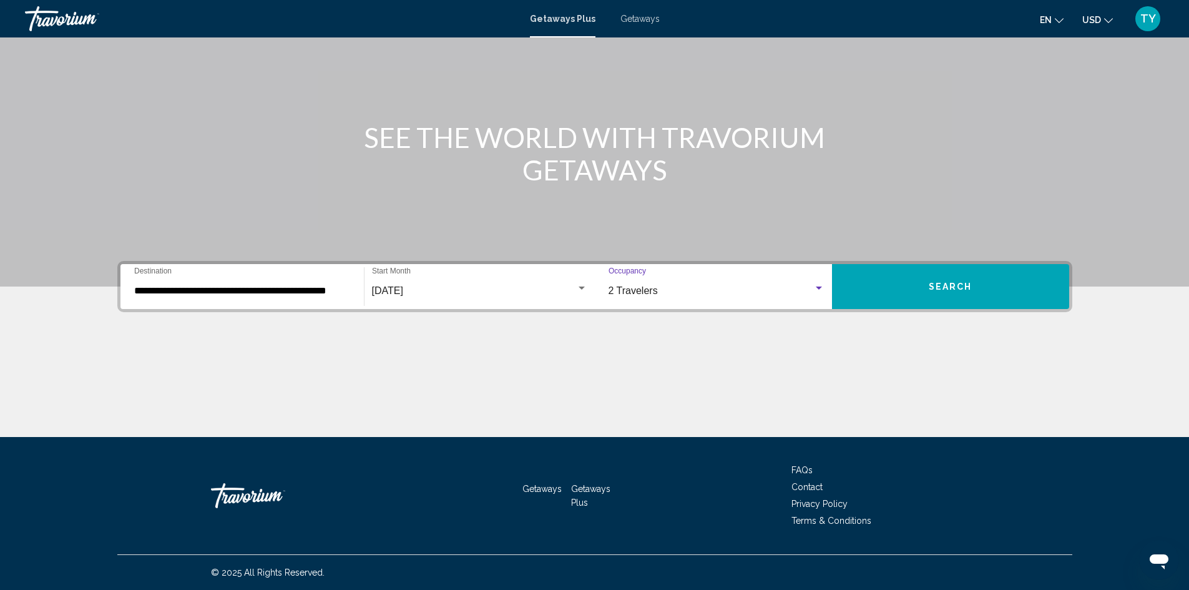
click at [1010, 290] on button "Search" at bounding box center [950, 286] width 237 height 45
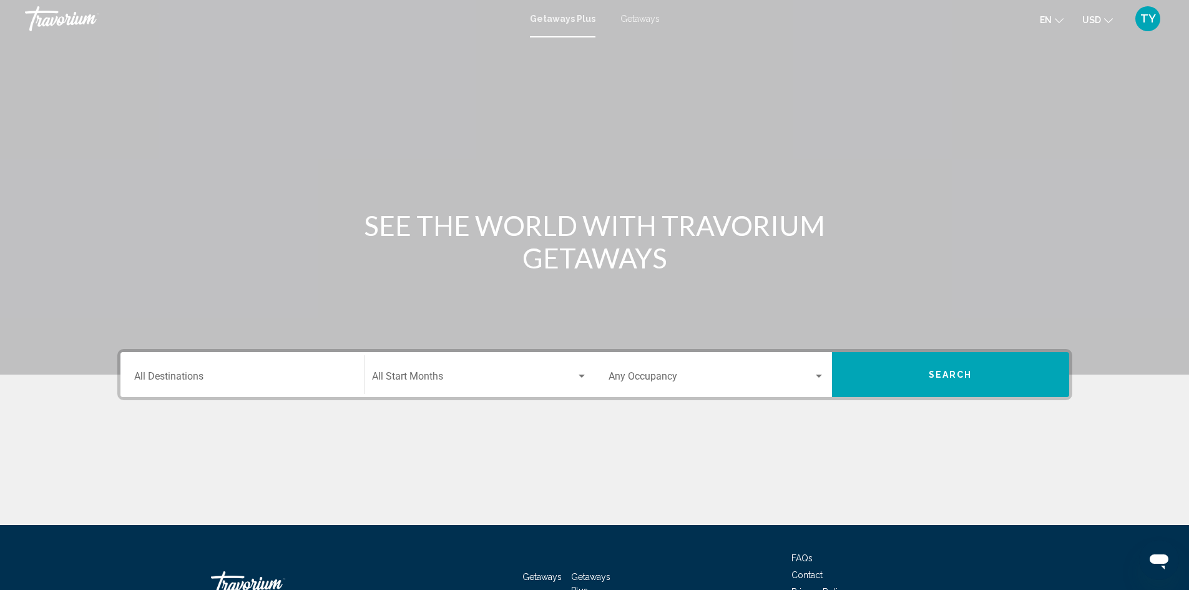
drag, startPoint x: 640, startPoint y: 19, endPoint x: 632, endPoint y: 32, distance: 15.8
click at [640, 19] on span "Getaways" at bounding box center [639, 19] width 39 height 10
click at [212, 381] on input "Destination All Destinations" at bounding box center [242, 378] width 216 height 11
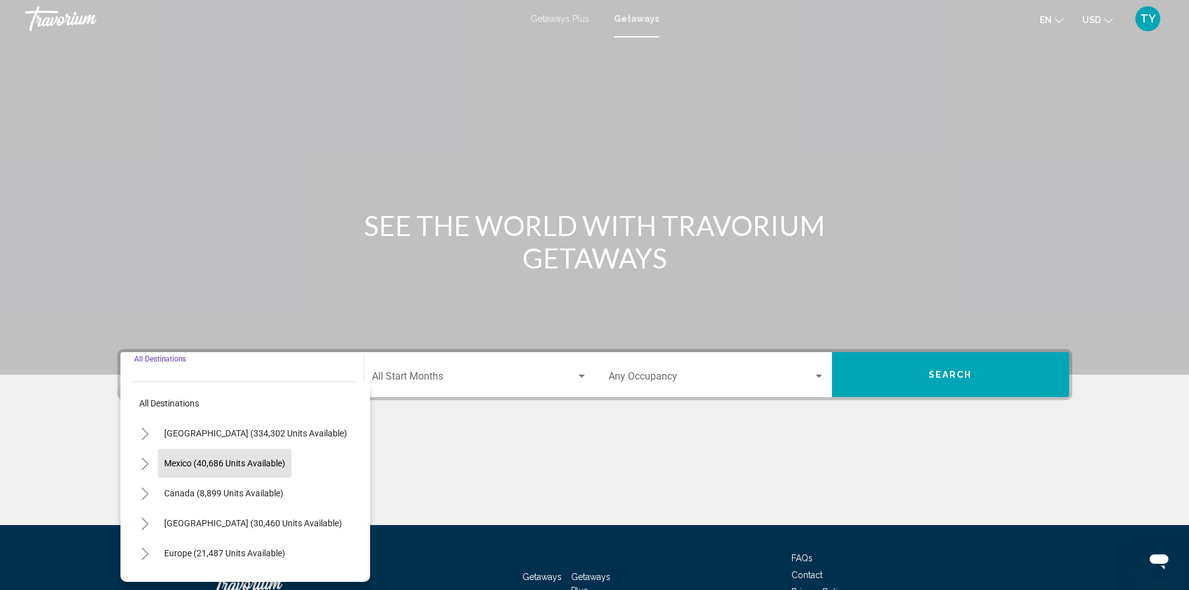
click at [219, 461] on span "Mexico (40,686 units available)" at bounding box center [224, 463] width 121 height 10
type input "**********"
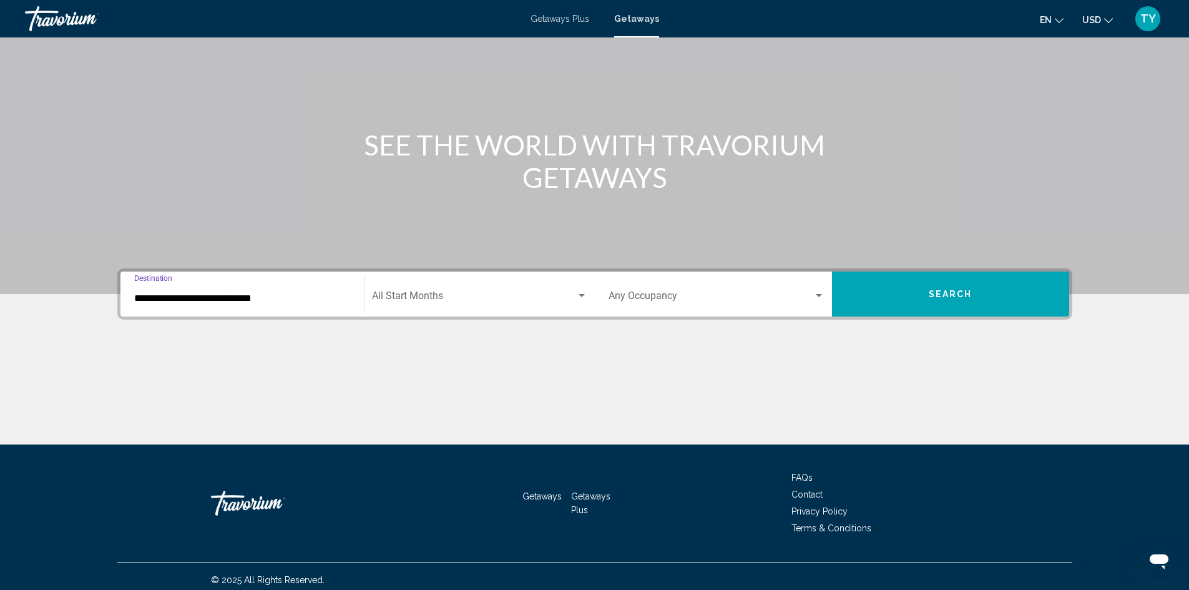
scroll to position [88, 0]
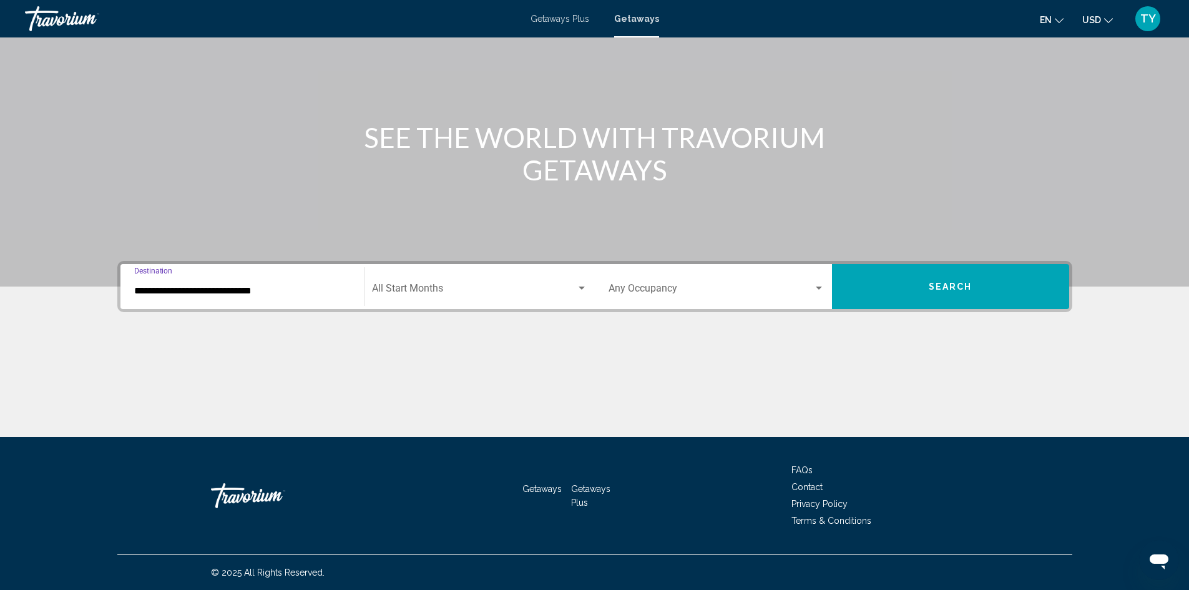
click at [580, 287] on div "Search widget" at bounding box center [582, 288] width 6 height 3
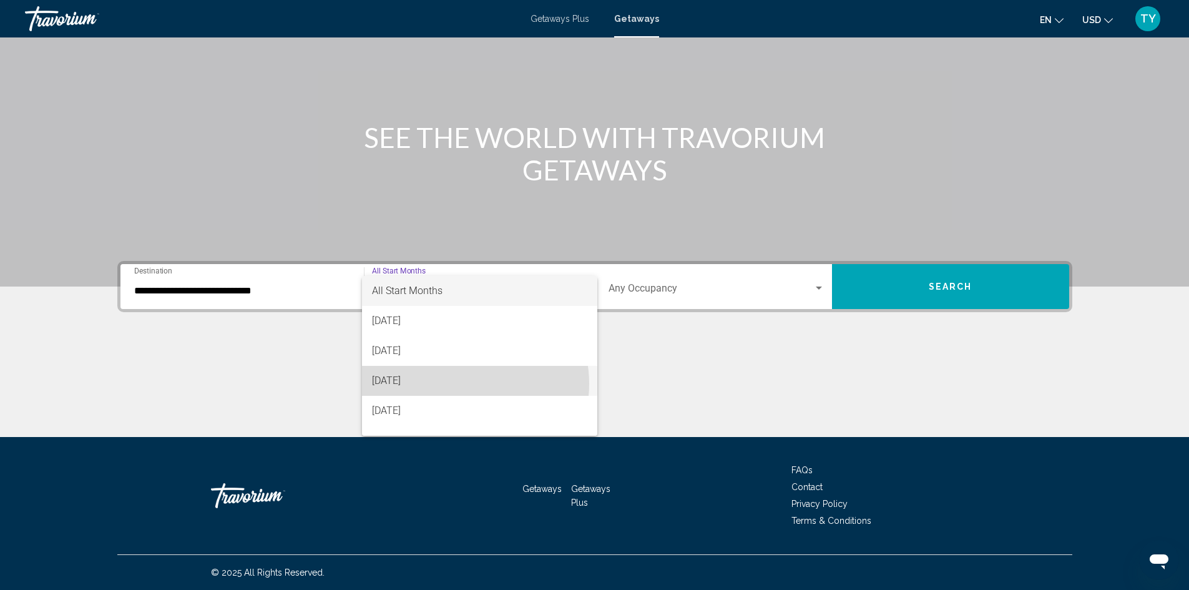
click at [461, 383] on span "[DATE]" at bounding box center [479, 381] width 215 height 30
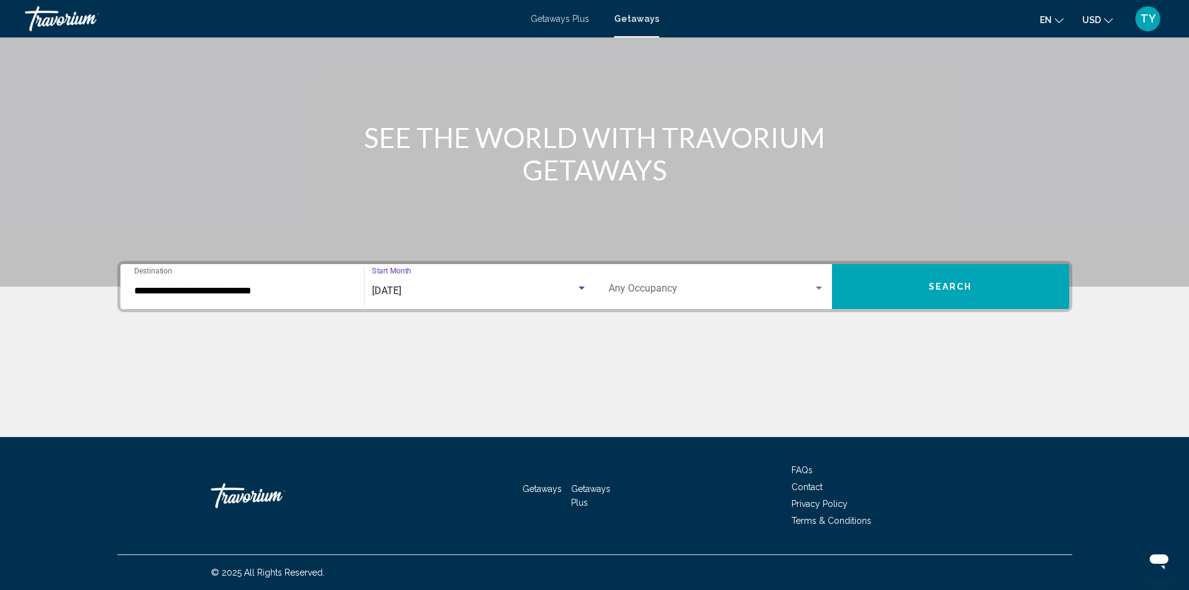
click at [818, 291] on div "Search widget" at bounding box center [818, 288] width 11 height 10
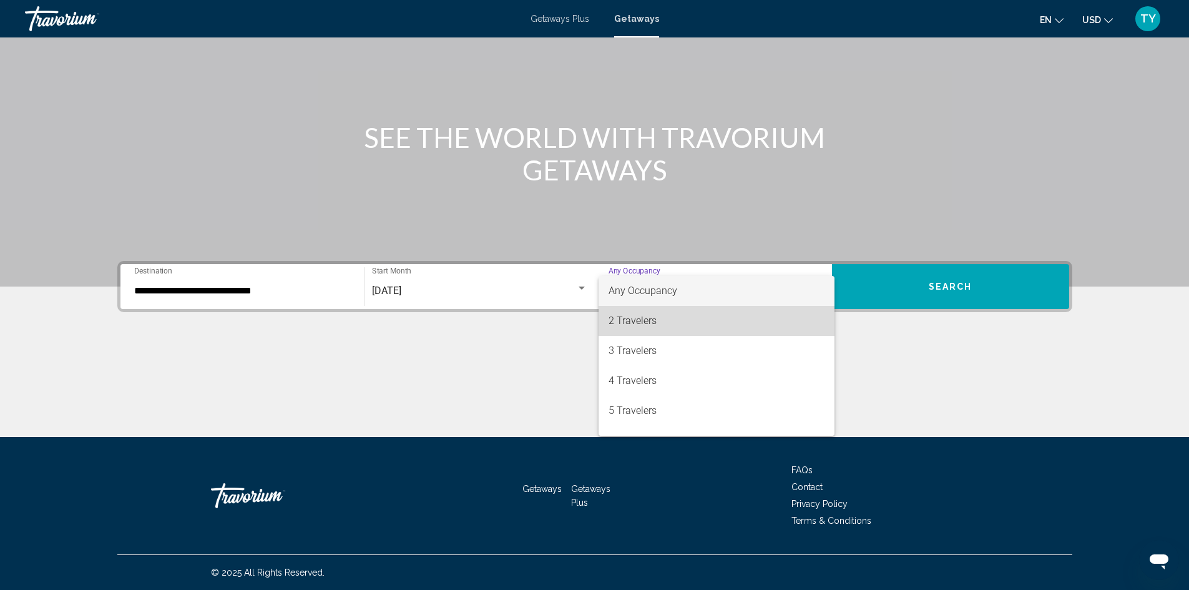
click at [725, 320] on span "2 Travelers" at bounding box center [717, 321] width 216 height 30
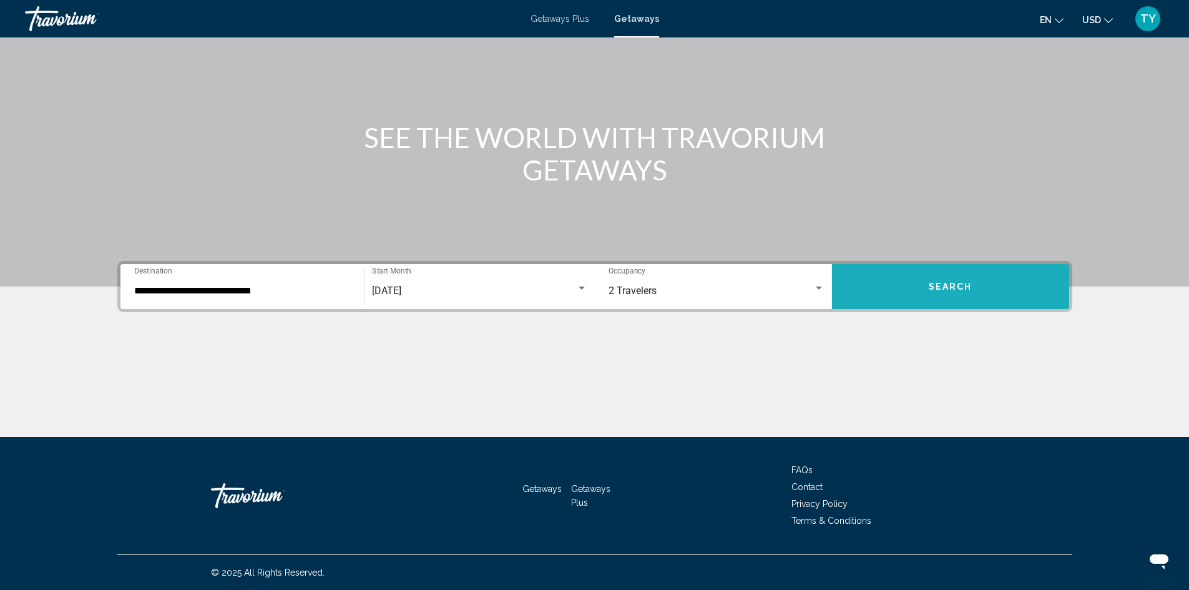
click at [951, 283] on span "Search" at bounding box center [951, 287] width 44 height 10
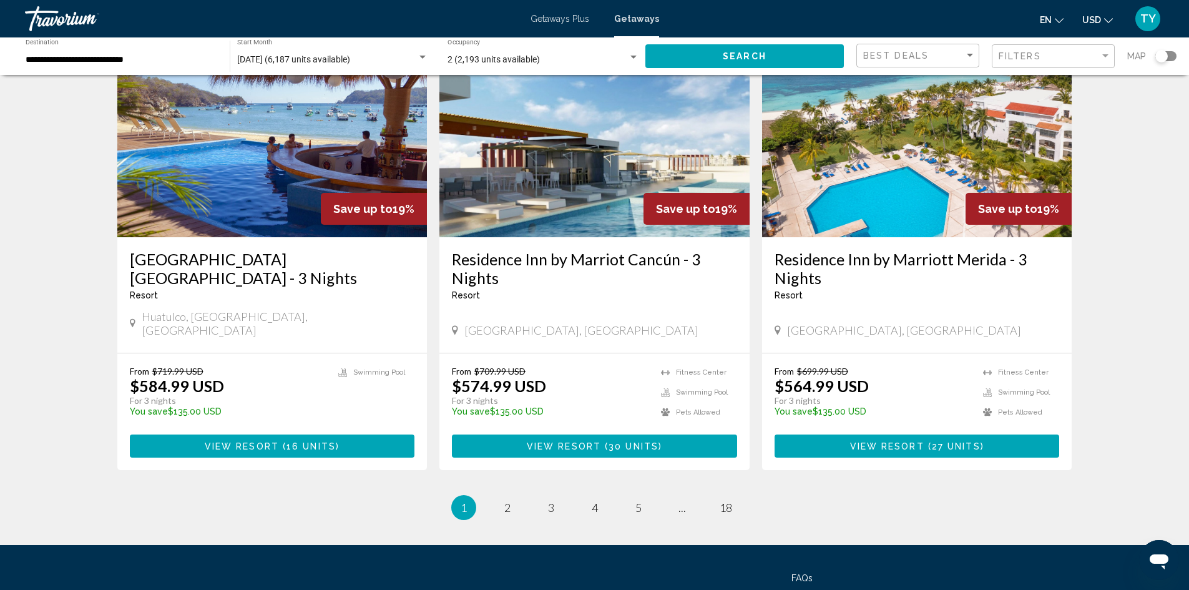
scroll to position [1436, 0]
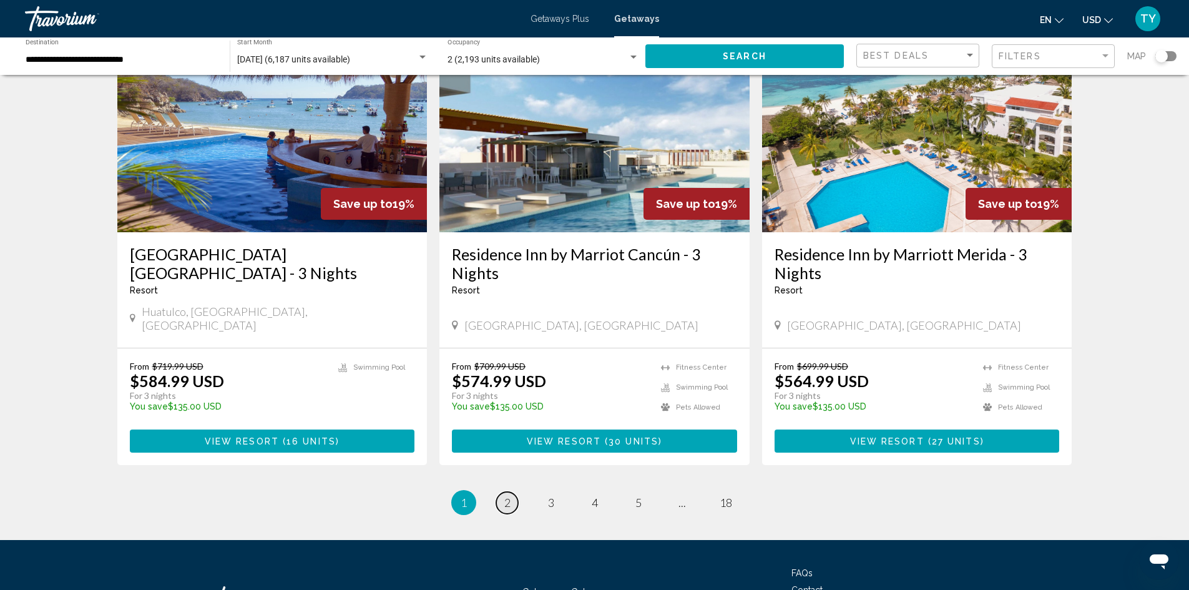
click at [509, 496] on span "2" at bounding box center [507, 503] width 6 height 14
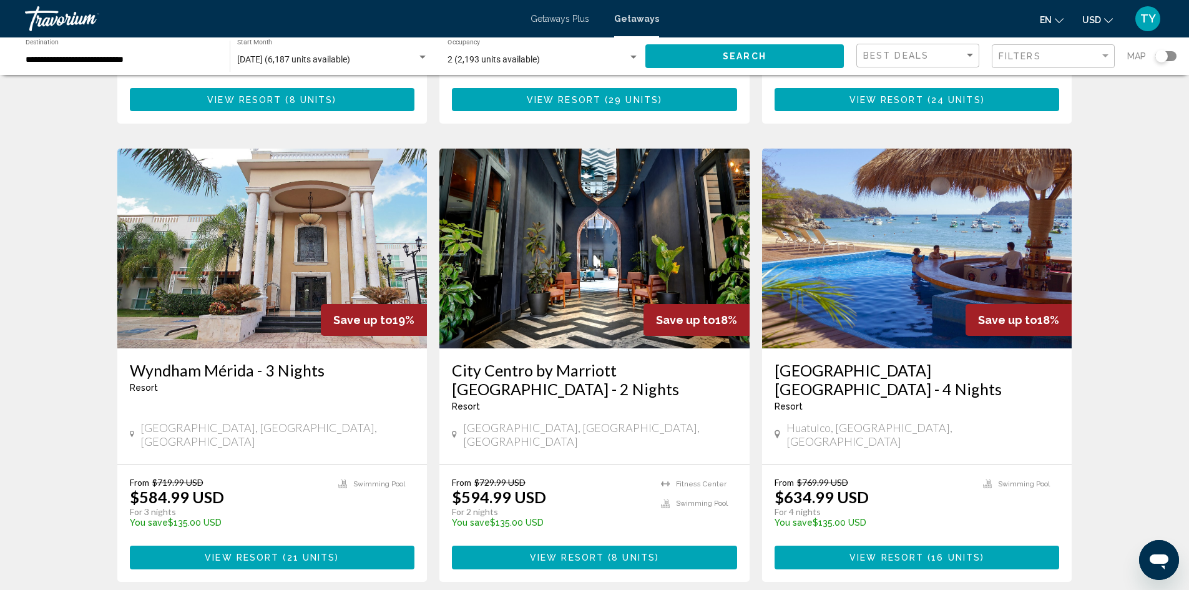
scroll to position [437, 0]
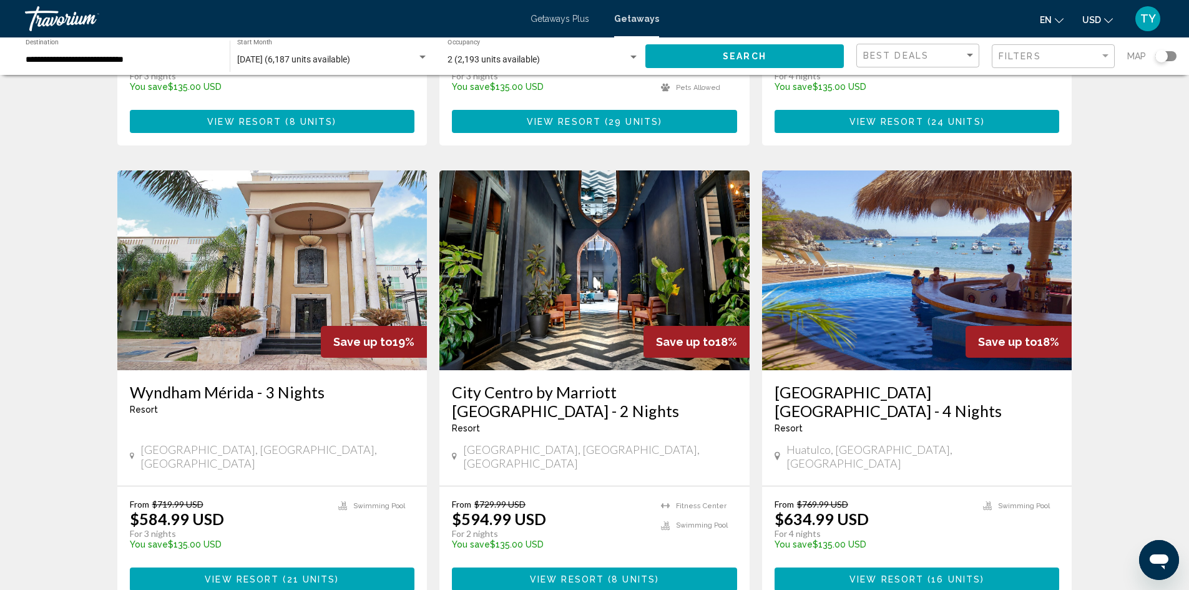
click at [873, 297] on img "Main content" at bounding box center [917, 270] width 310 height 200
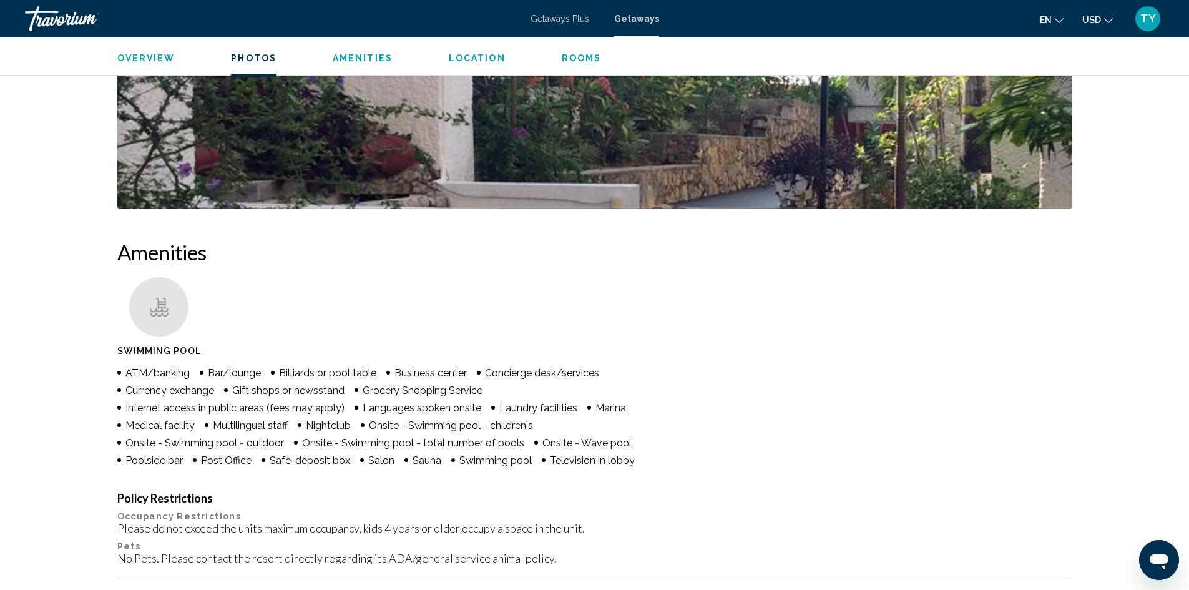
scroll to position [874, 0]
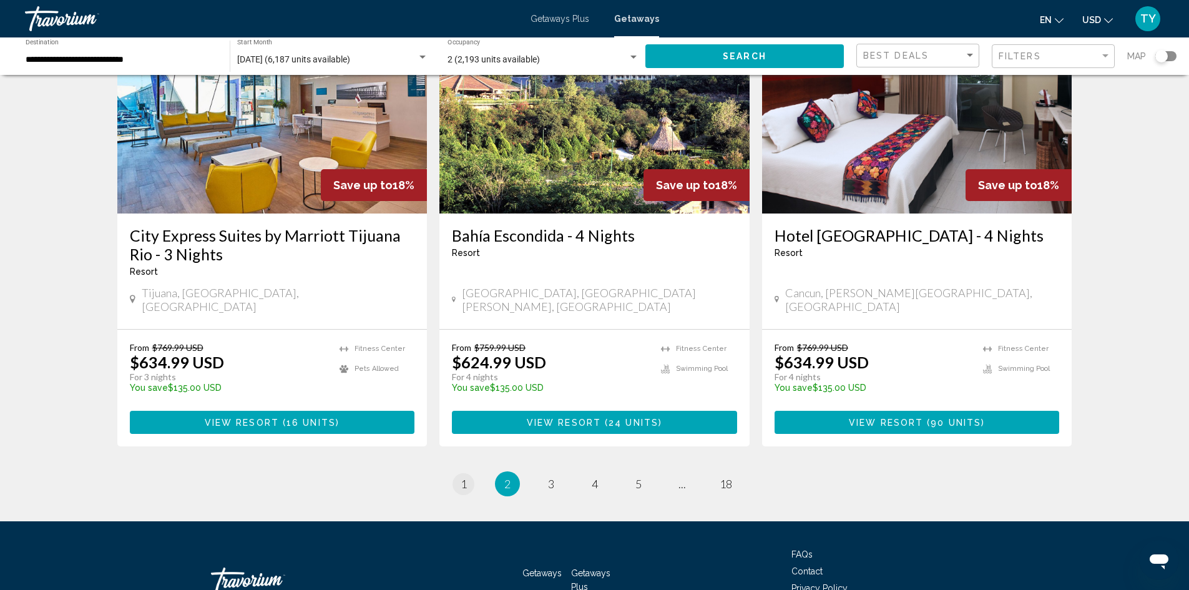
scroll to position [1520, 0]
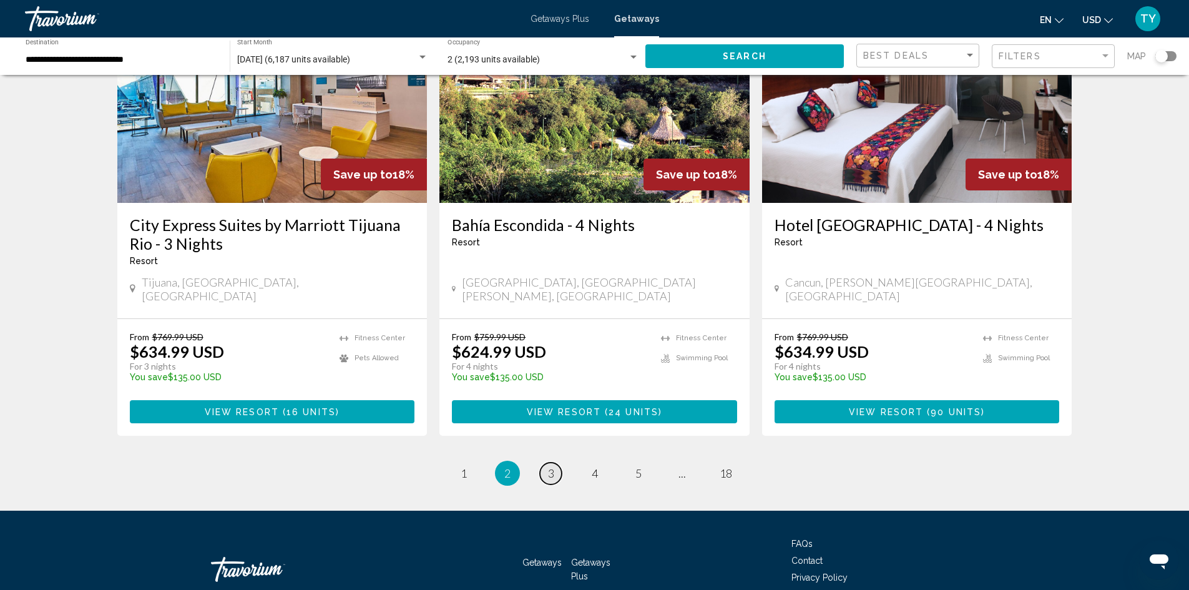
click at [552, 466] on span "3" at bounding box center [551, 473] width 6 height 14
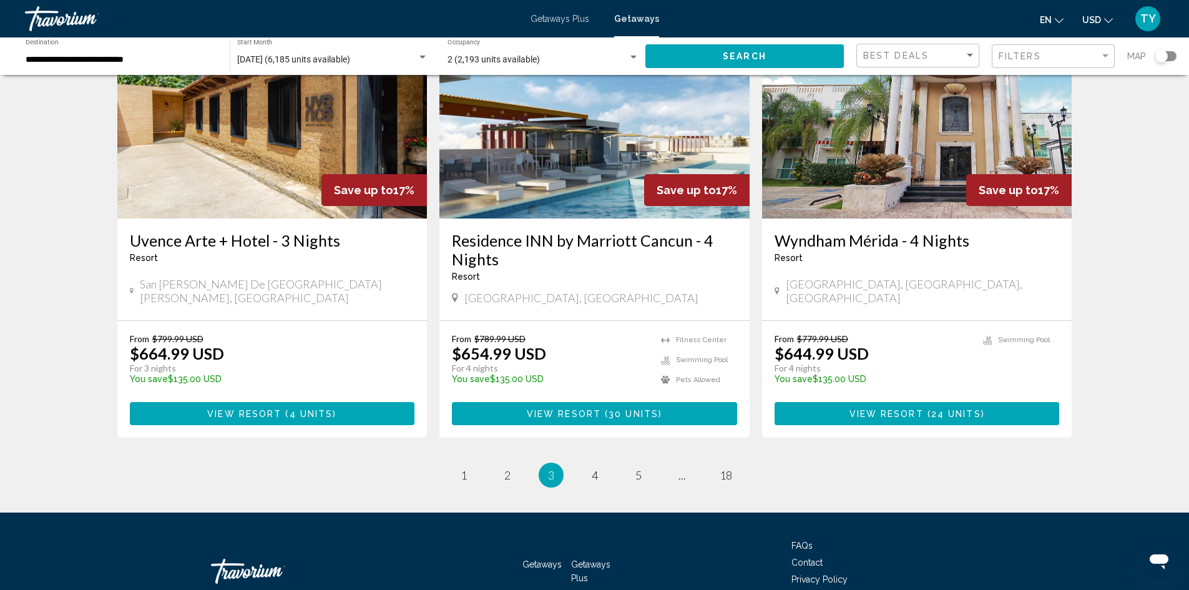
scroll to position [1520, 0]
